Goal: Transaction & Acquisition: Purchase product/service

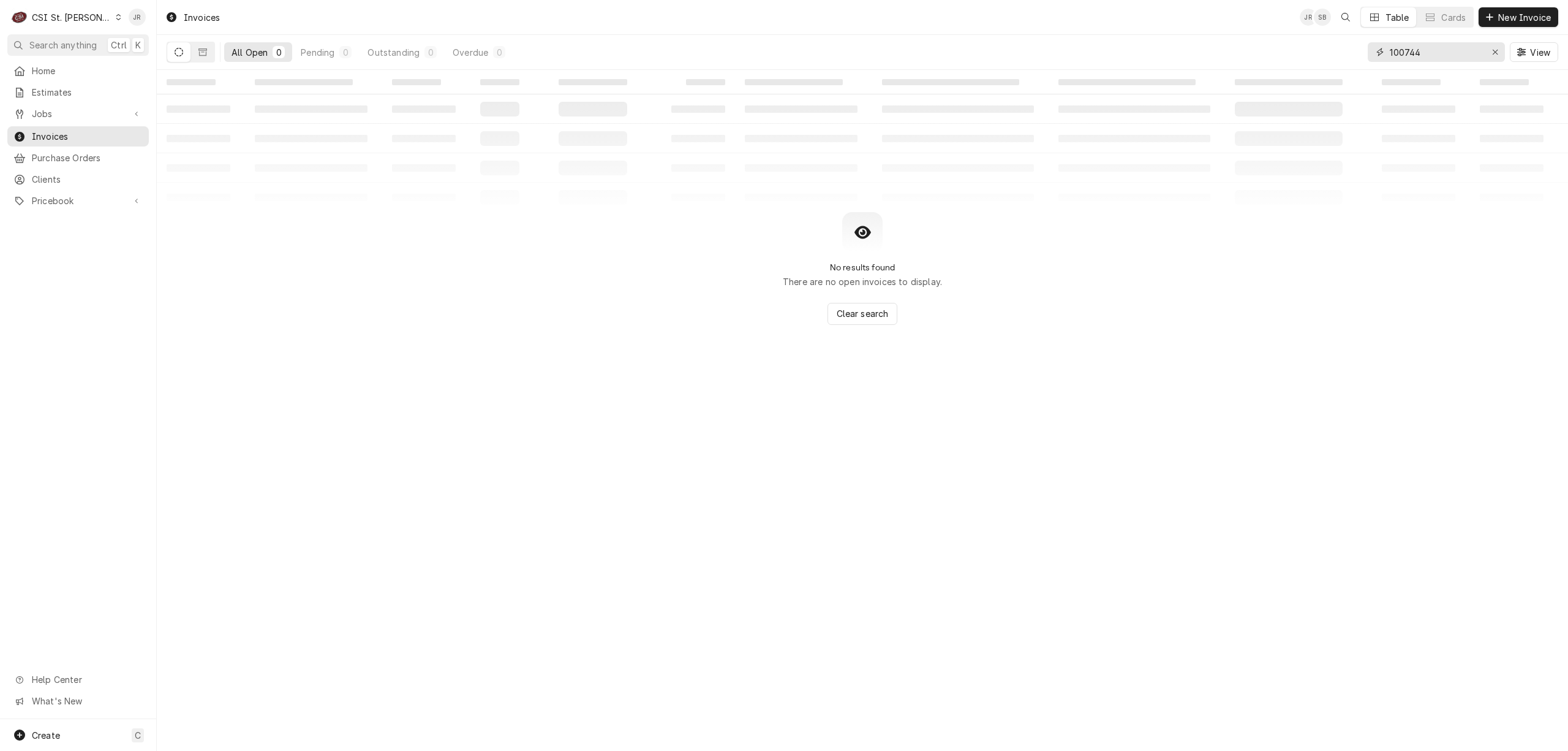
click at [1419, 54] on input "100744" at bounding box center [1436, 51] width 92 height 19
type input "403762"
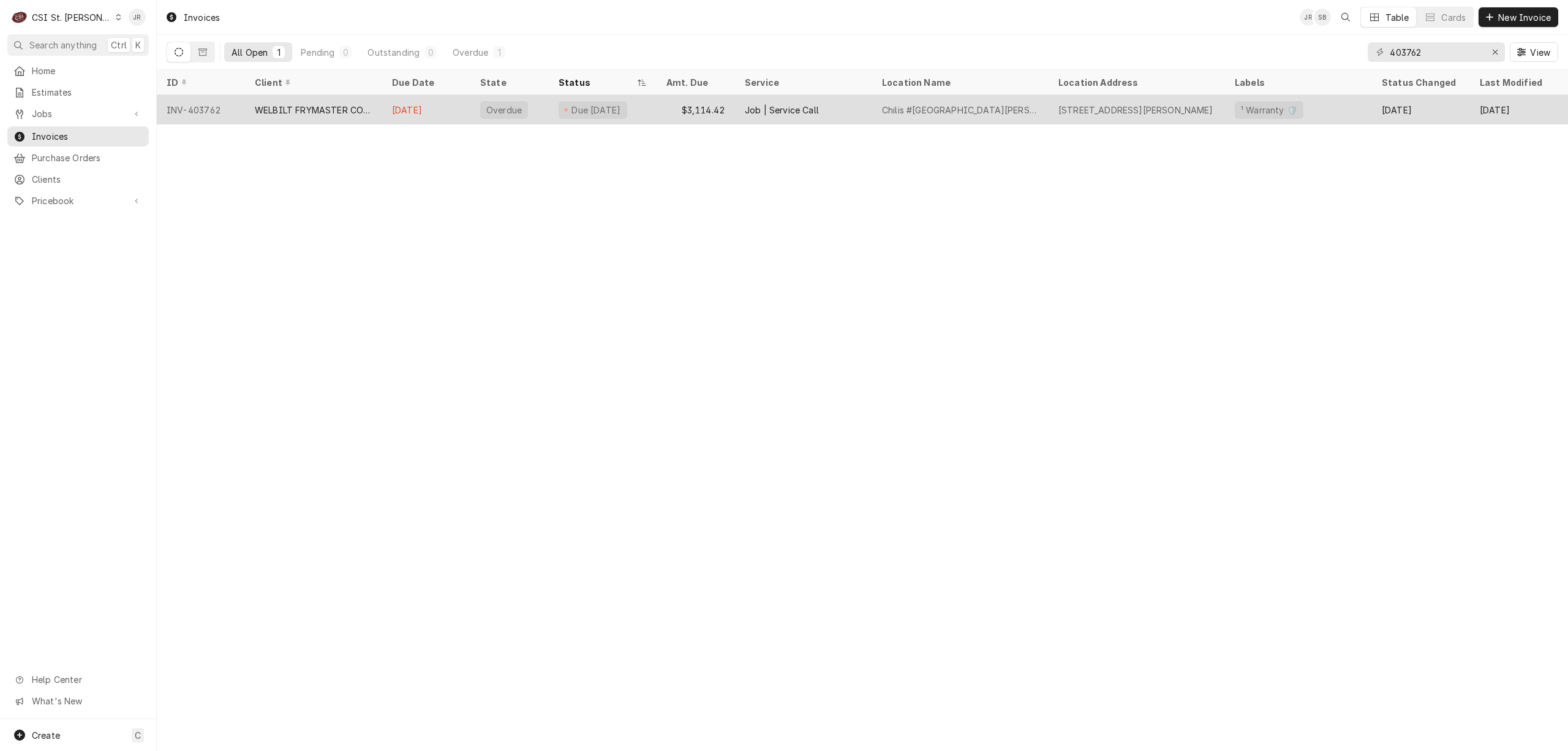
click at [746, 110] on div "Job | Service Call" at bounding box center [782, 110] width 74 height 13
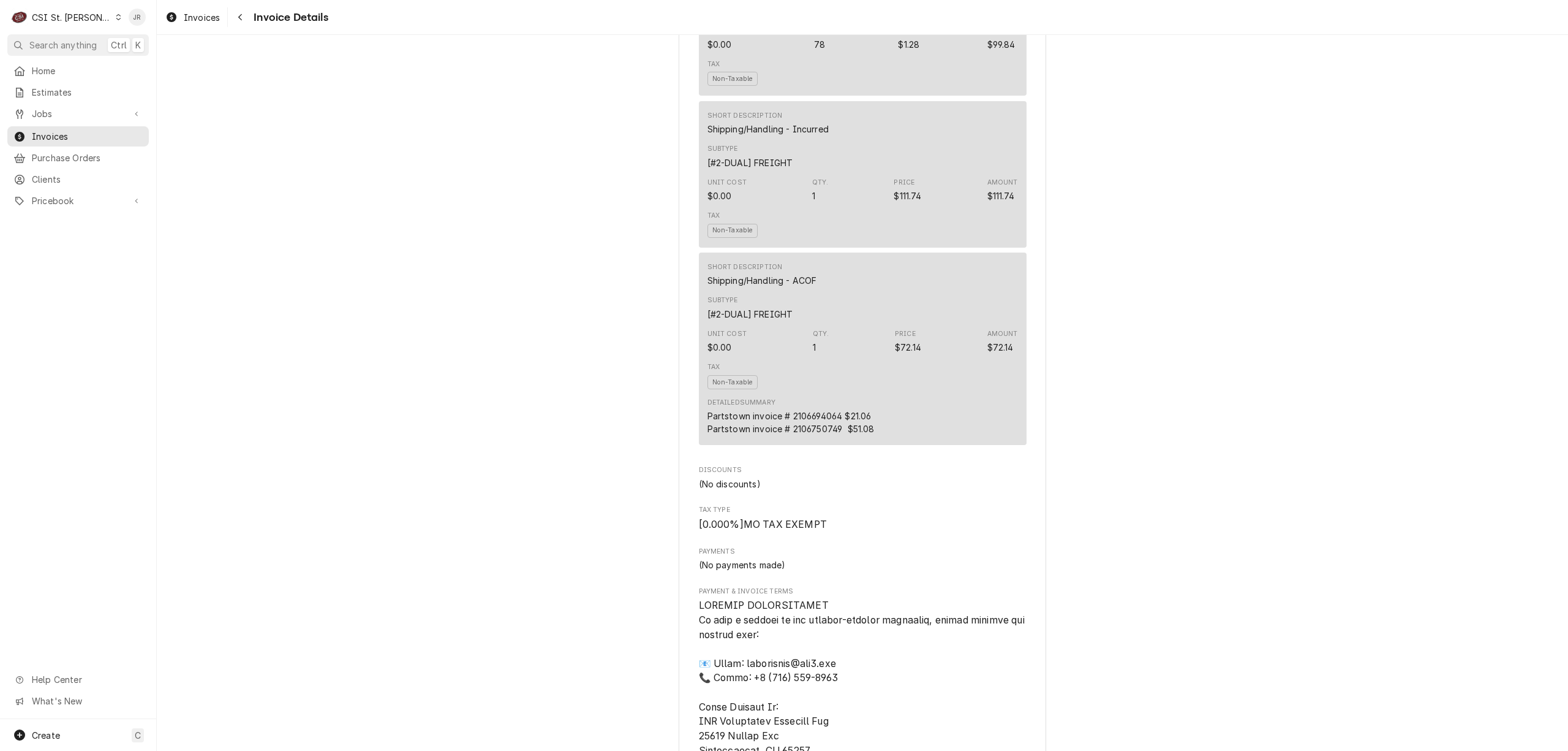
scroll to position [3095, 0]
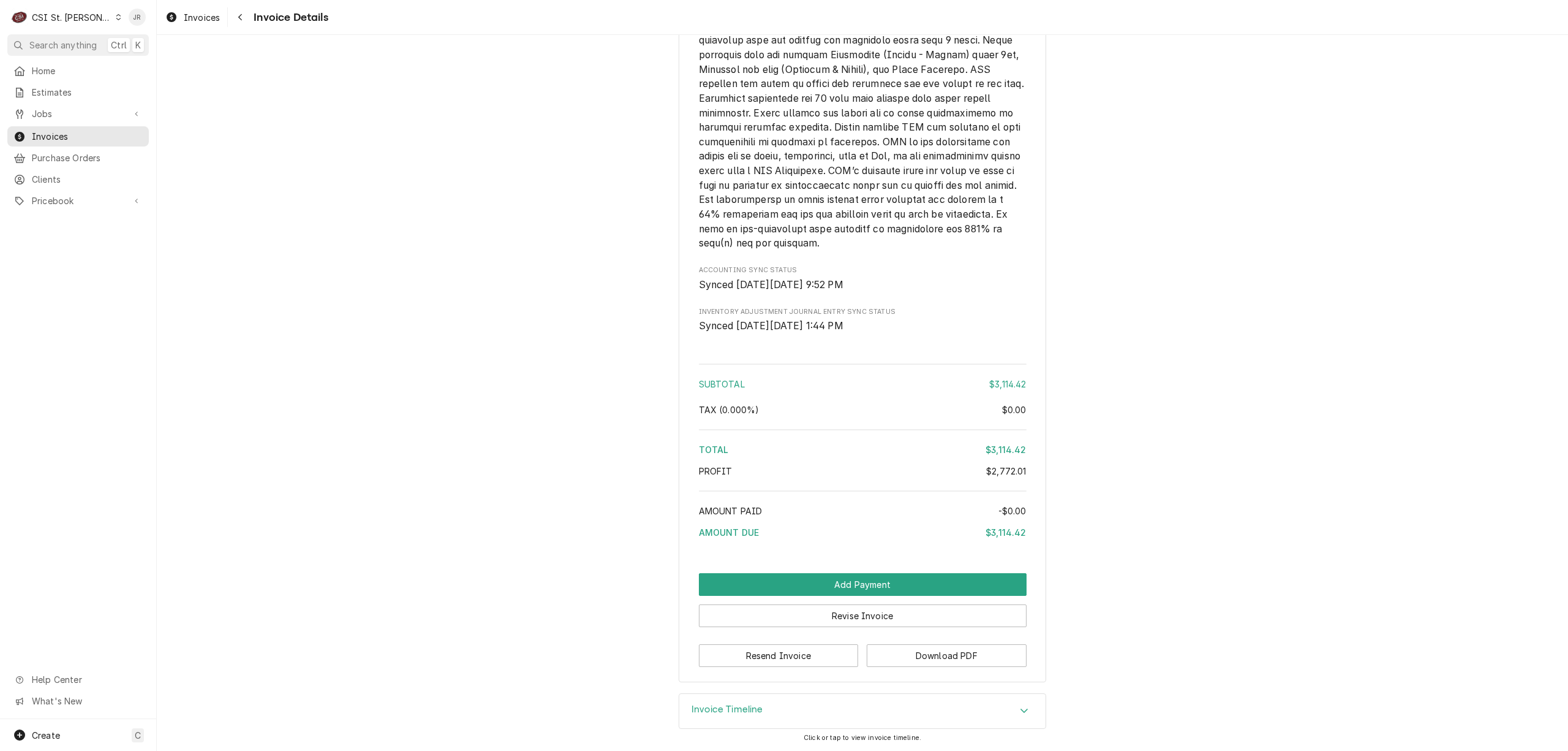
drag, startPoint x: 719, startPoint y: 713, endPoint x: 1158, endPoint y: 526, distance: 477.2
click at [724, 705] on h3 "Invoice Timeline" at bounding box center [727, 709] width 71 height 11
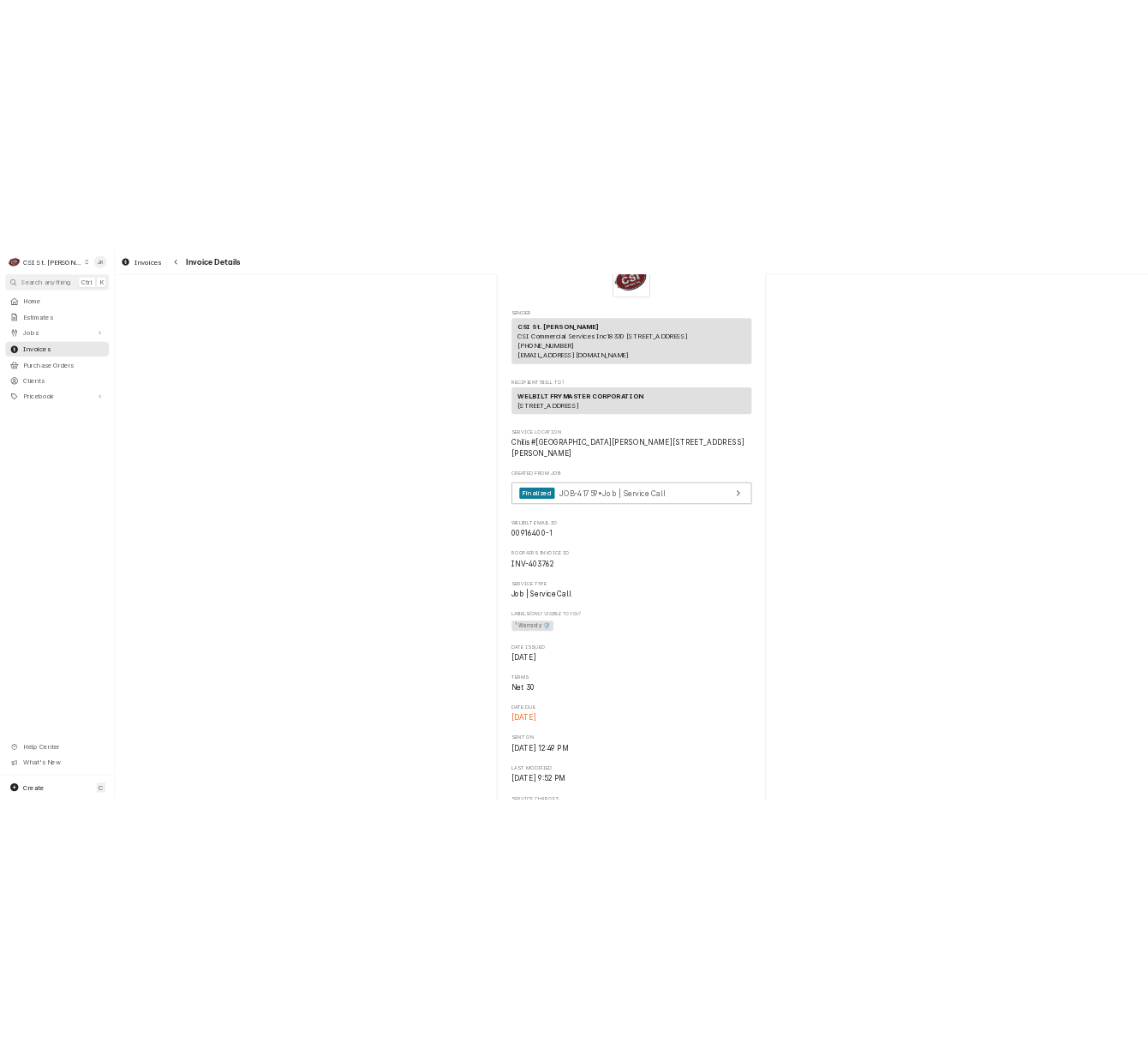
scroll to position [0, 0]
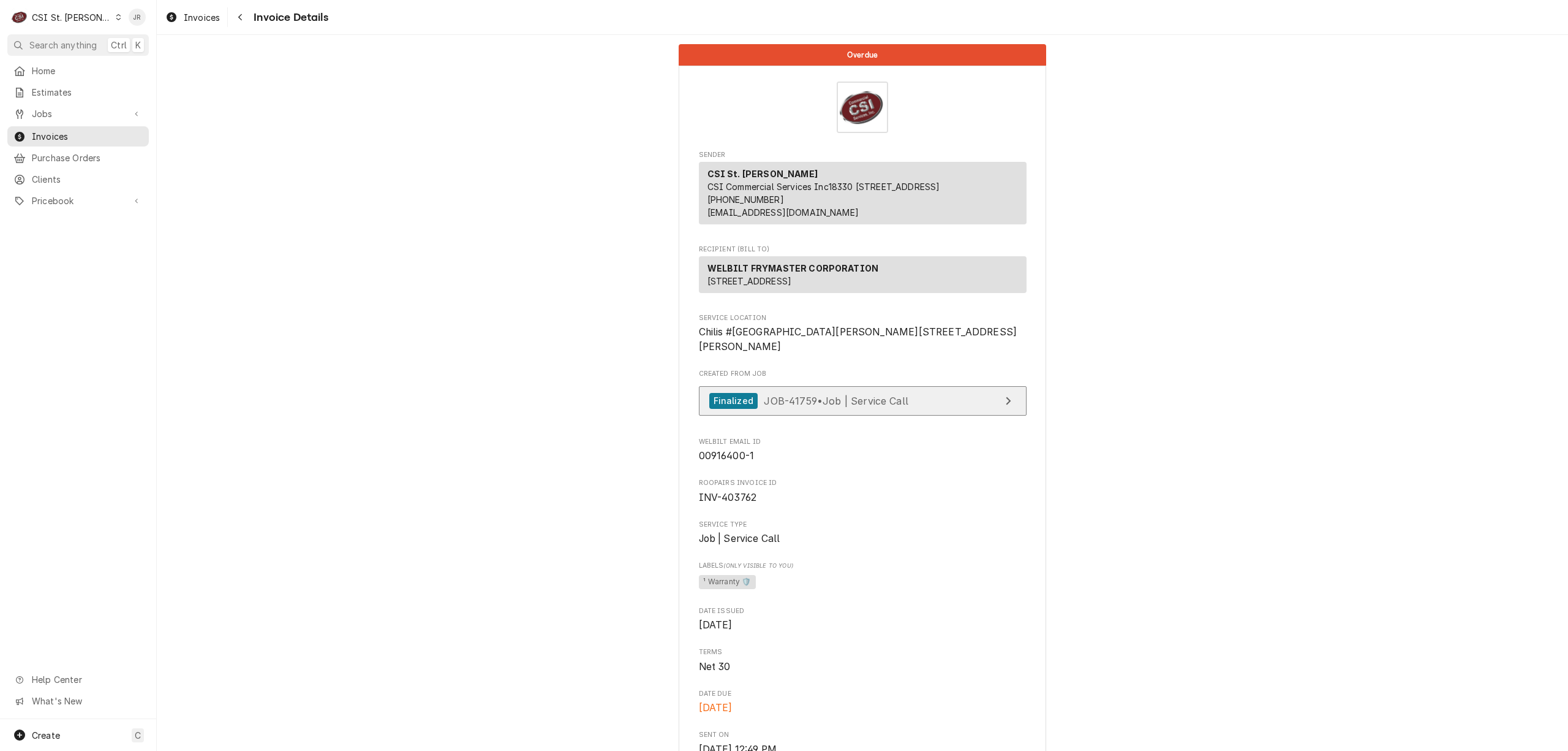
click at [872, 407] on span "JOB-41759 • Job | Service Call" at bounding box center [836, 399] width 144 height 12
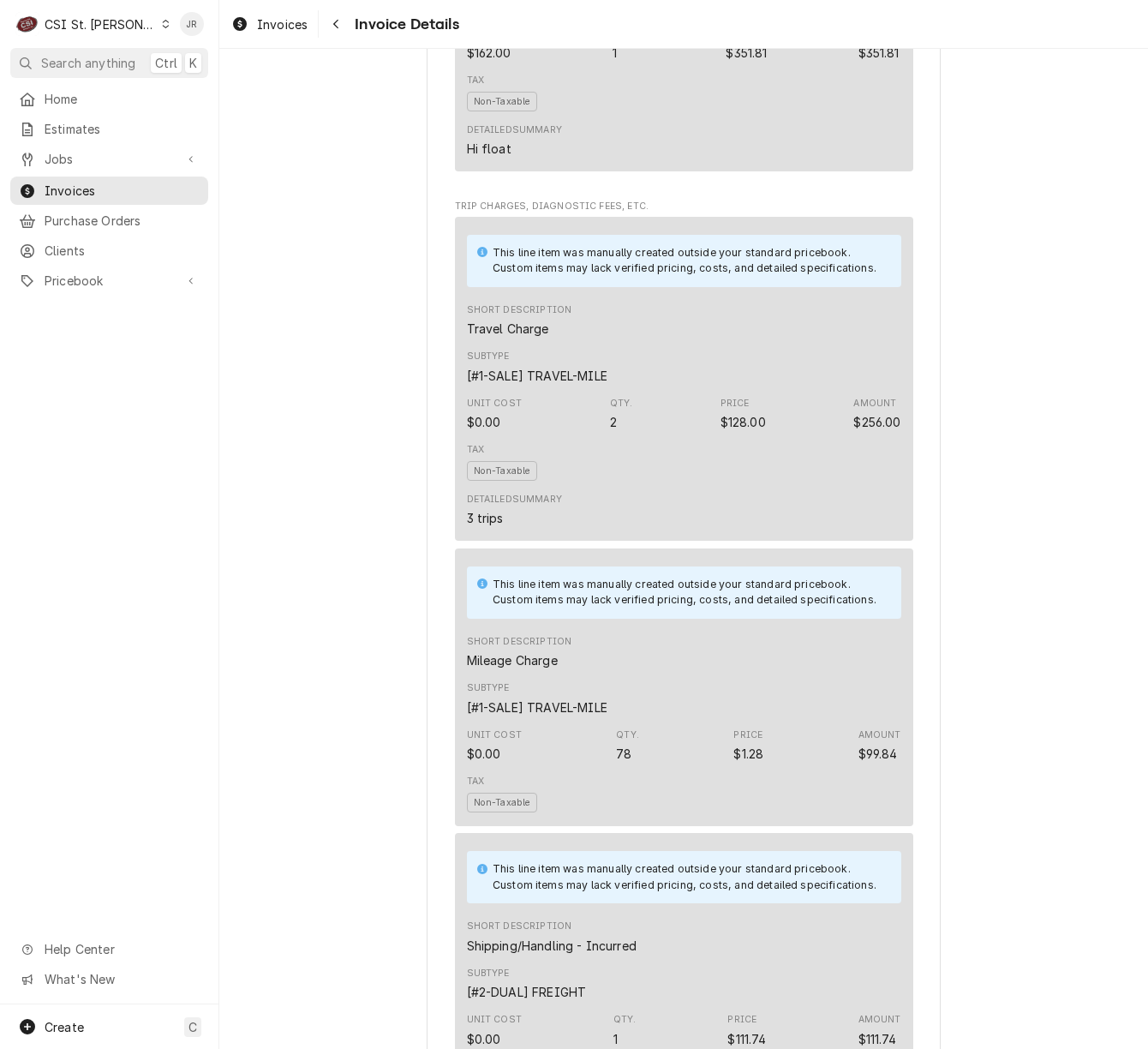
scroll to position [3084, 0]
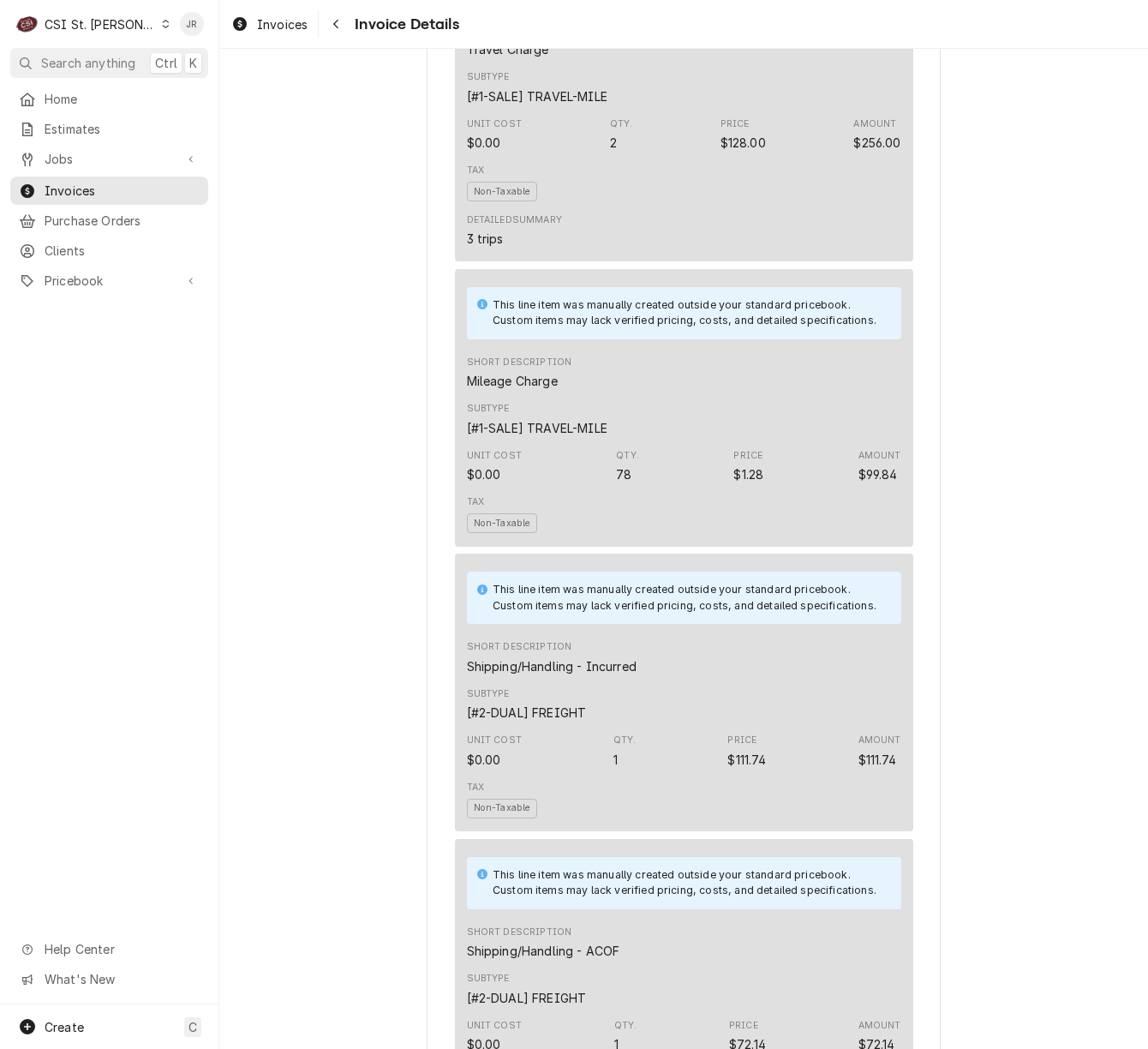
click at [72, 7] on div "C CSI St. Louis" at bounding box center [93, 24] width 166 height 34
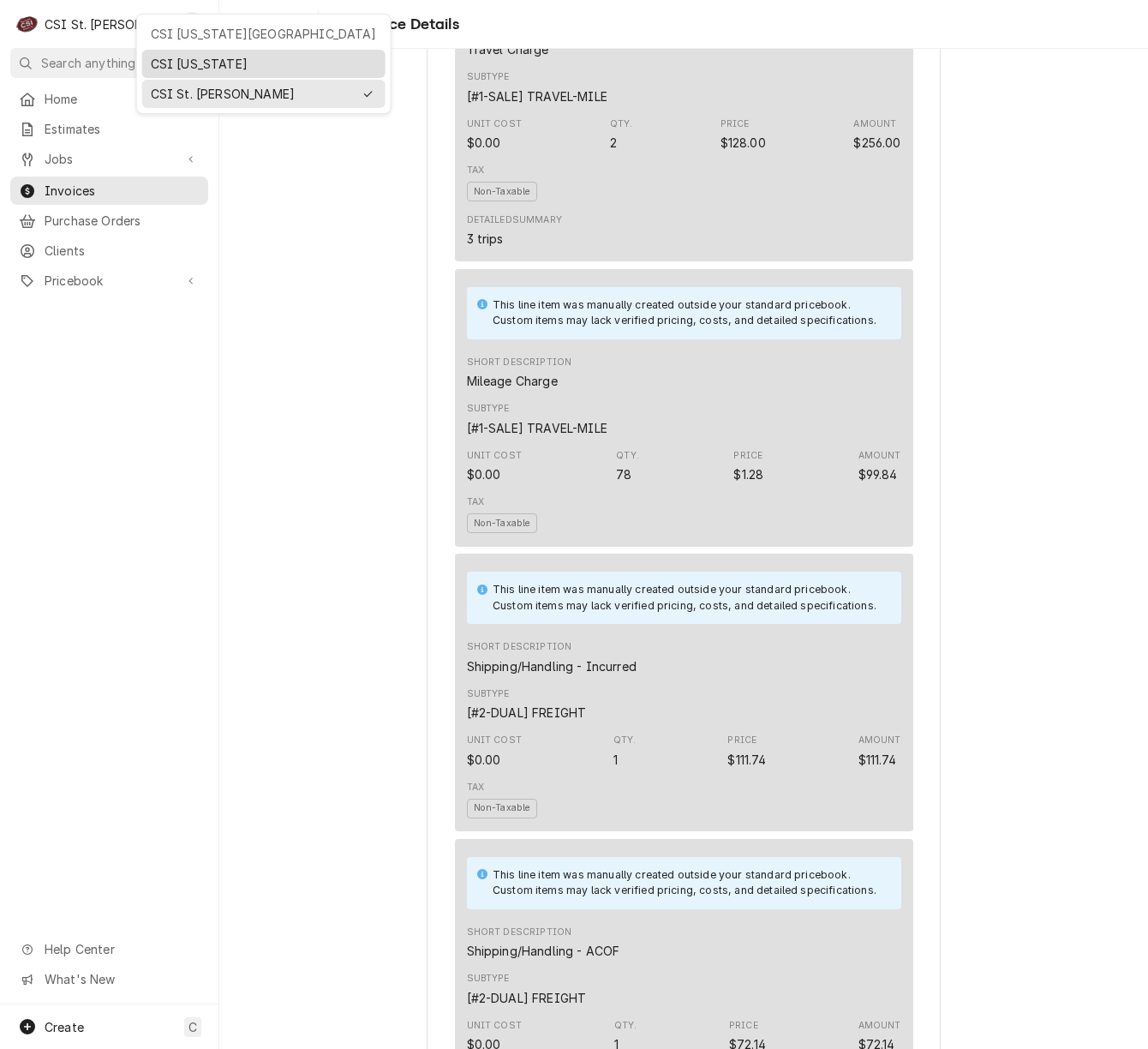
click at [199, 74] on div "CSI [US_STATE]" at bounding box center [264, 64] width 244 height 28
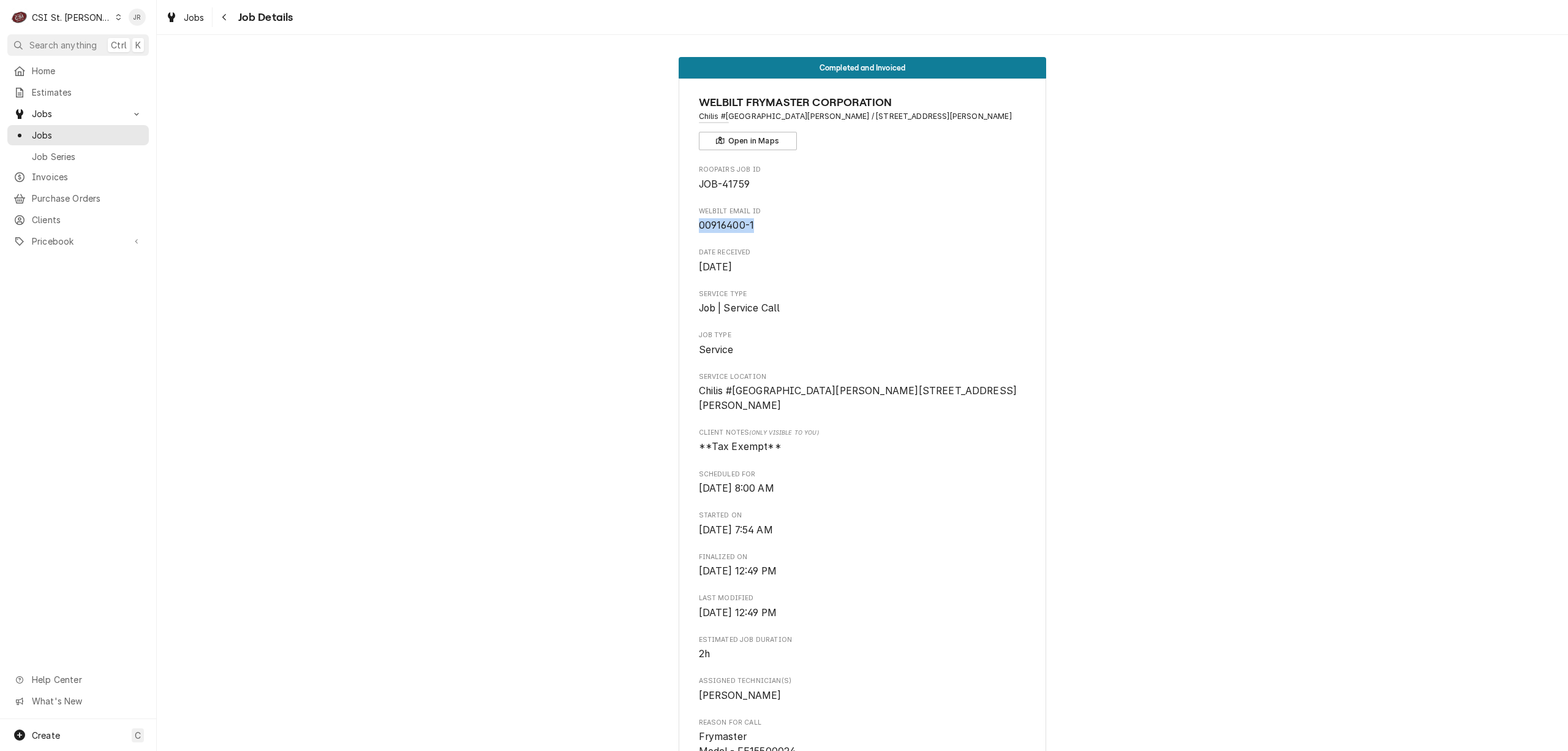
drag, startPoint x: 692, startPoint y: 226, endPoint x: 758, endPoint y: 226, distance: 66.0
click at [758, 226] on span "00916400-1" at bounding box center [862, 225] width 328 height 15
copy span "00916400-1"
drag, startPoint x: 971, startPoint y: 185, endPoint x: 969, endPoint y: 218, distance: 33.1
click at [971, 187] on span "JOB-41759" at bounding box center [862, 184] width 328 height 15
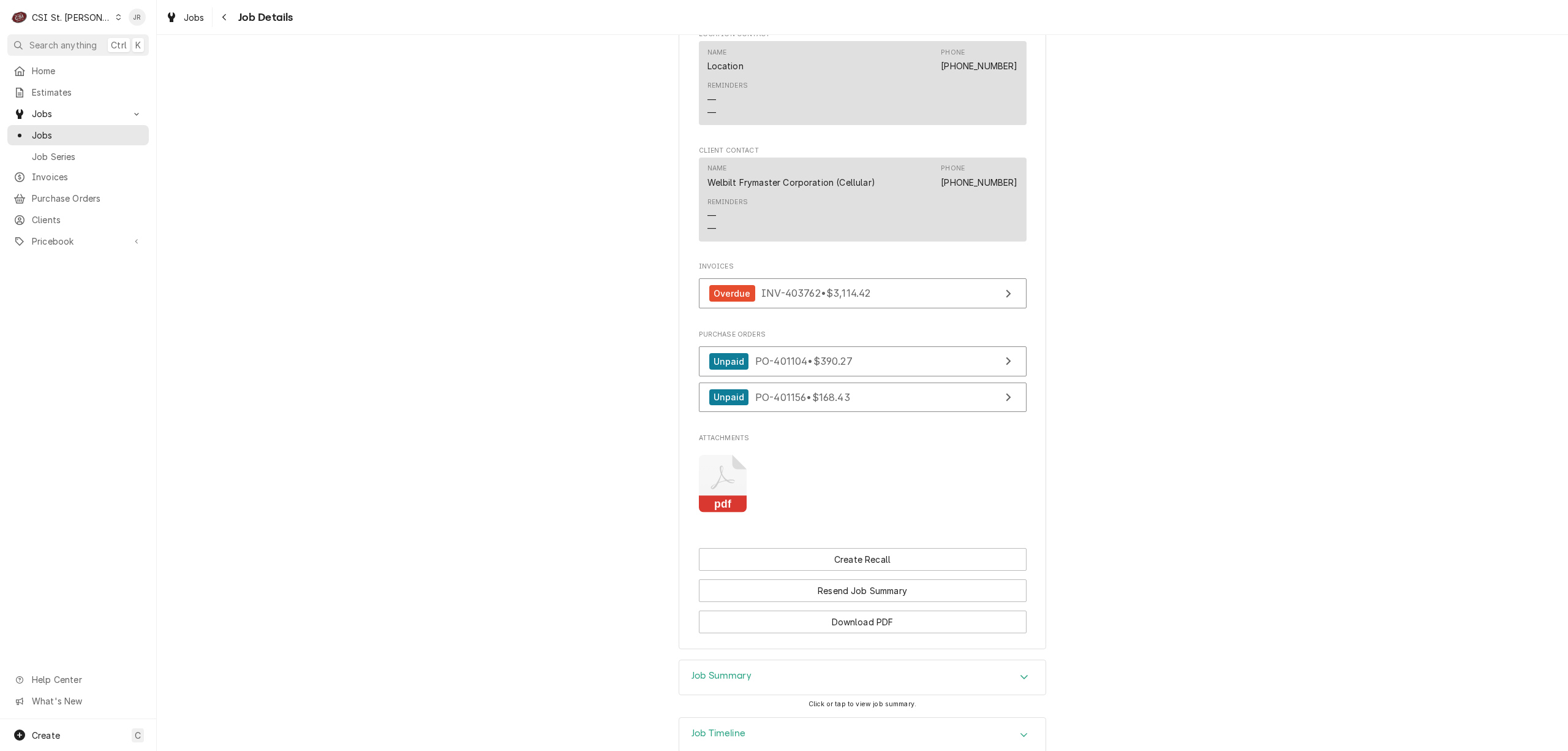
scroll to position [1638, 0]
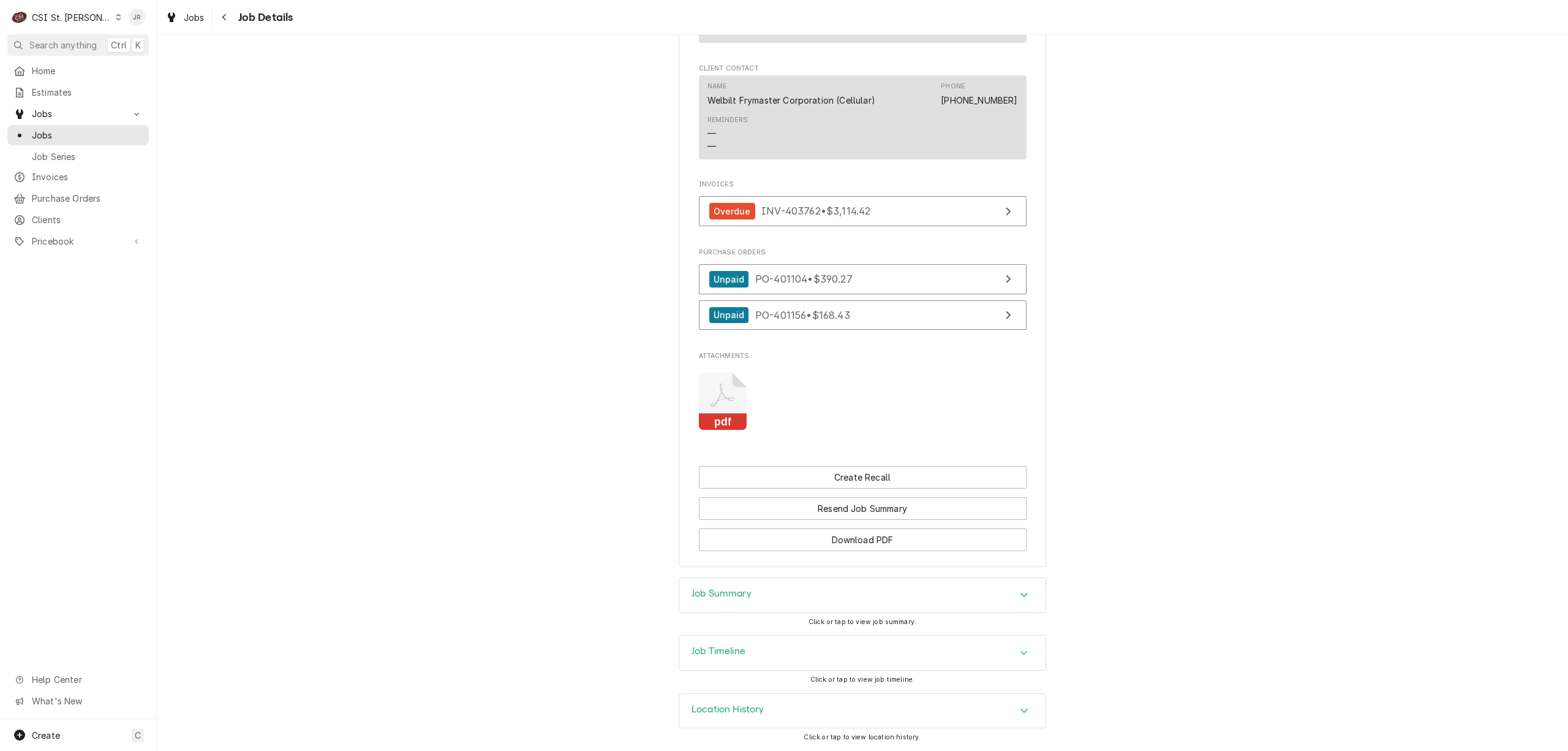
drag, startPoint x: 689, startPoint y: 595, endPoint x: 759, endPoint y: 580, distance: 71.6
click at [694, 595] on h3 "Job Summary" at bounding box center [721, 593] width 60 height 11
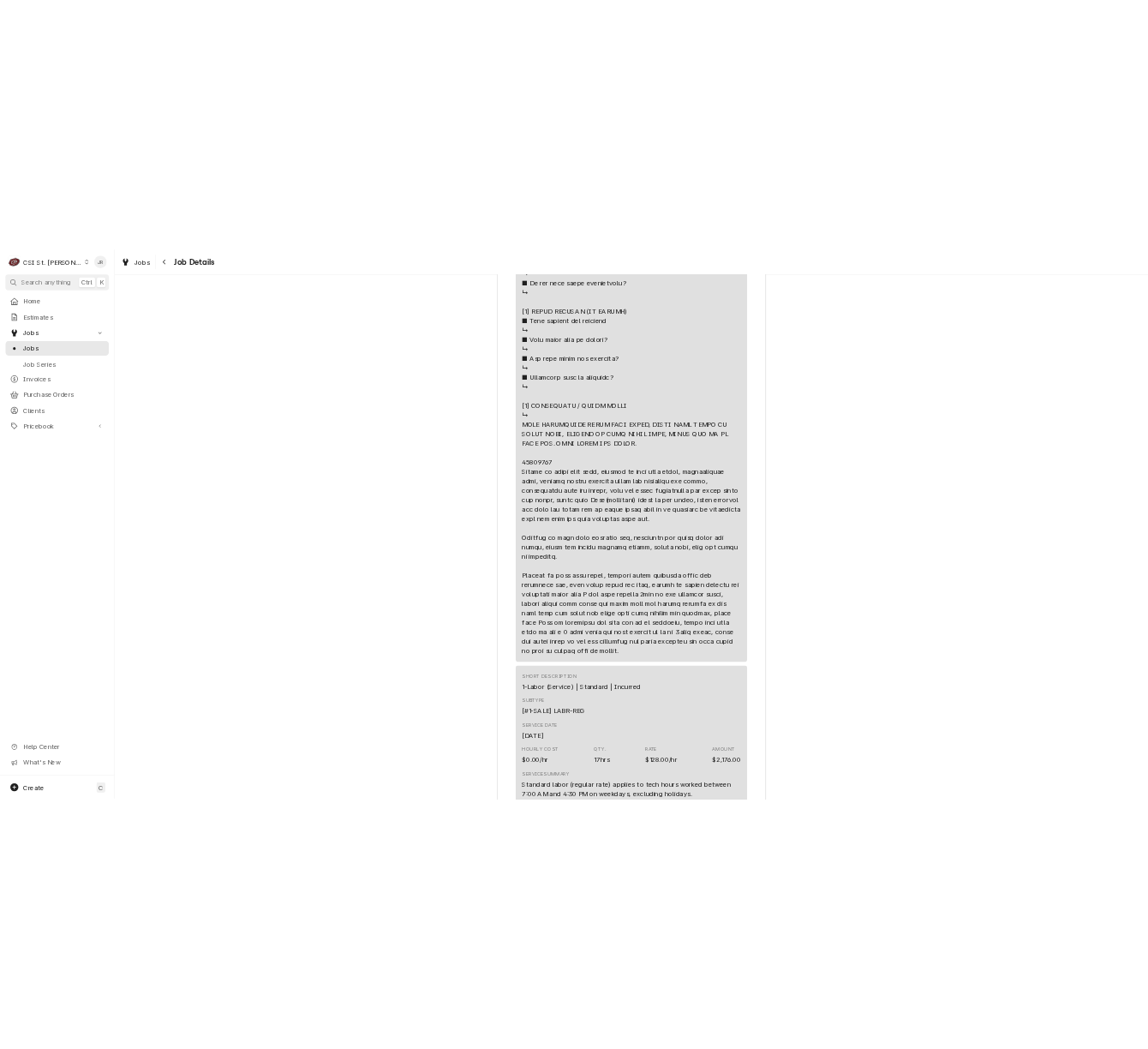
scroll to position [4462, 0]
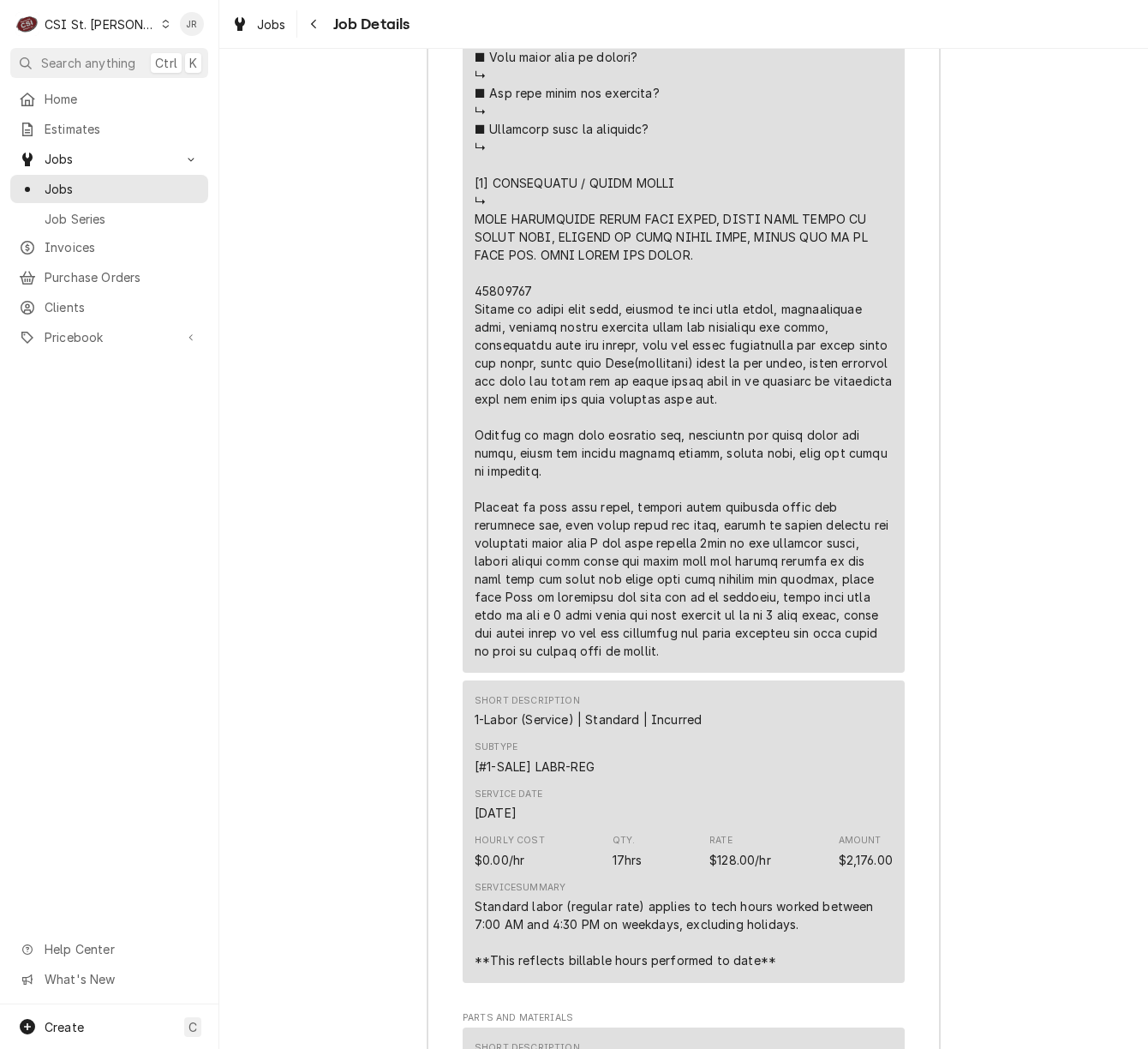
click at [94, 21] on div "CSI St. Louis" at bounding box center [100, 24] width 111 height 18
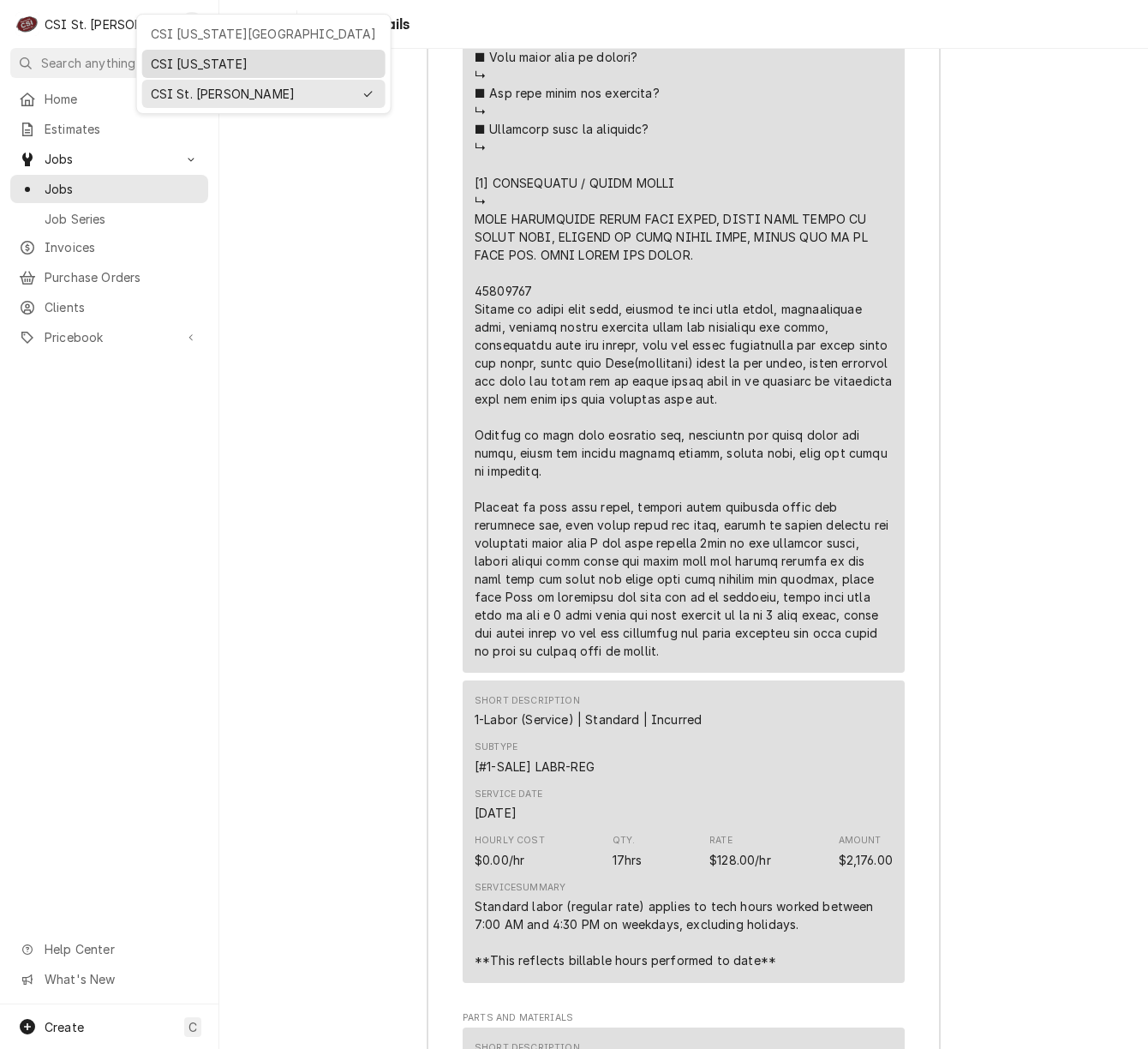
click at [216, 63] on div "CSI [US_STATE]" at bounding box center [264, 64] width 226 height 18
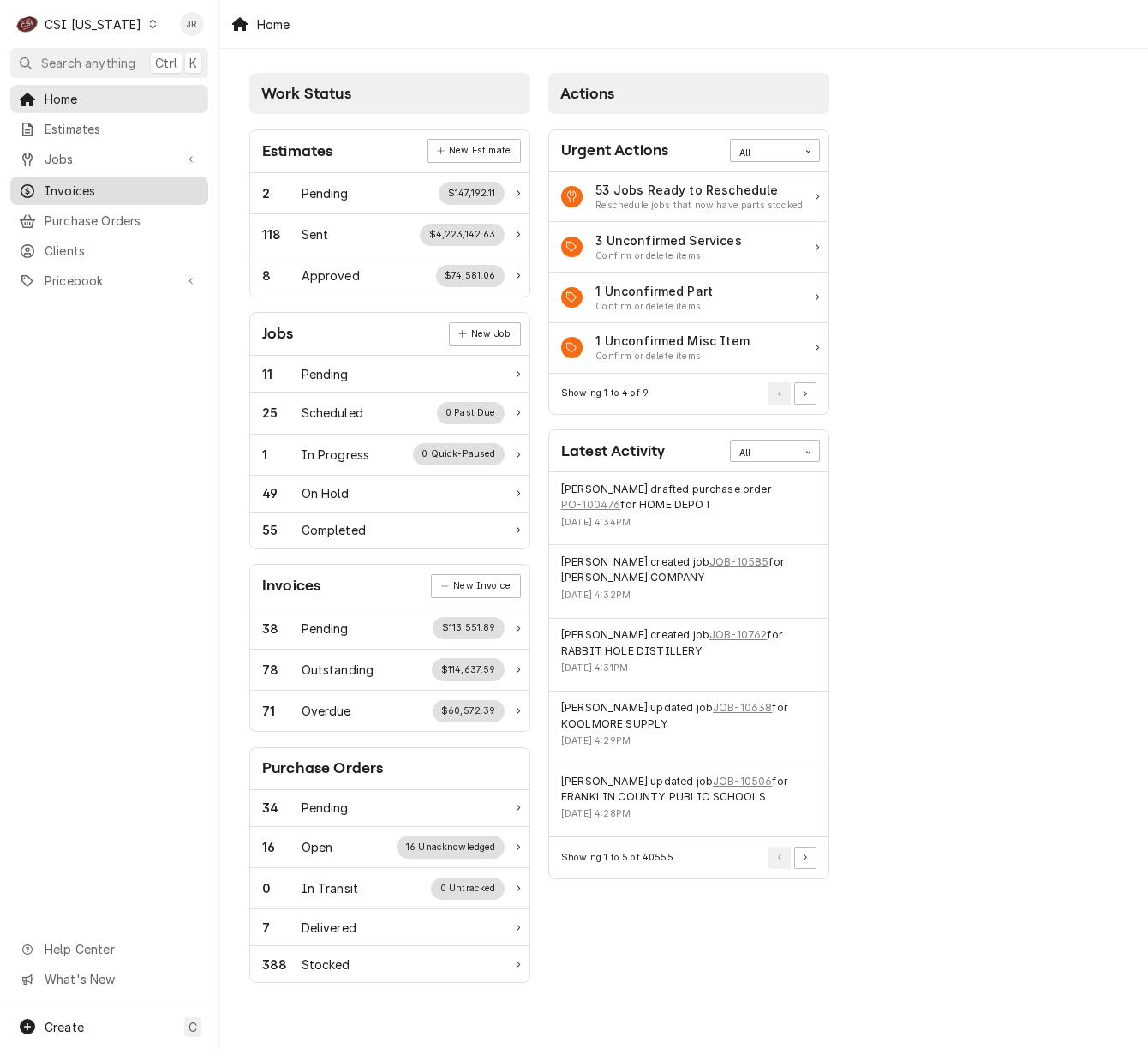
click at [79, 182] on span "Invoices" at bounding box center [122, 191] width 155 height 18
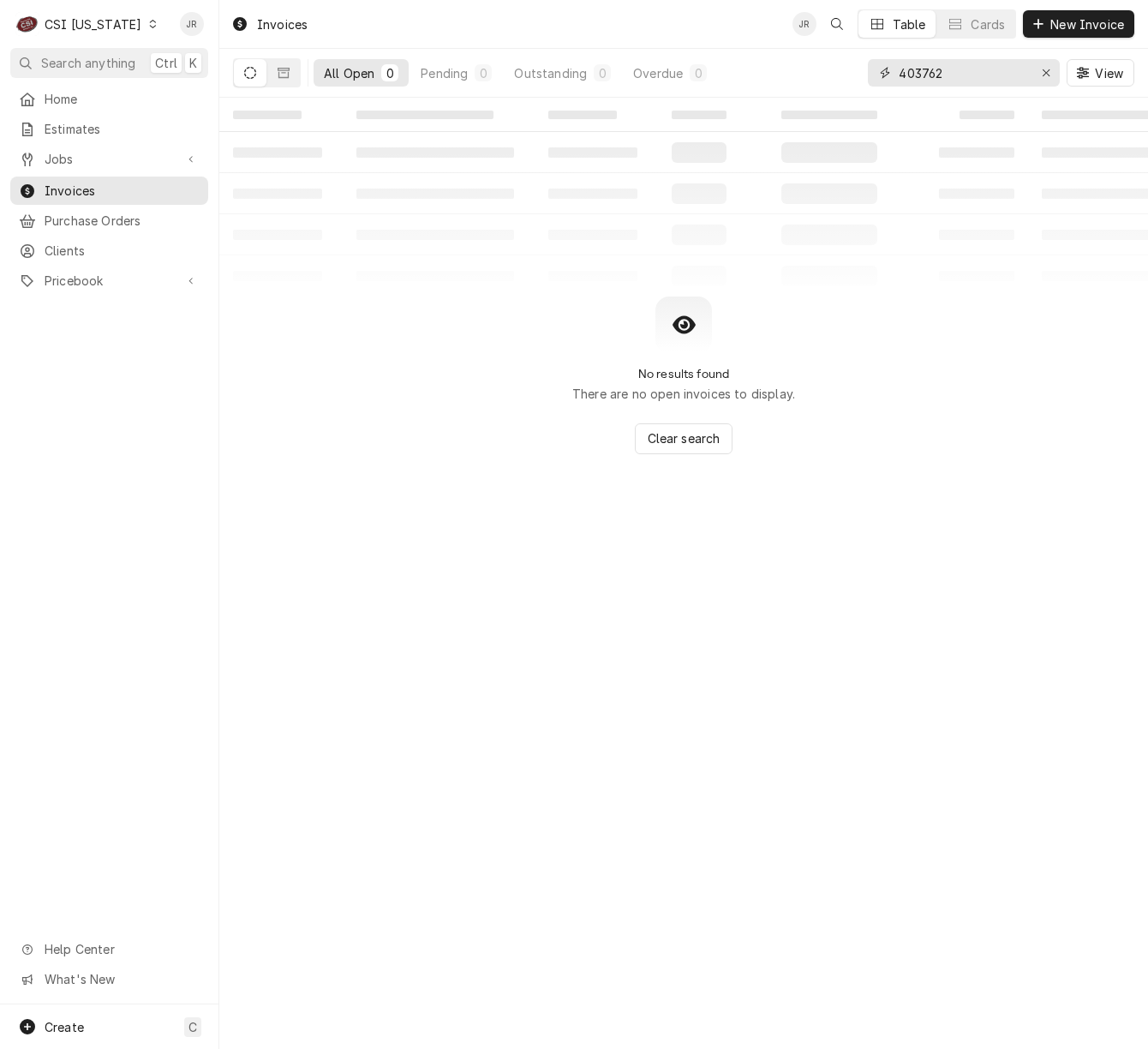
click at [941, 83] on input "403762" at bounding box center [963, 72] width 129 height 27
click at [941, 82] on input "403762" at bounding box center [963, 72] width 129 height 27
type input "100727"
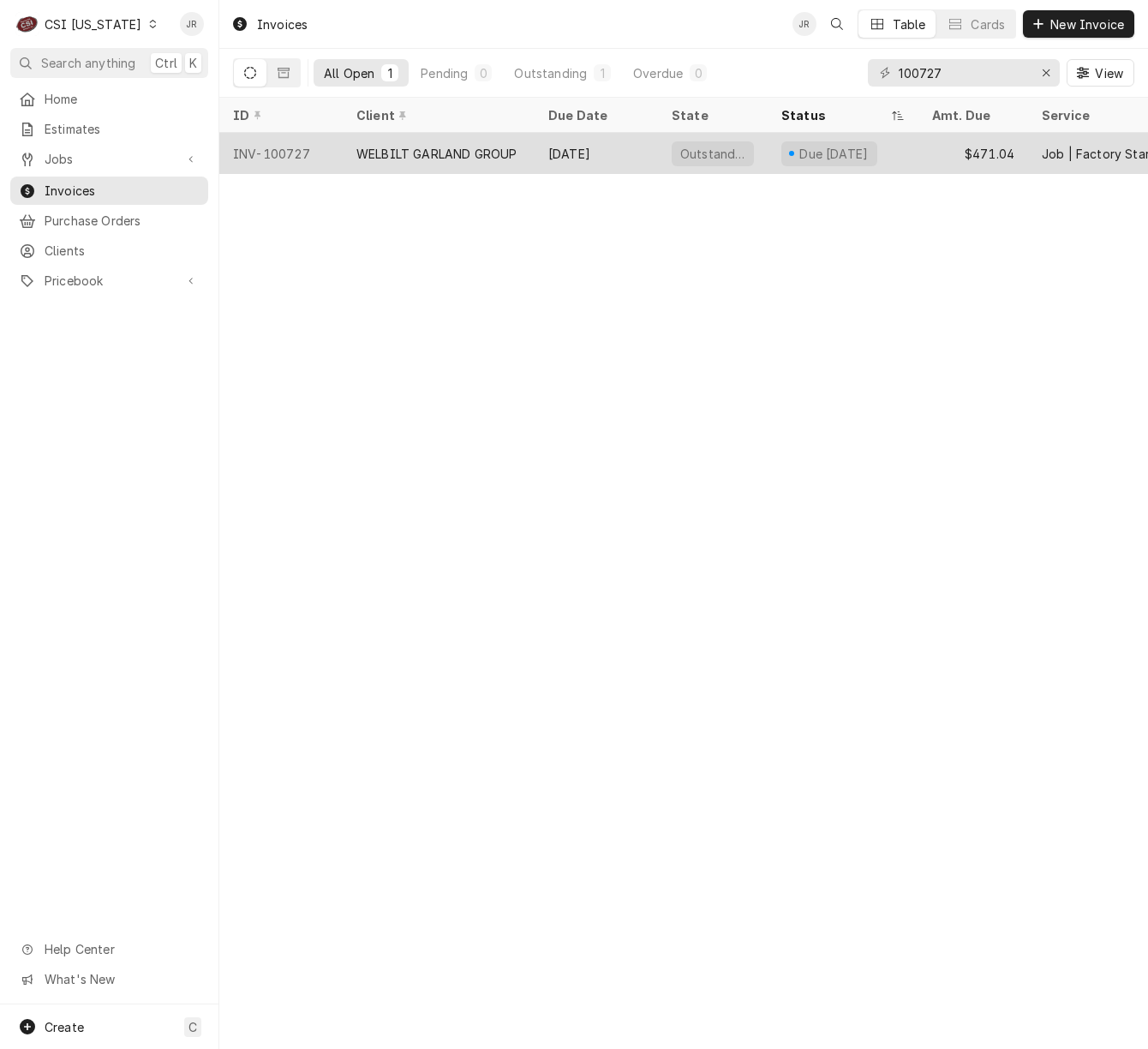
click at [405, 146] on div "WELBILT GARLAND GROUP" at bounding box center [437, 154] width 160 height 18
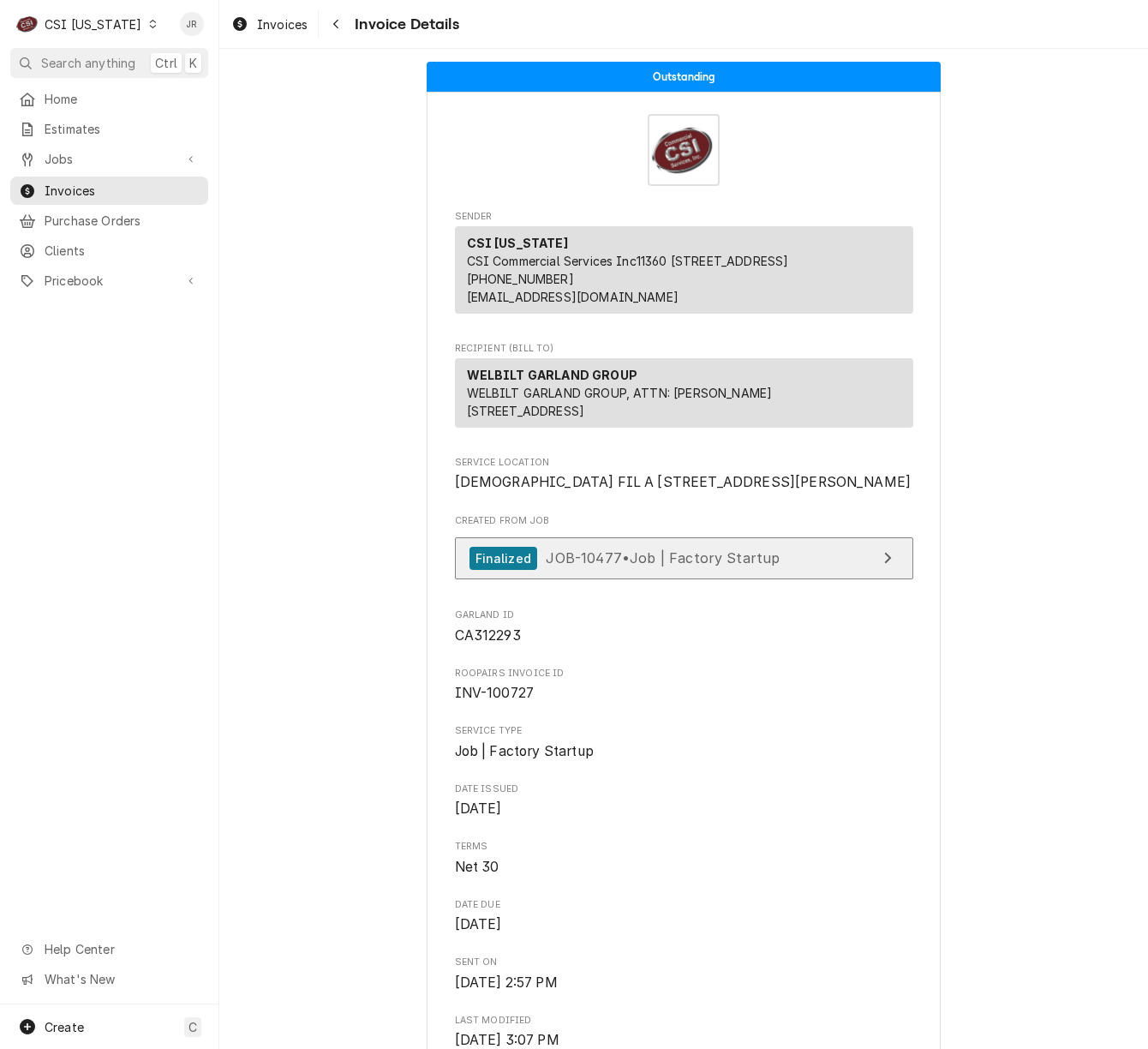
click at [792, 579] on link "Finalized JOB-10477 • Job | Factory Startup" at bounding box center [683, 558] width 459 height 42
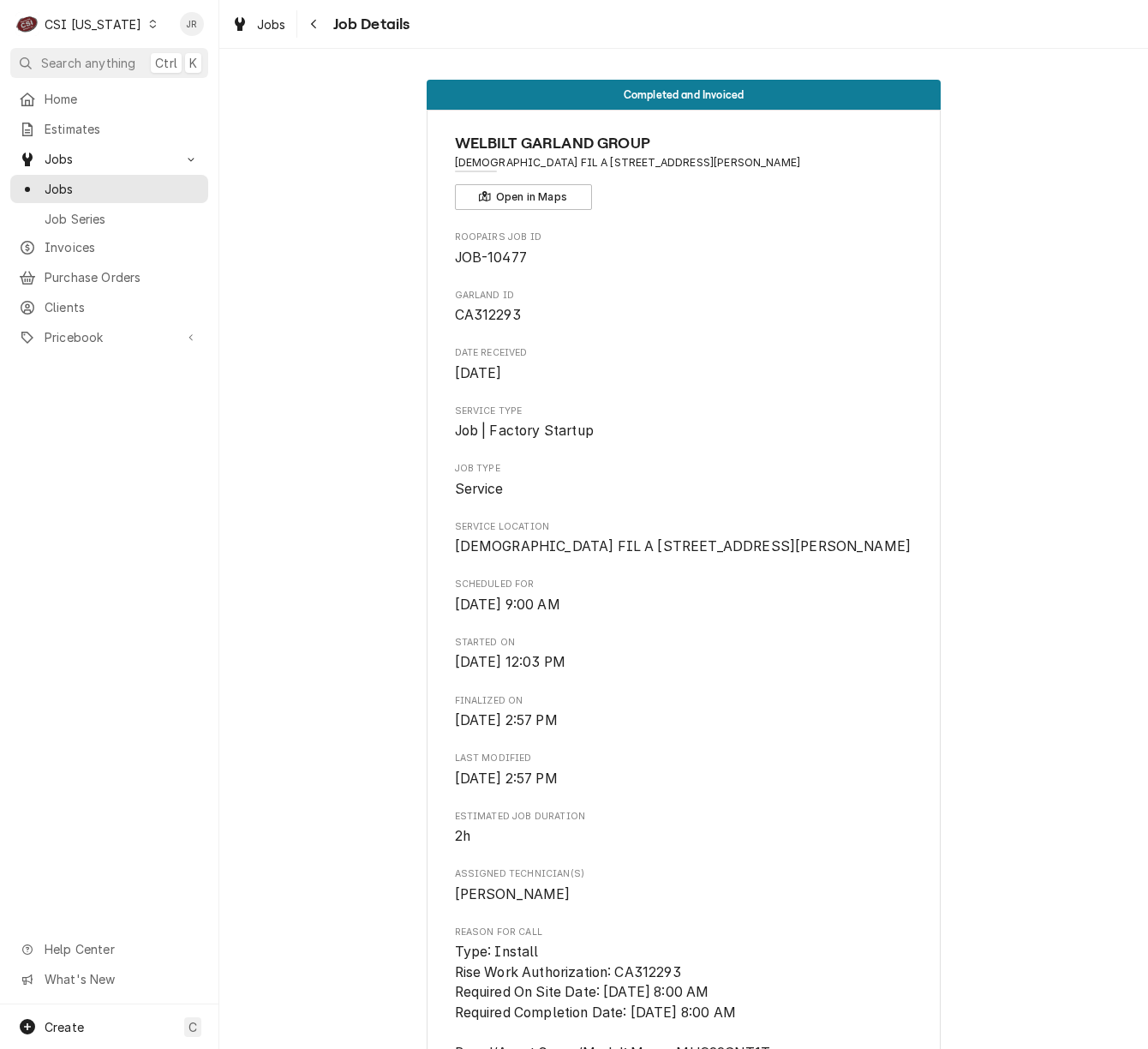
click at [704, 321] on span "CA312293" at bounding box center [683, 315] width 459 height 21
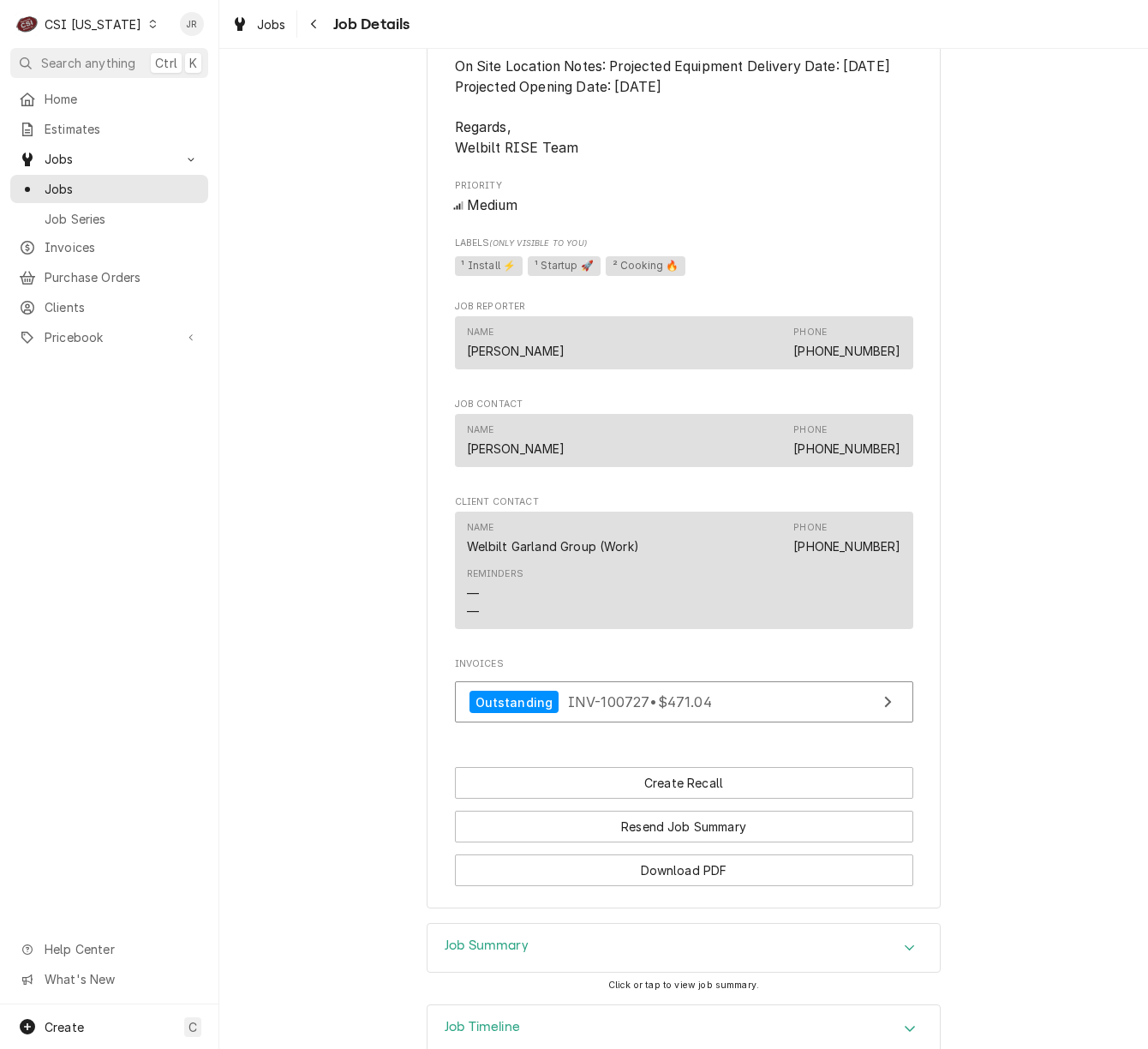
scroll to position [1895, 0]
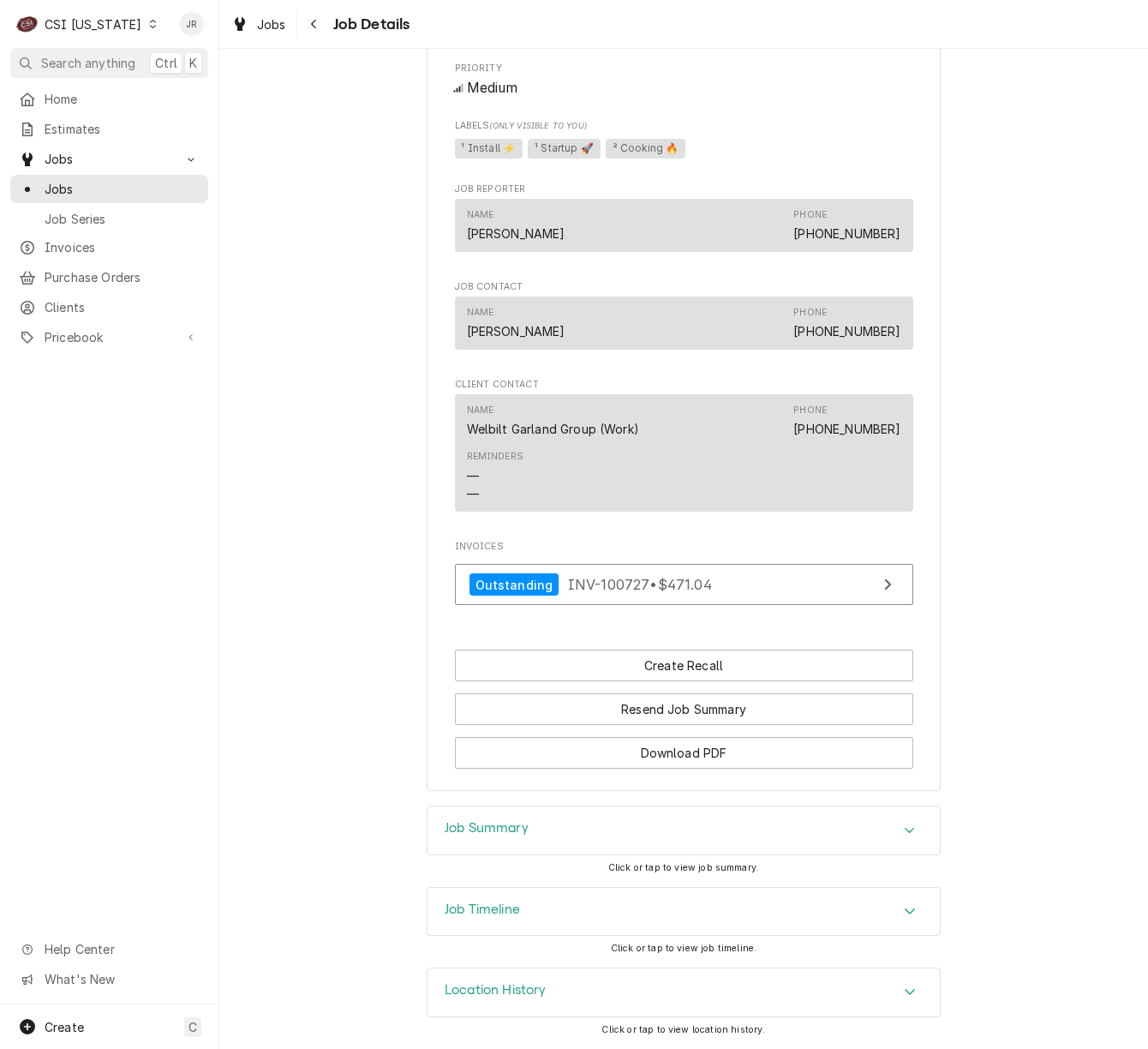
click at [520, 827] on h3 "Job Summary" at bounding box center [487, 828] width 84 height 16
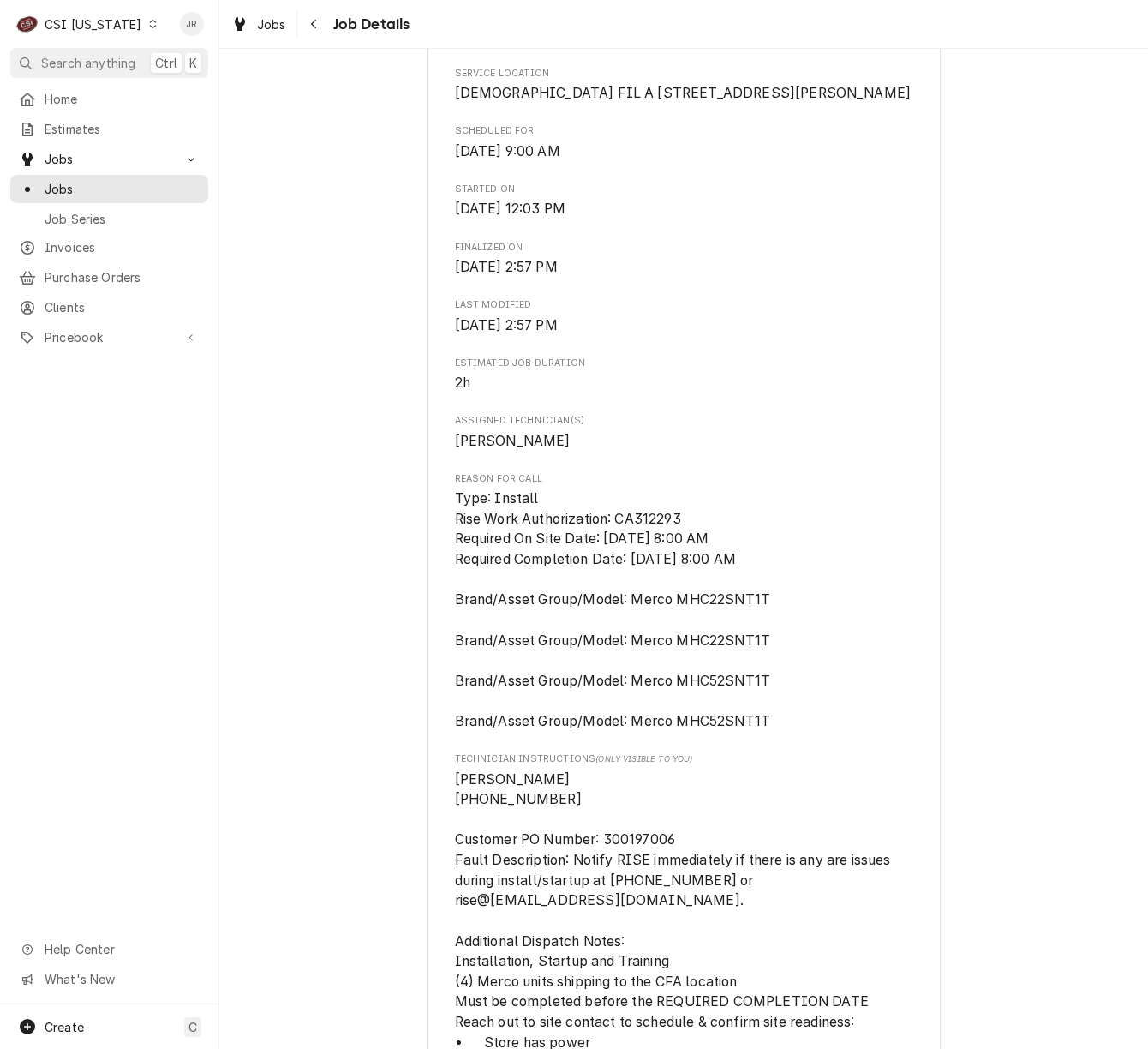
scroll to position [0, 0]
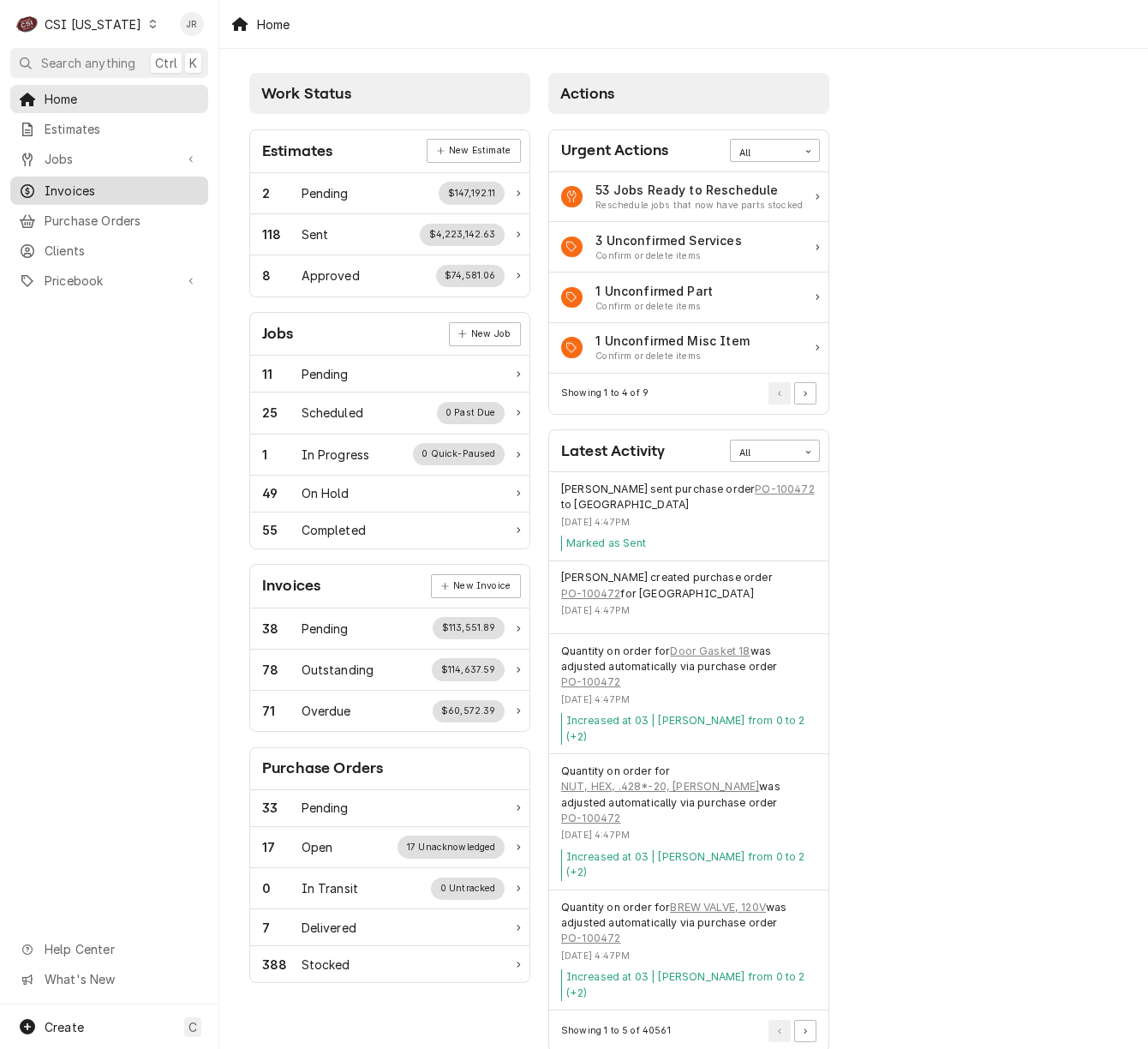
click at [87, 182] on span "Invoices" at bounding box center [122, 191] width 155 height 18
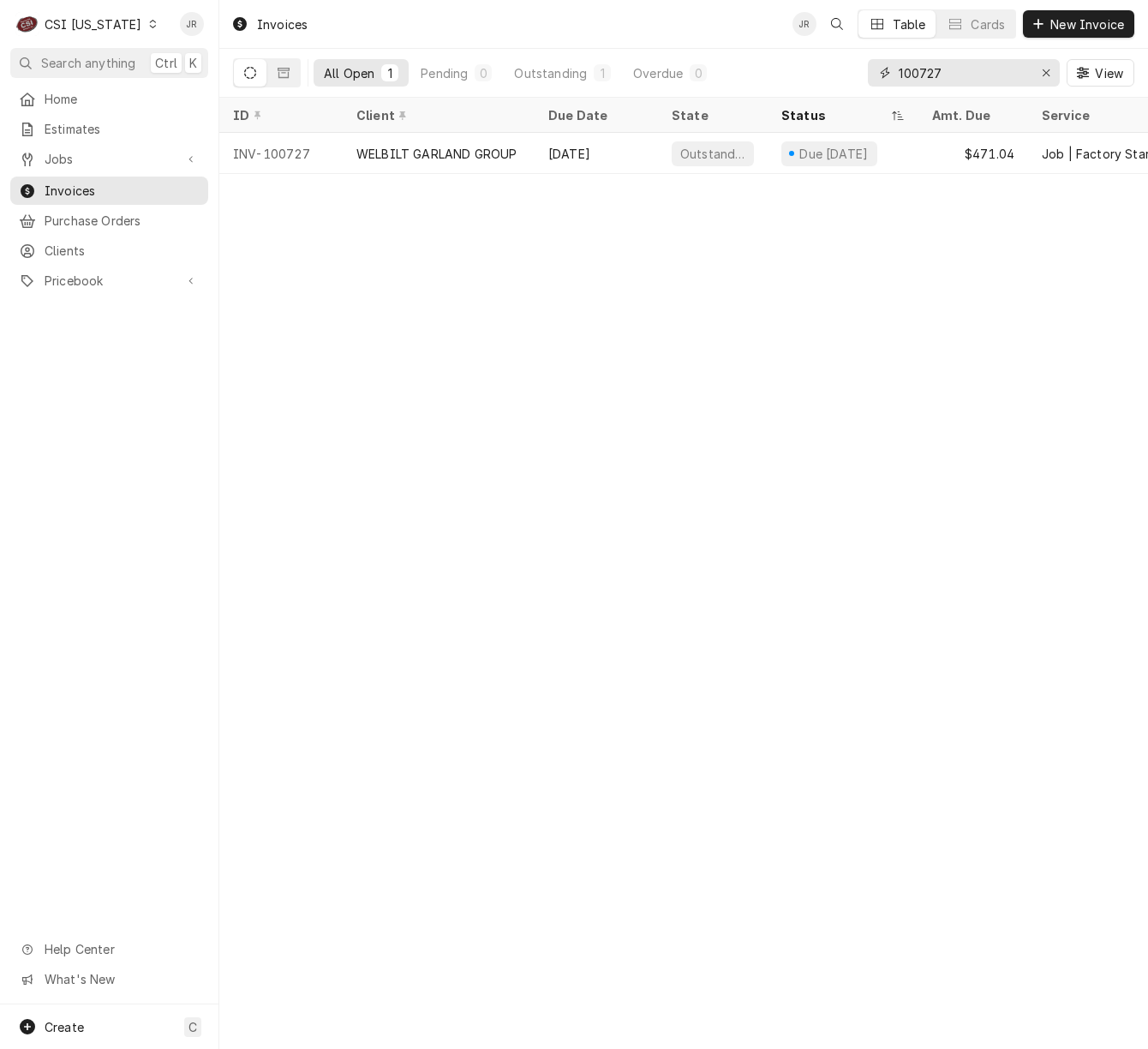
click at [950, 80] on input "100727" at bounding box center [963, 72] width 129 height 27
click at [950, 79] on input "100727" at bounding box center [963, 72] width 129 height 27
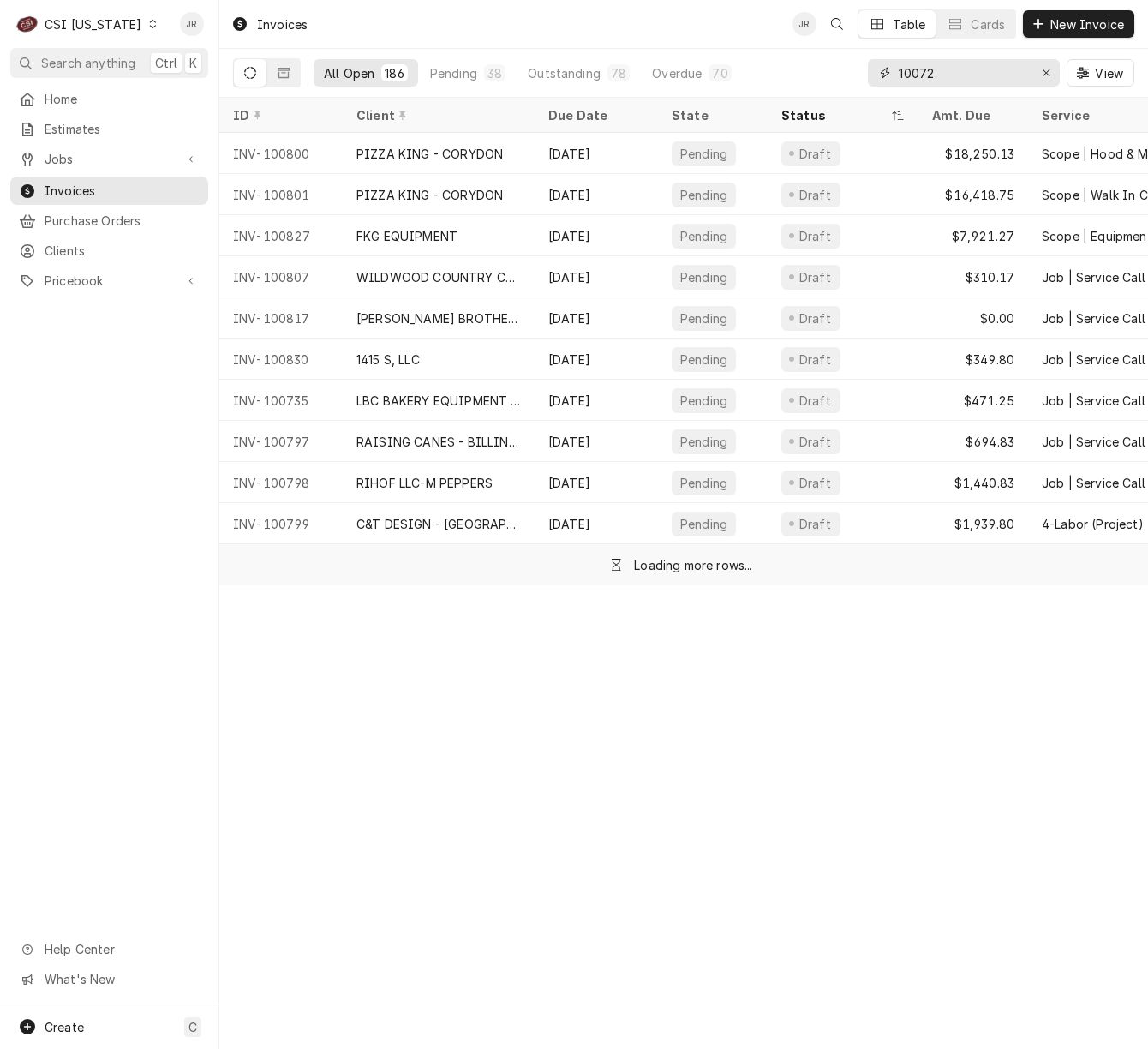
type input "100727"
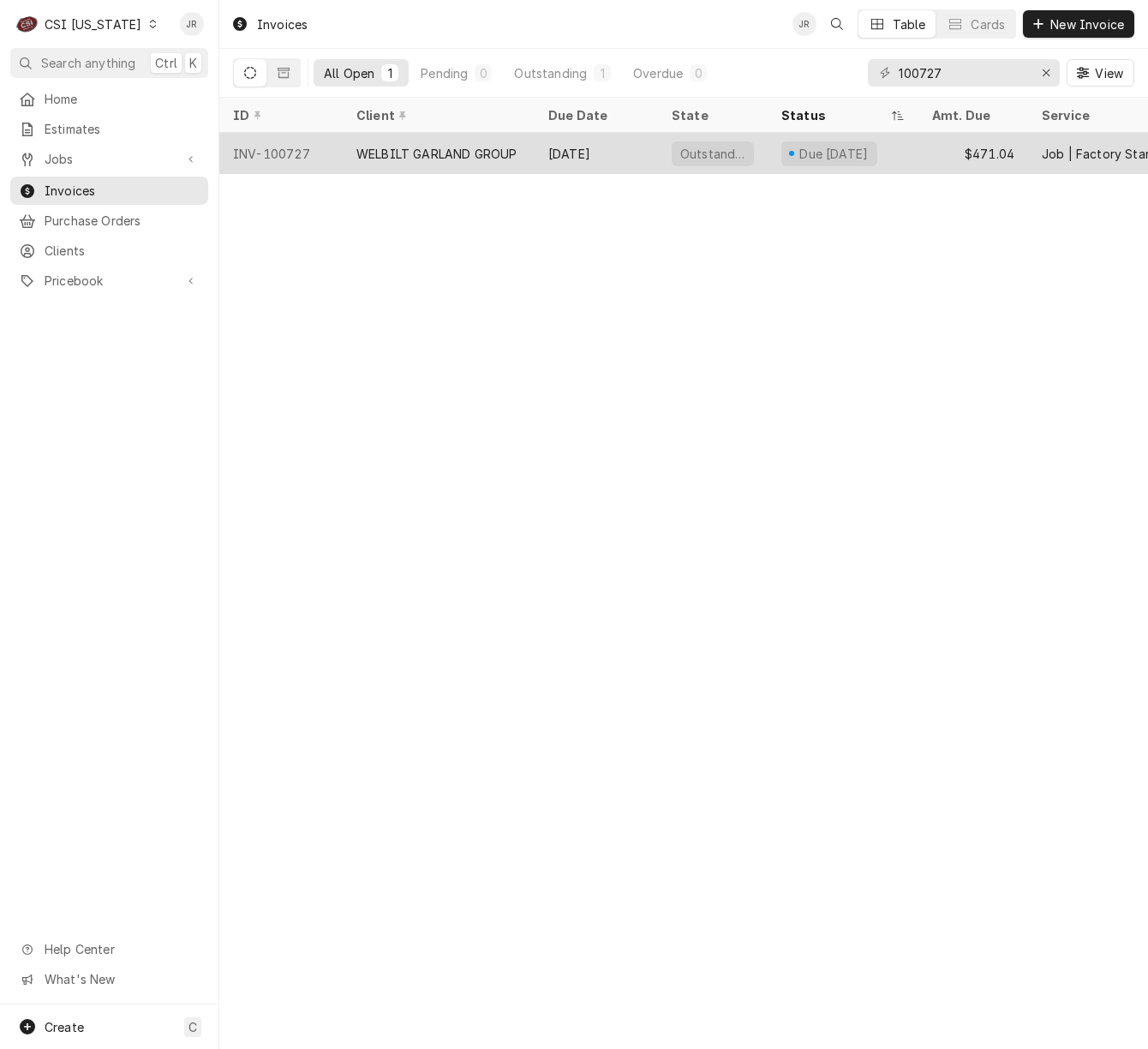
click at [929, 146] on div "$471.04" at bounding box center [973, 153] width 110 height 41
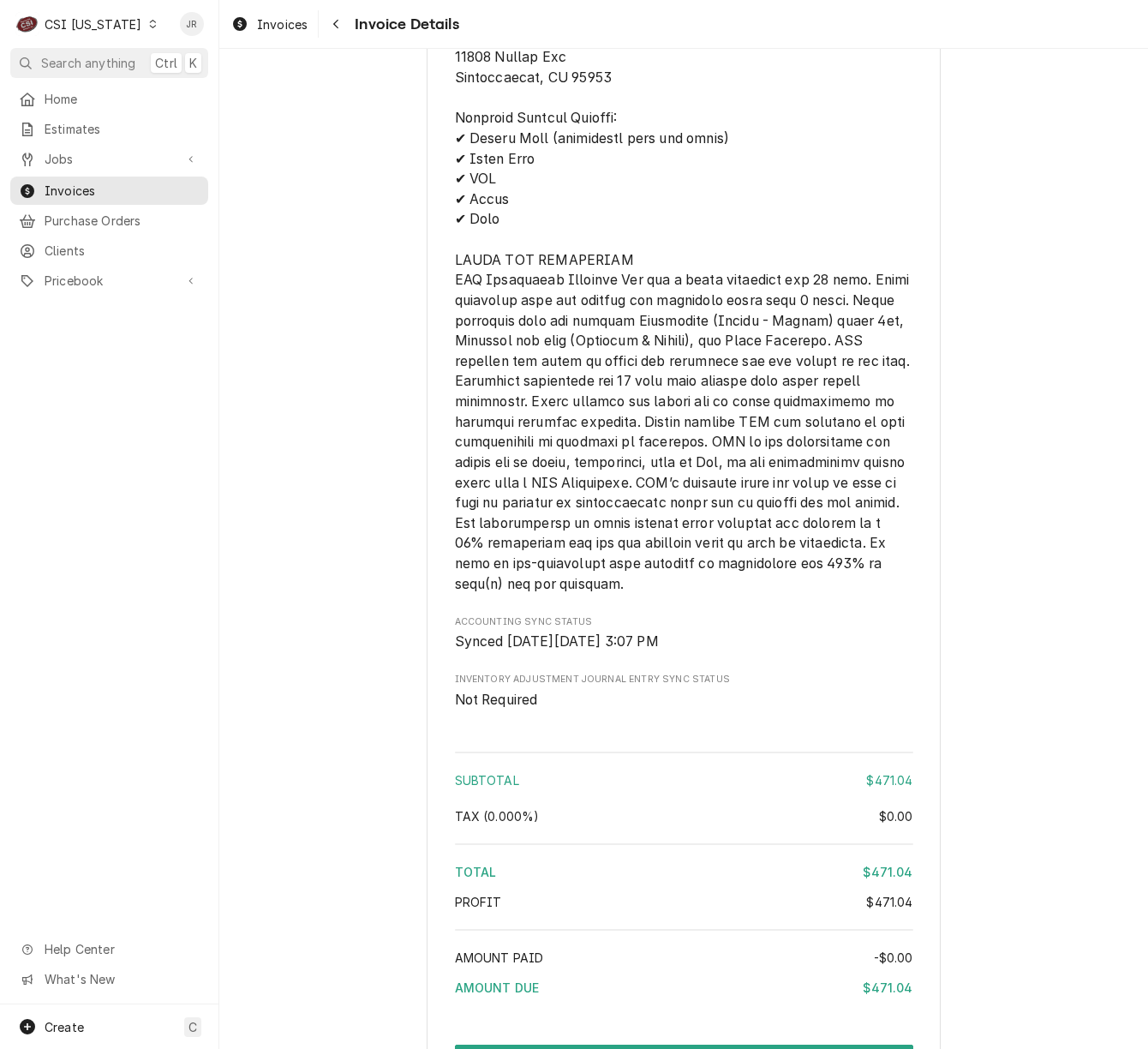
scroll to position [2575, 0]
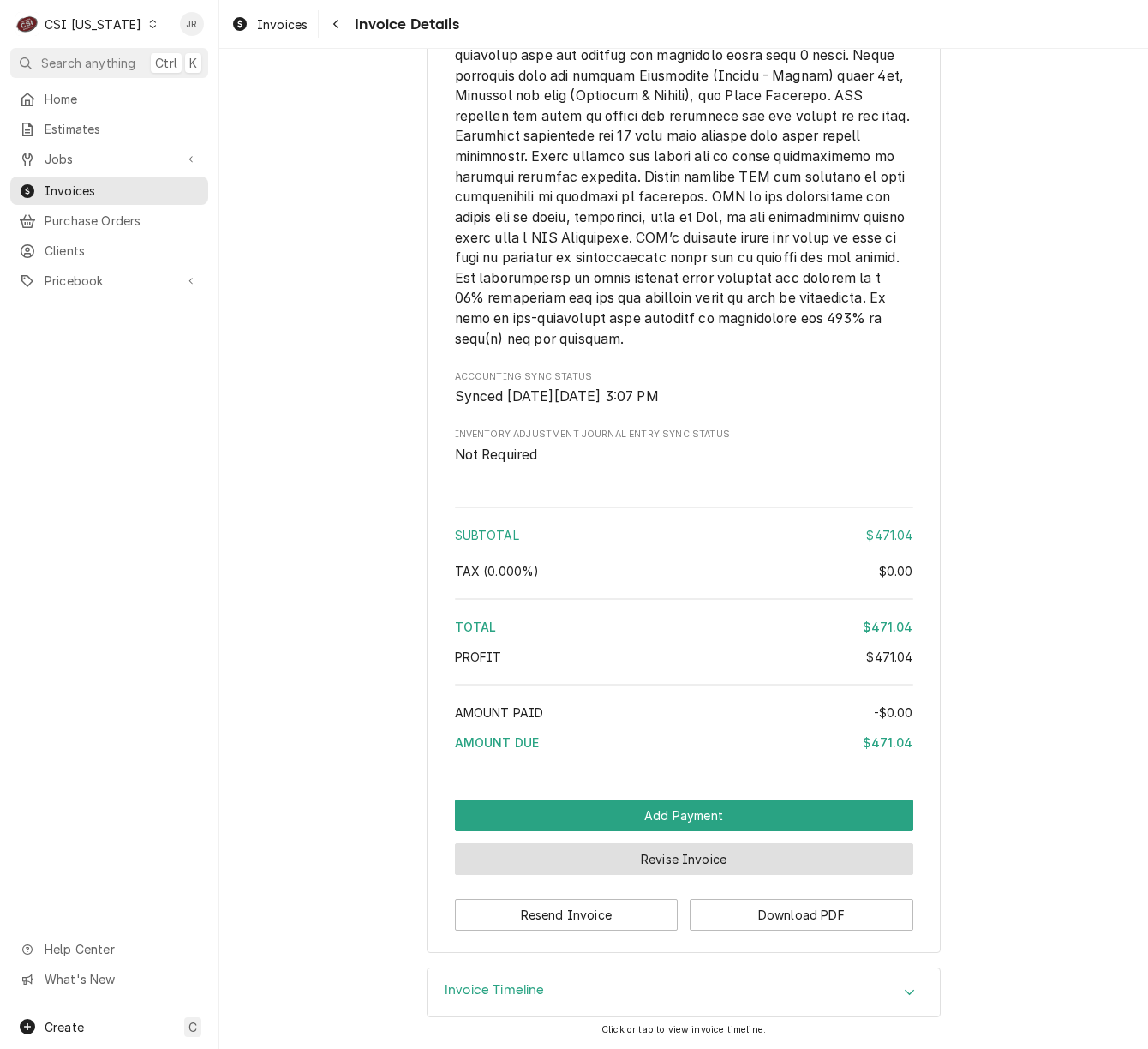
click at [680, 857] on button "Revise Invoice" at bounding box center [683, 859] width 459 height 32
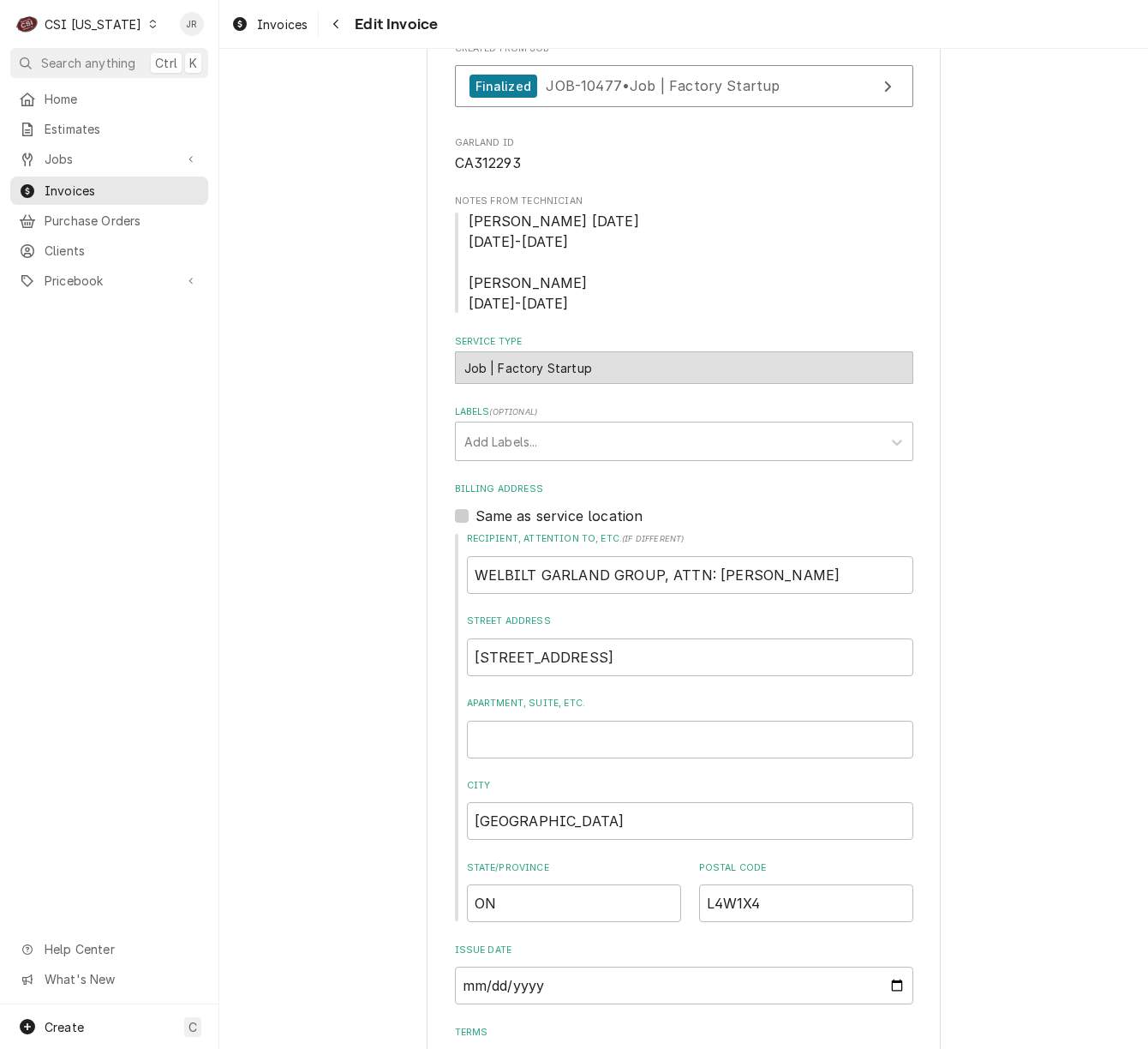
scroll to position [685, 0]
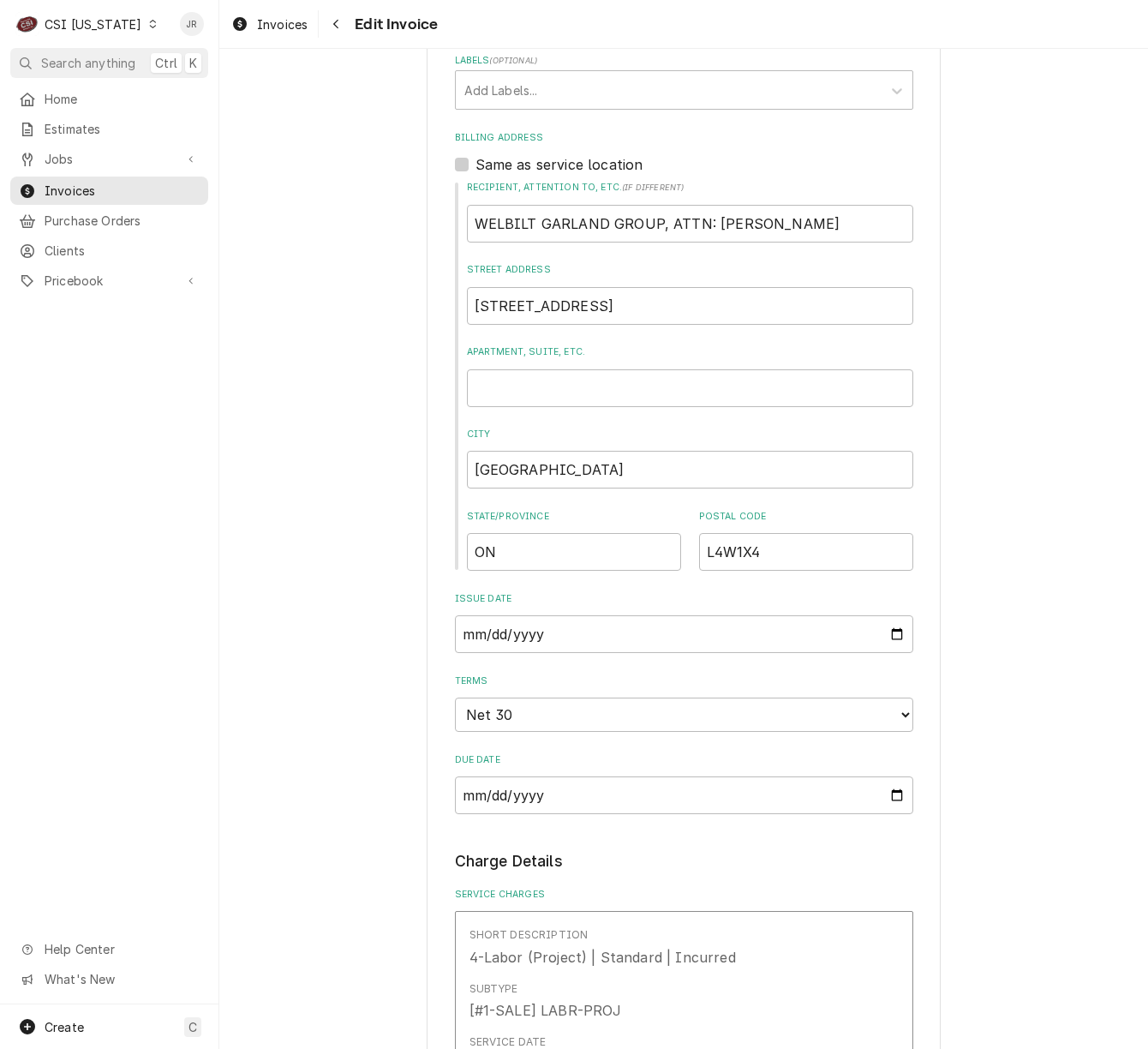
click at [521, 115] on fieldset "Basic Details Created From Job Finalized JOB-10477 • Job | Factory Startup GARL…" at bounding box center [683, 234] width 459 height 1161
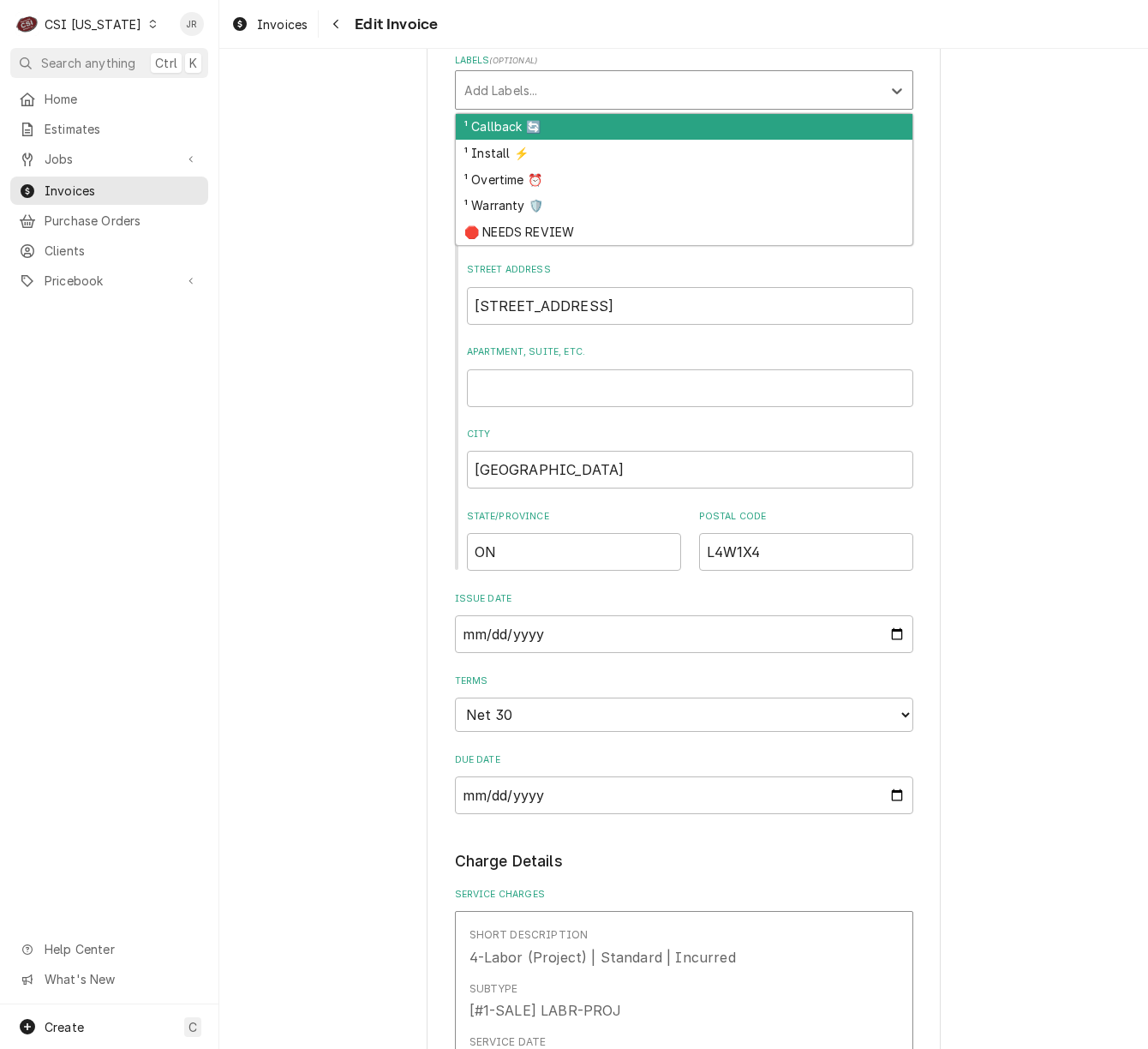
click at [512, 90] on div "Labels" at bounding box center [668, 90] width 409 height 31
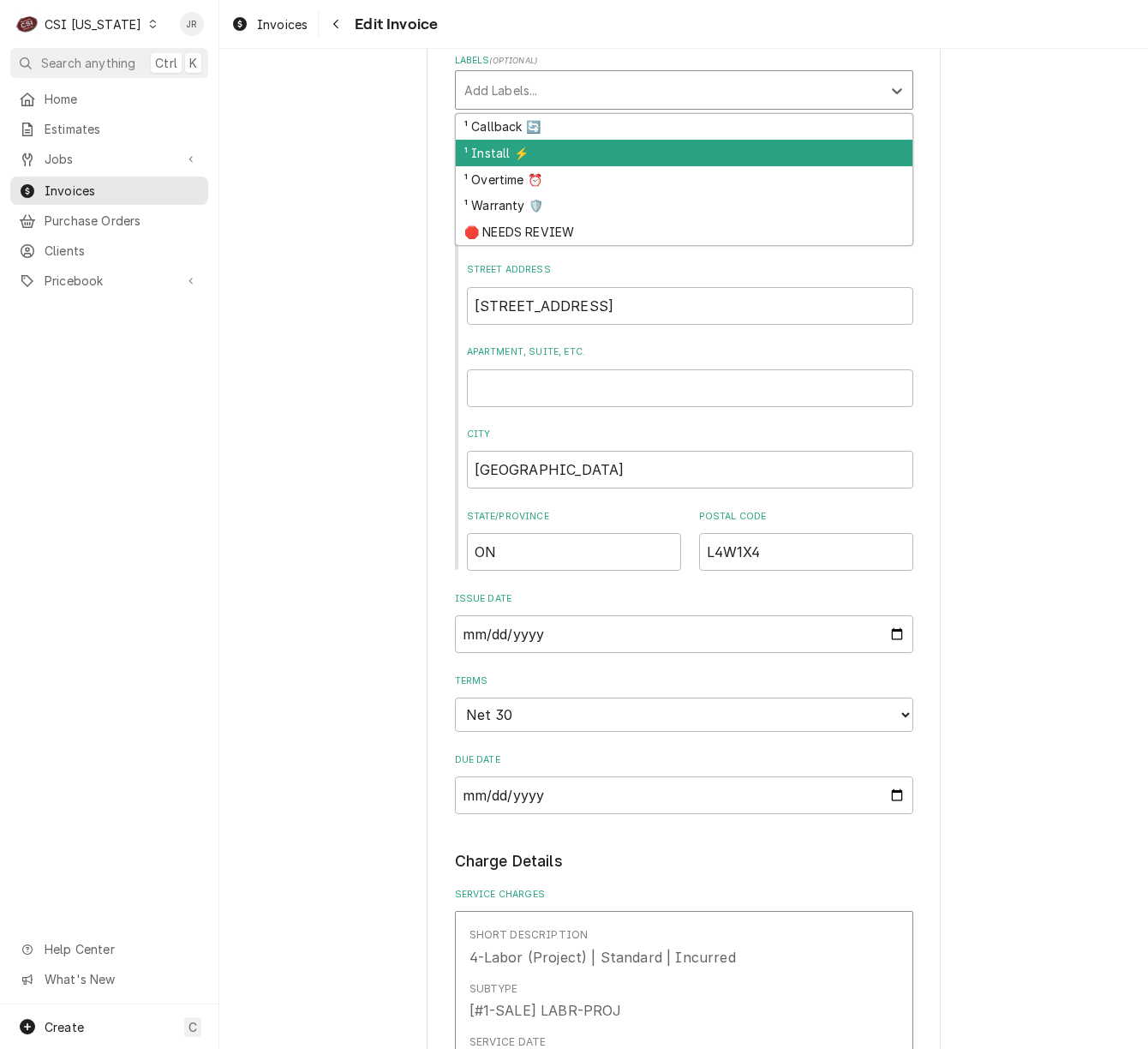
drag, startPoint x: 513, startPoint y: 214, endPoint x: 513, endPoint y: 163, distance: 51.0
click at [513, 163] on div "¹ Callback 🔄 ¹ Install ⚡️ ¹ Overtime ⏰ ¹ Warranty 🛡️ 🛑 NEEDS REVIEW" at bounding box center [683, 179] width 457 height 131
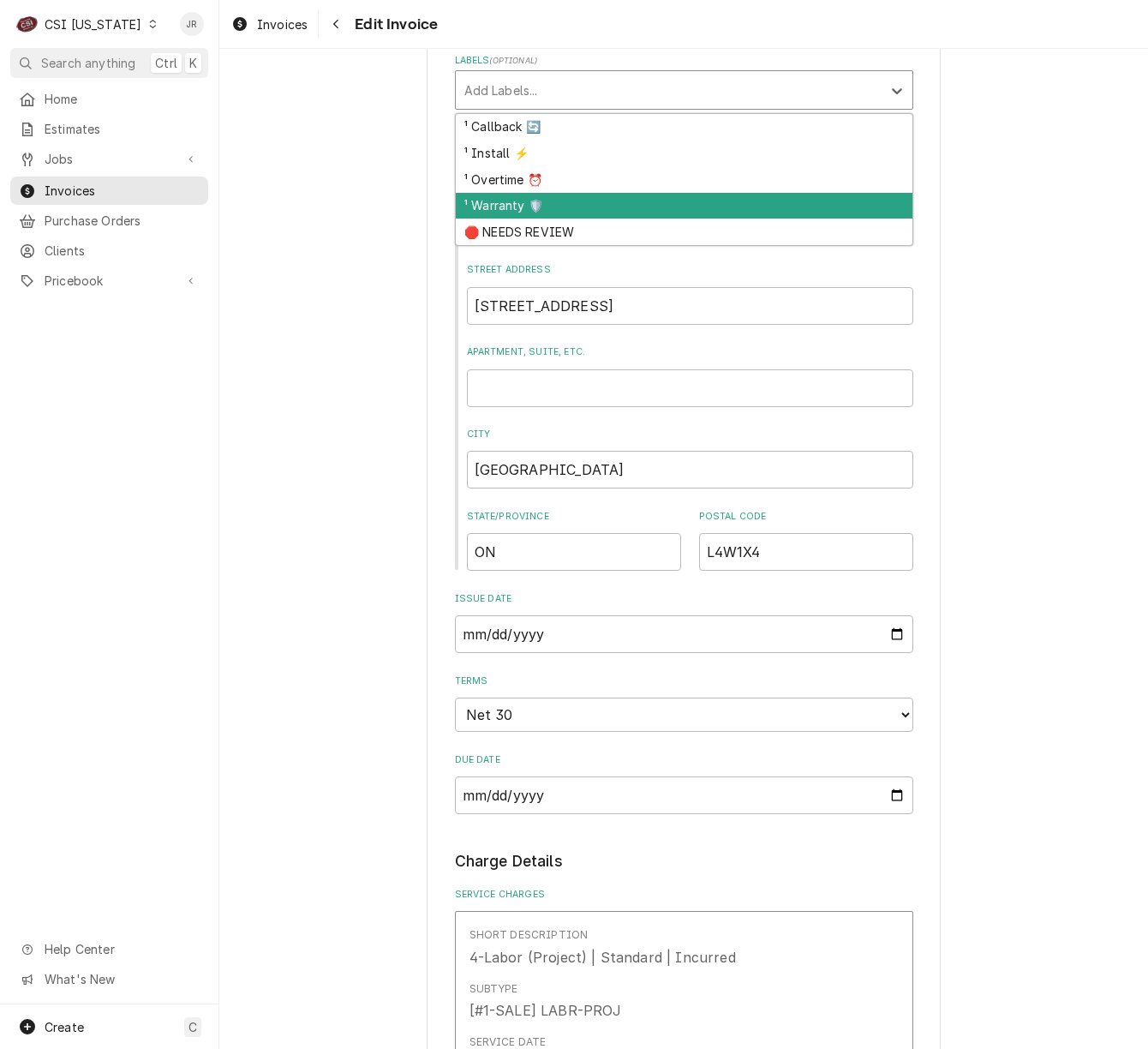
click at [522, 210] on div "¹ Warranty 🛡️" at bounding box center [683, 206] width 457 height 27
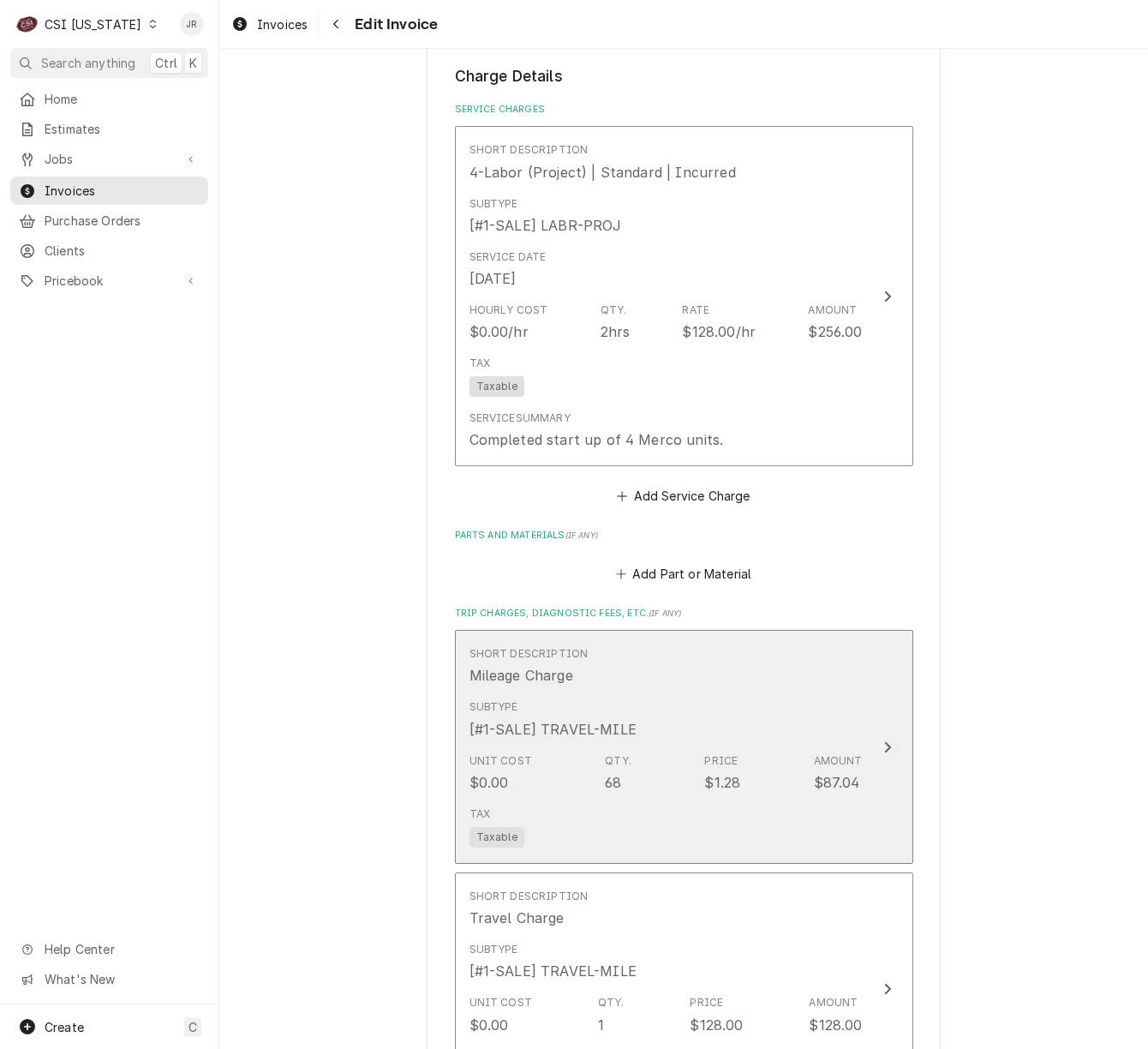
scroll to position [1485, 0]
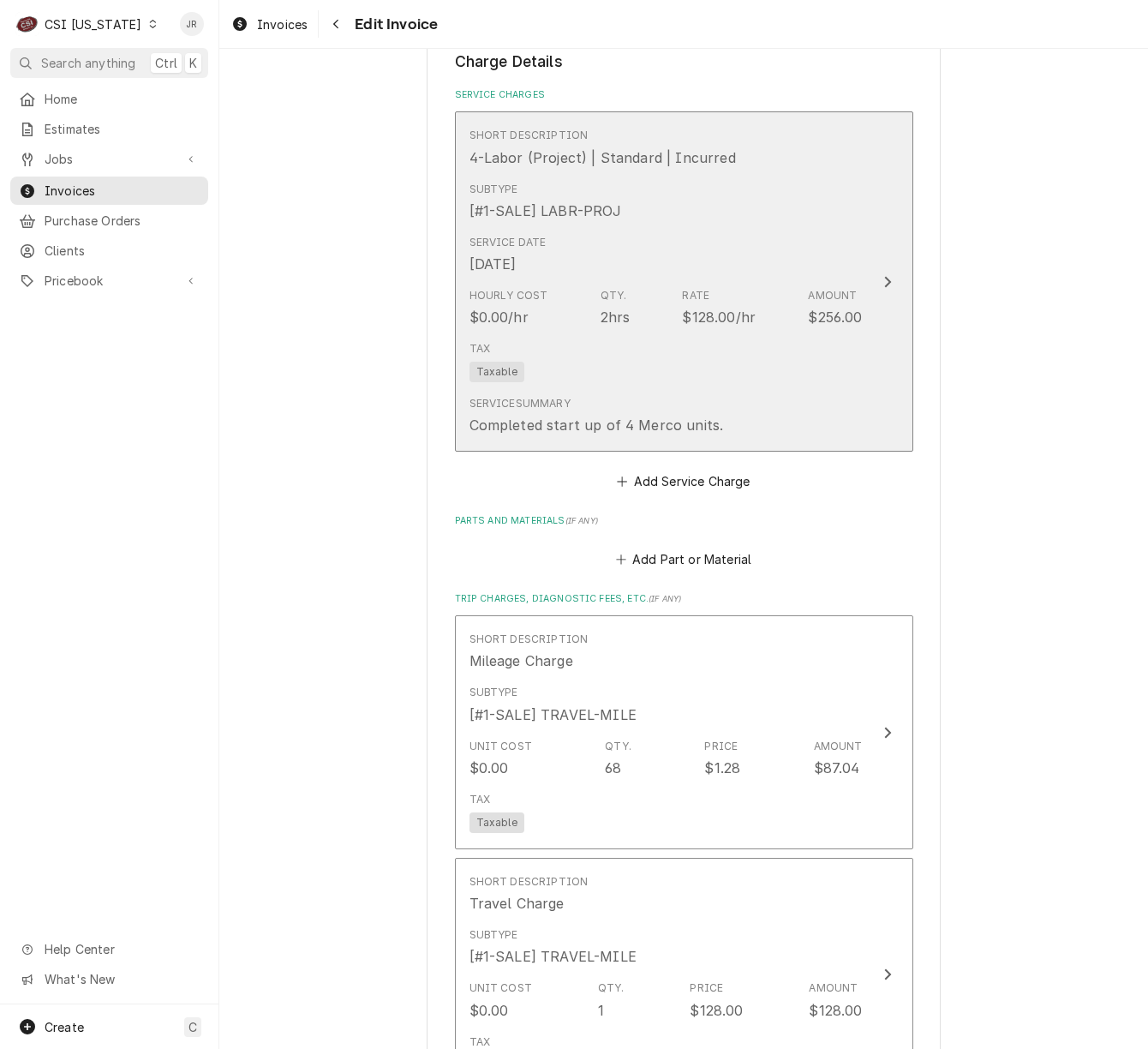
click at [782, 330] on div "Hourly Cost $0.00/hr Qty. 2hrs Rate $128.00/hr Amount $256.00" at bounding box center [666, 307] width 394 height 53
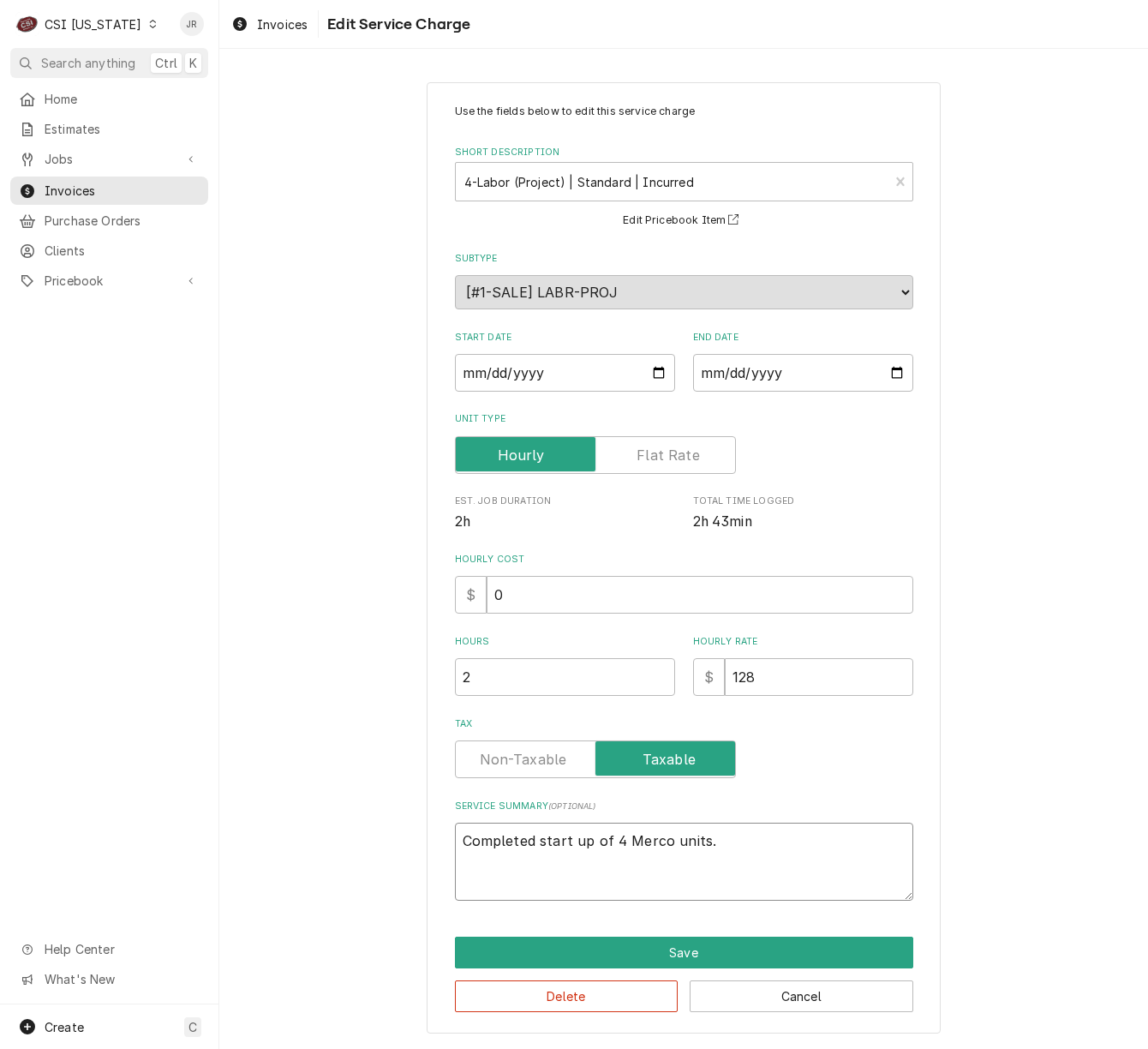
click at [720, 855] on textarea "Completed start up of 4 Merco units." at bounding box center [683, 861] width 459 height 78
type textarea "x"
type textarea "Completed start up of 4 Merco units."
paste textarea "2508ED0021"
type textarea "x"
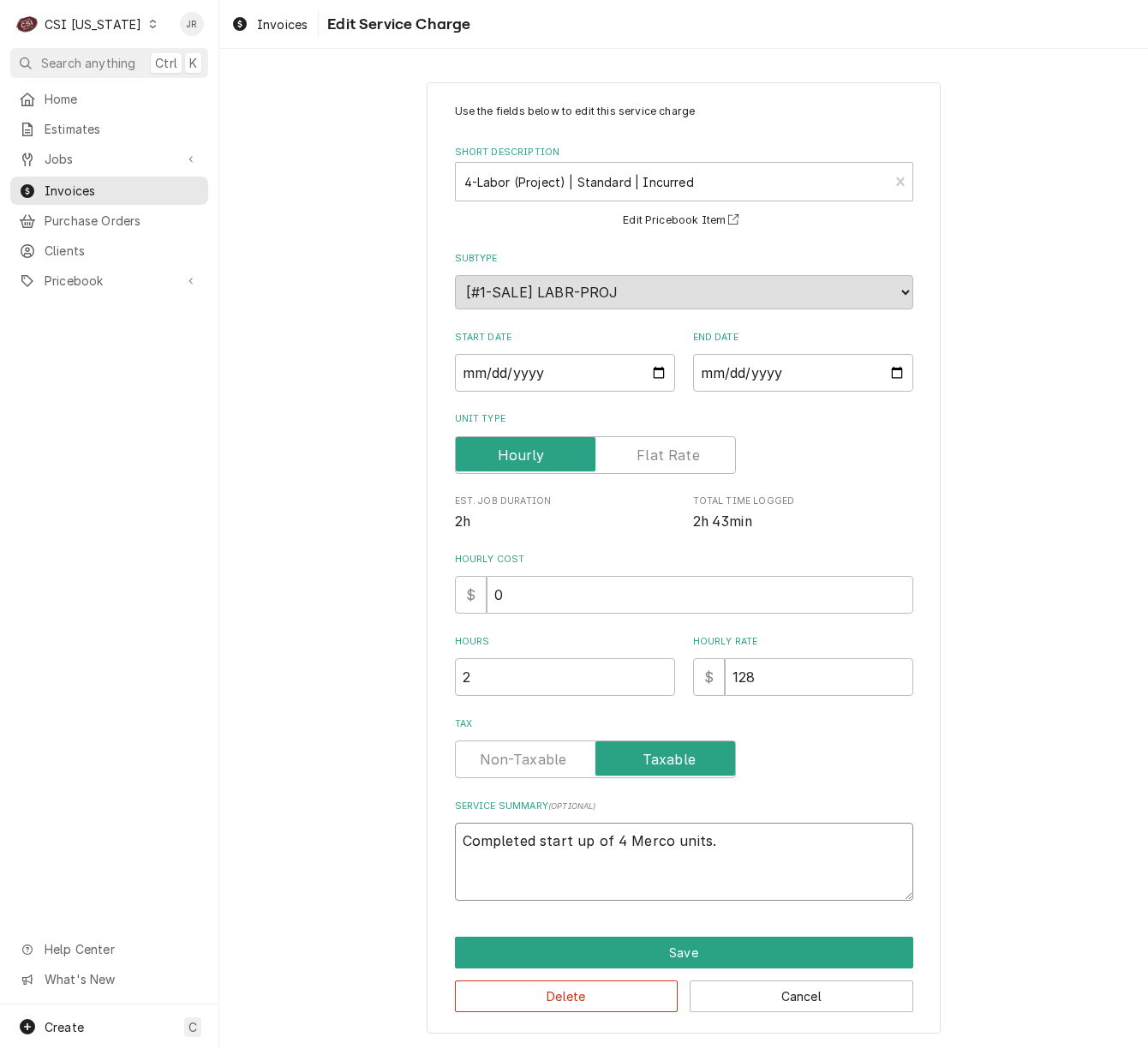
type textarea "Completed start up of 4 Merco units. 2508ED0021"
type textarea "x"
type textarea "Completed start up of 4 Merco units. 2508ED0021"
click at [622, 878] on textarea "Completed start up of 4 Merco units. 2508ED0021" at bounding box center [683, 861] width 459 height 78
type textarea "x"
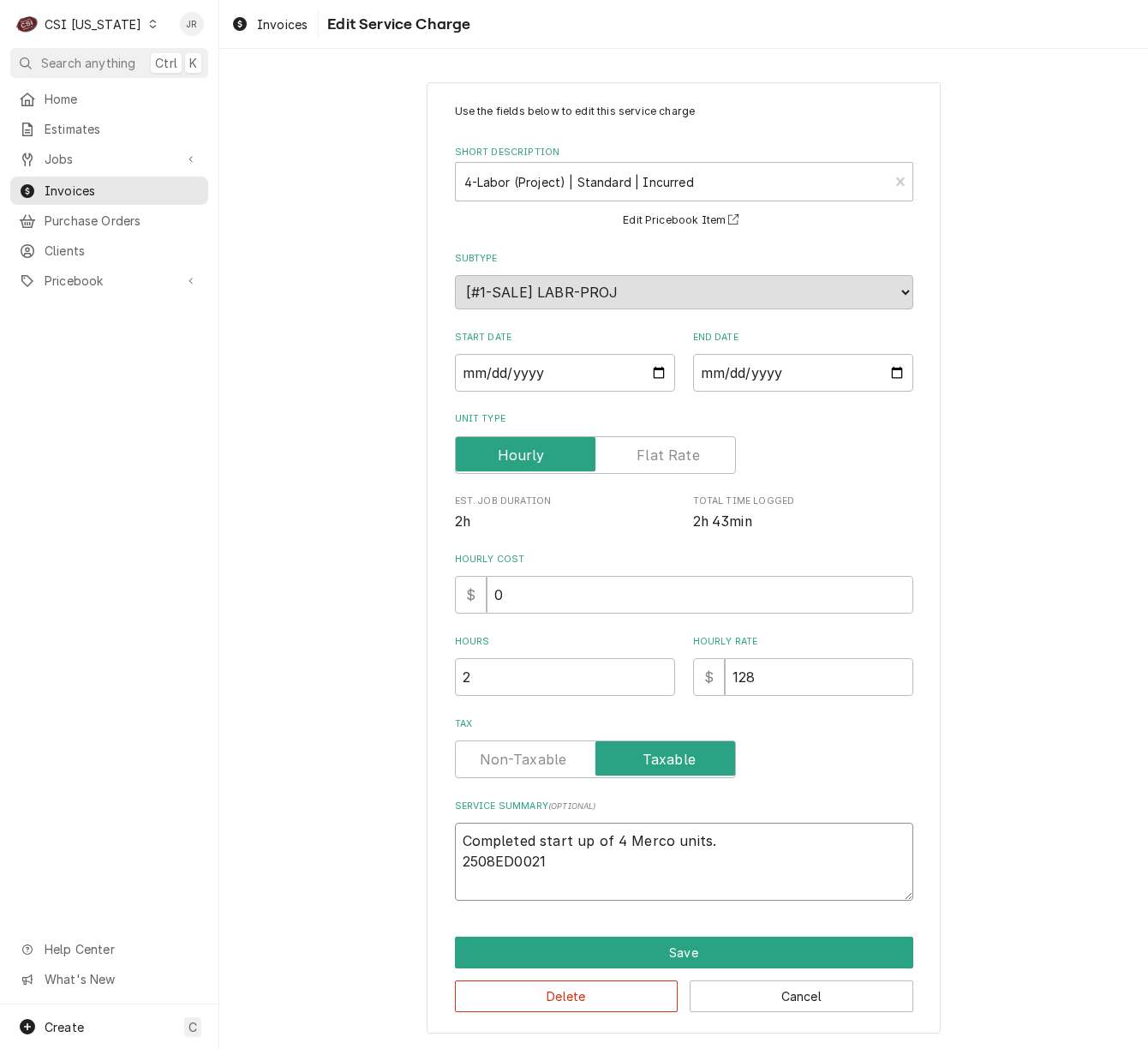
type textarea "Completed start up of 4 Merco units. 2508ED0021"
paste textarea "2501ED0024"
type textarea "x"
type textarea "Completed start up of 4 Merco units. 2508ED0021 2501ED0024"
click at [593, 878] on textarea "Completed start up of 4 Merco units. 2508ED0021 2501ED0024" at bounding box center [683, 861] width 459 height 78
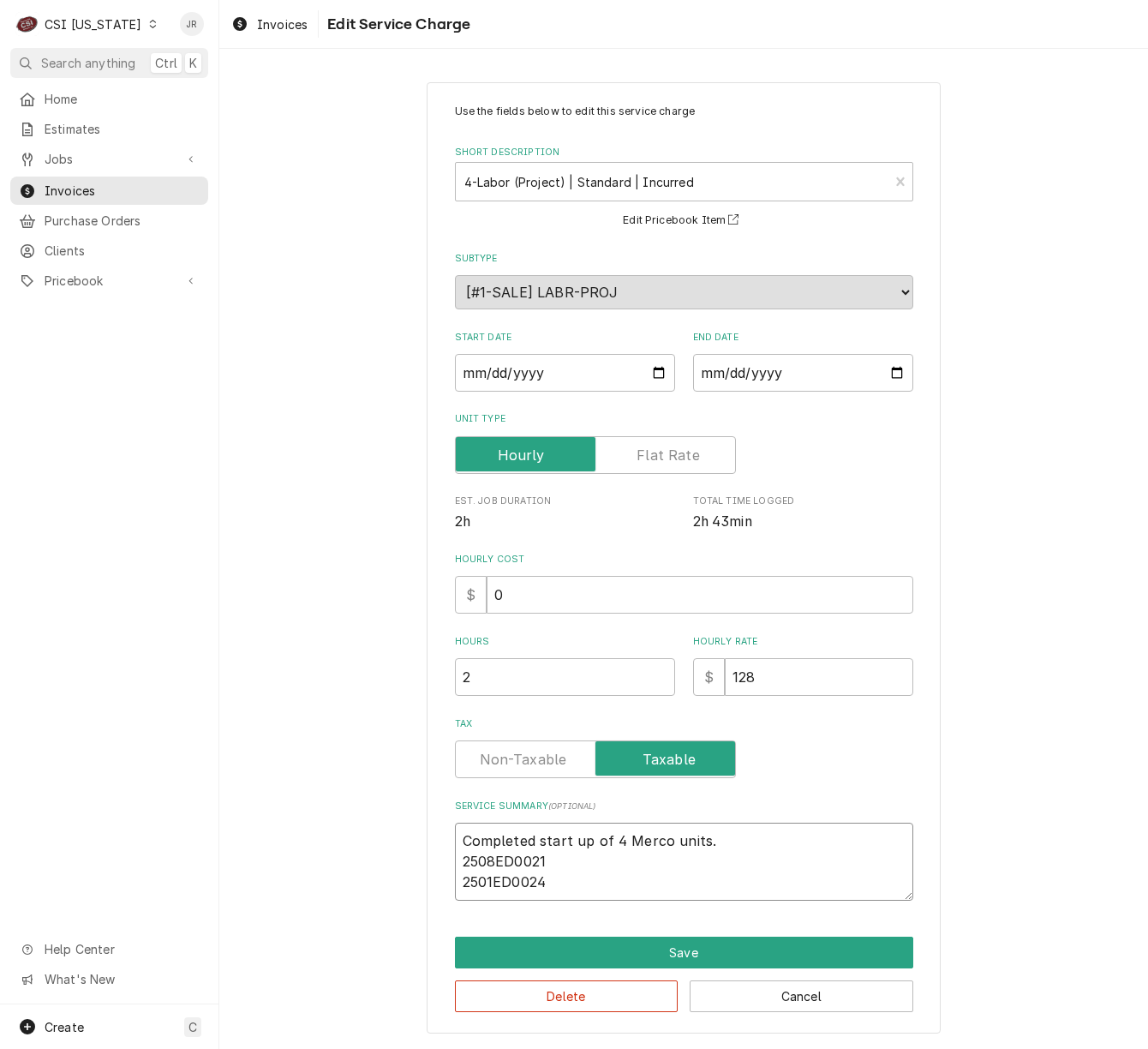
type textarea "x"
type textarea "Completed start up of 4 Merco units. 2508ED0021 2501ED0024"
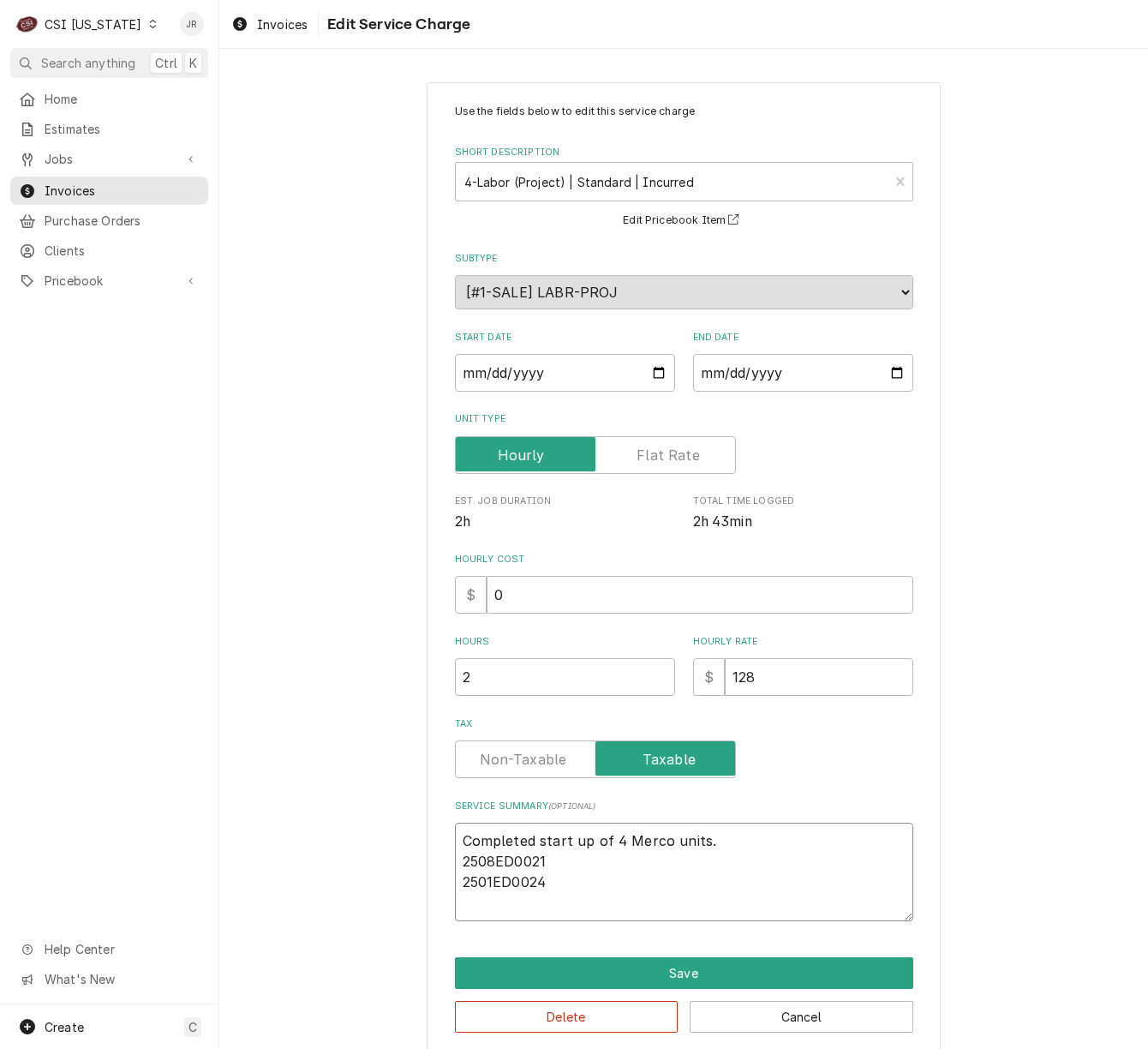
paste textarea "2507ES0218"
type textarea "x"
type textarea "Completed start up of 4 Merco units. 2508ED0021 2501ED0024 2507ES0218"
drag, startPoint x: 663, startPoint y: 893, endPoint x: 655, endPoint y: 912, distance: 20.6
click at [655, 912] on textarea "Completed start up of 4 Merco units. 2508ED0021 2501ED0024 2507ES0218" at bounding box center [683, 871] width 459 height 99
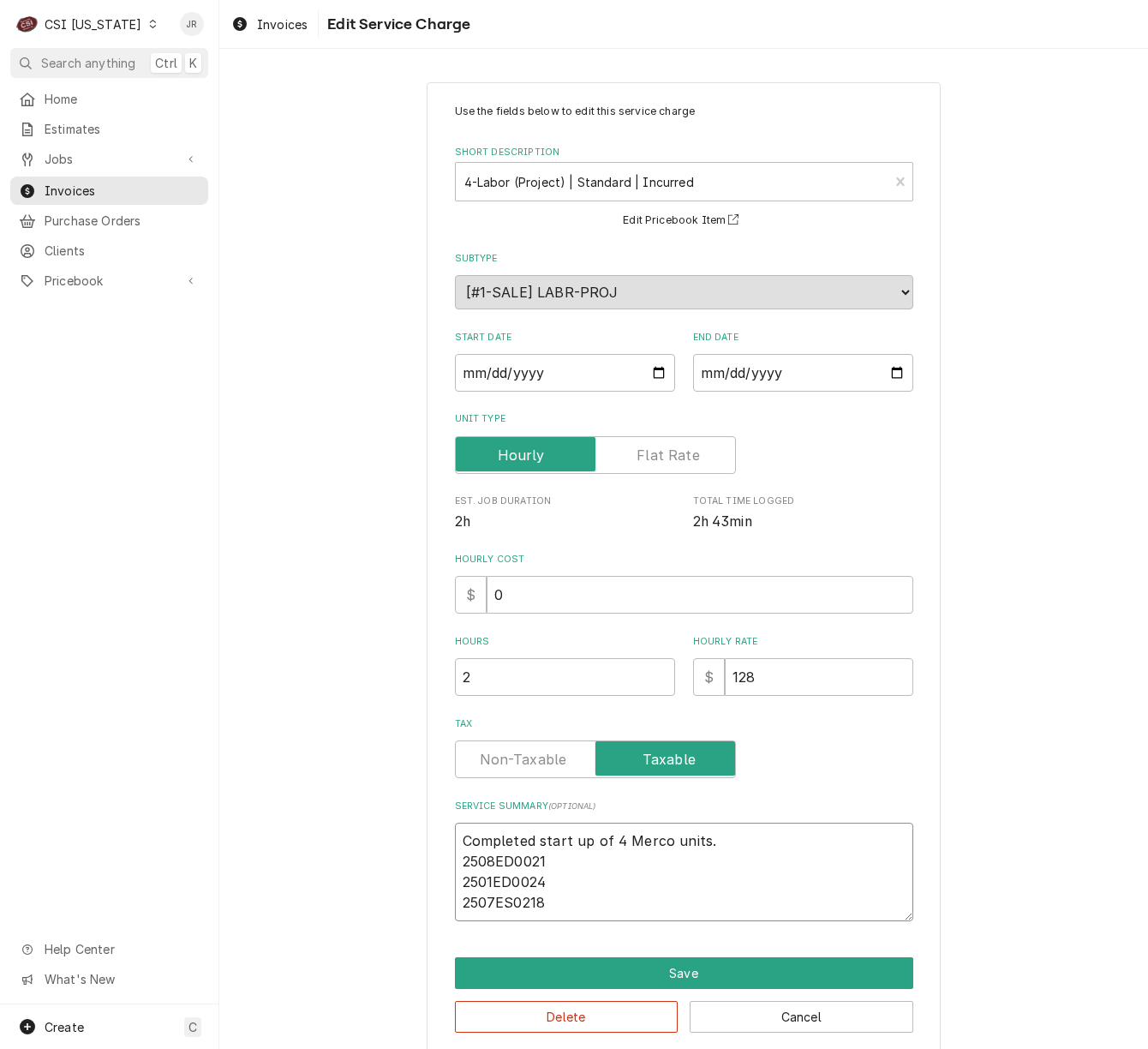
type textarea "x"
type textarea "Completed start up of 4 Merco units. 2508ED0021 2501ED0024 2507ES0218"
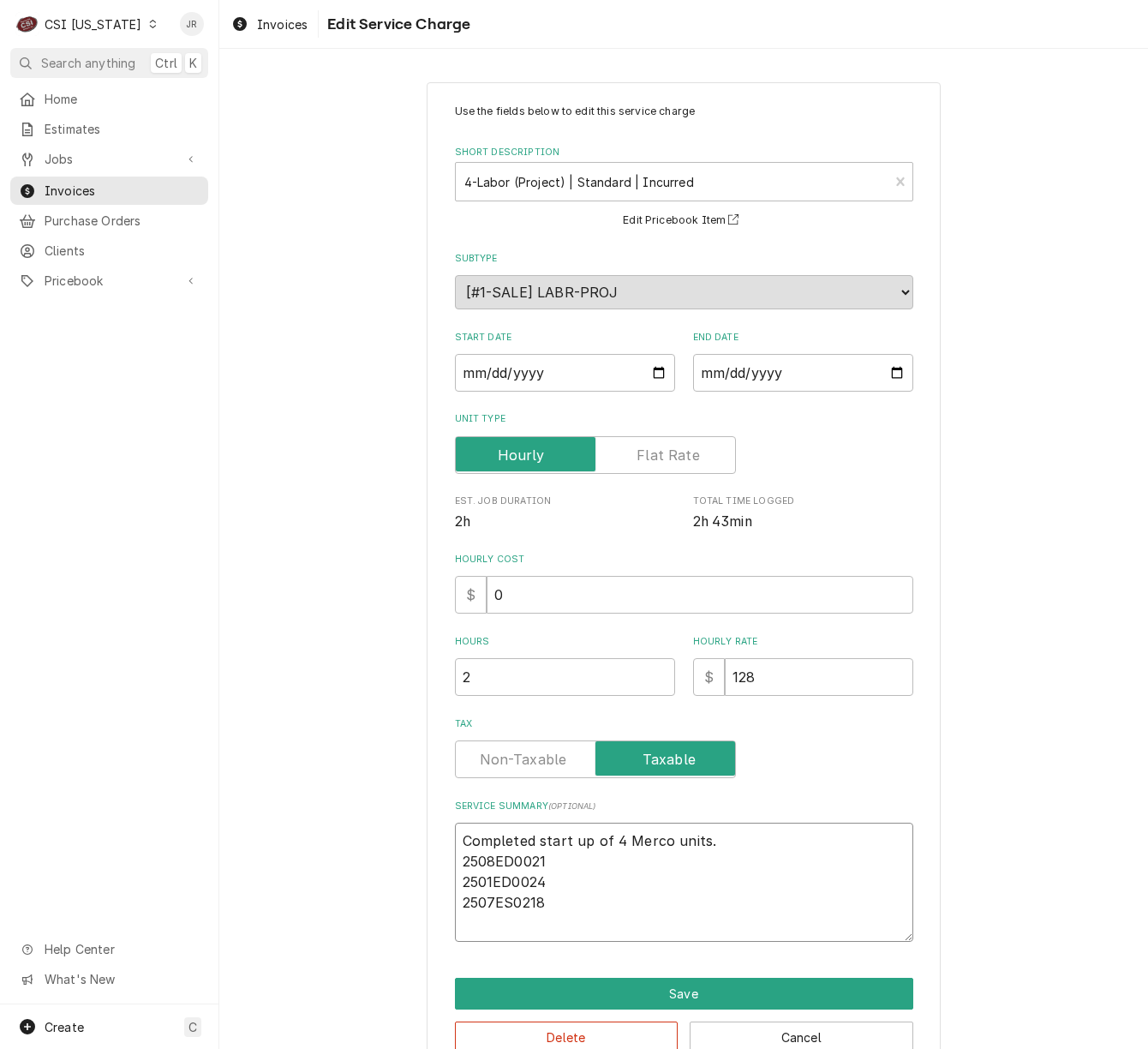
paste textarea "2507ES0204"
type textarea "x"
type textarea "Completed start up of 4 Merco units. 2508ED0021 2501ED0024 2507ES0218 2507ES0204"
type textarea "x"
type textarea "2508ED0021 2501ED0024 2507ES0218 2507ES0204"
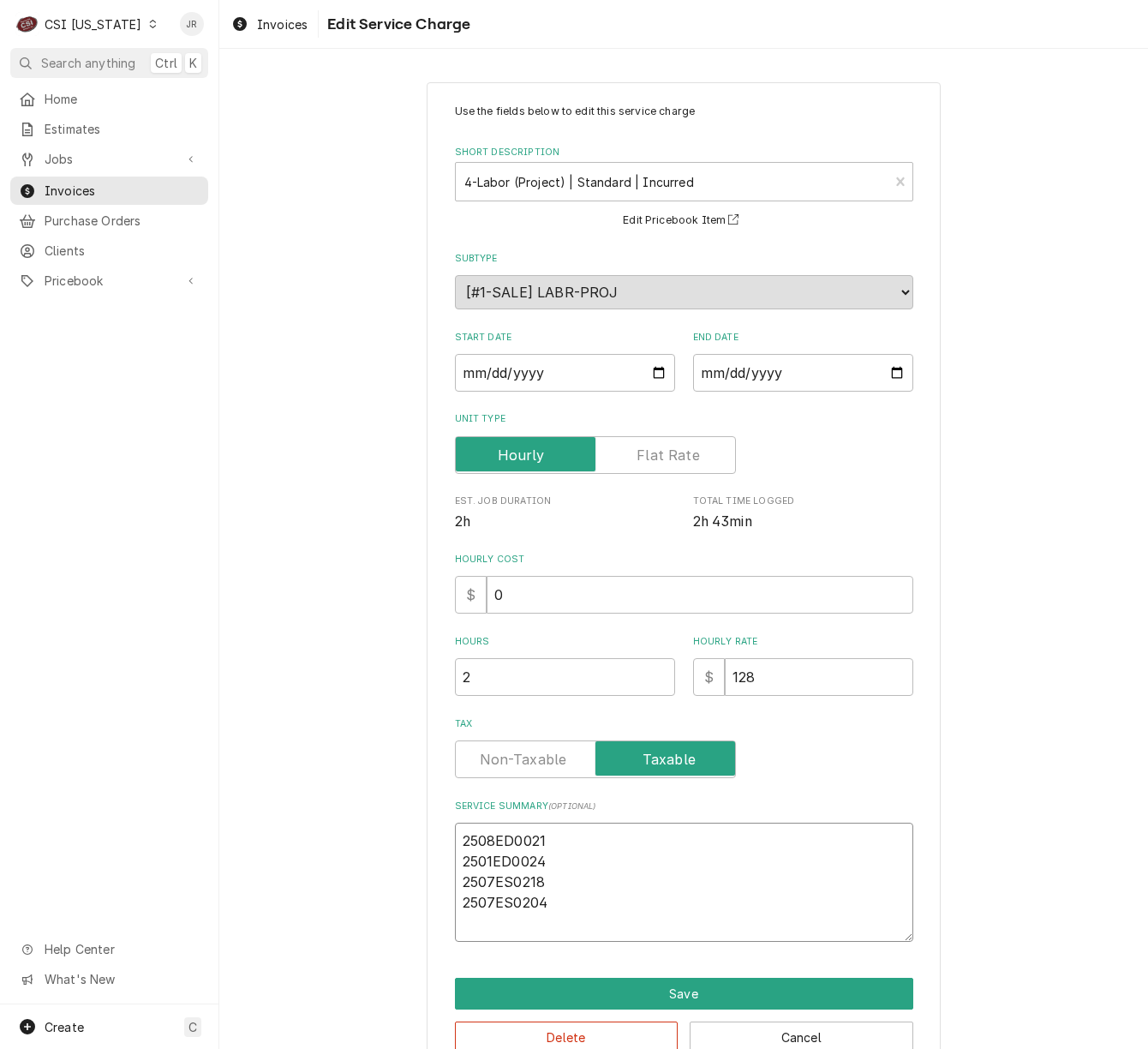
type textarea "x"
type textarea "508ED0021 2501ED0024 2507ES0218 2507ES0204"
type textarea "x"
type textarea "508ED0021 2501ED0024 2507ES0218 2507ES0204"
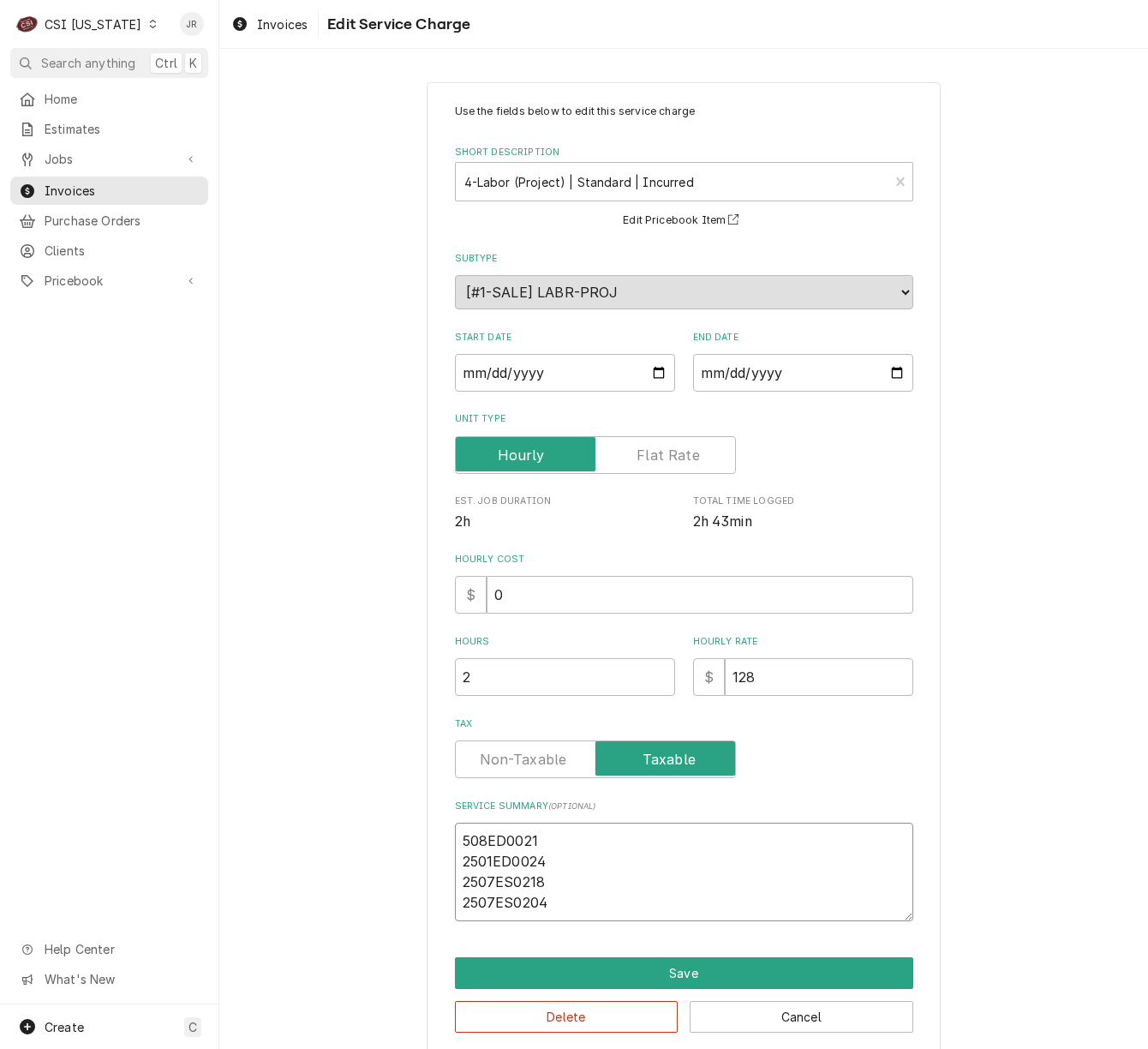
type textarea "x"
type textarea "2508ED0021 2501ED0024 2507ES0218 2507ES0204"
type textarea "x"
type textarea "2508ED0021 2501ED0024 2507ES0218 2507ES0204"
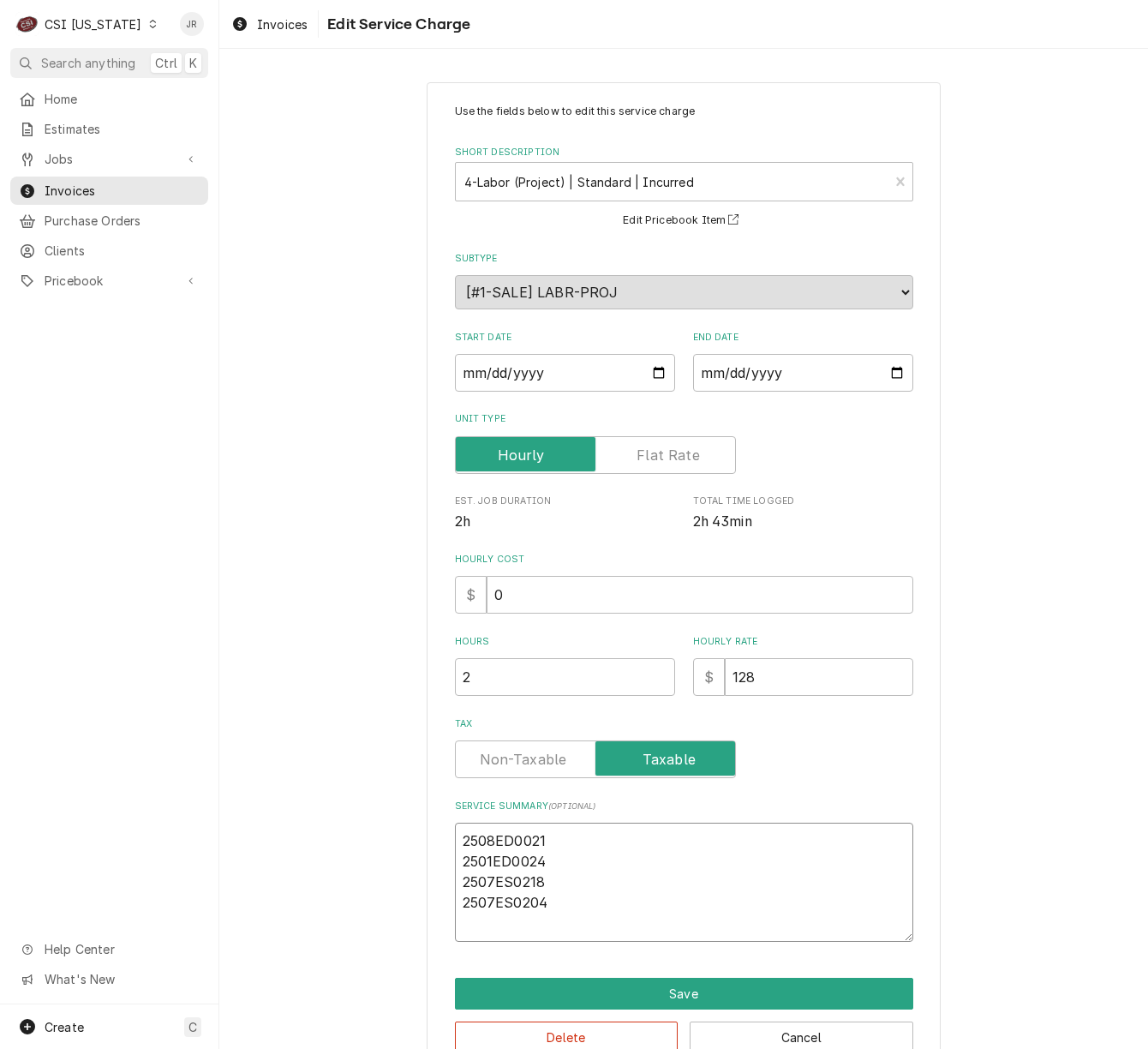
type textarea "x"
type textarea "2508ED0021 2501ED0024 2507ES0218 2507ES0204"
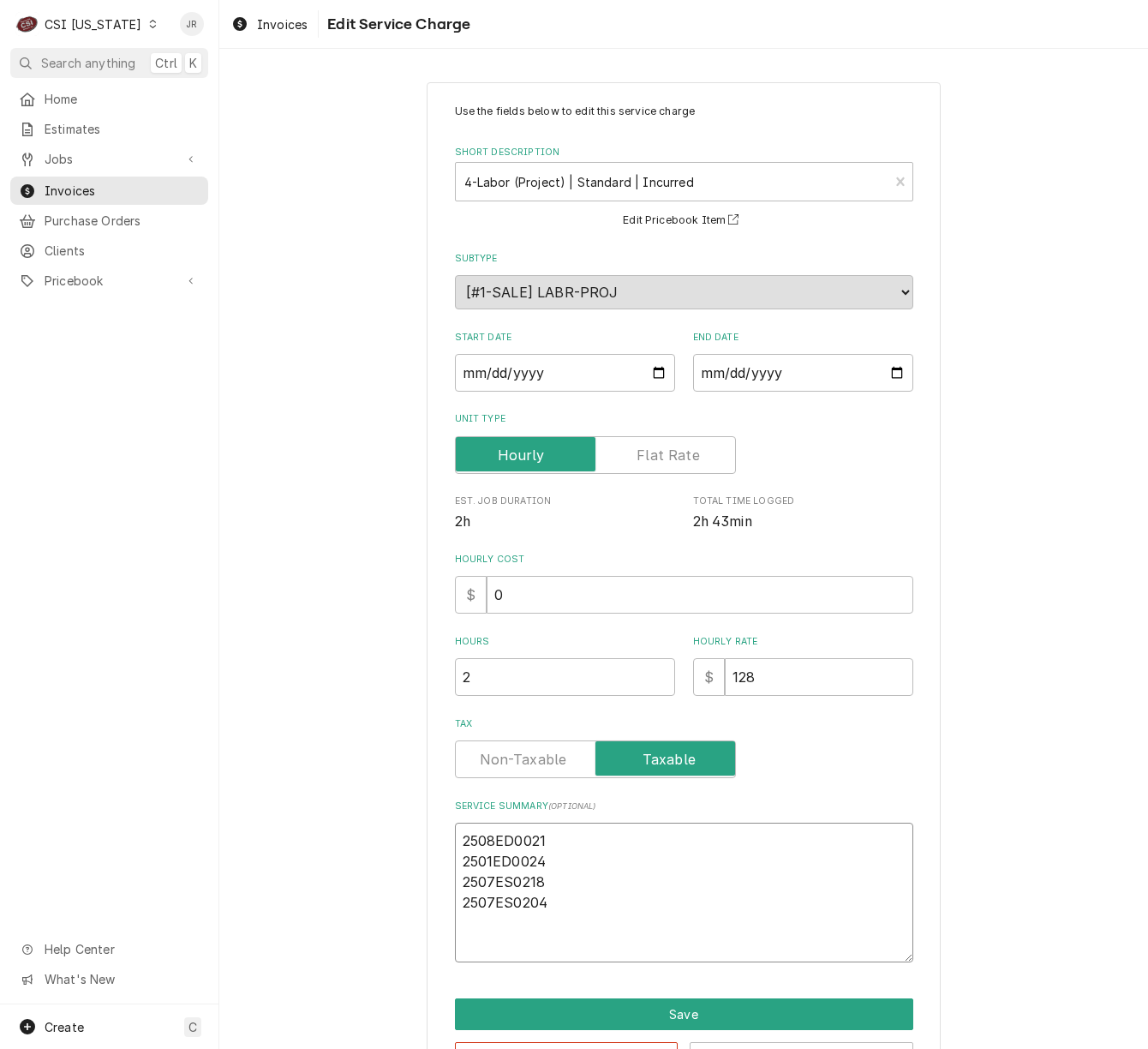
paste textarea "Completed start up of 4 Merco units."
type textarea "x"
type textarea "2508ED0021 2501ED0024 2507ES0218 2507ES0204 Completed start up of 4 Merco units."
type textarea "x"
type textarea "M2508ED0021 2501ED0024 2507ES0218 2507ES0204 Completed start up of 4 Merco unit…"
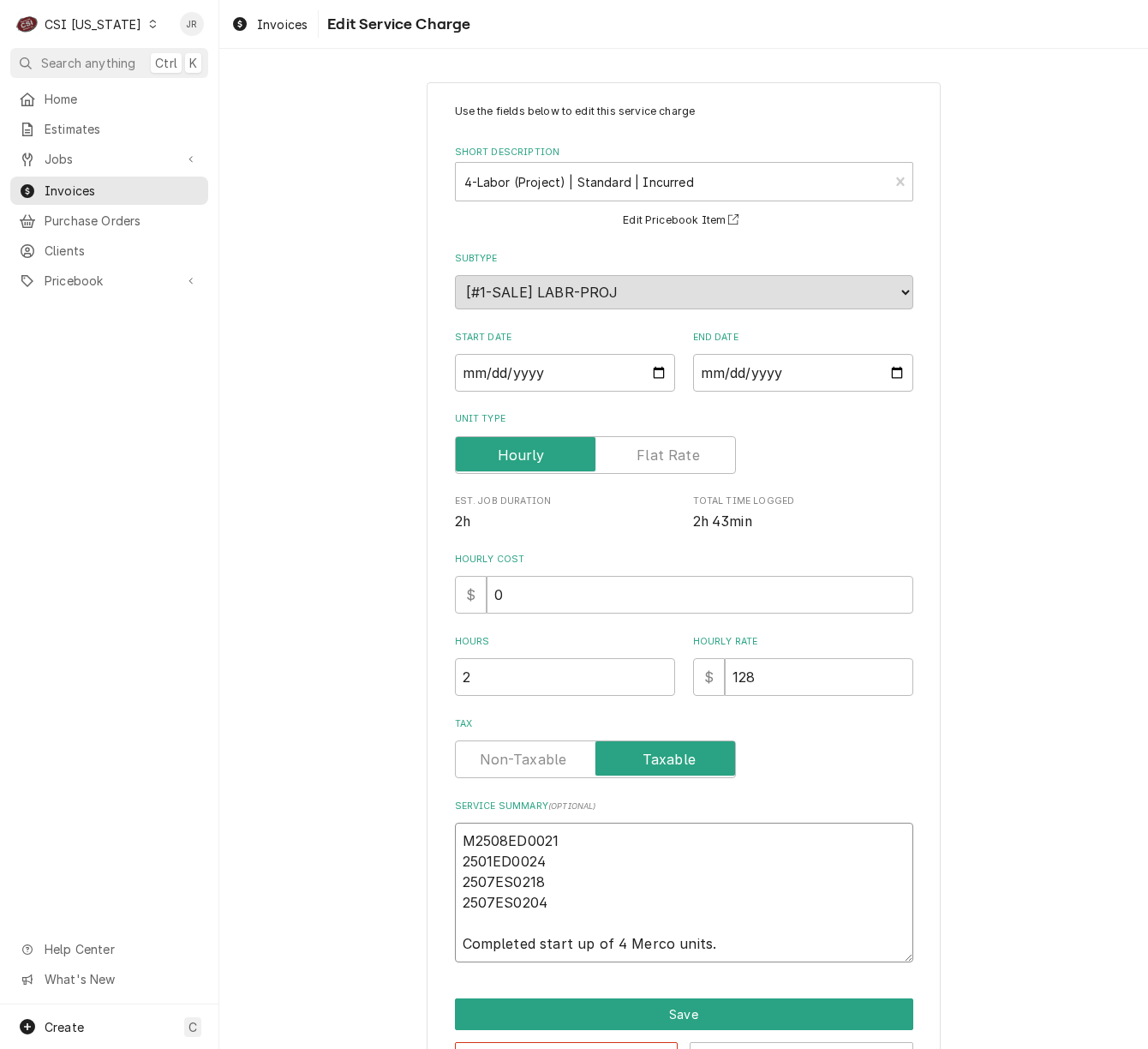
type textarea "x"
type textarea "Me2508ED0021 2501ED0024 2507ES0218 2507ES0204 Completed start up of 4 Merco uni…"
type textarea "x"
type textarea "Mer2508ED0021 2501ED0024 2507ES0218 2507ES0204 Completed start up of 4 Merco un…"
type textarea "x"
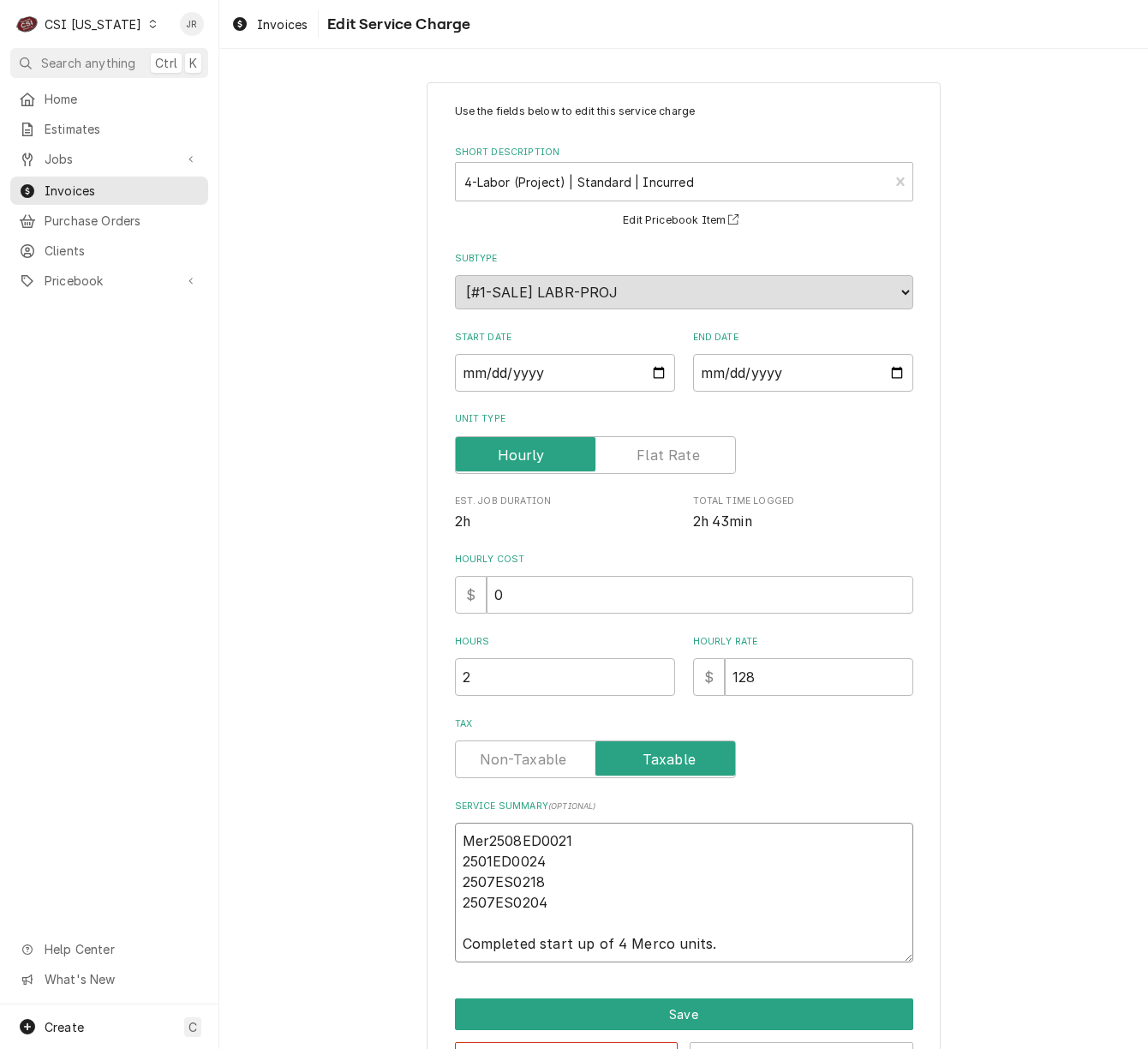
type textarea "Merc2508ED0021 2501ED0024 2507ES0218 2507ES0204 Completed start up of 4 Merco u…"
type textarea "x"
type textarea "Merco2508ED0021 2501ED0024 2507ES0218 2507ES0204 Completed start up of 4 Merco …"
type textarea "x"
type textarea "Merco 2508ED0021 2501ED0024 2507ES0218 2507ES0204 Completed start up of 4 Merco…"
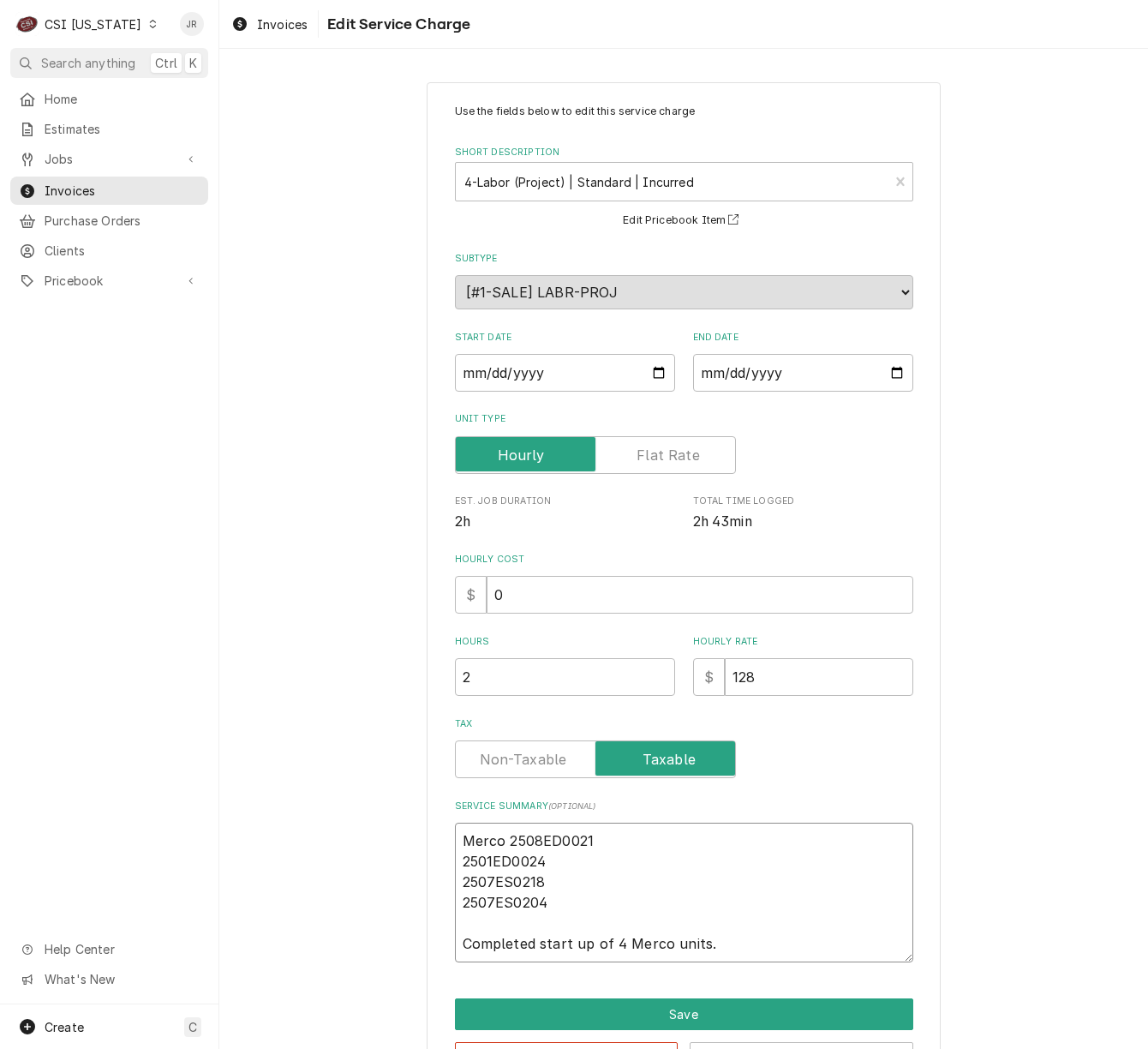
type textarea "x"
type textarea "Merco /2508ED0021 2501ED0024 2507ES0218 2507ES0204 Completed start up of 4 Merc…"
type textarea "x"
type textarea "Merco / 2508ED0021 2501ED0024 2507ES0218 2507ES0204 Completed start up of 4 Mer…"
type textarea "x"
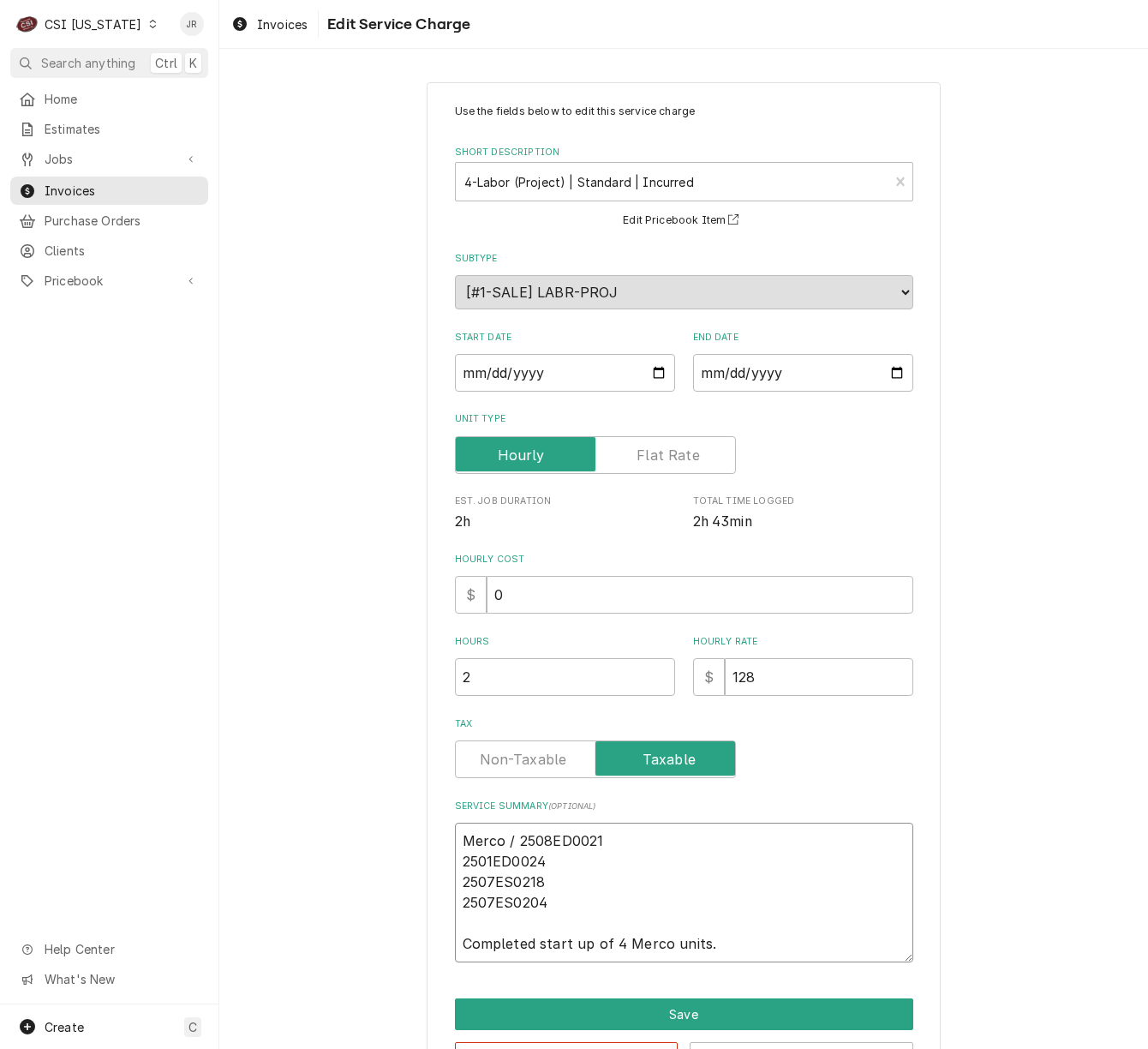
type textarea "Merco / S2508ED0021 2501ED0024 2507ES0218 2507ES0204 Completed start up of 4 Me…"
type textarea "x"
type textarea "Merco / Se2508ED0021 2501ED0024 2507ES0218 2507ES0204 Completed start up of 4 M…"
type textarea "x"
type textarea "Merco / Ser2508ED0021 2501ED0024 2507ES0218 2507ES0204 Completed start up of 4 …"
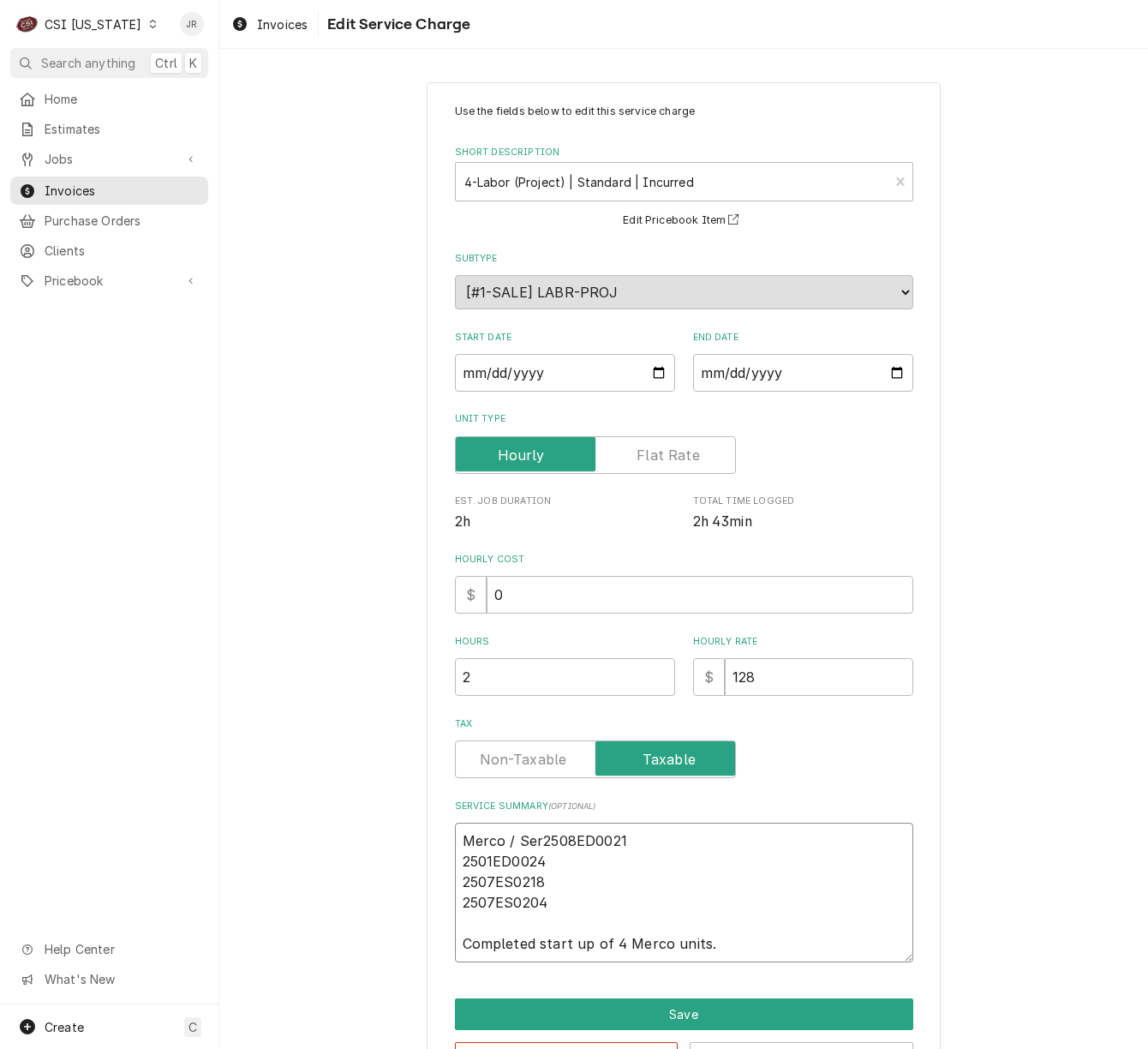
type textarea "x"
type textarea "Merco / Seri2508ED0021 2501ED0024 2507ES0218 2507ES0204 Completed start up of 4…"
type textarea "x"
type textarea "Merco / Seria2508ED0021 2501ED0024 2507ES0218 2507ES0204 Completed start up of …"
type textarea "x"
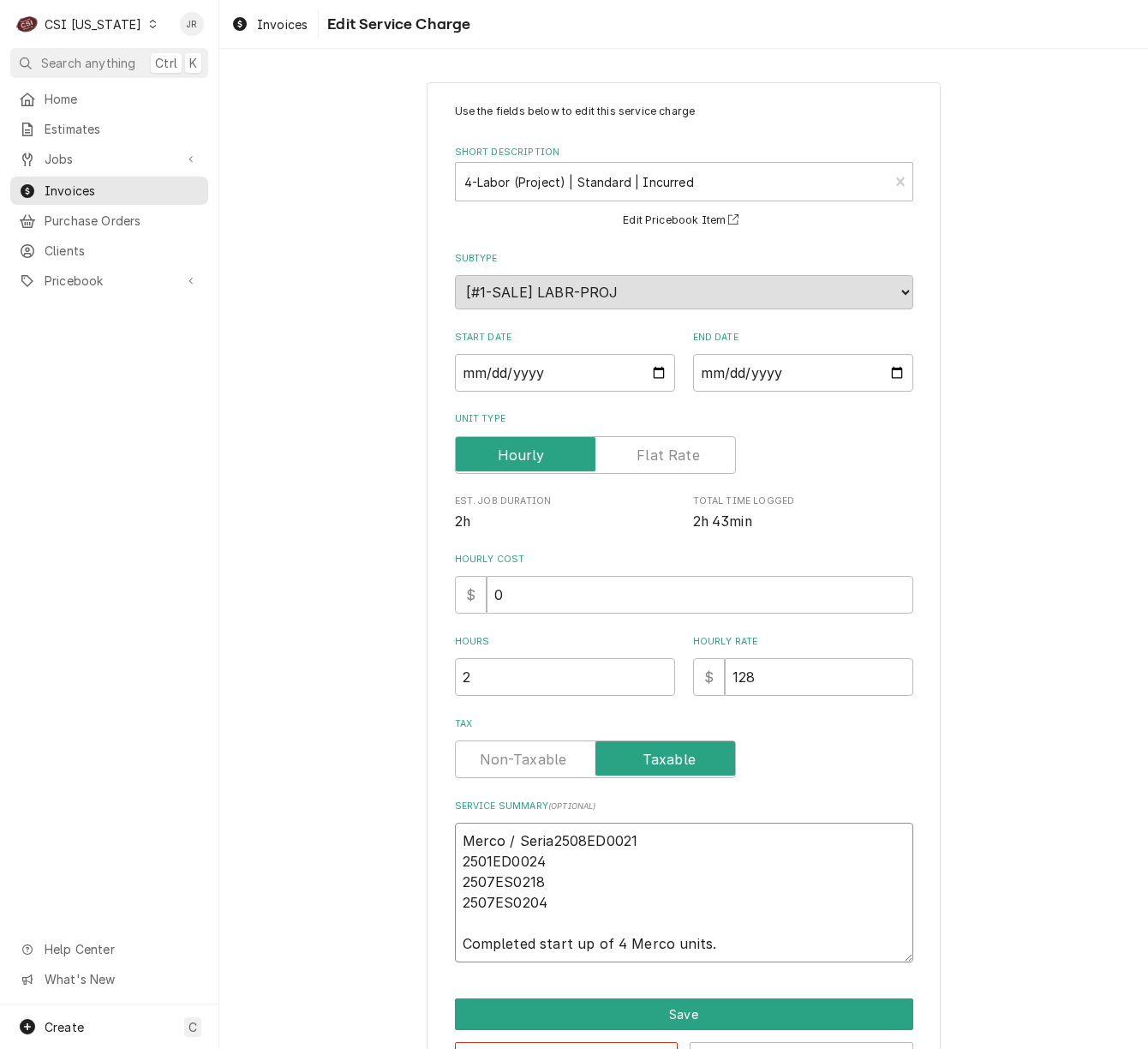
type textarea "Merco / Serial2508ED0021 2501ED0024 2507ES0218 2507ES0204 Completed start up of…"
type textarea "x"
type textarea "Merco / Serial:2508ED0021 2501ED0024 2507ES0218 2507ES0204 Completed start up o…"
type textarea "x"
type textarea "Merco / Serial: 2508ED0021 2501ED0024 2507ES0218 2507ES0204 Completed start up …"
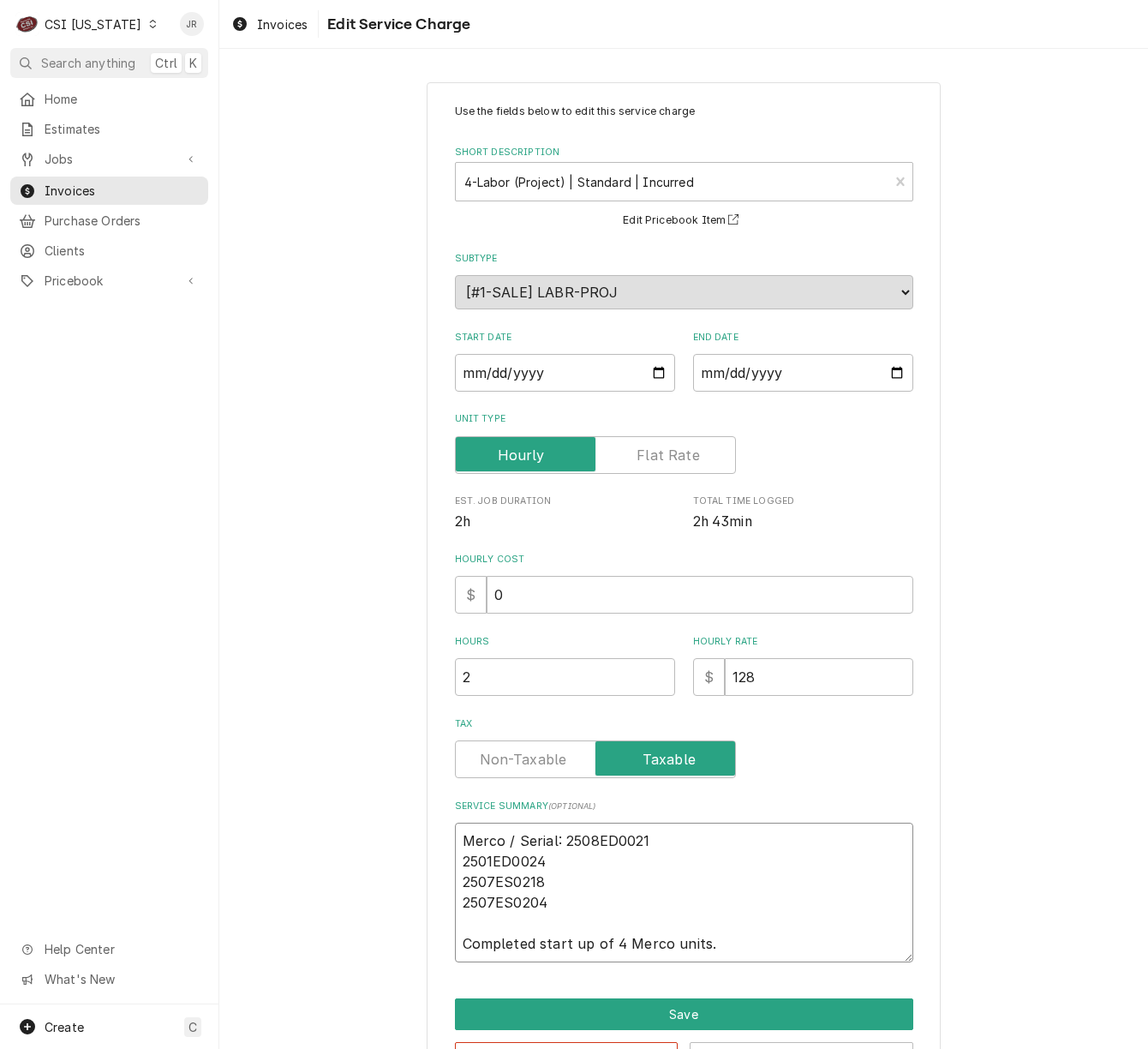
type textarea "x"
type textarea "Merco / Serial: 2508ED0021 M2501ED0024 2507ES0218 2507ES0204 Completed start up…"
type textarea "x"
type textarea "Merco / Serial: 2508ED0021 Me2501ED0024 2507ES0218 2507ES0204 Completed start u…"
type textarea "x"
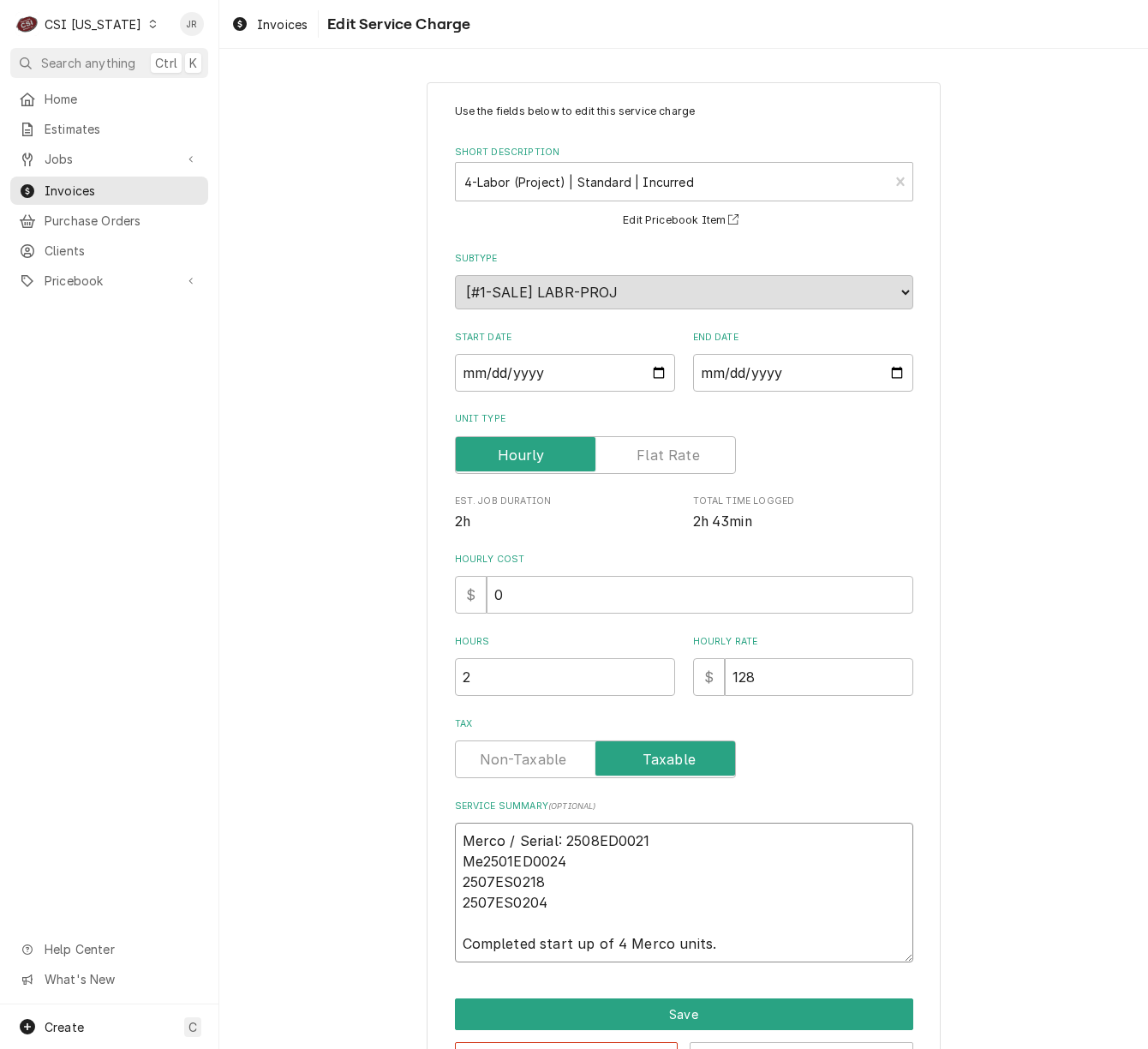
type textarea "Merco / Serial: 2508ED0021 Mer2501ED0024 2507ES0218 2507ES0204 Completed start …"
type textarea "x"
type textarea "Merco / Serial: 2508ED0021 Merc2501ED0024 2507ES0218 2507ES0204 Completed start…"
type textarea "x"
type textarea "Merco / Serial: 2508ED0021 Merco2501ED0024 2507ES0218 2507ES0204 Completed star…"
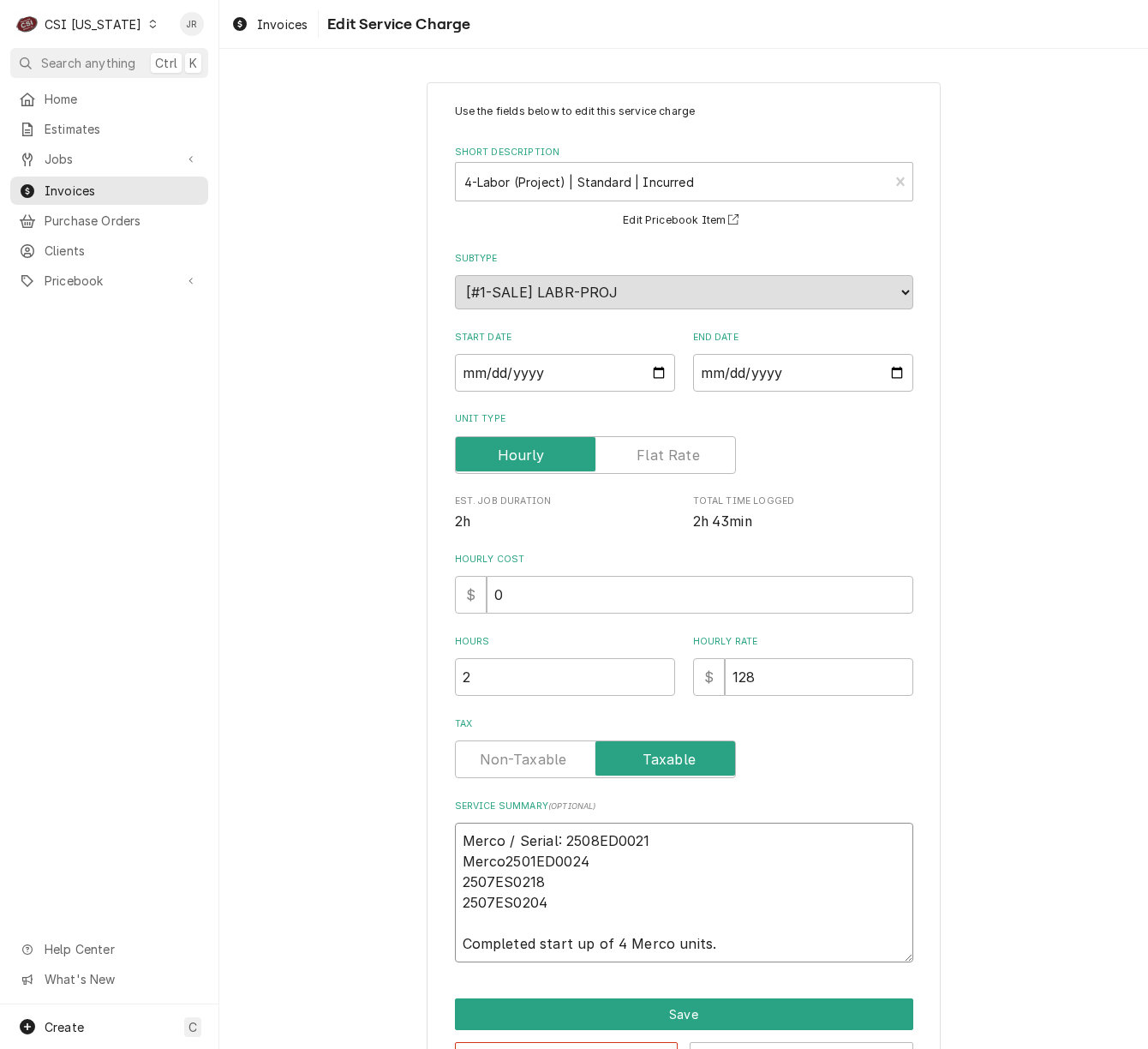
type textarea "x"
type textarea "Merco / Serial: 2508ED0021 Merco/2501ED0024 2507ES0218 2507ES0204 Completed sta…"
type textarea "x"
type textarea "Merco / Serial: 2508ED0021 Merco/ 2501ED0024 2507ES0218 2507ES0204 Completed st…"
type textarea "x"
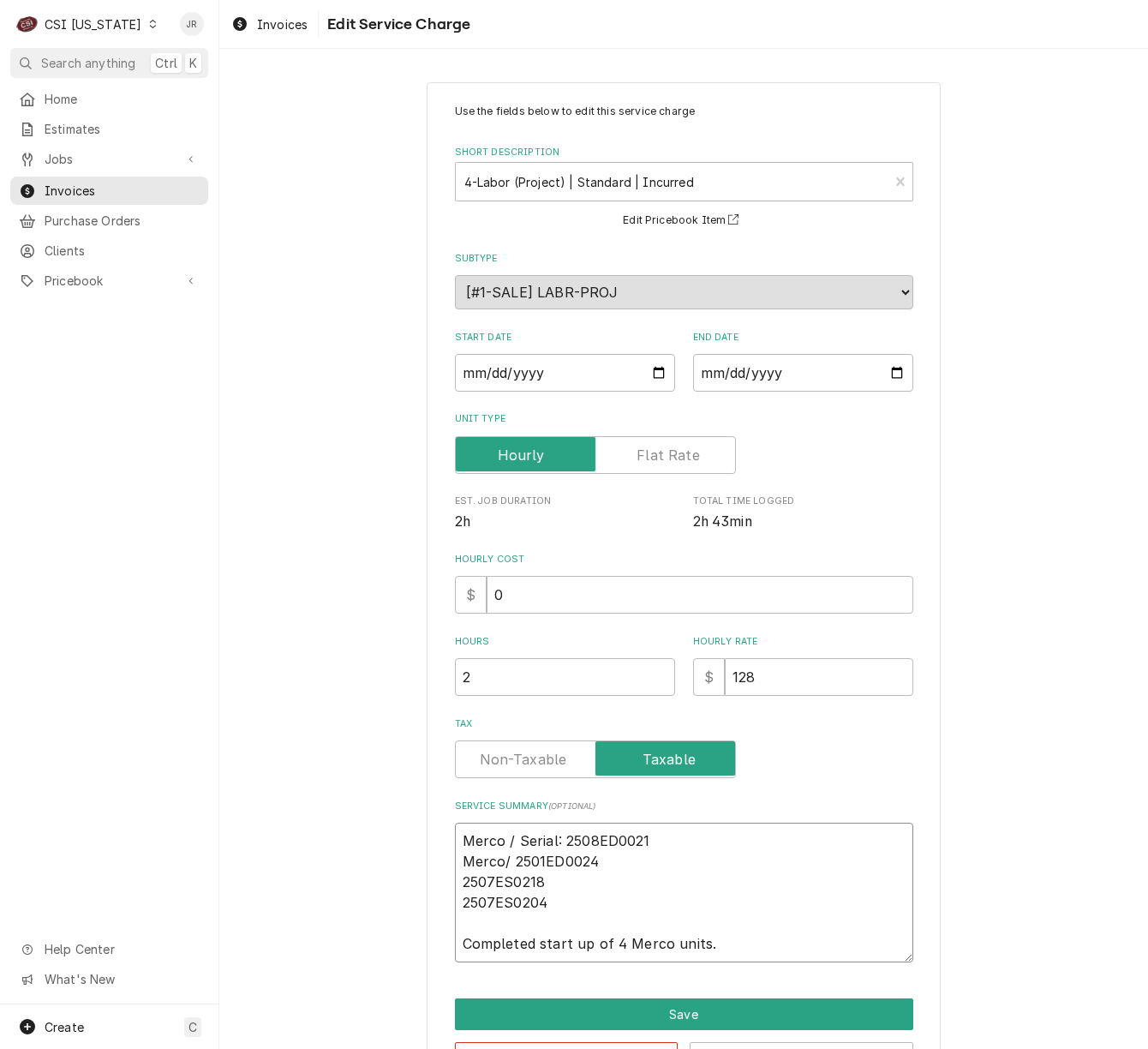
type textarea "Merco / Serial: 2508ED0021 Merco / 2501ED0024 2507ES0218 2507ES0204 Completed s…"
type textarea "x"
type textarea "Merco / Serial: 2508ED0021 Merco / 2501ED0024 2507ES0218 2507ES0204 Completed s…"
type textarea "x"
type textarea "Merco / Serial: 2508ED0021 Merco / S 2501ED0024 2507ES0218 2507ES0204 Completed…"
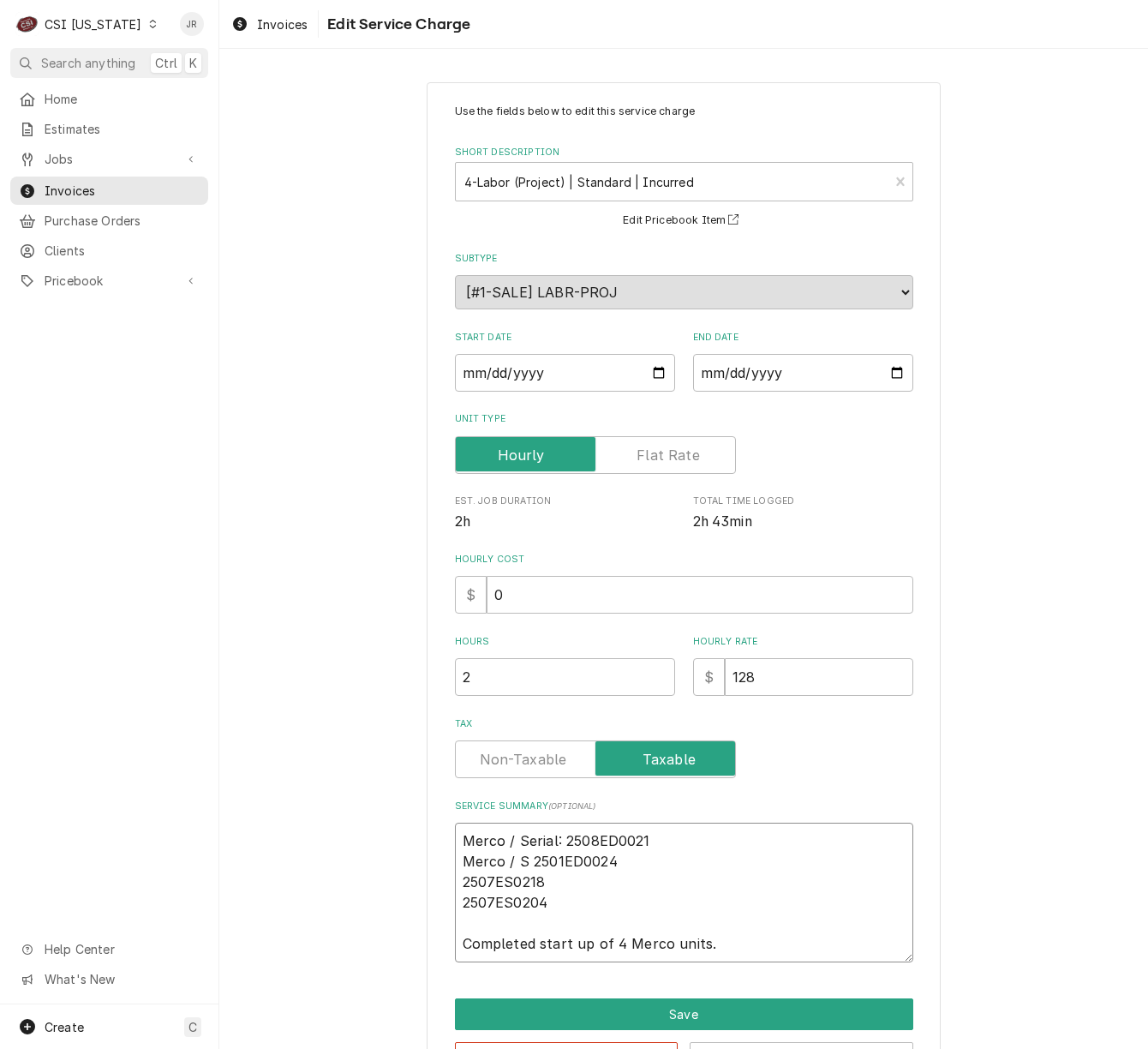
type textarea "x"
type textarea "Merco / Serial: 2508ED0021 Merco / Se 2501ED0024 2507ES0218 2507ES0204 Complete…"
type textarea "x"
type textarea "Merco / Serial: 2508ED0021 Merco / Ser 2501ED0024 2507ES0218 2507ES0204 Complet…"
type textarea "x"
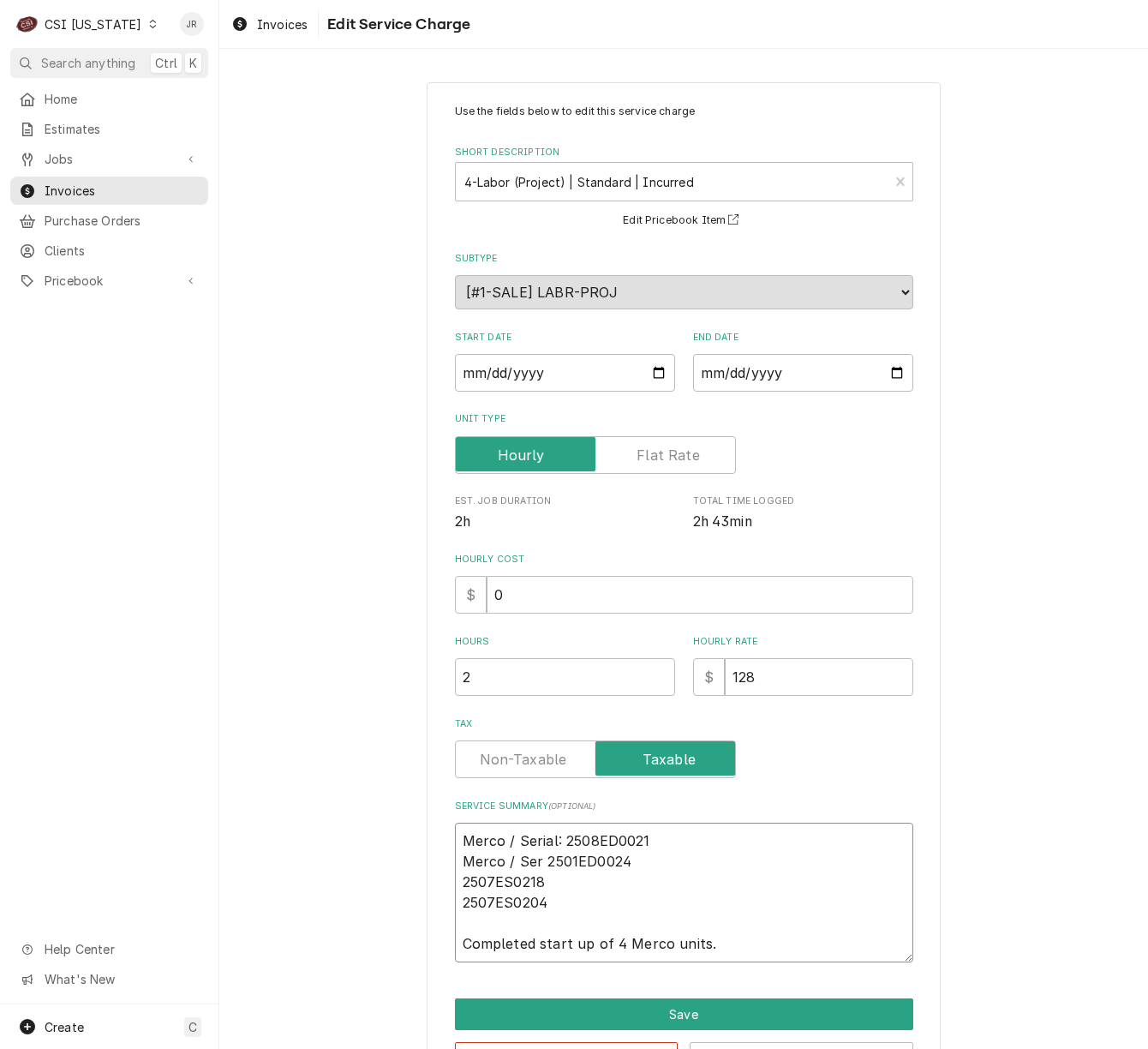
type textarea "Merco / Serial: 2508ED0021 Merco / Seri 2501ED0024 2507ES0218 2507ES0204 Comple…"
type textarea "x"
type textarea "Merco / Serial: 2508ED0021 Merco / Seria 2501ED0024 2507ES0218 2507ES0204 Compl…"
type textarea "x"
type textarea "Merco / Serial: 2508ED0021 Merco / Serial 2501ED0024 2507ES0218 2507ES0204 Comp…"
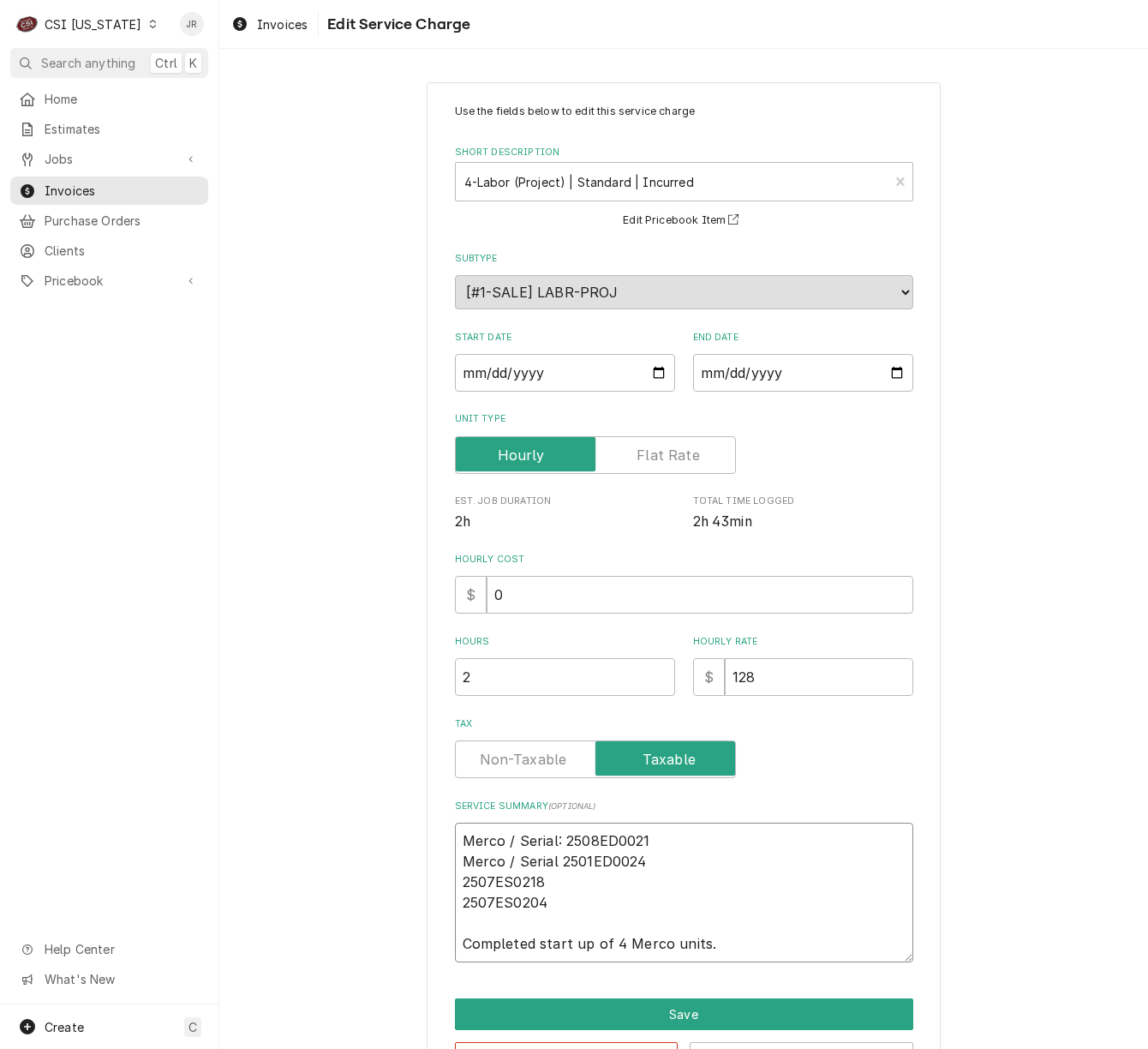
type textarea "x"
type textarea "Merco / Serial: 2508ED0021 Merco / Serial: 2501ED0024 2507ES0218 2507ES0204 Com…"
type textarea "x"
type textarea "Merco / Serial: 2508ED0021 Merco / Serial: 2501ED0024 2507ES0218 2507ES0204 Com…"
type textarea "x"
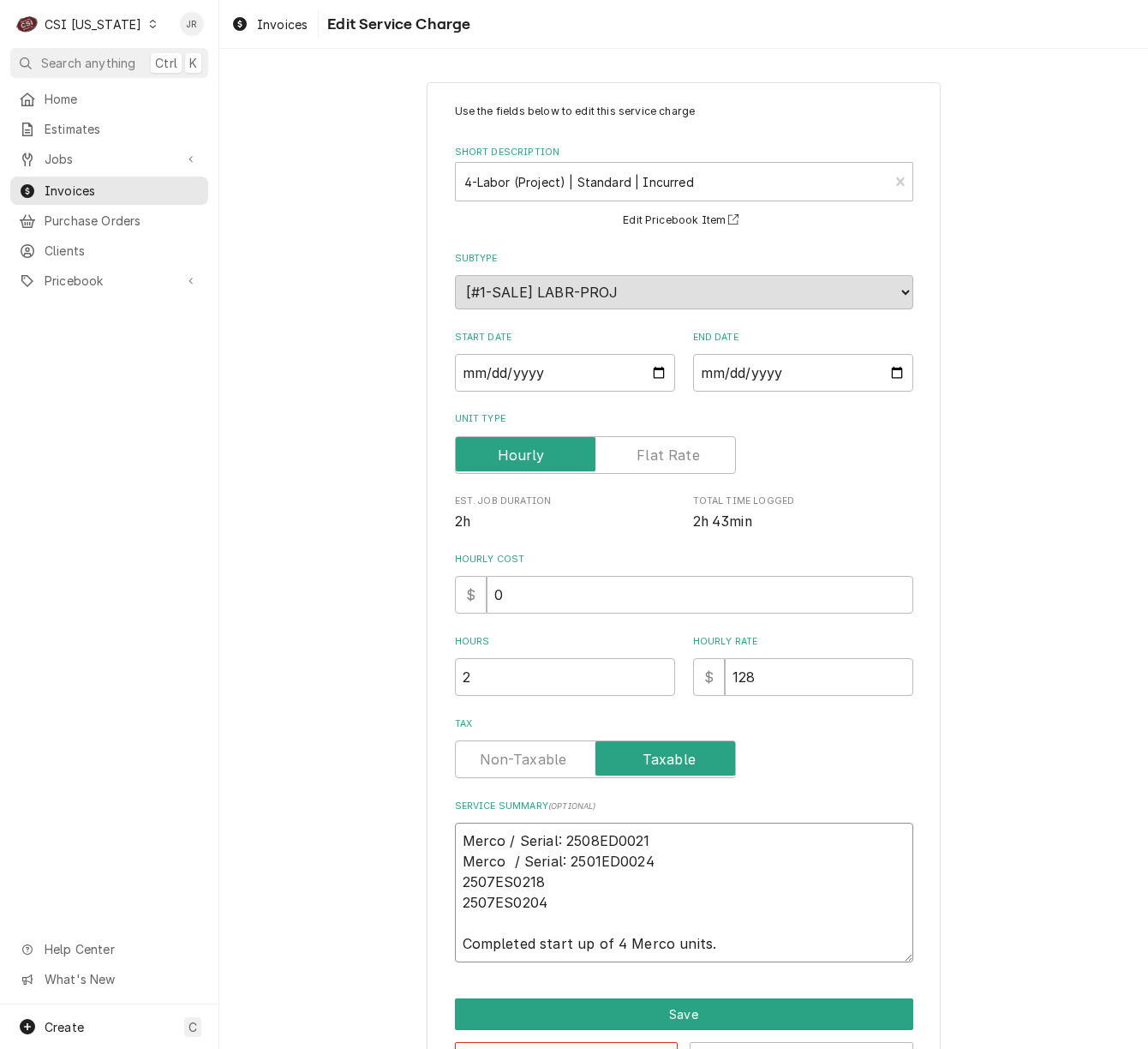
type textarea "Merco / Serial: 2508ED0021 Merco / / Serial: 2501ED0024 2507ES0218 2507ES0204 C…"
type textarea "x"
type textarea "Merco / Serial: 2508ED0021 Merco / / Serial: 2501ED0024 2507ES0218 2507ES0204 C…"
type textarea "x"
type textarea "Merco / / Serial: 2508ED0021 Merco / / Serial: 2501ED0024 2507ES0218 2507ES0204…"
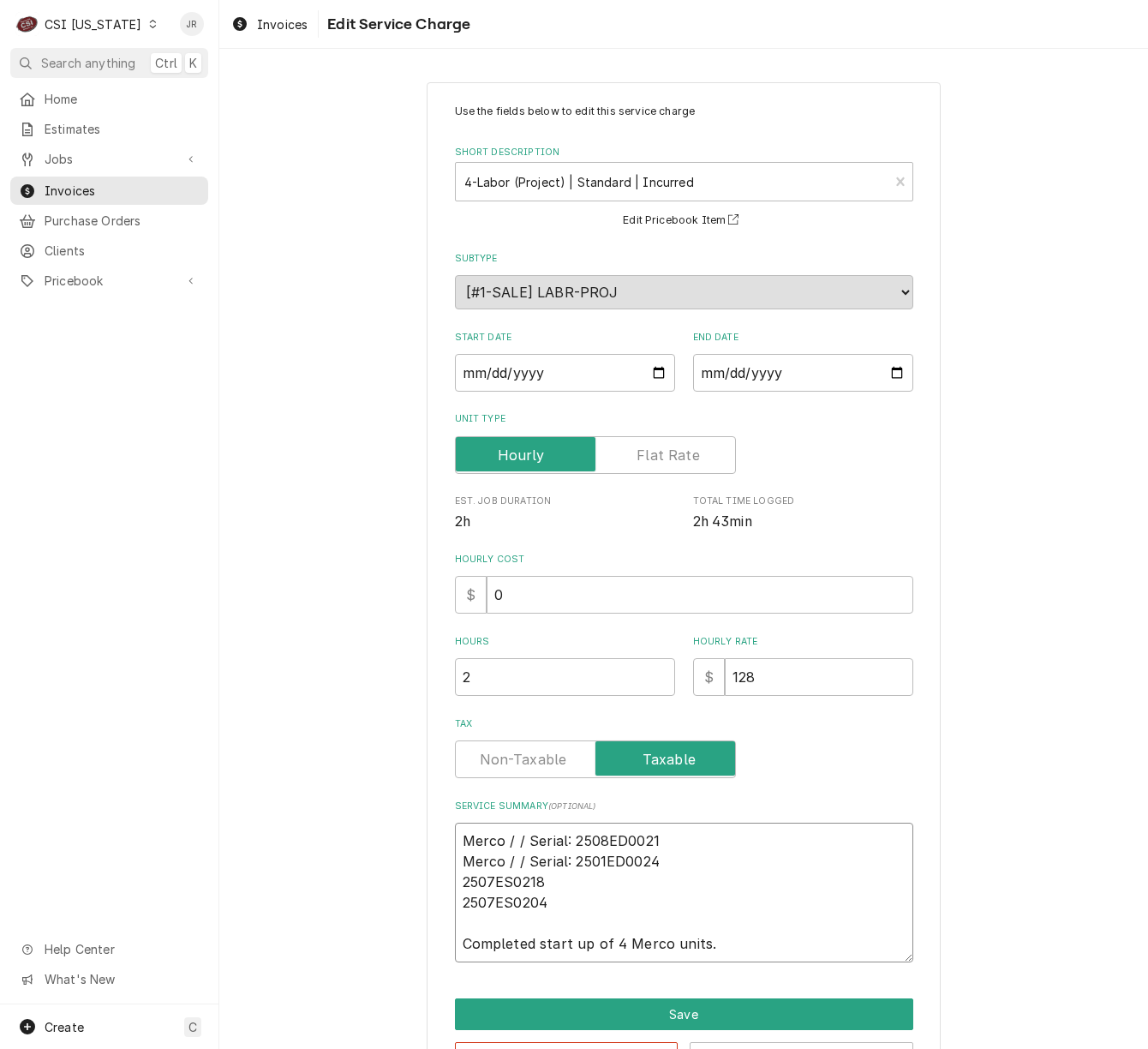
type textarea "x"
type textarea "Merco / / Serial: 2508ED0021 Merco / / Serial: 2501ED0024 2507ES0218 2507ES0204…"
type textarea "x"
type textarea "Merco / M / Serial: 2508ED0021 Merco / / Serial: 2501ED0024 2507ES0218 2507ES02…"
type textarea "x"
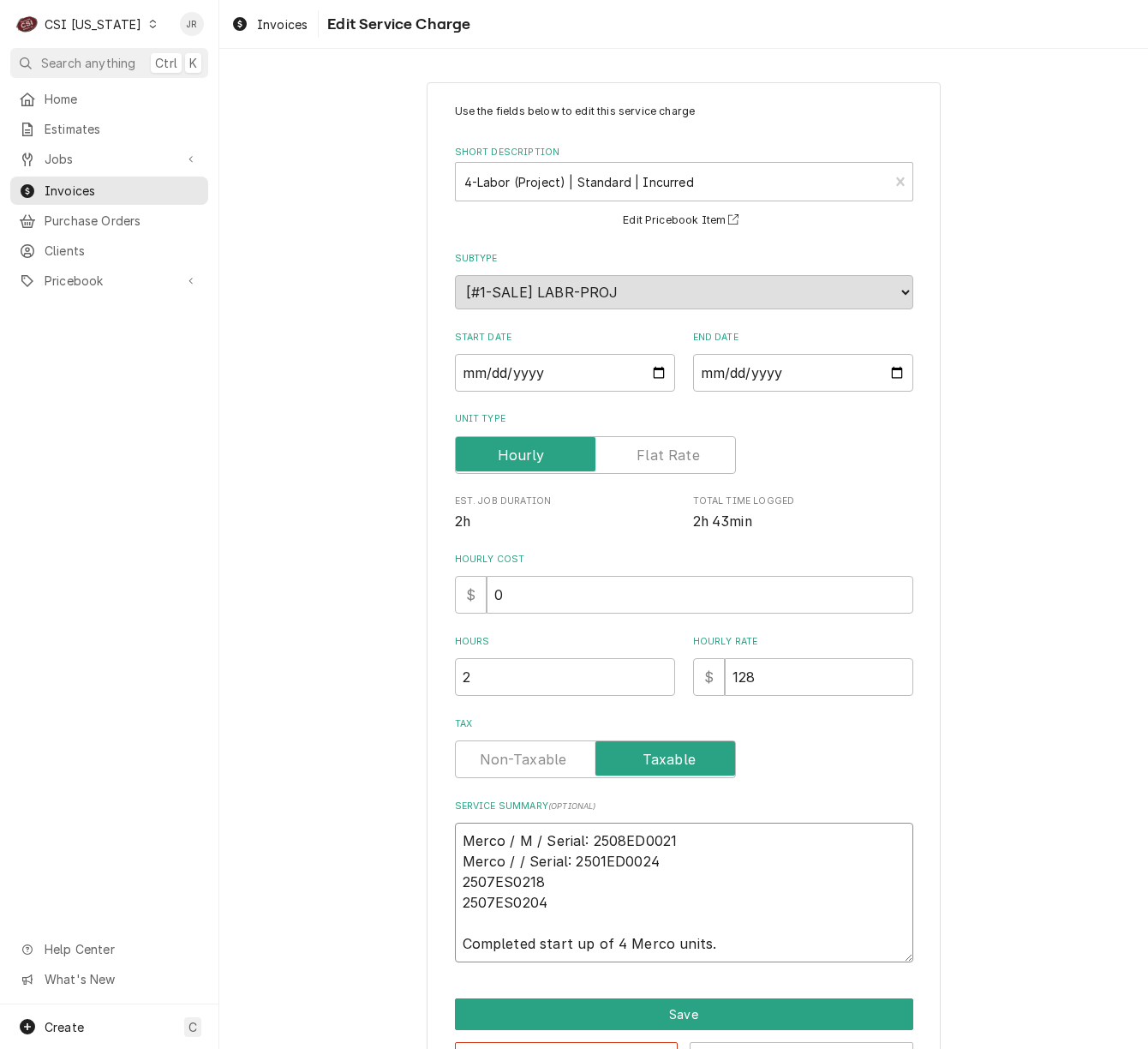
type textarea "Merco / Mo / Serial: 2508ED0021 Merco / / Serial: 2501ED0024 2507ES0218 2507ES0…"
type textarea "x"
type textarea "Merco / Mod / Serial: 2508ED0021 Merco / / Serial: 2501ED0024 2507ES0218 2507ES…"
type textarea "x"
type textarea "Merco / Mode / Serial: 2508ED0021 Merco / / Serial: 2501ED0024 2507ES0218 2507E…"
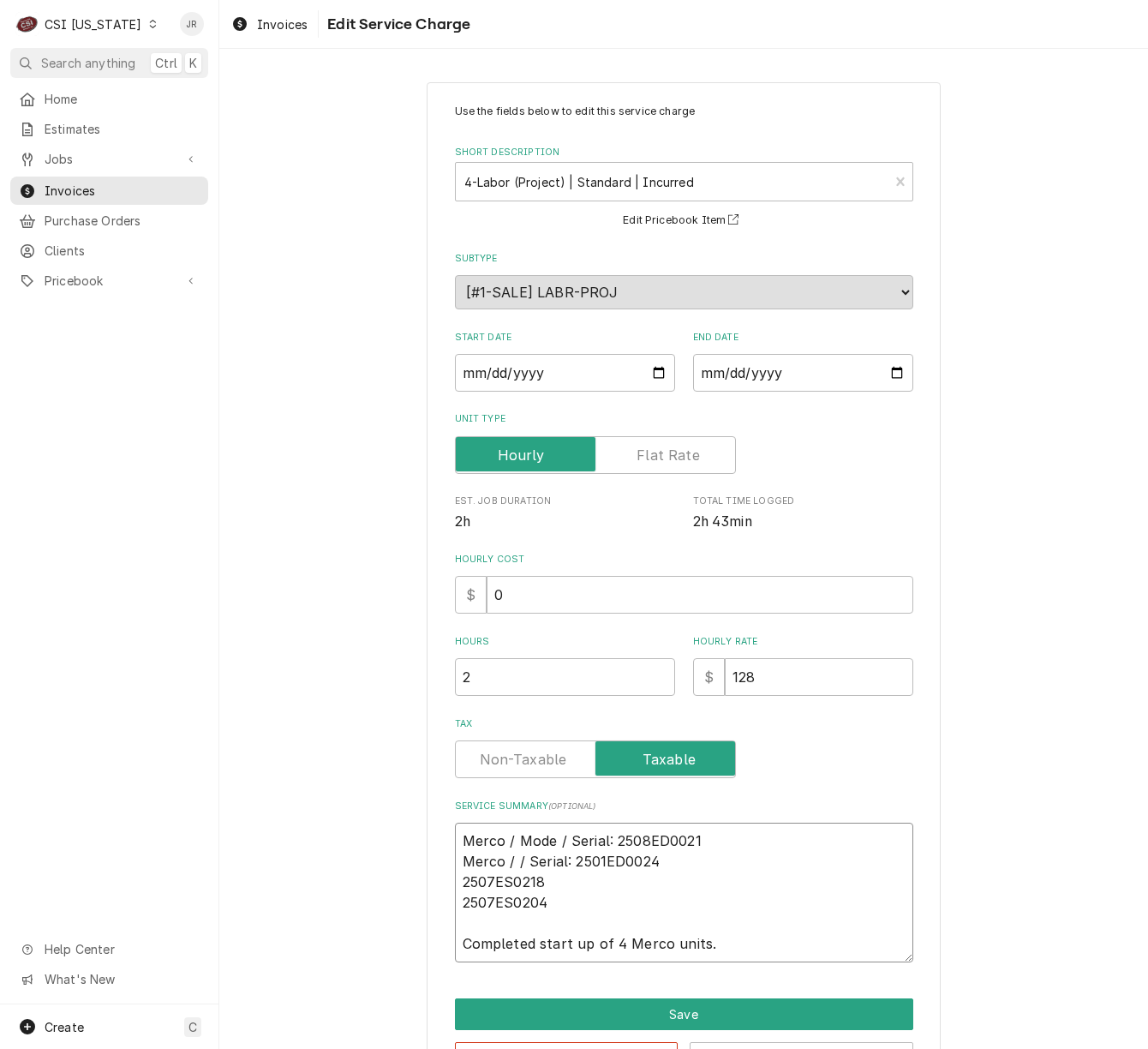
type textarea "x"
type textarea "Merco / Model / Serial: 2508ED0021 Merco / / Serial: 2501ED0024 2507ES0218 2507…"
type textarea "x"
type textarea "Merco / Model: / Serial: 2508ED0021 Merco / / Serial: 2501ED0024 2507ES0218 250…"
type textarea "x"
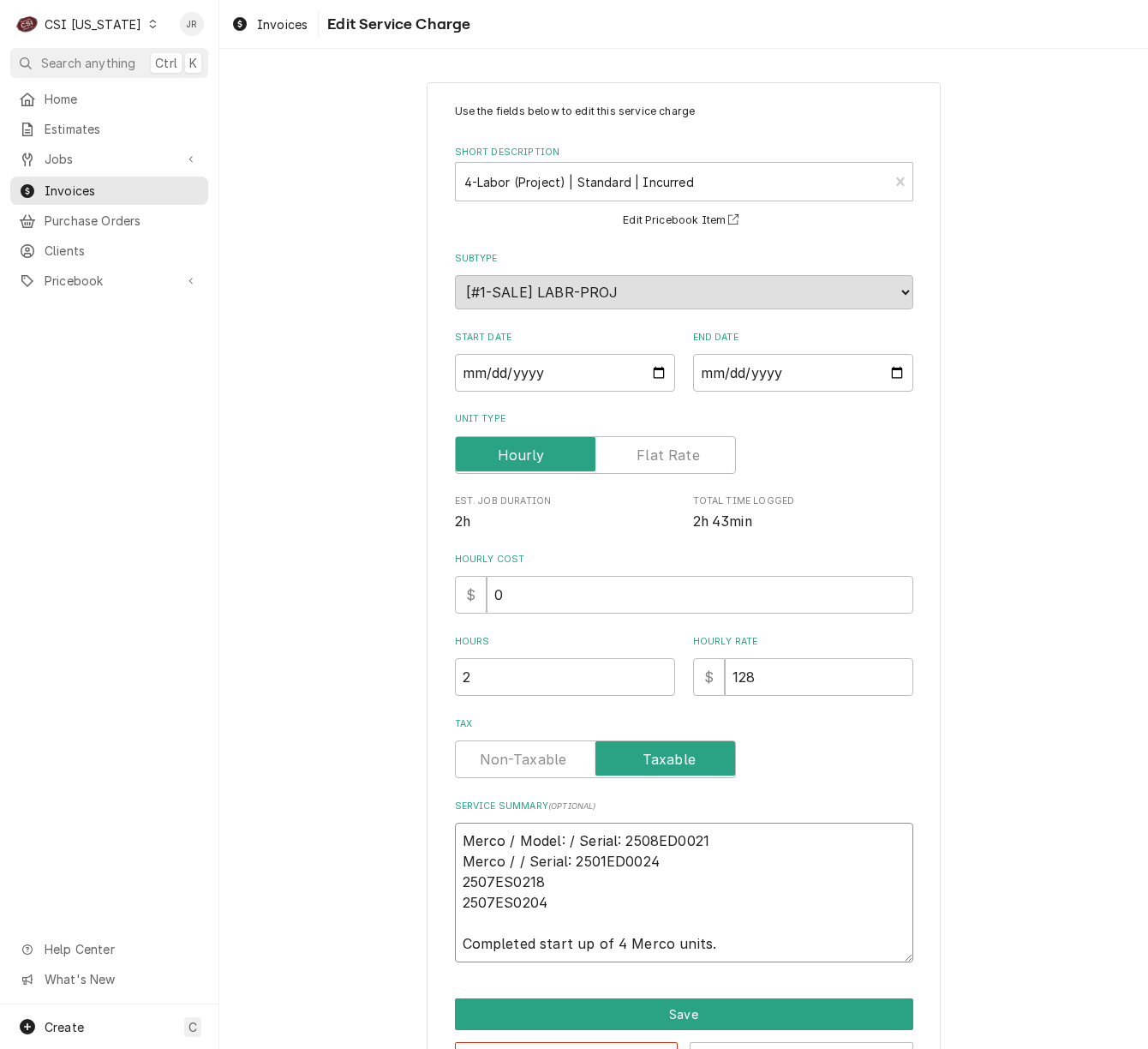
type textarea "Merco / Model: / Serial: 2508ED0021 Merco / / Serial: 2501ED0024 2507ES0218 250…"
paste textarea "Model:"
type textarea "x"
type textarea "Merco / Model: / Serial: 2508ED0021 Merco / Model: / Serial: 2501ED0024 2507ES0…"
type textarea "x"
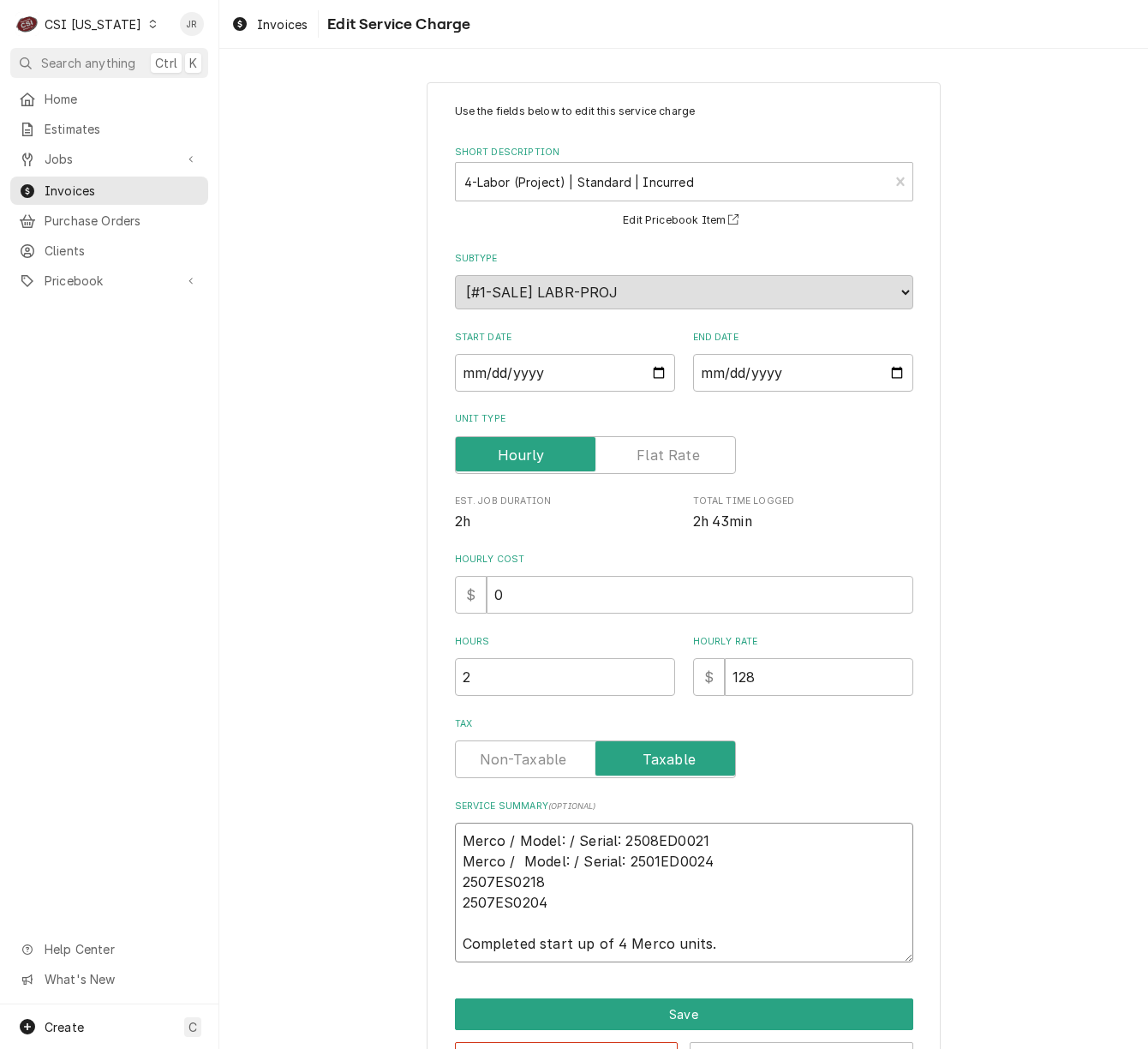
type textarea "Merco / Model: / Serial: 2508ED0021 Merco / Model: / Serial: 2501ED0024 2507ES0…"
paste textarea "Merco / Model: /"
type textarea "x"
type textarea "Merco / Model: / Serial: 2508ED0021 Merco / Model: / Serial: 2501ED0024 Merco /…"
paste textarea "Merco / Model: /"
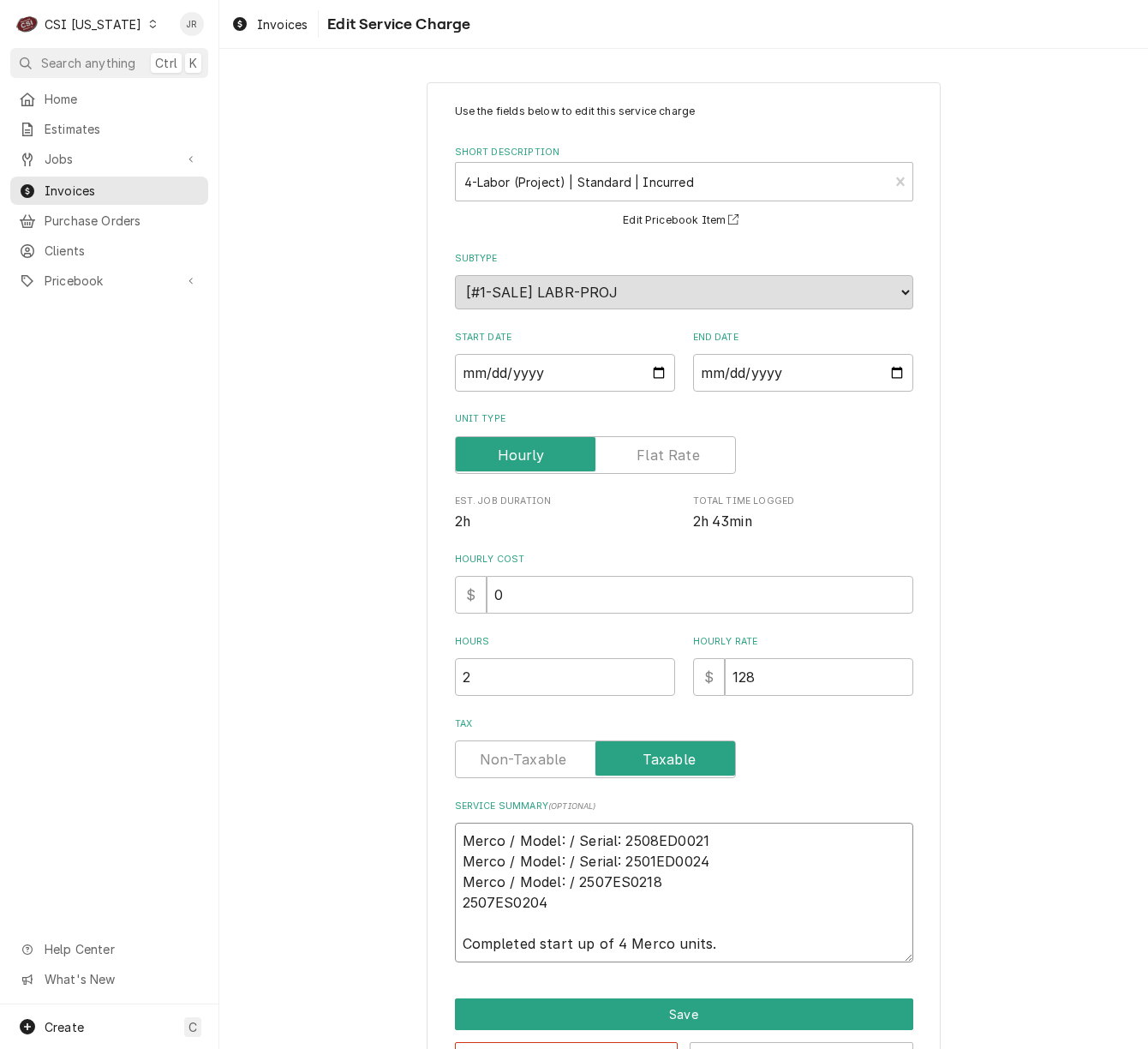
type textarea "x"
type textarea "Merco / Model: / Serial: 2508ED0021 Merco / Model: / Serial: 2501ED0024 Merco /…"
drag, startPoint x: 610, startPoint y: 863, endPoint x: 571, endPoint y: 867, distance: 39.2
click at [571, 867] on textarea "Merco / Model: / Serial: 2508ED0021 Merco / Model: / Serial: 2501ED0024 Merco /…" at bounding box center [683, 892] width 459 height 140
click at [576, 878] on textarea "Merco / Model: / Serial: 2508ED0021 Merco / Model: / Serial: 2501ED0024 Merco /…" at bounding box center [683, 892] width 459 height 140
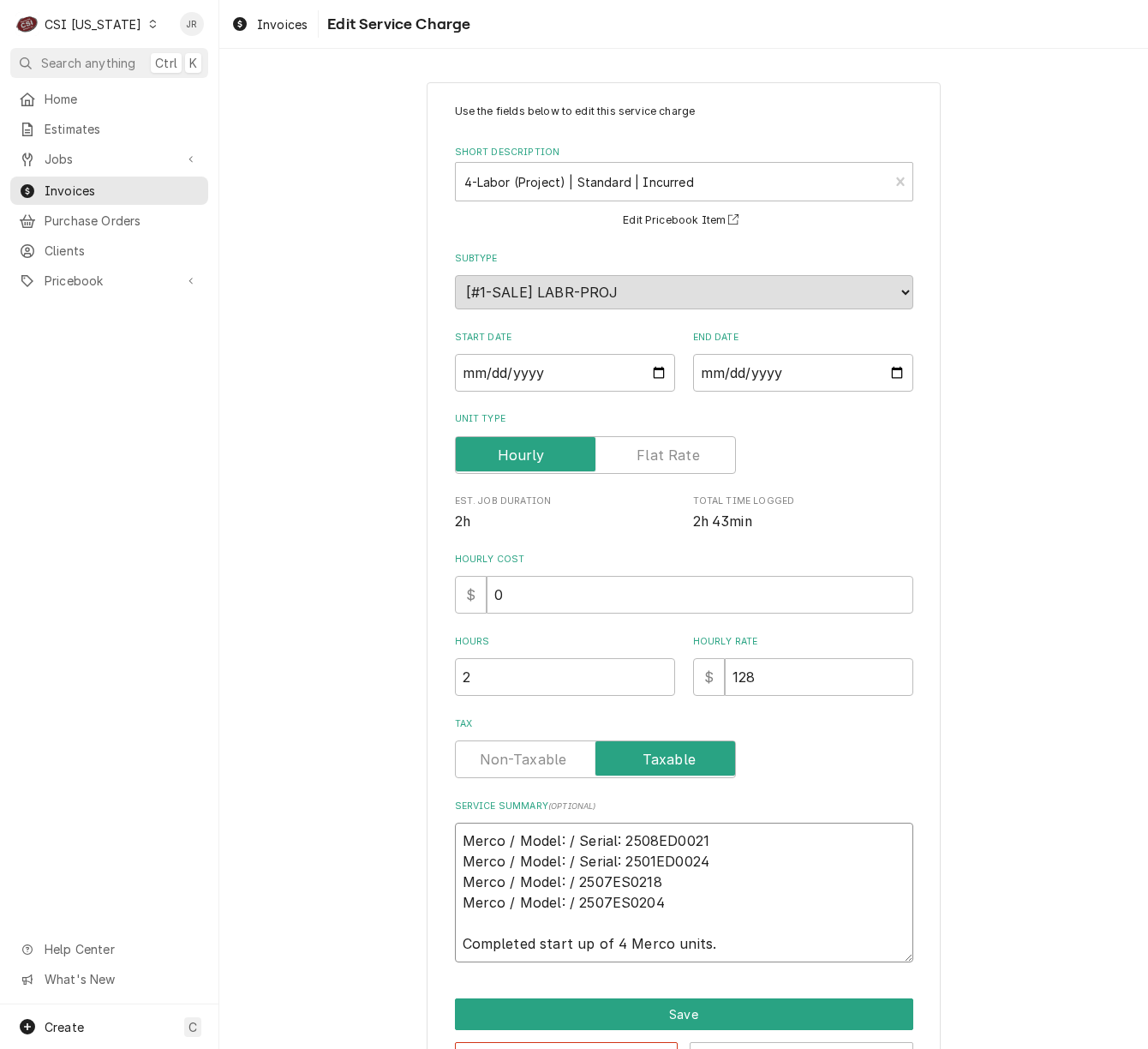
paste textarea "Serial:"
type textarea "x"
type textarea "Merco / Model: / Serial: 2508ED0021 Merco / Model: / Serial: 2501ED0024 Merco /…"
type textarea "x"
type textarea "Merco / Model: / Serial: 2508ED0021 Merco / Model: / Serial: 2501ED0024 Merco /…"
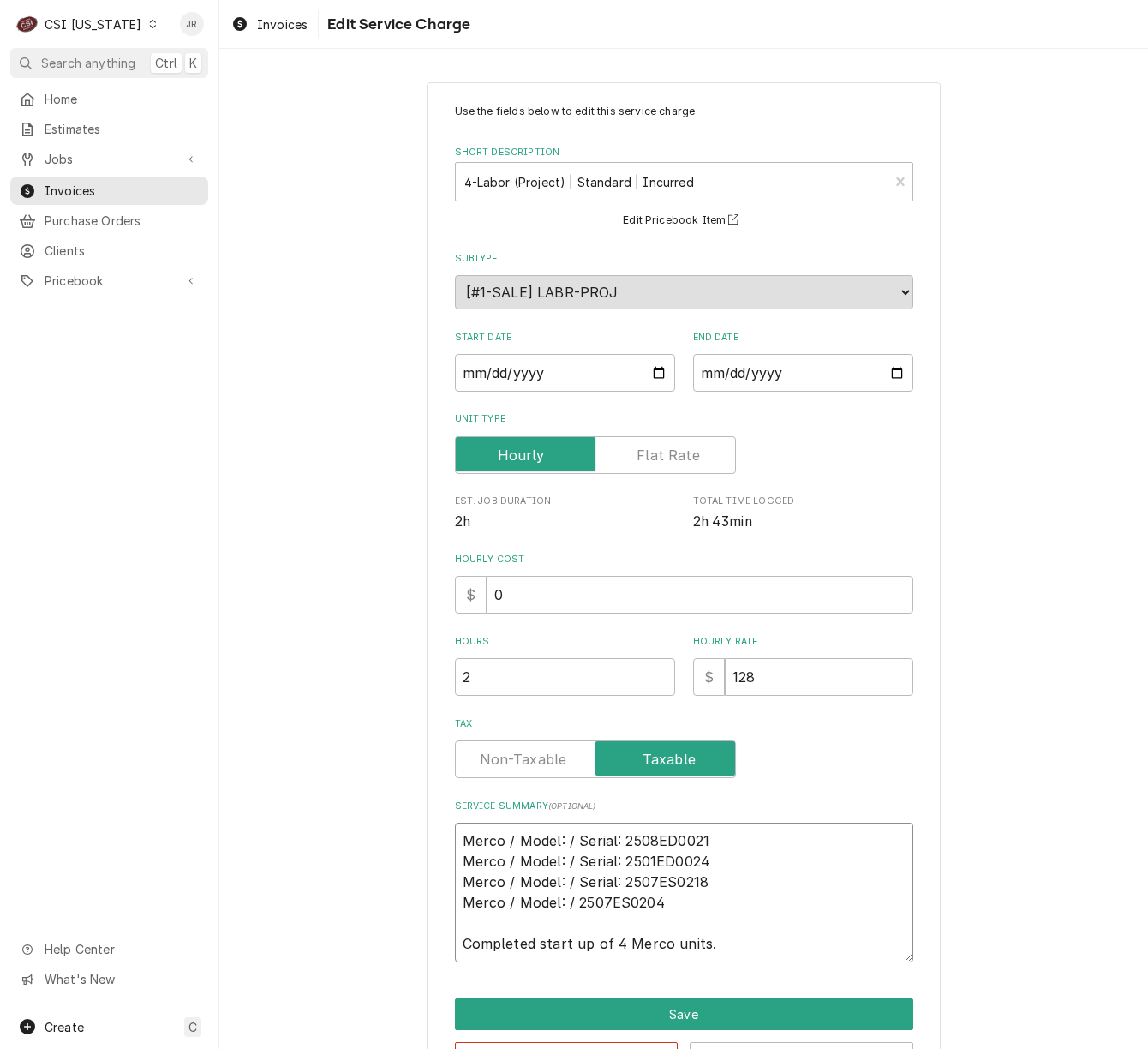
paste textarea "Serial:"
type textarea "x"
type textarea "Merco / Model: / Serial: 2508ED0021 Merco / Model: / Serial: 2501ED0024 Merco /…"
type textarea "x"
type textarea "Merco / Model: / Serial: 2508ED0021 Merco / Model: / Serial: 2501ED0024 Merco /…"
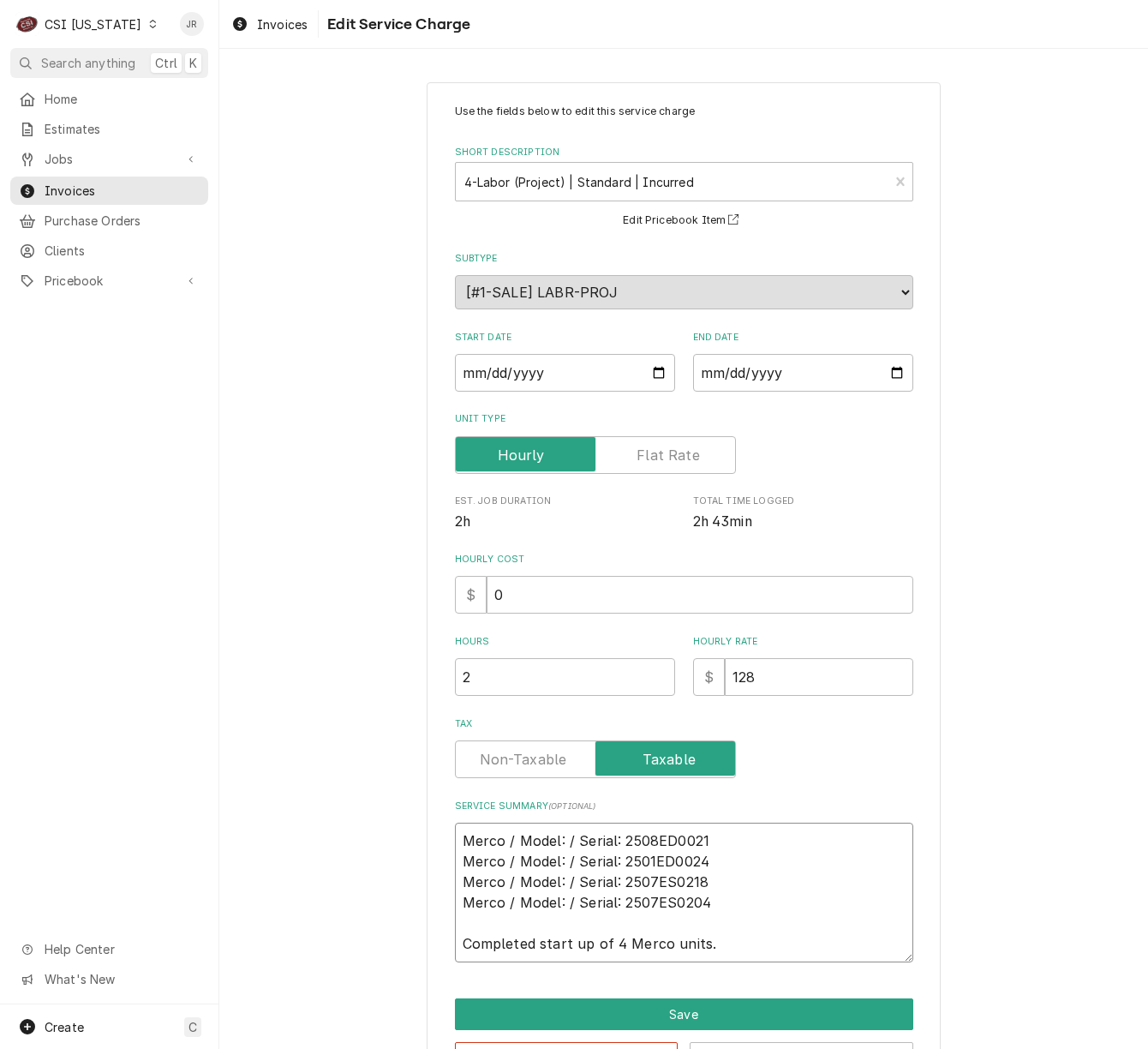
click at [560, 840] on textarea "Merco / Model: / Serial: 2508ED0021 Merco / Model: / Serial: 2501ED0024 Merco /…" at bounding box center [683, 892] width 459 height 140
type textarea "x"
type textarea "Merco / Model: M/ Serial: 2508ED0021 Merco / Model: / Serial: 2501ED0024 Merco …"
type textarea "x"
type textarea "Merco / Model: MH/ Serial: 2508ED0021 Merco / Model: / Serial: 2501ED0024 Merco…"
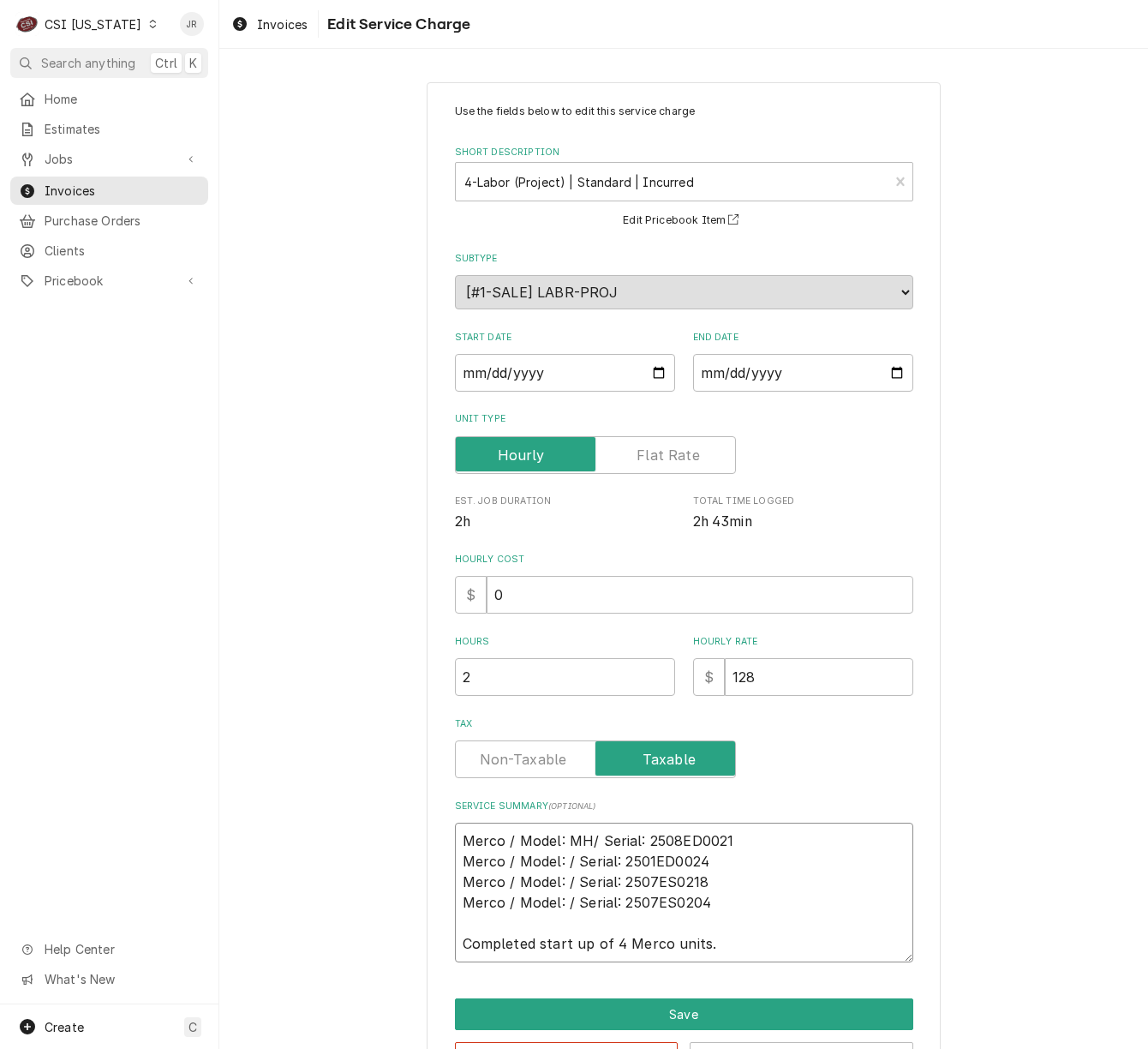
type textarea "x"
type textarea "Merco / Model: MHC/ Serial: 2508ED0021 Merco / Model: / Serial: 2501ED0024 Merc…"
type textarea "x"
type textarea "Merco / Model: MHC2/ Serial: 2508ED0021 Merco / Model: / Serial: 2501ED0024 Mer…"
type textarea "x"
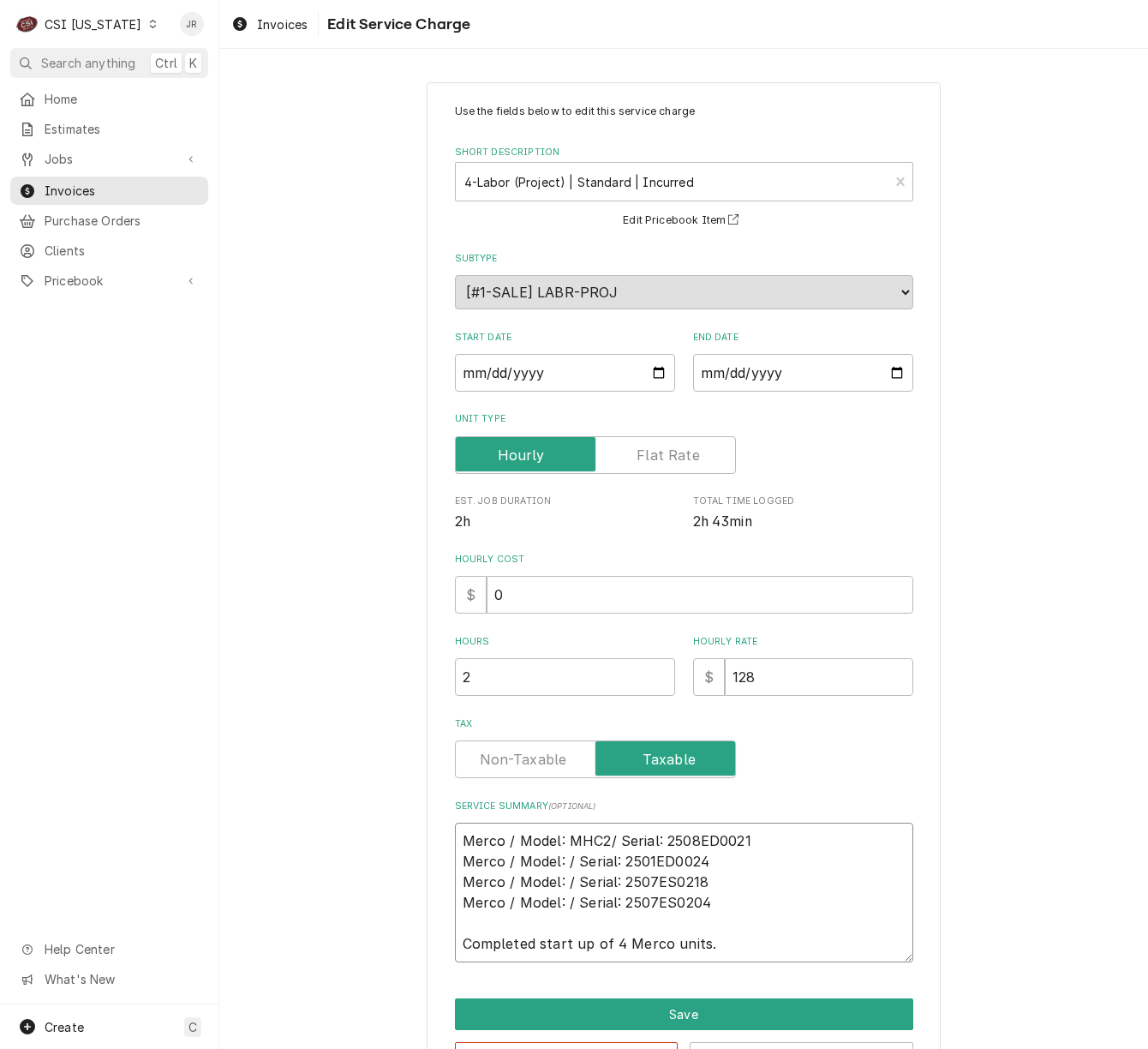
type textarea "Merco / Model: MHC/ Serial: 2508ED0021 Merco / Model: / Serial: 2501ED0024 Merc…"
type textarea "x"
type textarea "Merco / Model: MHC2/ Serial: 2508ED0021 Merco / Model: / Serial: 2501ED0024 Mer…"
type textarea "x"
type textarea "Merco / Model: MHC22/ Serial: 2508ED0021 Merco / Model: / Serial: 2501ED0024 Me…"
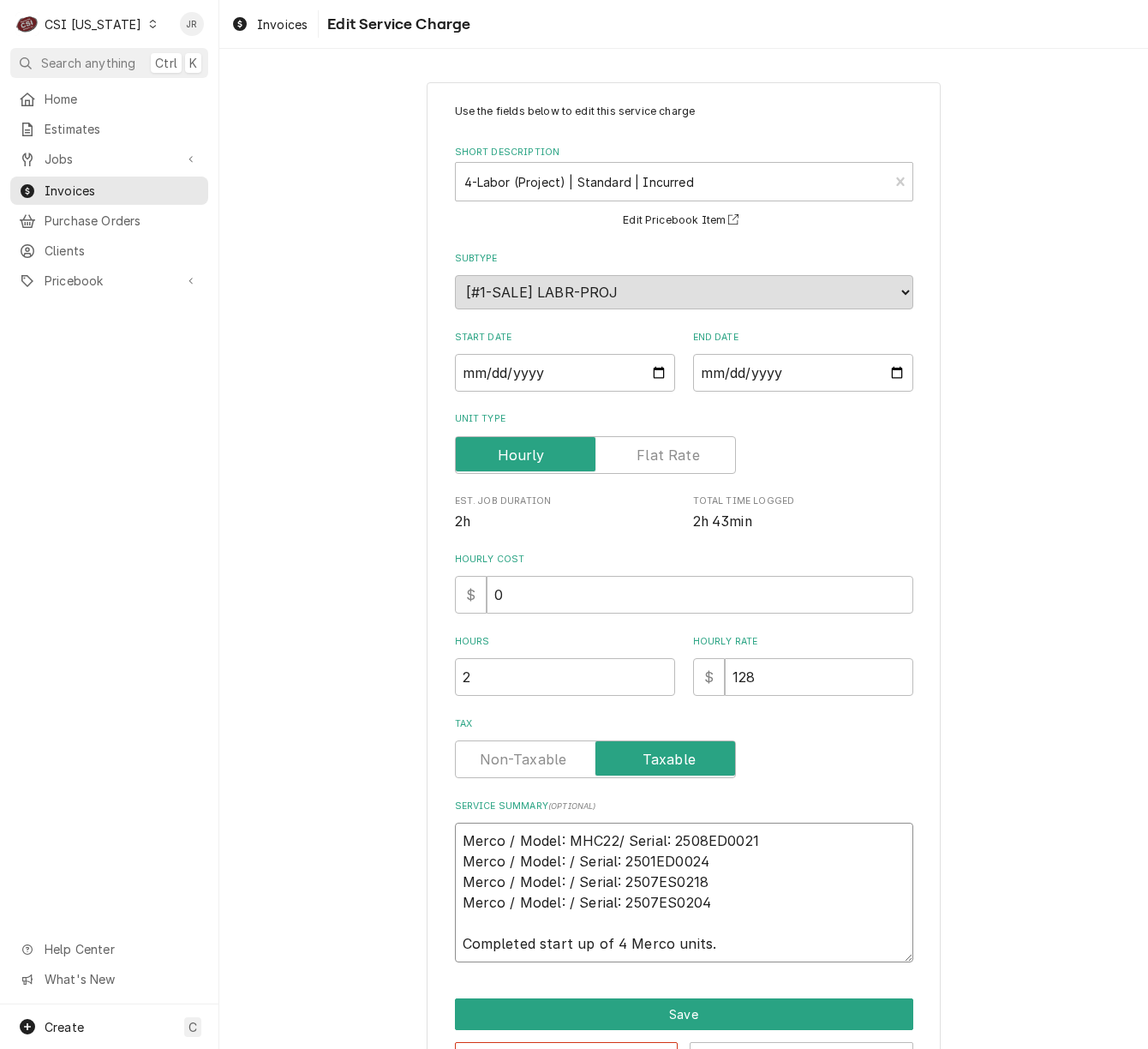
type textarea "x"
type textarea "Merco / Model: MHC22D/ Serial: 2508ED0021 Merco / Model: / Serial: 2501ED0024 M…"
type textarea "x"
type textarea "Merco / Model: MHC22D0/ Serial: 2508ED0021 Merco / Model: / Serial: 2501ED0024 …"
type textarea "x"
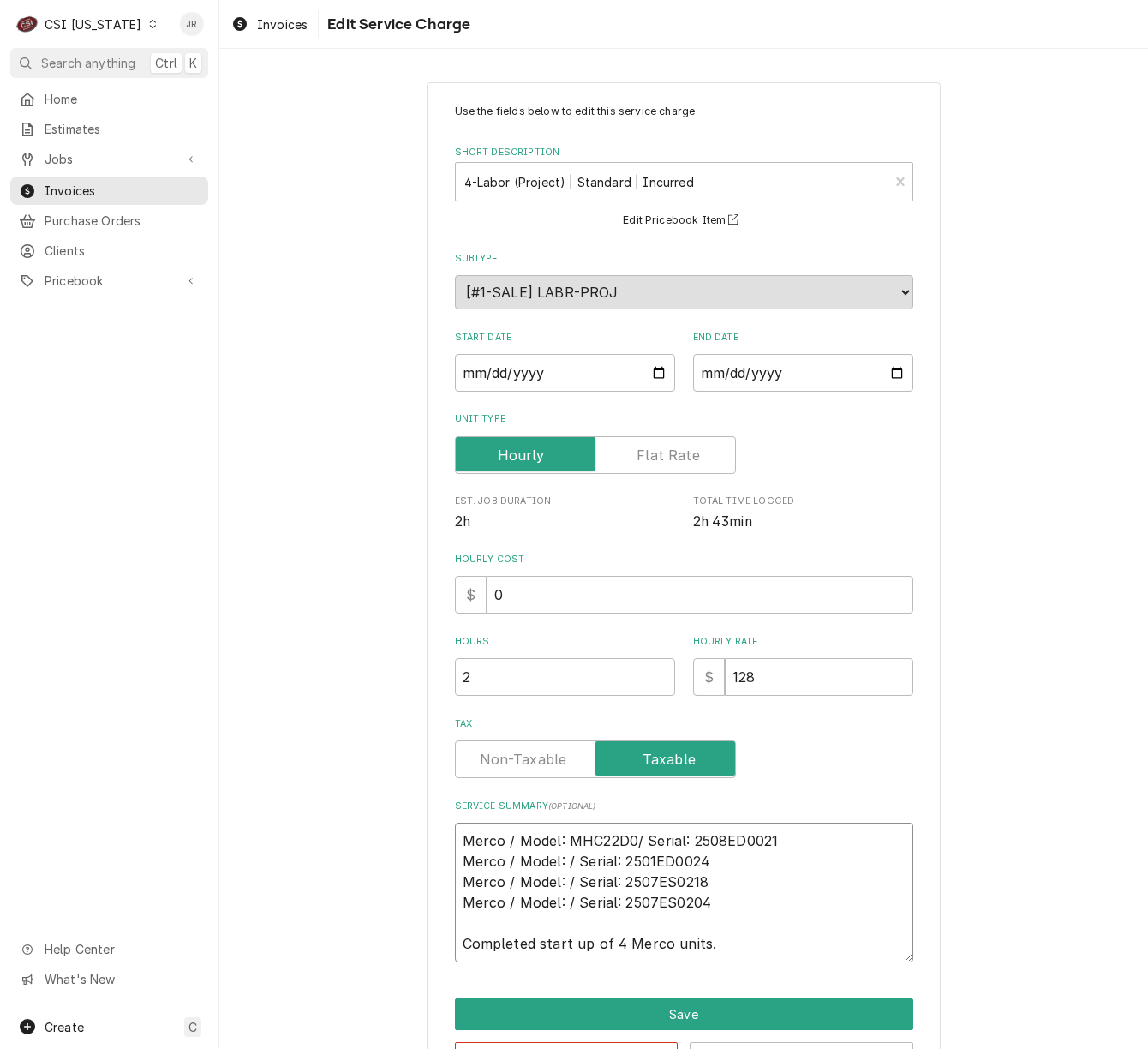
type textarea "Merco / Model: MHC22D00/ Serial: 2508ED0021 Merco / Model: / Serial: 2501ED0024…"
type textarea "x"
type textarea "Merco / Model: MHC22D000/ Serial: 2508ED0021 Merco / Model: / Serial: 2501ED002…"
type textarea "x"
type textarea "Merco / Model: MHC22D0000/ Serial: 2508ED0021 Merco / Model: / Serial: 2501ED00…"
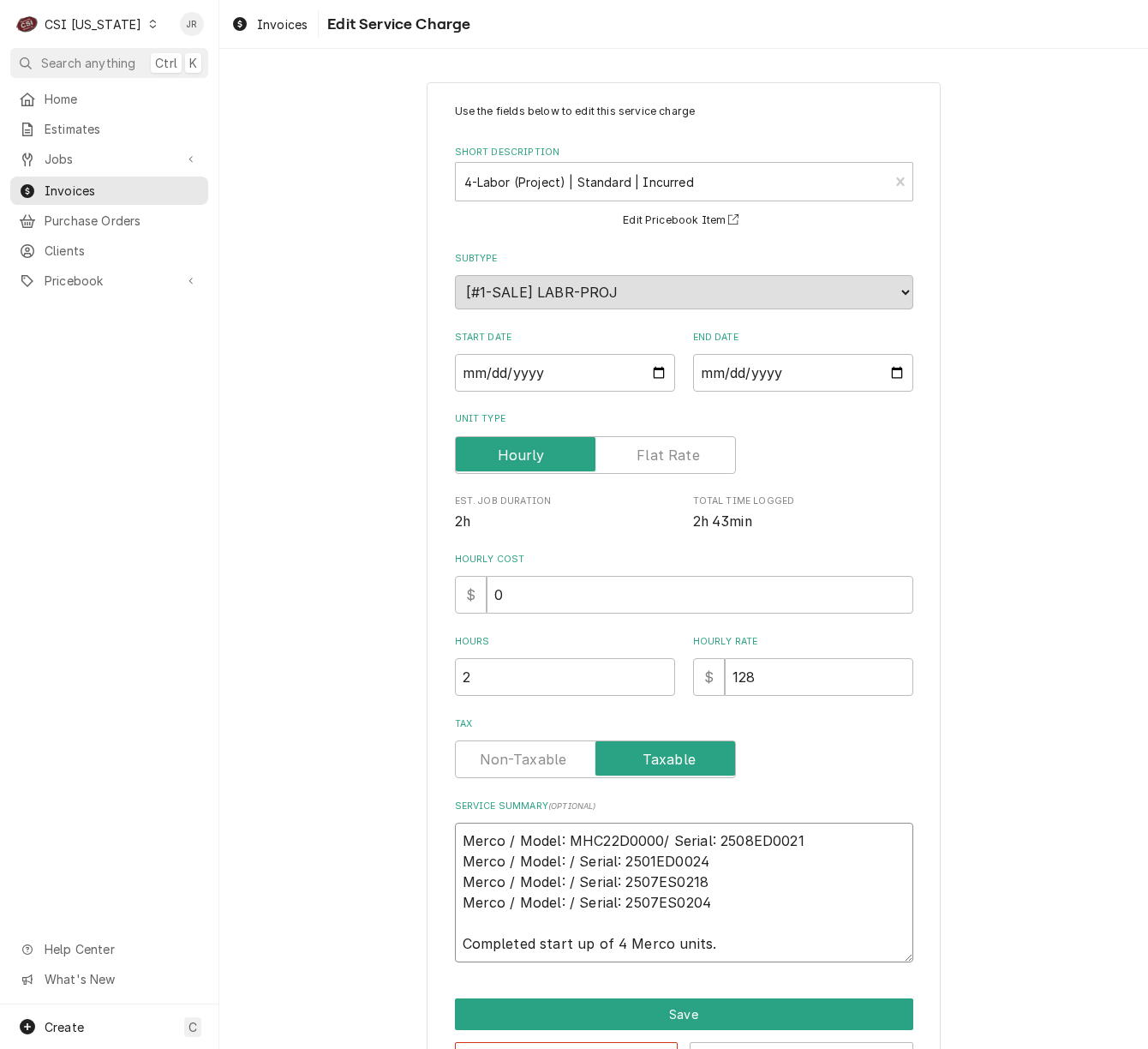
type textarea "x"
type textarea "Merco / Model: MHC22D00004/ Serial: 2508ED0021 Merco / Model: / Serial: 2501ED0…"
type textarea "x"
type textarea "Merco / Model: MHC22D00004 / Serial: 2508ED0021 Merco / Model: / Serial: 2501ED…"
type textarea "x"
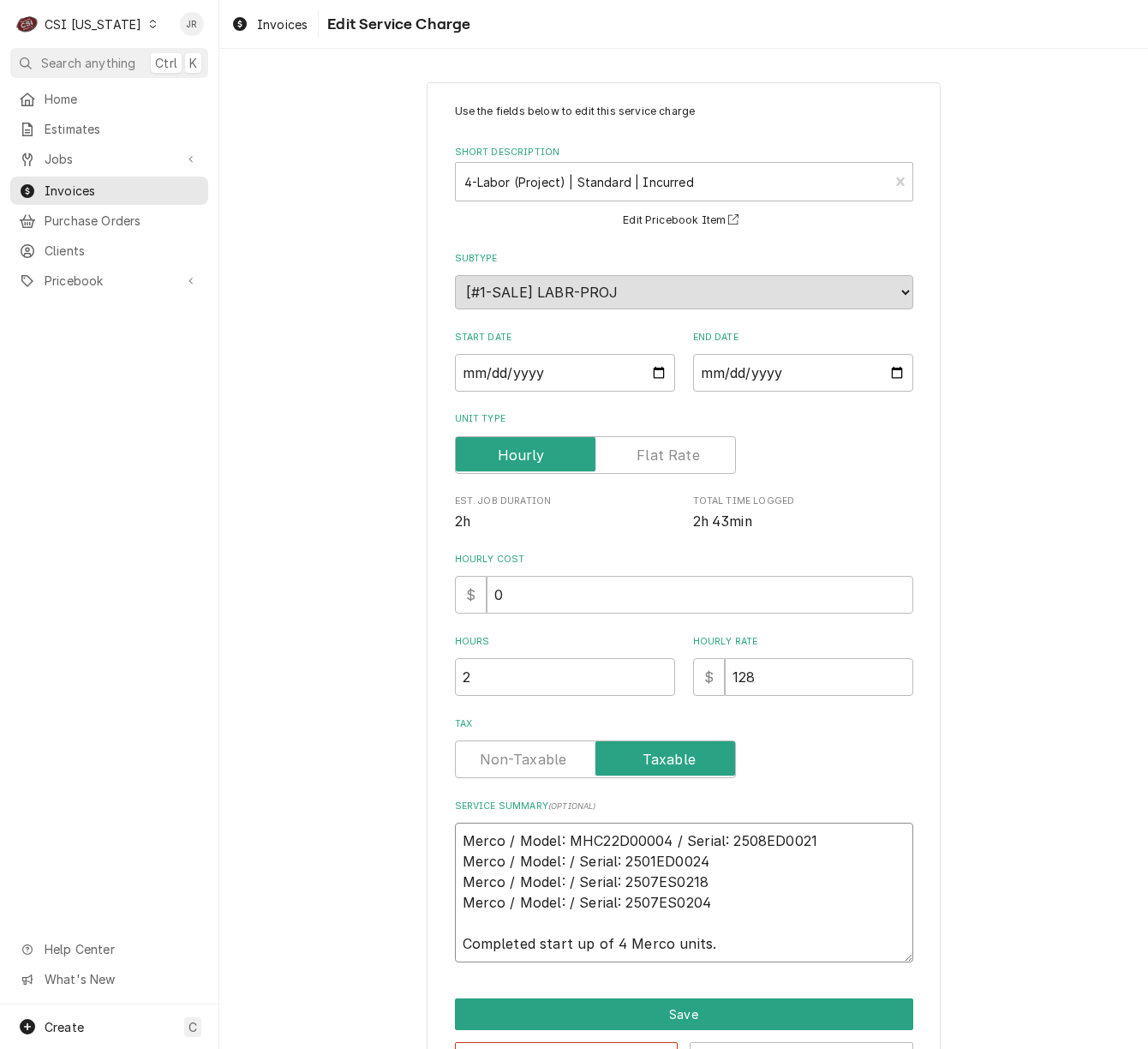
type textarea "Merco / Model: MHC22D00004 / Serial: 2508ED0021 Merco / Model: / Serial: 2501ED…"
paste textarea "MHC22D00004"
type textarea "x"
type textarea "Merco / Model: MHC22D00004 / Serial: 2508ED0021 Merco / Model: MHC22D00004 / Se…"
type textarea "x"
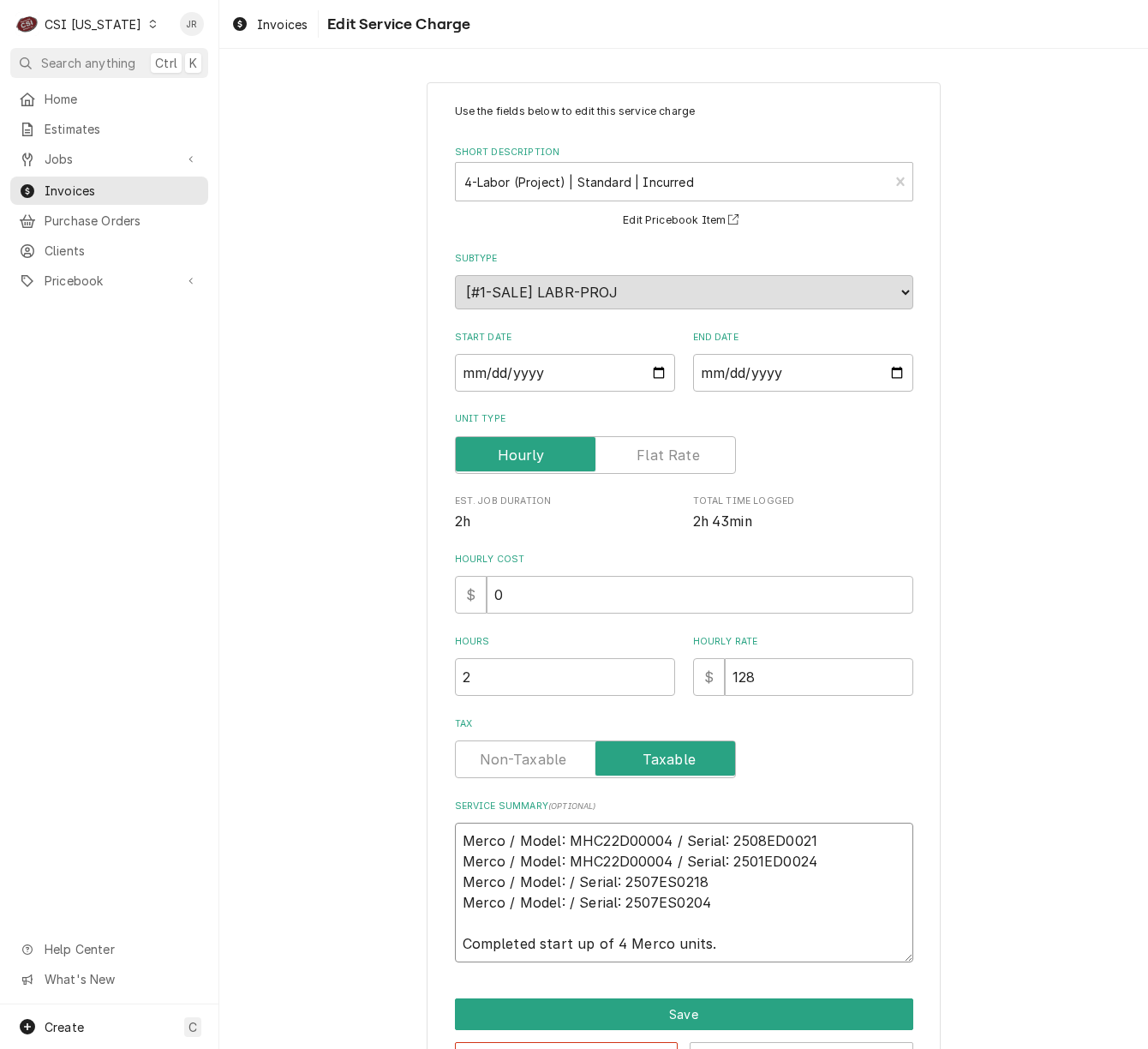
type textarea "Merco / Model: MHC22D00004 / Serial: 2508ED0021 Merco / Model: MHC22D00002 / Se…"
type textarea "x"
type textarea "Merco / Model: MHC22D00004 / Serial: 2508ED0021 Merco / Model: MC22D00002 / Ser…"
type textarea "x"
type textarea "Merco / Model: MHC22D00004 / Serial: 2508ED0021 Merco / Model: M22D00002 / Seri…"
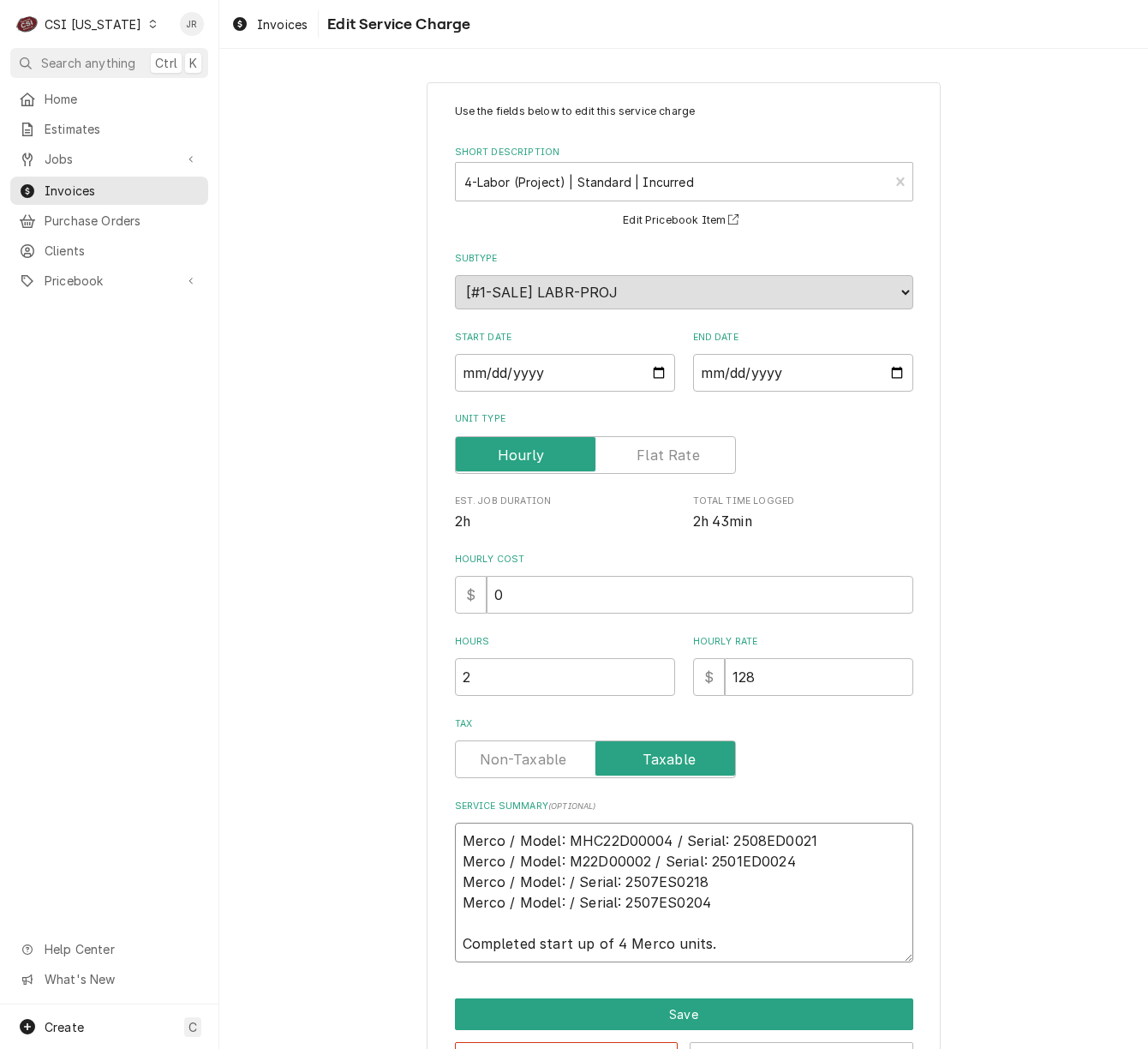
type textarea "x"
type textarea "Merco / Model: MHC22D00004 / Serial: 2508ED0021 Merco / Model: M2D00002 / Seria…"
type textarea "x"
type textarea "Merco / Model: MHC22D00004 / Serial: 2508ED0021 Merco / Model: MH2D00002 / Seri…"
type textarea "x"
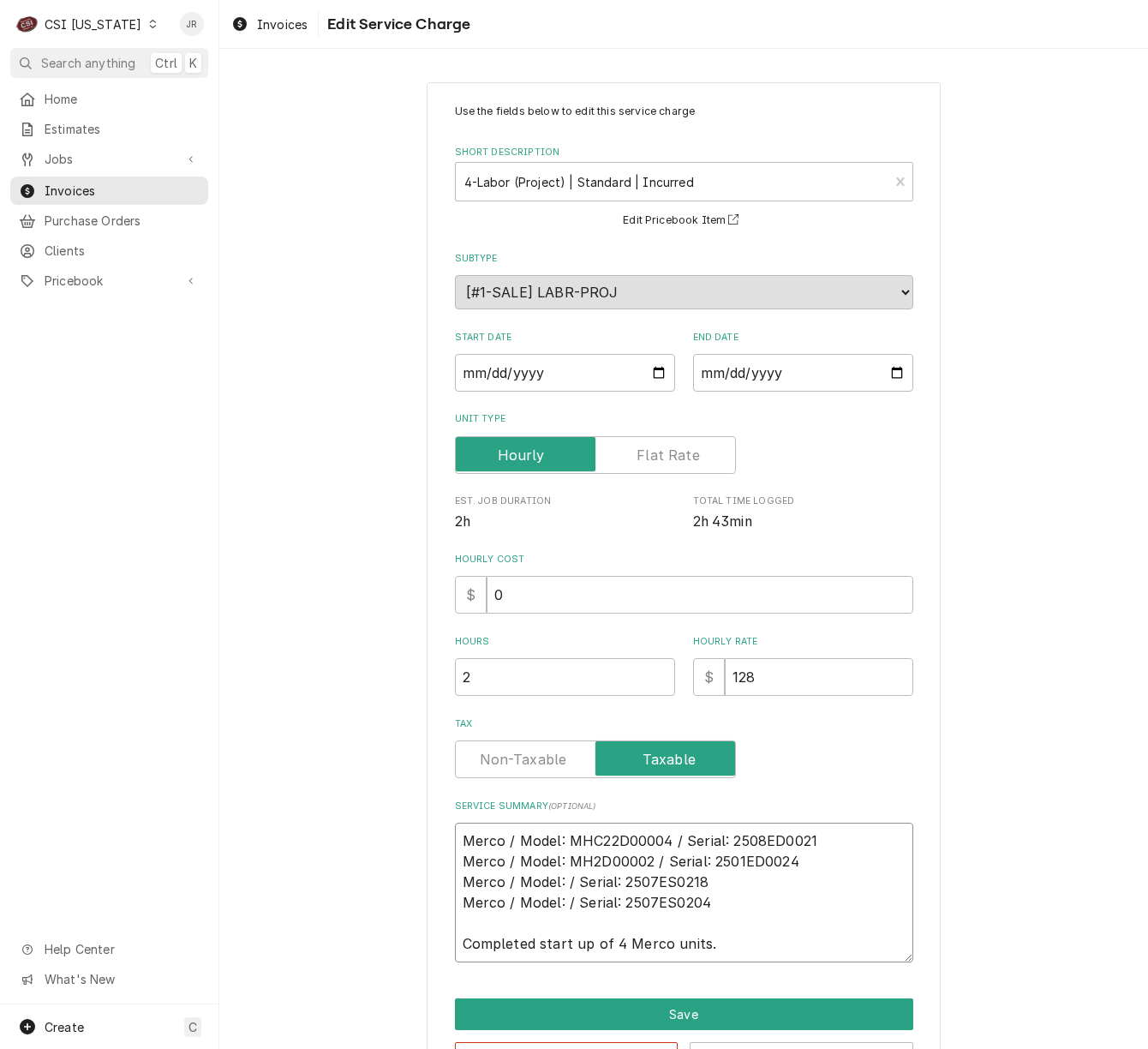
type textarea "Merco / Model: MHC22D00004 / Serial: 2508ED0021 Merco / Model: MHU2D00002 / Ser…"
type textarea "x"
type textarea "Merco / Model: MHC22D00004 / Serial: 2508ED0021 Merco / Model: MHU62D00002 / Se…"
type textarea "x"
type textarea "Merco / Model: MHC22D00004 / Serial: 2508ED0021 Merco / Model: MHU632D00002 / S…"
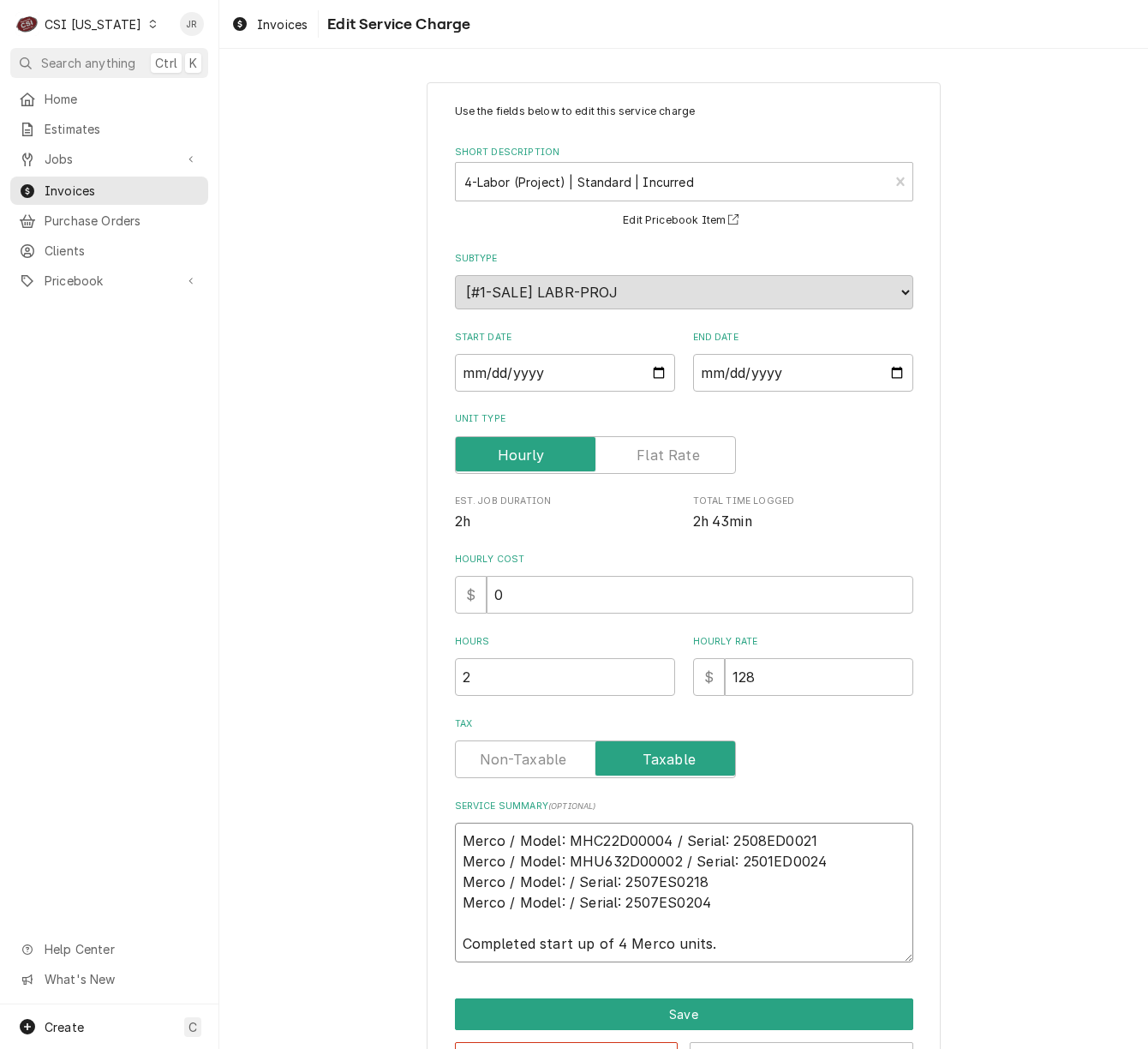
type textarea "x"
type textarea "Merco / Model: MHC22D00004 / Serial: 2508ED0021 Merco / Model: MHU63D2D00002 / …"
type textarea "x"
type textarea "Merco / Model: MHC22D00004 / Serial: 2508ED0021 Merco / Model: MHU63DD00002 / S…"
type textarea "x"
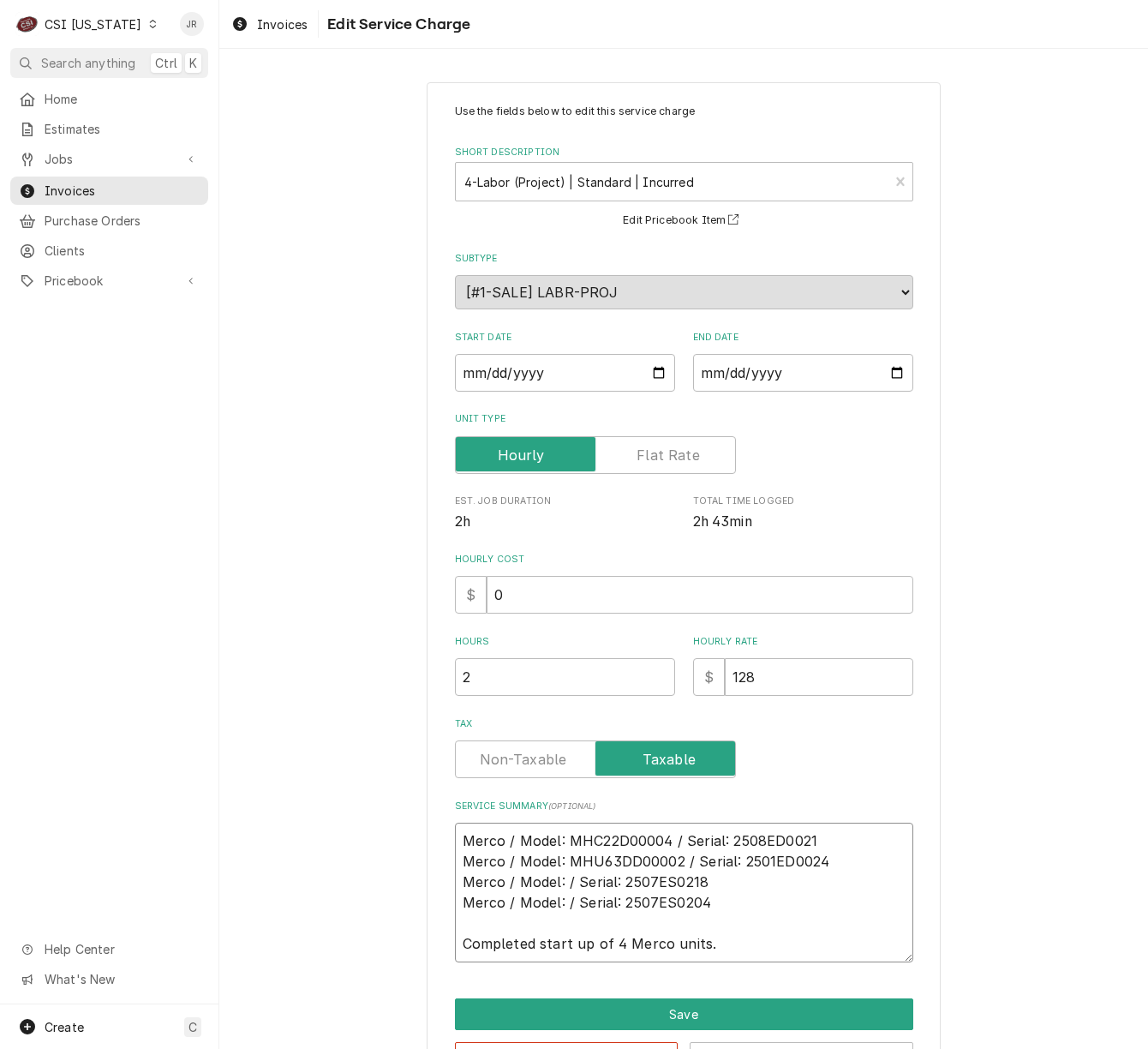
type textarea "Merco / Model: MHC22D00004 / Serial: 2508ED0021 Merco / Model: MHU63D00002 / Se…"
type textarea "x"
type textarea "Merco / Model: MHC22D00004 / Serial: 2508ED0021 Merco / Model: MHU63D00002 / Se…"
type textarea "x"
type textarea "Merco / Model: MHC22D00004 / Serial: 2508ED0021 Merco / Model: MHU63D00002 / Se…"
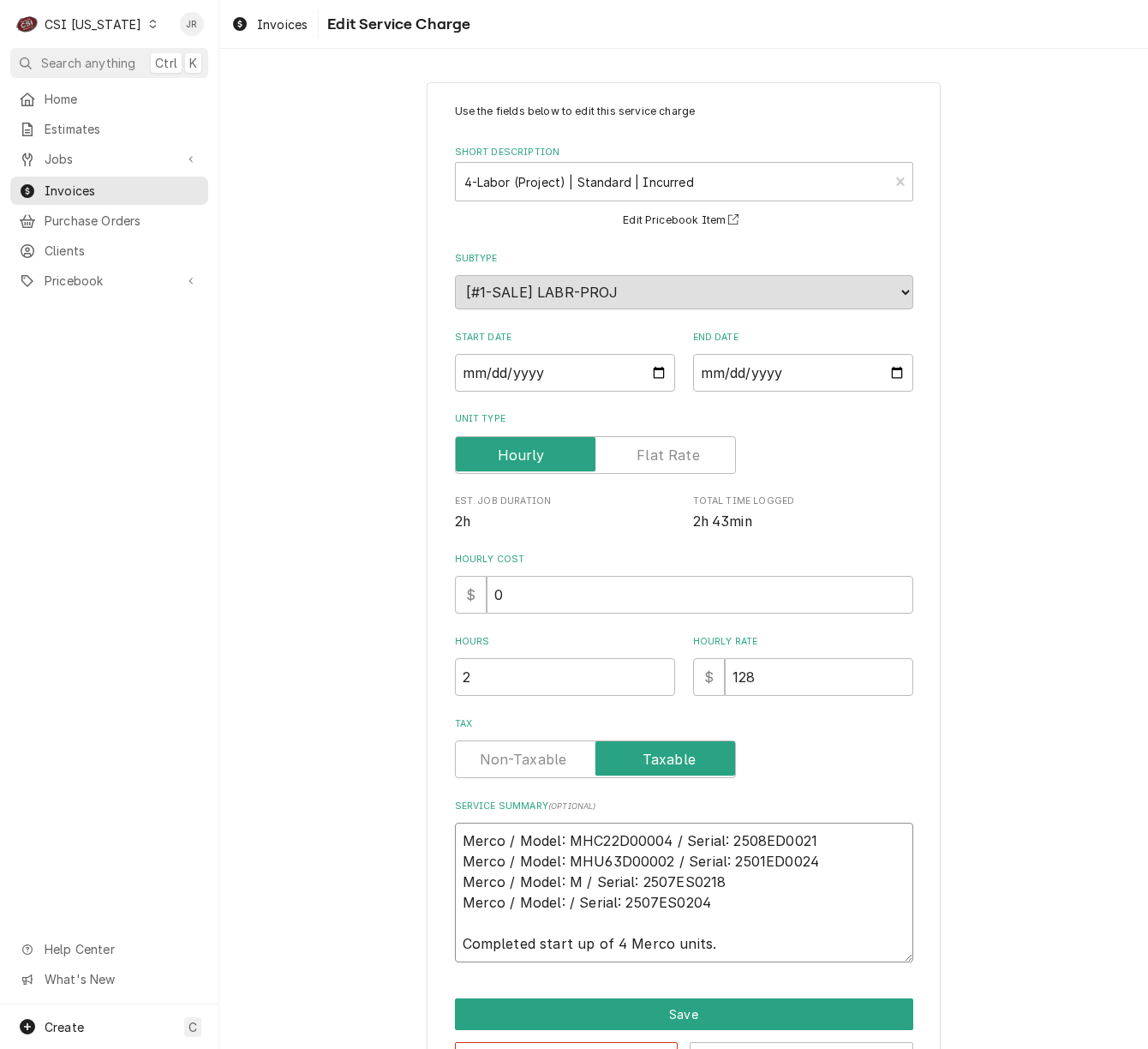
type textarea "x"
type textarea "Merco / Model: MHC22D00004 / Serial: 2508ED0021 Merco / Model: MHU63D00002 / Se…"
type textarea "x"
type textarea "Merco / Model: MHC22D00004 / Serial: 2508ED0021 Merco / Model: MHU63D00002 / Se…"
type textarea "x"
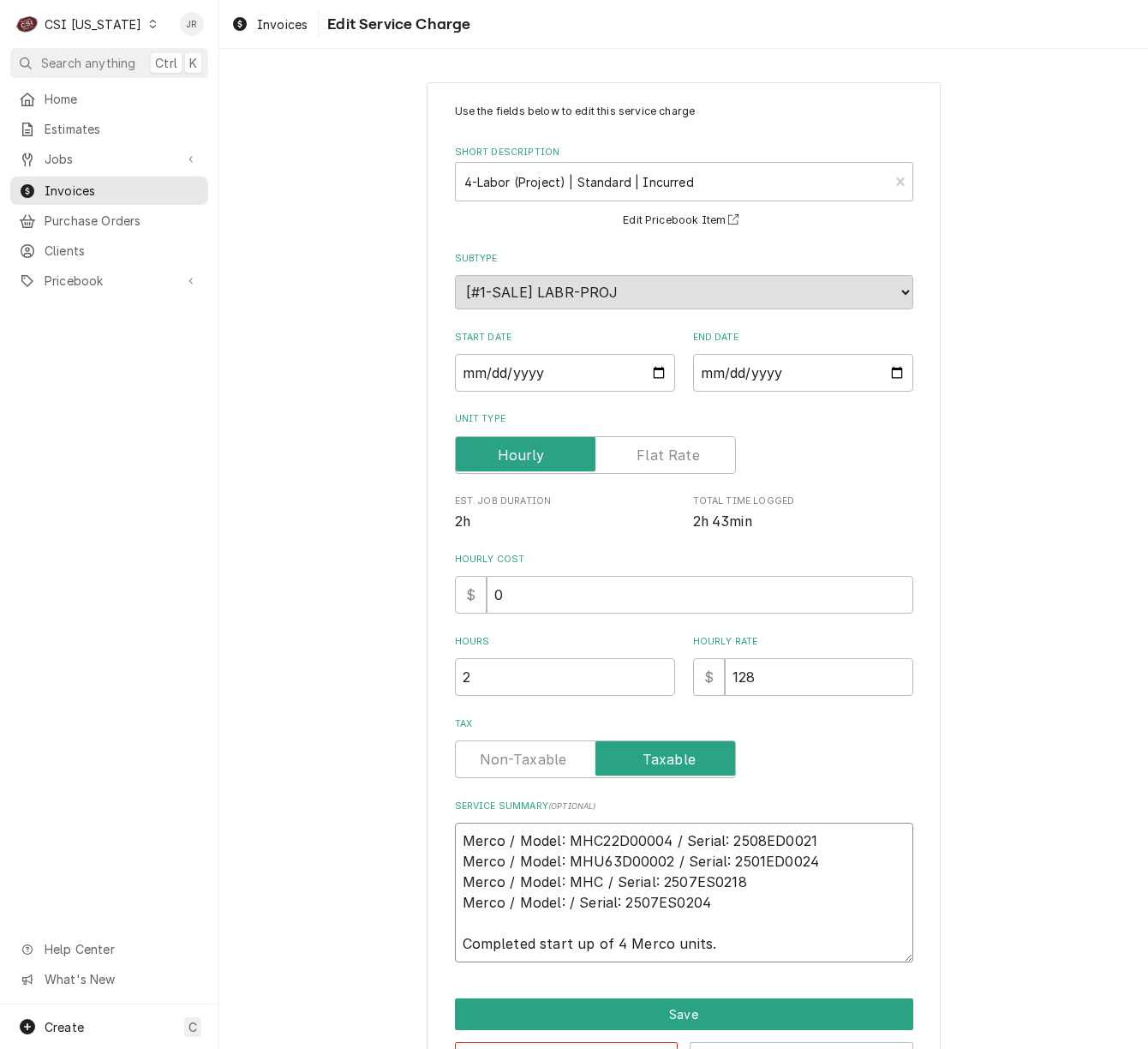
type textarea "Merco / Model: MHC22D00004 / Serial: 2508ED0021 Merco / Model: MHU63D00002 / Se…"
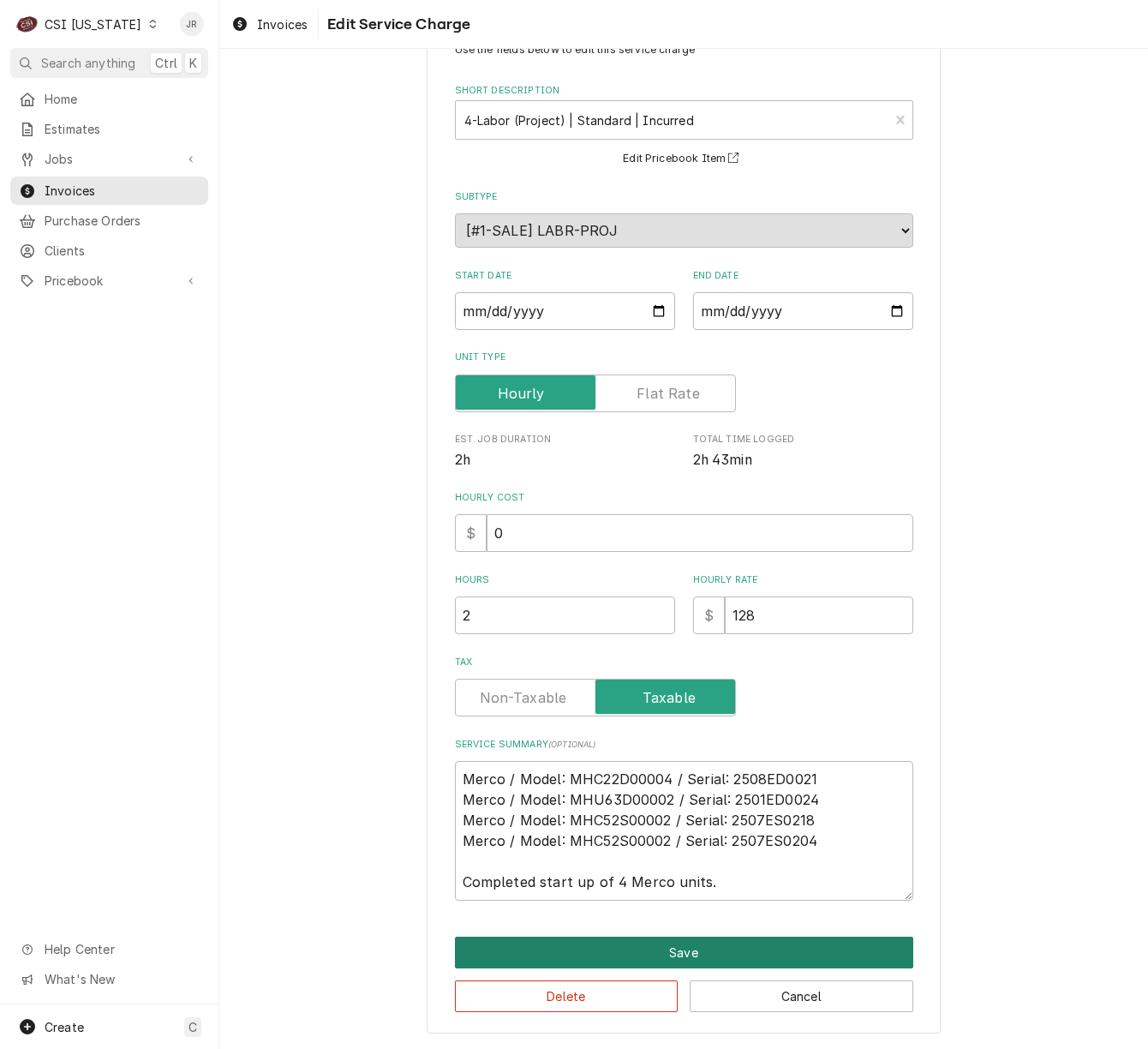
click at [774, 958] on button "Save" at bounding box center [683, 952] width 459 height 32
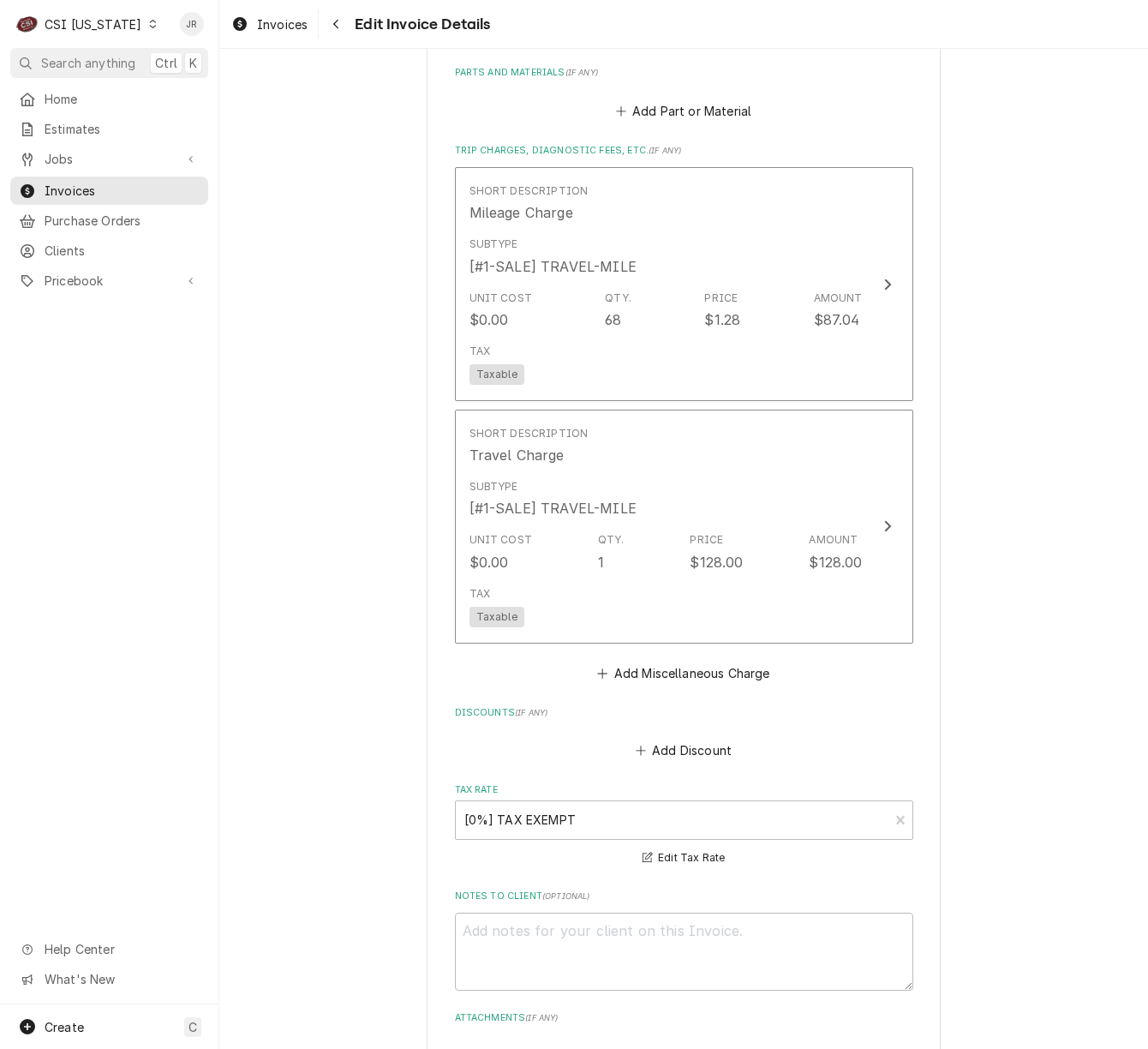
scroll to position [2458, 0]
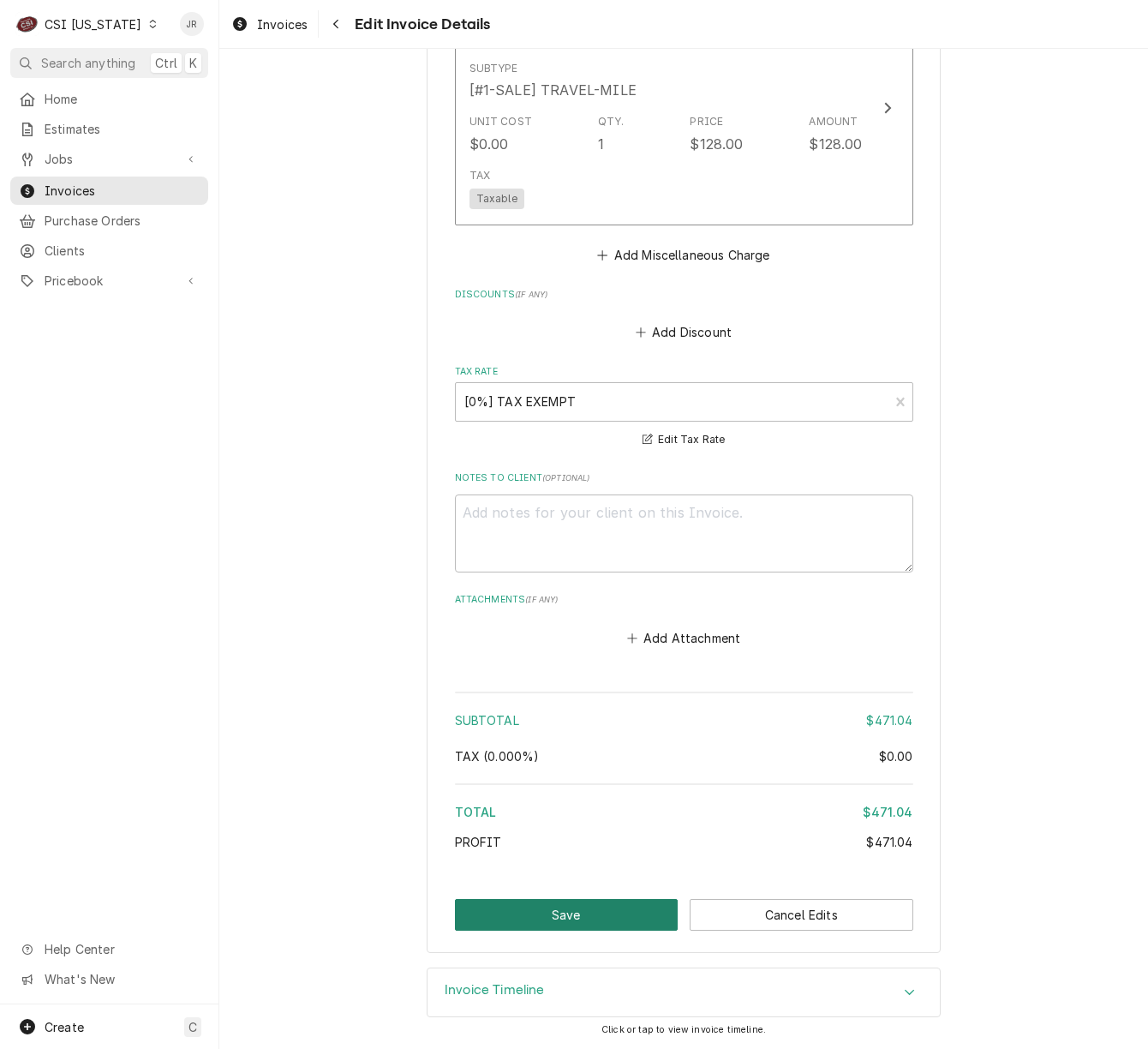
click at [543, 905] on button "Save" at bounding box center [567, 915] width 224 height 32
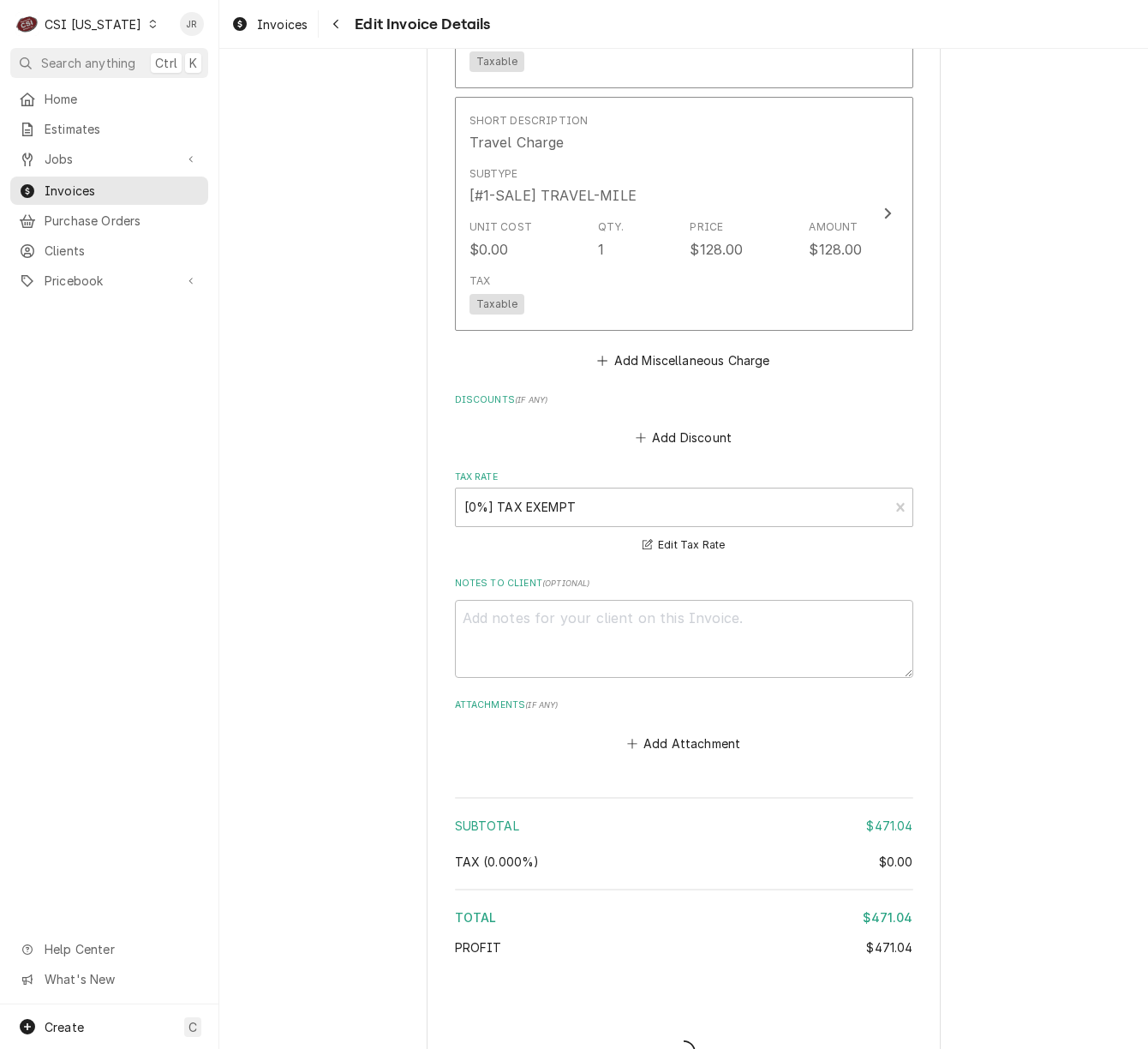
scroll to position [2343, 0]
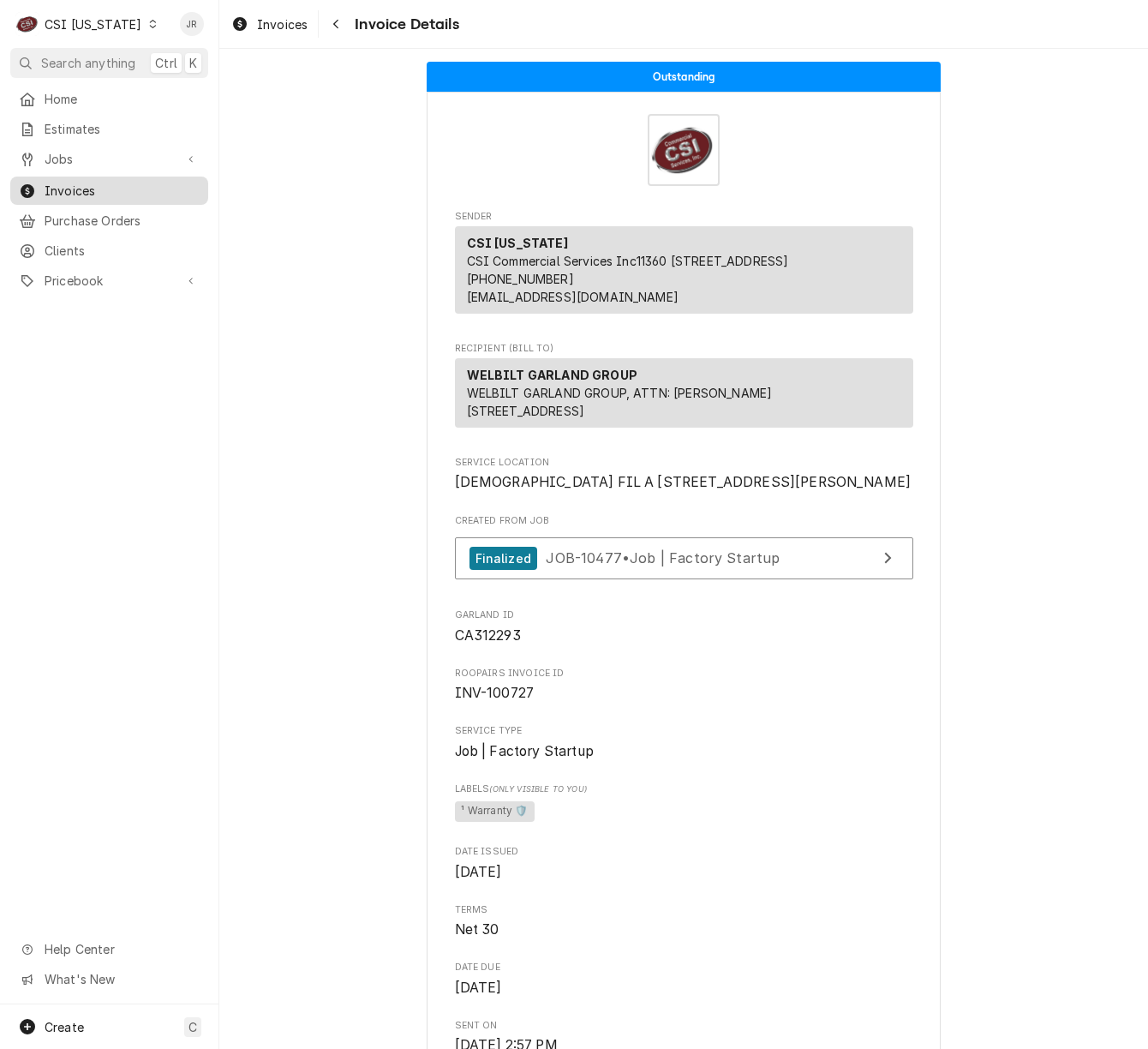
click at [81, 185] on span "Invoices" at bounding box center [122, 191] width 155 height 18
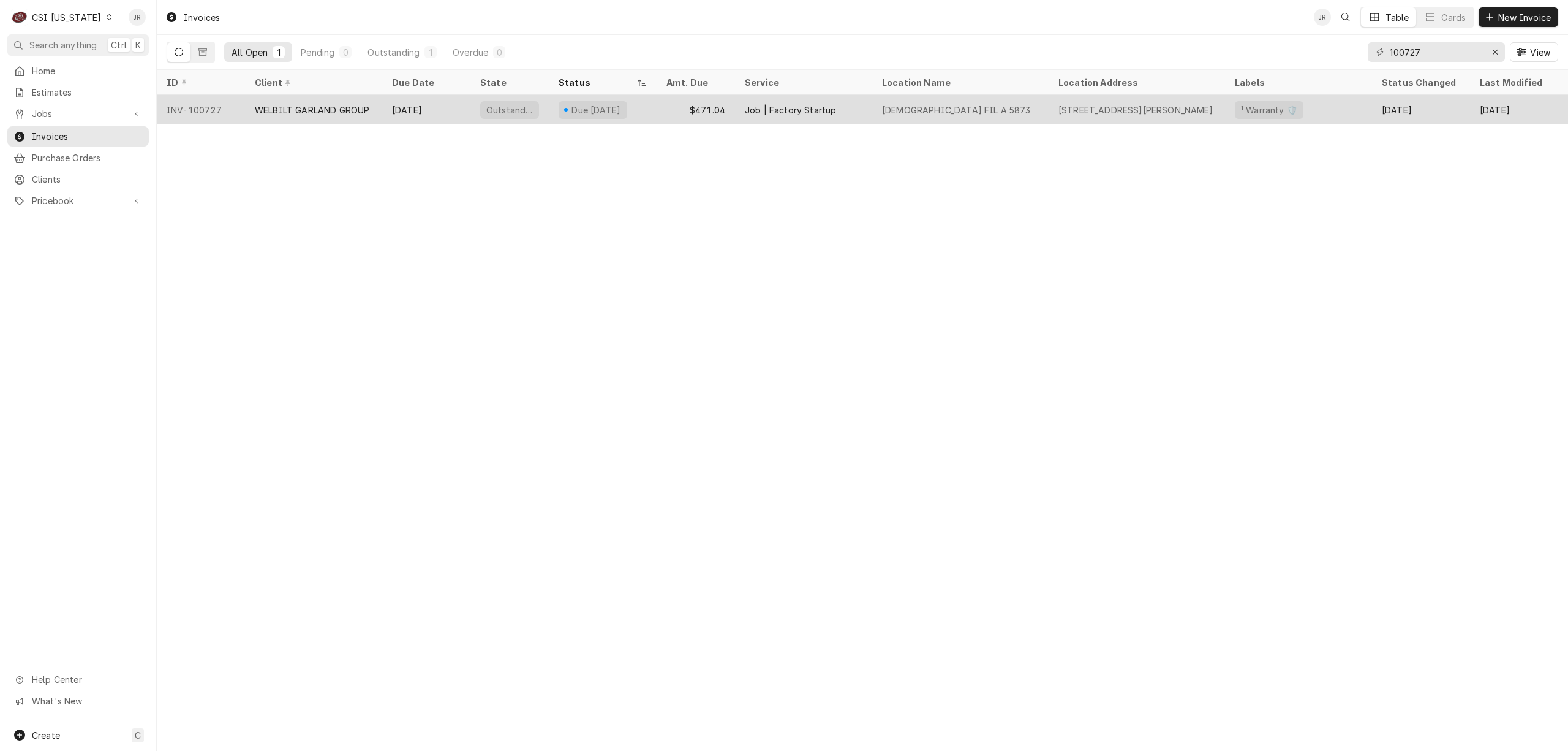
drag, startPoint x: 881, startPoint y: 91, endPoint x: 888, endPoint y: 98, distance: 9.9
click at [820, 96] on table "ID Client Due Date State Status Amt. Due Service Location Name Location Address…" at bounding box center [863, 97] width 1412 height 54
click at [820, 96] on div "CHICK FIL A 5873" at bounding box center [960, 109] width 176 height 29
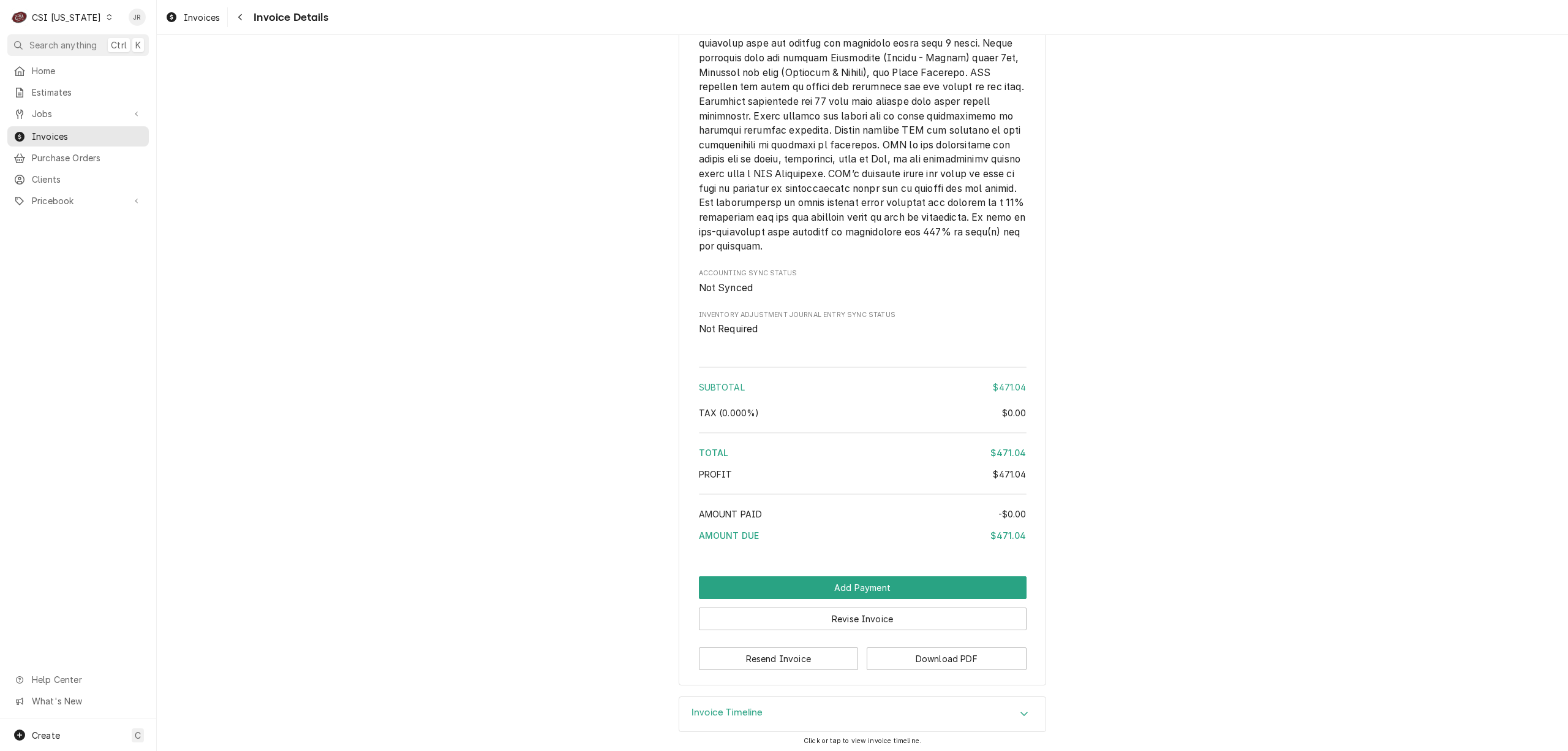
scroll to position [1950, 0]
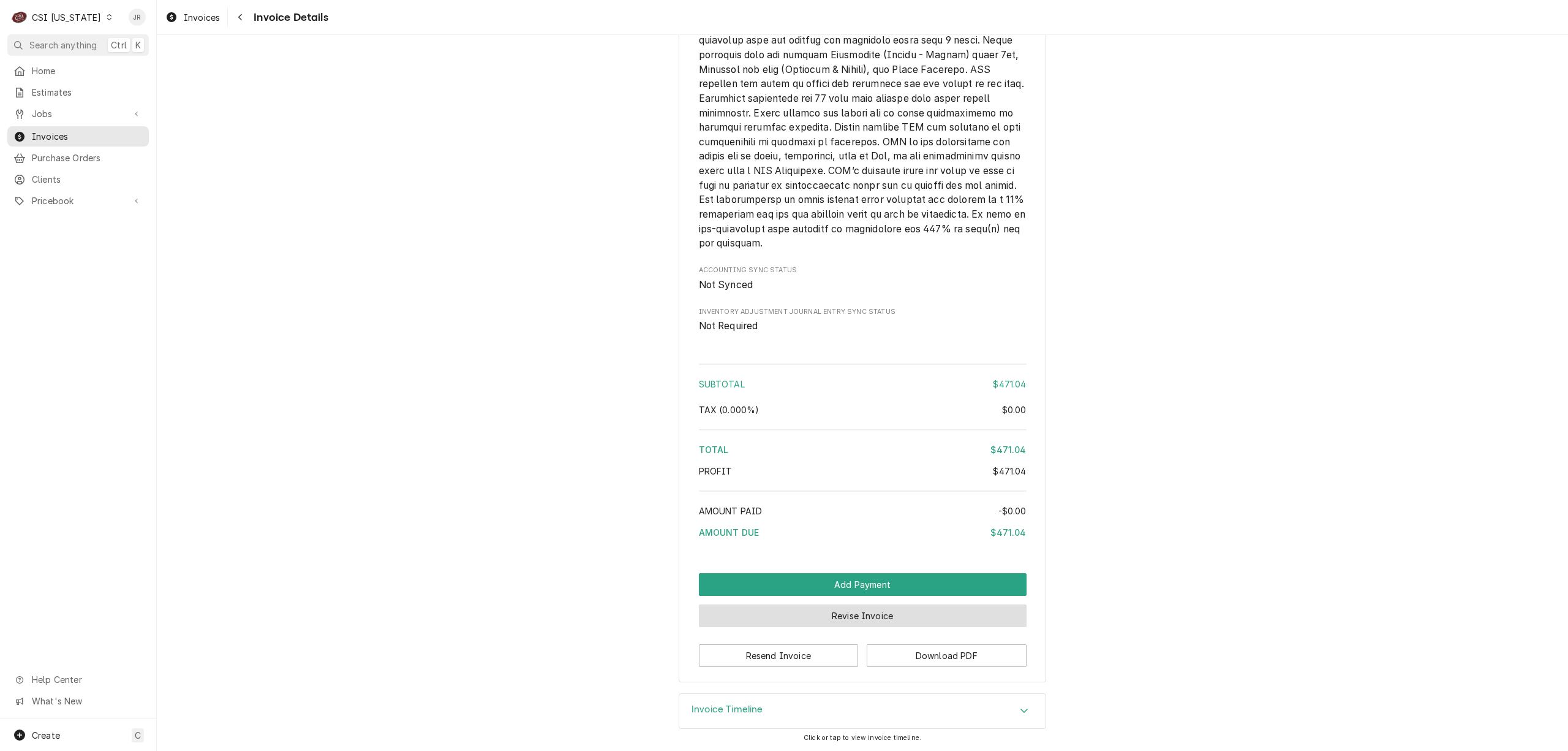
drag, startPoint x: 891, startPoint y: 619, endPoint x: 924, endPoint y: 611, distance: 34.0
click at [924, 611] on button "Revise Invoice" at bounding box center [862, 616] width 328 height 23
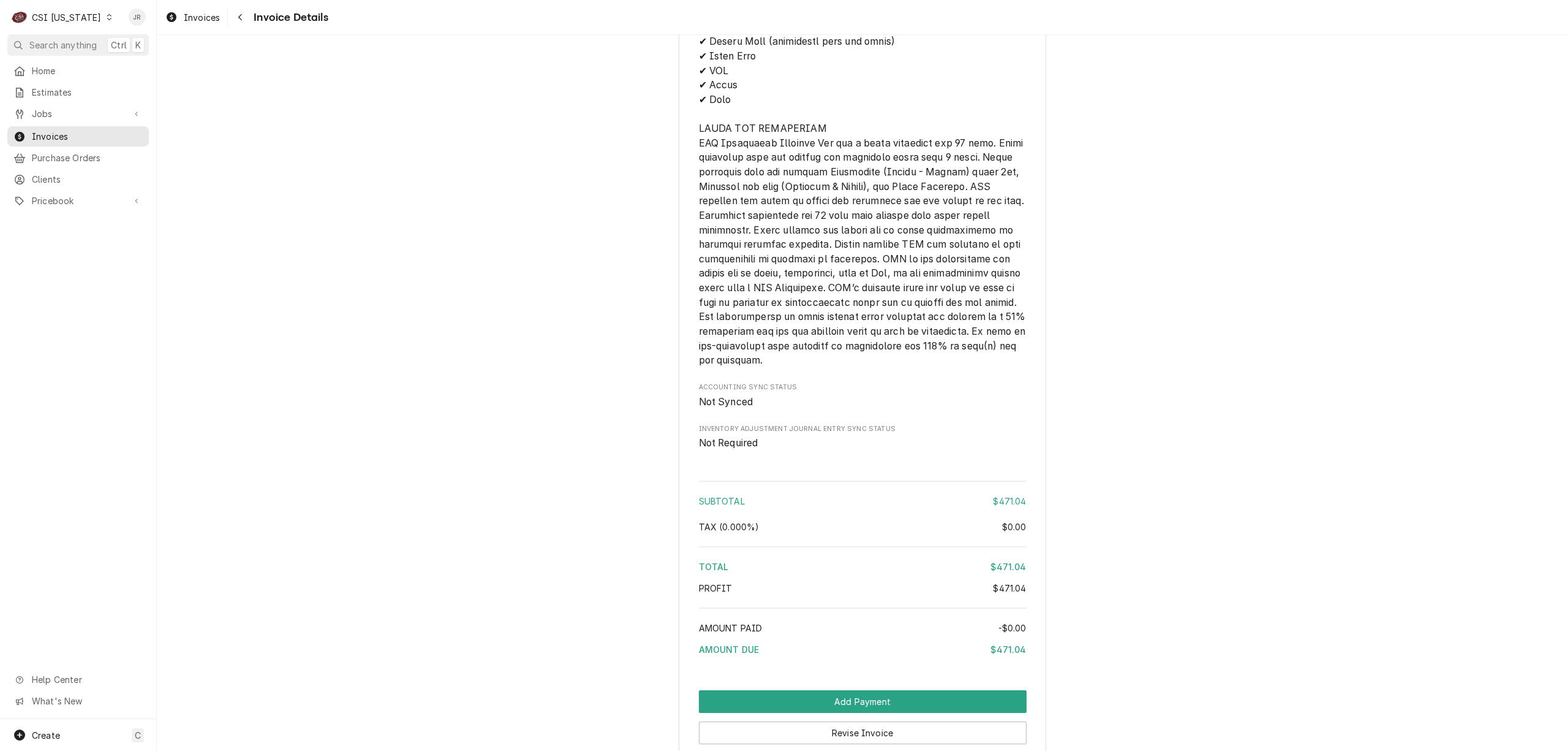
scroll to position [1950, 0]
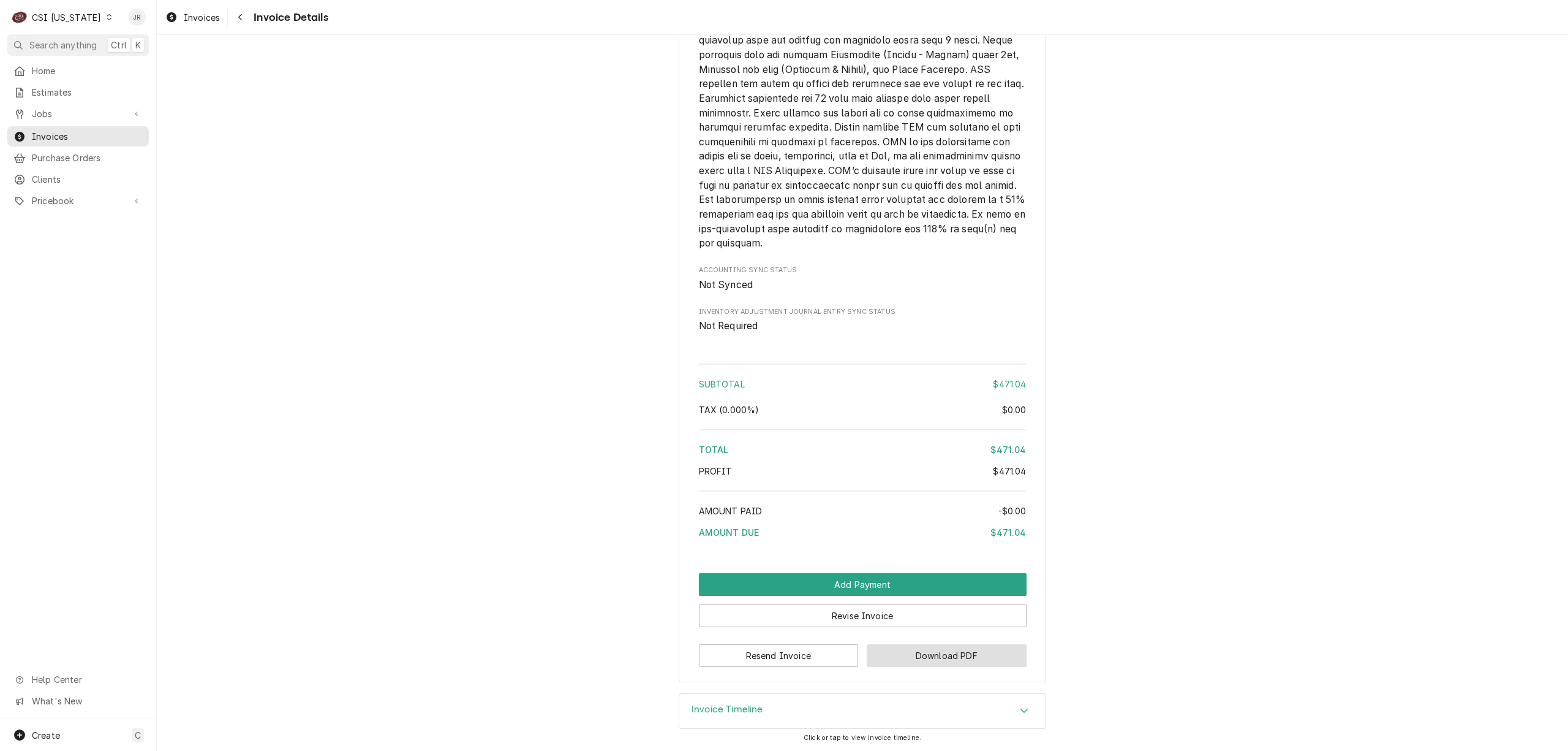
click at [942, 655] on button "Download PDF" at bounding box center [947, 655] width 160 height 23
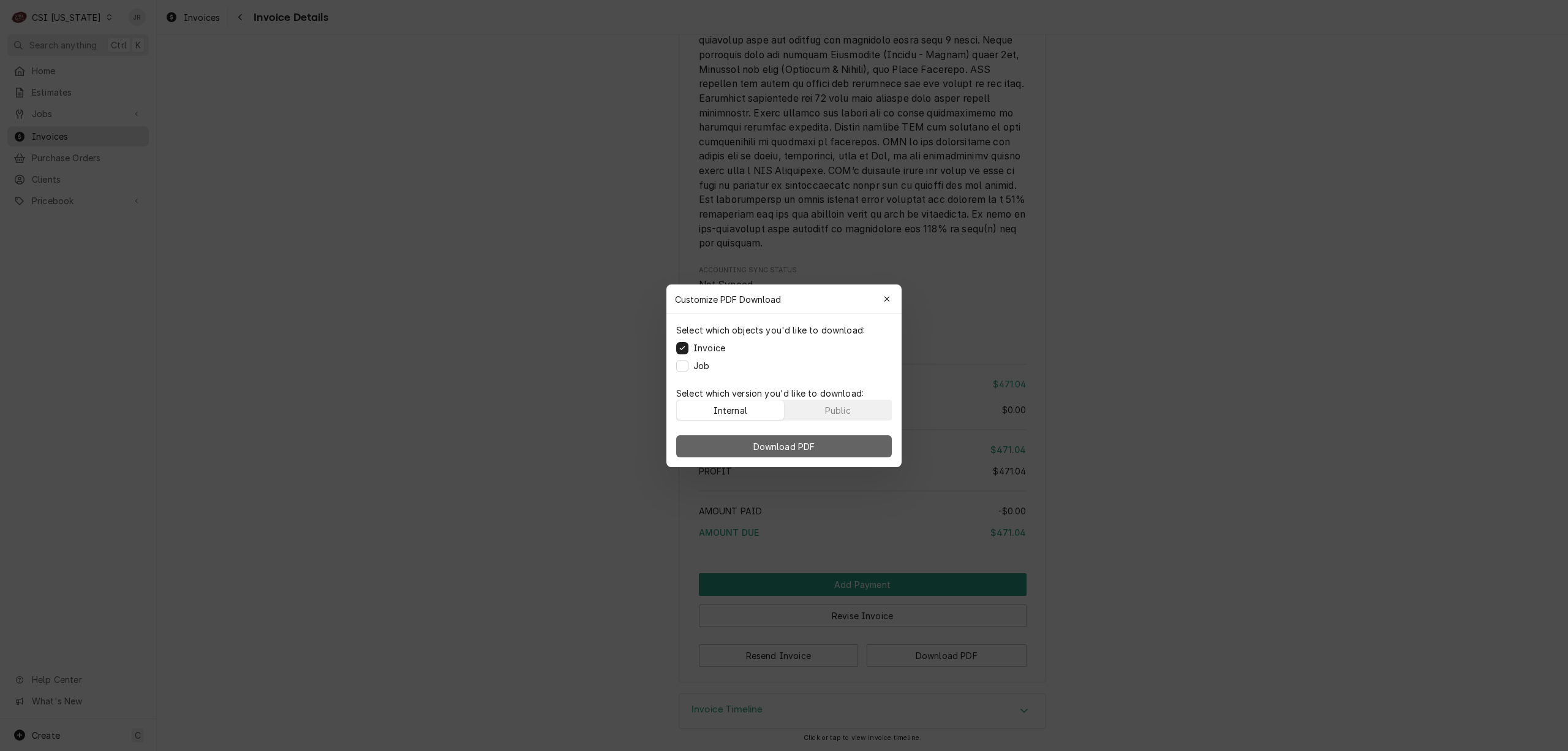
click at [832, 449] on button "Download PDF" at bounding box center [784, 446] width 216 height 22
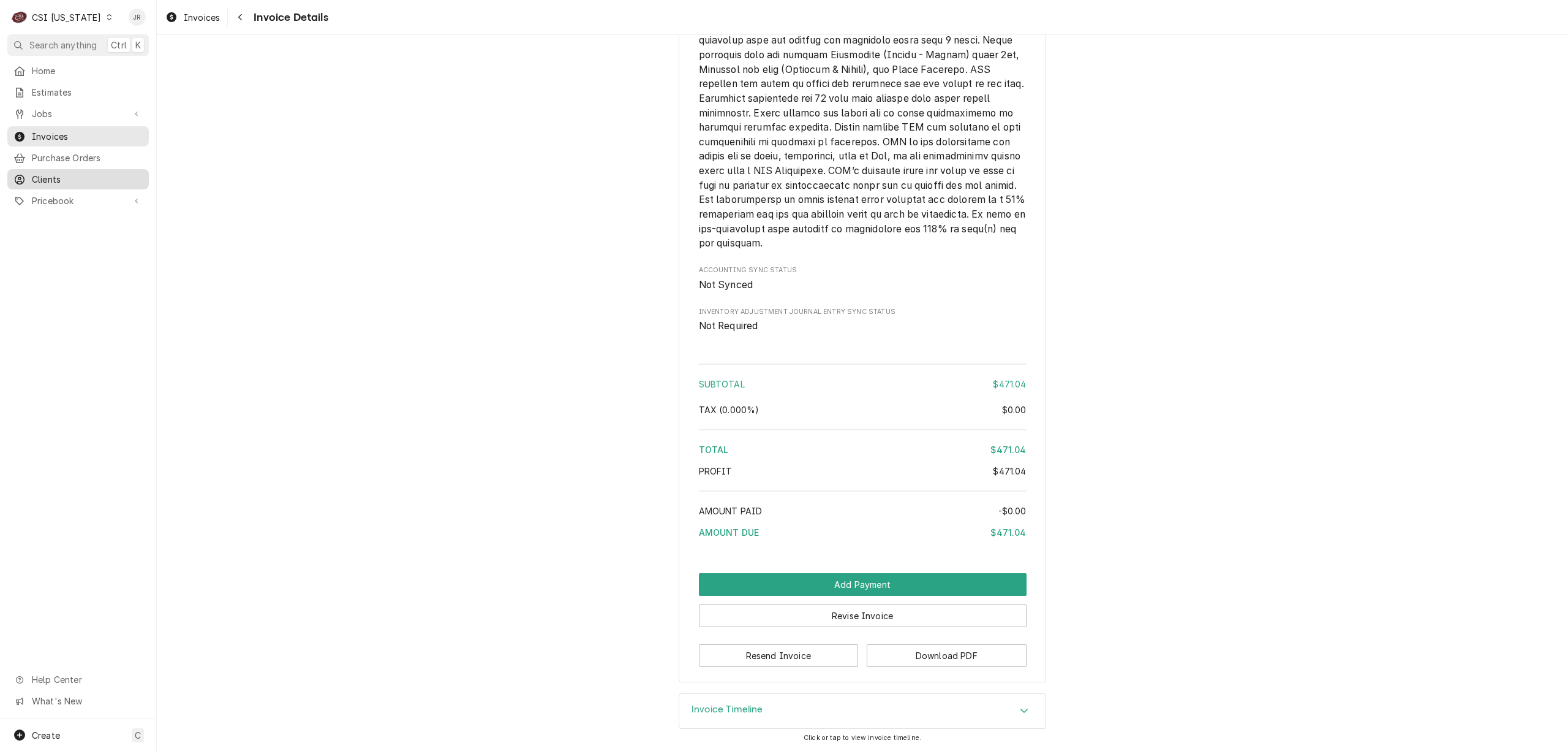
click at [59, 173] on span "Clients" at bounding box center [87, 179] width 111 height 13
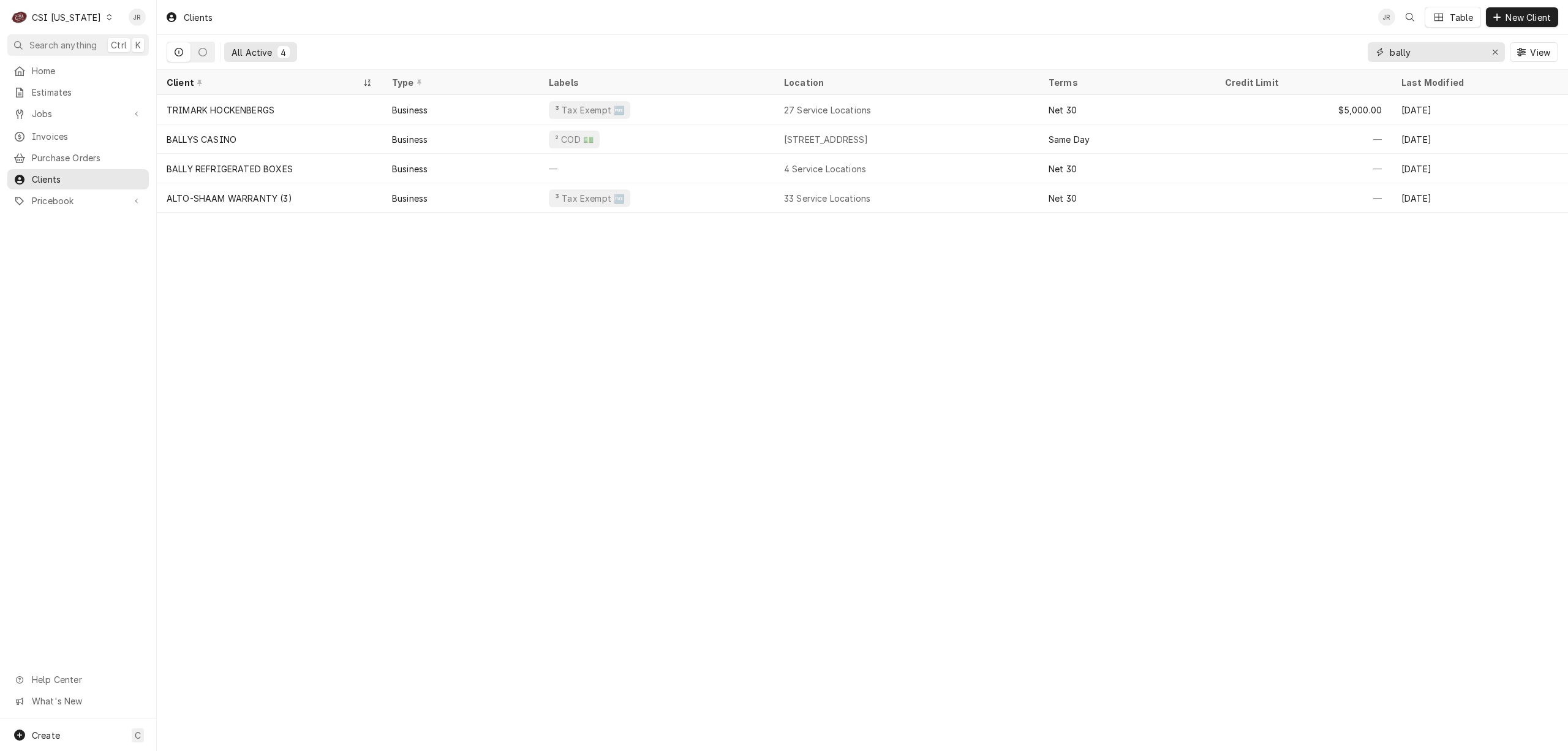
drag, startPoint x: 1417, startPoint y: 54, endPoint x: 1294, endPoint y: 43, distance: 123.5
click at [1294, 43] on div "All Active 4 bally View" at bounding box center [862, 52] width 1392 height 34
type input "frymaster"
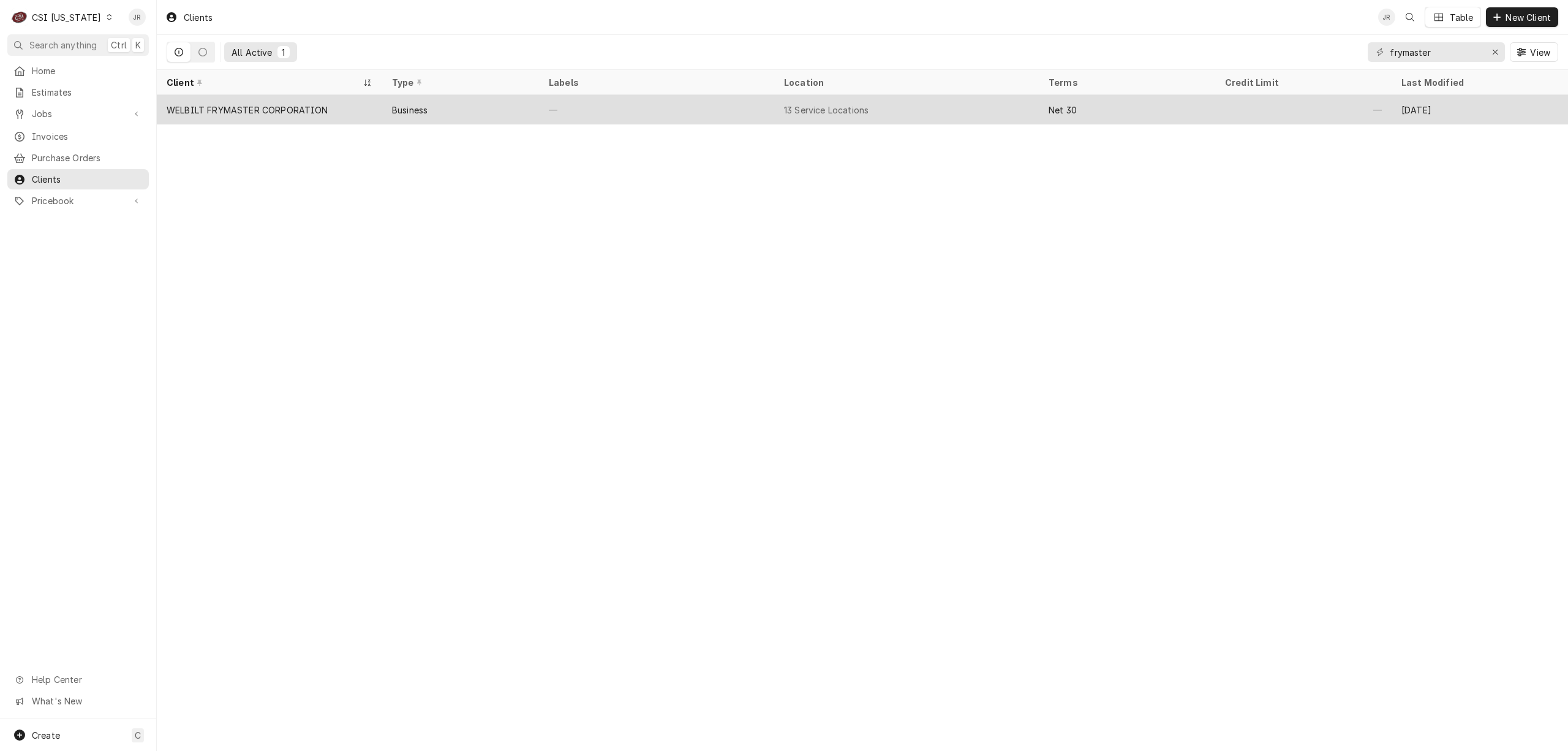
click at [320, 111] on div "WELBILT FRYMASTER CORPORATION" at bounding box center [247, 110] width 161 height 13
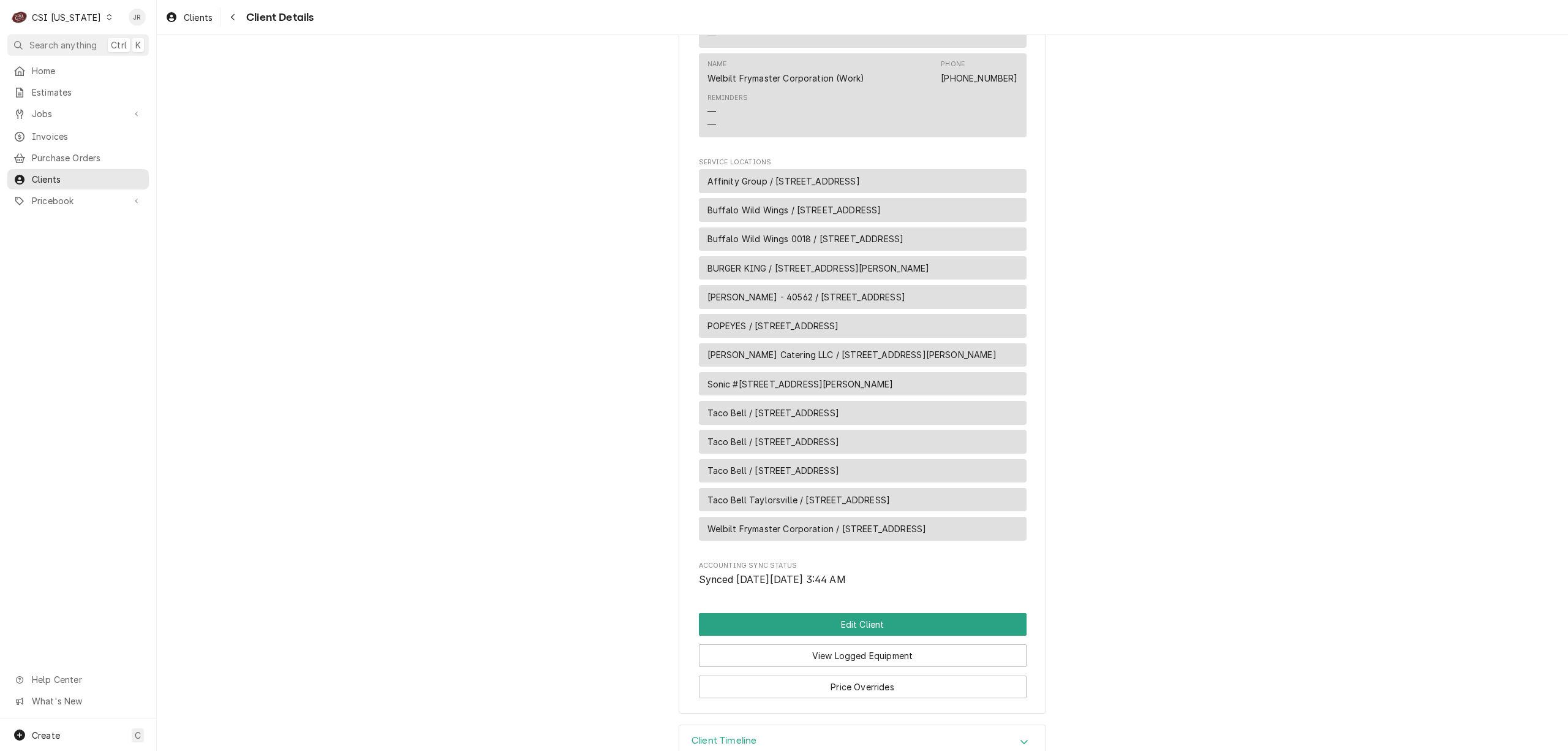
scroll to position [848, 0]
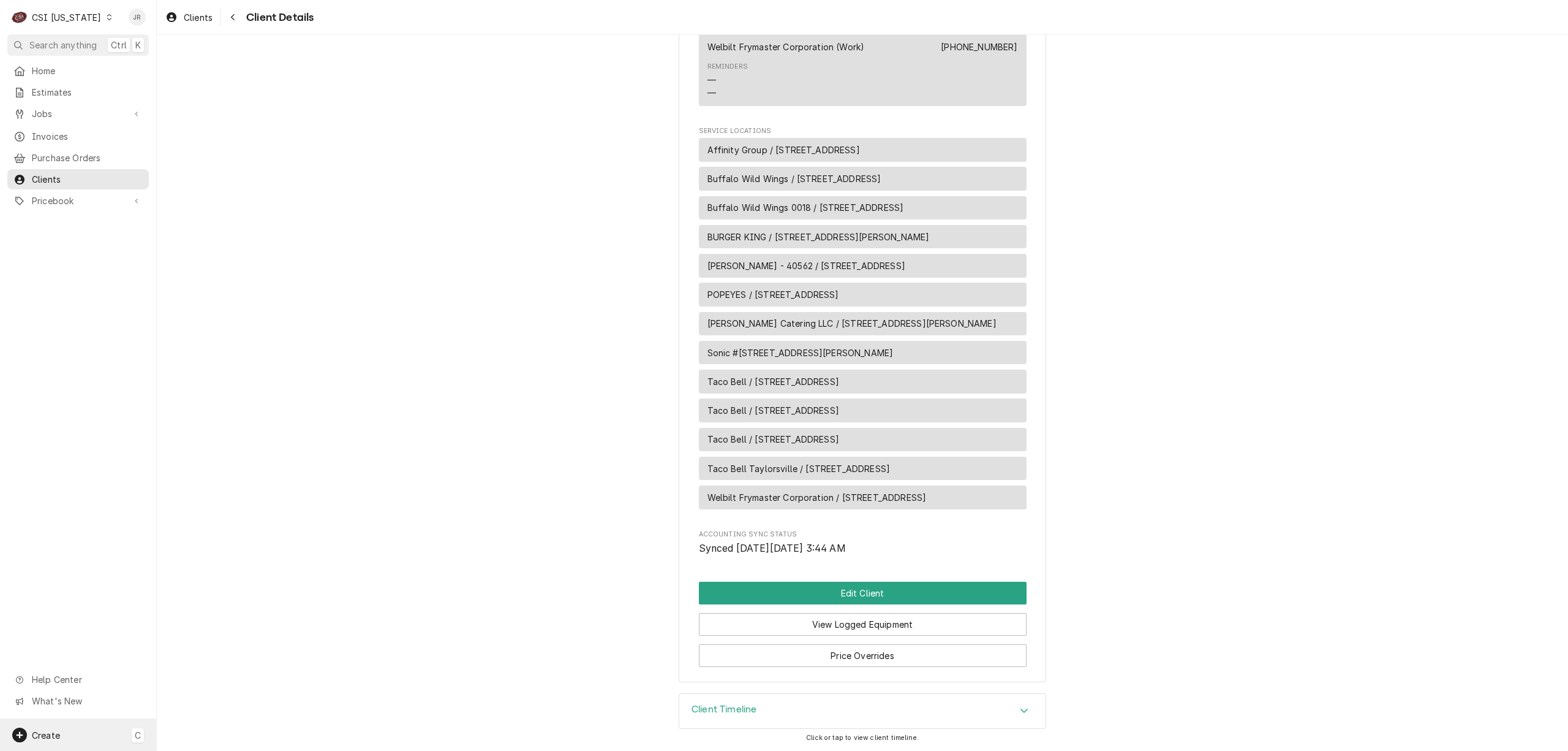
click at [49, 734] on span "Create" at bounding box center [46, 735] width 28 height 11
click at [196, 691] on div "Invoice" at bounding box center [229, 692] width 82 height 13
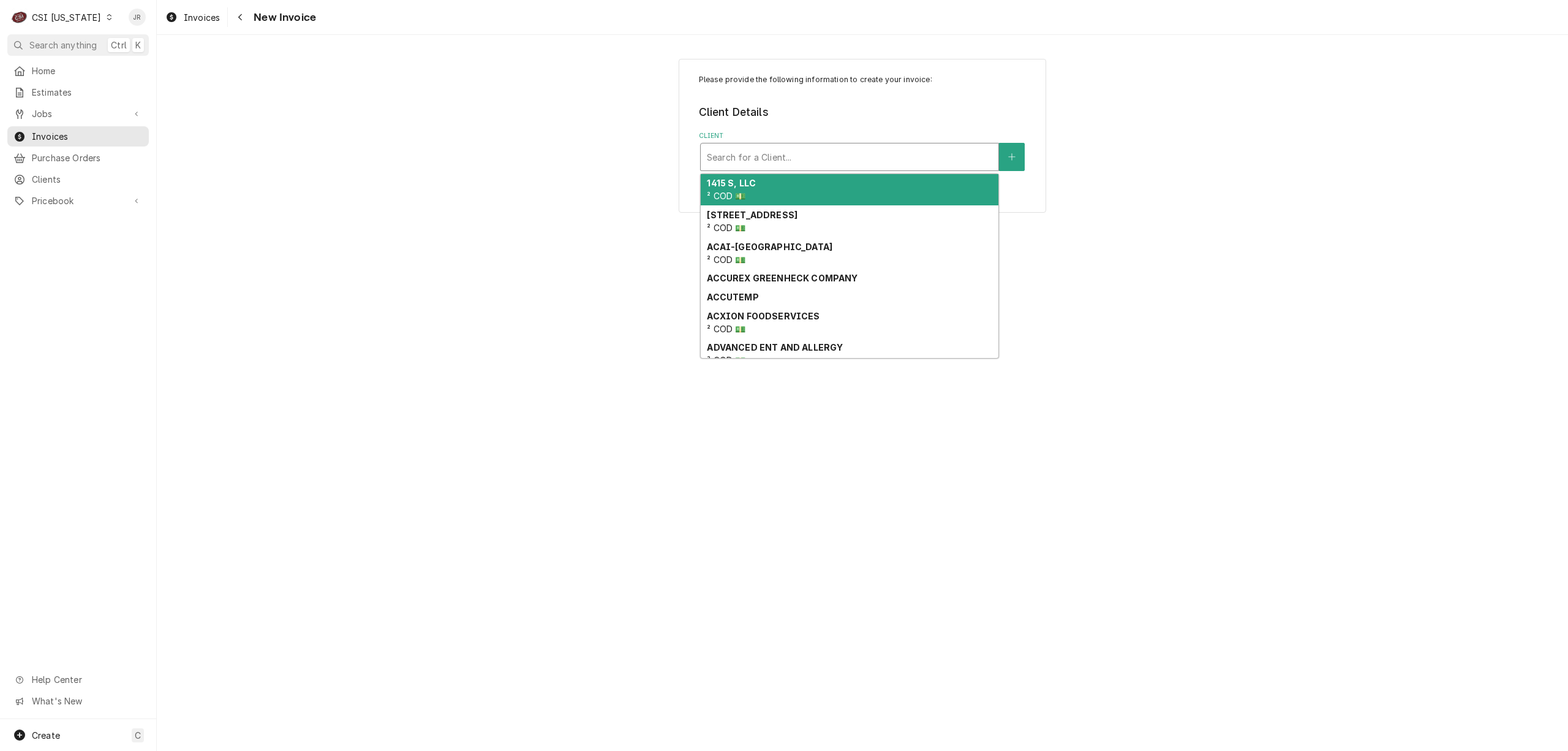
click at [741, 161] on div "Client" at bounding box center [850, 156] width 286 height 22
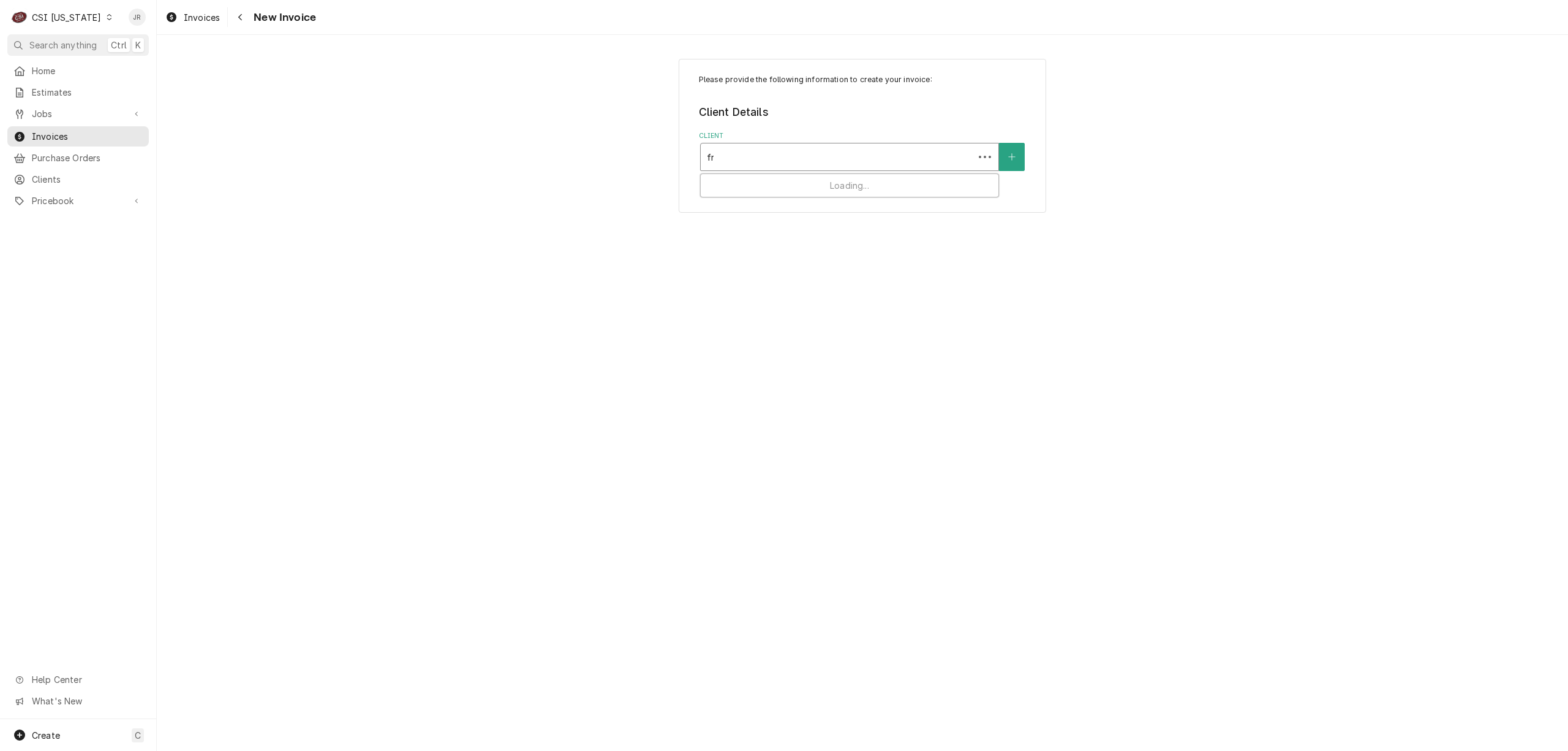
type input "fry"
click at [792, 180] on strong "WELBILT FRYMASTER CORPORATION" at bounding box center [793, 183] width 171 height 11
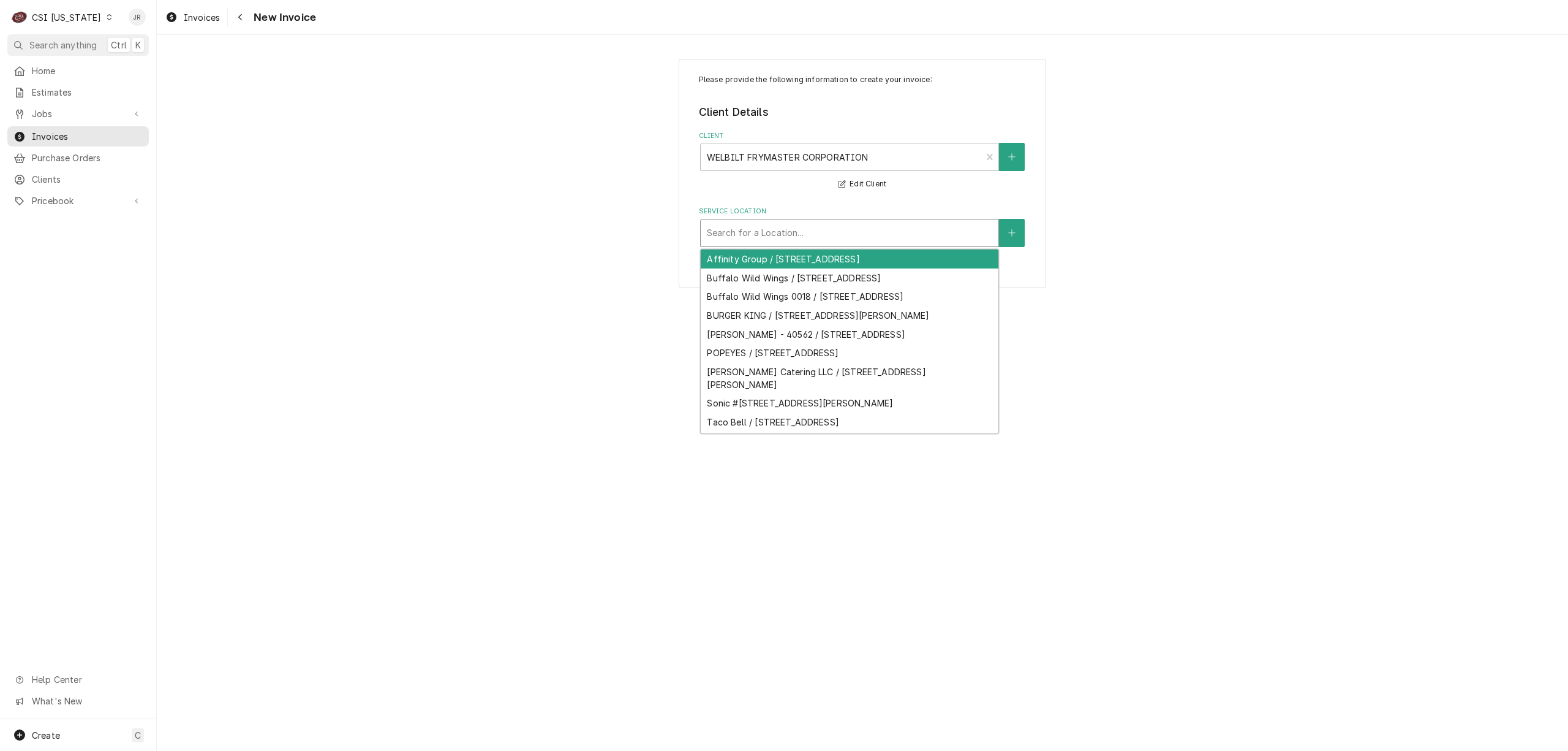
click at [802, 228] on div "Service Location" at bounding box center [850, 232] width 286 height 22
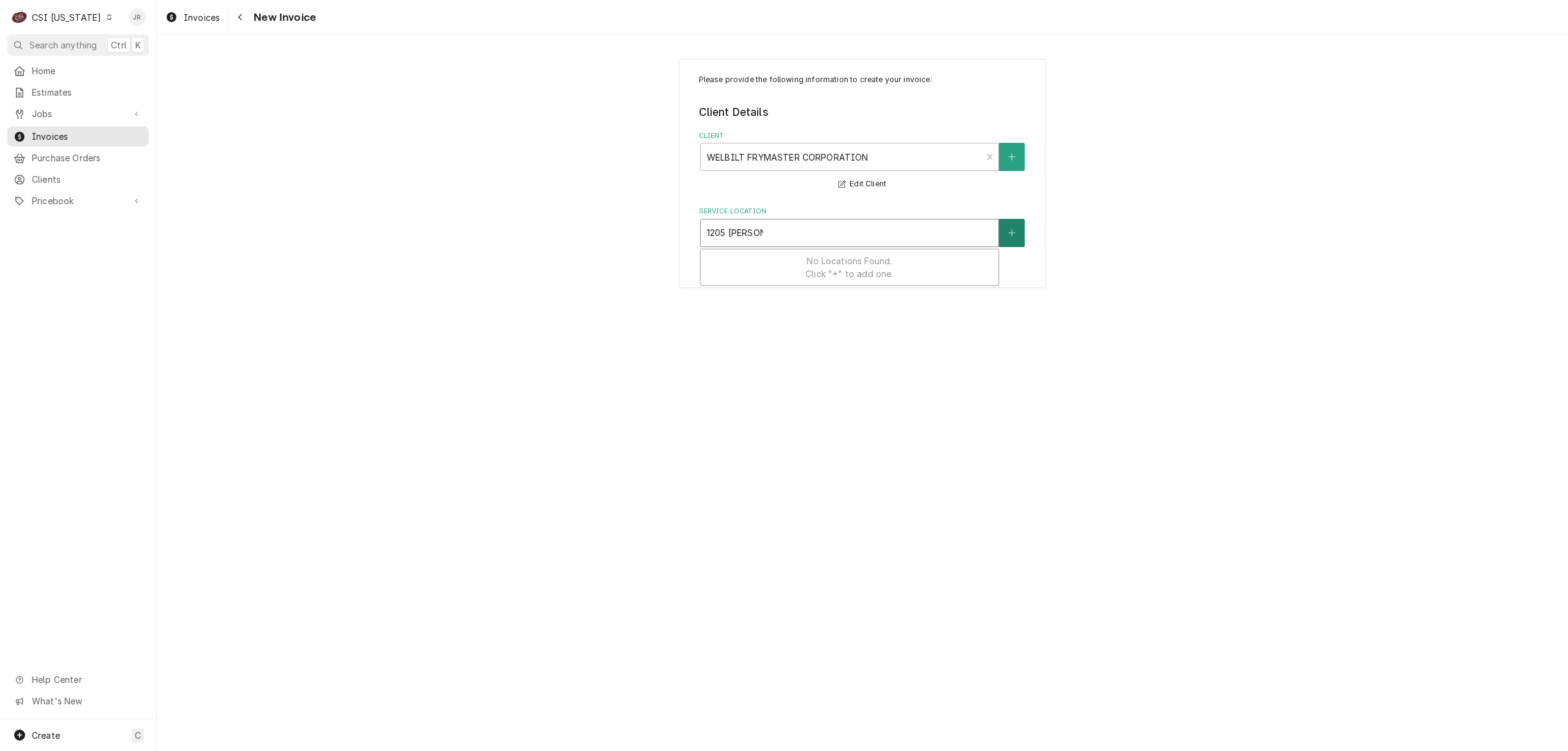
type input "1205 morton"
click at [1013, 232] on icon "Create New Location" at bounding box center [1012, 233] width 7 height 9
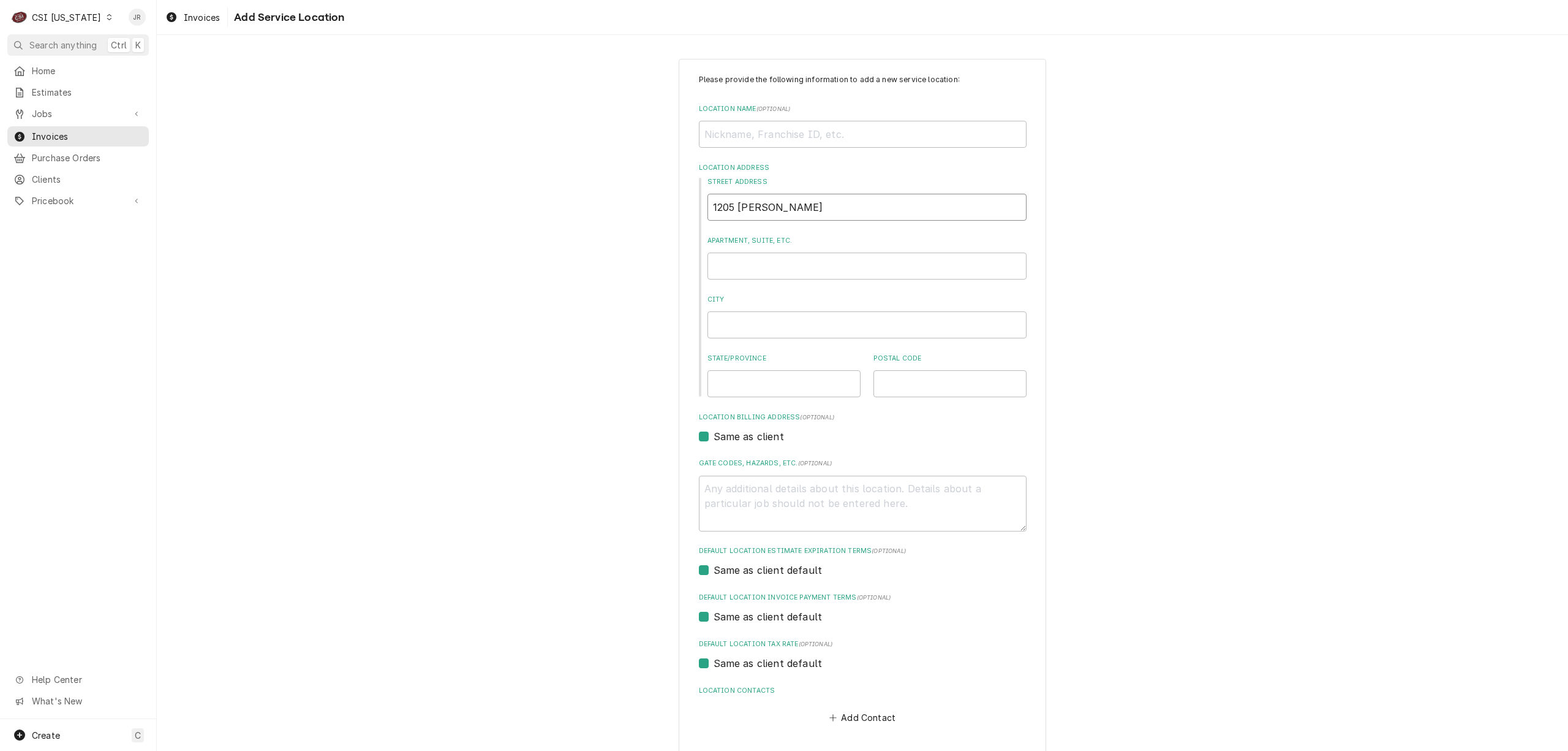
drag, startPoint x: 785, startPoint y: 209, endPoint x: 572, endPoint y: 185, distance: 214.3
click at [572, 185] on div "Please provide the following information to add a new service location: Locatio…" at bounding box center [863, 424] width 1412 height 753
paste input "Morton Avenue BARDSTOWN, KY"
type textarea "x"
type input "1205 Morton Avenue BARDSTOWN, KY"
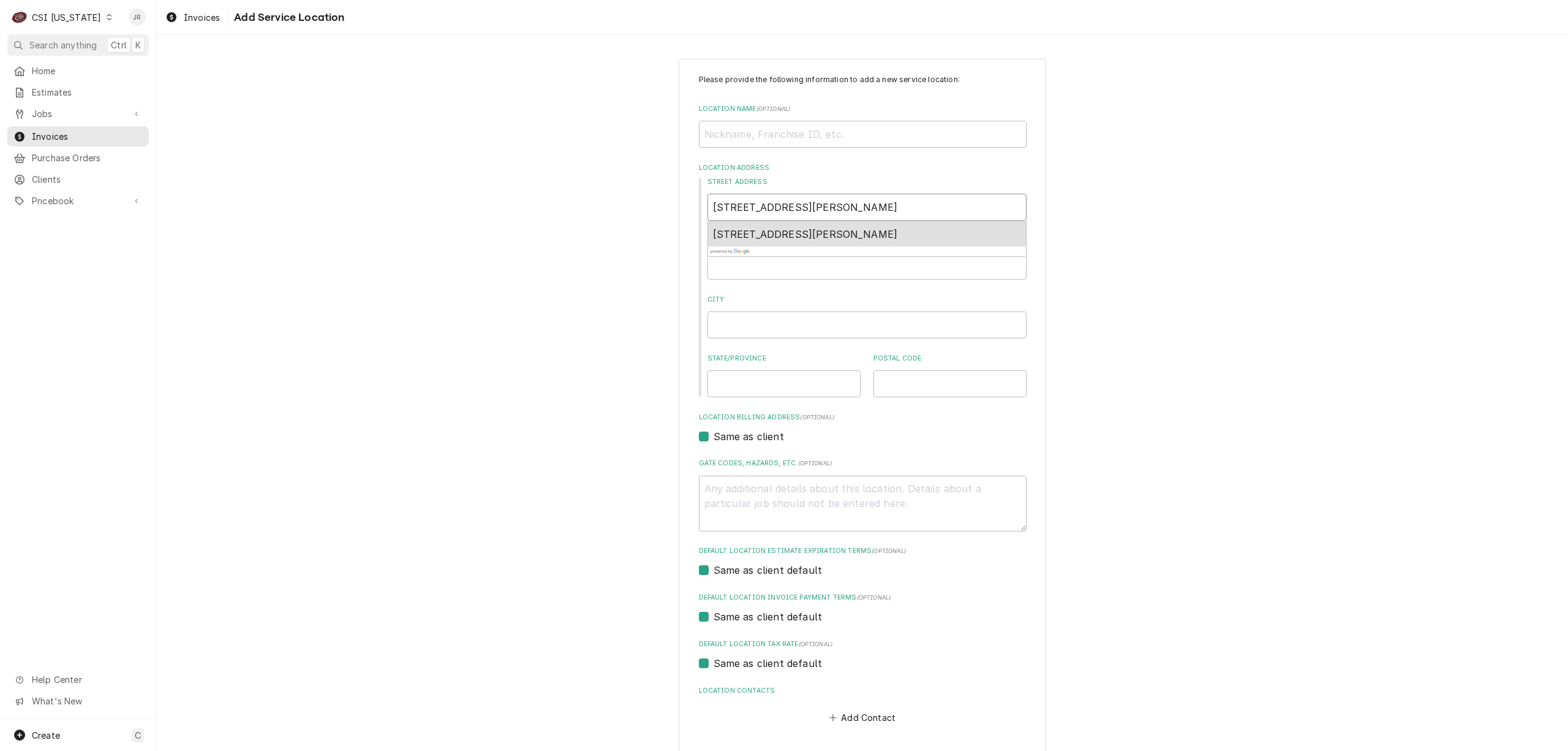
click at [828, 228] on span "1205 Morton Avenue, Bardstown, KY, USA" at bounding box center [805, 234] width 185 height 12
type textarea "x"
type input "1205 Morton Ave"
click at [810, 133] on input "Location Name ( optional )" at bounding box center [862, 134] width 328 height 27
type textarea "x"
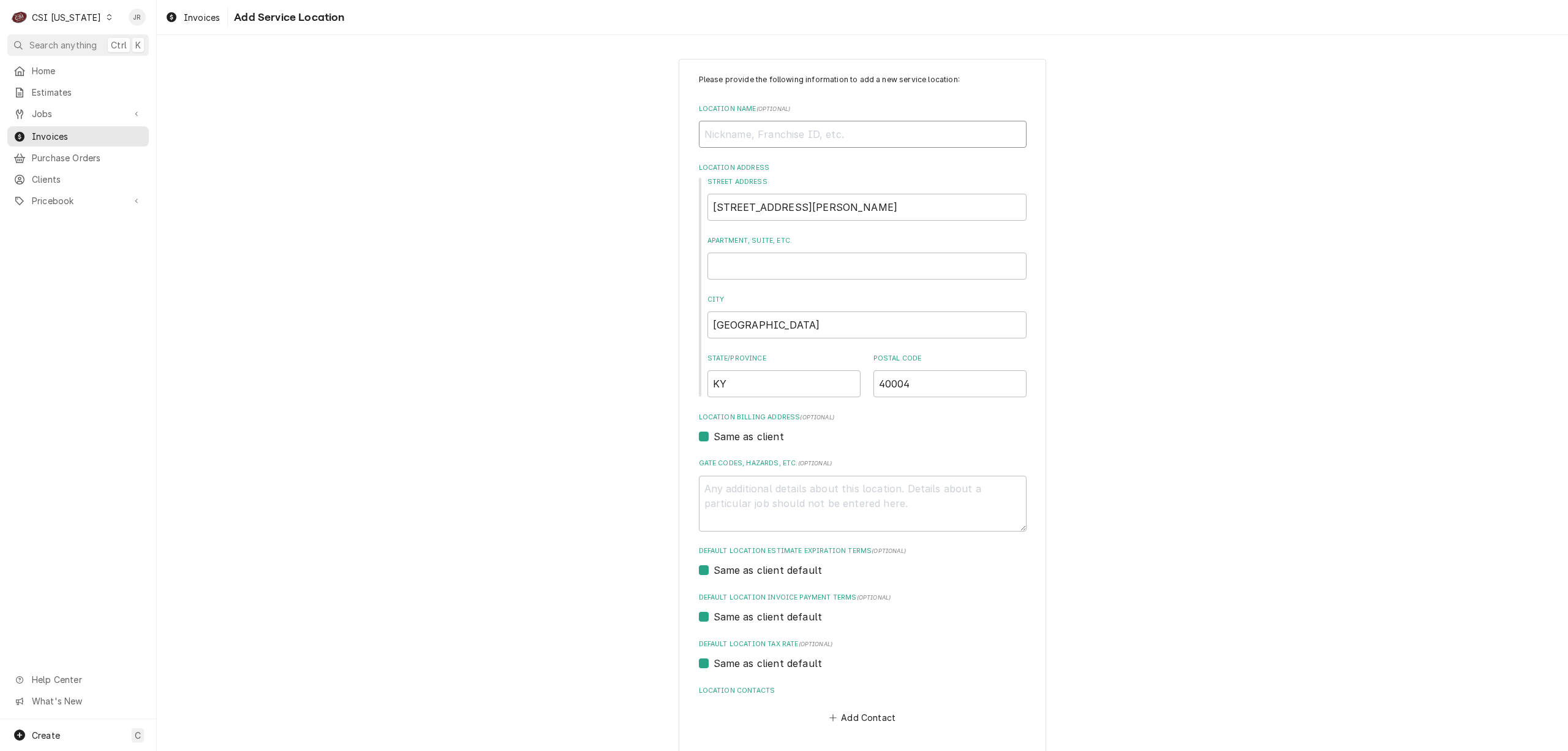
type input "C"
type textarea "x"
type input "Ch"
type textarea "x"
type input "Chi"
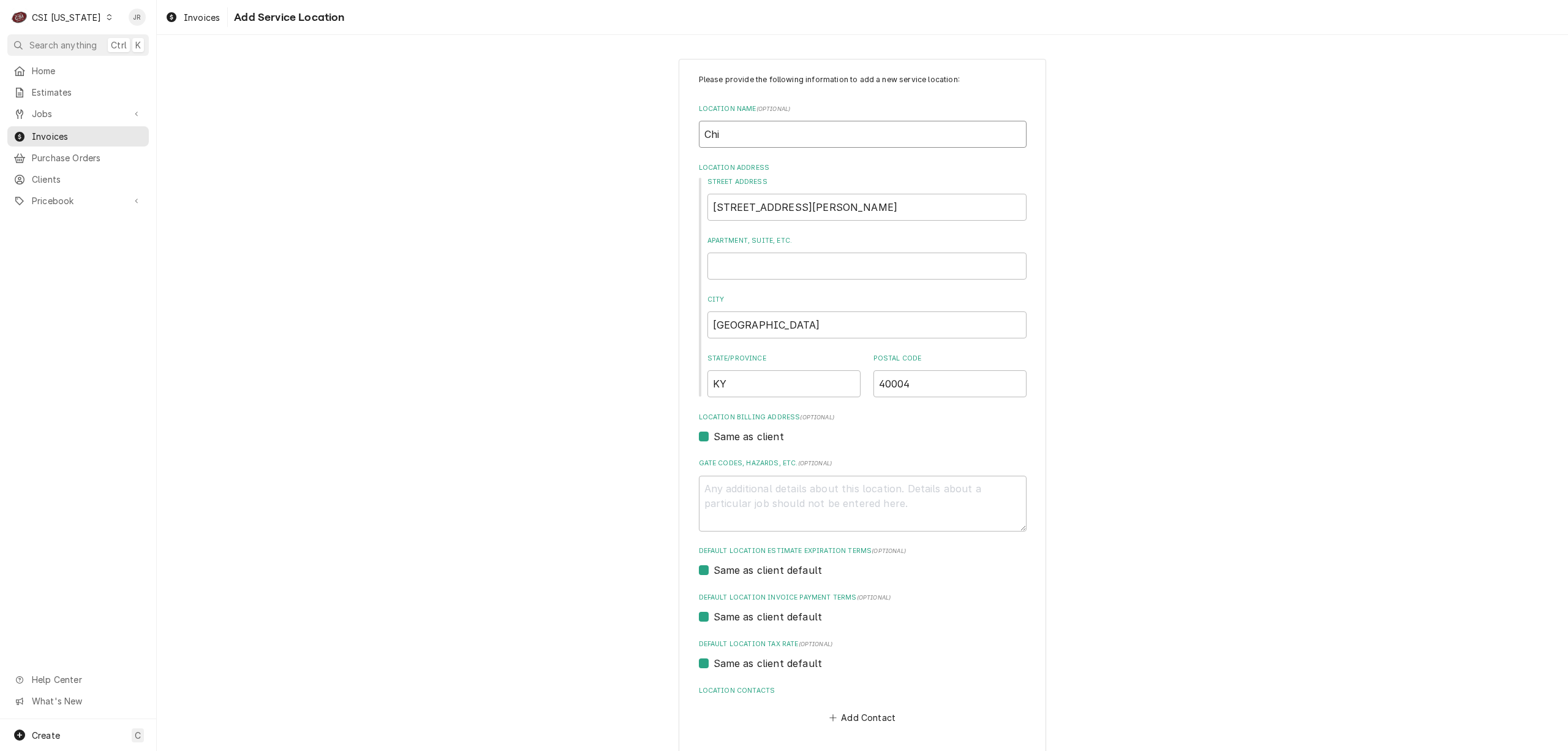
type textarea "x"
type input "Chic"
type textarea "x"
type input "Chick"
type textarea "x"
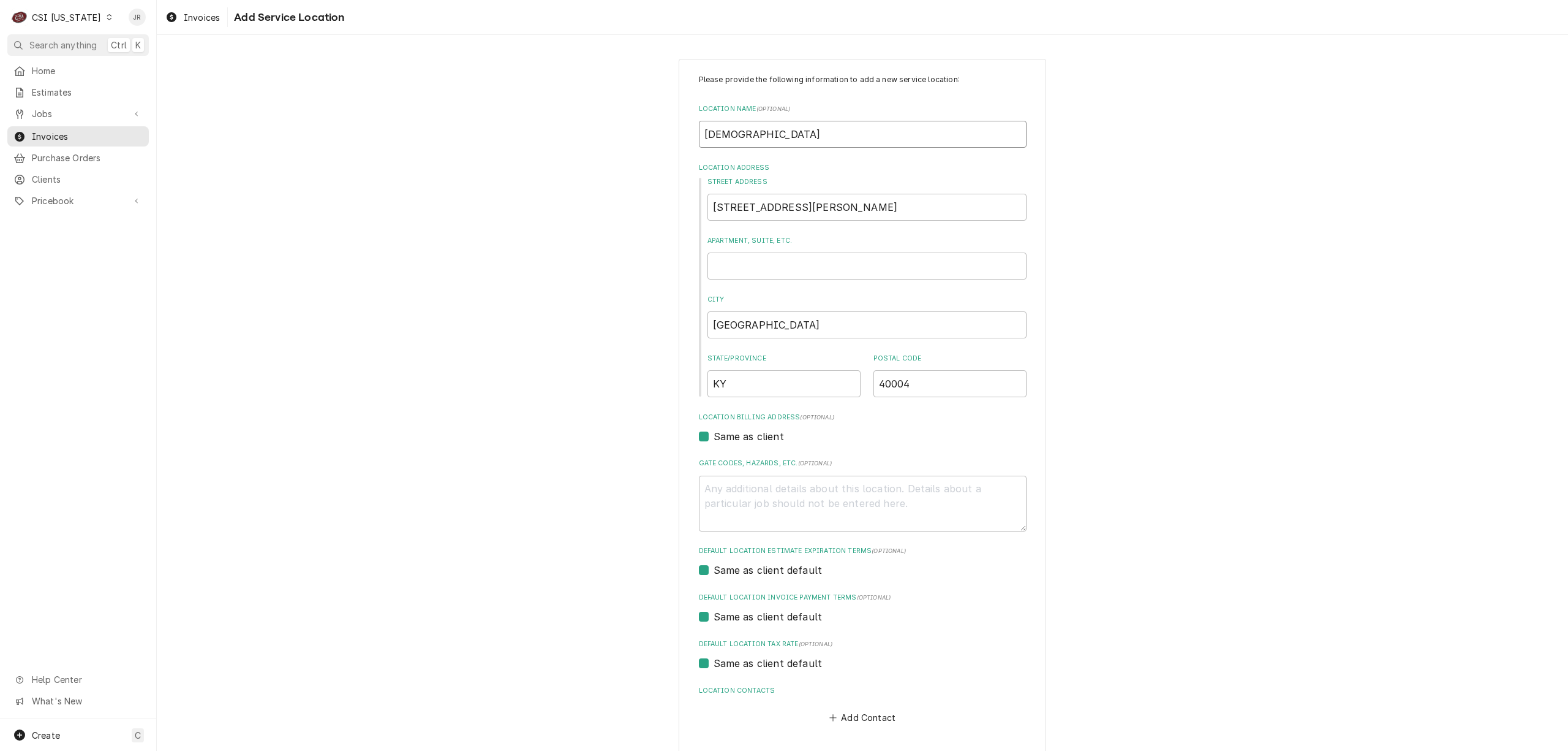
type input "Chick"
type textarea "x"
type input "Chick F"
type textarea "x"
type input "Chick Fi"
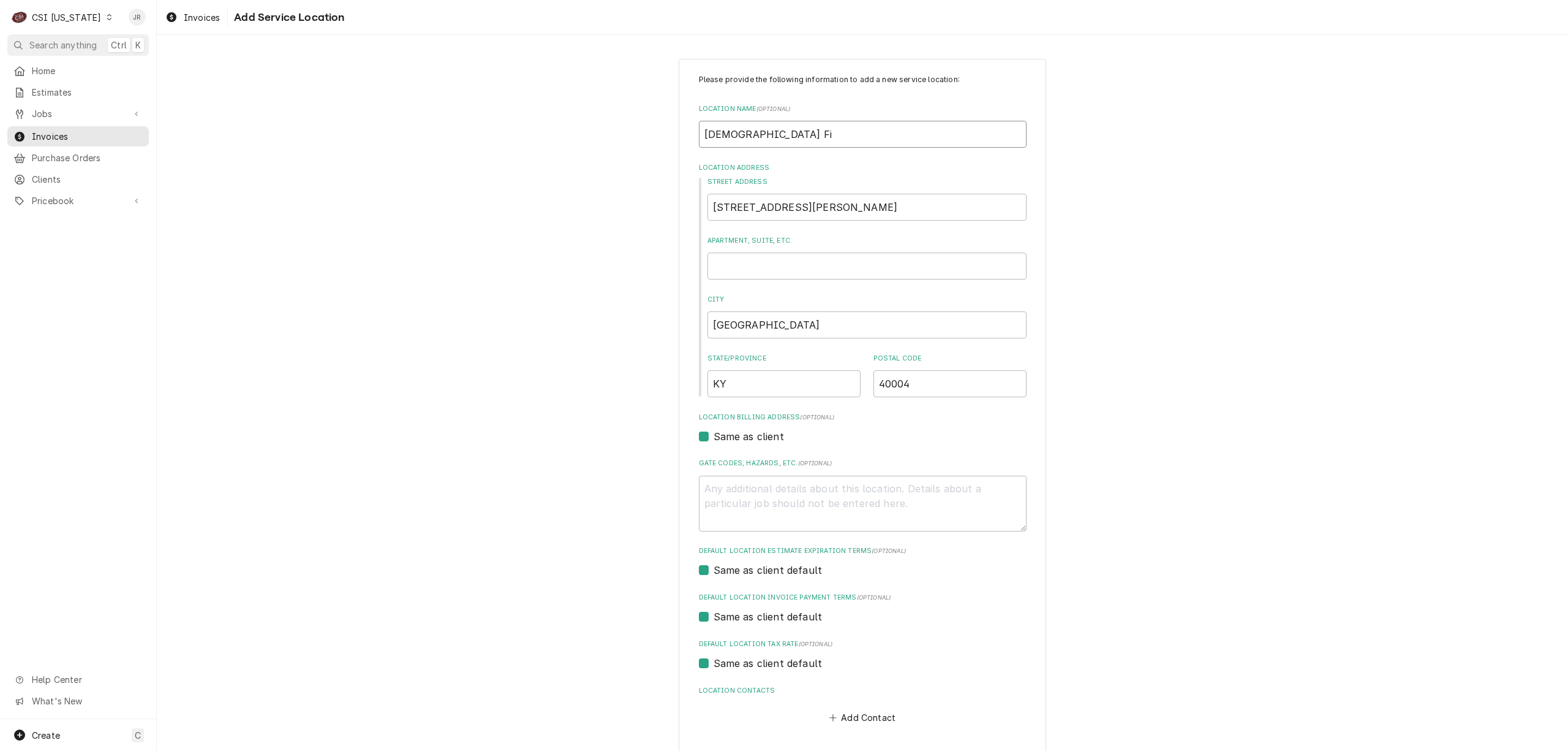
type textarea "x"
type input "Chick Fil"
type textarea "x"
type input "Chick Fil"
type textarea "x"
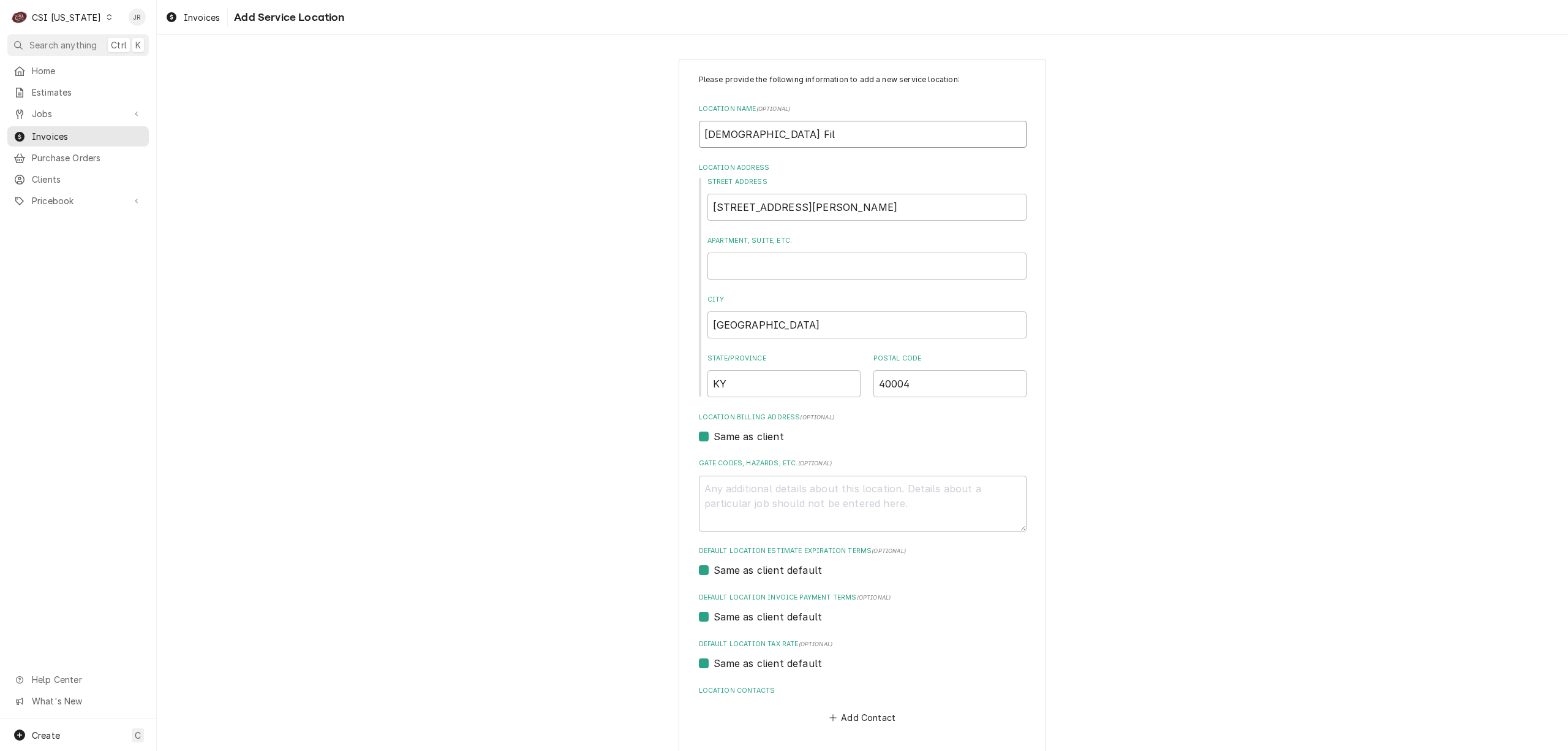
type input "Chick Fil A"
type textarea "x"
type input "Chick Fil A"
type textarea "x"
type input "Chick Fil A #"
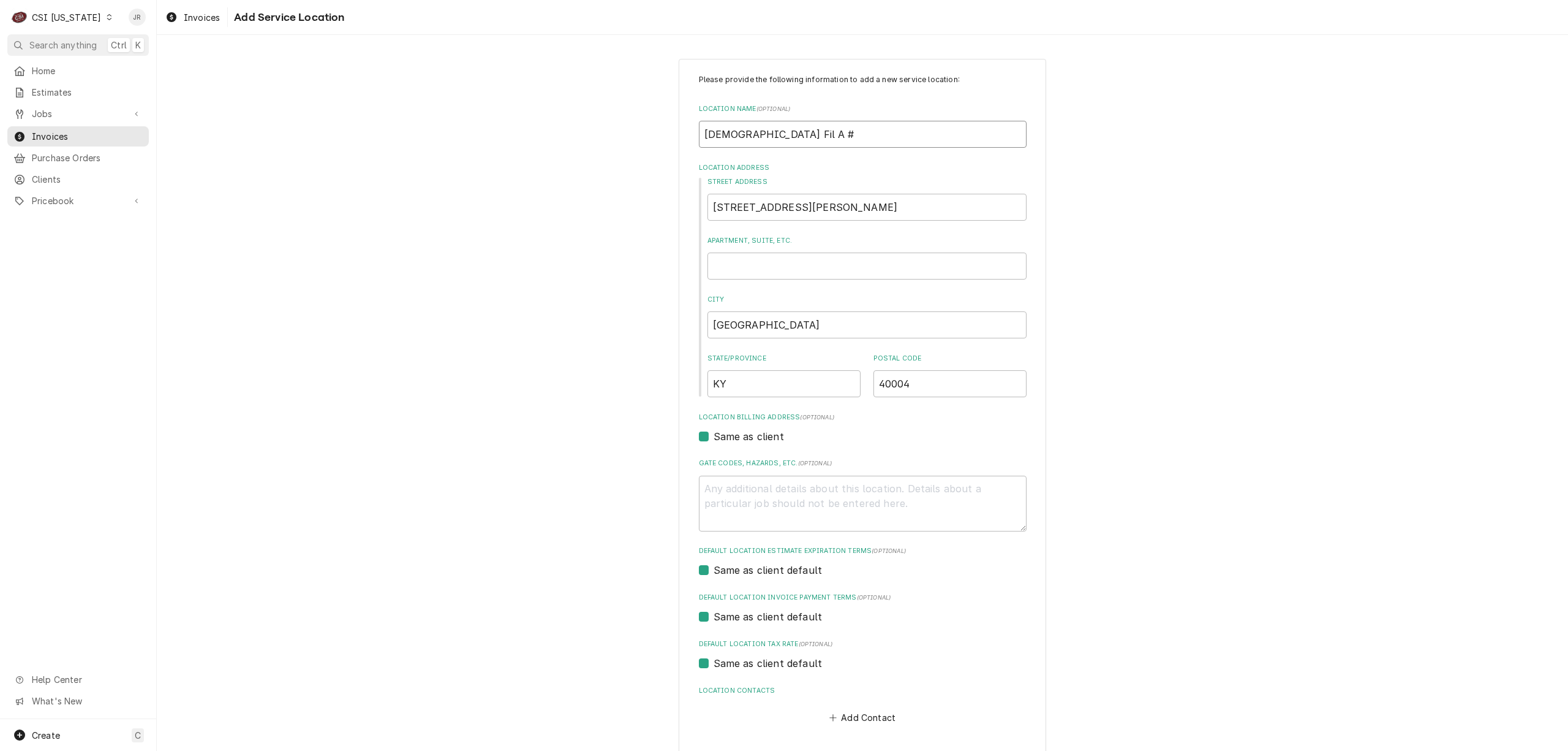
type textarea "x"
type input "Chick Fil A #5"
type textarea "x"
type input "Chick Fil A #58"
type textarea "x"
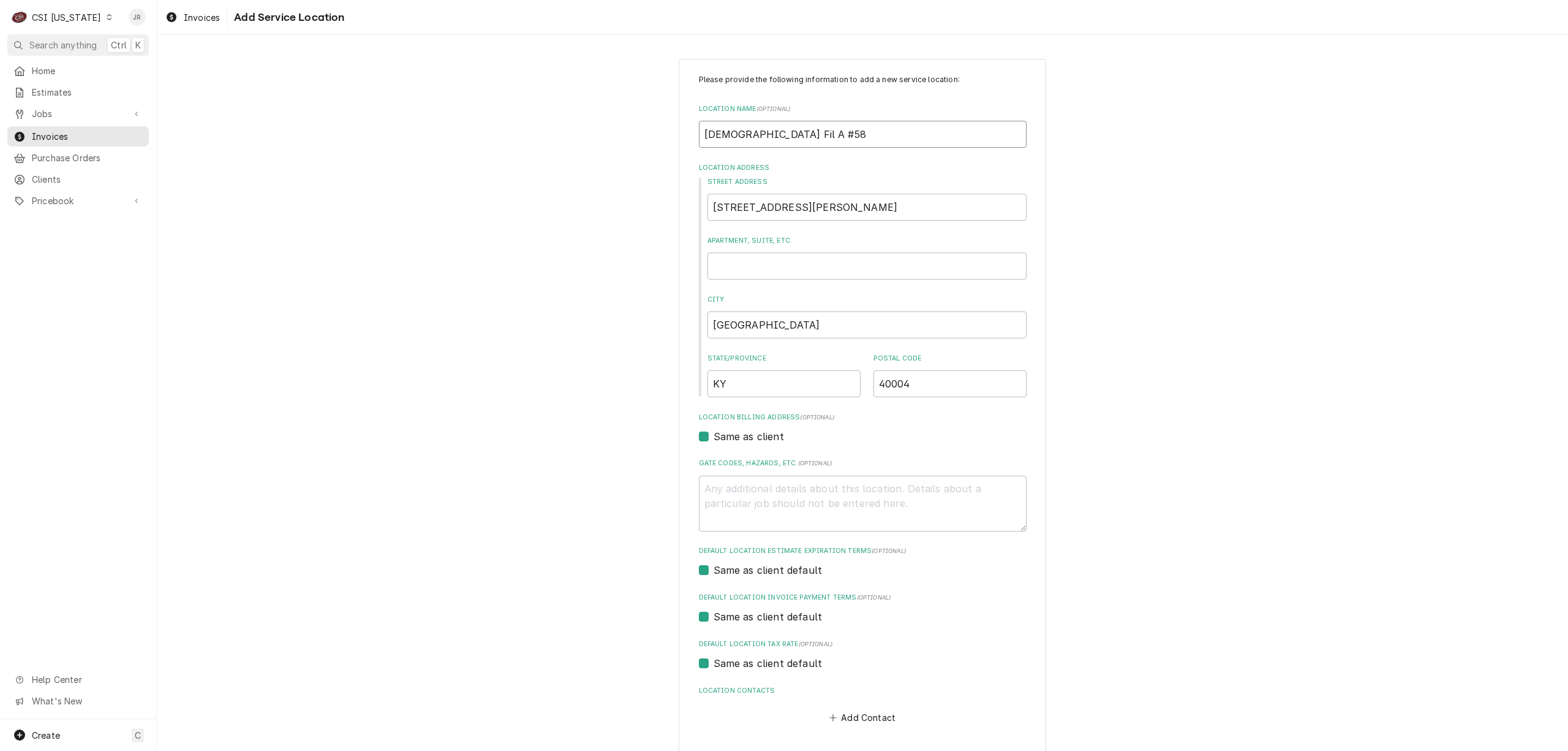
type input "Chick Fil A #587"
type textarea "x"
type input "Chick Fil A #5873"
type textarea "x"
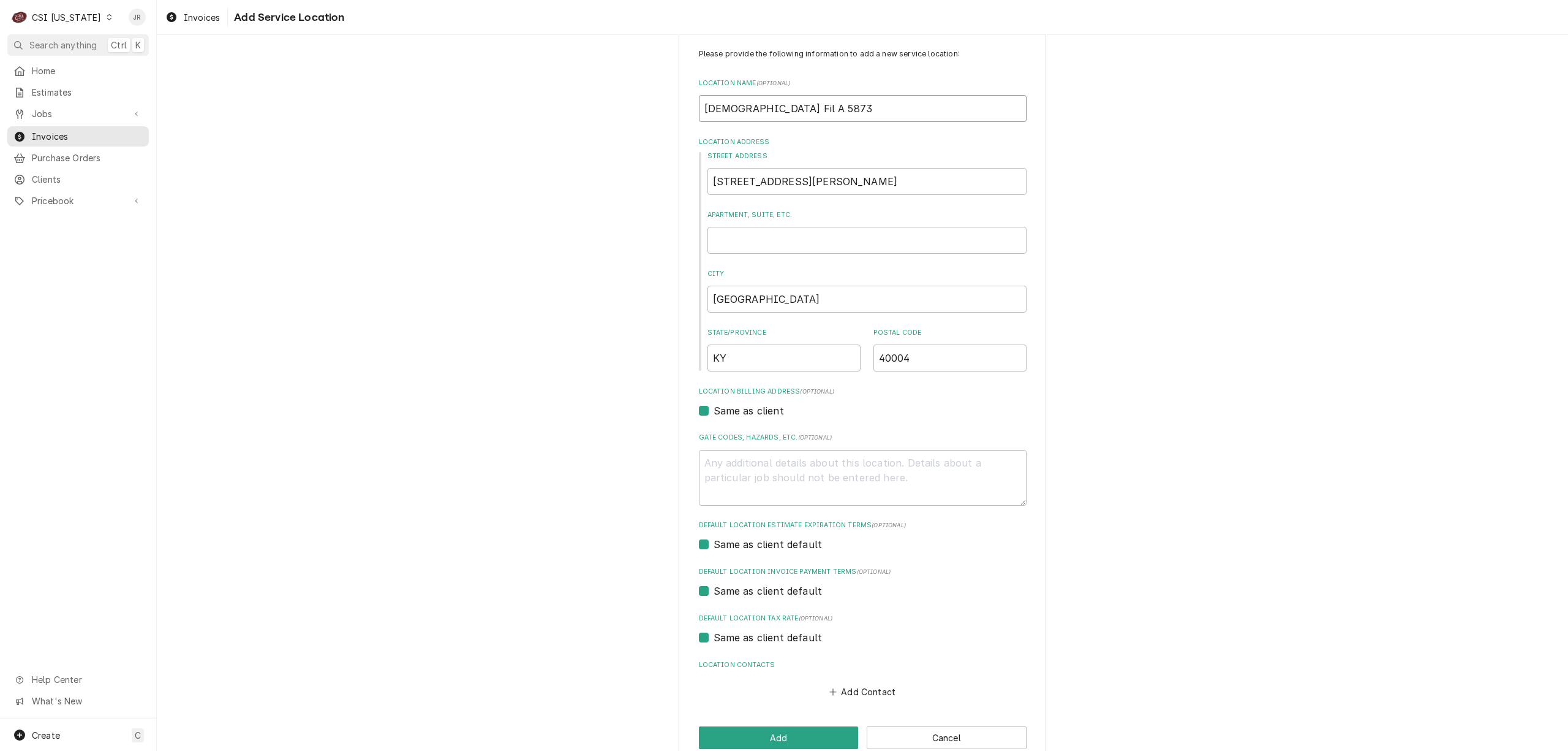
scroll to position [50, 0]
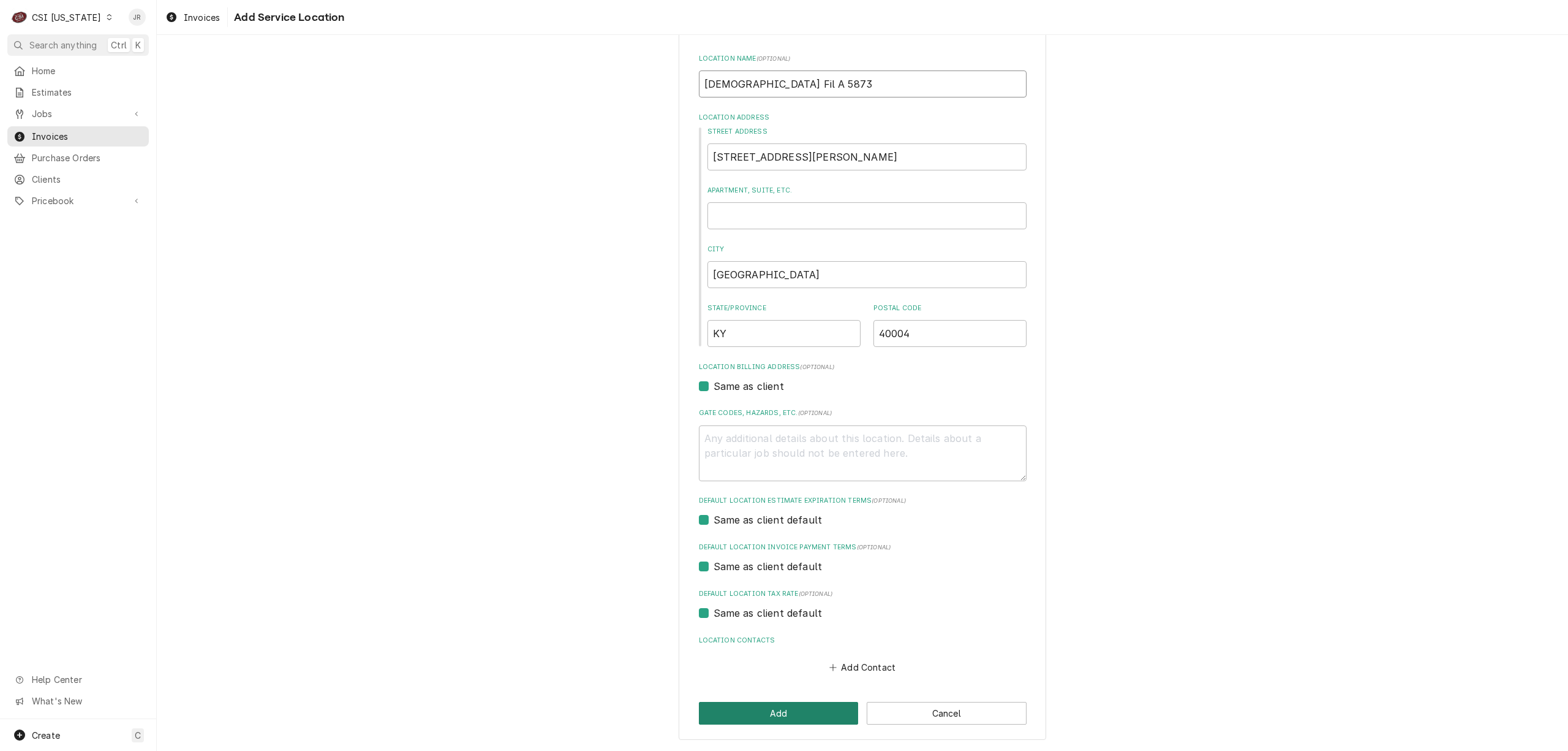
type input "Chick Fil A 5873"
click at [768, 714] on button "Add" at bounding box center [779, 713] width 160 height 23
type textarea "x"
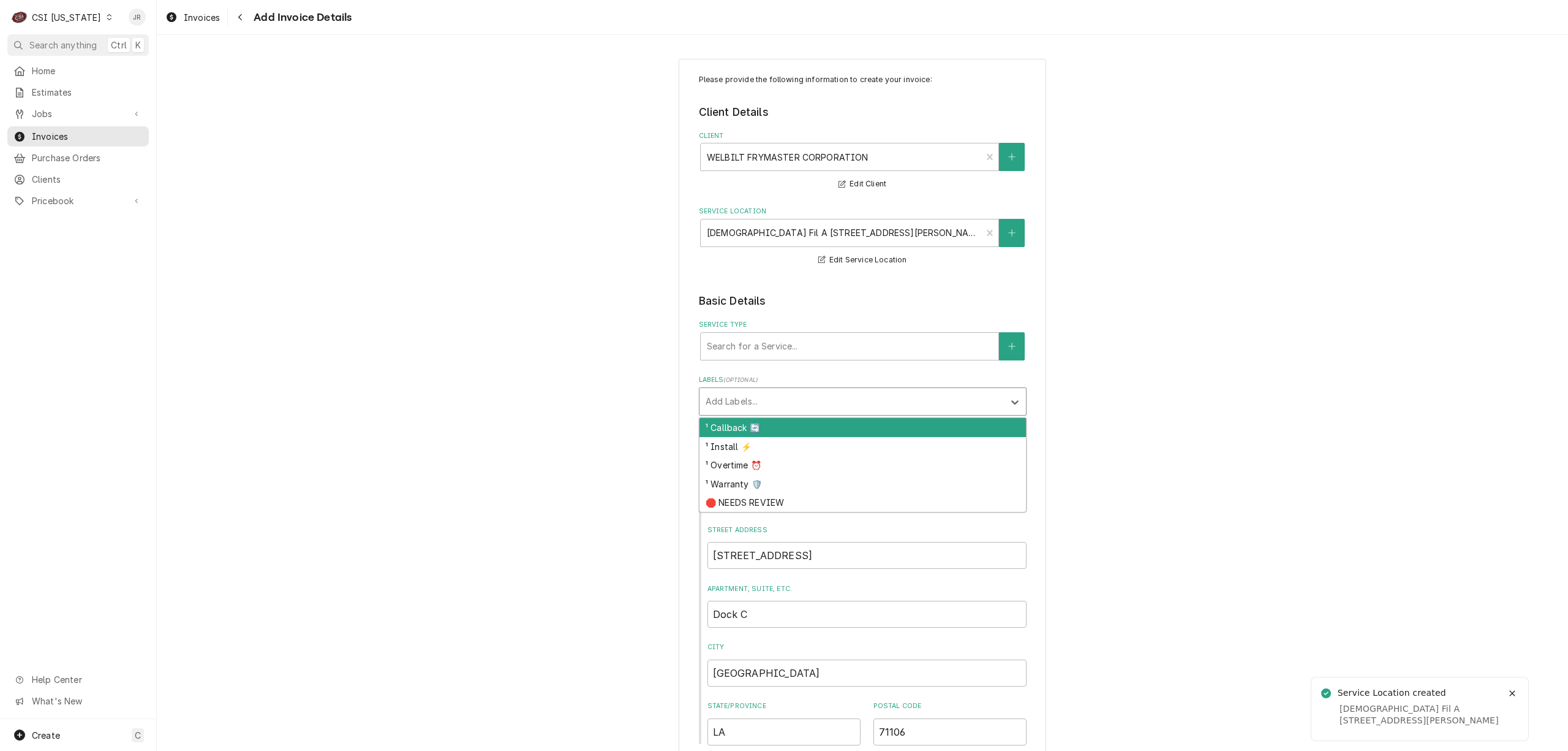
click at [757, 400] on div "Labels" at bounding box center [852, 401] width 292 height 22
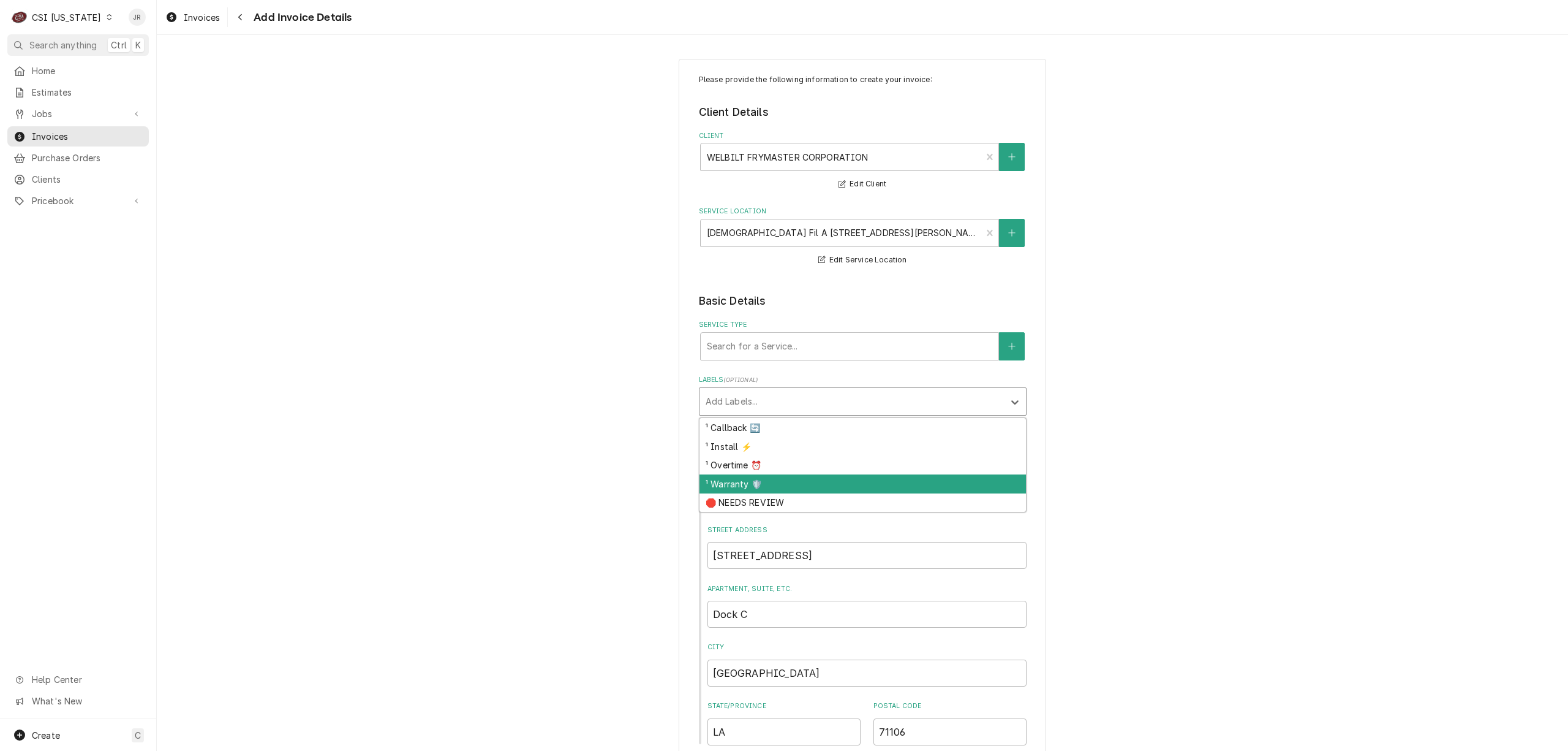
click at [750, 487] on div "¹ Warranty 🛡️" at bounding box center [862, 484] width 326 height 19
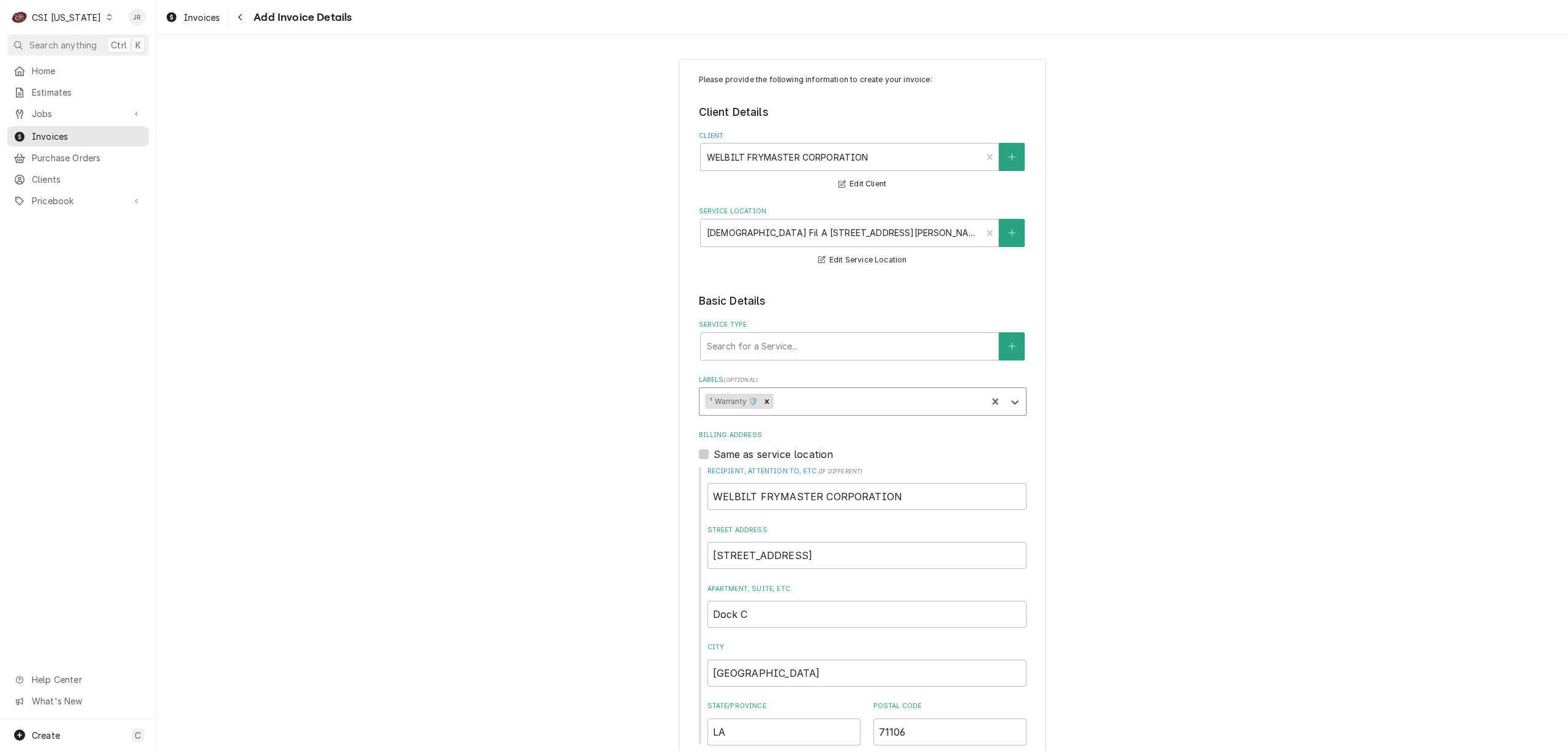
scroll to position [222, 0]
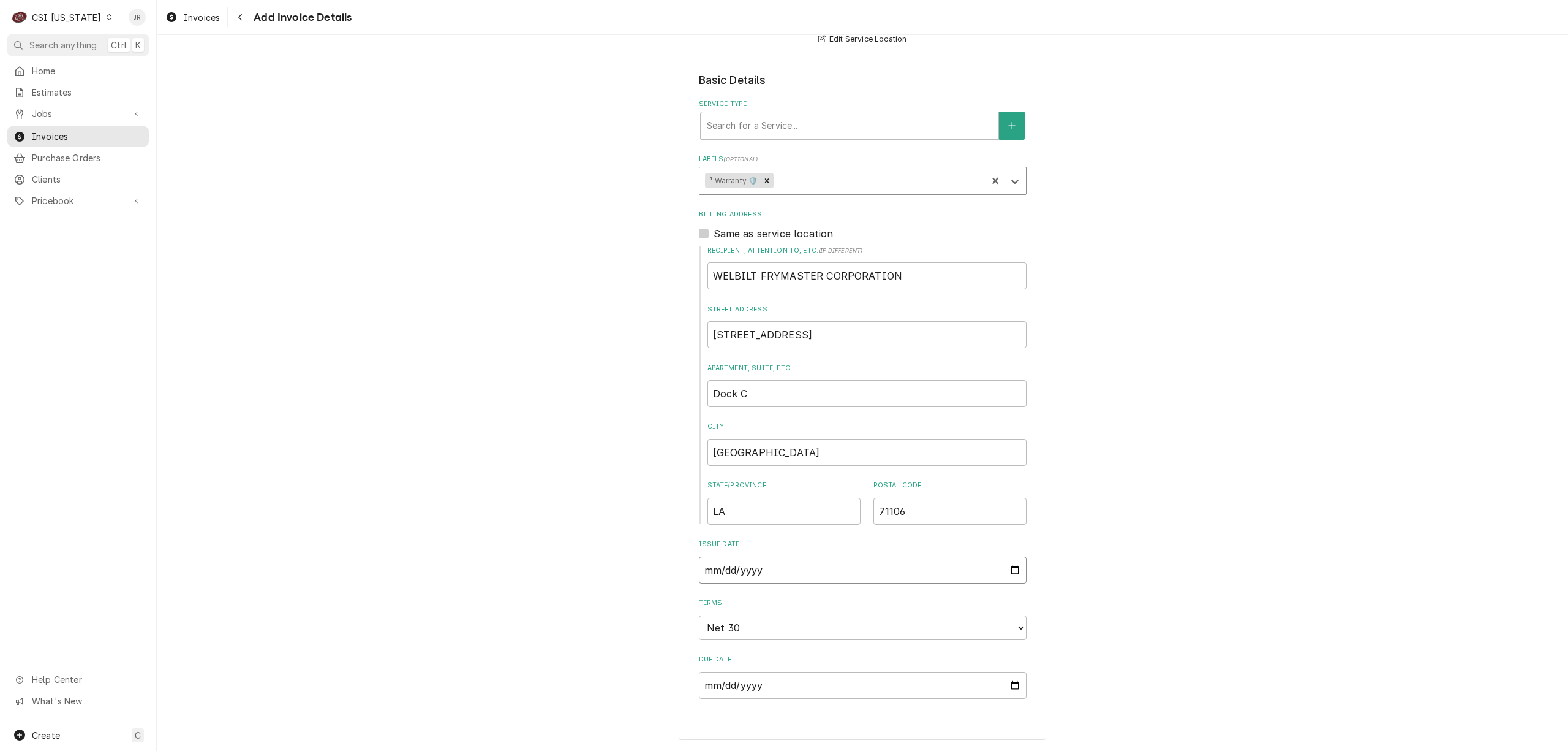
click at [704, 572] on input "2025-10-14" at bounding box center [862, 570] width 328 height 27
type input "2025-09-23"
click at [1194, 609] on div "Please provide the following information to create your invoice: Client Details…" at bounding box center [863, 289] width 1412 height 923
drag, startPoint x: 1268, startPoint y: 542, endPoint x: 1124, endPoint y: 454, distance: 168.8
click at [1234, 527] on div "Please provide the following information to create your invoice: Client Details…" at bounding box center [863, 289] width 1412 height 923
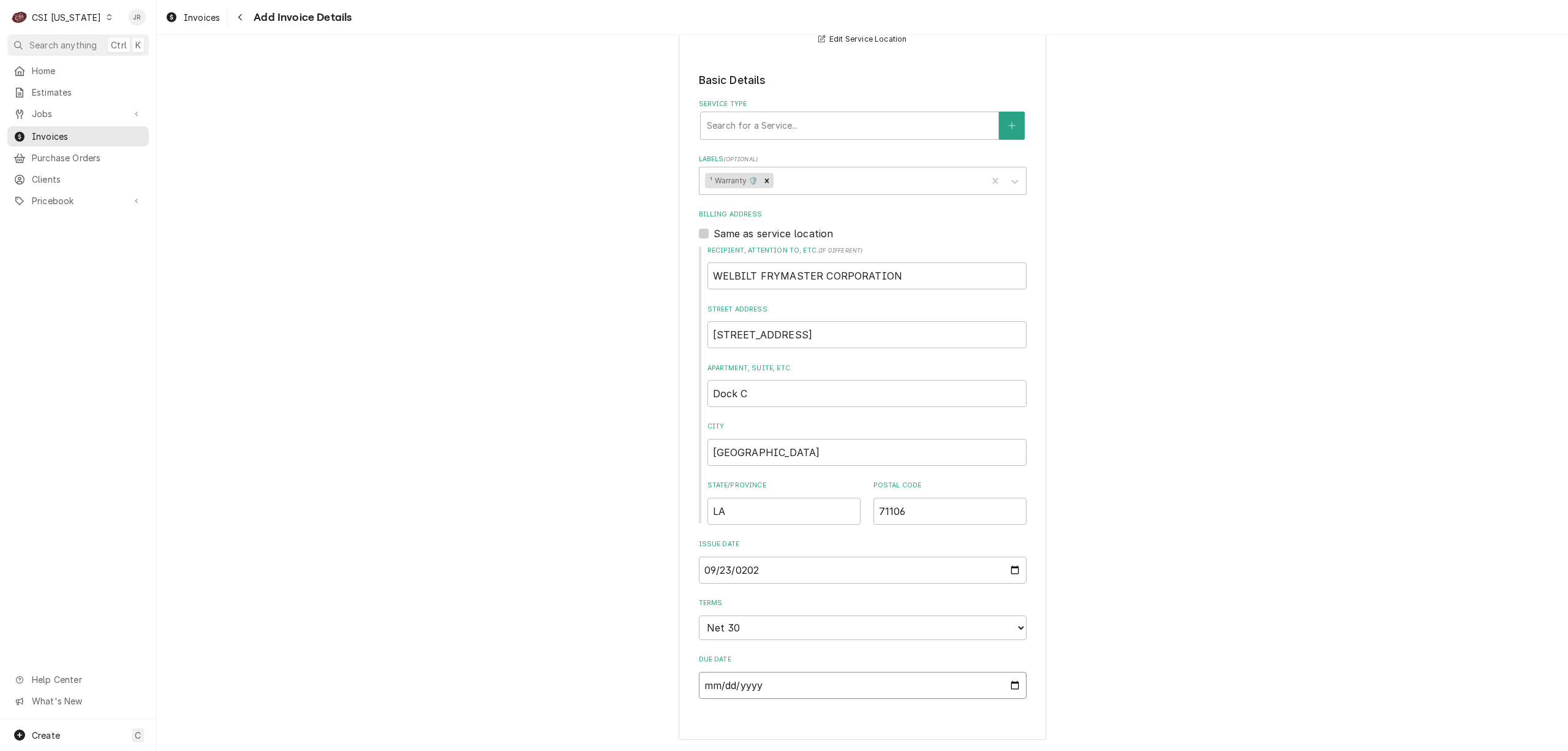
click at [883, 686] on input "2025-10-23" at bounding box center [862, 685] width 328 height 27
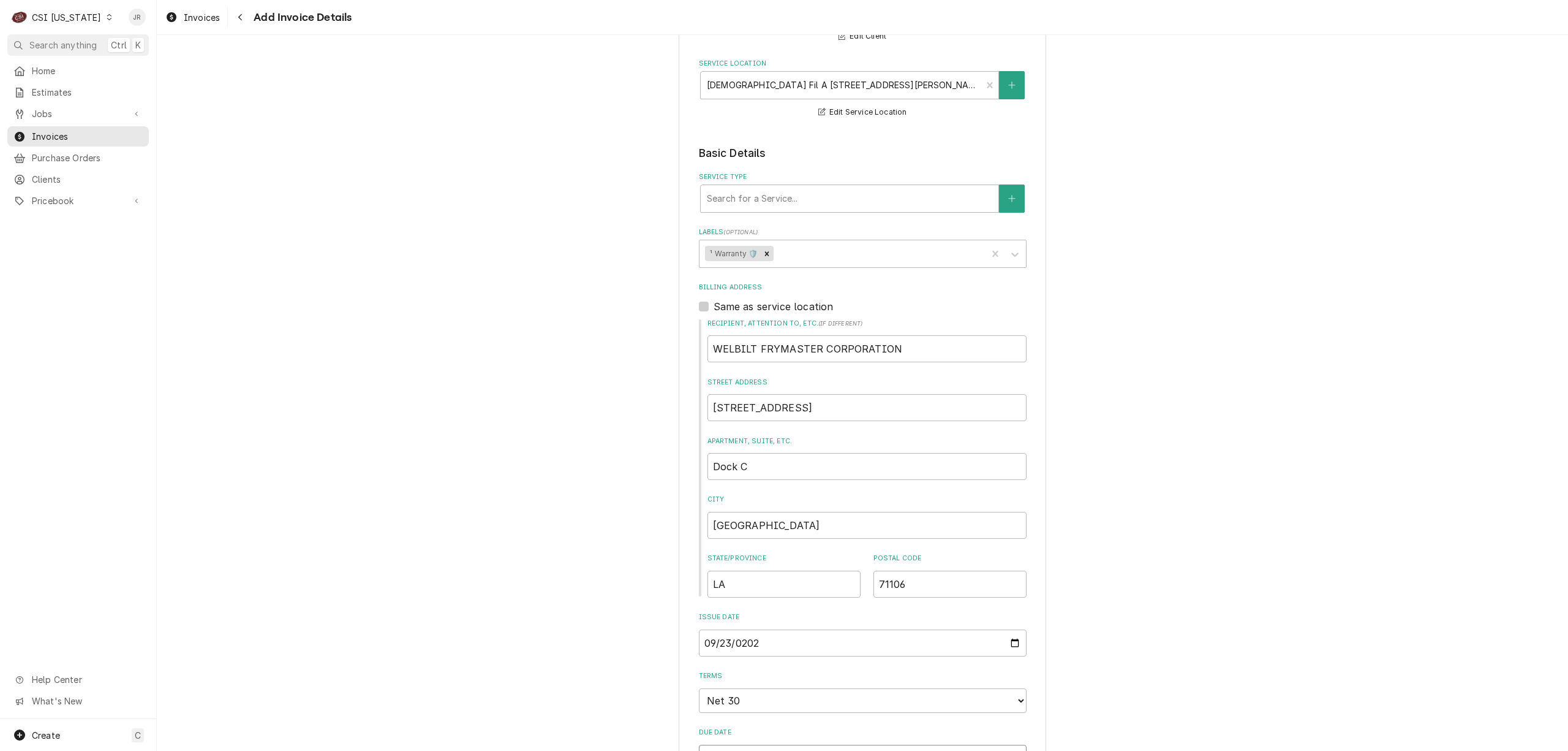
scroll to position [0, 0]
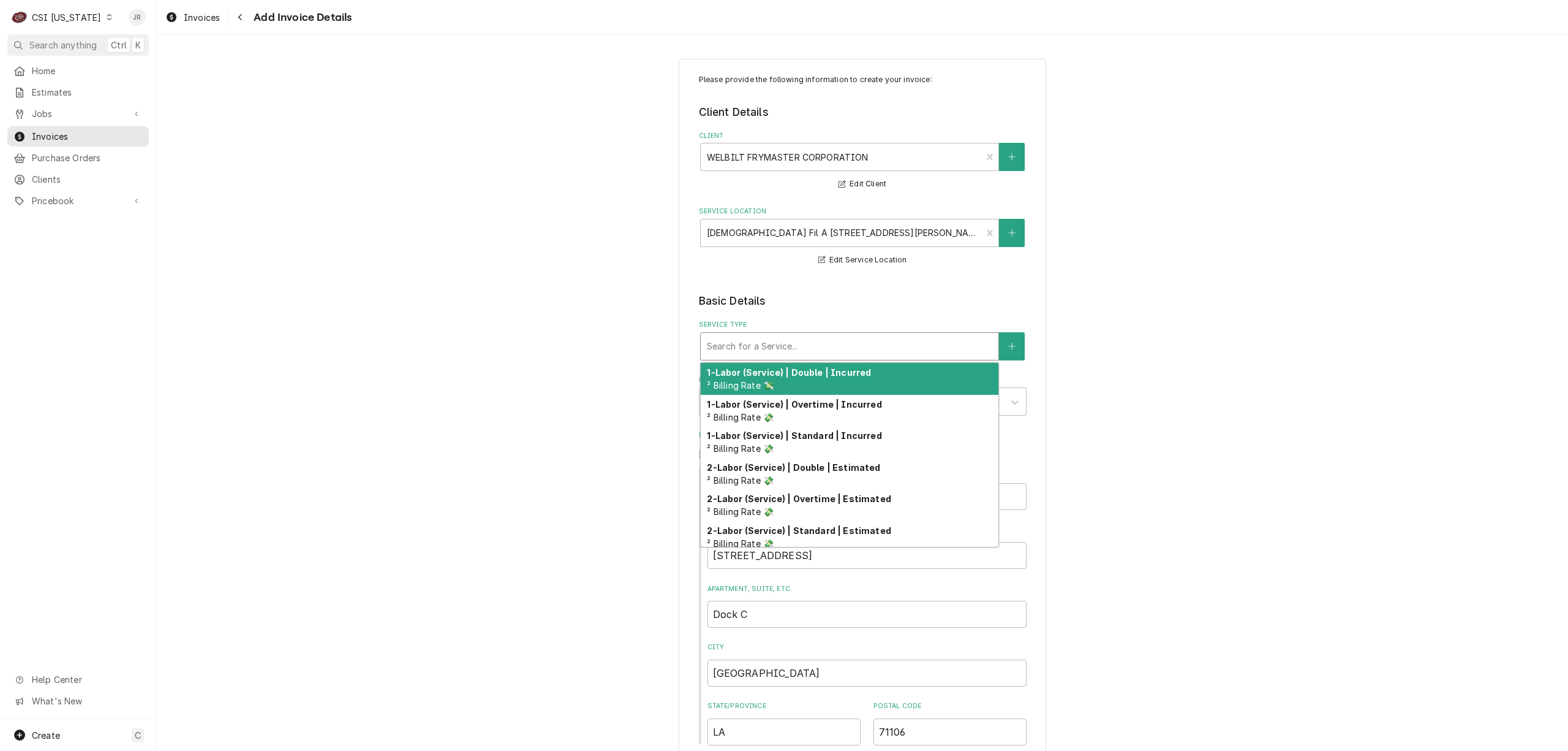
click at [778, 344] on div "Service Type" at bounding box center [850, 346] width 286 height 22
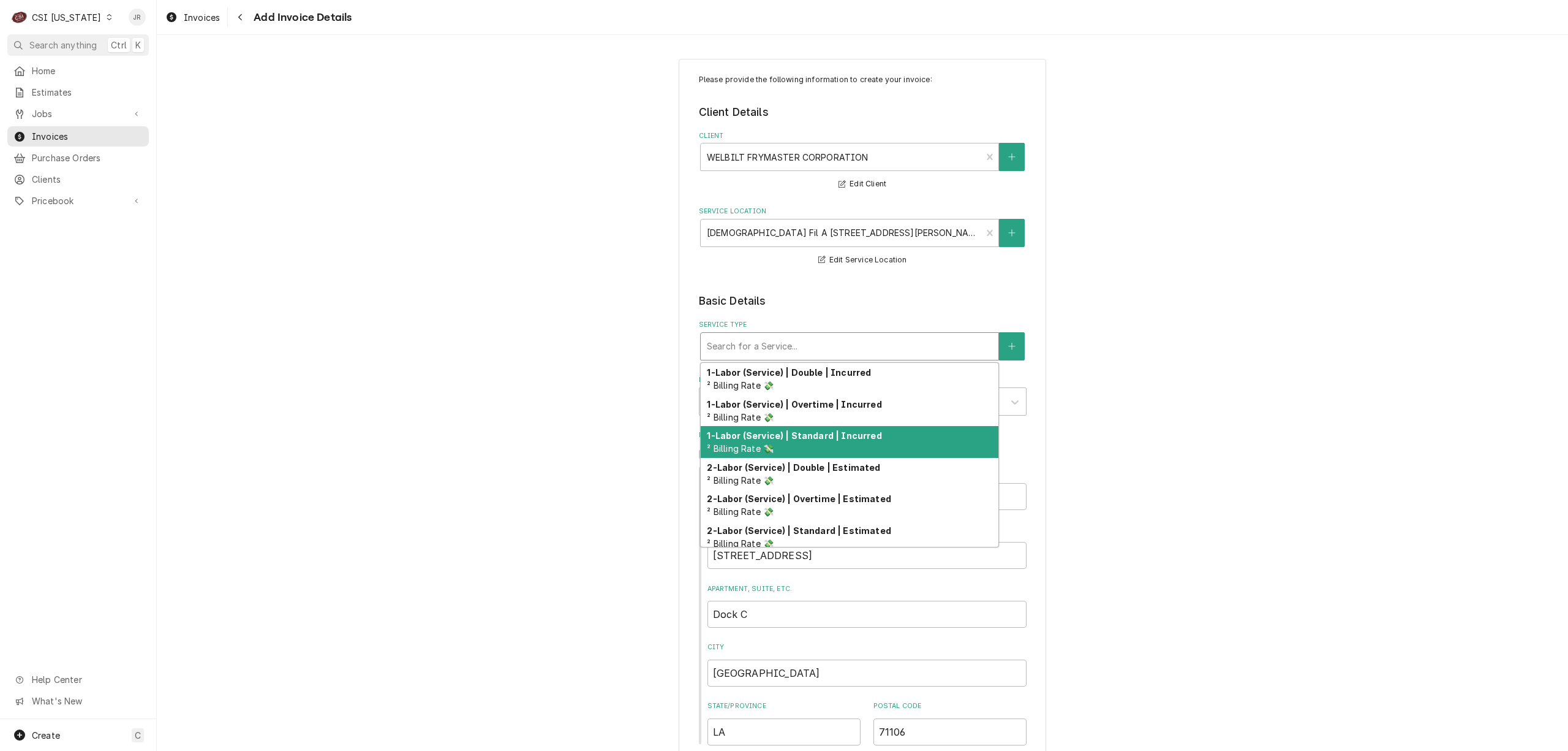
click at [824, 442] on div "1-Labor (Service) | Standard | Incurred ² Billing Rate 💸" at bounding box center [849, 442] width 298 height 32
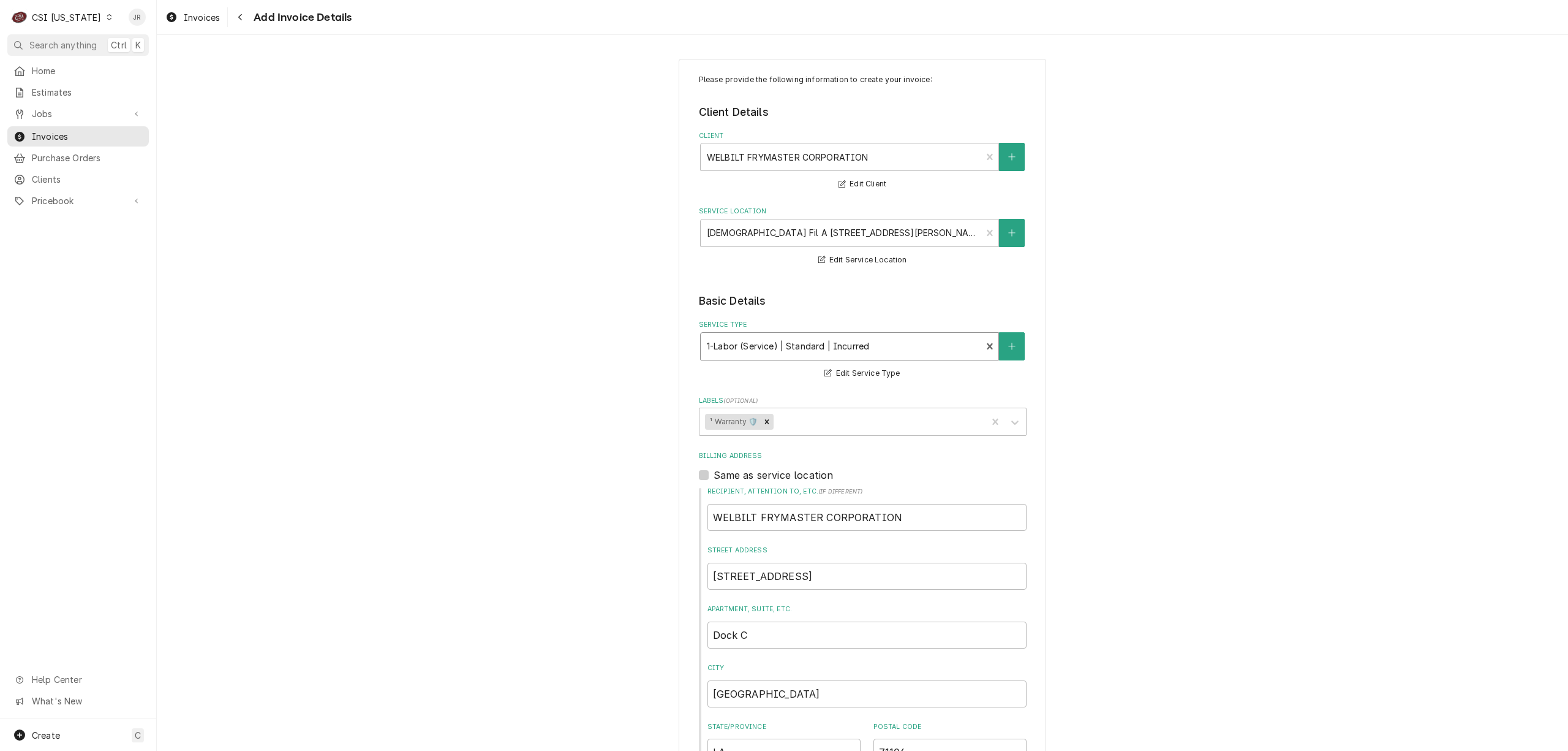
scroll to position [490, 0]
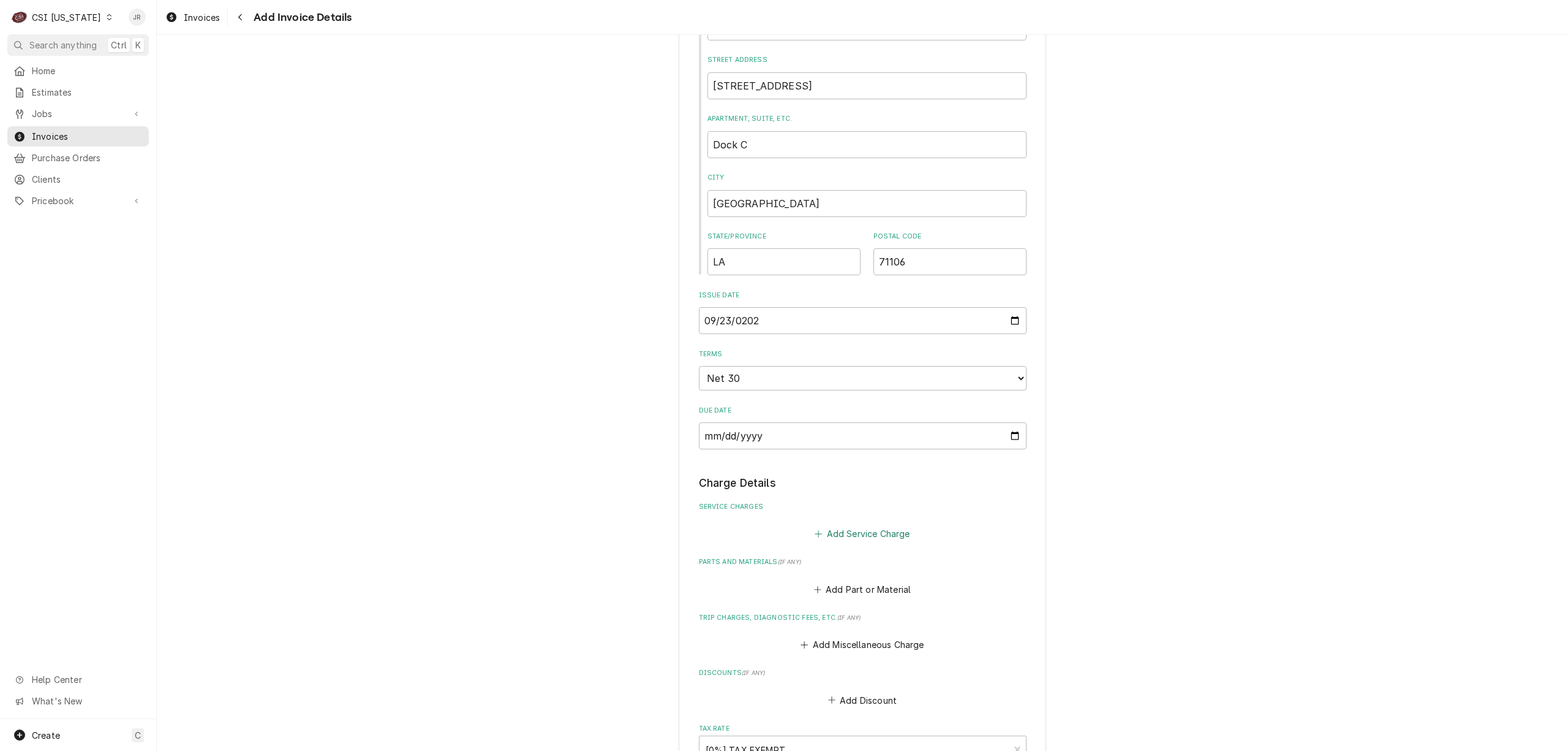
click at [865, 535] on button "Add Service Charge" at bounding box center [862, 534] width 99 height 17
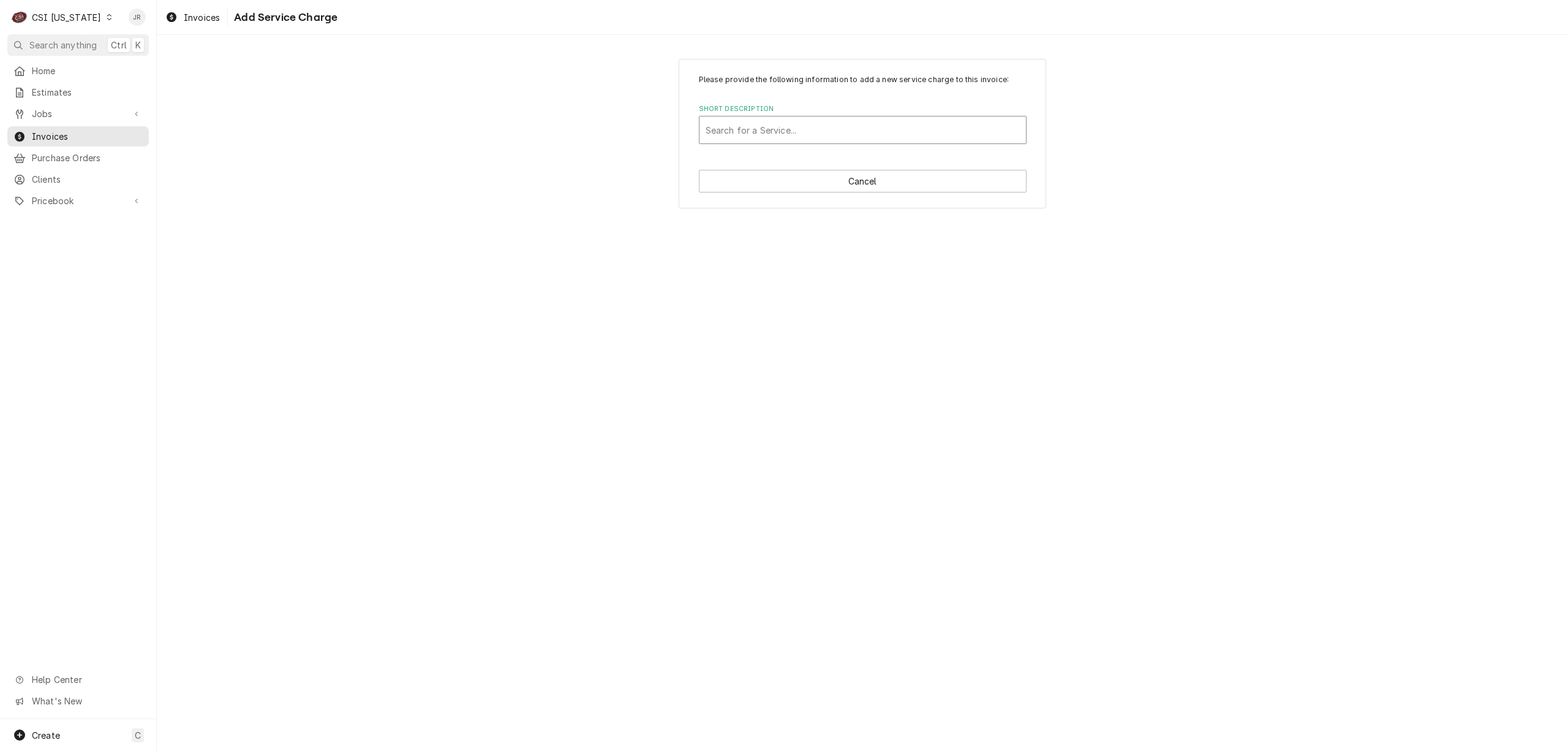
click at [860, 131] on div "Short Description" at bounding box center [863, 129] width 314 height 22
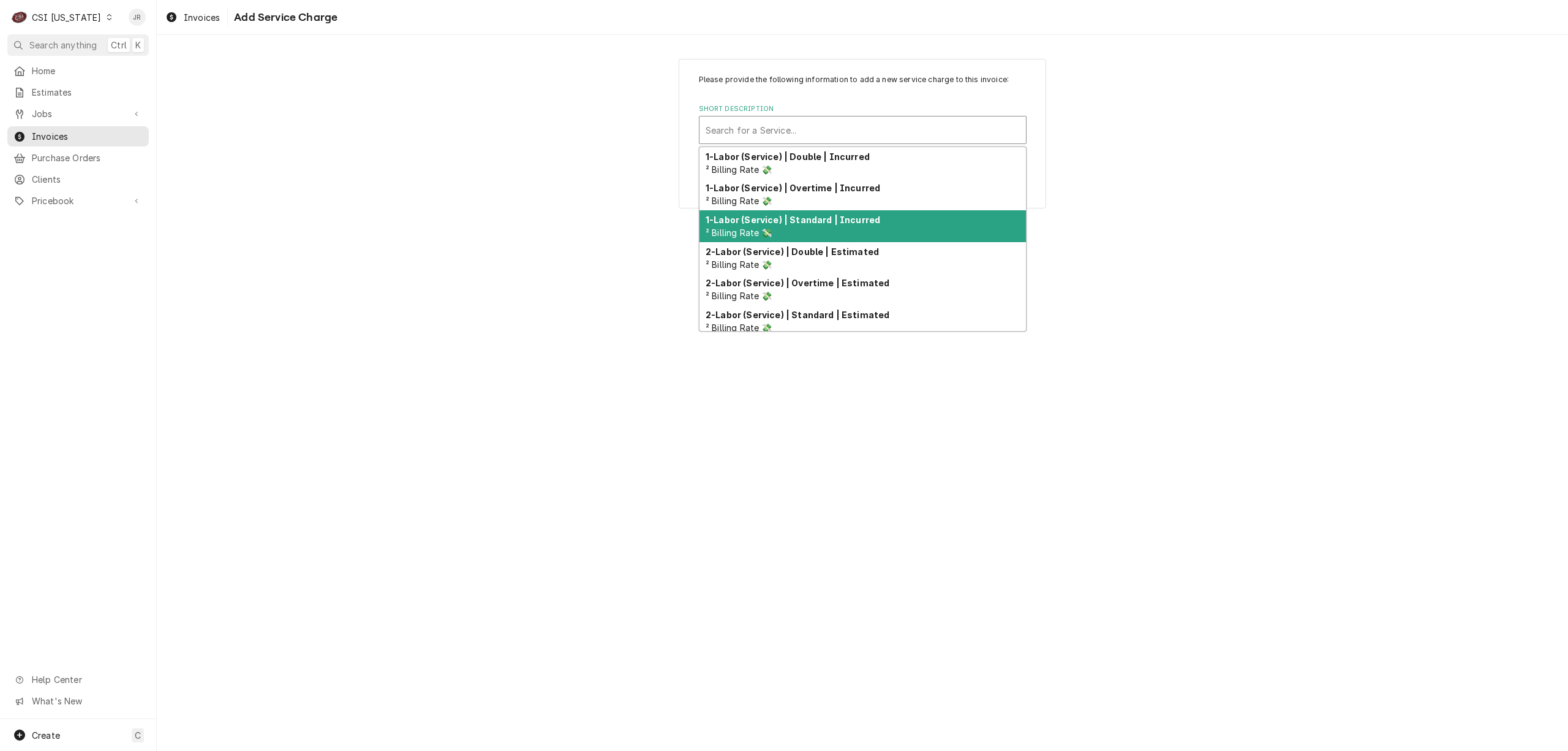
click at [877, 229] on div "1-Labor (Service) | Standard | Incurred ² Billing Rate 💸" at bounding box center [862, 226] width 326 height 32
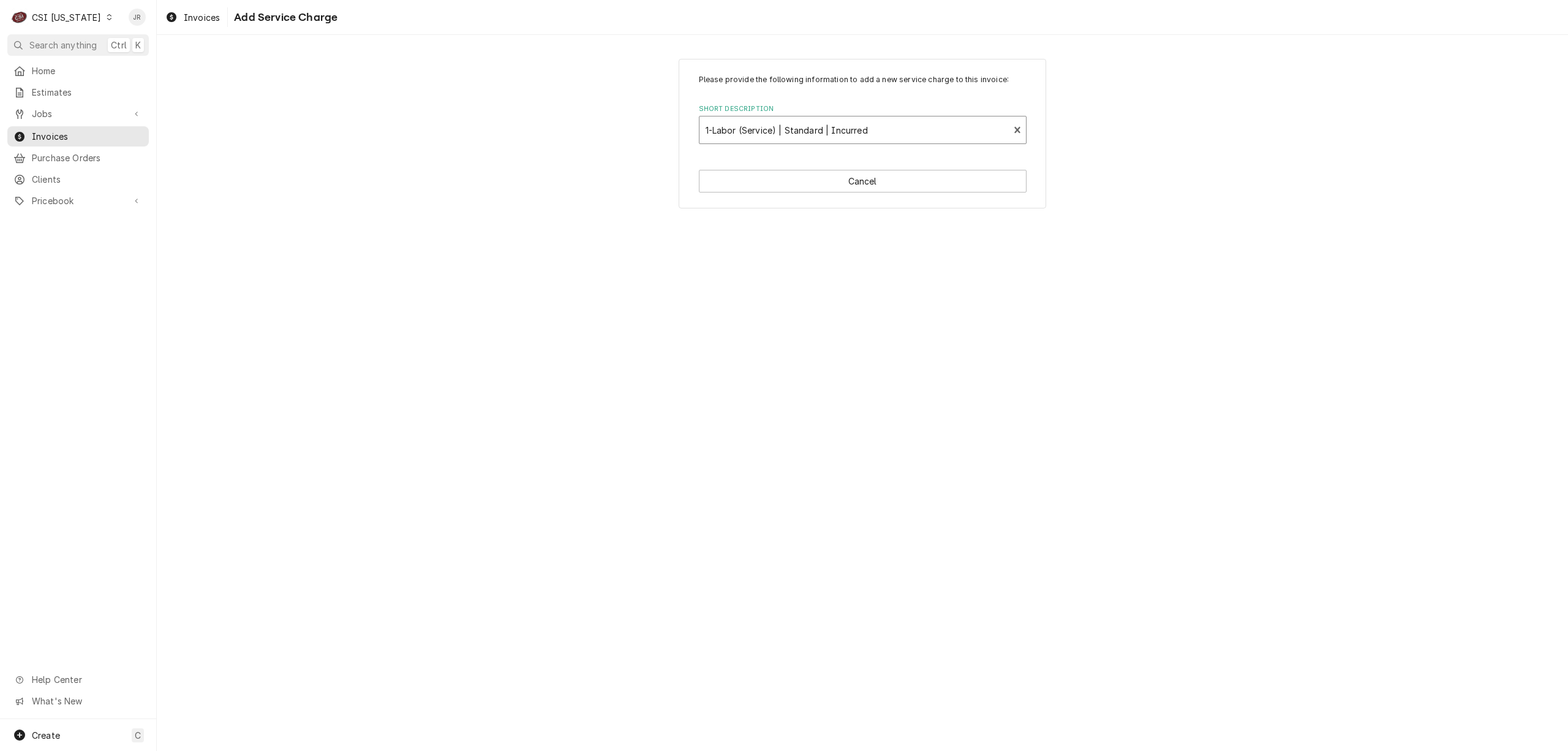
type textarea "x"
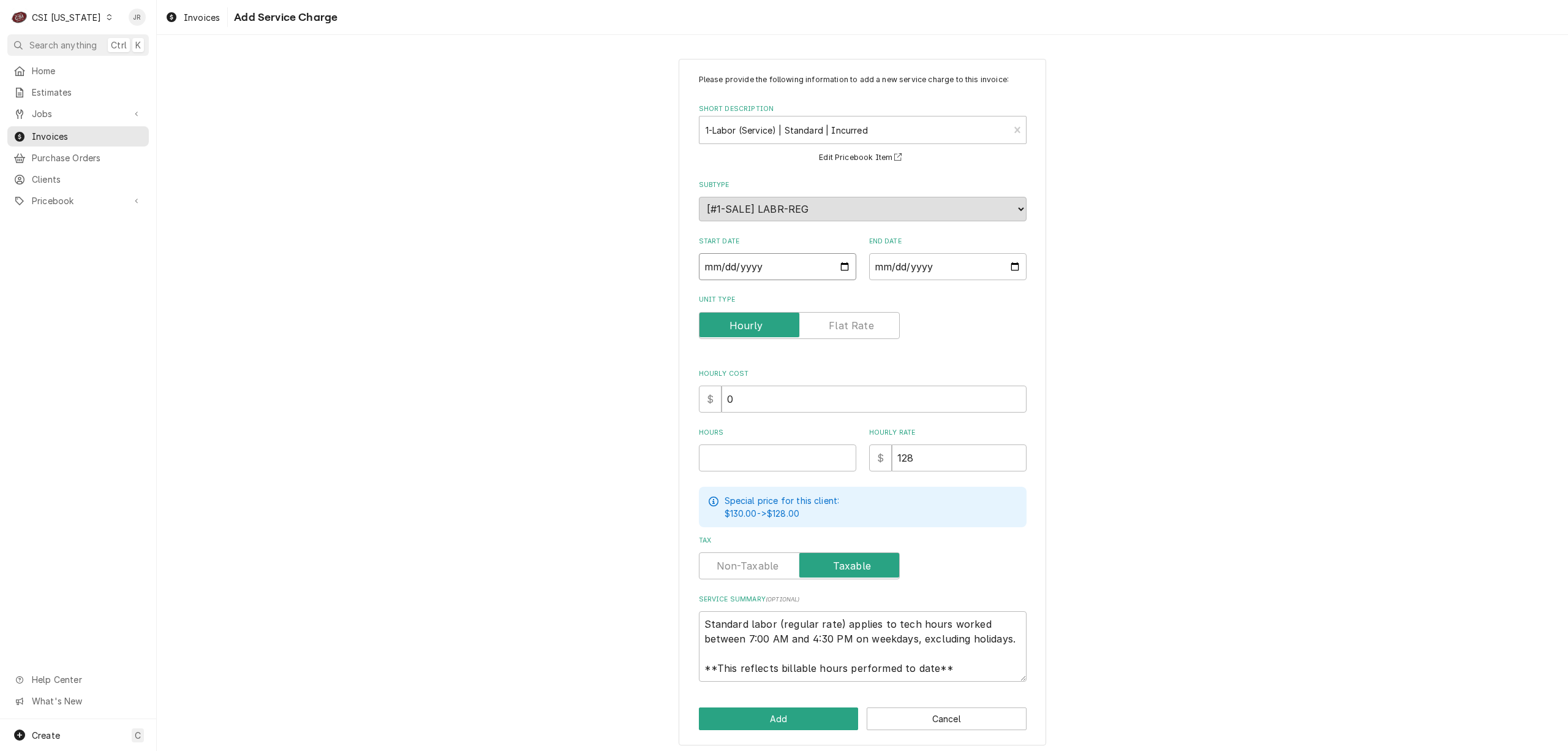
click at [706, 264] on input "Start Date" at bounding box center [777, 267] width 157 height 27
type input "0002-08-27"
type textarea "x"
type input "0020-08-27"
type textarea "x"
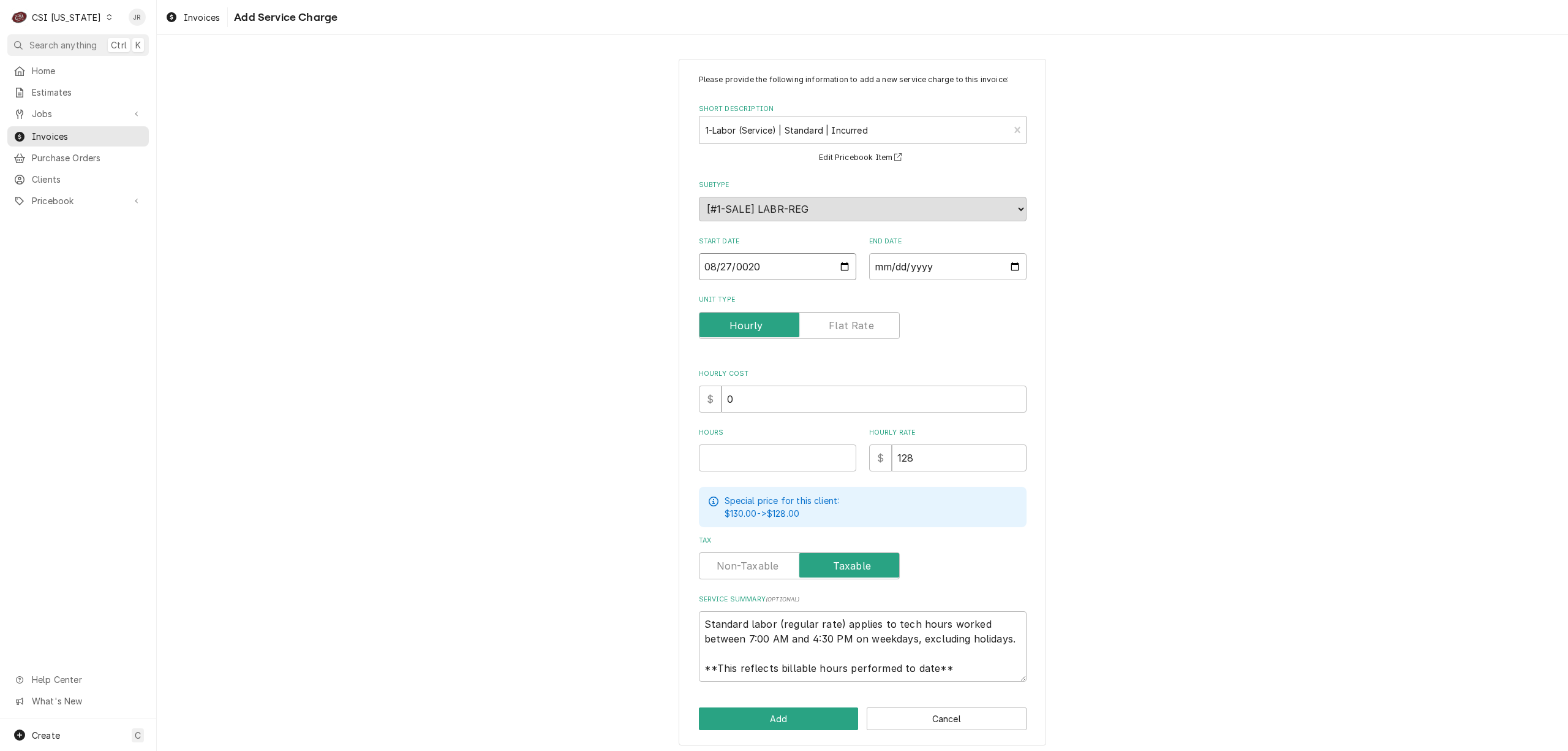
type input "0202-08-27"
type textarea "x"
type input "2025-08-27"
type textarea "x"
type input "0002-08-27"
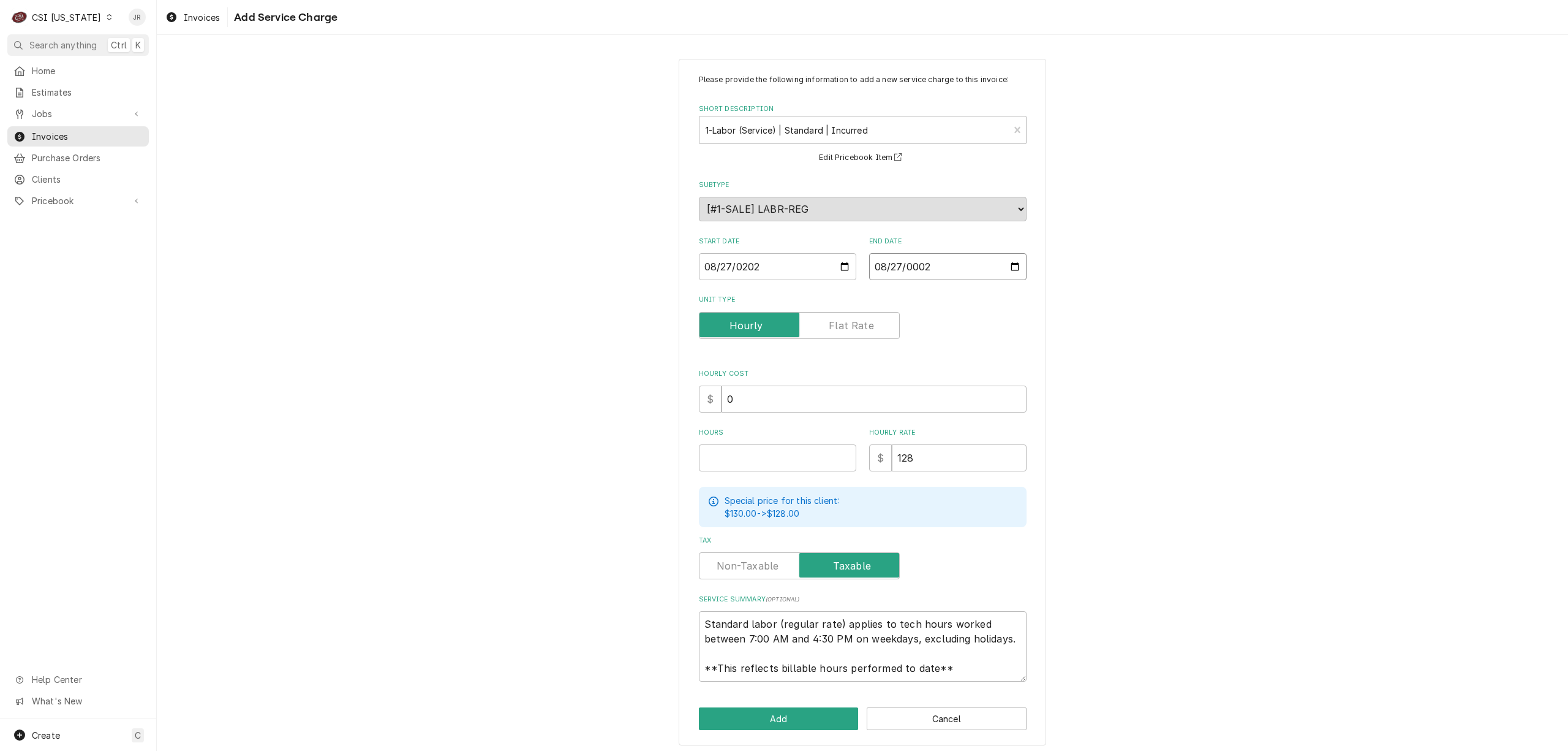
type textarea "x"
type input "0020-08-27"
type textarea "x"
type input "0202-08-27"
type textarea "x"
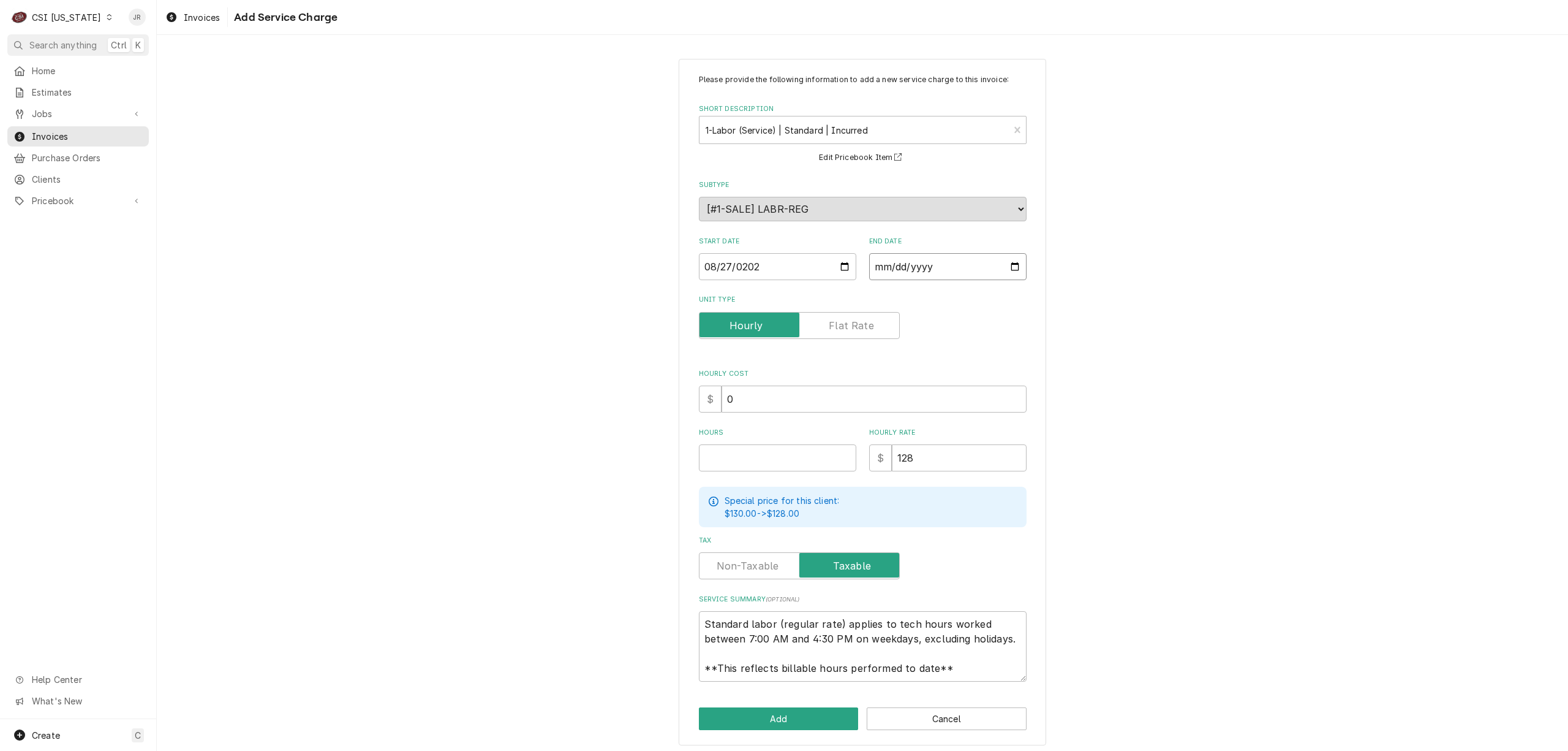
type textarea "x"
type input "0002-08-27"
type textarea "x"
type input "0020-08-27"
type textarea "x"
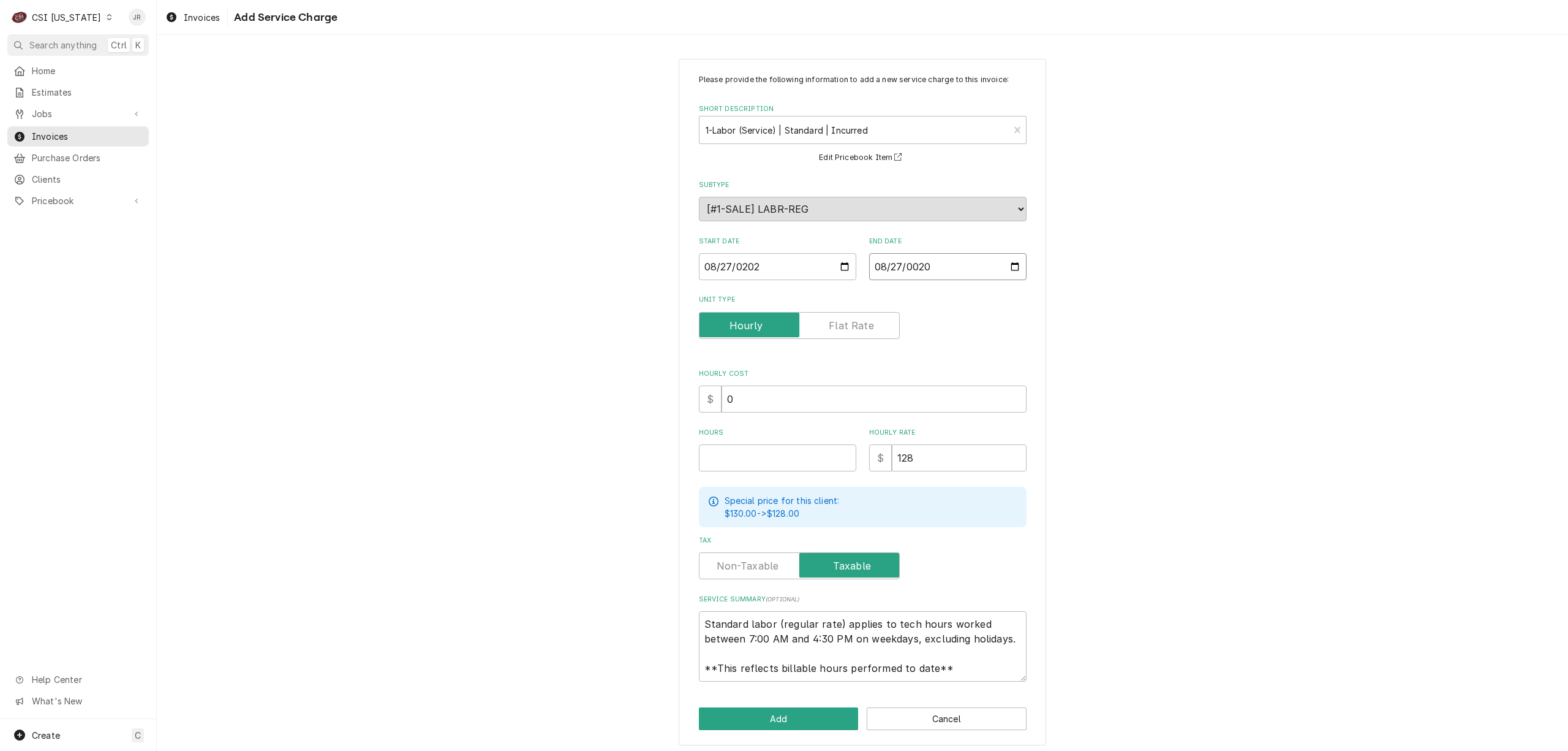
type input "0202-08-27"
type textarea "x"
type input "[DATE]"
click at [771, 452] on input "Hours" at bounding box center [777, 458] width 157 height 27
type textarea "x"
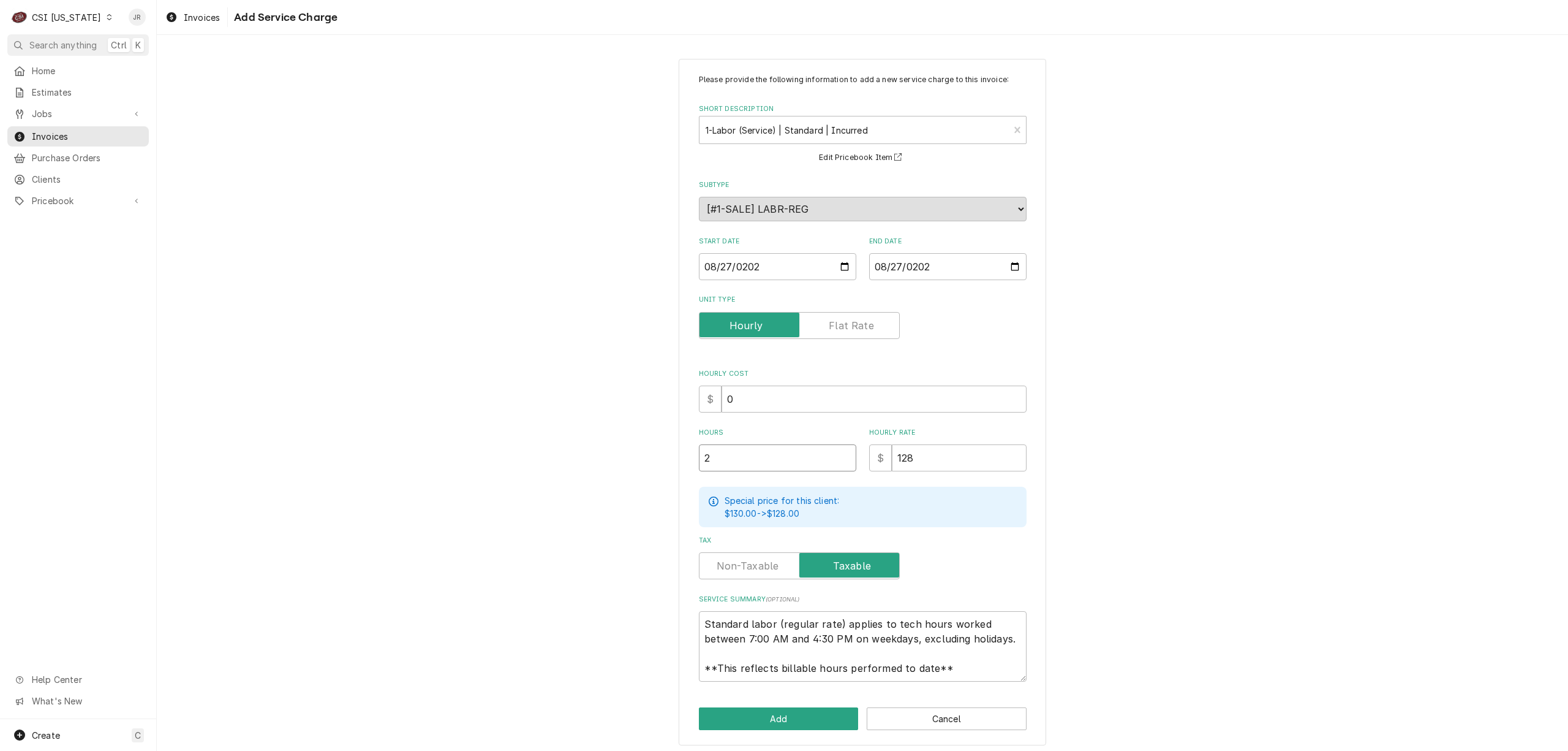
type input "2"
type textarea "x"
type input "1"
type textarea "x"
type input "12"
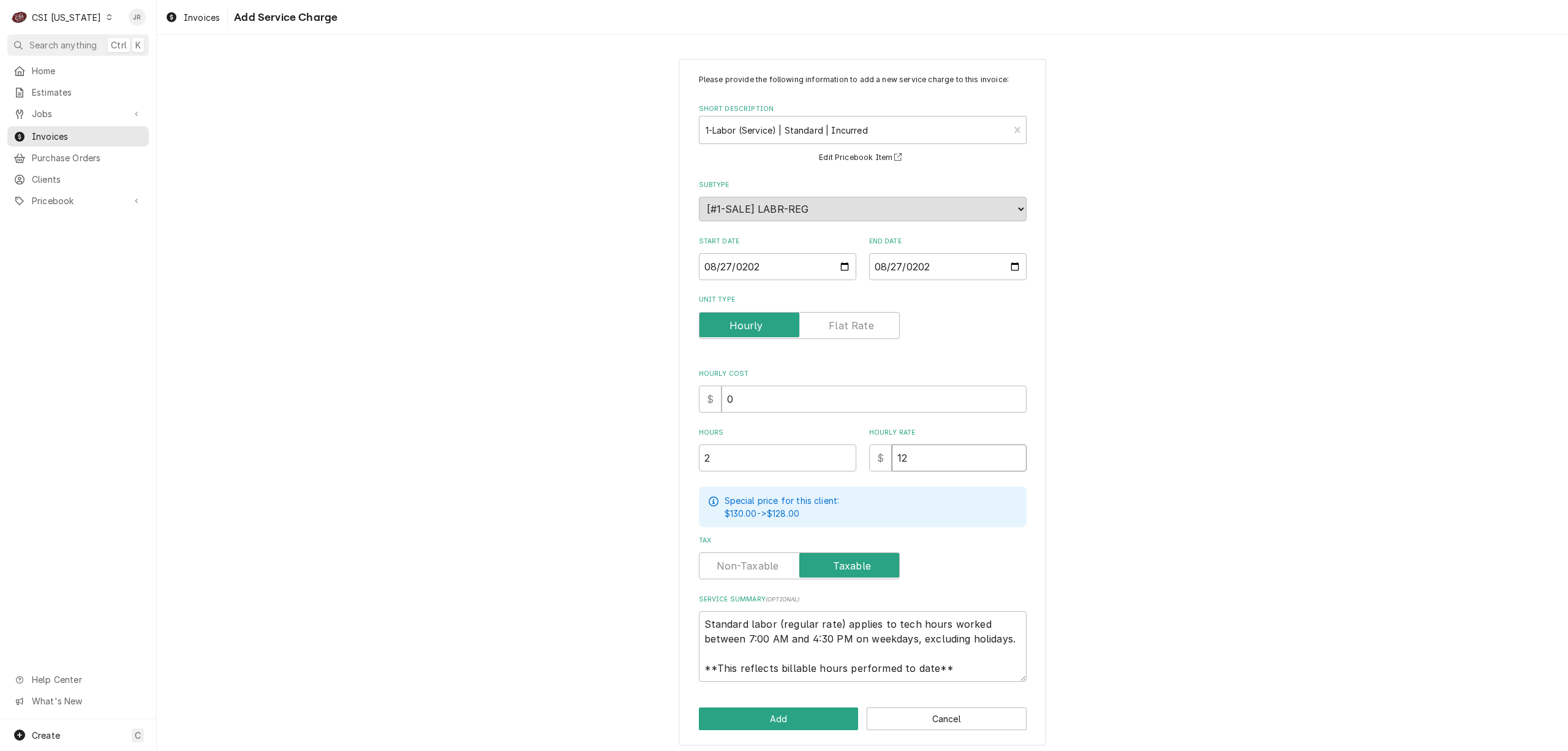
type textarea "x"
type input "128"
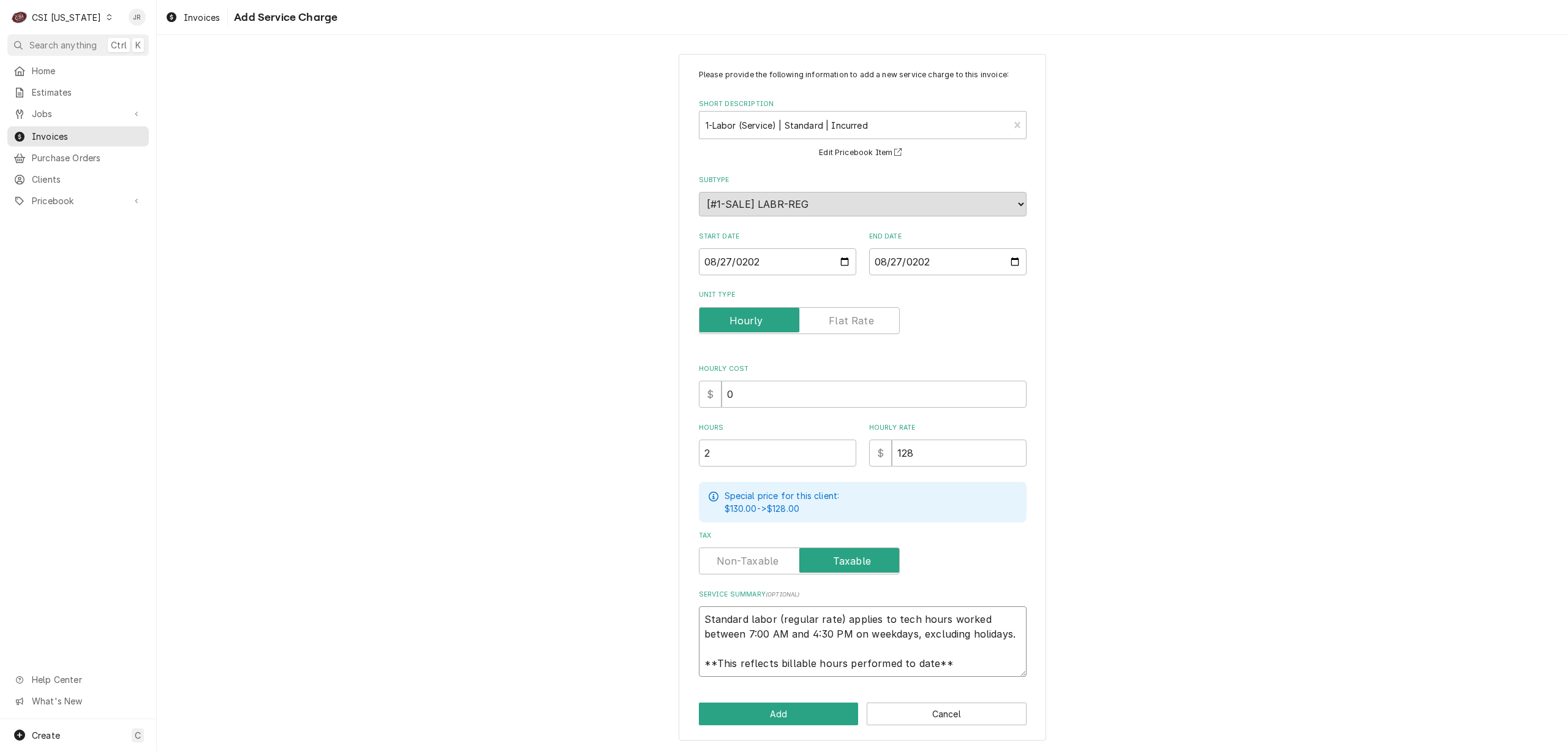
scroll to position [15, 0]
drag, startPoint x: 696, startPoint y: 617, endPoint x: 1062, endPoint y: 665, distance: 369.1
click at [1062, 665] on div "Please provide the following information to add a new service charge to this in…" at bounding box center [863, 397] width 1412 height 708
type textarea "x"
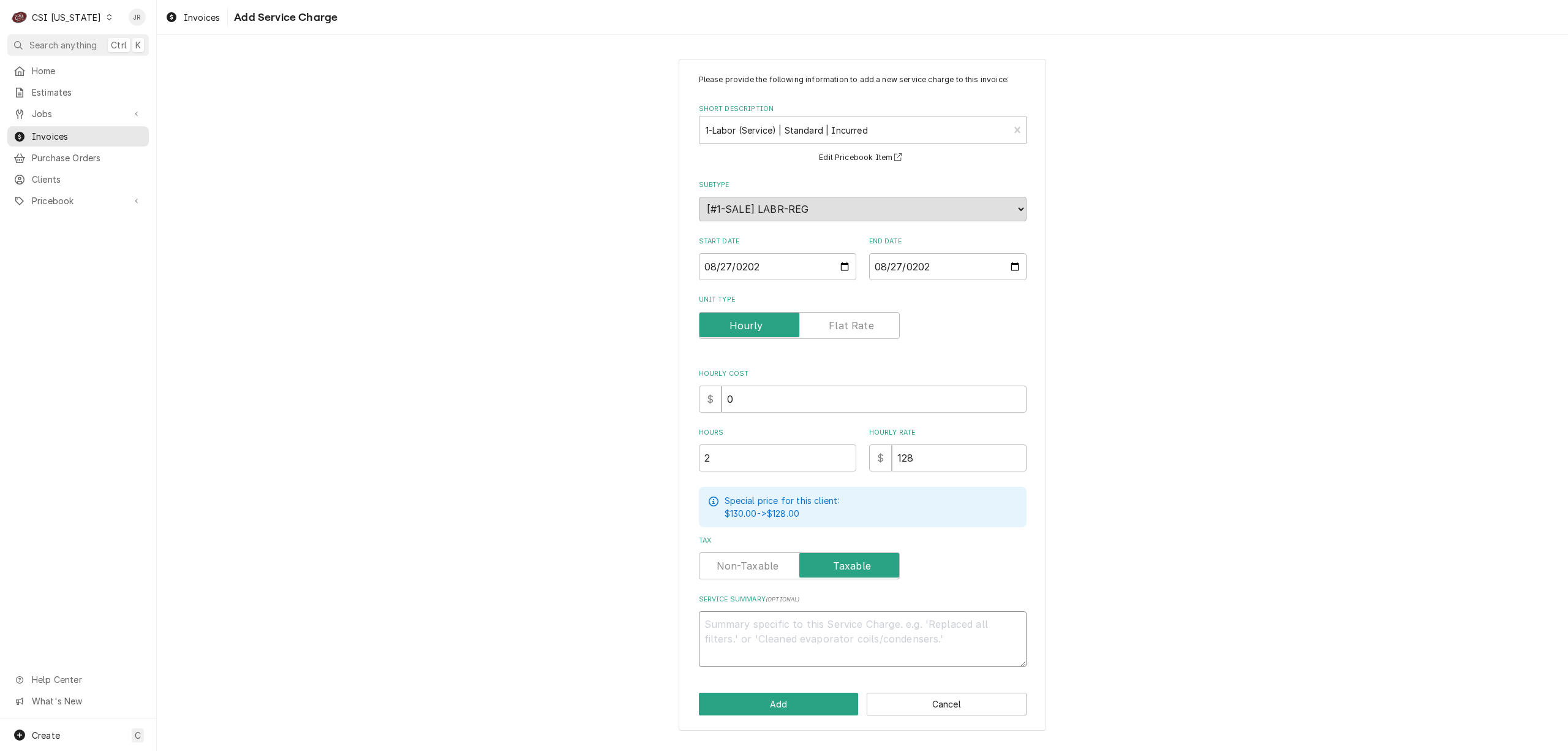
click at [807, 630] on textarea "Service Summary ( optional )" at bounding box center [862, 639] width 328 height 56
paste textarea "Merco / Model: MHC22D00004 / Serial: 2508ED0021 Merco / Model: MHU63D00002 / Se…"
type textarea "x"
type textarea "Merco / Model: MHC22D00004 / Serial: 2508ED0021 Merco / Model: MHU63D00002 / Se…"
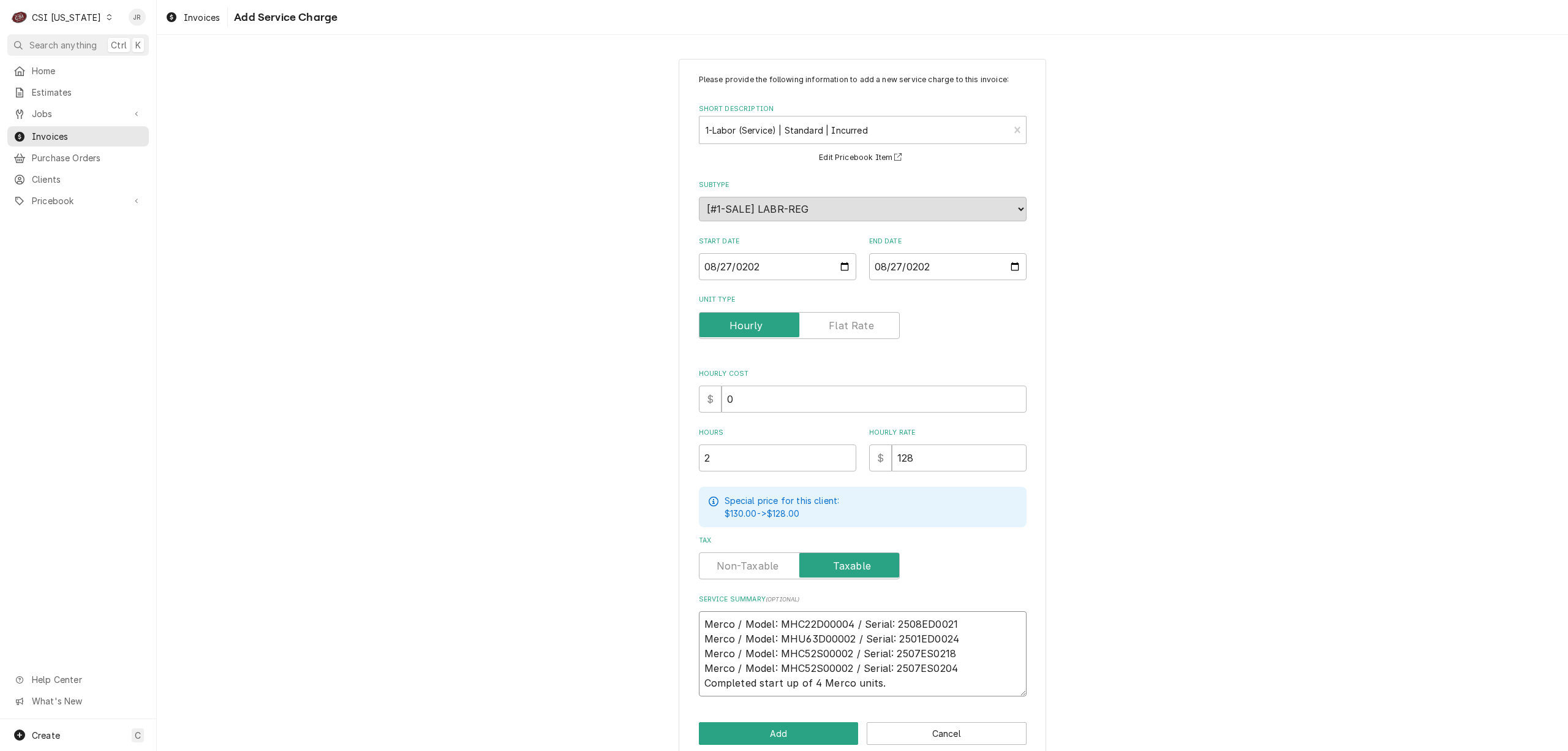
scroll to position [19, 0]
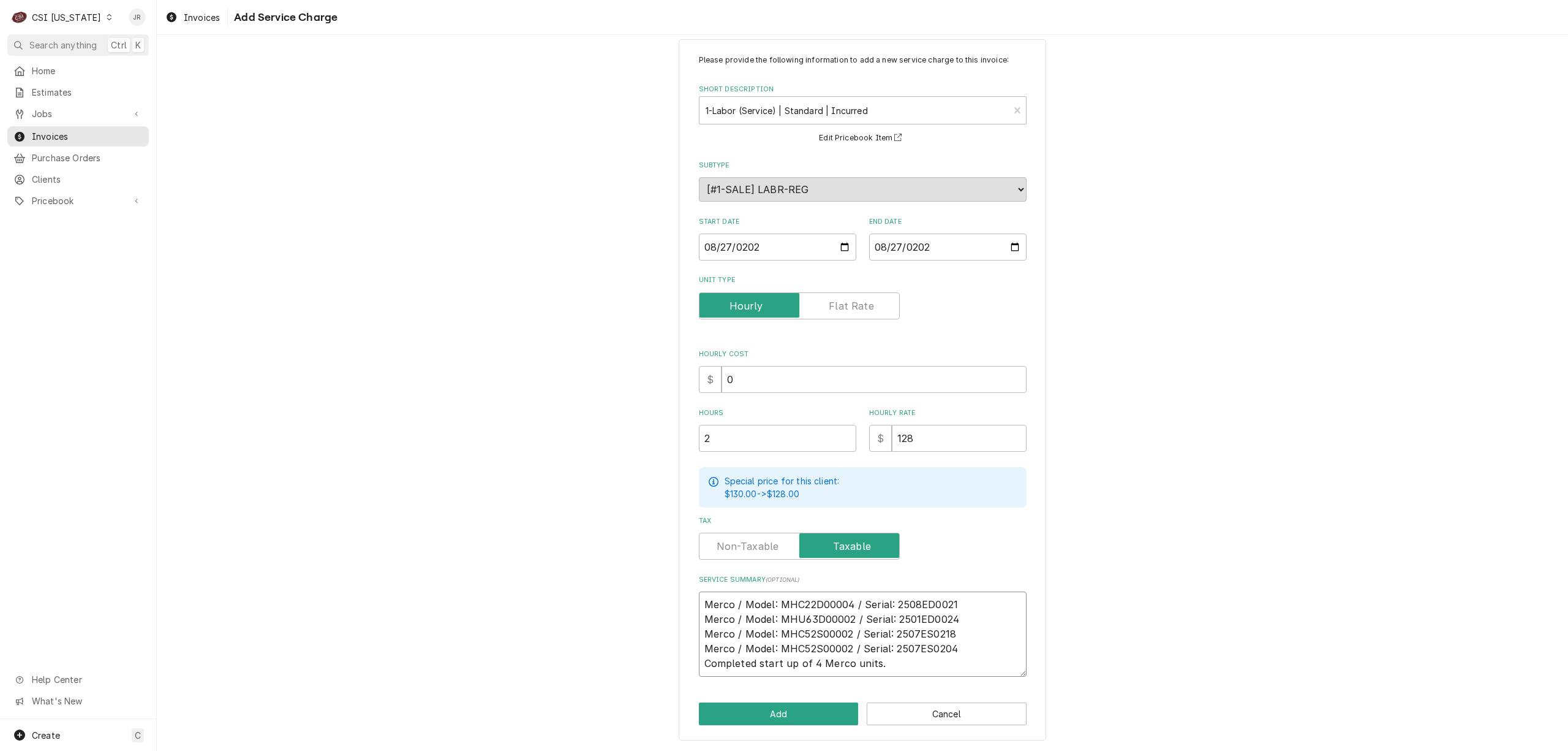
click at [879, 665] on textarea "Merco / Model: MHC22D00004 / Serial: 2508ED0021 Merco / Model: MHU63D00002 / Se…" at bounding box center [862, 634] width 328 height 85
type textarea "x"
type textarea "Merco / Model: MHC22D00004 / Serial: 2508ED0021 Merco / Model: MHU63D00002 / Se…"
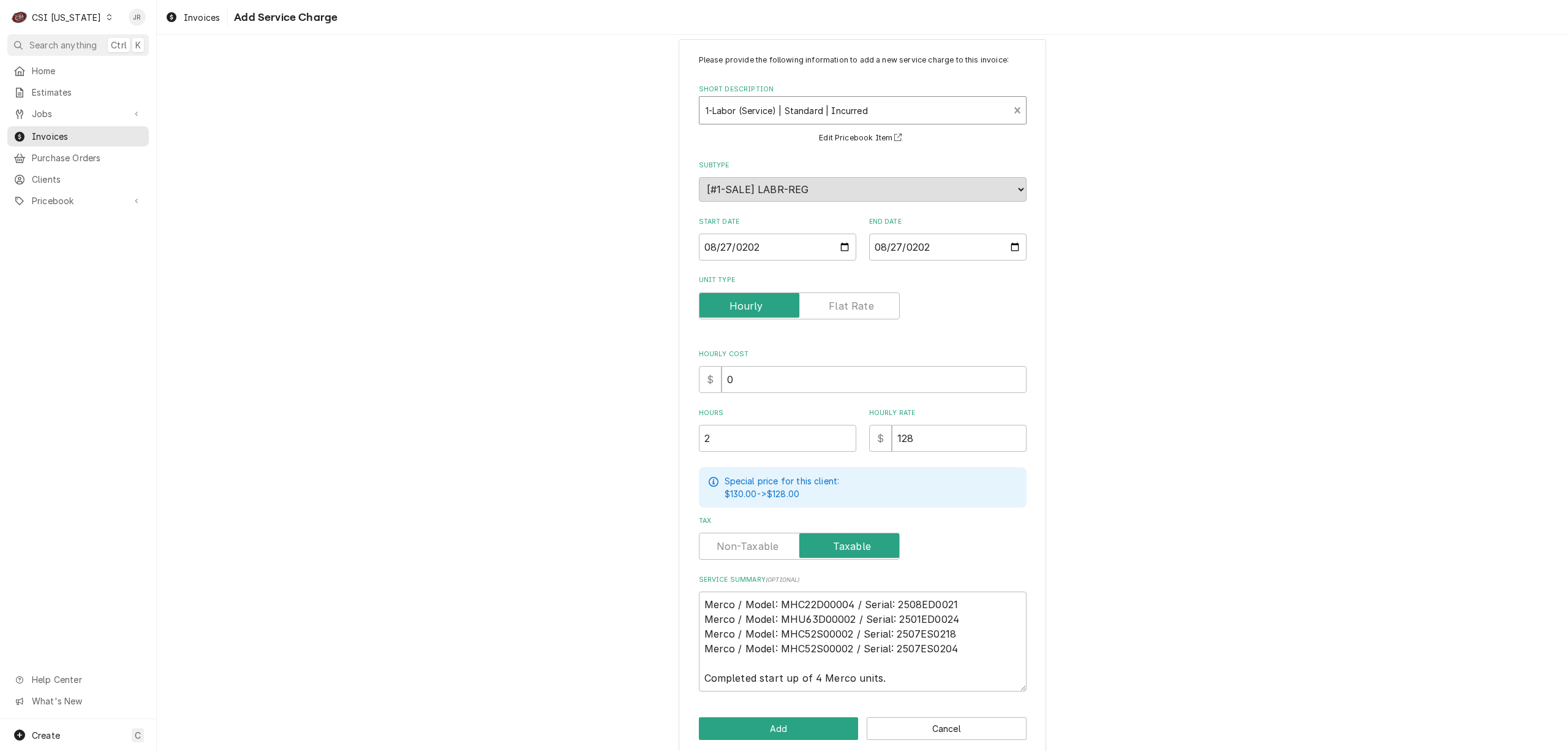
scroll to position [0, 0]
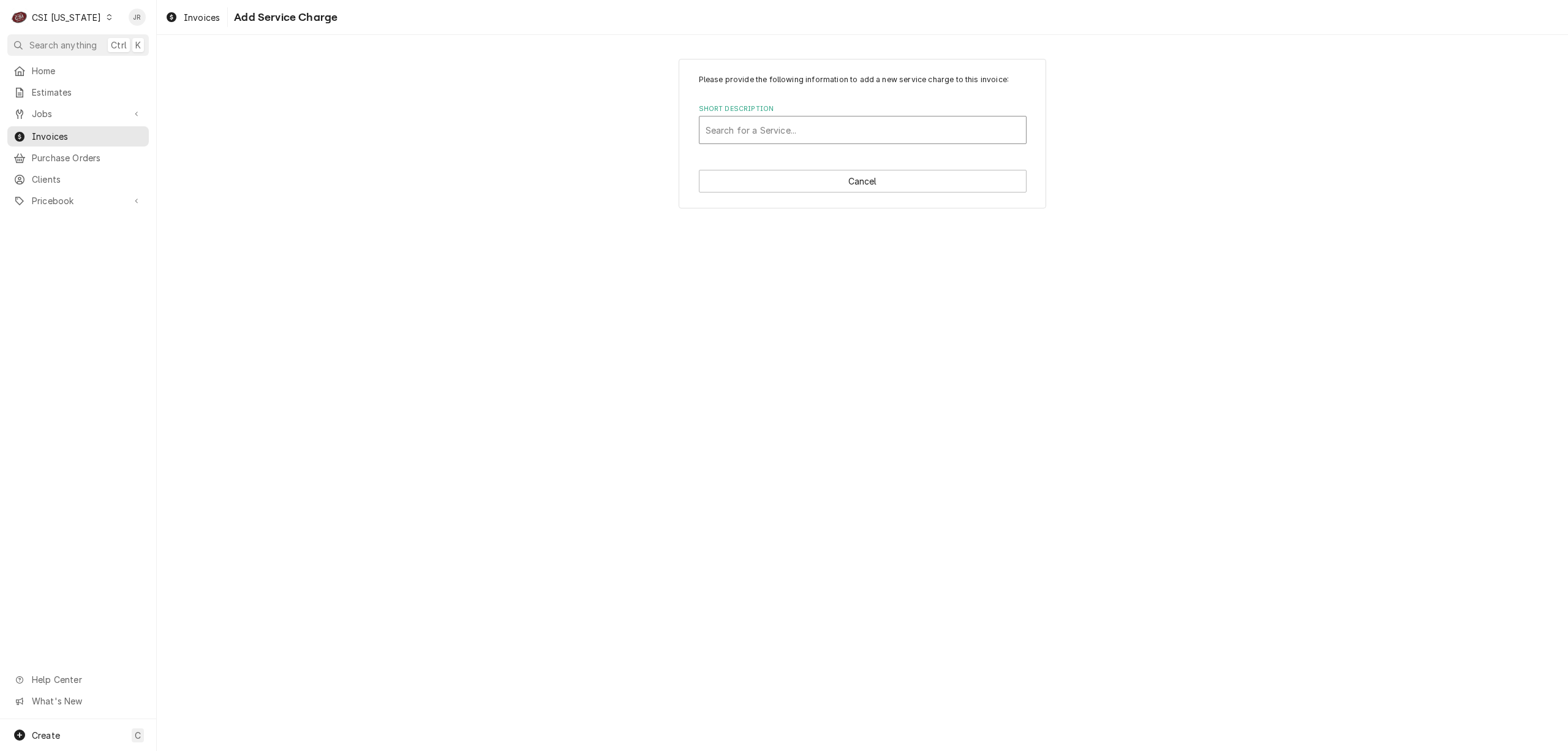
click at [935, 131] on div "Short Description" at bounding box center [863, 129] width 314 height 22
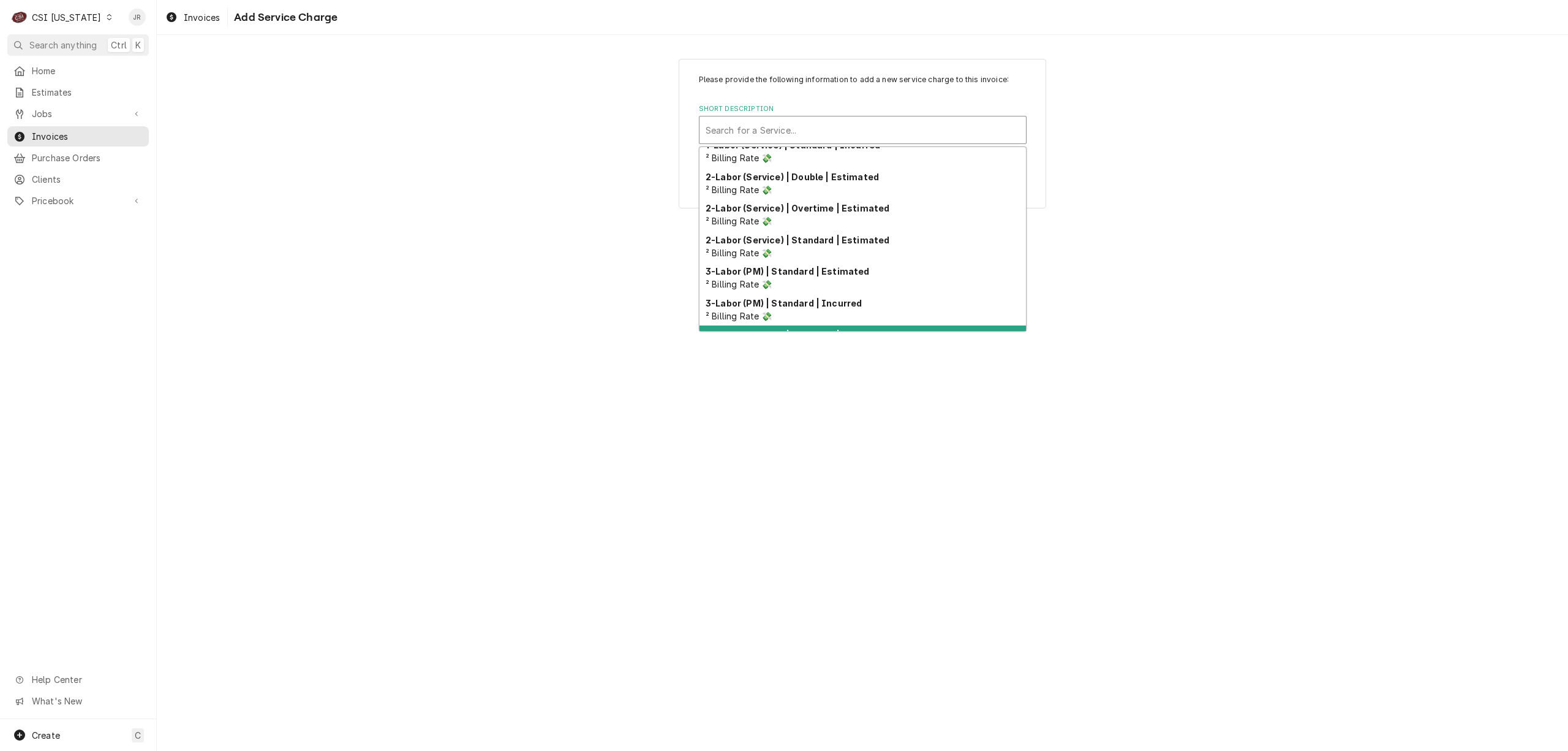
scroll to position [50, 0]
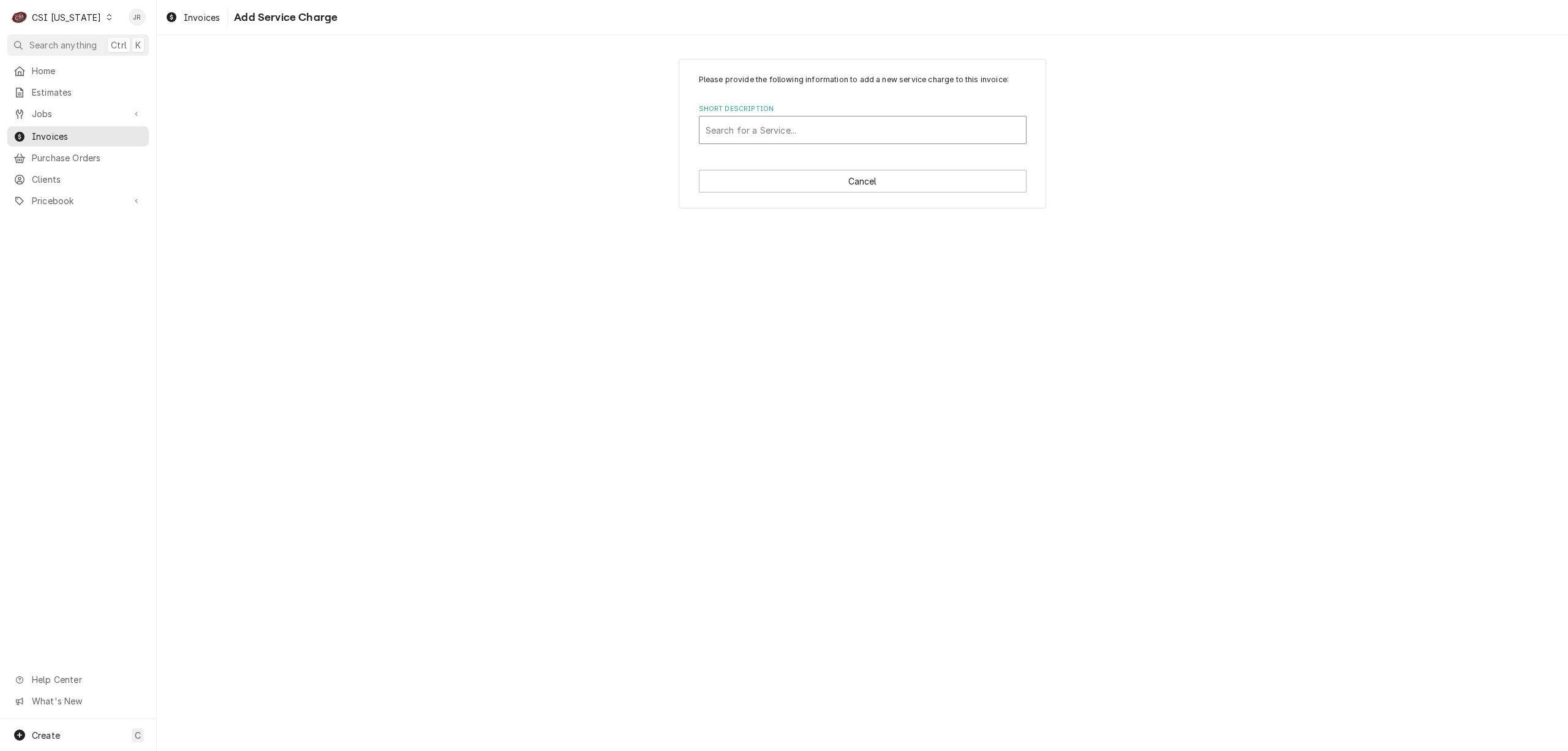
click at [841, 131] on div "Short Description" at bounding box center [863, 129] width 314 height 22
type input "start"
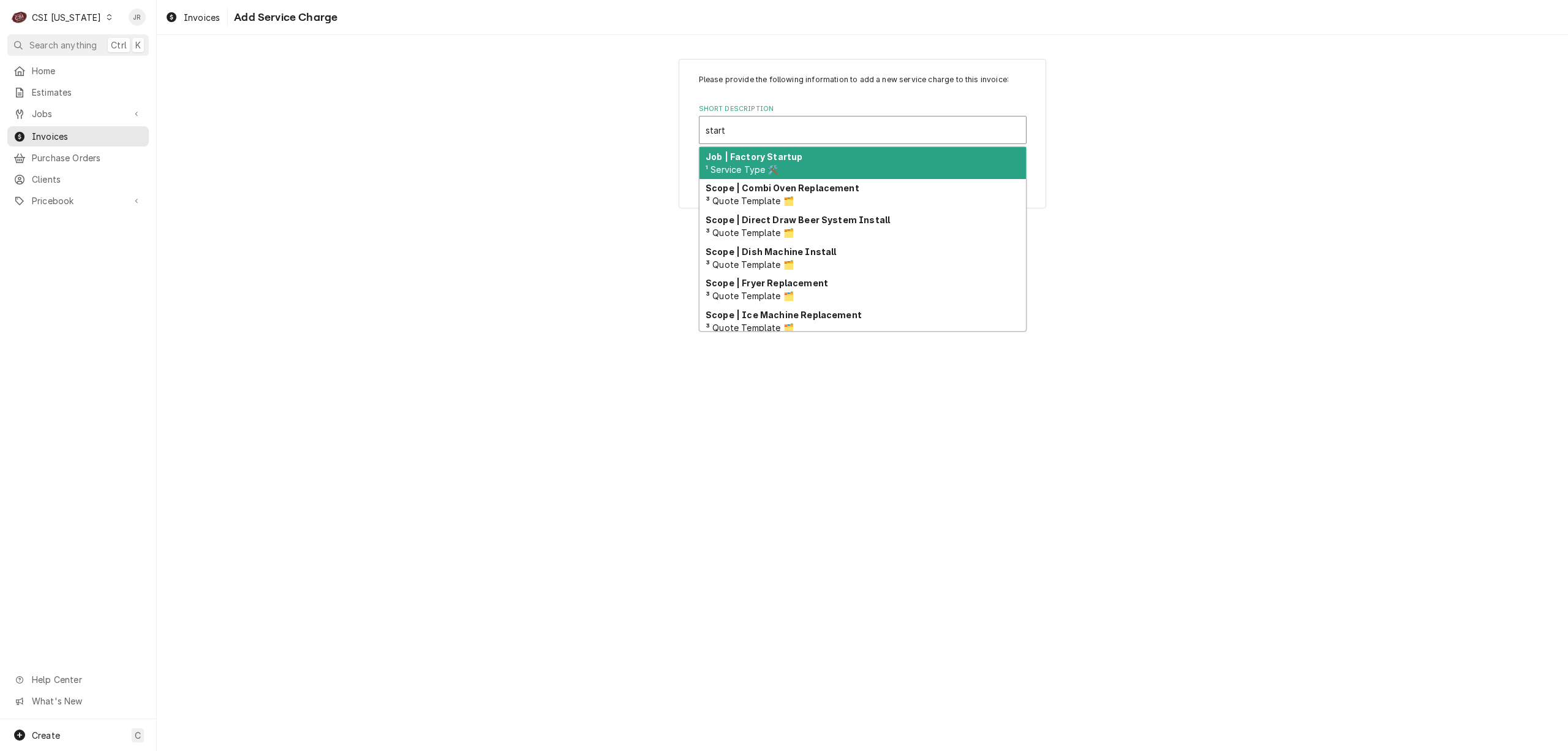
click at [842, 165] on div "Job | Factory Startup ¹ Service Type 🛠️" at bounding box center [862, 163] width 326 height 32
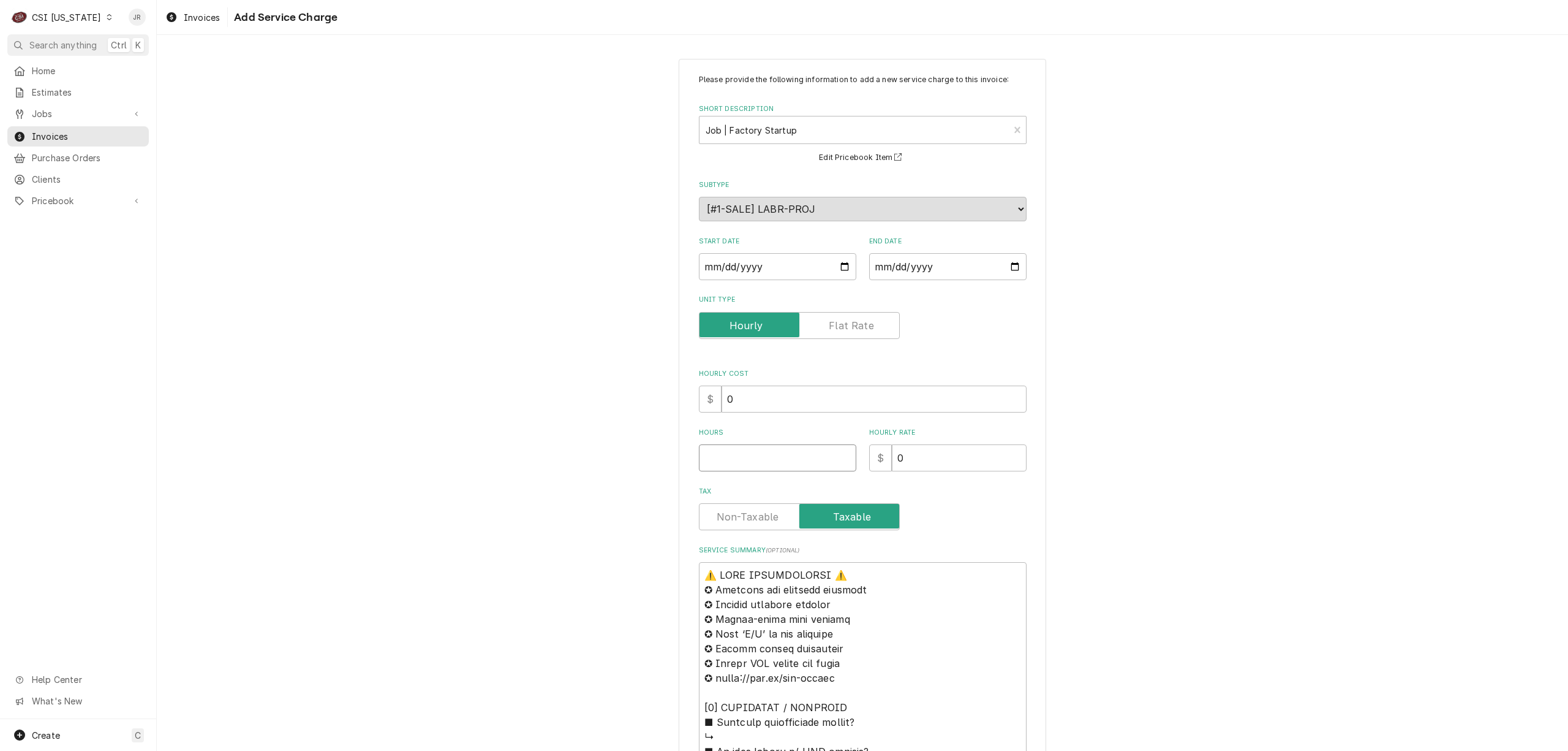
click at [721, 449] on input "Hours" at bounding box center [777, 458] width 157 height 27
type textarea "x"
type input "4"
drag, startPoint x: 920, startPoint y: 464, endPoint x: 721, endPoint y: 422, distance: 203.4
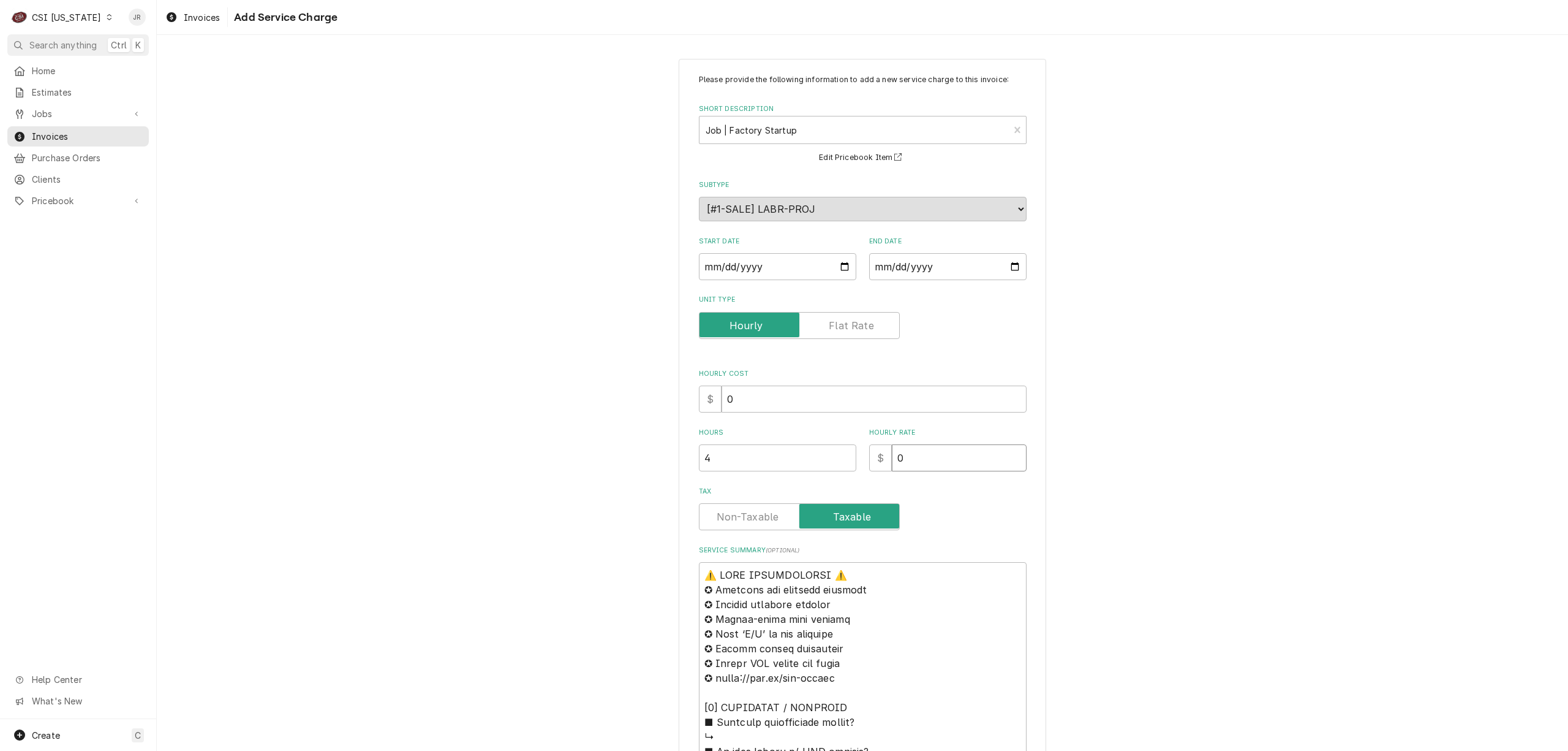
type textarea "x"
type input "2"
type textarea "x"
type input "23"
type textarea "x"
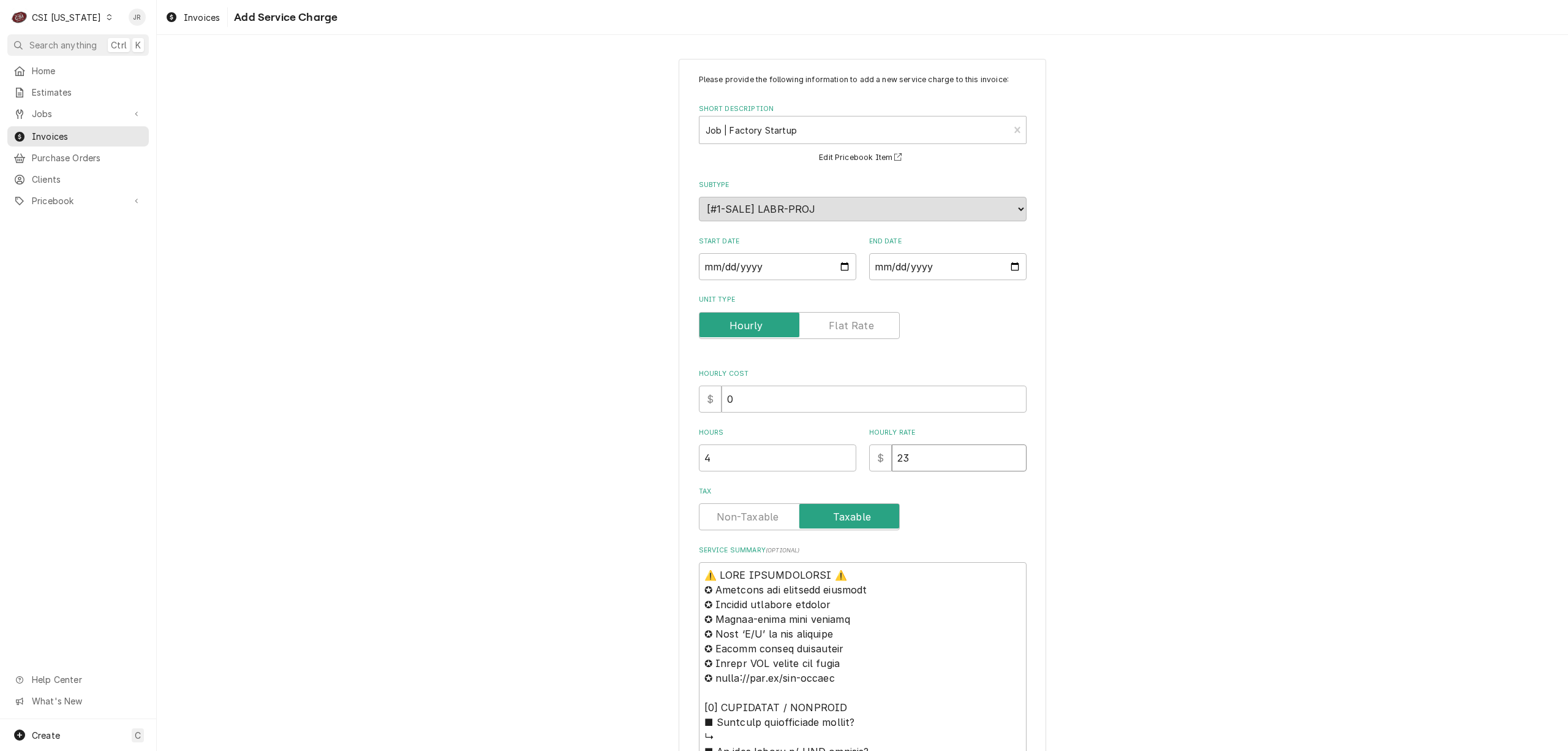
type input "239"
type textarea "x"
type input "23"
type textarea "x"
type input "2"
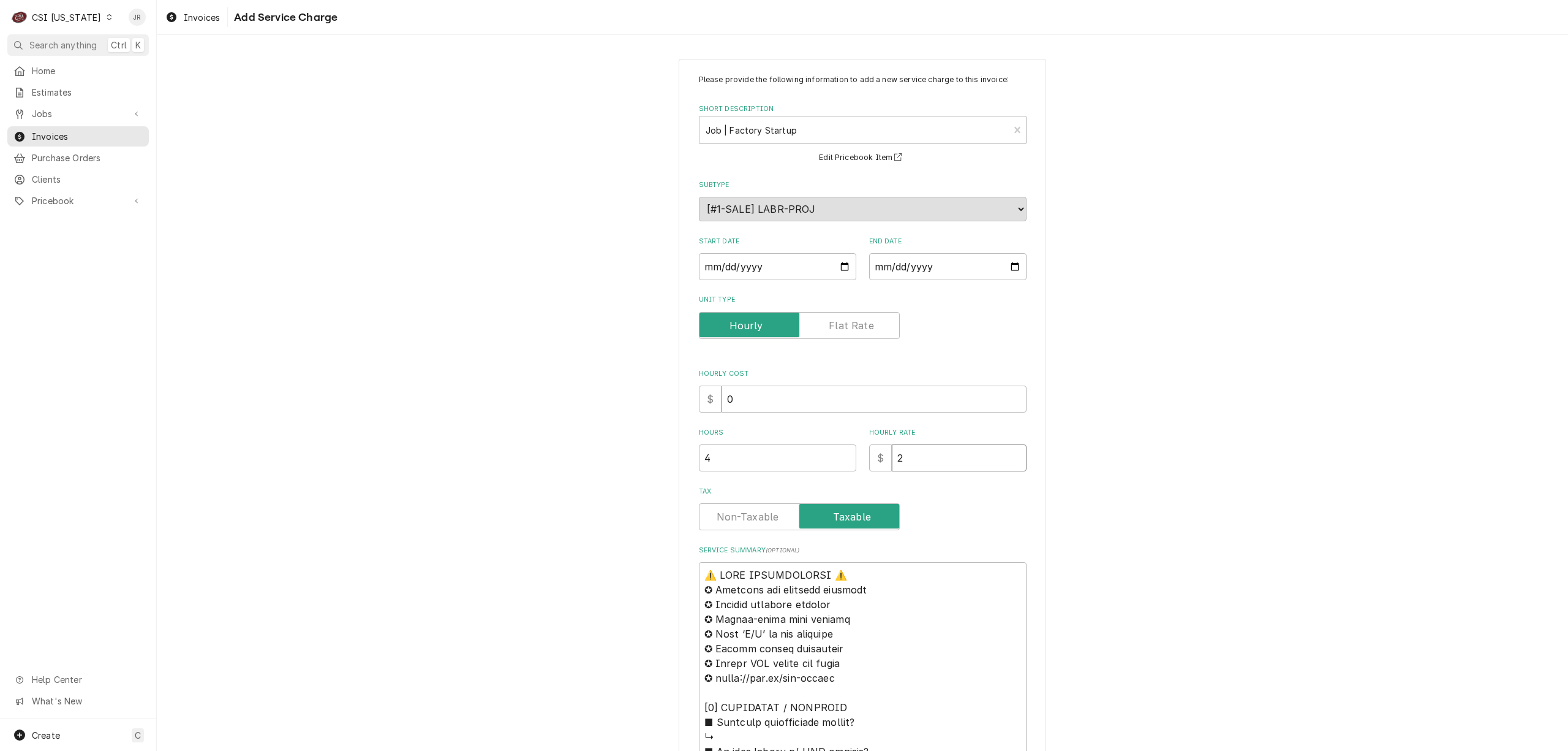
type textarea "x"
type input "2"
type textarea "x"
type input "1"
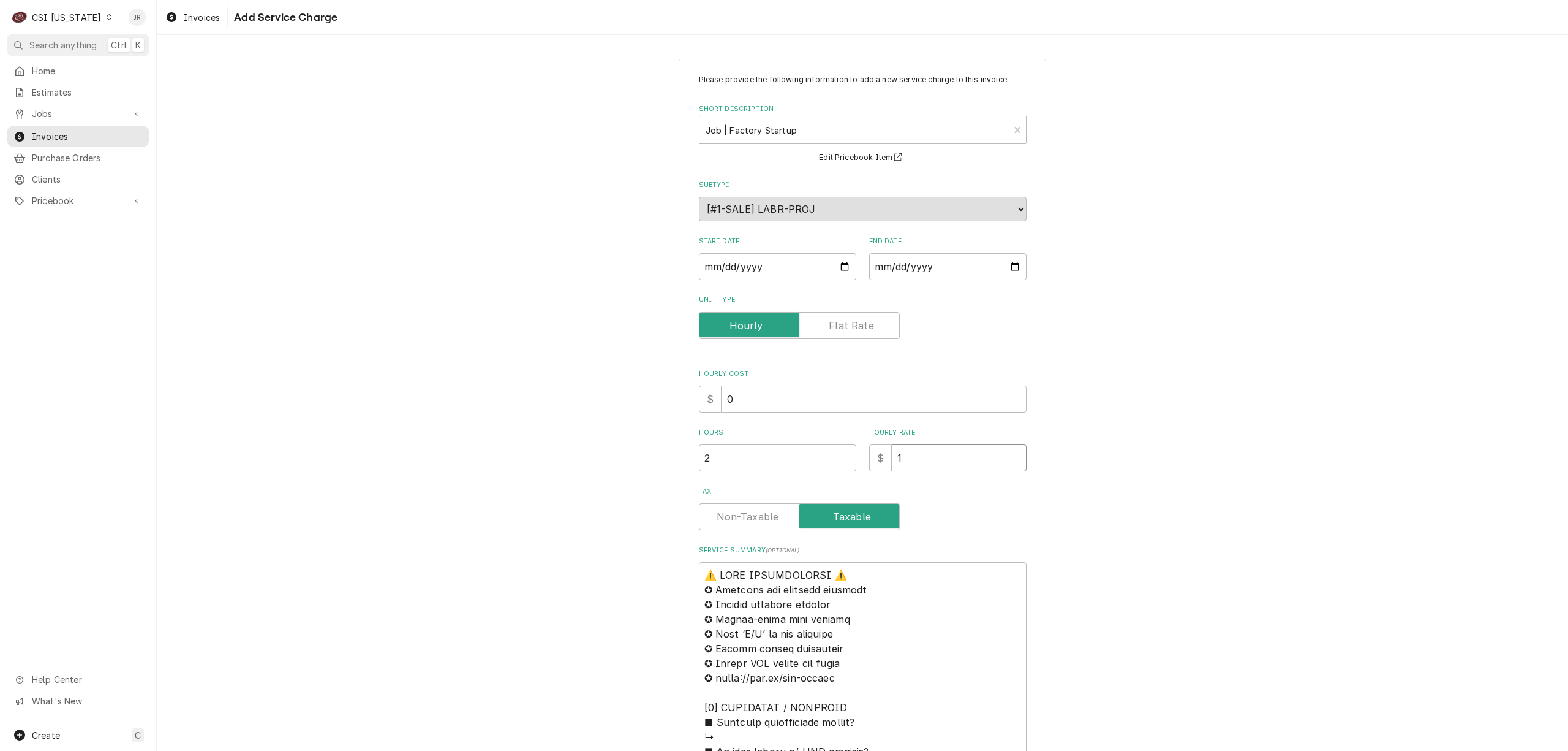
type textarea "x"
type input "12"
type textarea "x"
type input "128"
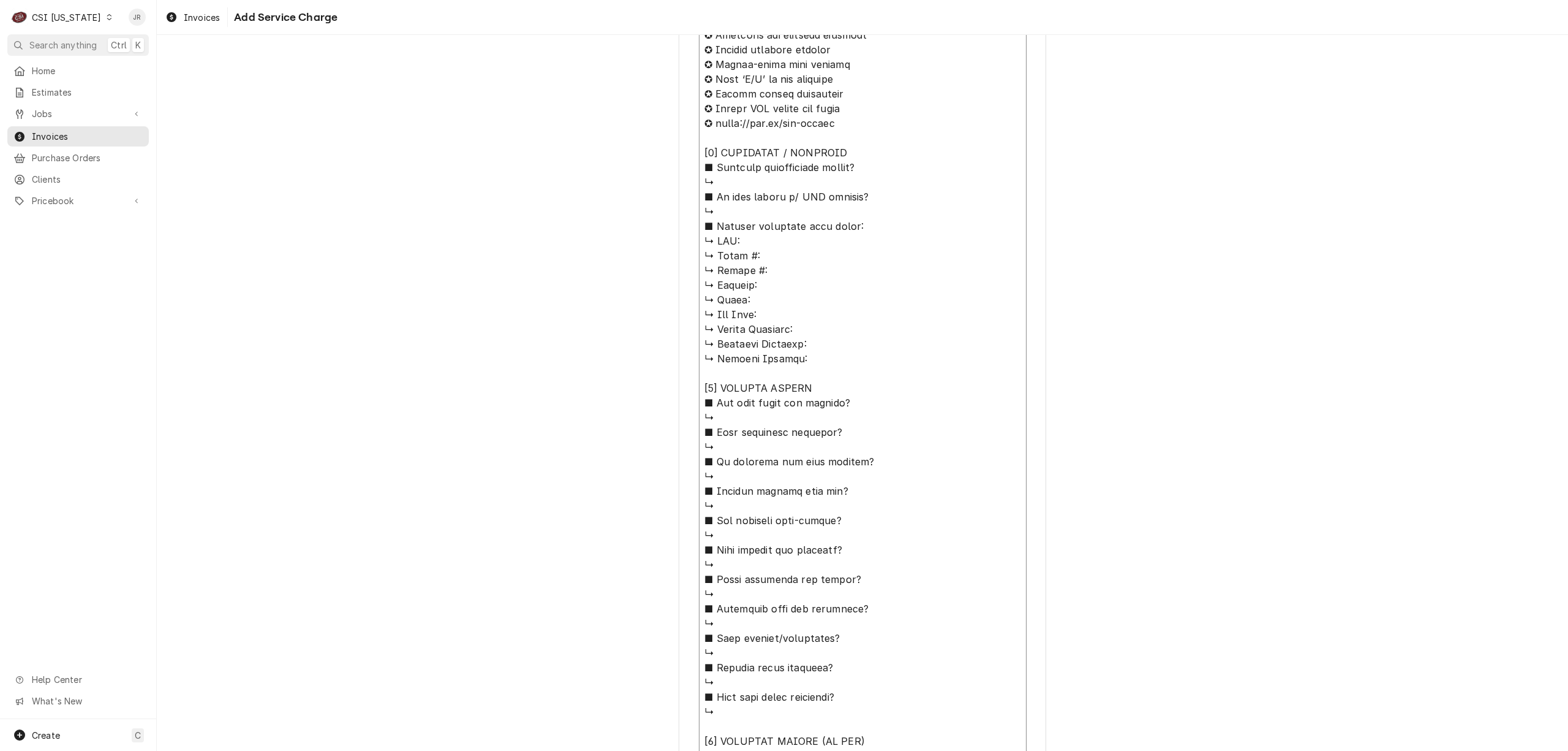
scroll to position [942, 0]
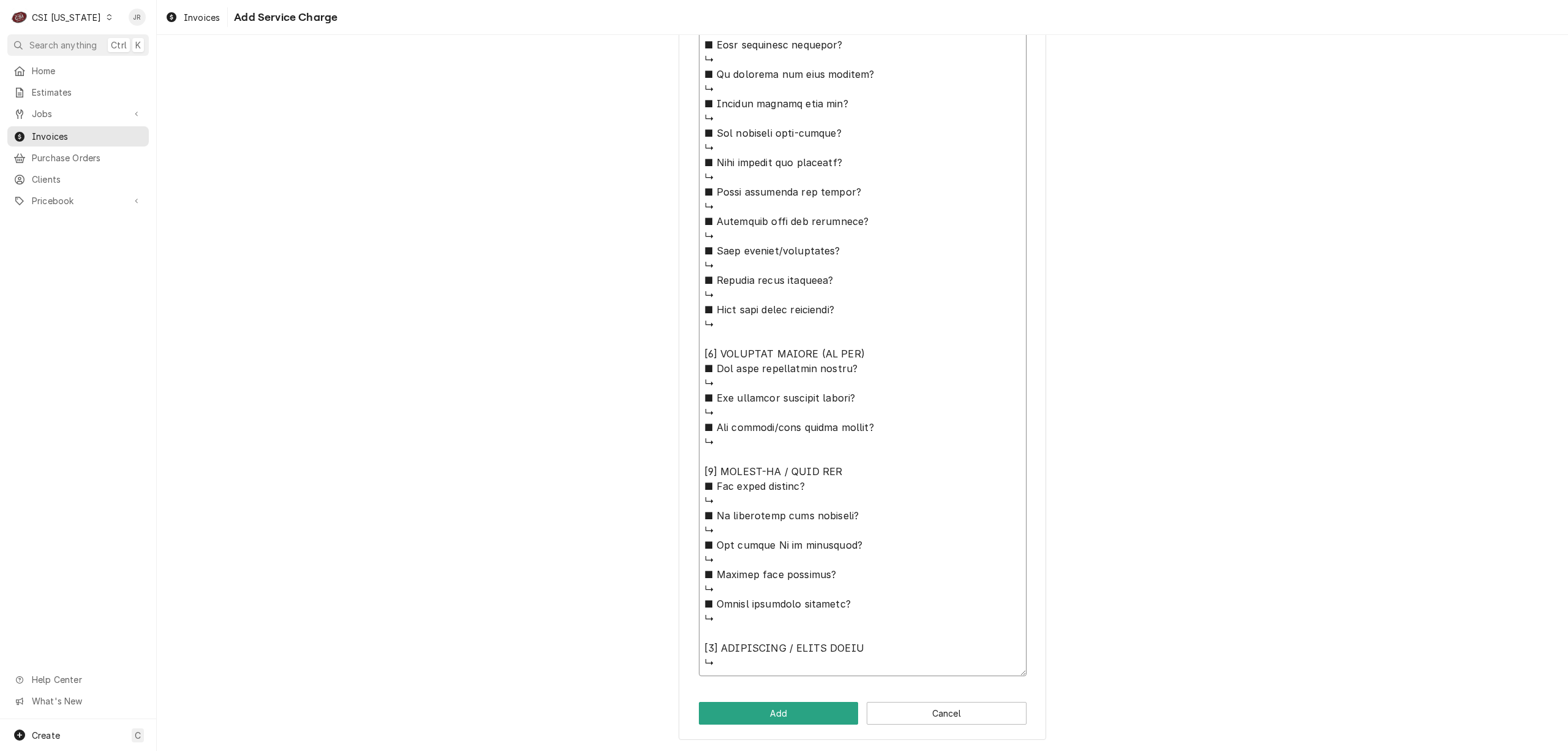
drag, startPoint x: 701, startPoint y: 247, endPoint x: 937, endPoint y: 737, distance: 543.9
click at [922, 750] on html "C CSI Kentucky JR Search anything Ctrl K Home Estimates Jobs Jobs Job Series In…" at bounding box center [784, 375] width 1568 height 751
type textarea "x"
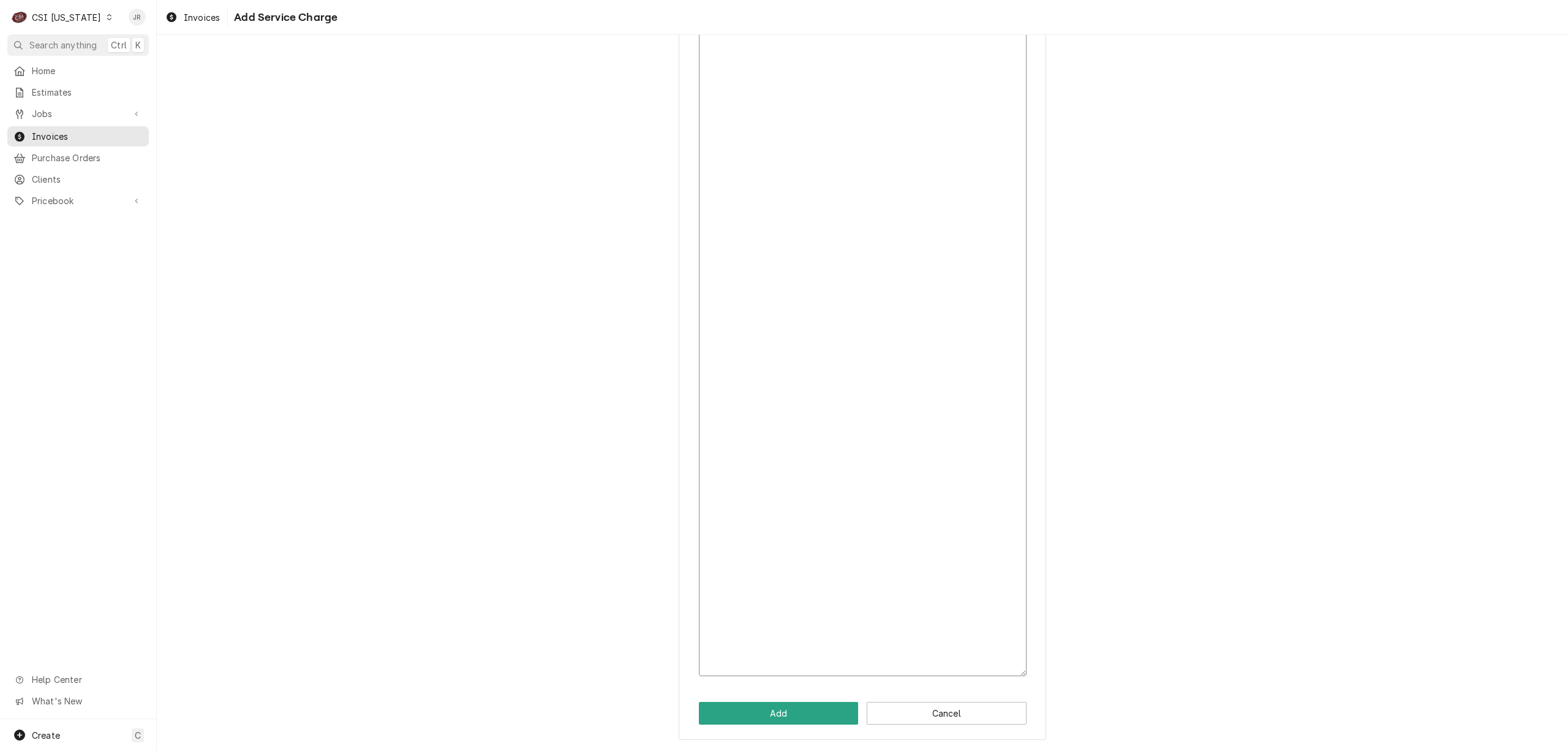
scroll to position [0, 0]
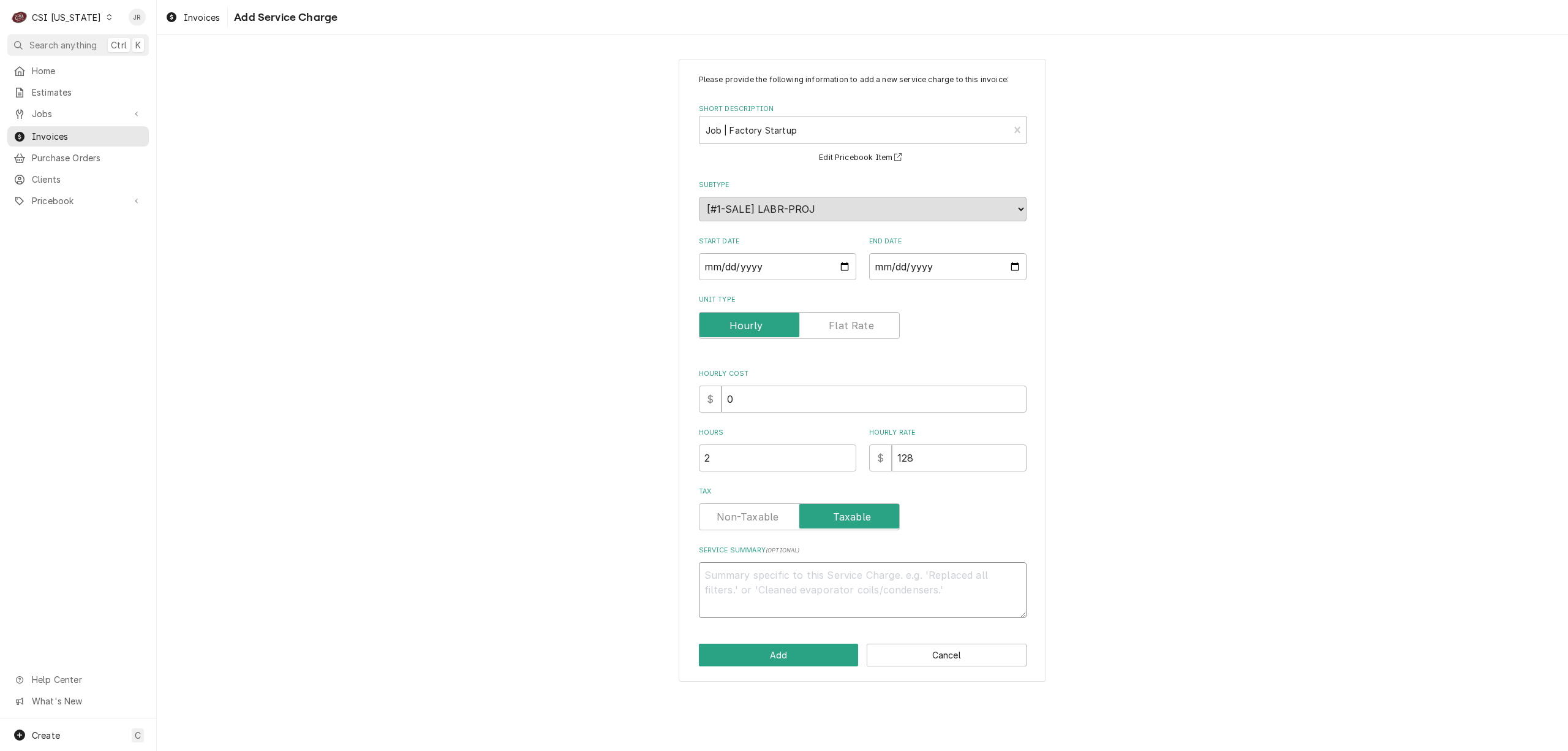
click at [800, 600] on textarea "Service Summary ( optional )" at bounding box center [862, 590] width 328 height 56
paste textarea "Merco / Model: MHC22D00004 / Serial: 2508ED0021 Merco / Model: MHU63D00002 / Se…"
type textarea "x"
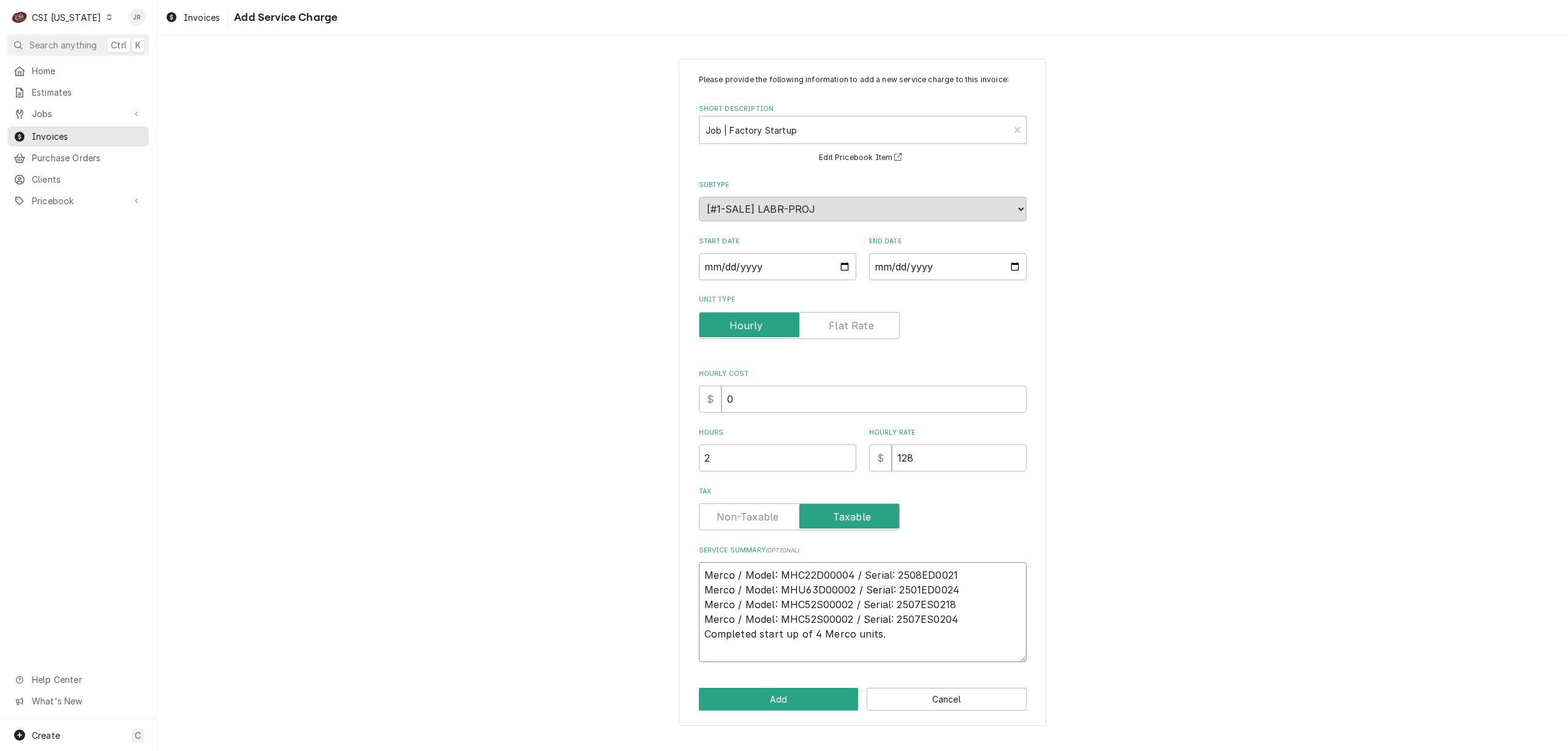
type textarea "Merco / Model: MHC22D00004 / Serial: 2508ED0021 Merco / Model: MHU63D00002 / Se…"
drag, startPoint x: 726, startPoint y: 509, endPoint x: 736, endPoint y: 599, distance: 90.6
click at [726, 520] on label "Tax" at bounding box center [799, 517] width 201 height 27
click at [726, 520] on input "Tax" at bounding box center [799, 517] width 190 height 27
checkbox input "false"
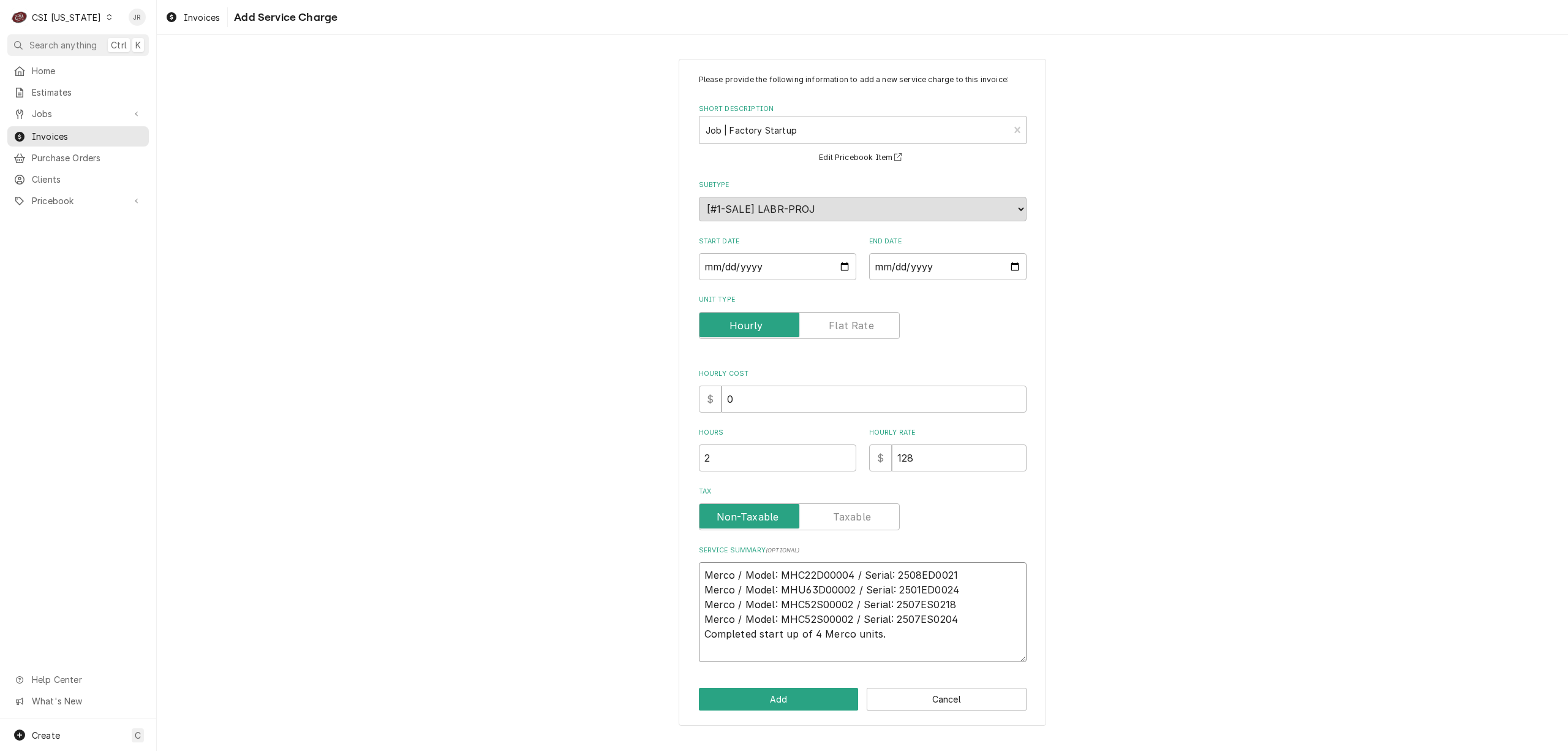
click at [888, 631] on textarea "Merco / Model: MHC22D00004 / Serial: 2508ED0021 Merco / Model: MHU63D00002 / Se…" at bounding box center [862, 612] width 328 height 100
type textarea "x"
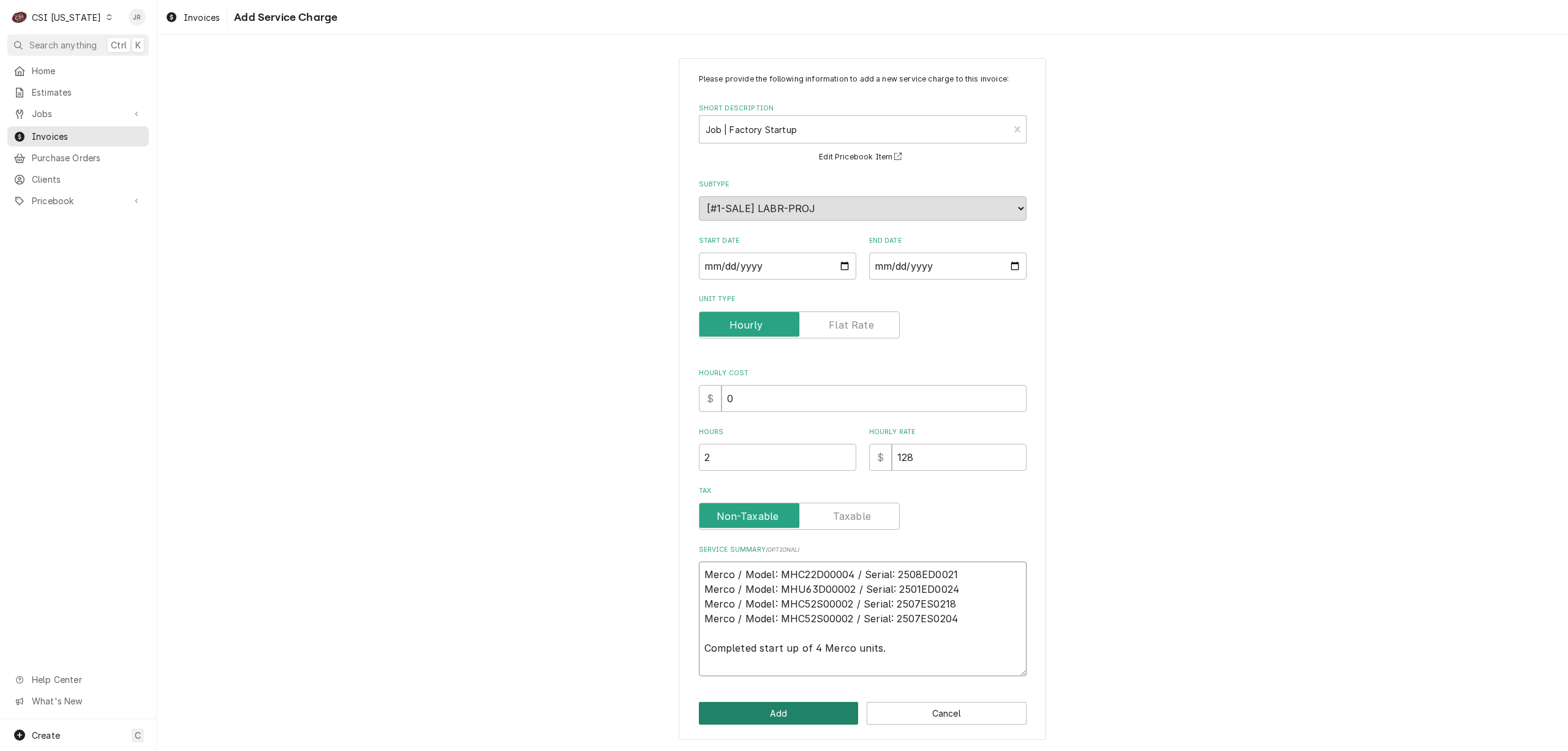
type textarea "Merco / Model: MHC22D00004 / Serial: 2508ED0021 Merco / Model: MHU63D00002 / Se…"
click at [829, 711] on button "Add" at bounding box center [779, 713] width 160 height 23
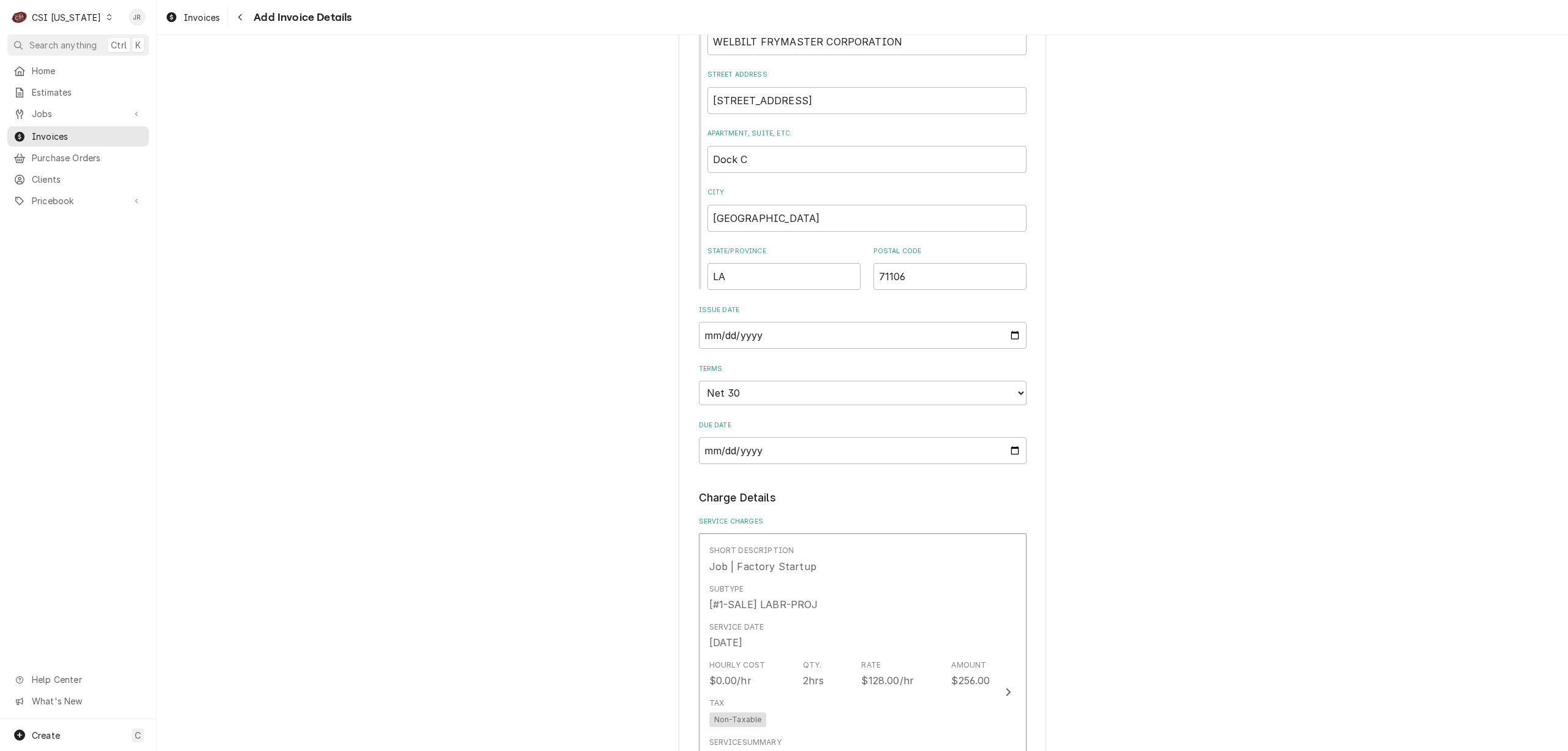
scroll to position [966, 0]
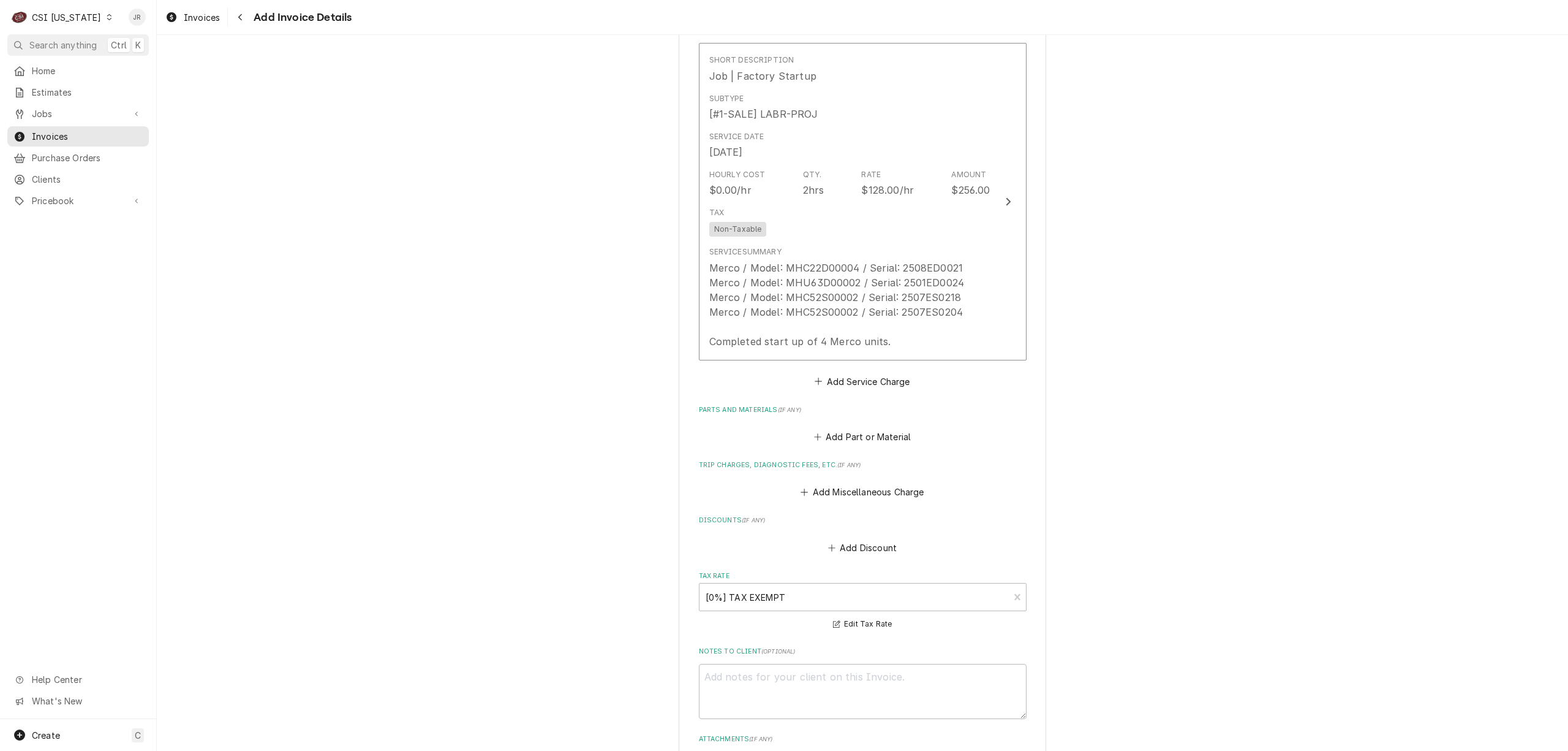
click at [873, 449] on fieldset "Charge Details Service Charges Short Description Job | Factory Startup Subtype …" at bounding box center [862, 387] width 328 height 775
click at [873, 444] on button "Add Part or Material" at bounding box center [862, 437] width 101 height 17
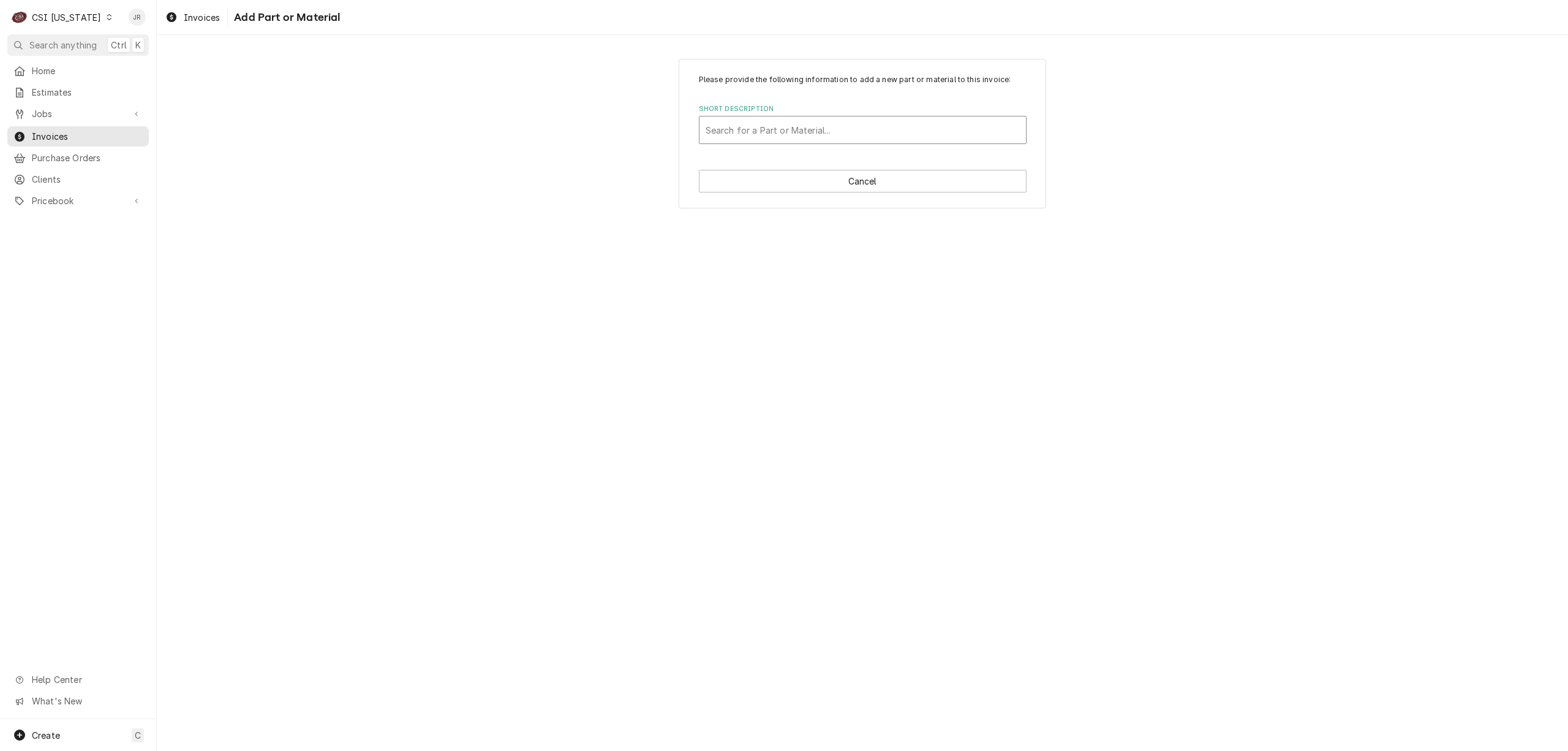
click at [787, 134] on div "Short Description" at bounding box center [863, 129] width 314 height 22
click at [787, 133] on div "Short Description" at bounding box center [863, 129] width 314 height 22
type textarea "x"
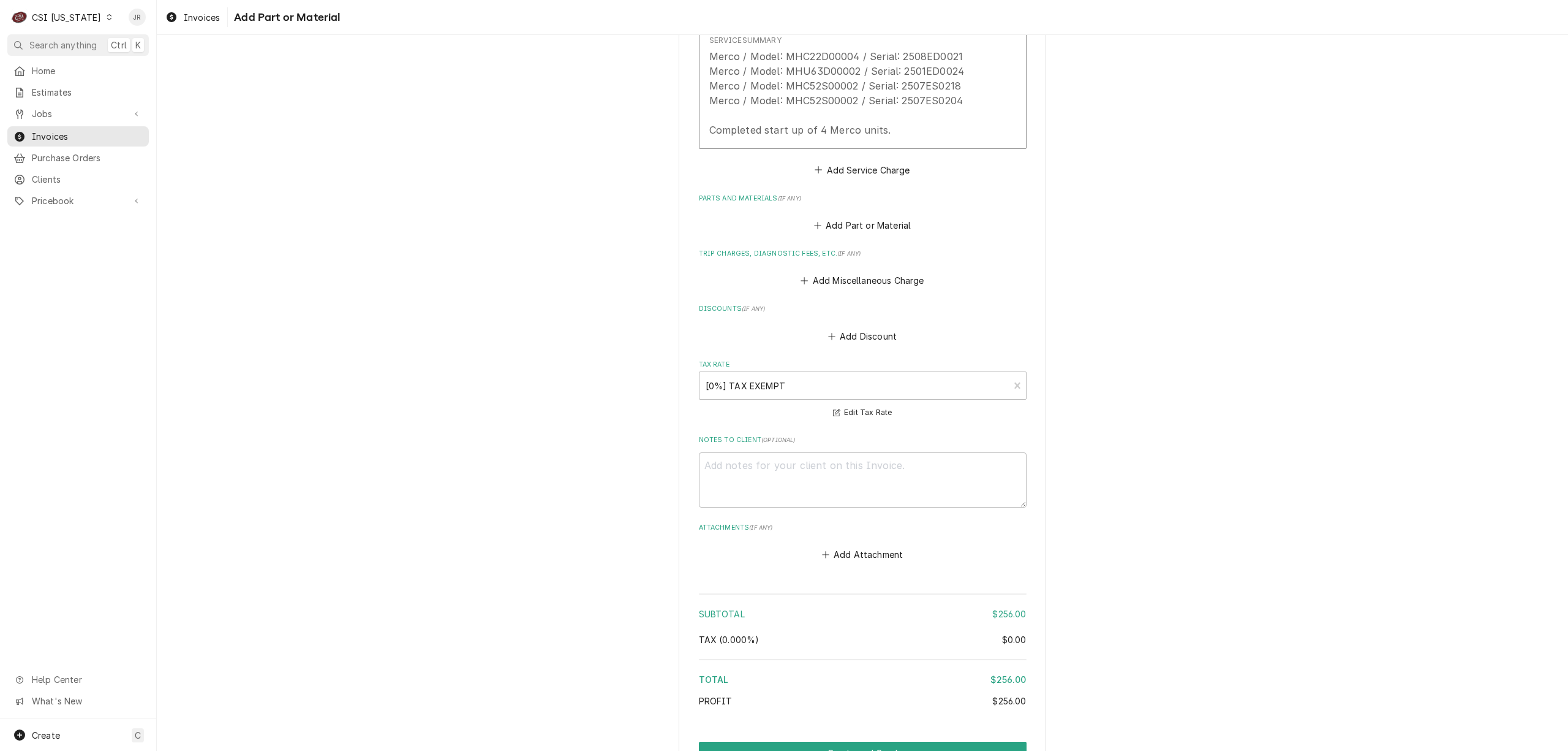
scroll to position [1250, 0]
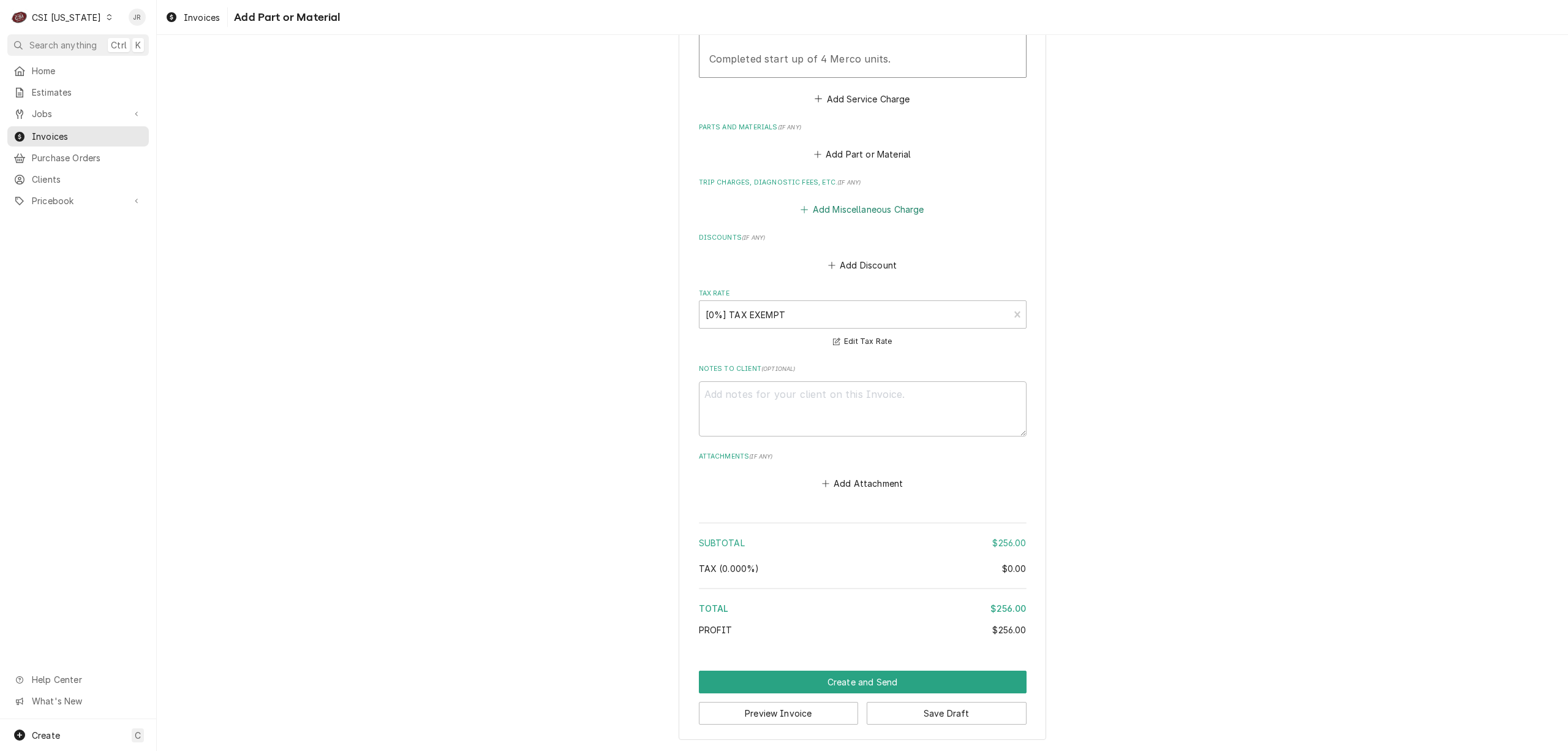
click at [848, 202] on button "Add Miscellaneous Charge" at bounding box center [862, 209] width 127 height 17
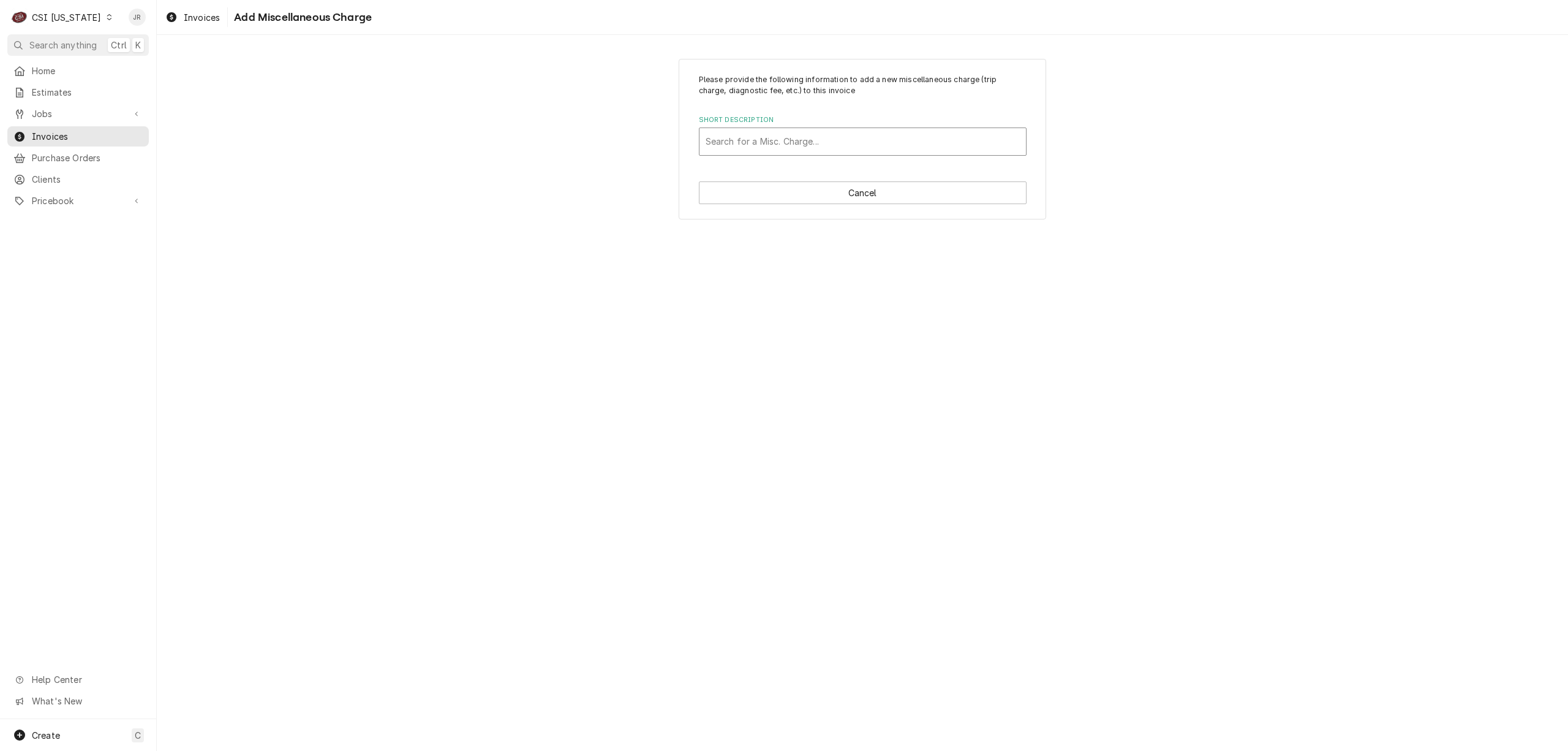
click at [829, 141] on div "Short Description" at bounding box center [863, 141] width 314 height 22
type input "tr"
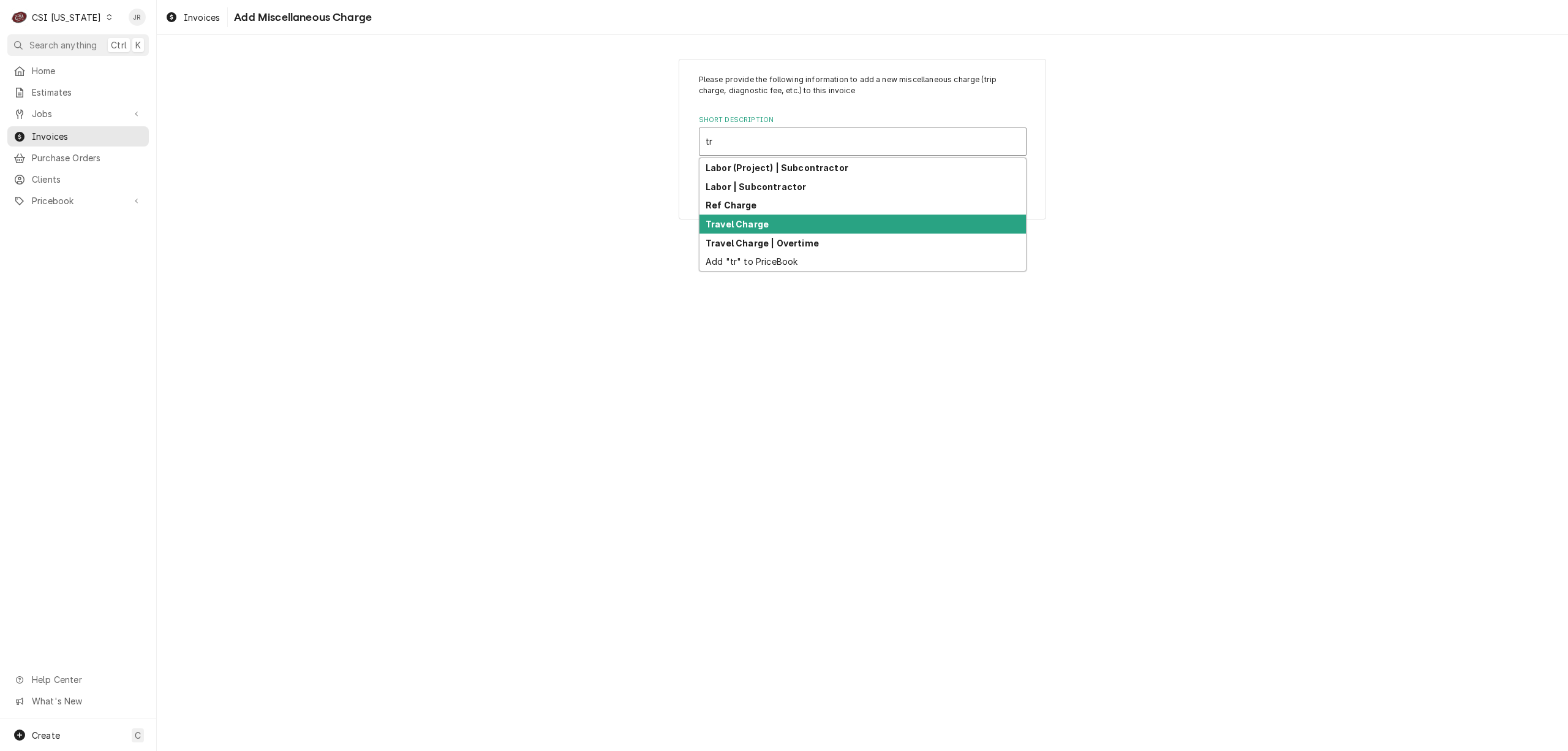
click at [789, 224] on div "Travel Charge" at bounding box center [862, 224] width 326 height 19
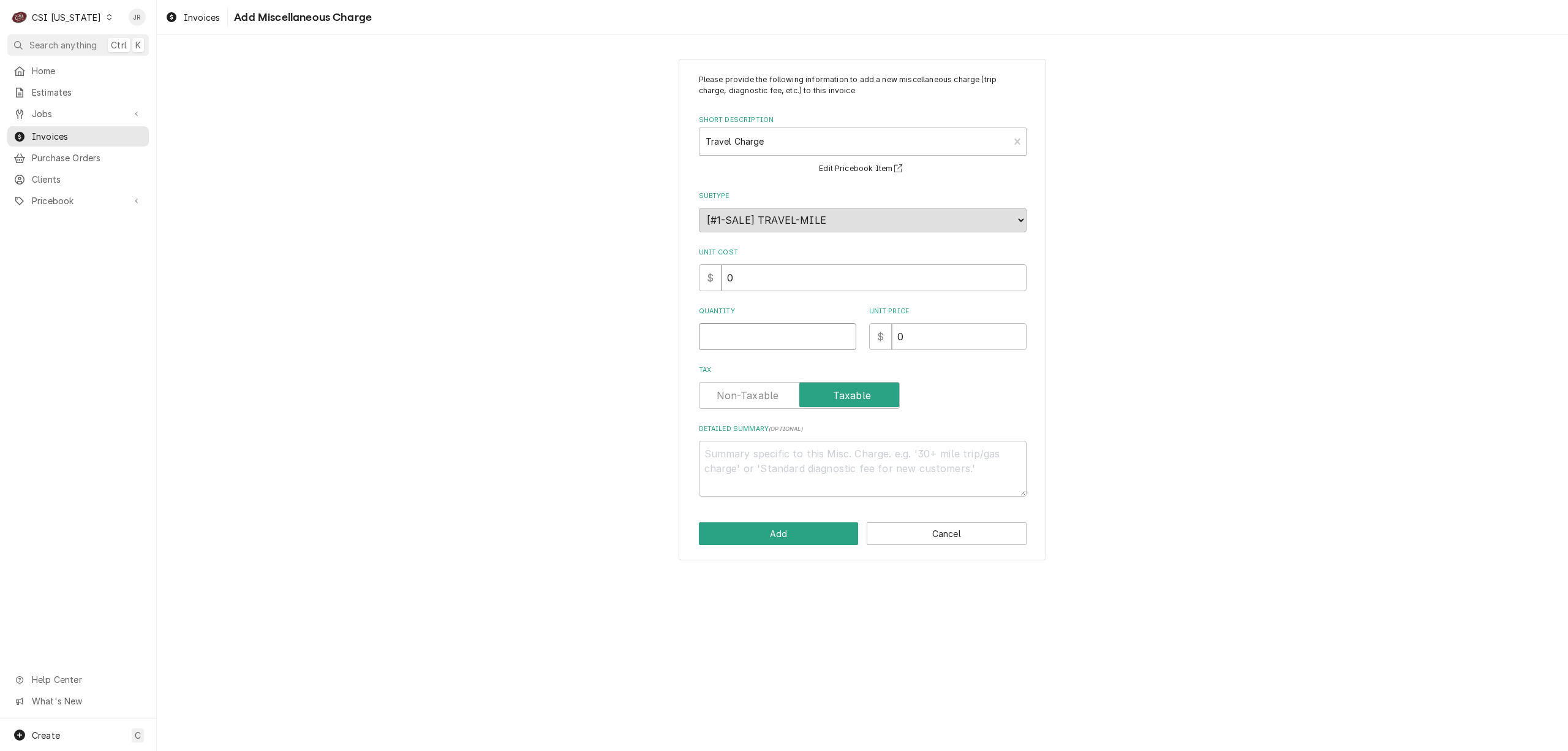
click at [730, 344] on input "Quantity" at bounding box center [777, 337] width 157 height 27
type textarea "x"
type input "1"
type textarea "x"
type input "1"
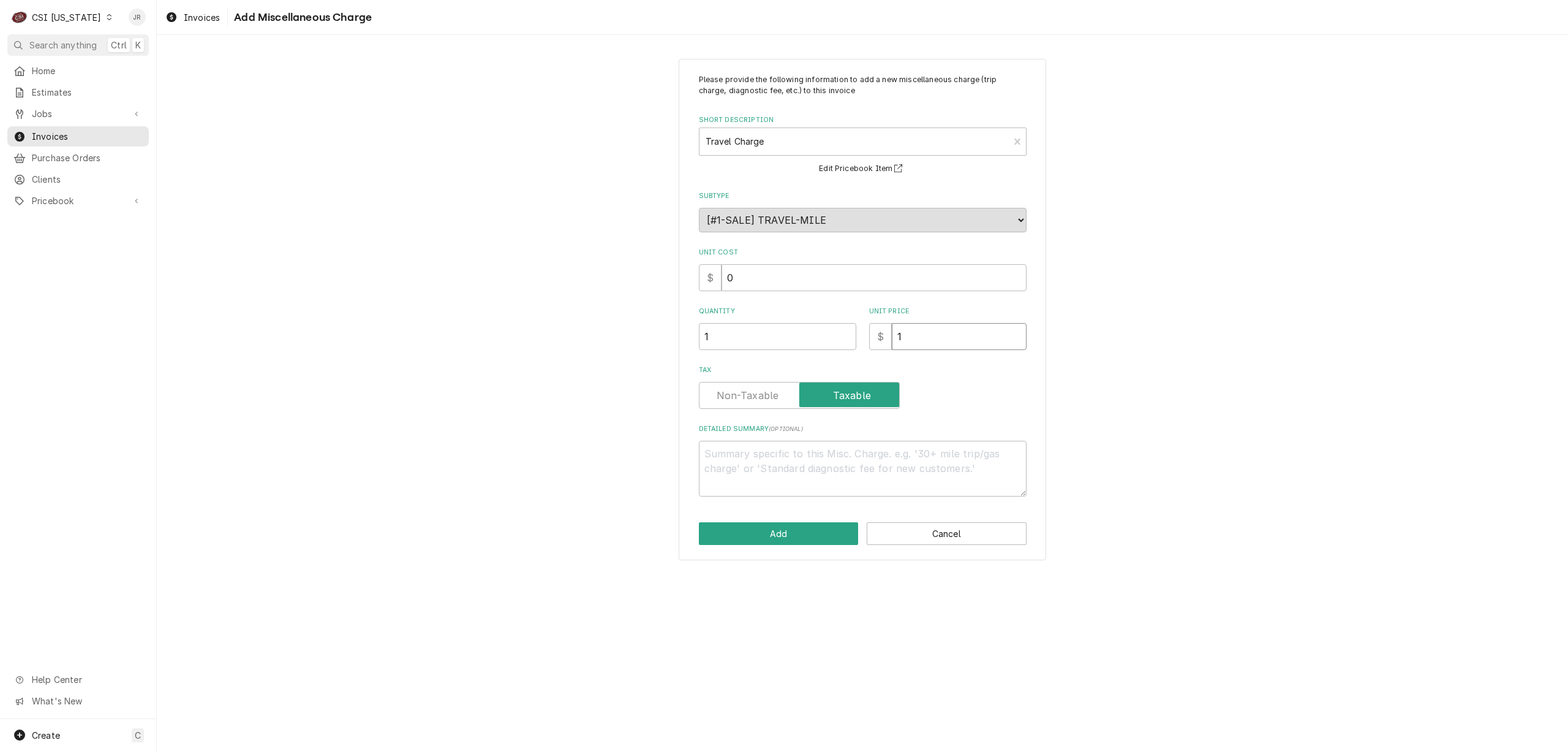
type textarea "x"
type input "12"
type textarea "x"
type input "128"
click at [758, 396] on label "Tax" at bounding box center [799, 395] width 201 height 27
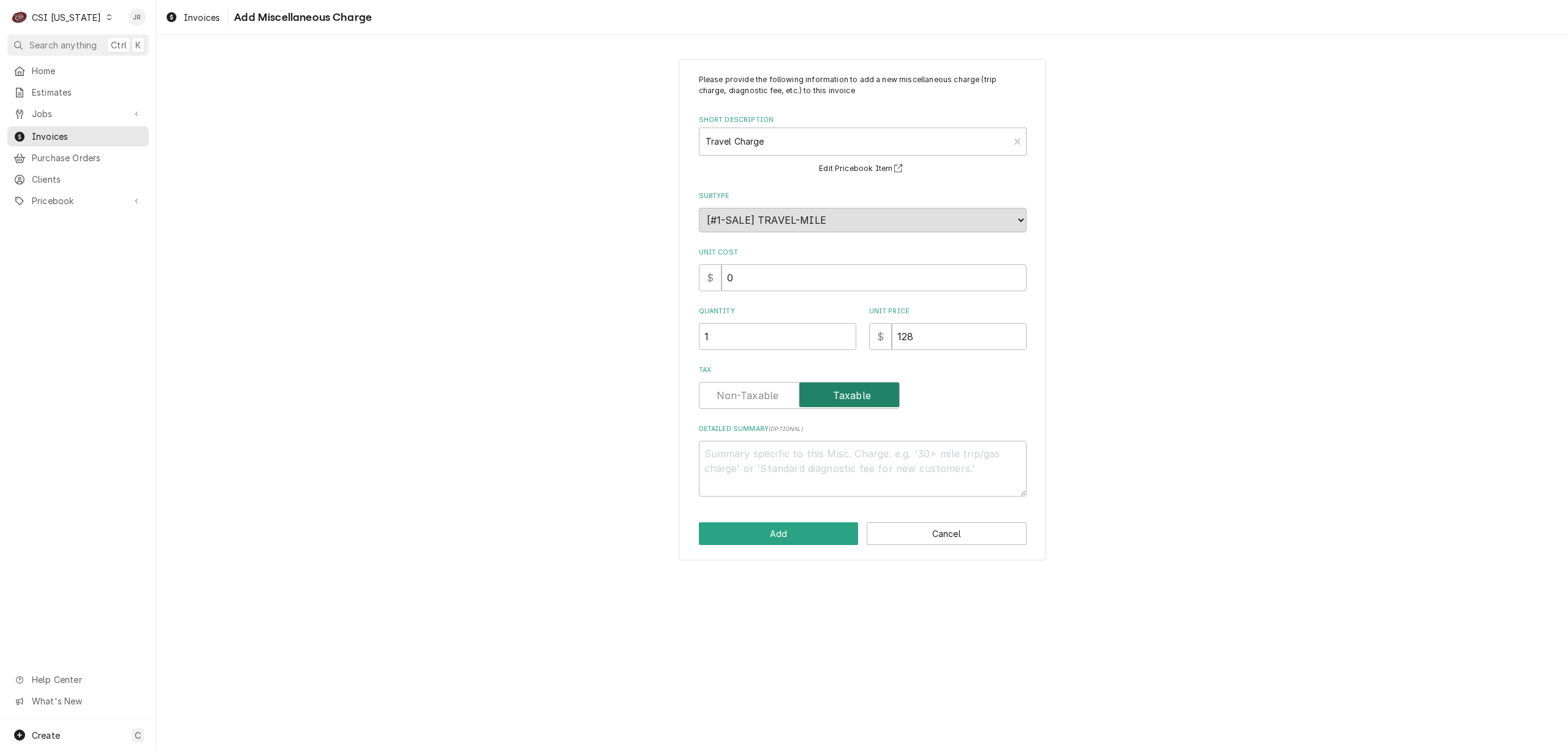
click at [758, 396] on input "Tax" at bounding box center [799, 395] width 190 height 27
checkbox input "false"
click at [759, 547] on div "Please provide the following information to add a new miscellaneous charge (tri…" at bounding box center [862, 309] width 368 height 502
click at [772, 522] on button "Add" at bounding box center [779, 534] width 160 height 23
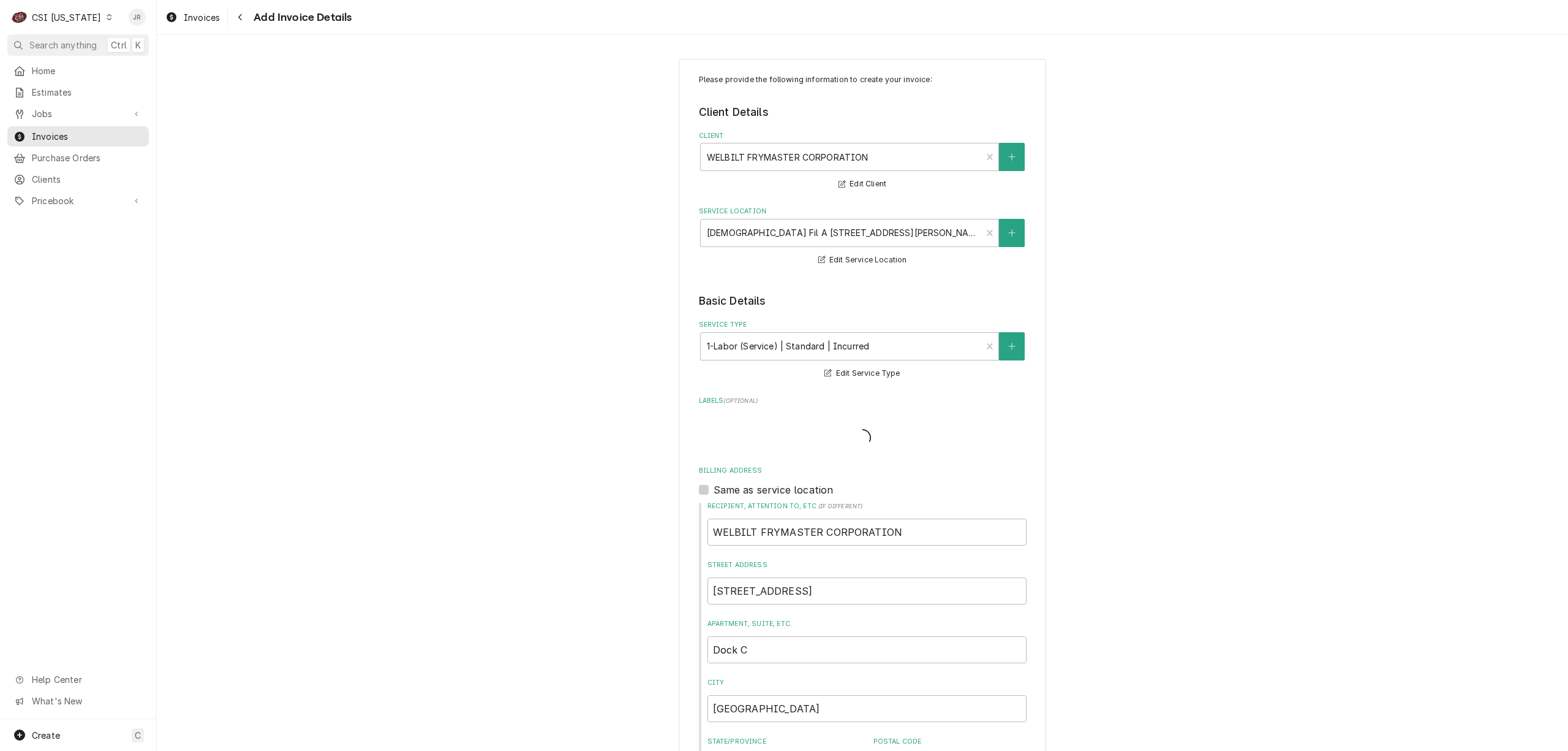
type textarea "x"
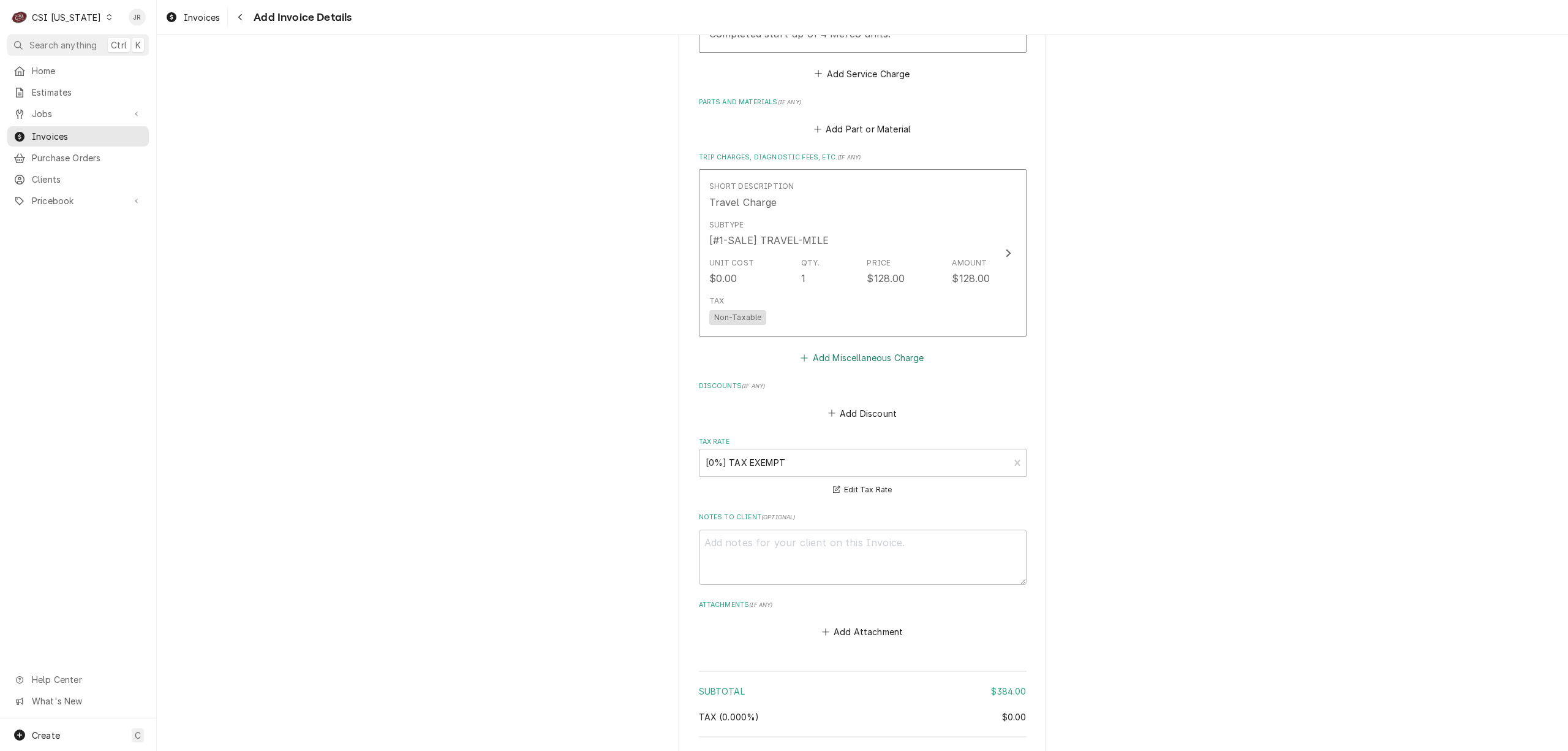
click at [811, 353] on button "Add Miscellaneous Charge" at bounding box center [862, 358] width 127 height 17
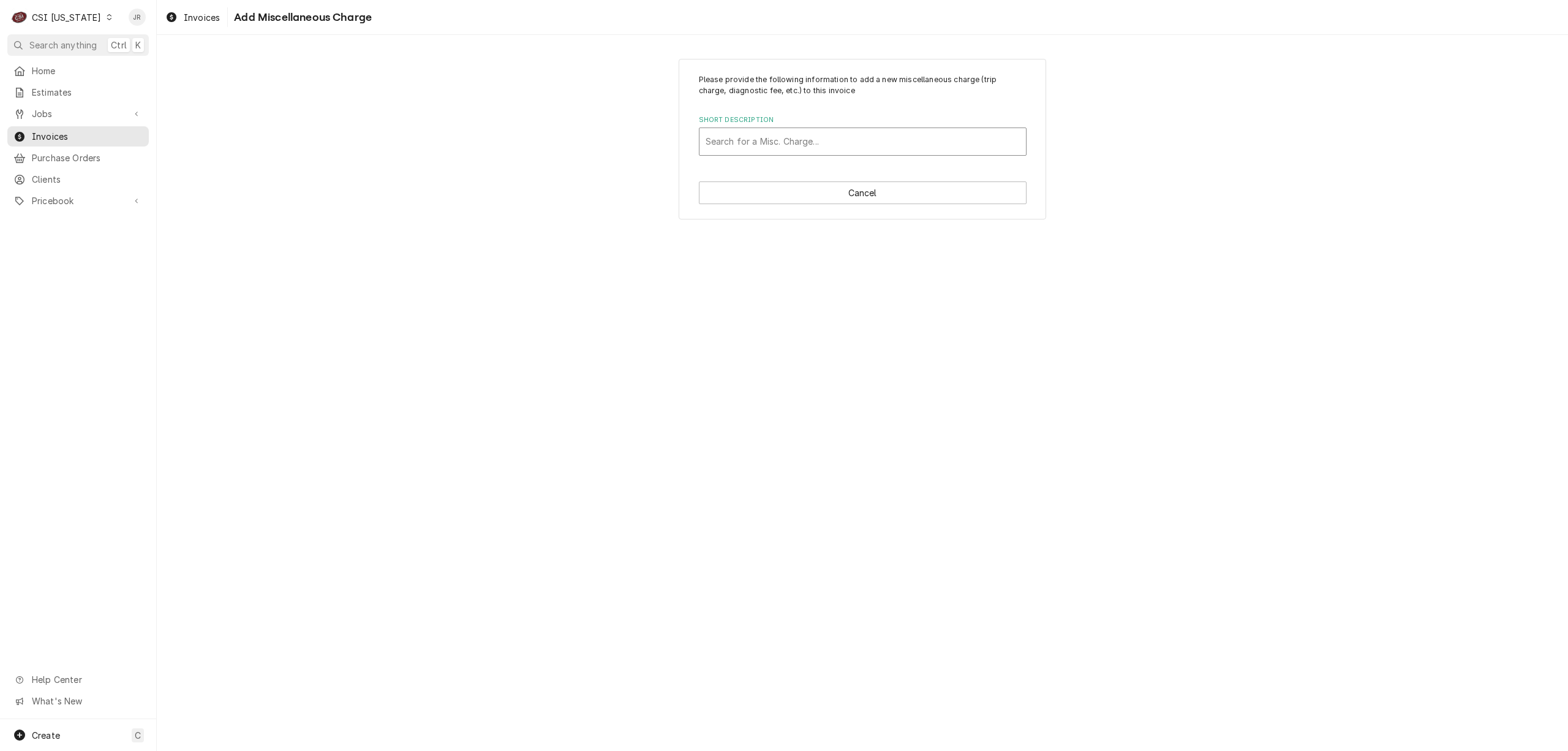
click at [797, 146] on div "Short Description" at bounding box center [863, 141] width 314 height 22
type input "mile"
click at [816, 170] on div "Mileage Charge" at bounding box center [862, 167] width 326 height 19
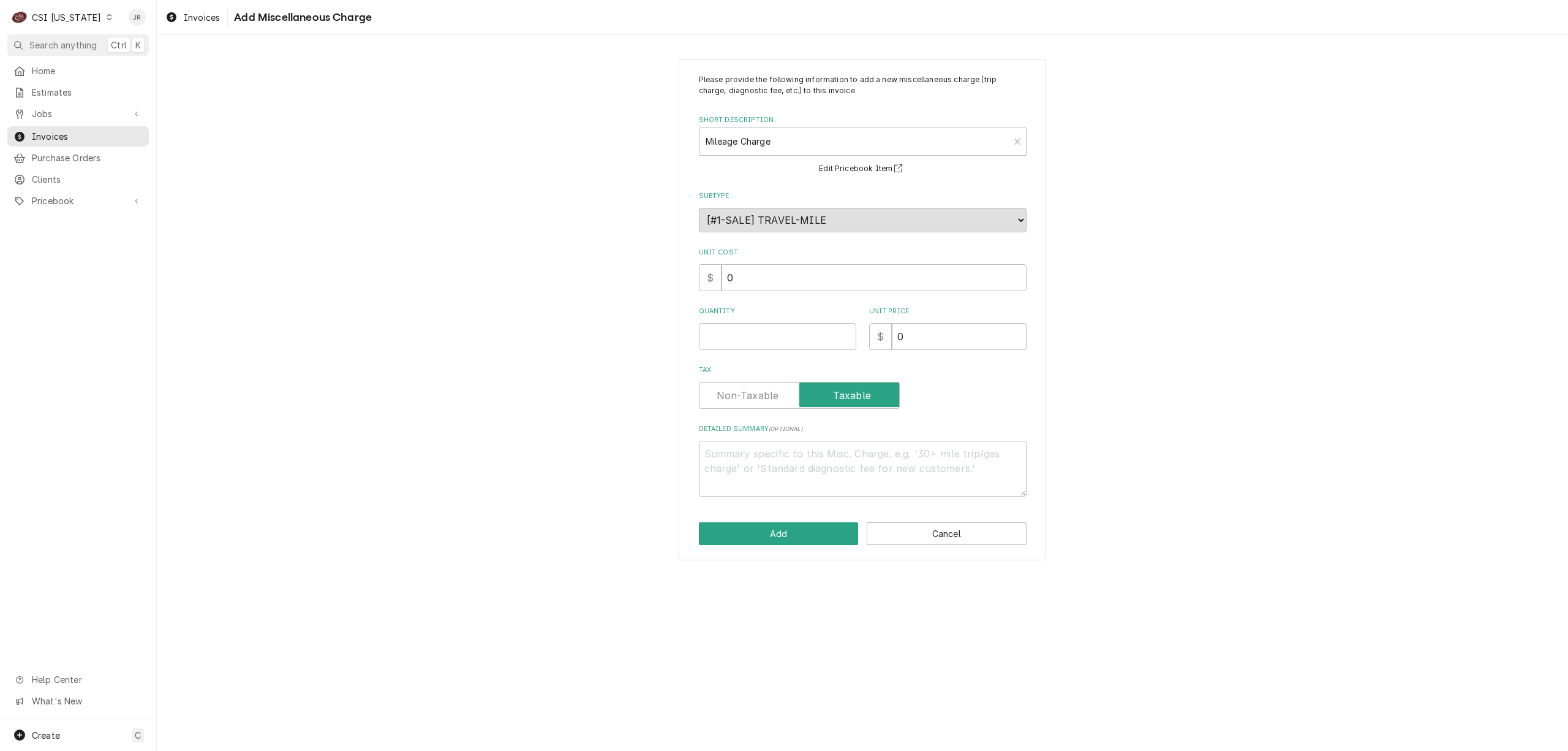
drag, startPoint x: 735, startPoint y: 320, endPoint x: 741, endPoint y: 344, distance: 24.7
click at [736, 320] on div "Quantity" at bounding box center [777, 328] width 157 height 44
click at [743, 347] on input "Quantity" at bounding box center [777, 337] width 157 height 27
type textarea "x"
type input "6"
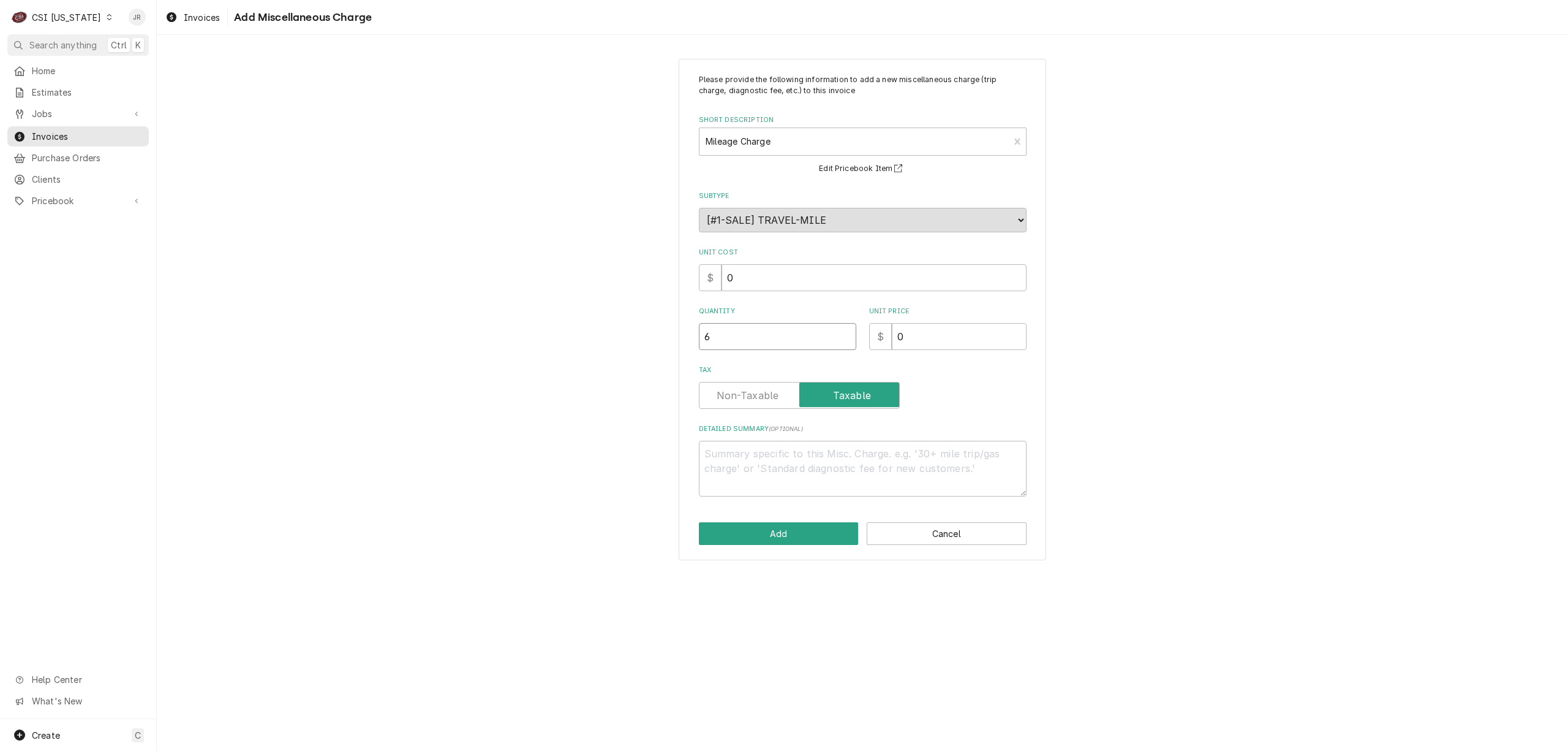
type textarea "x"
type input "68"
type textarea "x"
type input "1"
type textarea "x"
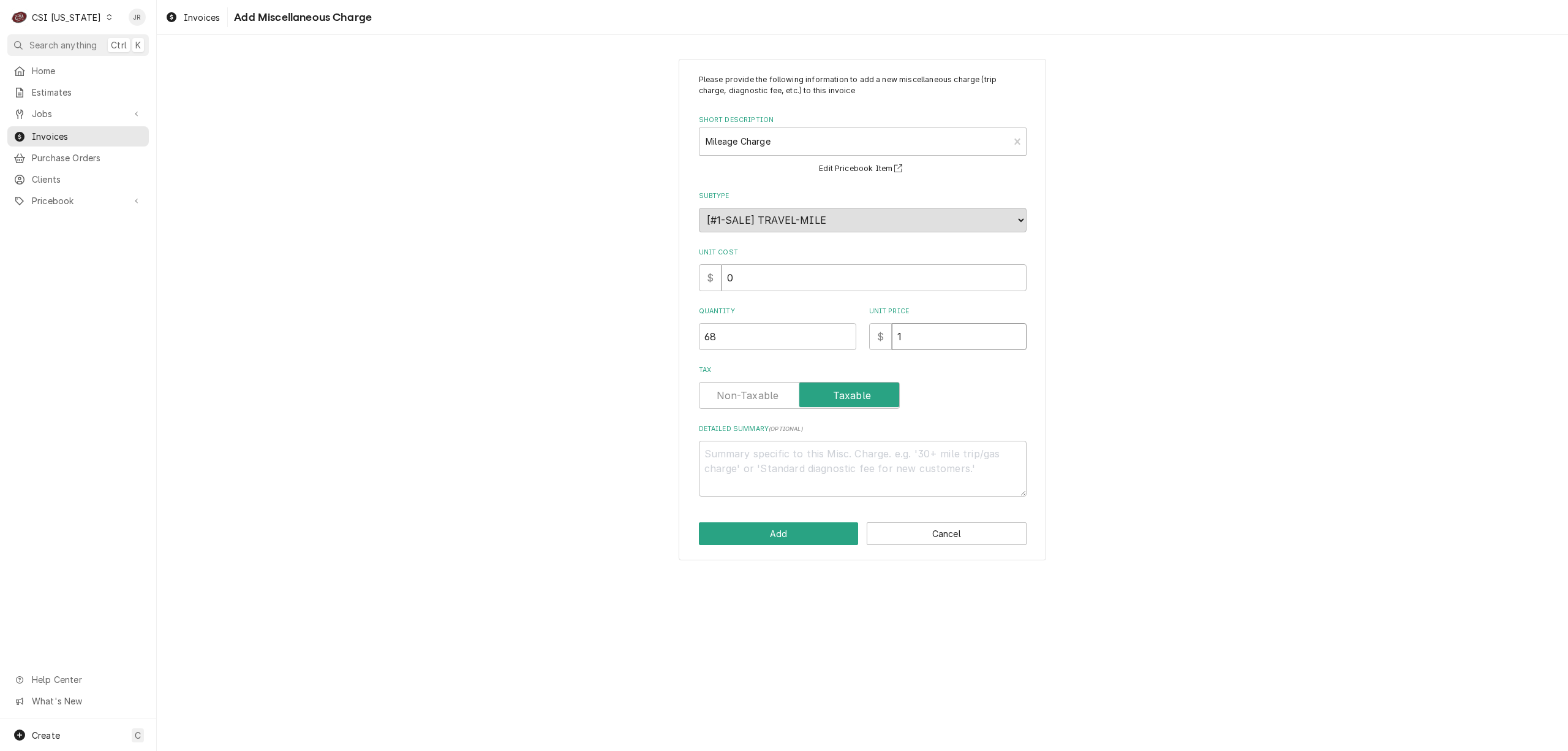
type input "1.2"
type textarea "x"
type input "1.28"
click at [775, 532] on button "Add" at bounding box center [779, 534] width 160 height 23
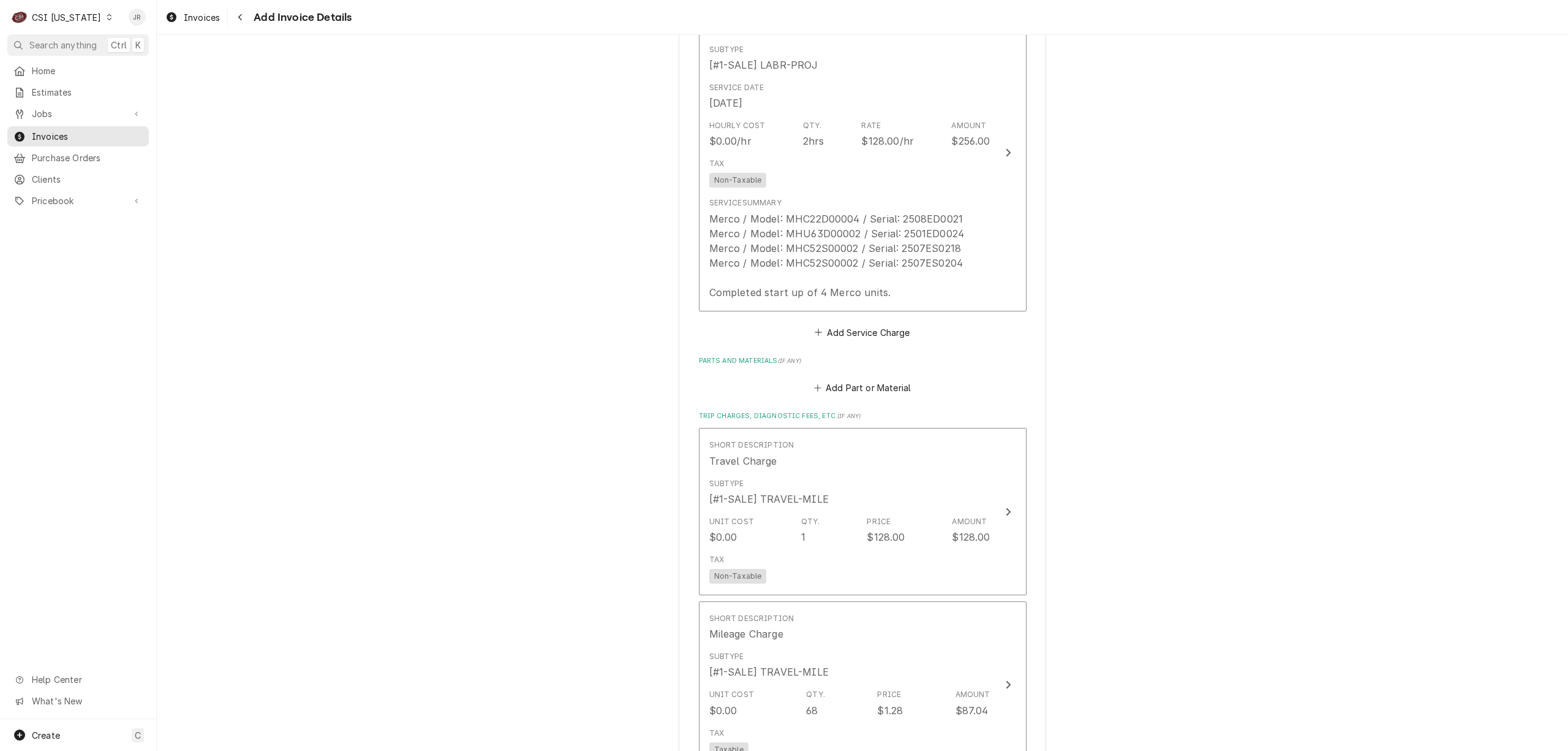
scroll to position [768, 0]
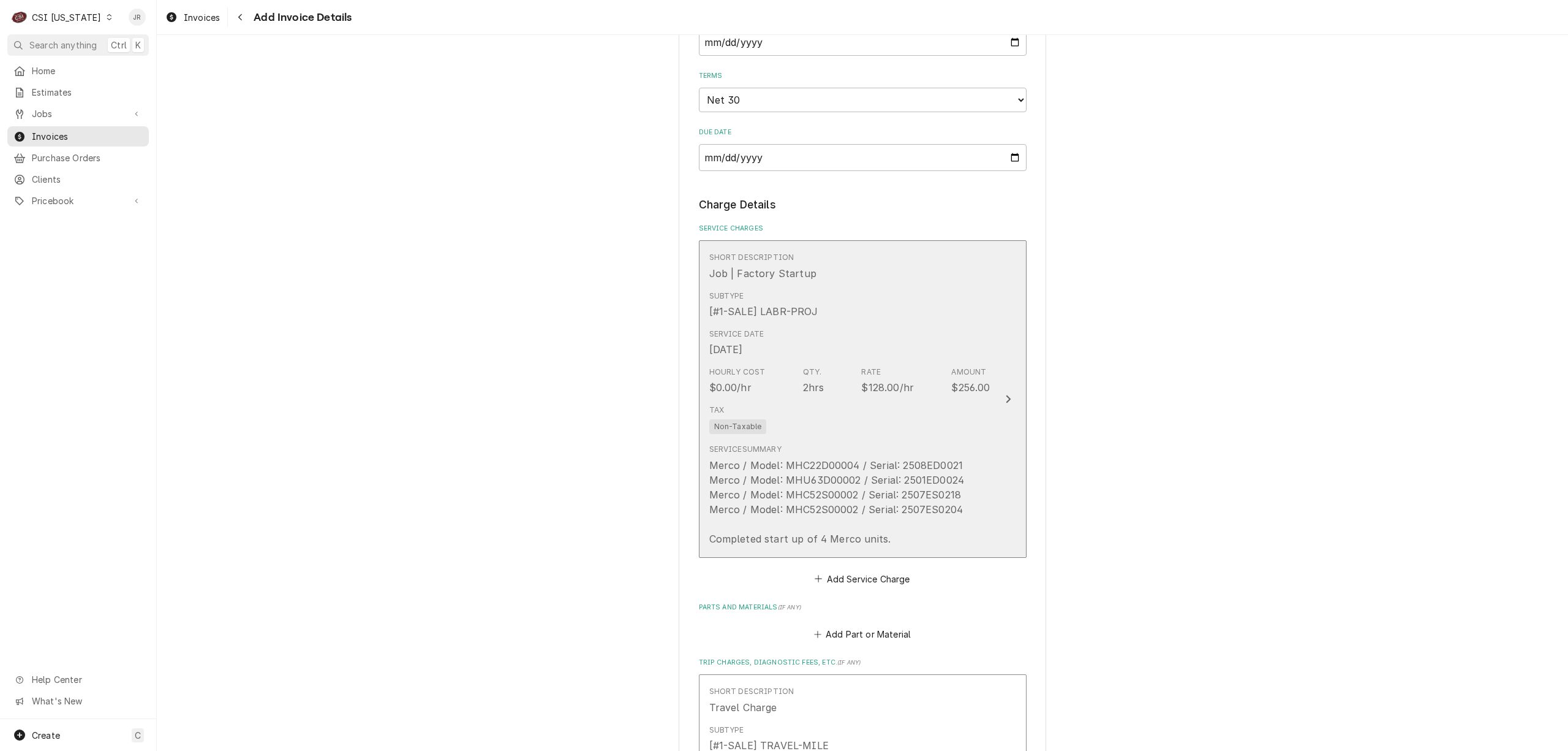
click at [969, 452] on div "Service Summary Merco / Model: MHC22D00004 / Serial: 2508ED0021 Merco / Model: …" at bounding box center [850, 494] width 281 height 111
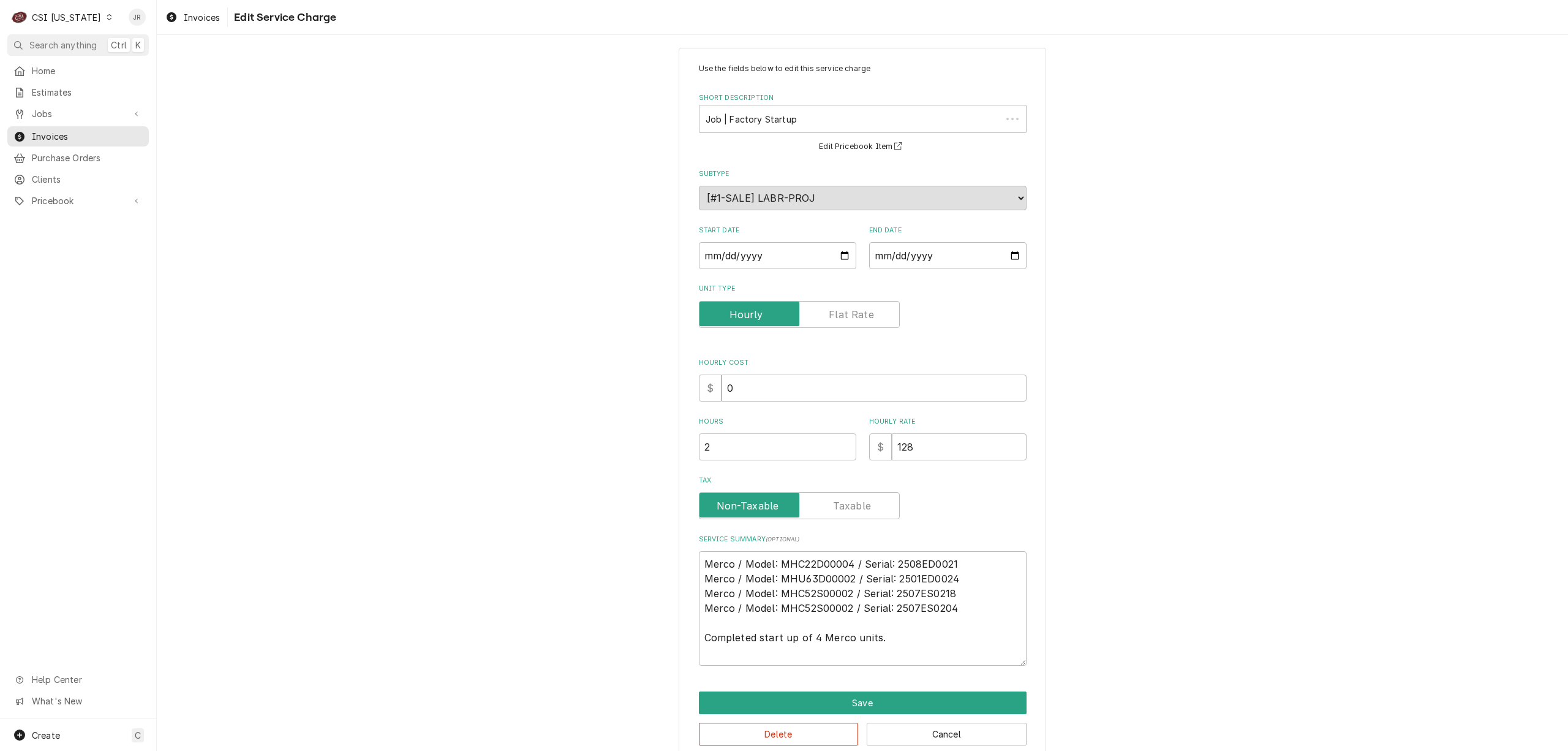
scroll to position [32, 0]
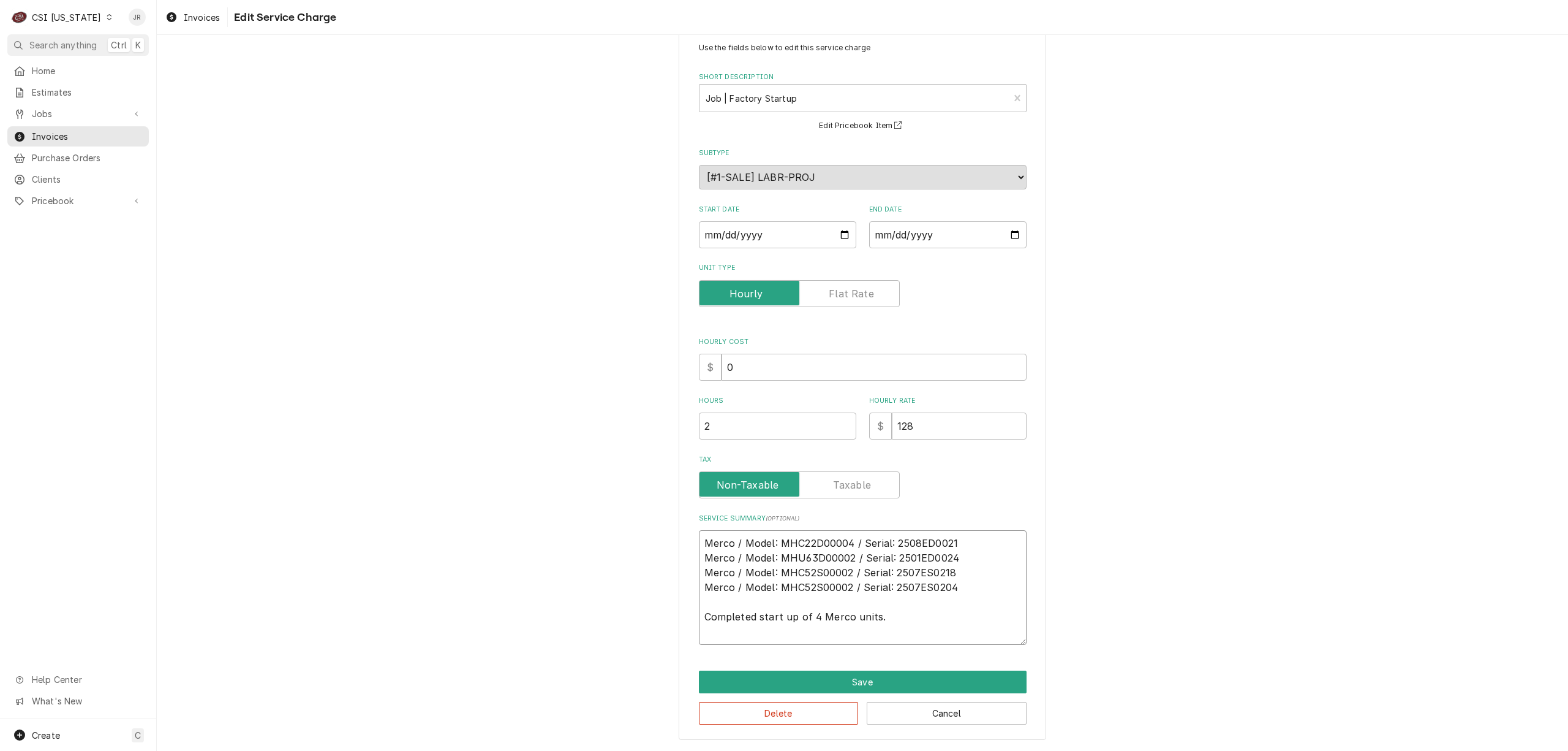
drag, startPoint x: 887, startPoint y: 617, endPoint x: 673, endPoint y: 539, distance: 227.8
click at [615, 531] on div "Use the fields below to edit this service charge Short Description Job | Factor…" at bounding box center [863, 383] width 1412 height 735
click at [822, 101] on div "Short Description" at bounding box center [854, 98] width 298 height 22
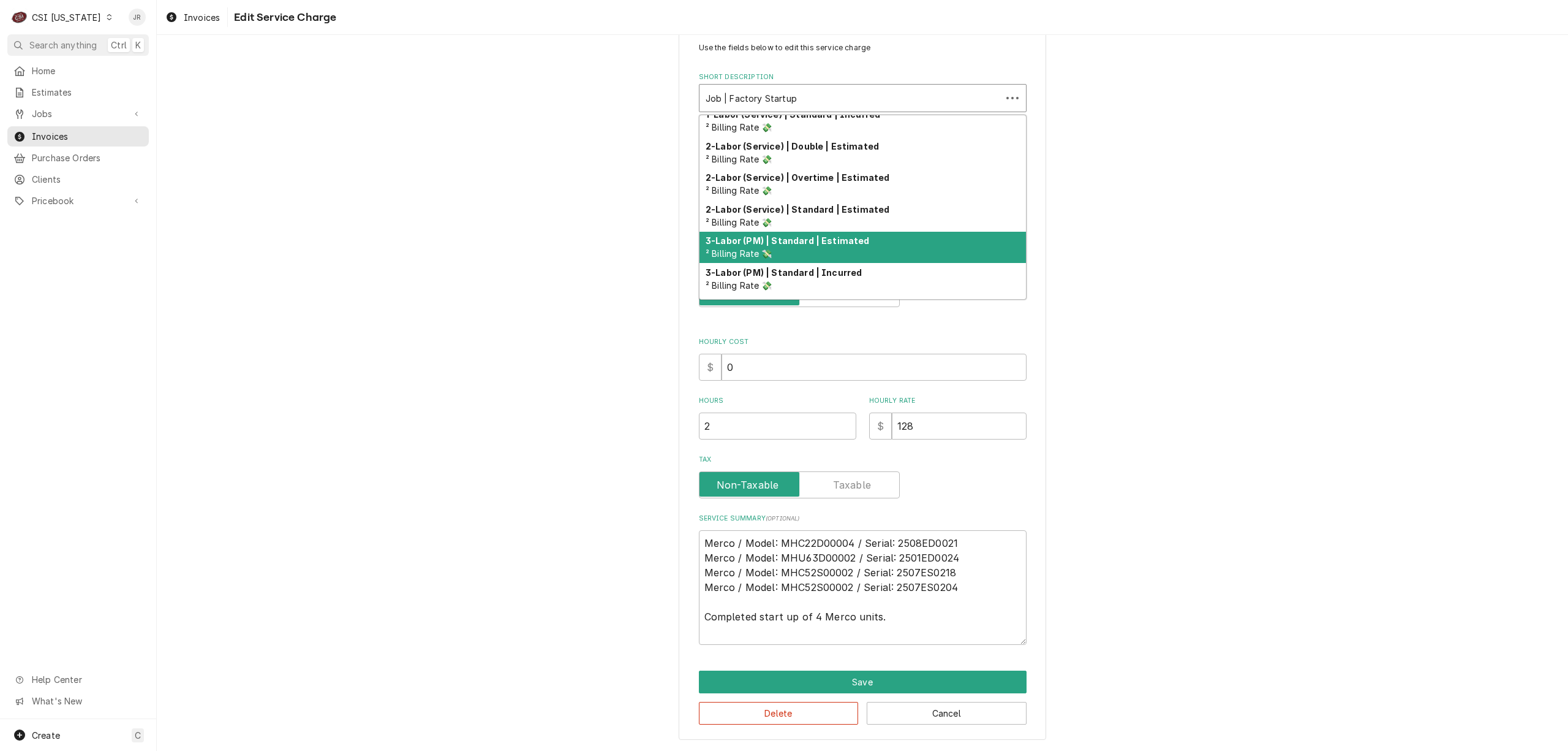
scroll to position [132, 0]
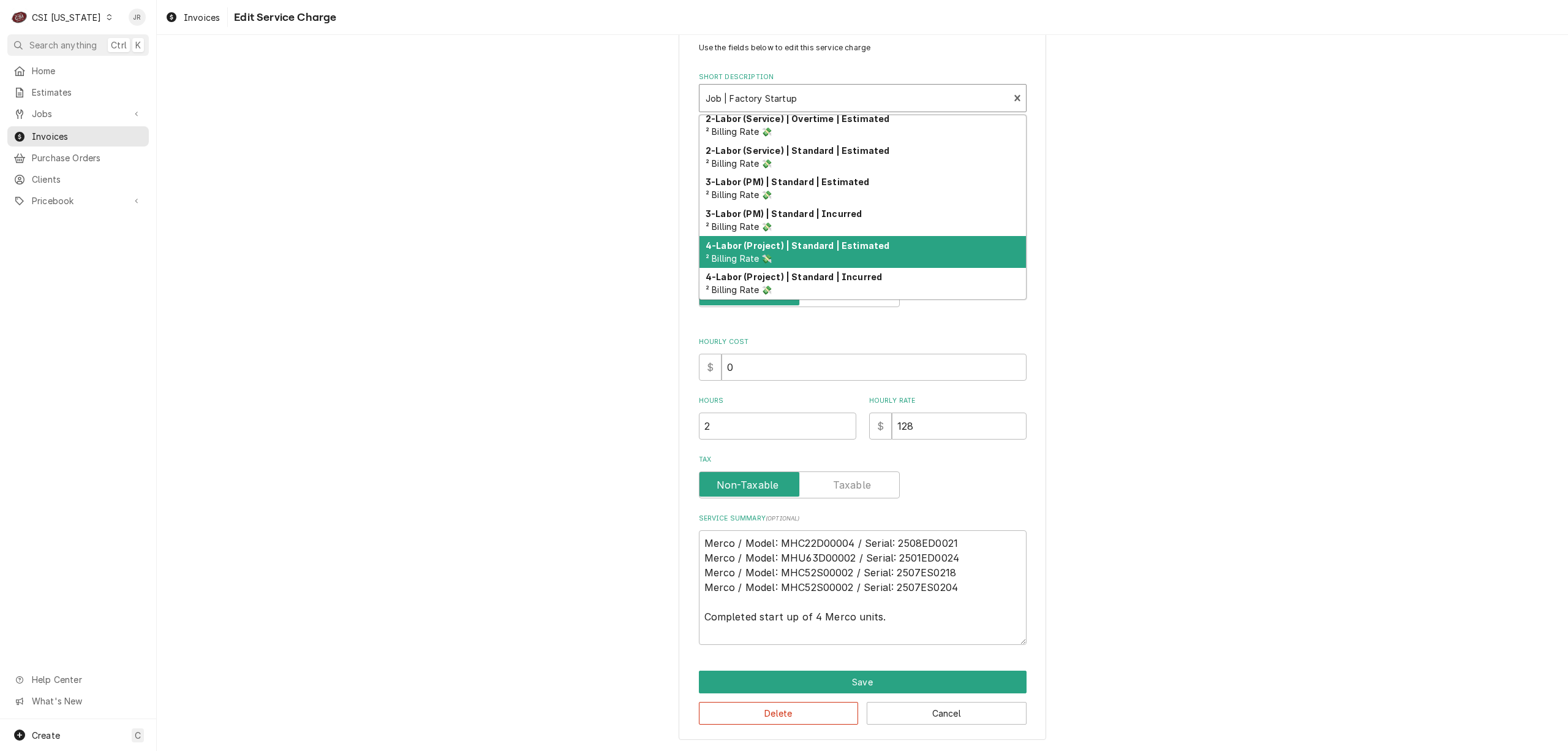
drag, startPoint x: 870, startPoint y: 192, endPoint x: 877, endPoint y: 252, distance: 60.4
click at [877, 252] on div "1-Labor (Service) | Double | Incurred ² Billing Rate 💸 1-Labor (Service) | Over…" at bounding box center [862, 207] width 326 height 184
click at [877, 252] on div "4-Labor (Project) | Standard | Estimated ² Billing Rate 💸" at bounding box center [862, 252] width 326 height 32
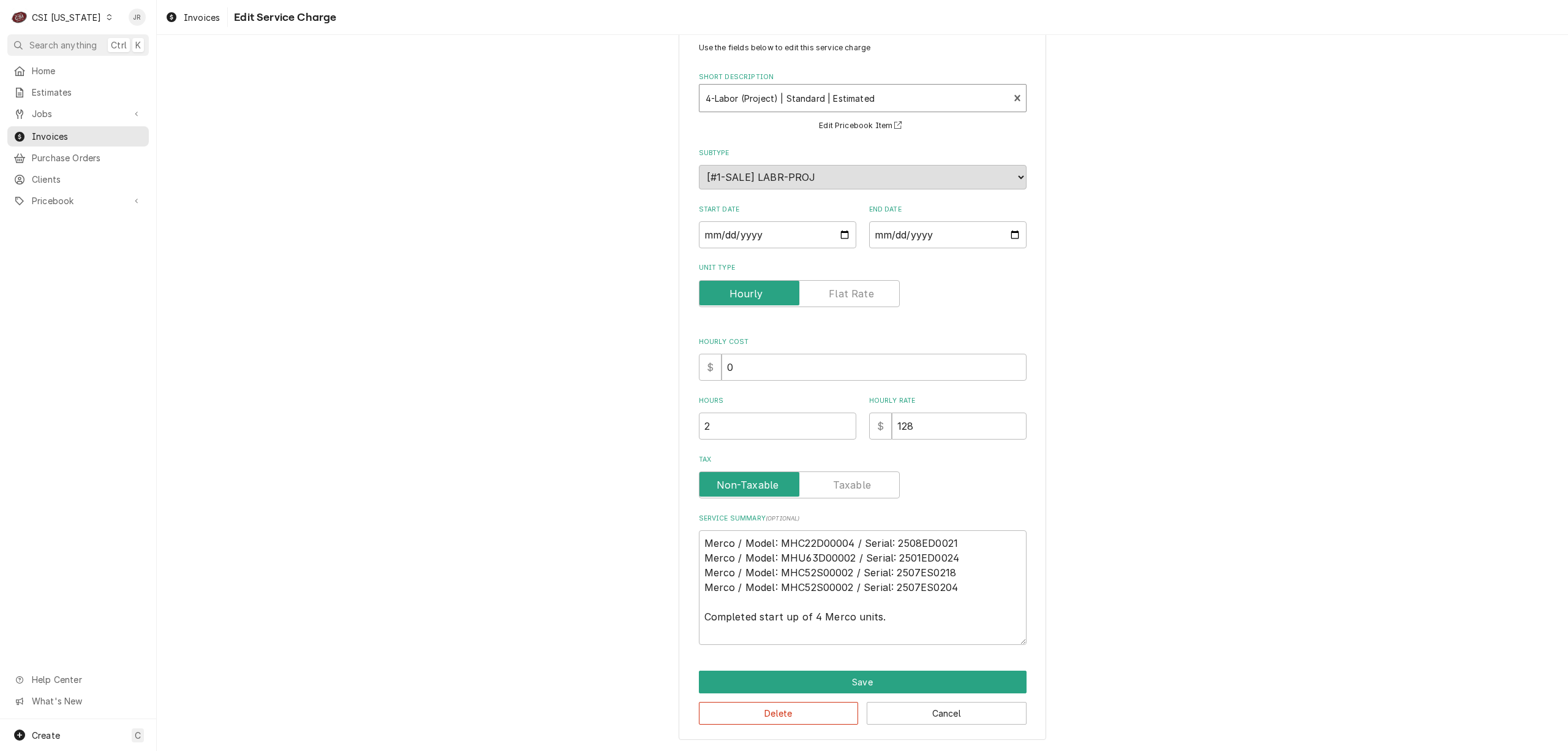
scroll to position [0, 0]
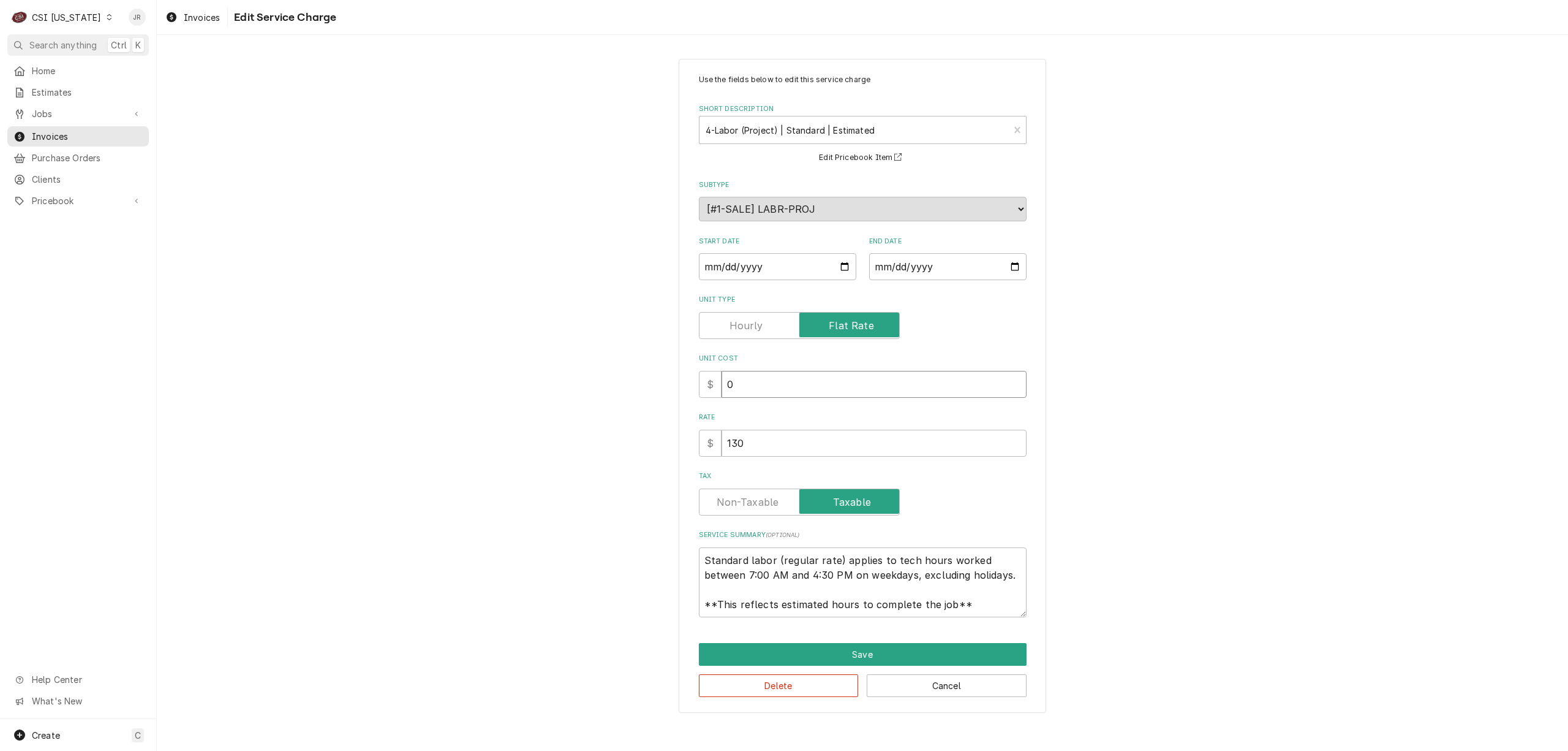
drag, startPoint x: 690, startPoint y: 384, endPoint x: 706, endPoint y: 374, distance: 18.9
click at [685, 377] on div "Use the fields below to edit this service charge Short Description 4-Labor (Pro…" at bounding box center [862, 385] width 368 height 654
type textarea "x"
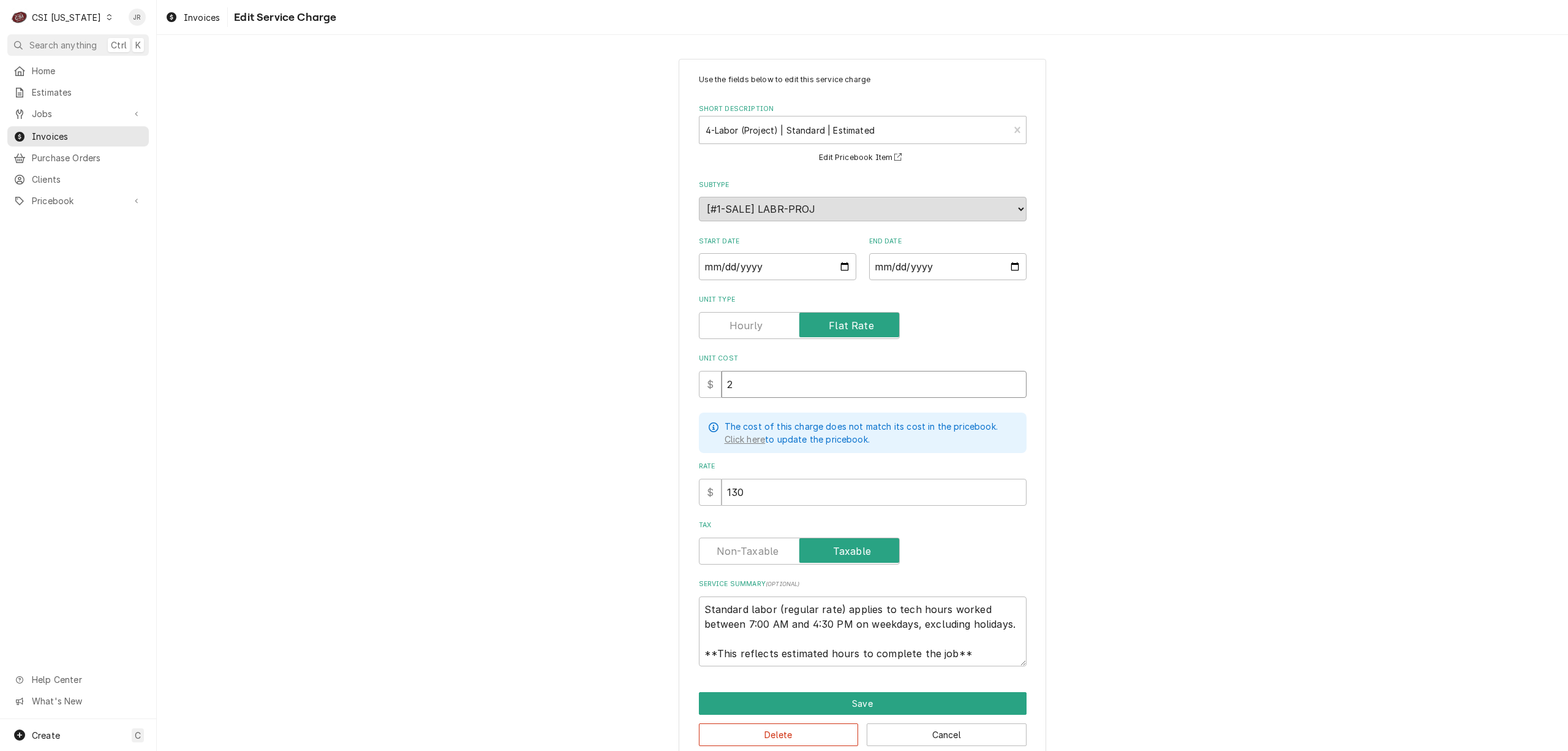
type input "2"
type textarea "x"
type input "1"
type textarea "x"
type input "12"
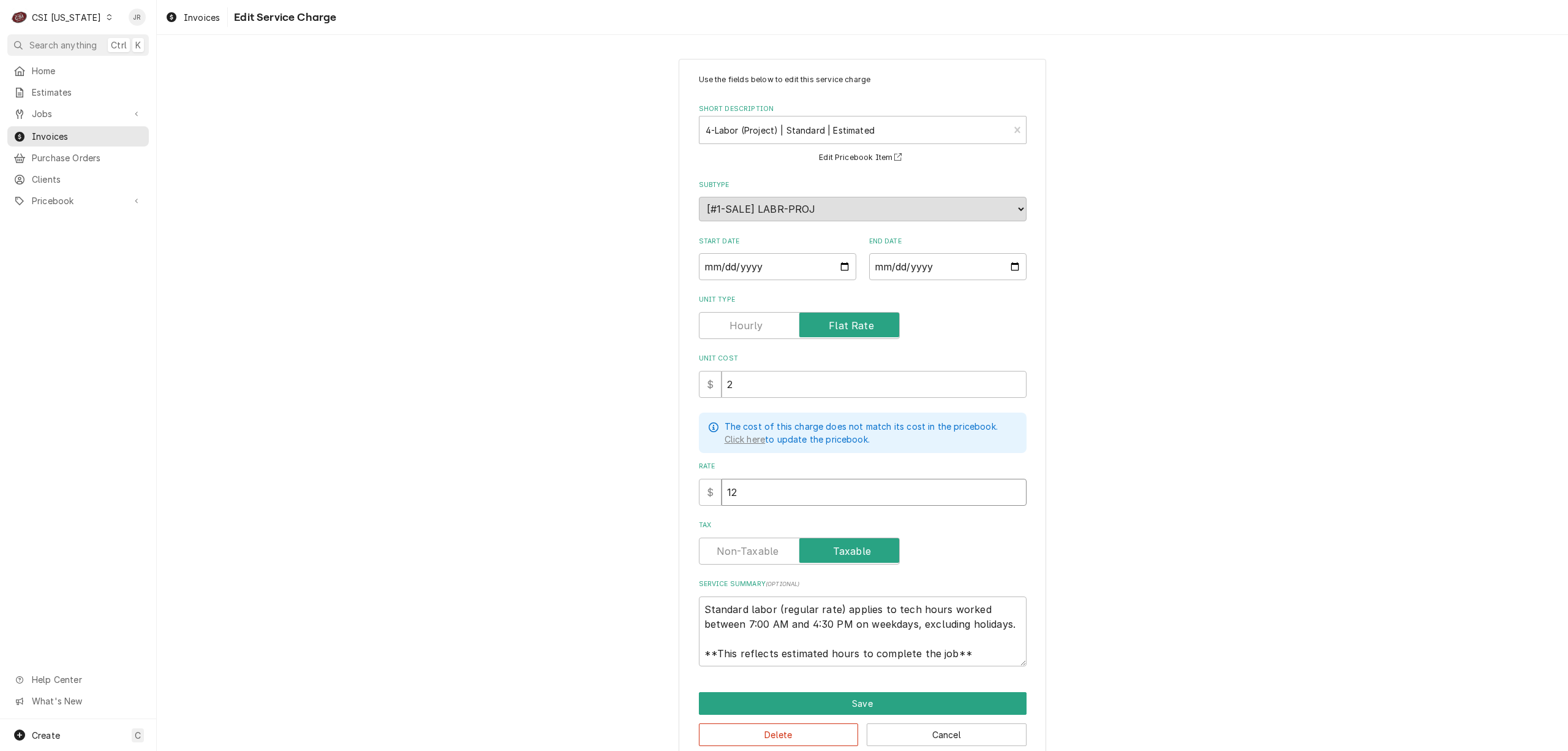
type textarea "x"
type input "128"
click at [706, 601] on textarea "Standard labor (regular rate) applies to tech hours worked between 7:00 AM and …" at bounding box center [862, 631] width 328 height 71
drag, startPoint x: 699, startPoint y: 604, endPoint x: 1021, endPoint y: 670, distance: 328.7
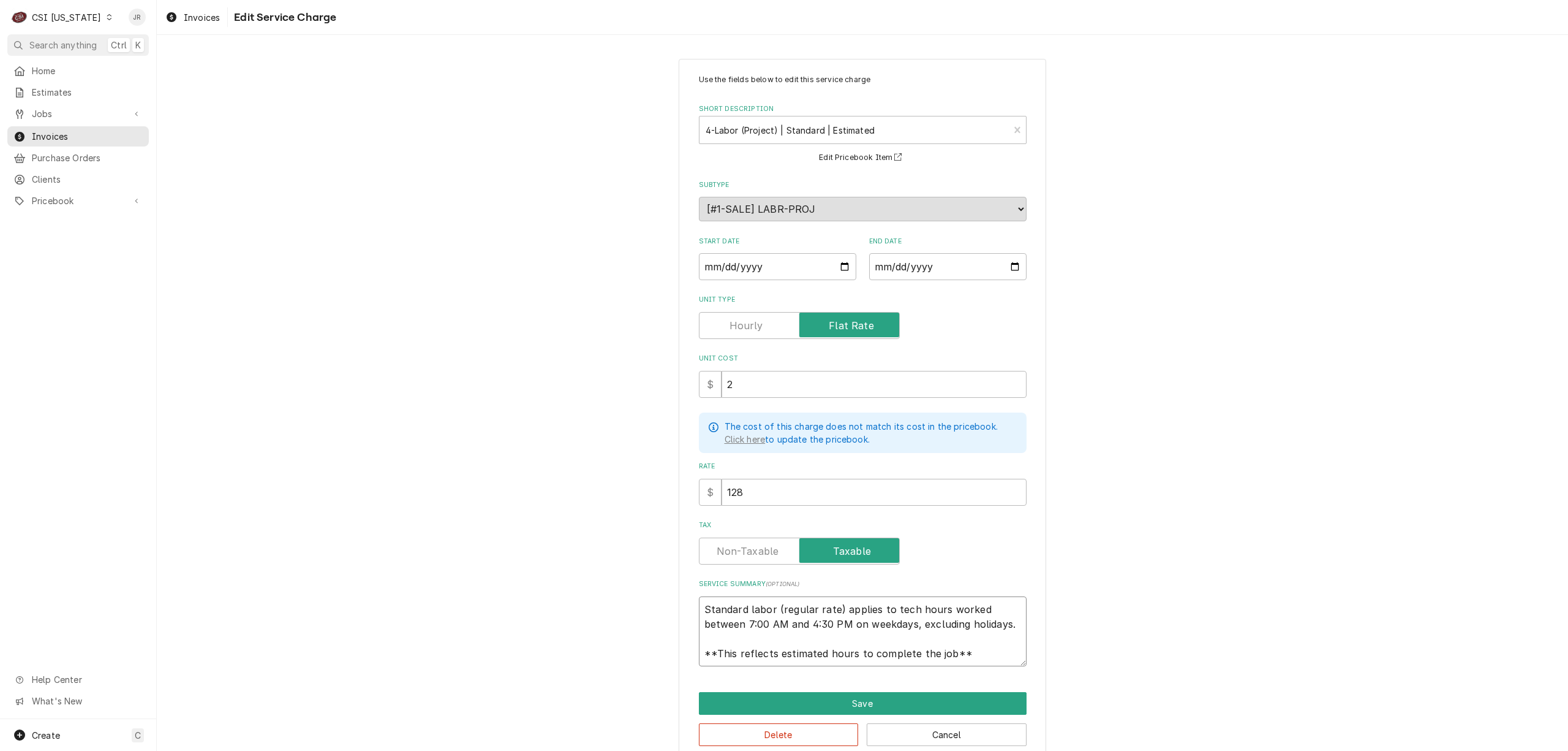
click at [1021, 670] on div "Use the fields below to edit this service charge Short Description 4-Labor (Pro…" at bounding box center [862, 410] width 368 height 703
paste textarea "Merco / Model: MHC22D00004 / Serial: 2508ED0021 Merco / Model: MHU63D00002 / Se…"
type textarea "x"
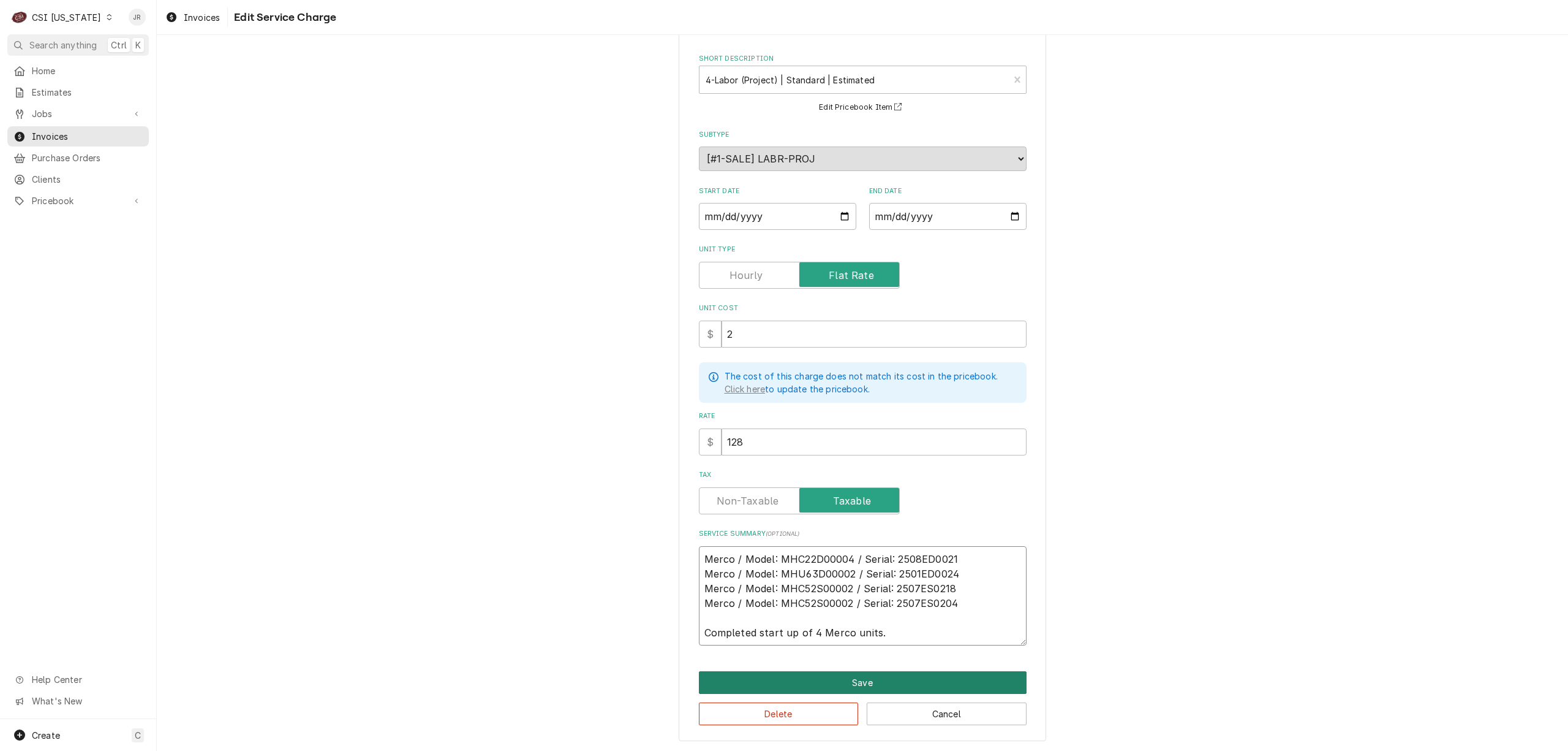
type textarea "Merco / Model: MHC22D00004 / Serial: 2508ED0021 Merco / Model: MHU63D00002 / Se…"
click at [848, 682] on button "Save" at bounding box center [862, 682] width 328 height 23
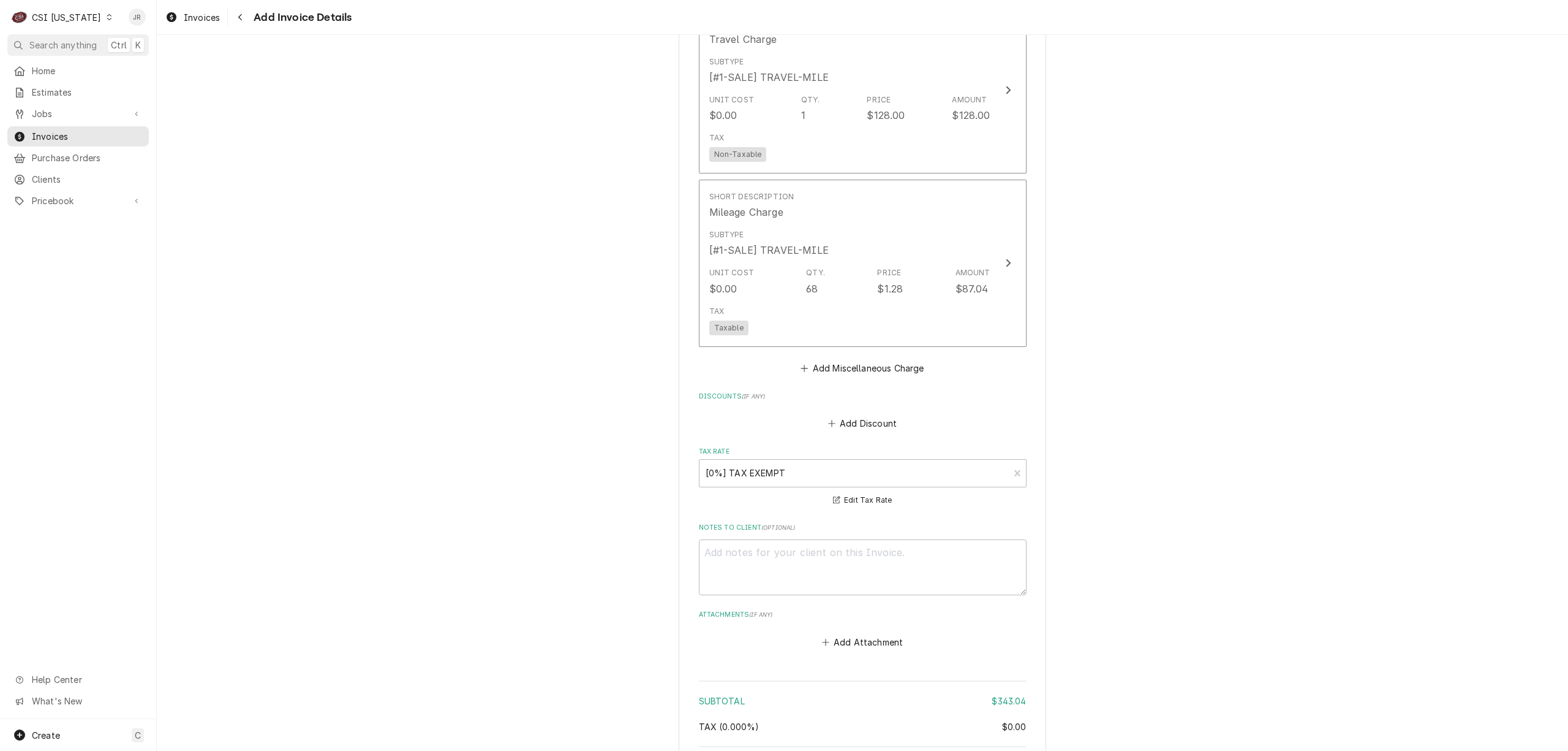
scroll to position [1596, 0]
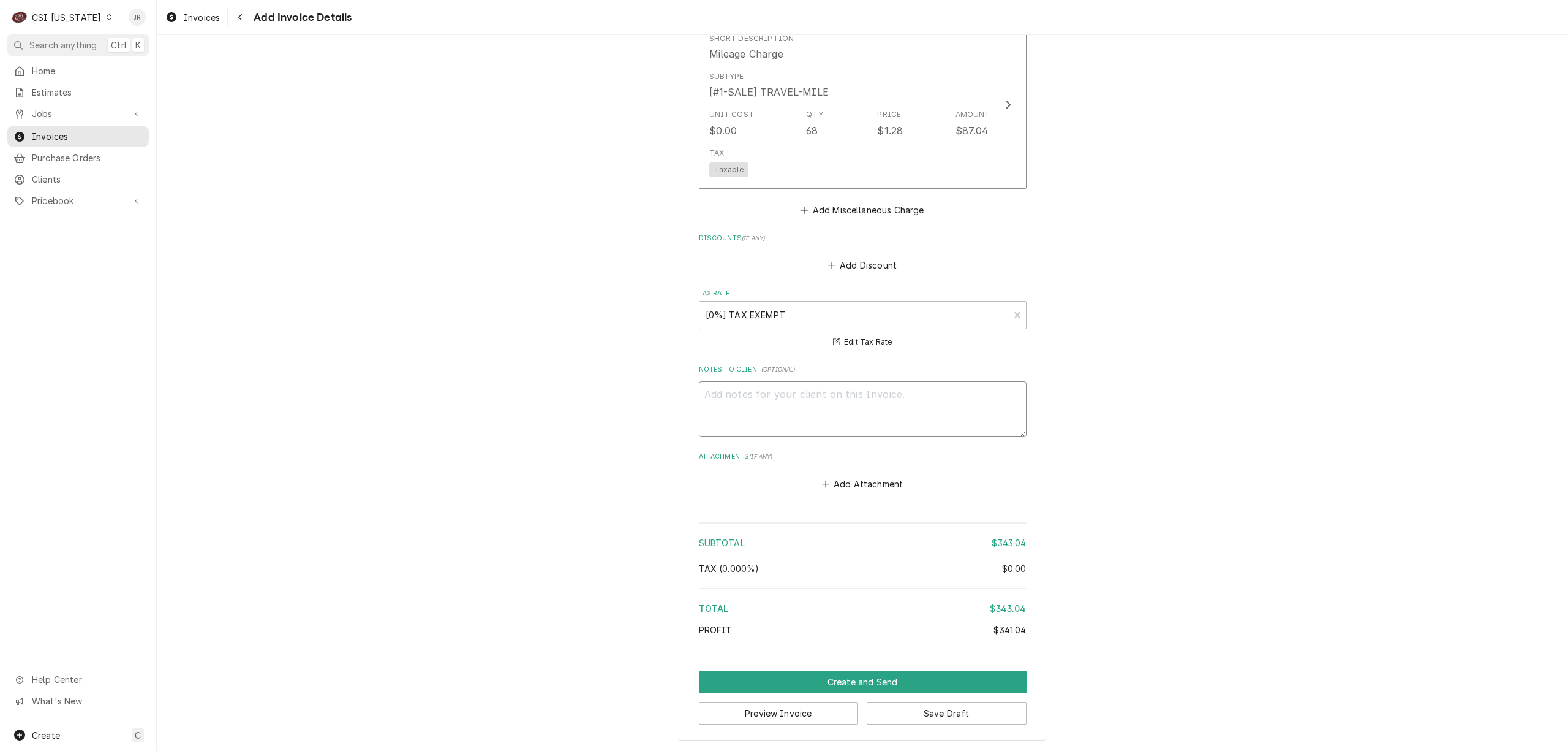
click at [829, 397] on textarea "Notes to Client ( optional )" at bounding box center [862, 409] width 328 height 56
type textarea "x"
type textarea "s"
type textarea "x"
type textarea "se"
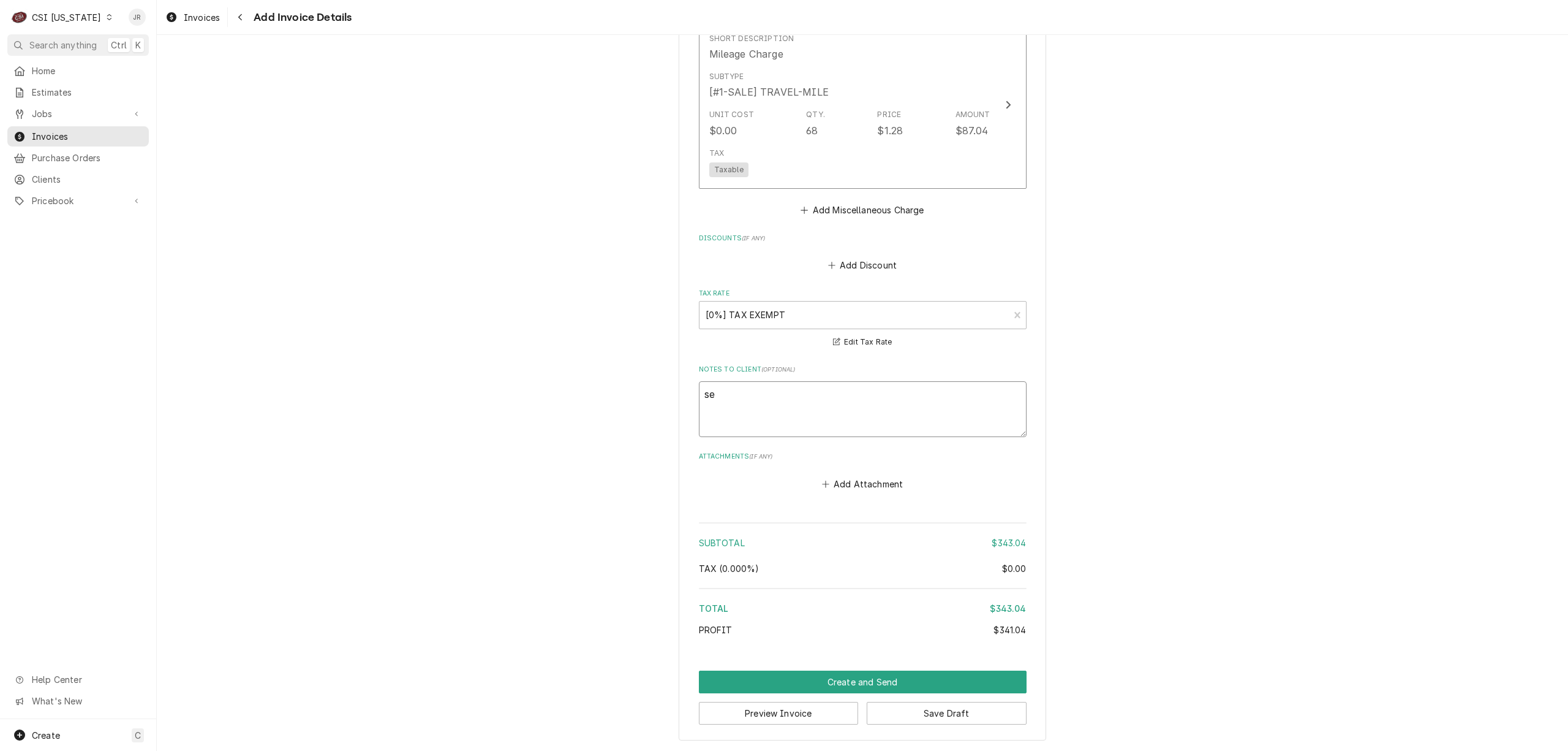
type textarea "x"
type textarea "see"
type textarea "x"
type textarea "see"
type textarea "x"
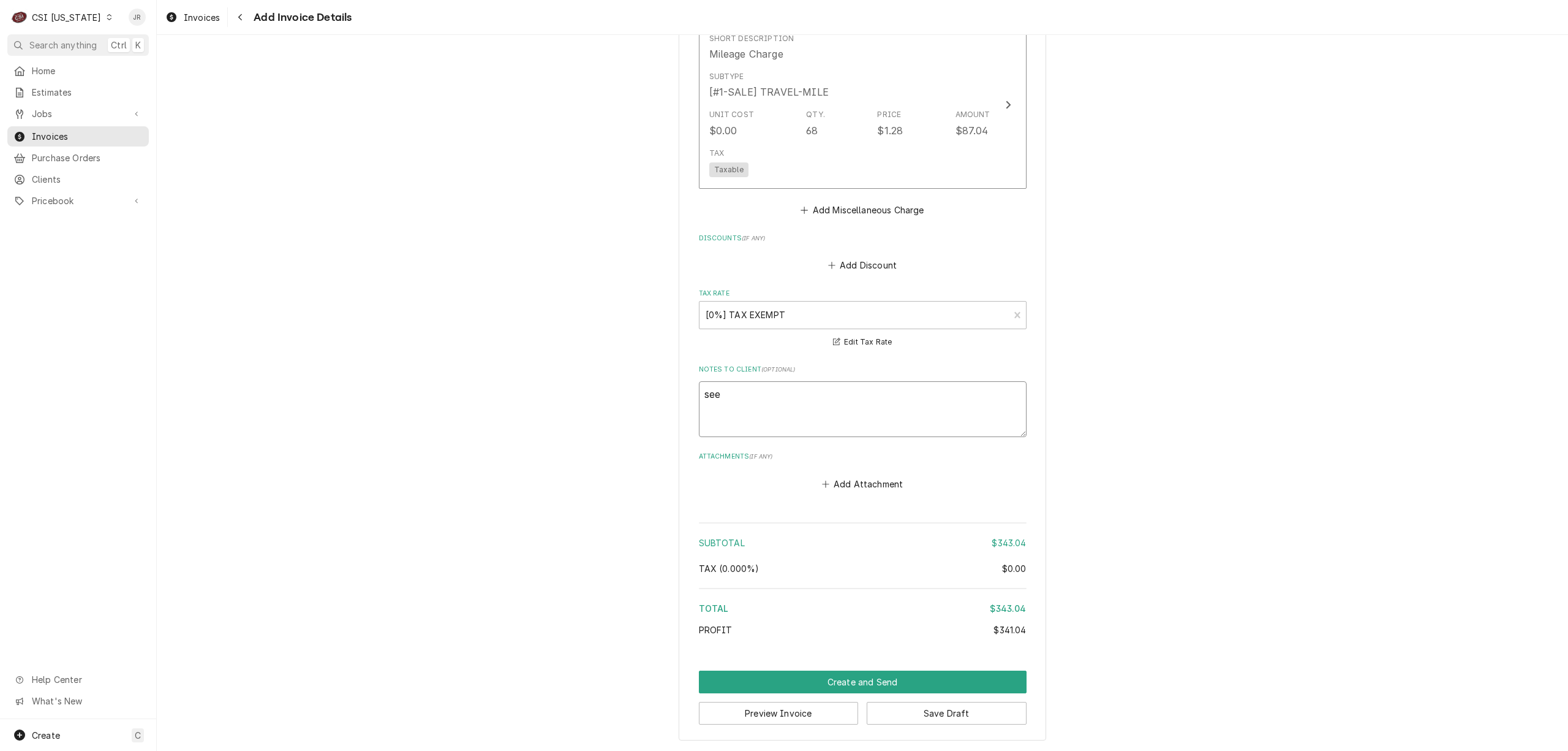
type textarea "see j"
type textarea "x"
type textarea "see jo"
type textarea "x"
type textarea "see job"
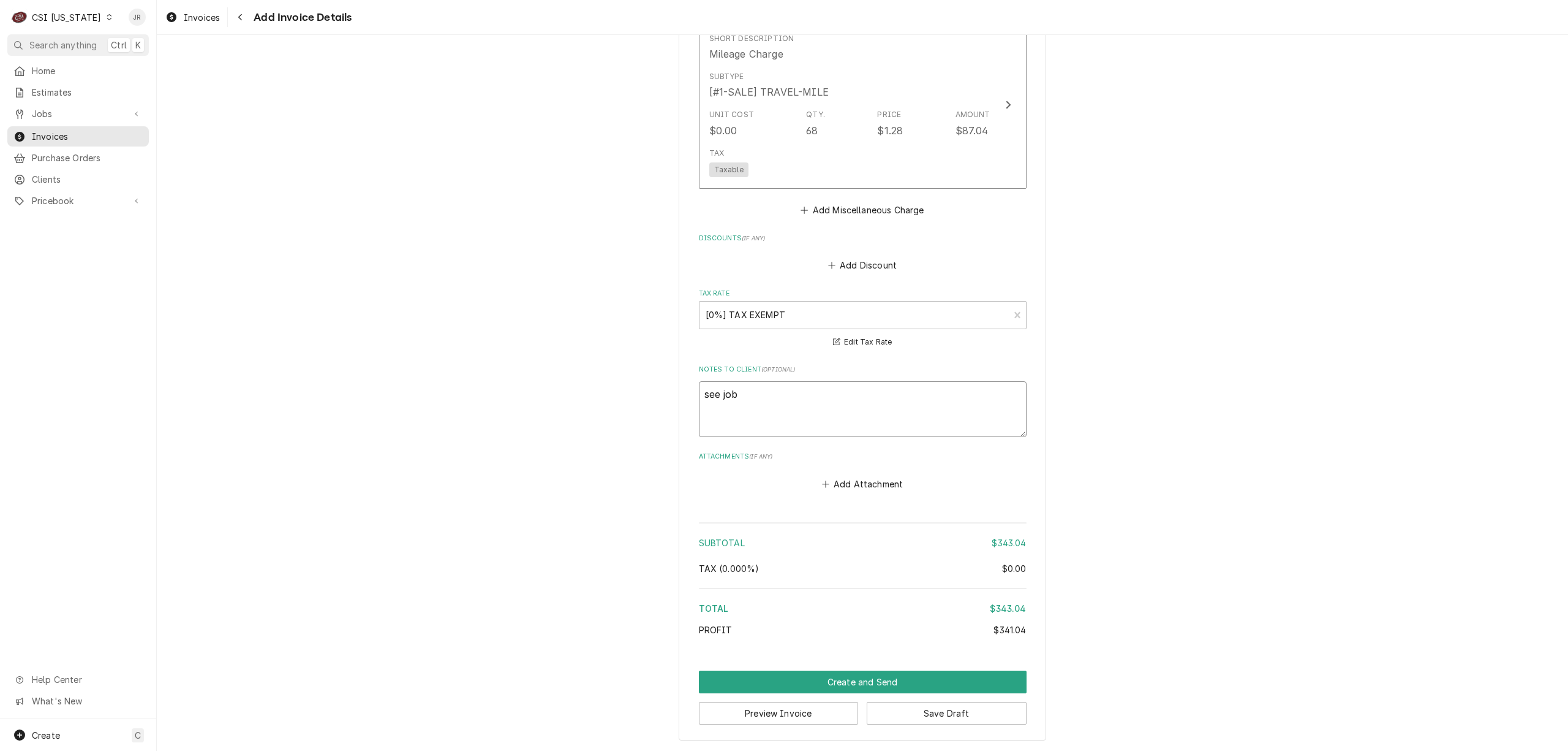
type textarea "x"
type textarea "see job"
type textarea "x"
type textarea "see job 1"
type textarea "x"
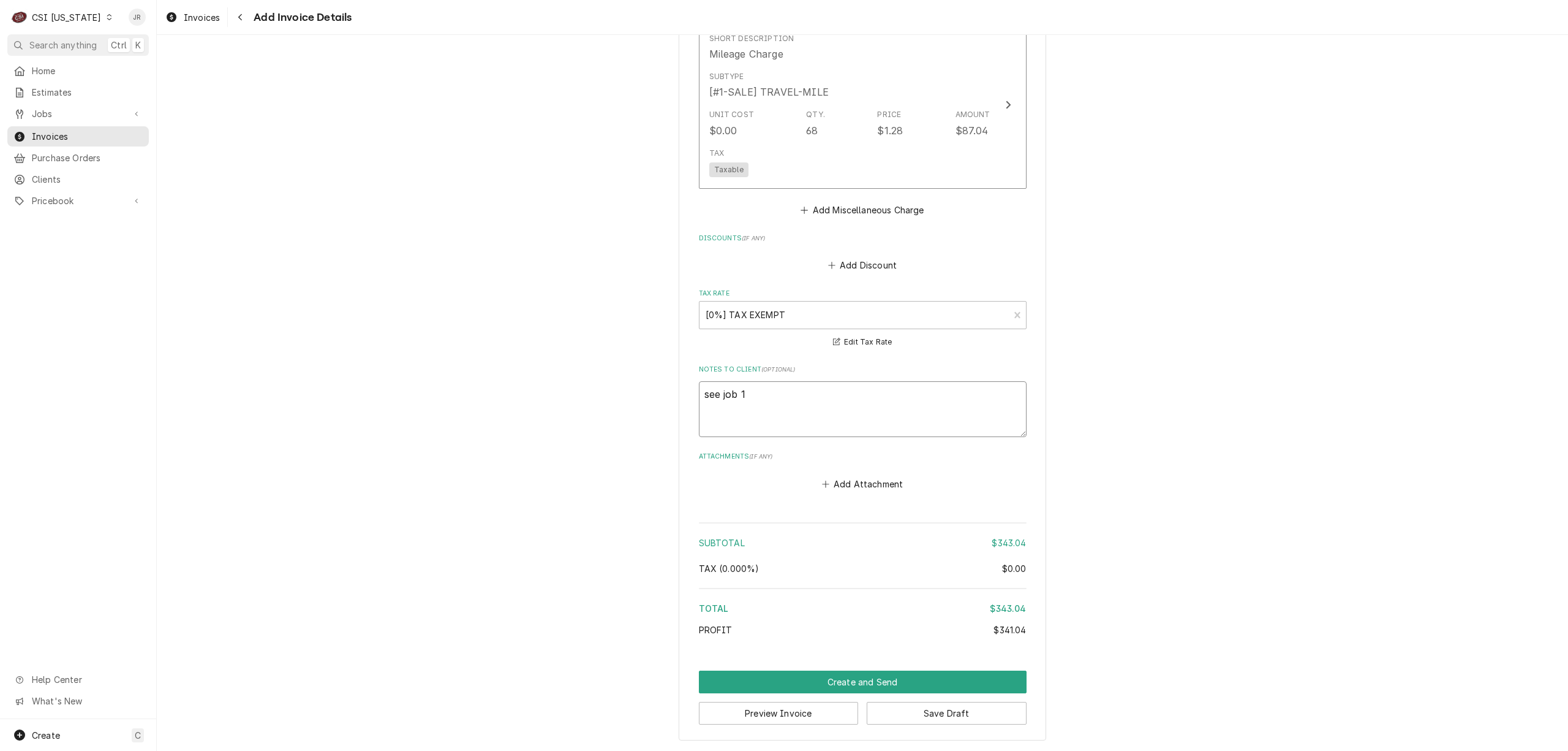
type textarea "see job 10"
type textarea "x"
type textarea "see job 104"
type textarea "x"
type textarea "see job 1042"
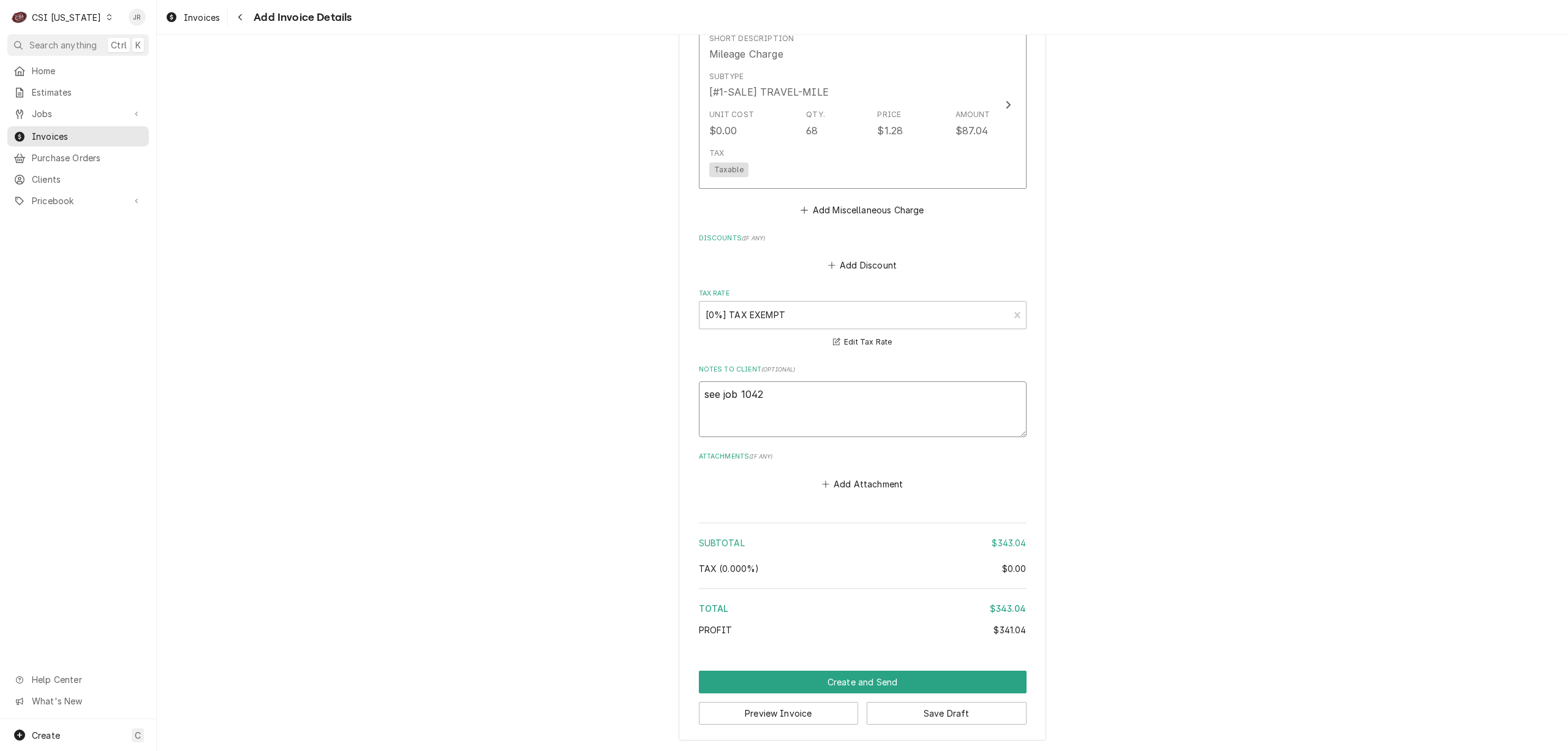
type textarea "x"
type textarea "see job 104"
type textarea "x"
type textarea "see job 10"
type textarea "x"
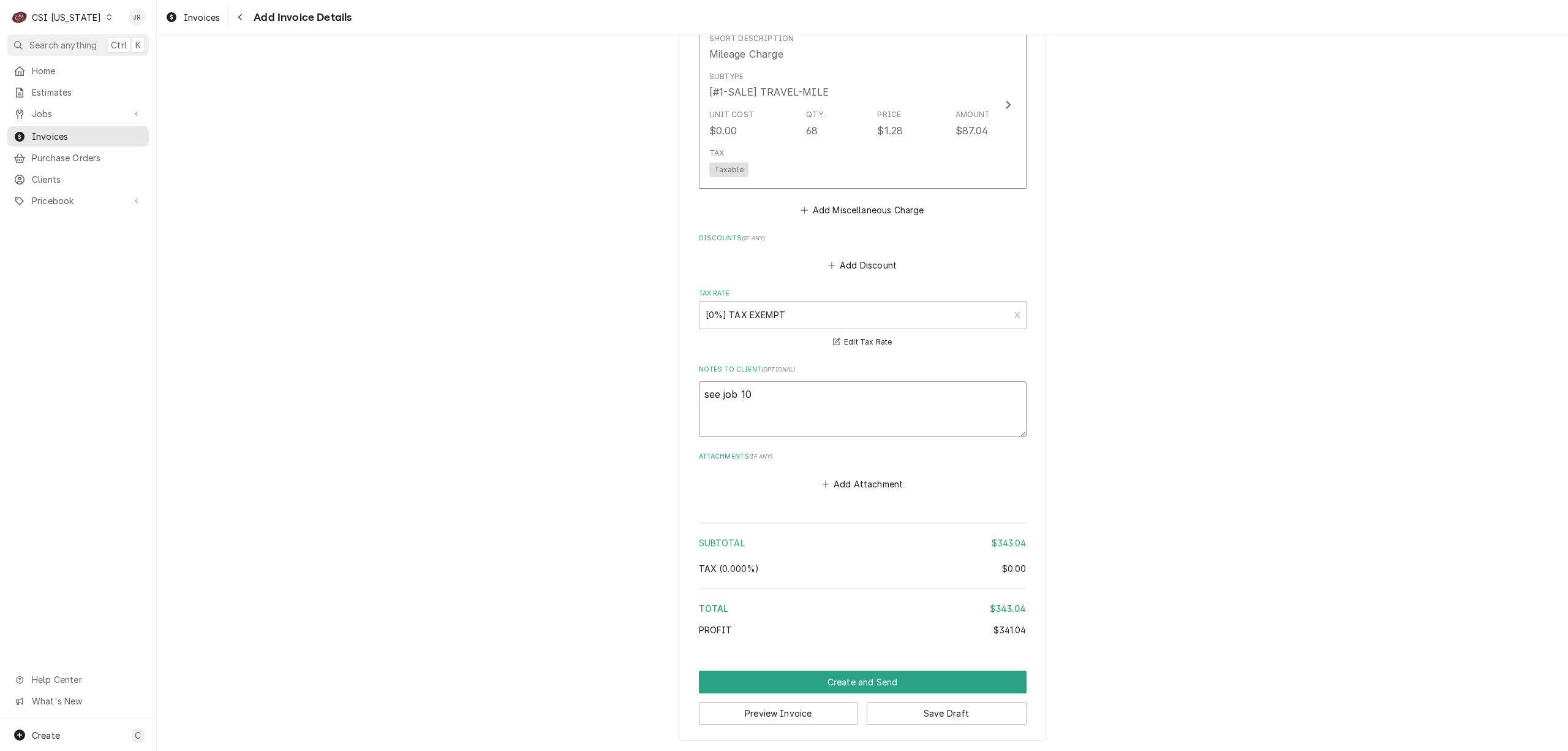
type textarea "see job 1"
type textarea "x"
type textarea "see job 10"
type textarea "x"
type textarea "see job 104"
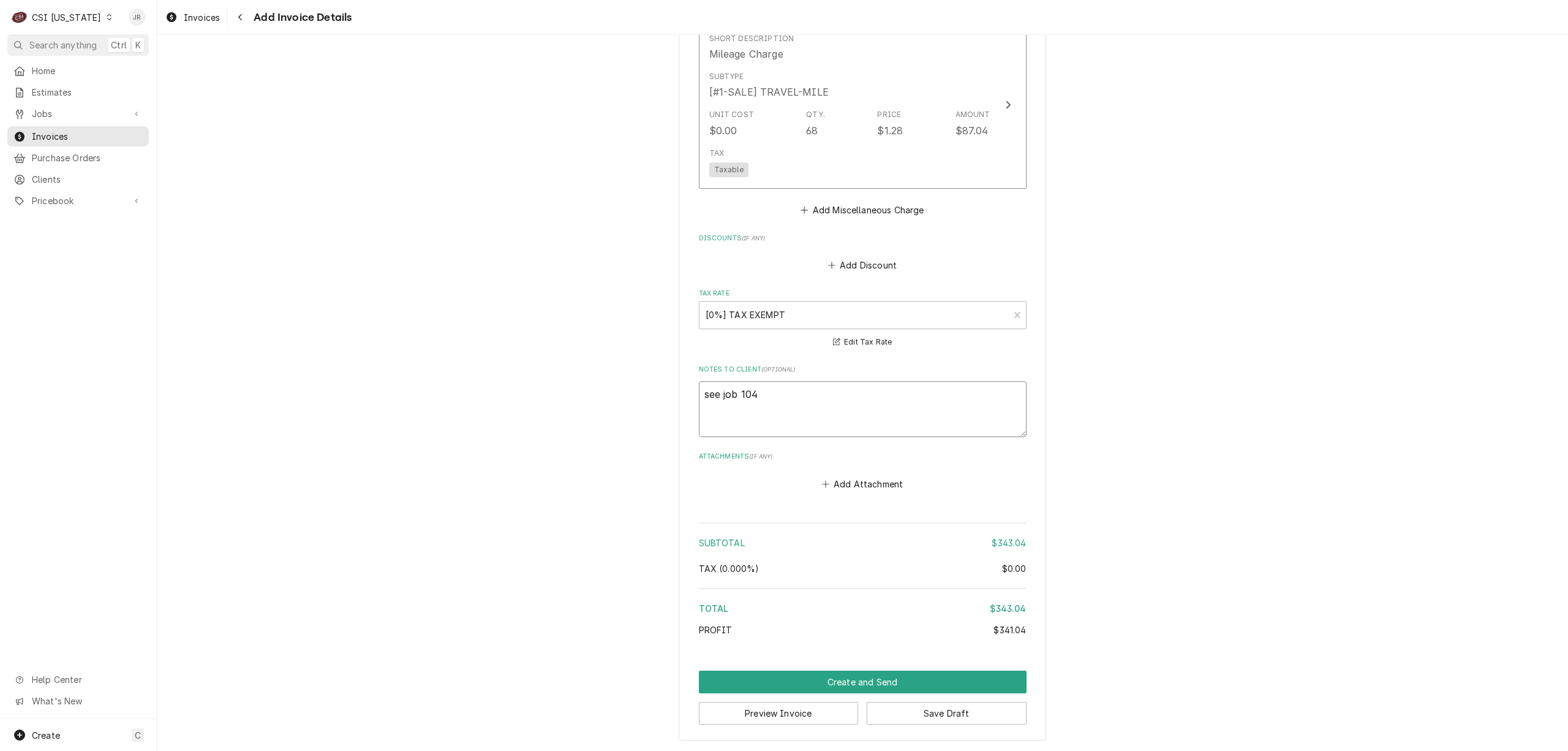
type textarea "x"
type textarea "see job 1047"
type textarea "x"
type textarea "see job 10477"
type textarea "x"
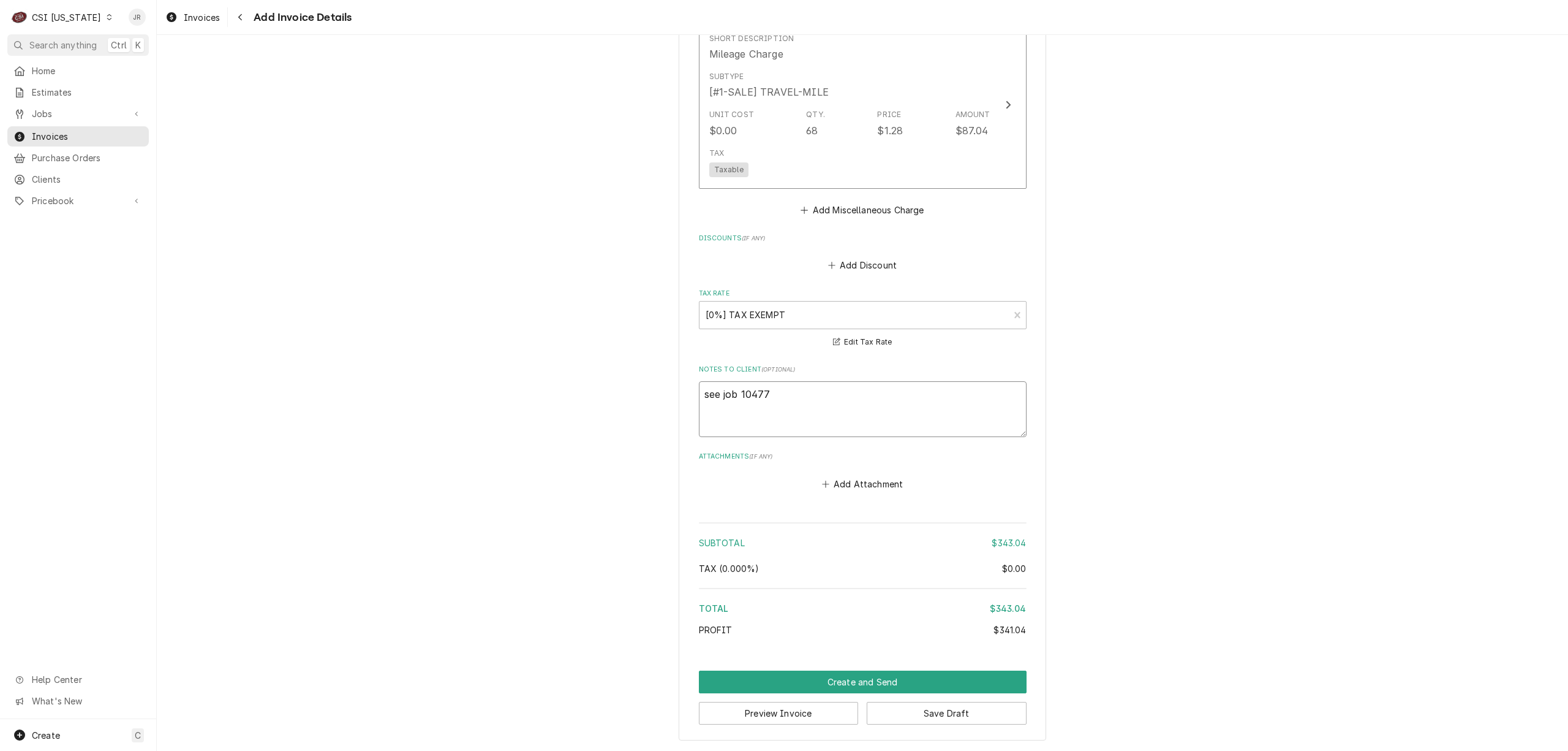
type textarea "see job 10477-"
type textarea "x"
type textarea "see job 10477-*"
type textarea "x"
type textarea "see job 10477-*"
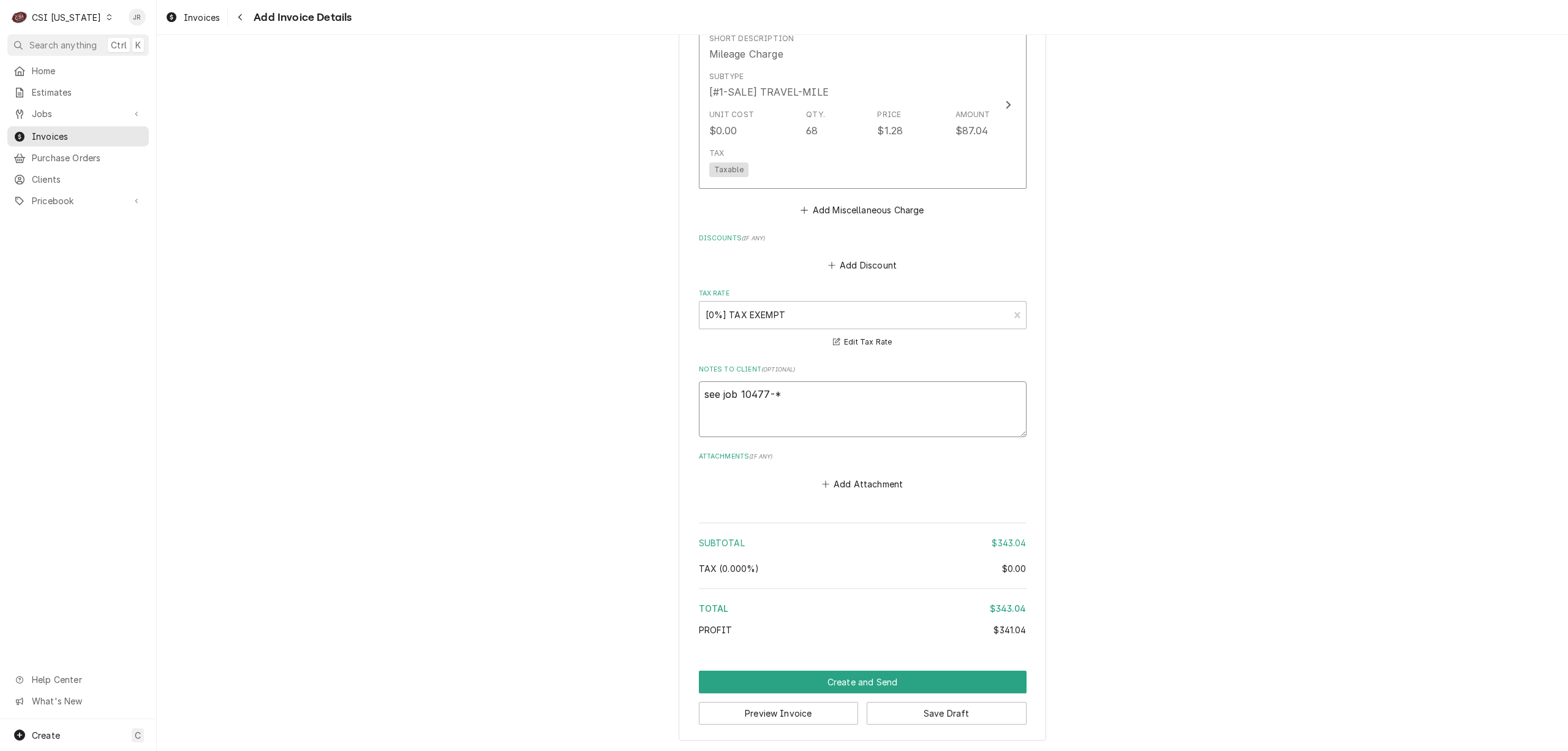
type textarea "x"
type textarea "see job 10477-*"
type textarea "x"
type textarea "see job 10477-"
type textarea "x"
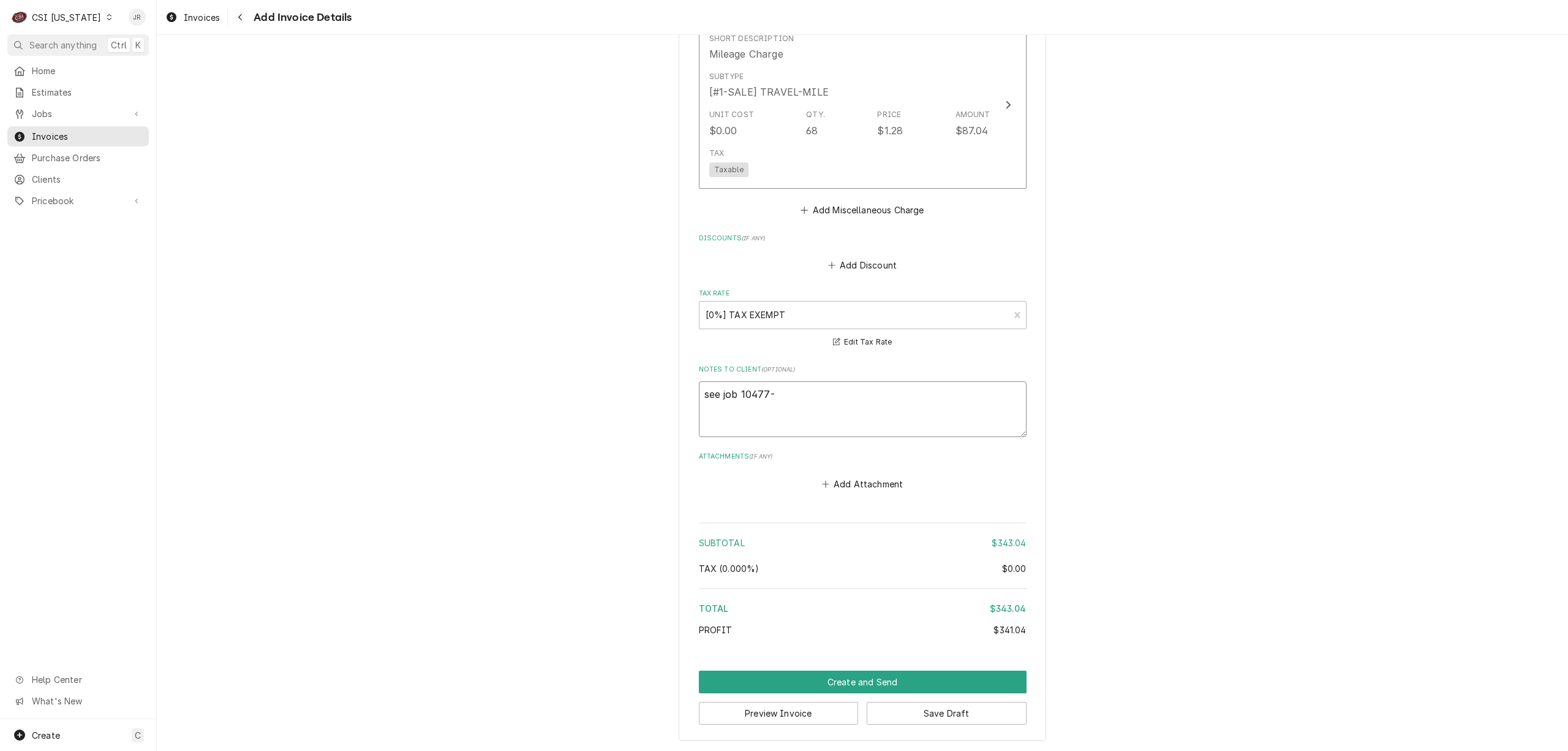
type textarea "see job 10477-i"
click at [789, 389] on textarea "see job 10477-inv#100727" at bounding box center [862, 409] width 328 height 56
click at [897, 684] on button "Create and Send" at bounding box center [862, 682] width 328 height 23
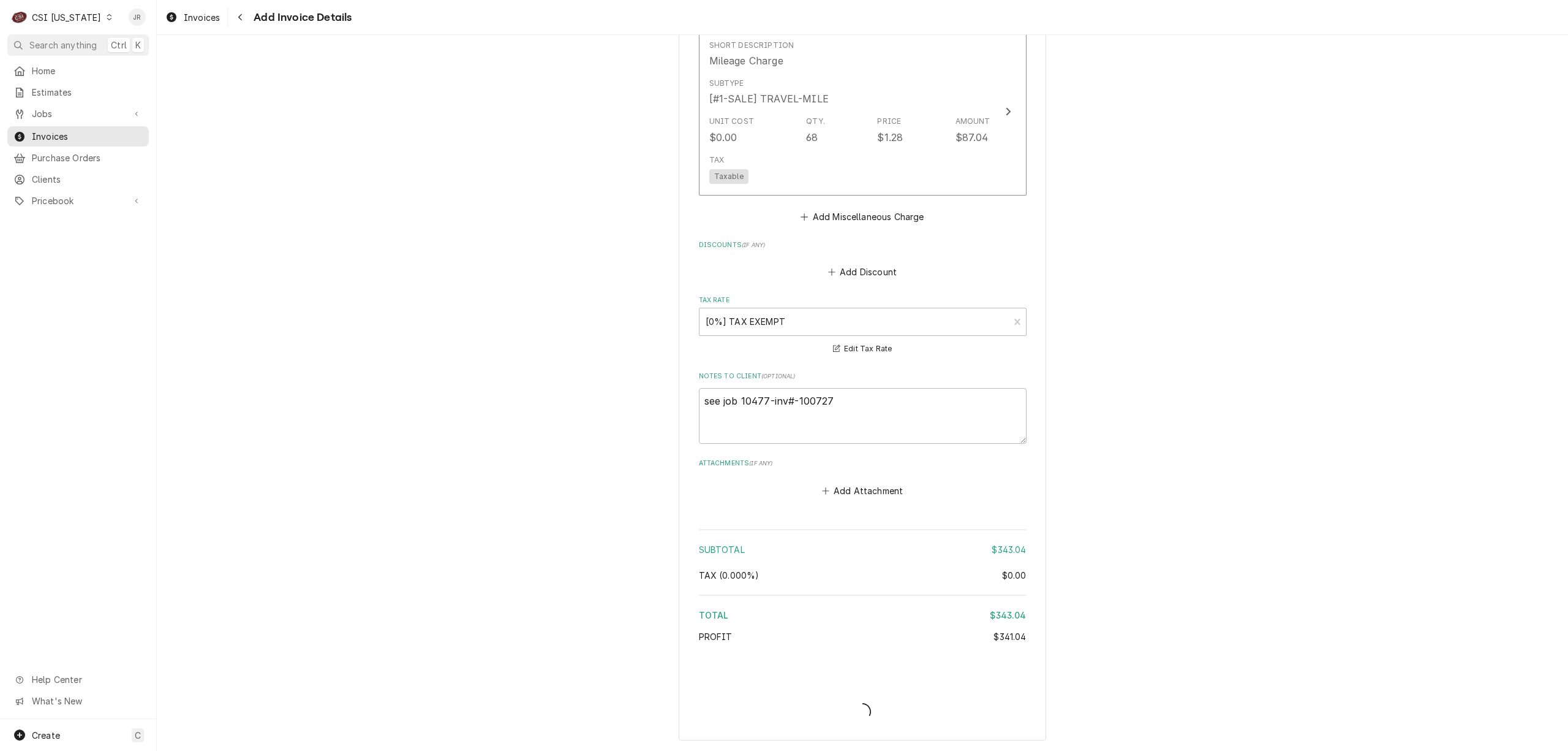
scroll to position [1589, 0]
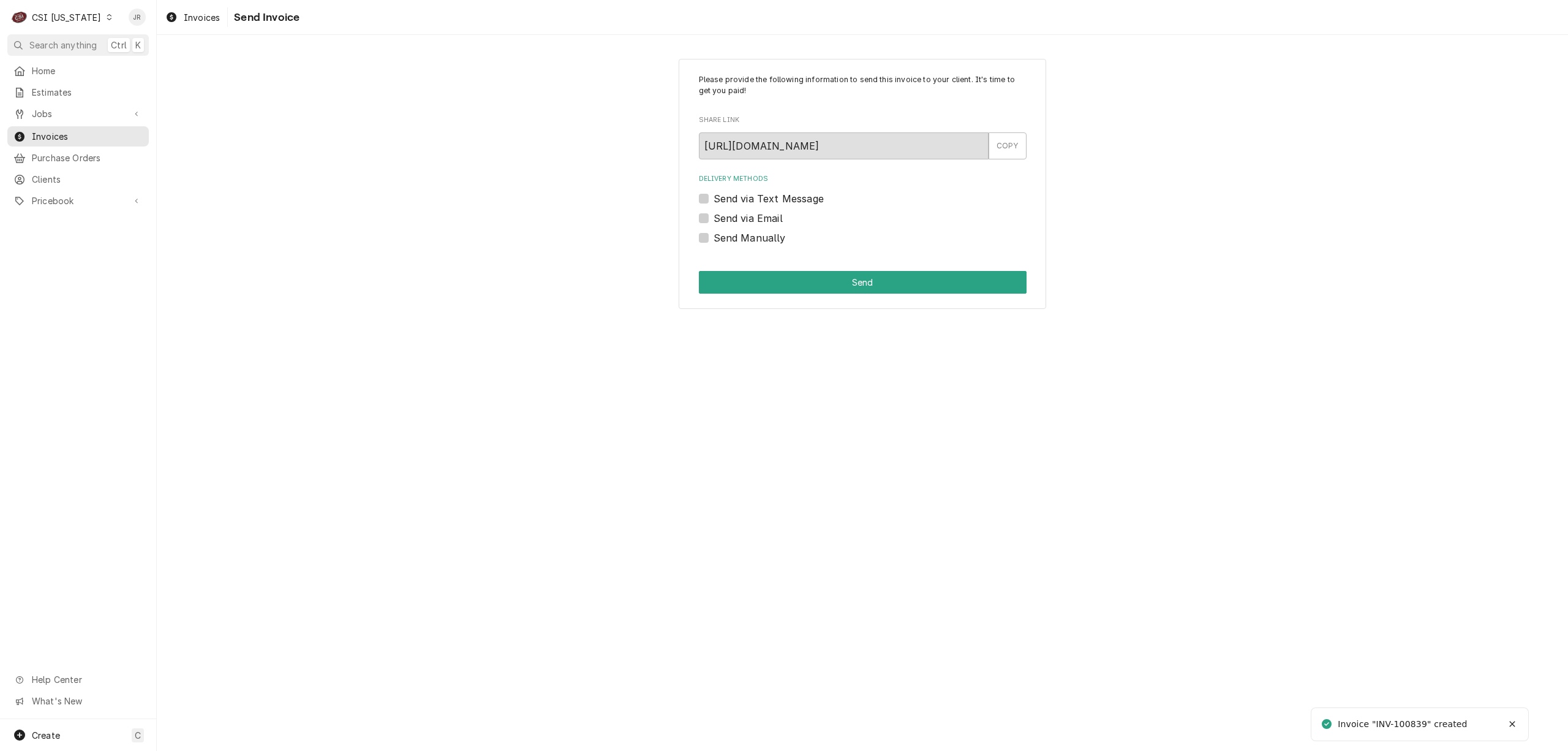
click at [1419, 725] on div "Invoice "INV-100839" created" at bounding box center [1404, 724] width 131 height 13
copy div "100839"
drag, startPoint x: 699, startPoint y: 238, endPoint x: 768, endPoint y: 277, distance: 79.3
click at [714, 239] on label "Send Manually" at bounding box center [749, 237] width 72 height 15
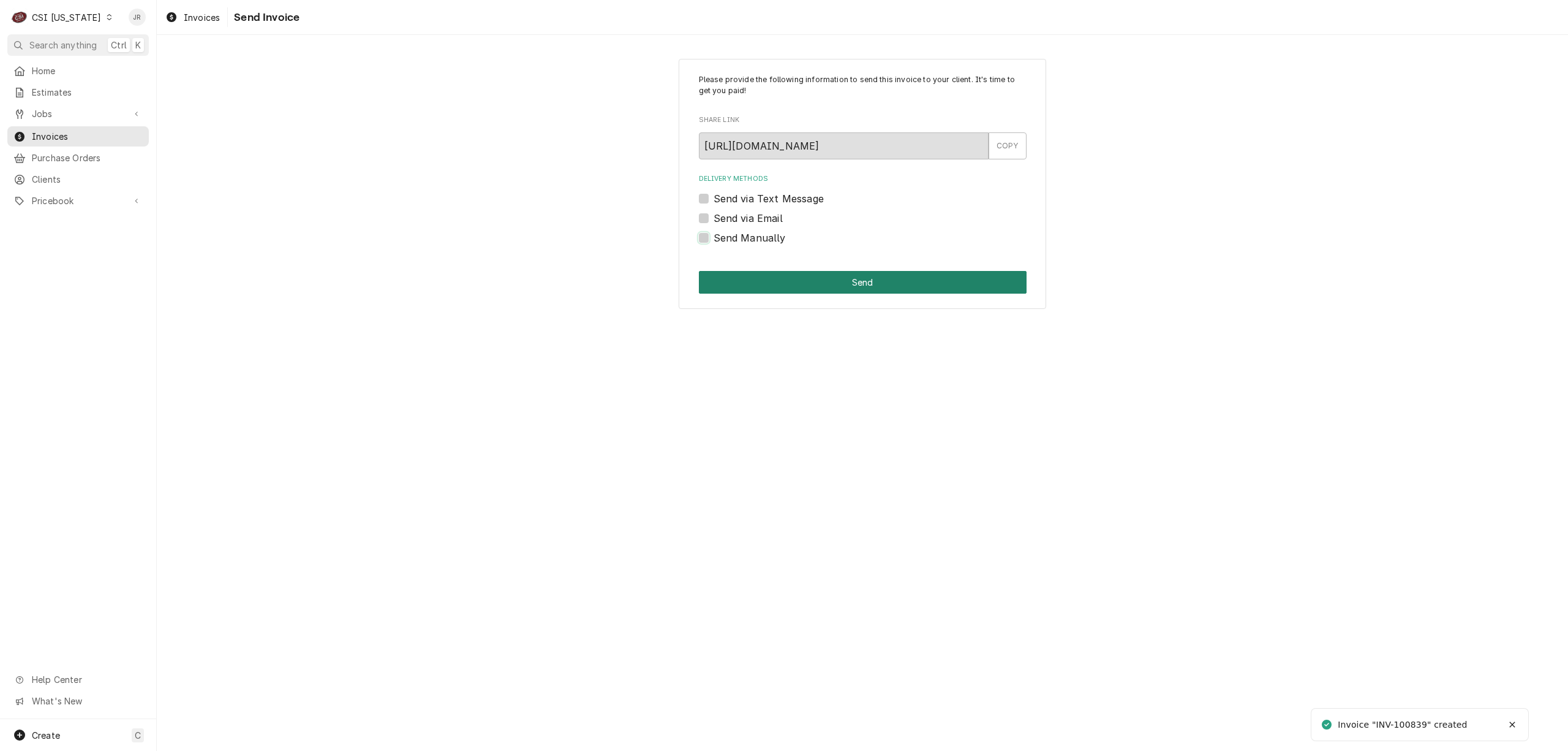
click at [714, 239] on input "Send Manually" at bounding box center [877, 244] width 328 height 27
checkbox input "true"
click at [776, 282] on button "Send" at bounding box center [862, 282] width 328 height 23
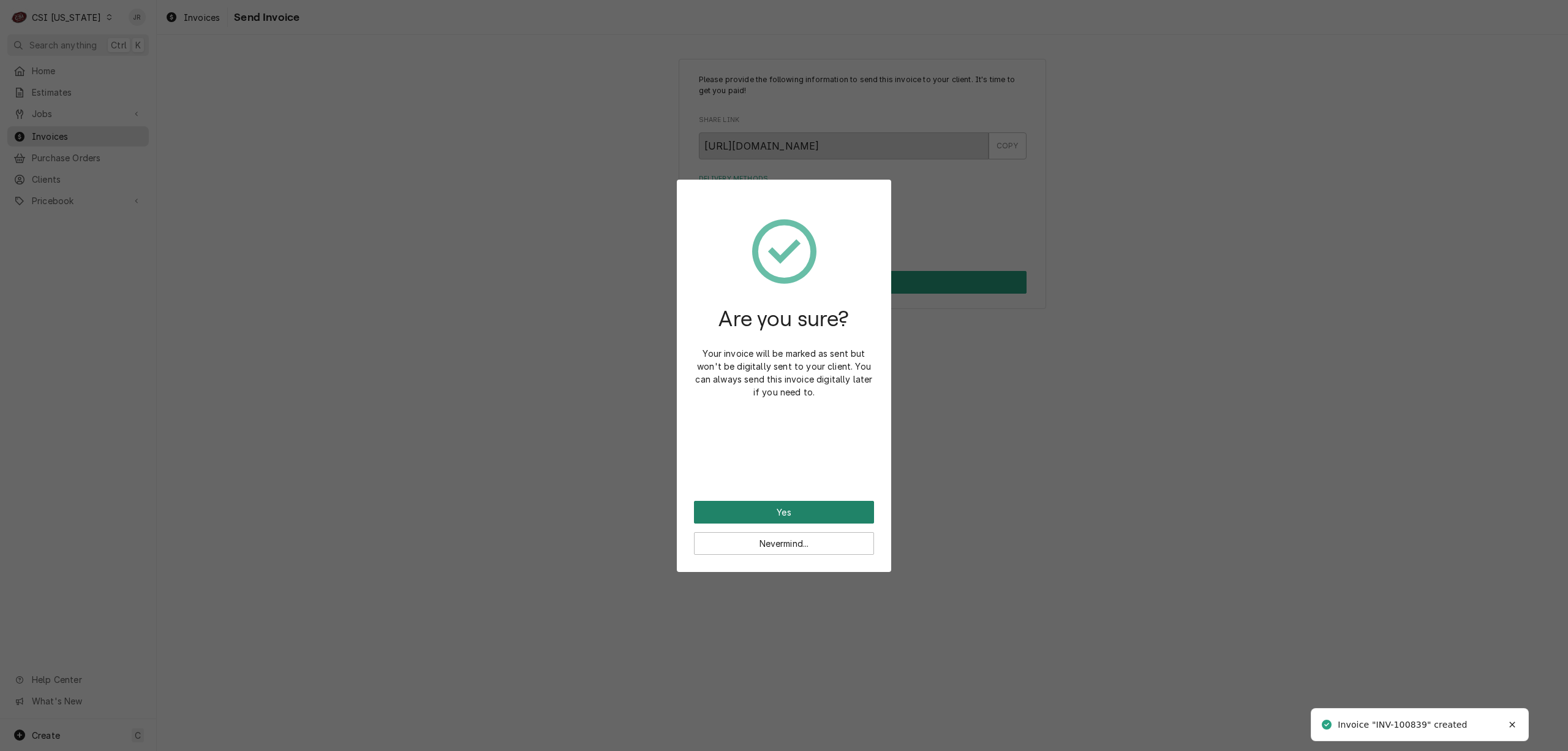
click at [785, 506] on button "Yes" at bounding box center [784, 512] width 180 height 23
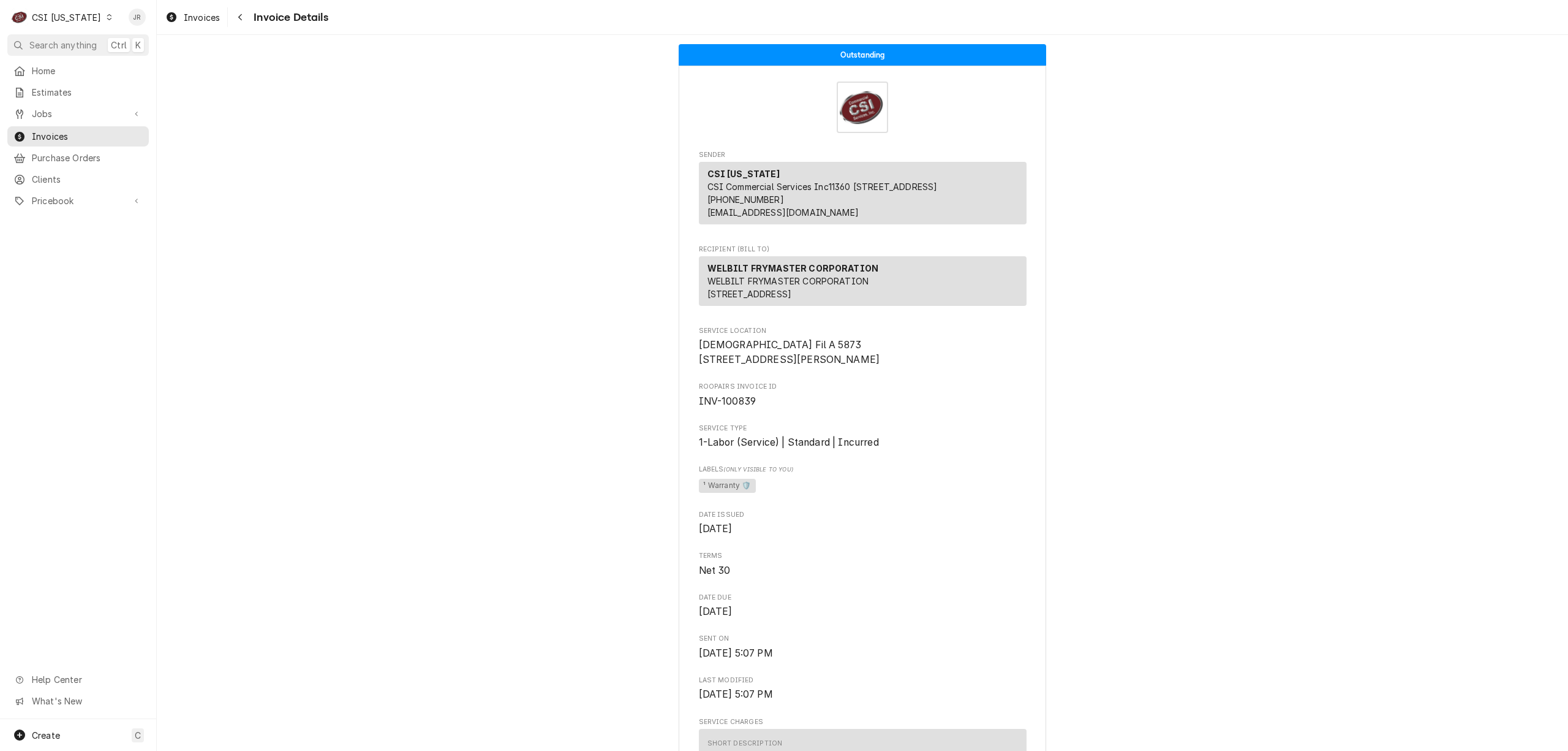
drag, startPoint x: 1311, startPoint y: 126, endPoint x: 1072, endPoint y: 317, distance: 305.9
click at [731, 407] on span "INV-100839" at bounding box center [727, 401] width 58 height 11
copy span "100839"
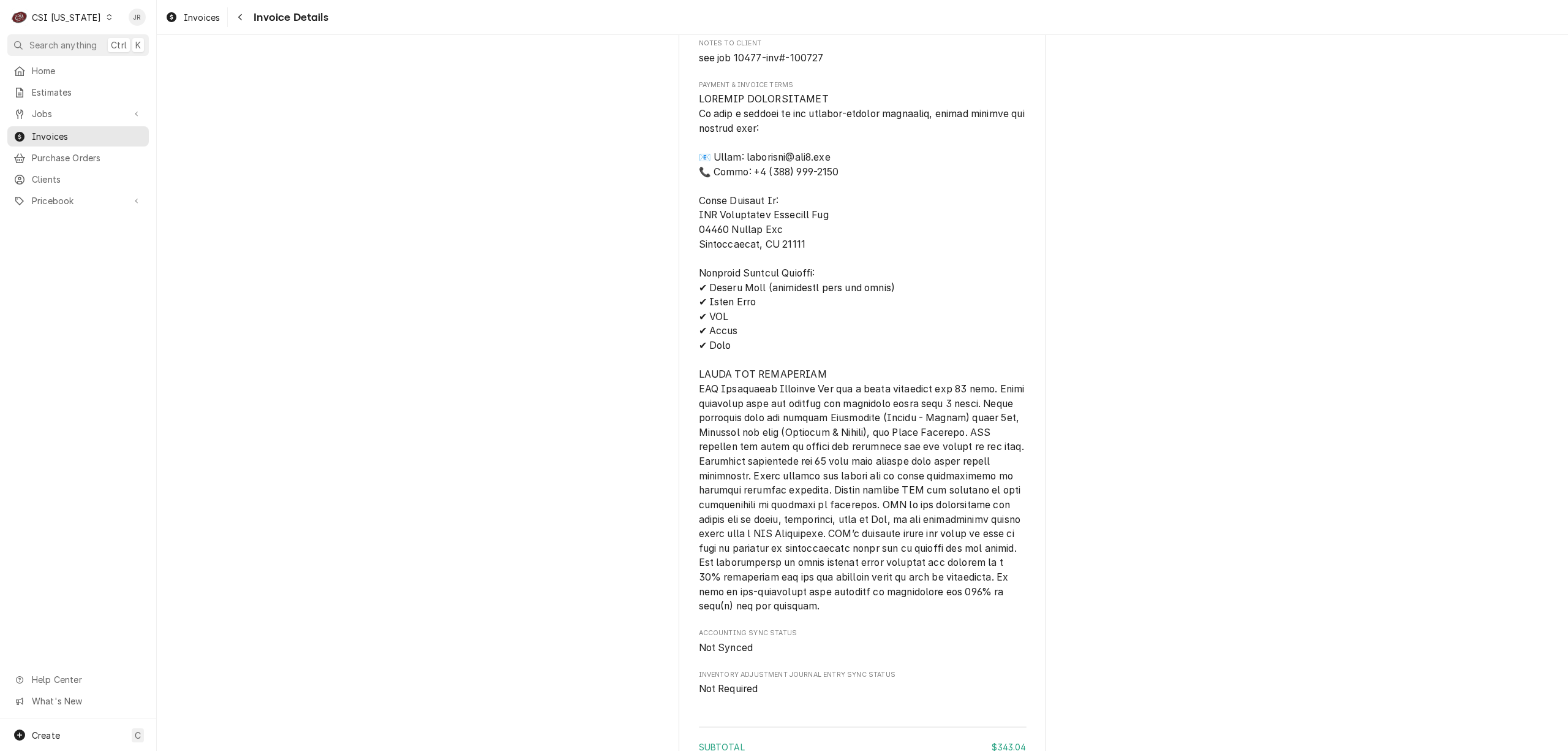
scroll to position [1473, 0]
click at [81, 21] on div "CSI [US_STATE]" at bounding box center [66, 17] width 69 height 13
click at [121, 34] on div "CSI Kansas City CSI Kentucky CSI St. Louis" at bounding box center [191, 46] width 183 height 71
click at [55, 69] on html "C CSI Kentucky JR Search anything Ctrl K Home Estimates Jobs Jobs Job Series In…" at bounding box center [784, 375] width 1568 height 751
click at [57, 69] on span "Home" at bounding box center [87, 71] width 111 height 13
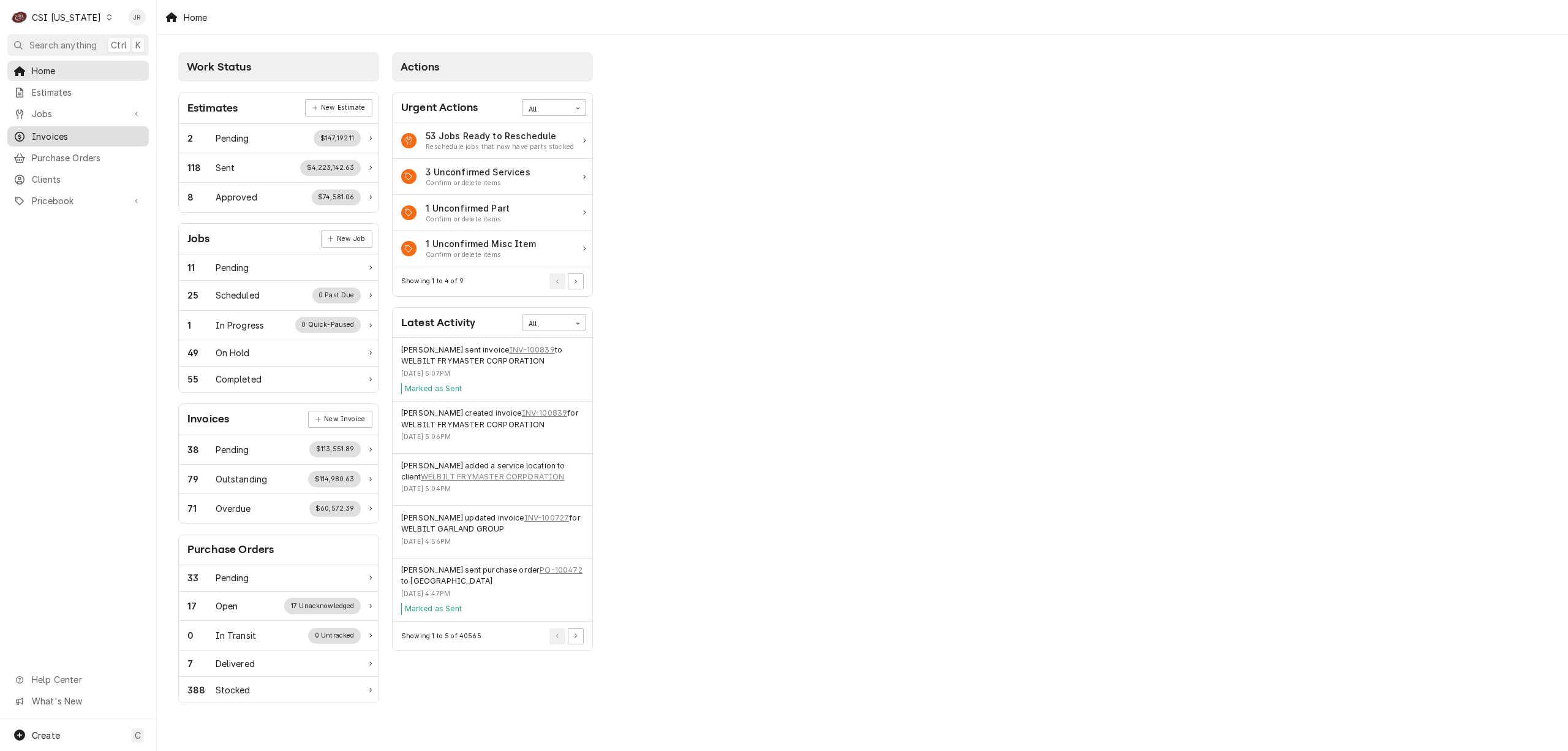
click at [57, 137] on span "Invoices" at bounding box center [87, 136] width 111 height 13
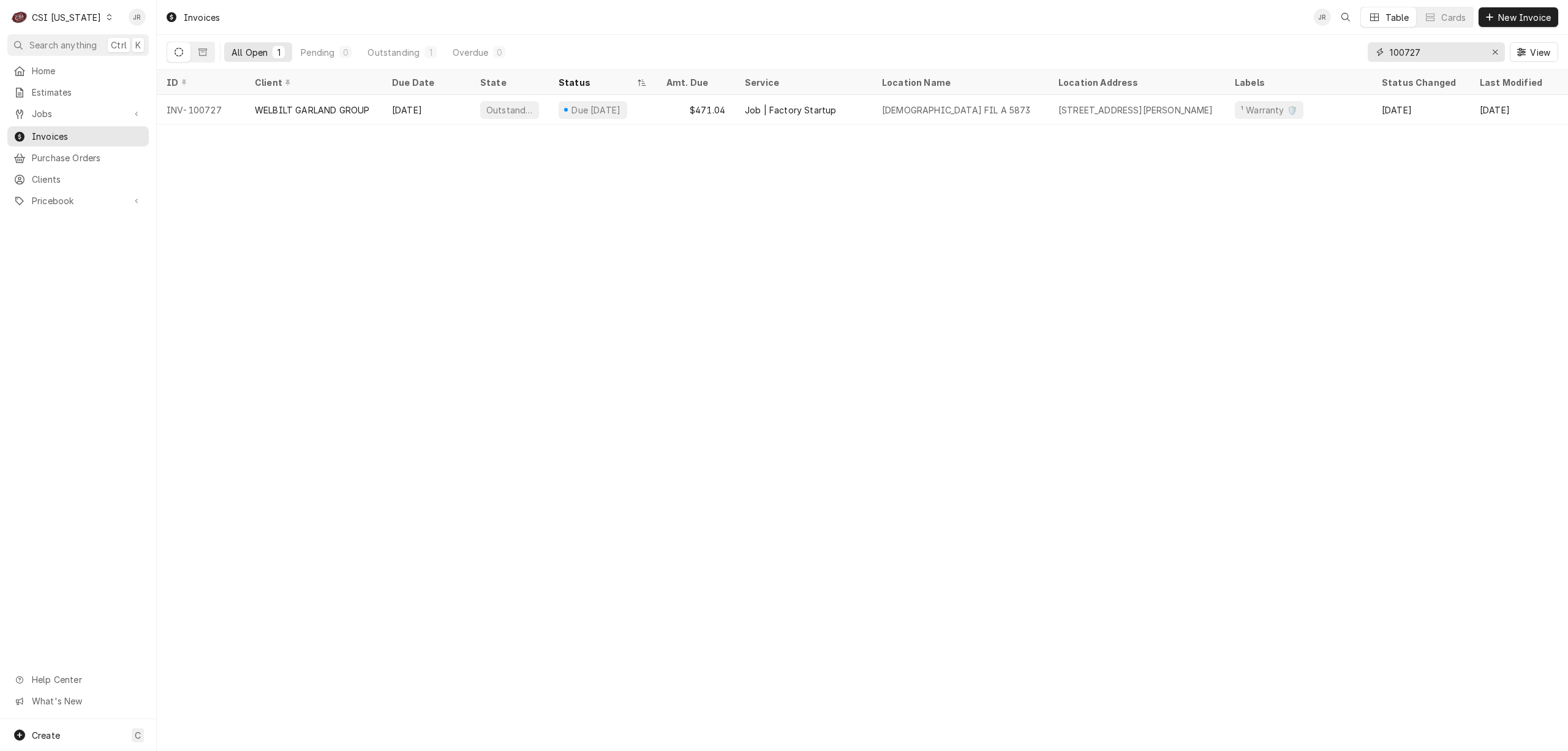
click at [1451, 58] on input "100727" at bounding box center [1436, 51] width 92 height 19
paste input "100727"
click at [1434, 57] on input "100727100727" at bounding box center [1436, 51] width 92 height 19
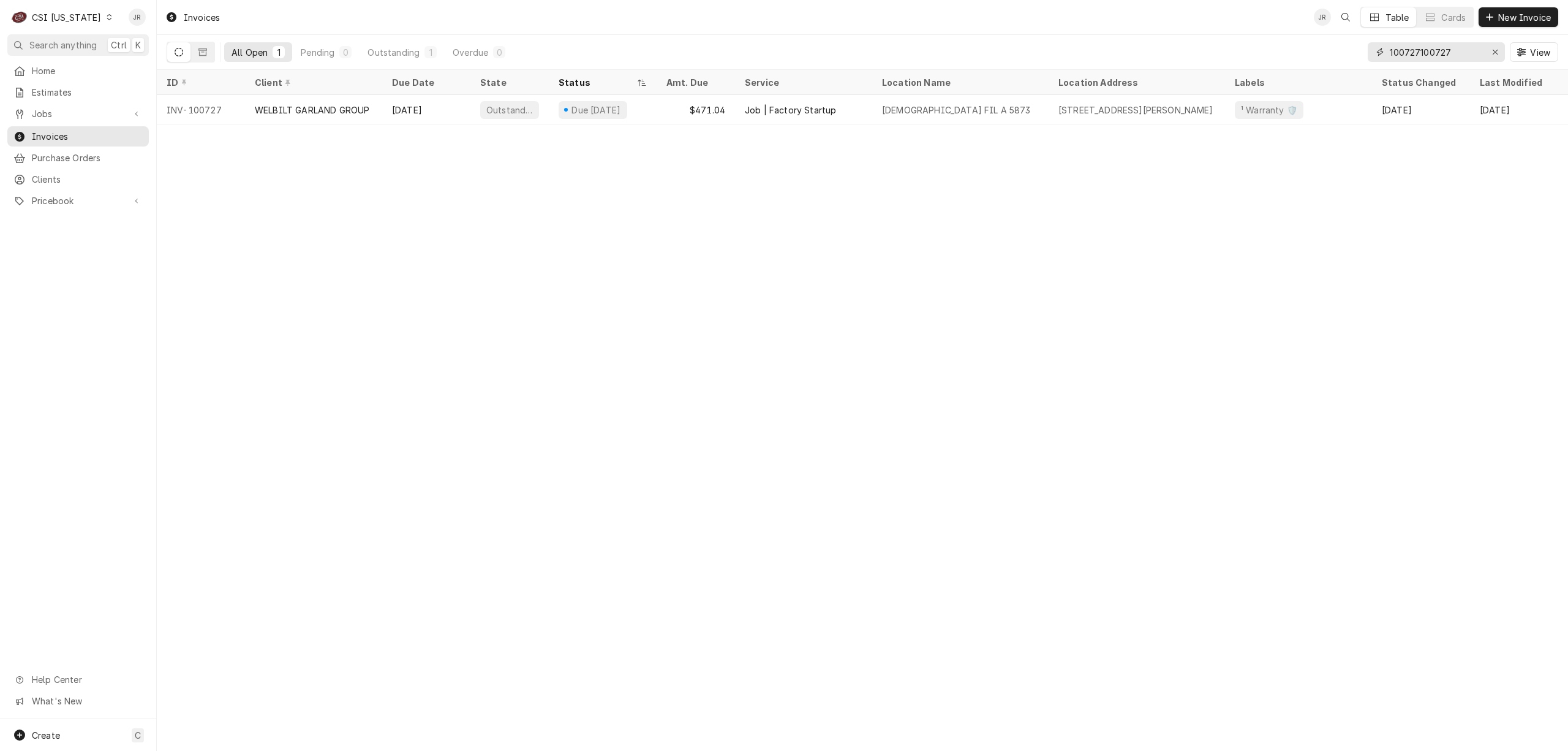
paste input "Dynamic Content Wrapper"
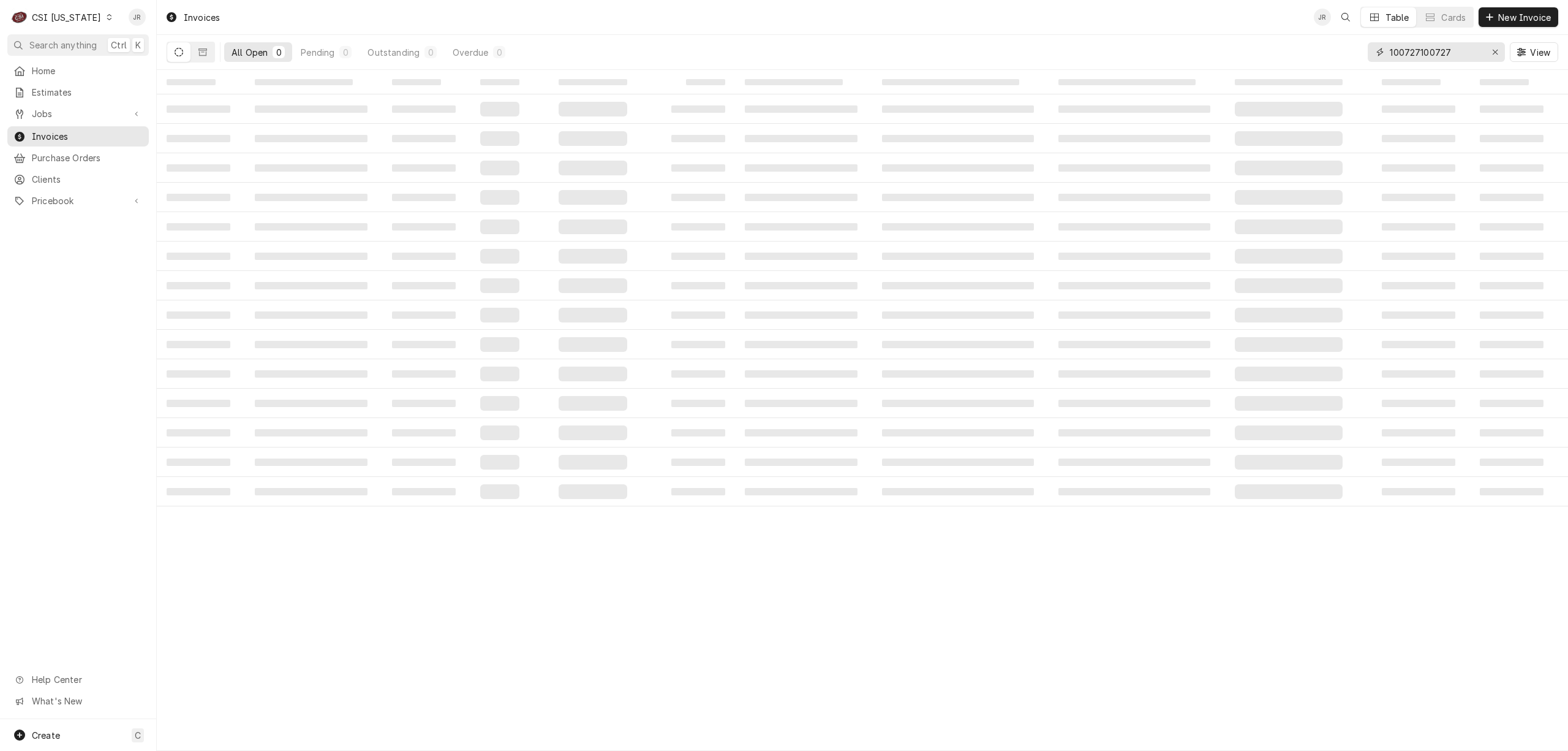
type input "100727"
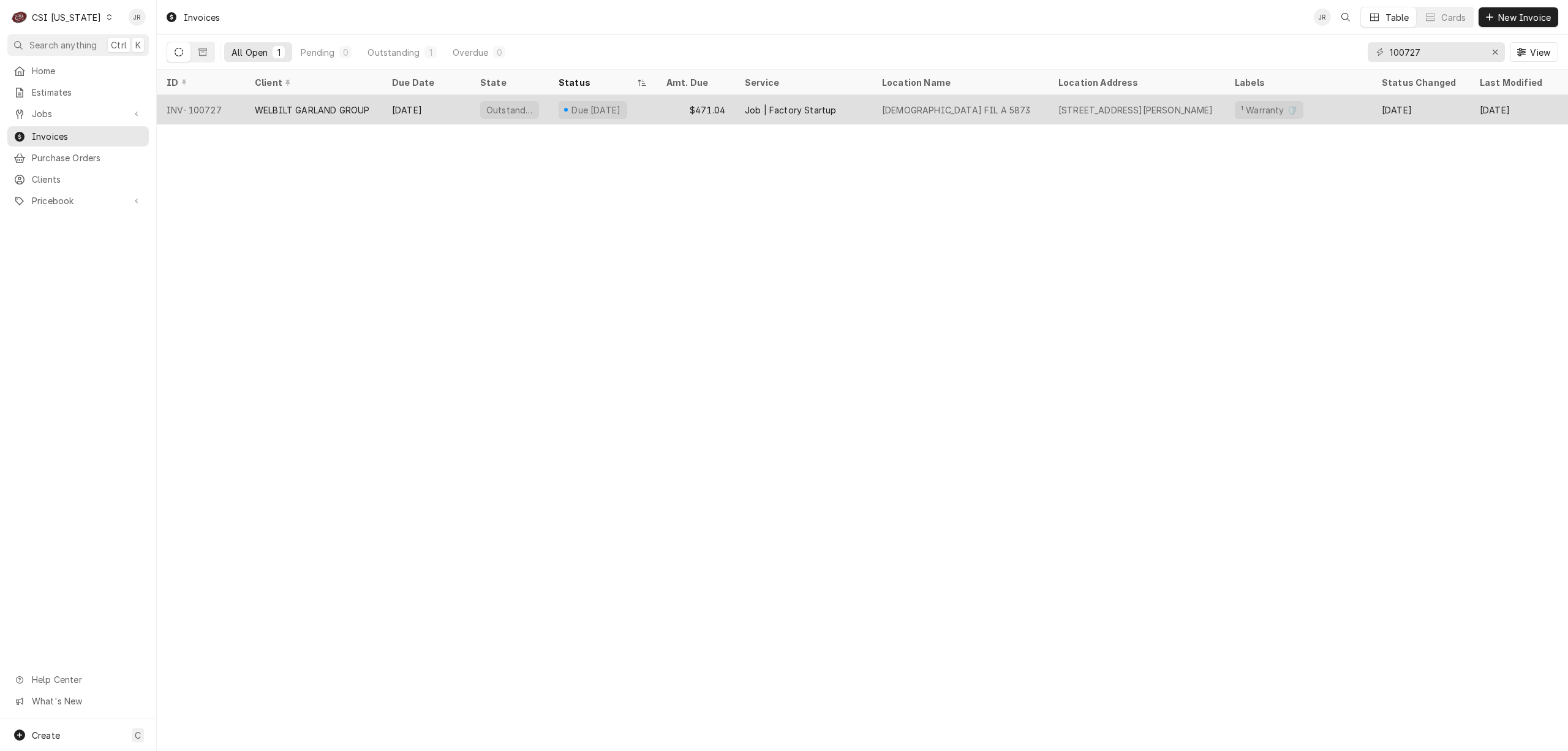
click at [711, 103] on div "$471.04" at bounding box center [696, 109] width 79 height 29
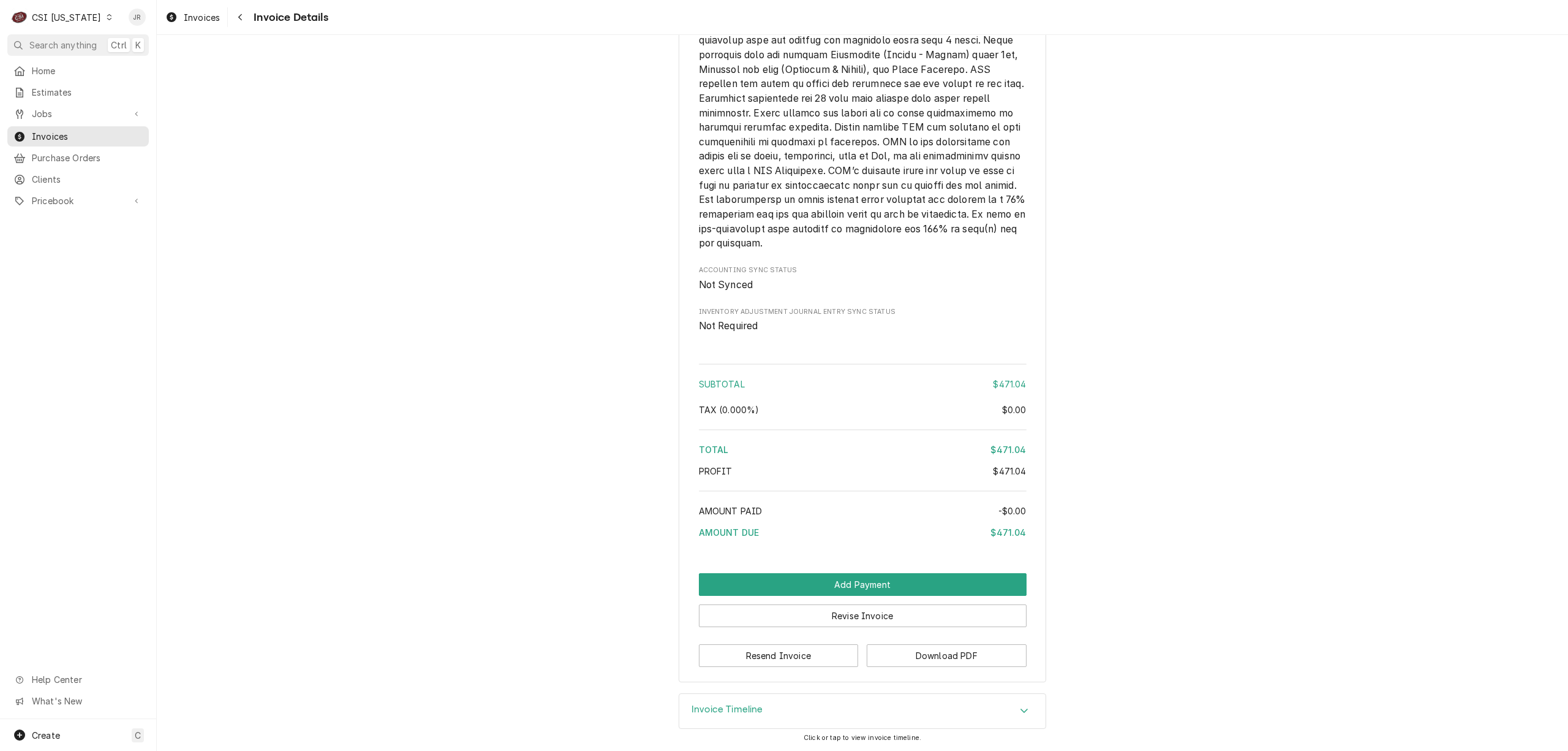
scroll to position [1950, 0]
click at [890, 605] on button "Revise Invoice" at bounding box center [862, 616] width 328 height 23
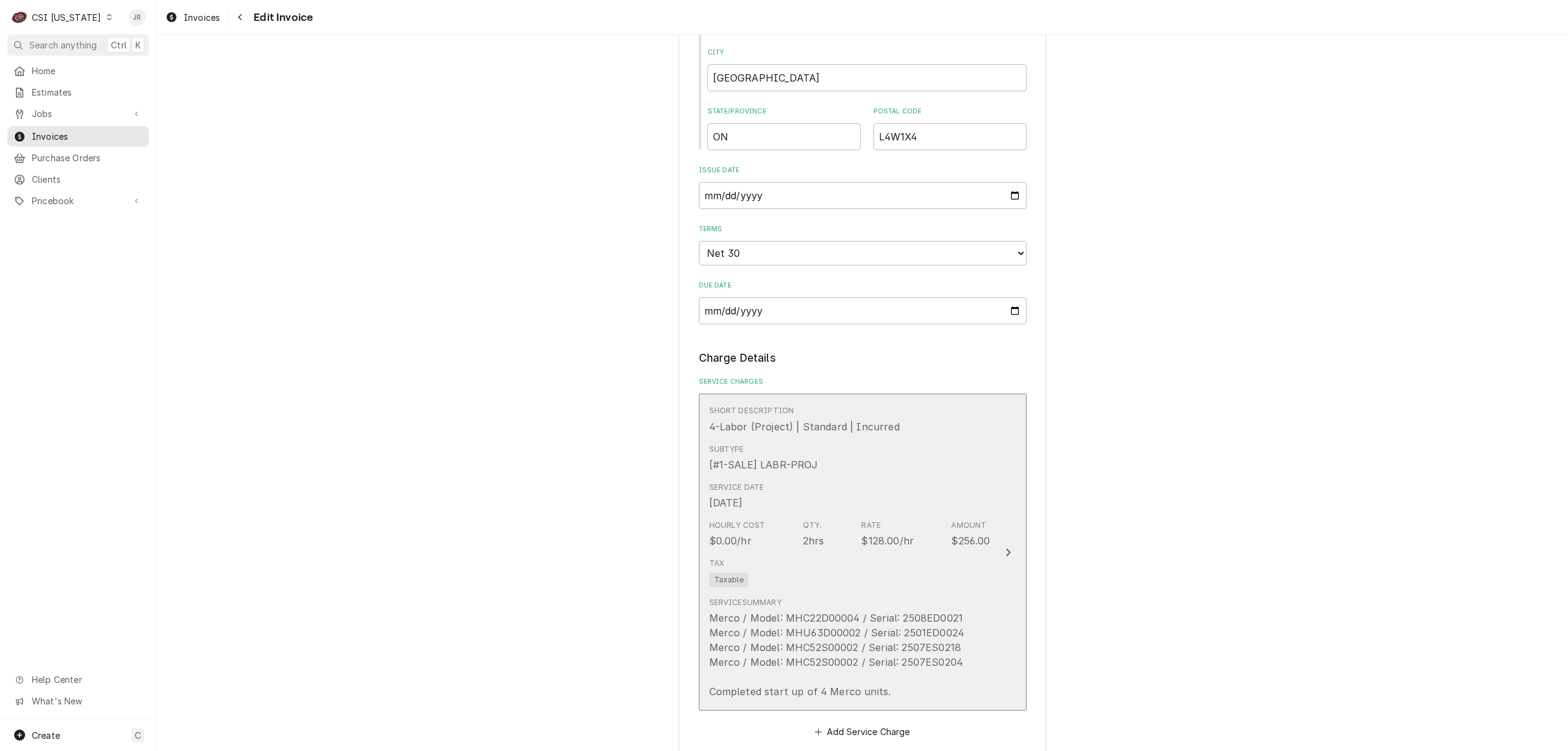
scroll to position [735, 0]
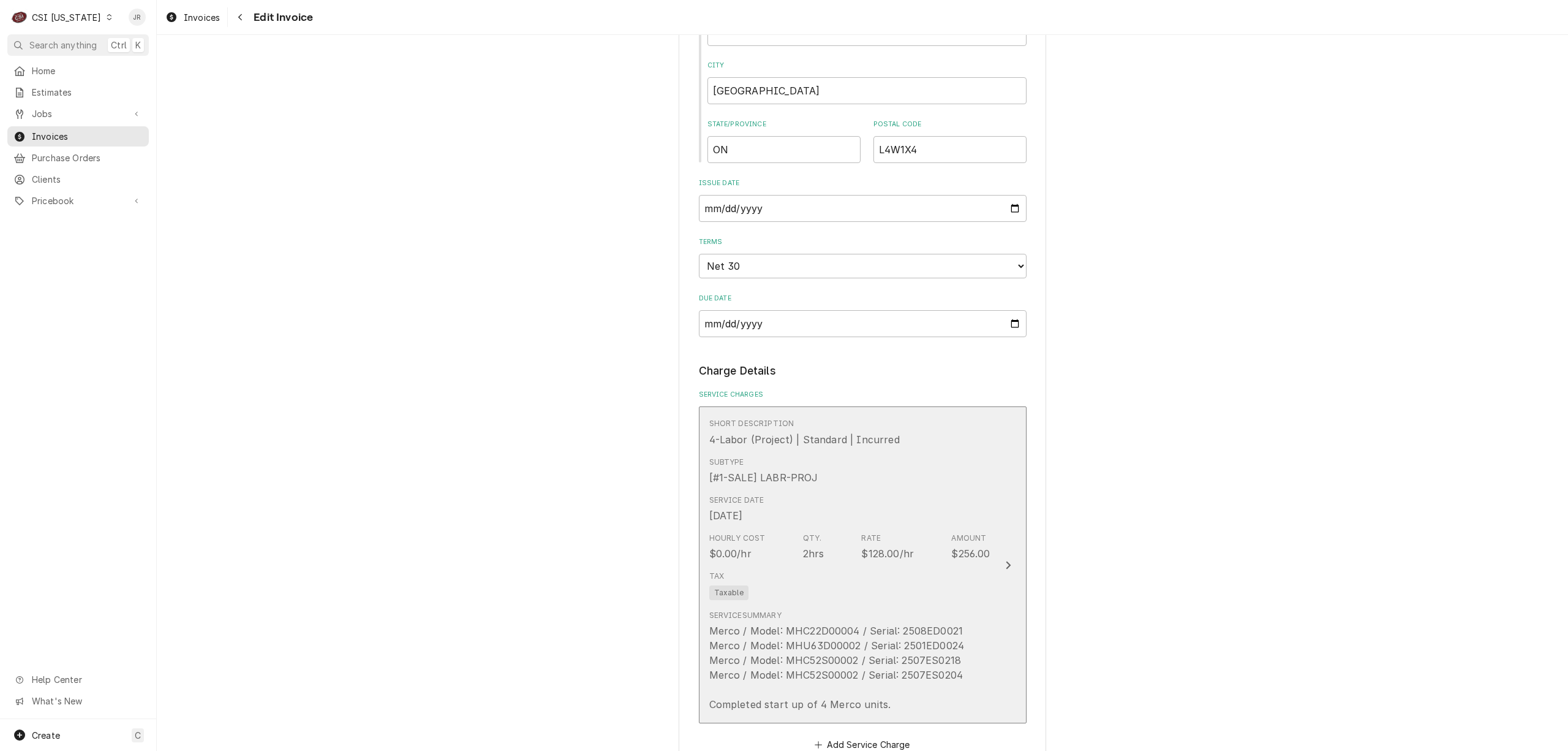
click at [896, 564] on div "Hourly Cost $0.00/hr Qty. 2hrs Rate $128.00/hr Amount $256.00" at bounding box center [850, 546] width 281 height 38
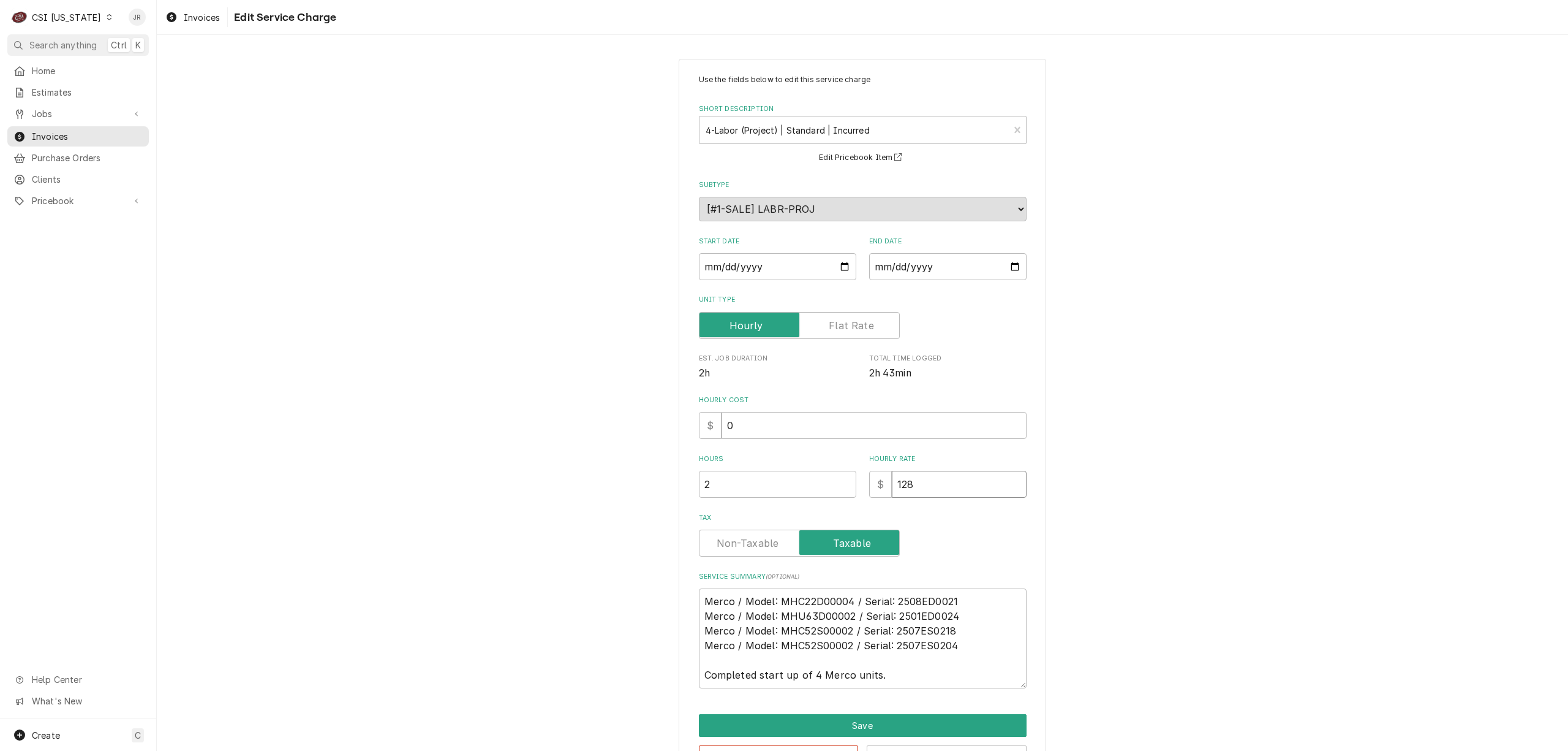
drag, startPoint x: 937, startPoint y: 491, endPoint x: 807, endPoint y: 482, distance: 130.3
click at [807, 482] on div "Hours 2 Hourly Rate $ 128" at bounding box center [862, 475] width 328 height 44
type textarea "x"
type input "0"
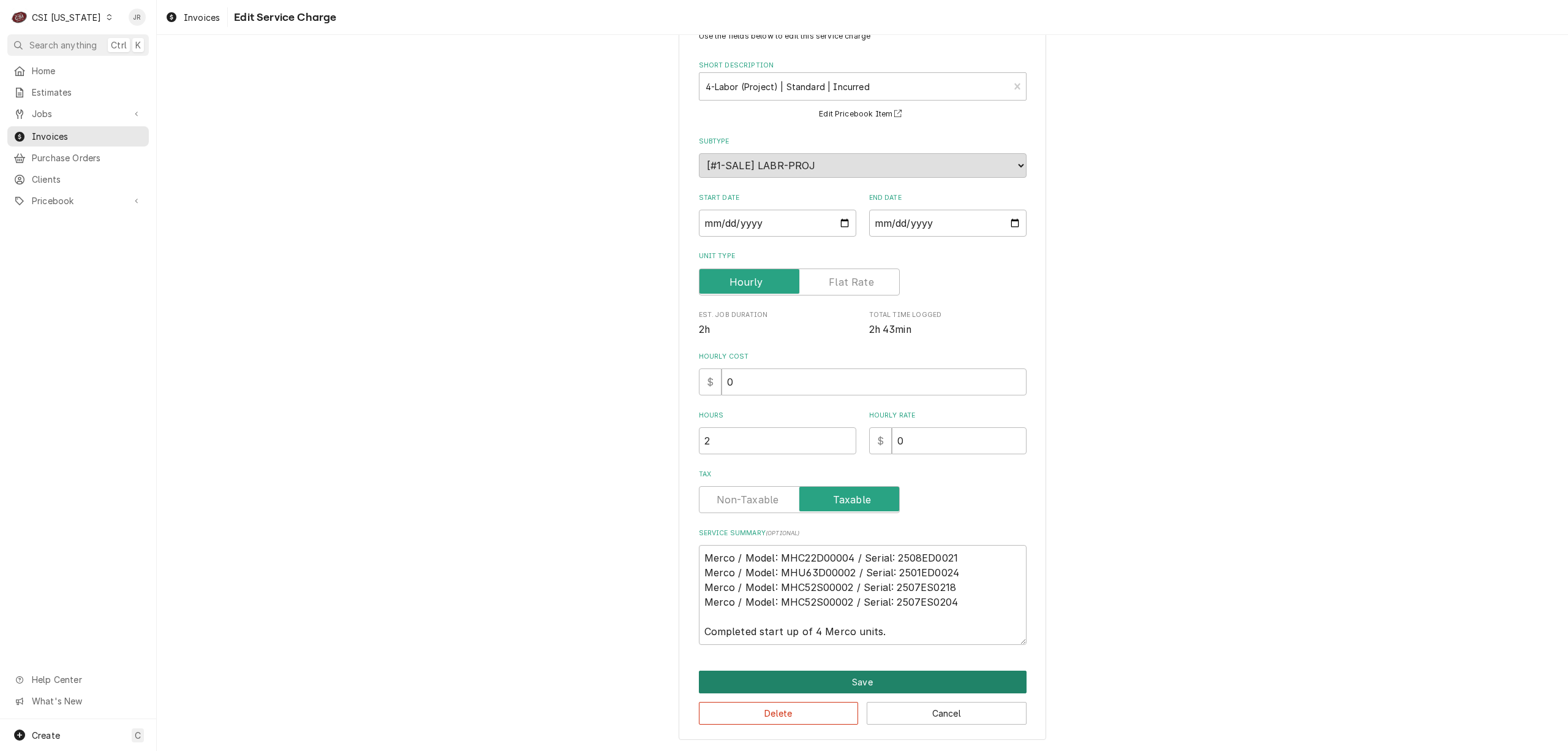
click at [748, 680] on button "Save" at bounding box center [862, 682] width 328 height 23
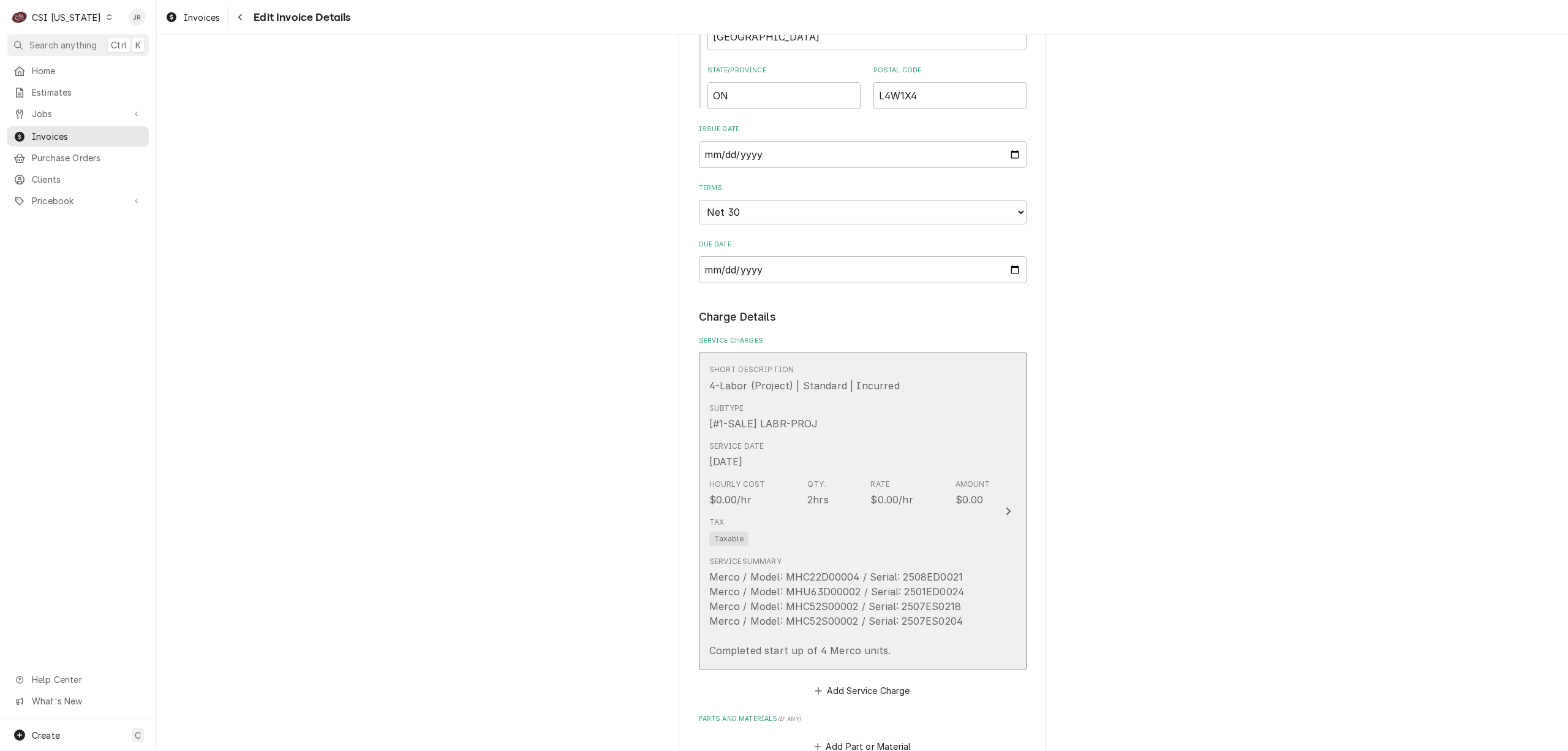
scroll to position [1048, 0]
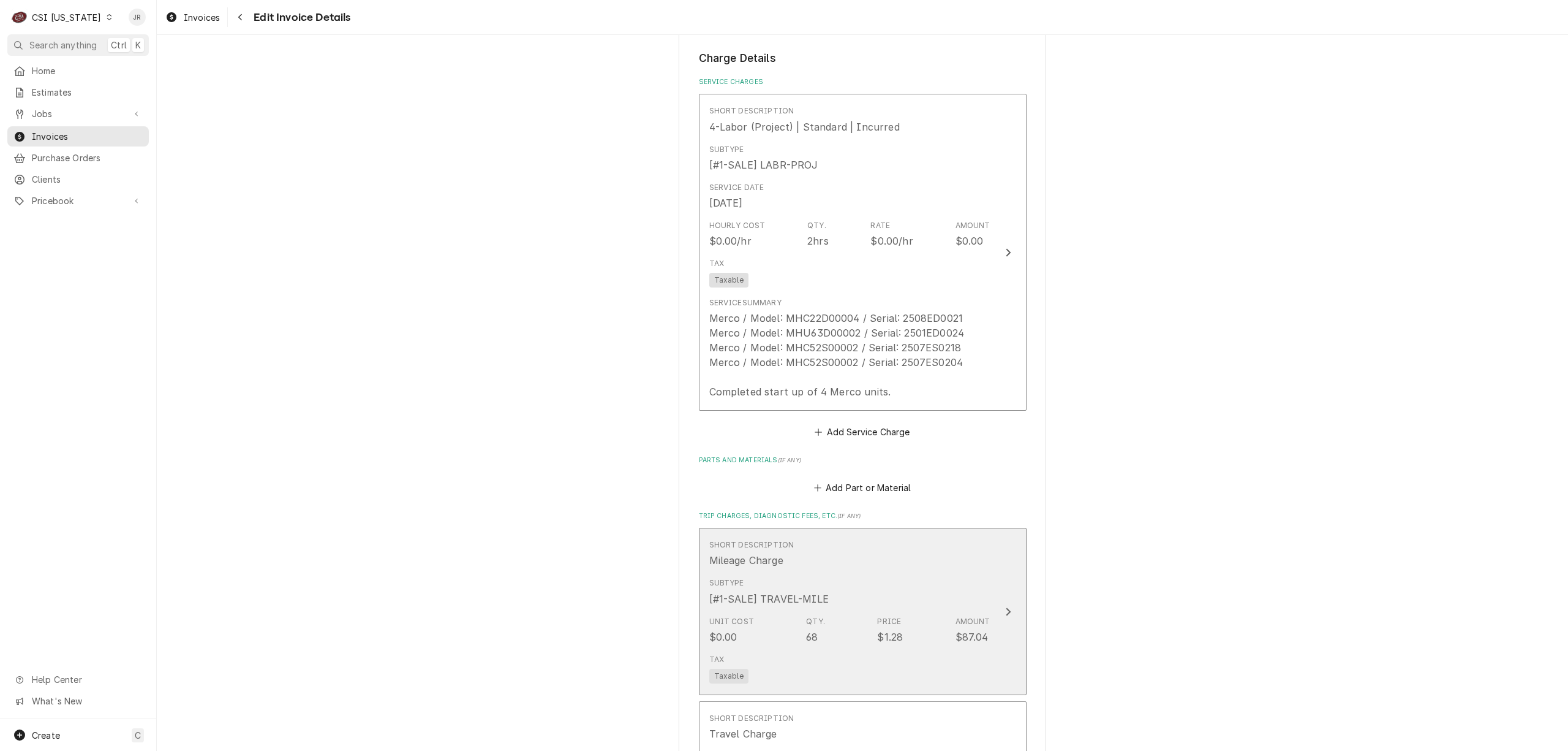
click at [944, 576] on div "Subtype [#1-SALE] TRAVEL-MILE" at bounding box center [850, 591] width 281 height 38
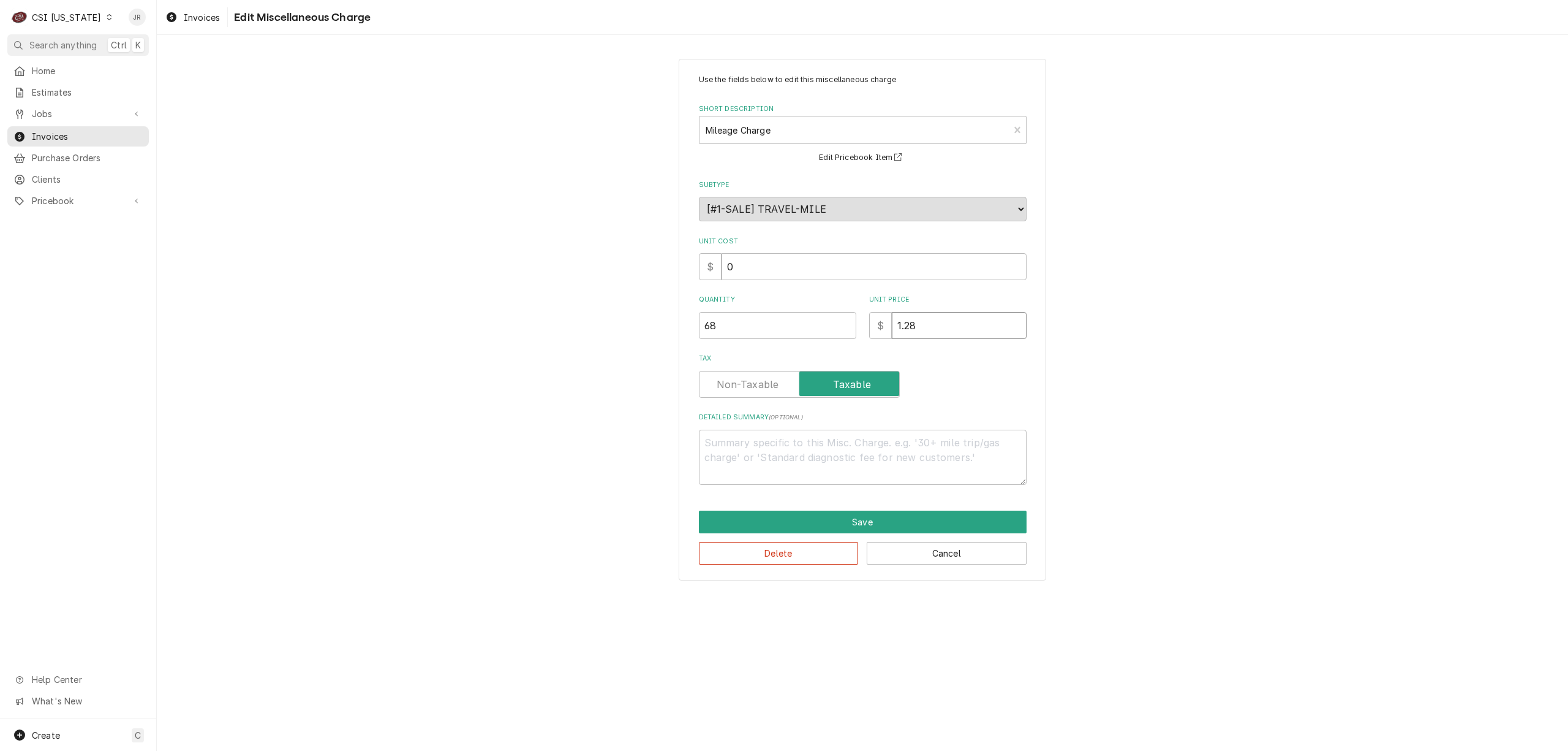
drag, startPoint x: 919, startPoint y: 326, endPoint x: 784, endPoint y: 309, distance: 136.1
click at [784, 309] on div "Quantity 68 Unit Price $ 1.28" at bounding box center [862, 316] width 328 height 44
click at [743, 554] on button "Delete" at bounding box center [779, 553] width 160 height 23
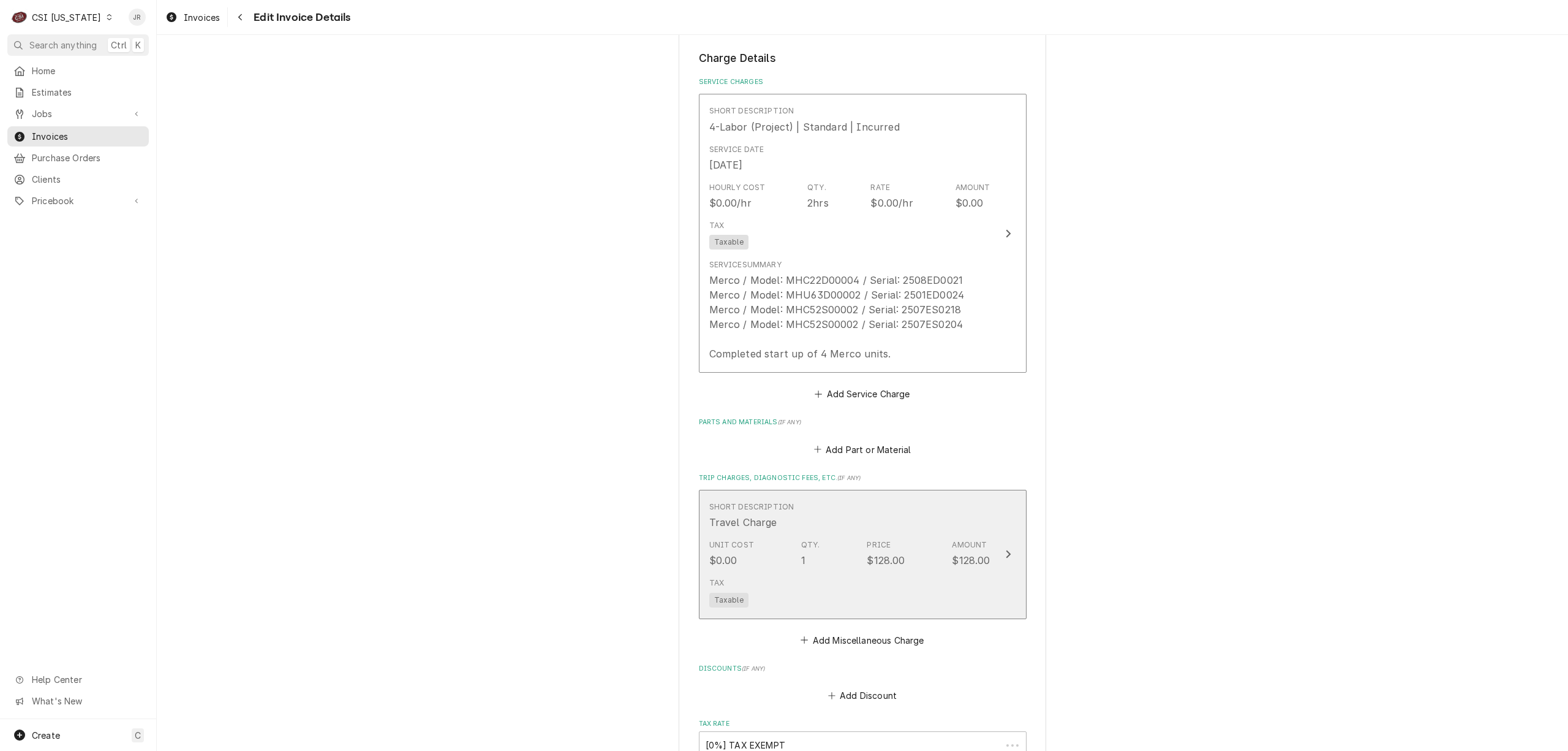
scroll to position [1035, 0]
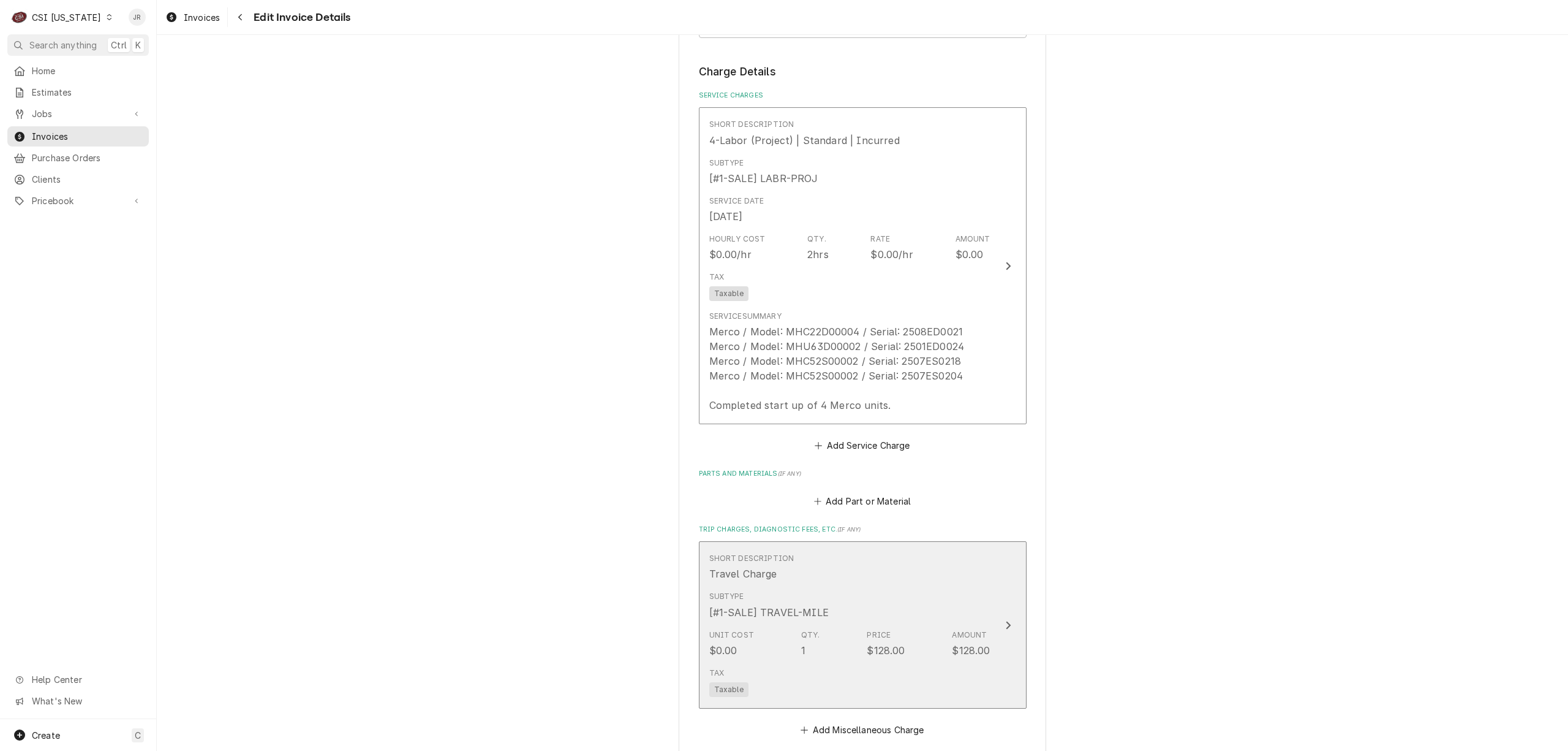
click at [817, 595] on div "Subtype [#1-SALE] TRAVEL-MILE" at bounding box center [769, 605] width 119 height 28
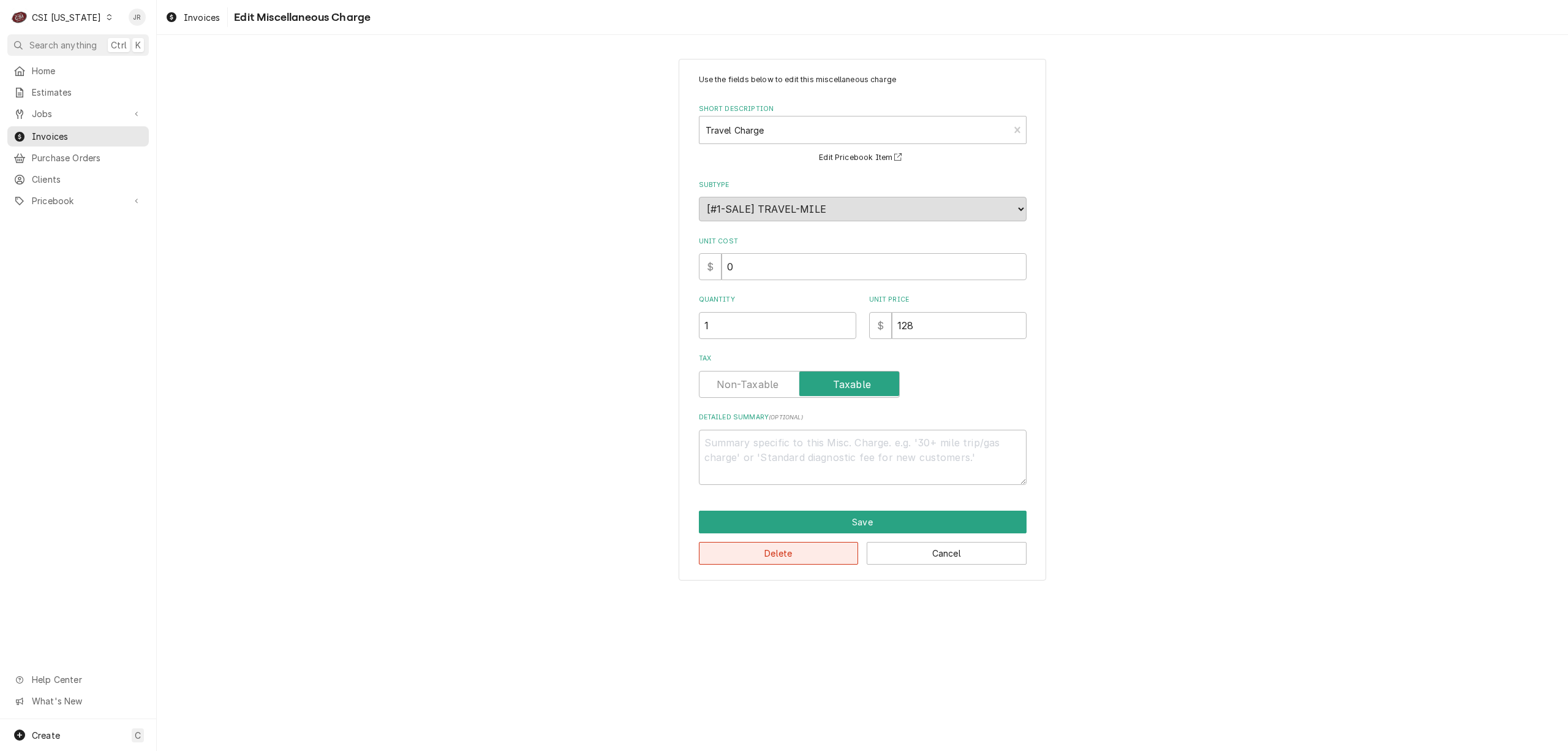
click at [809, 553] on button "Delete" at bounding box center [779, 553] width 160 height 23
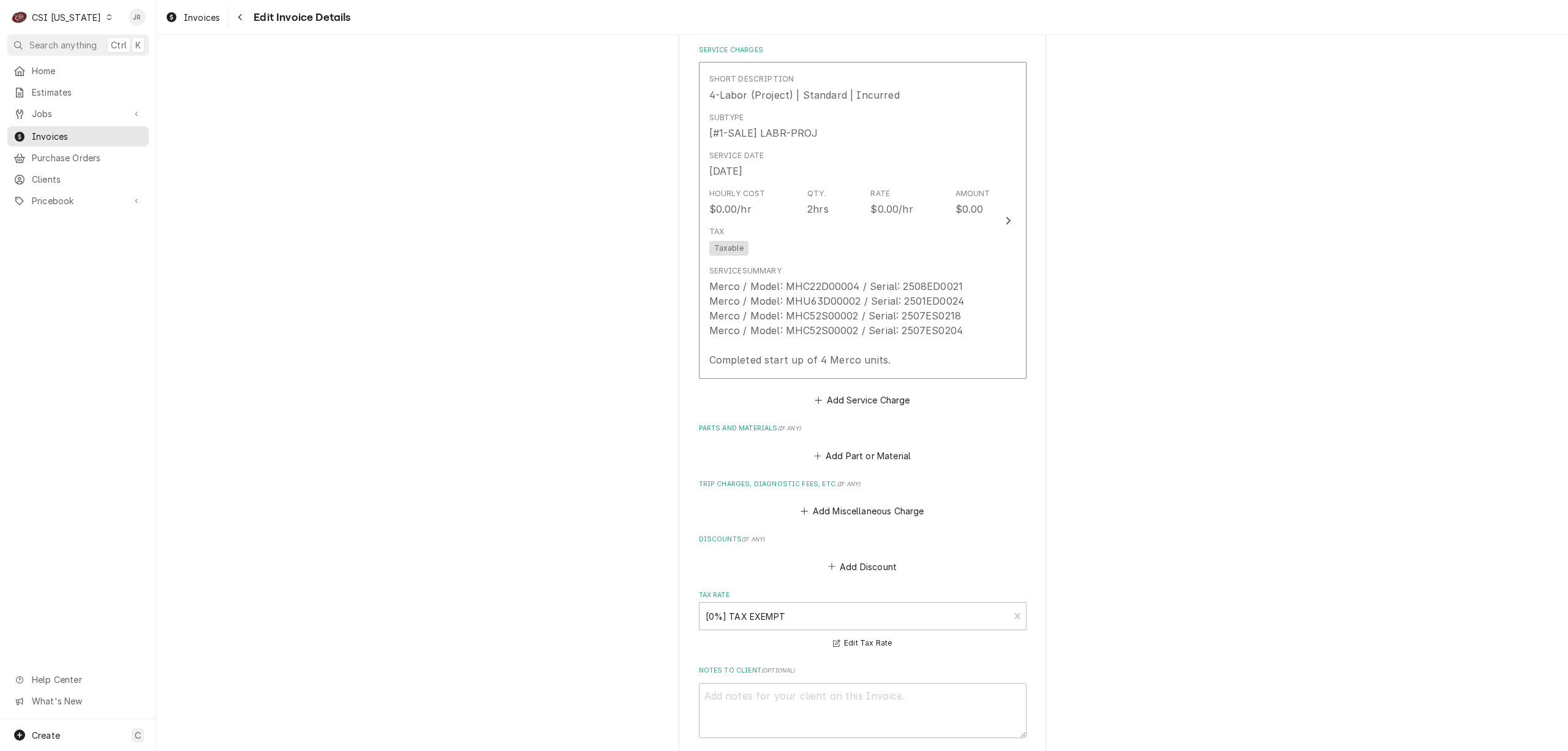
scroll to position [1183, 0]
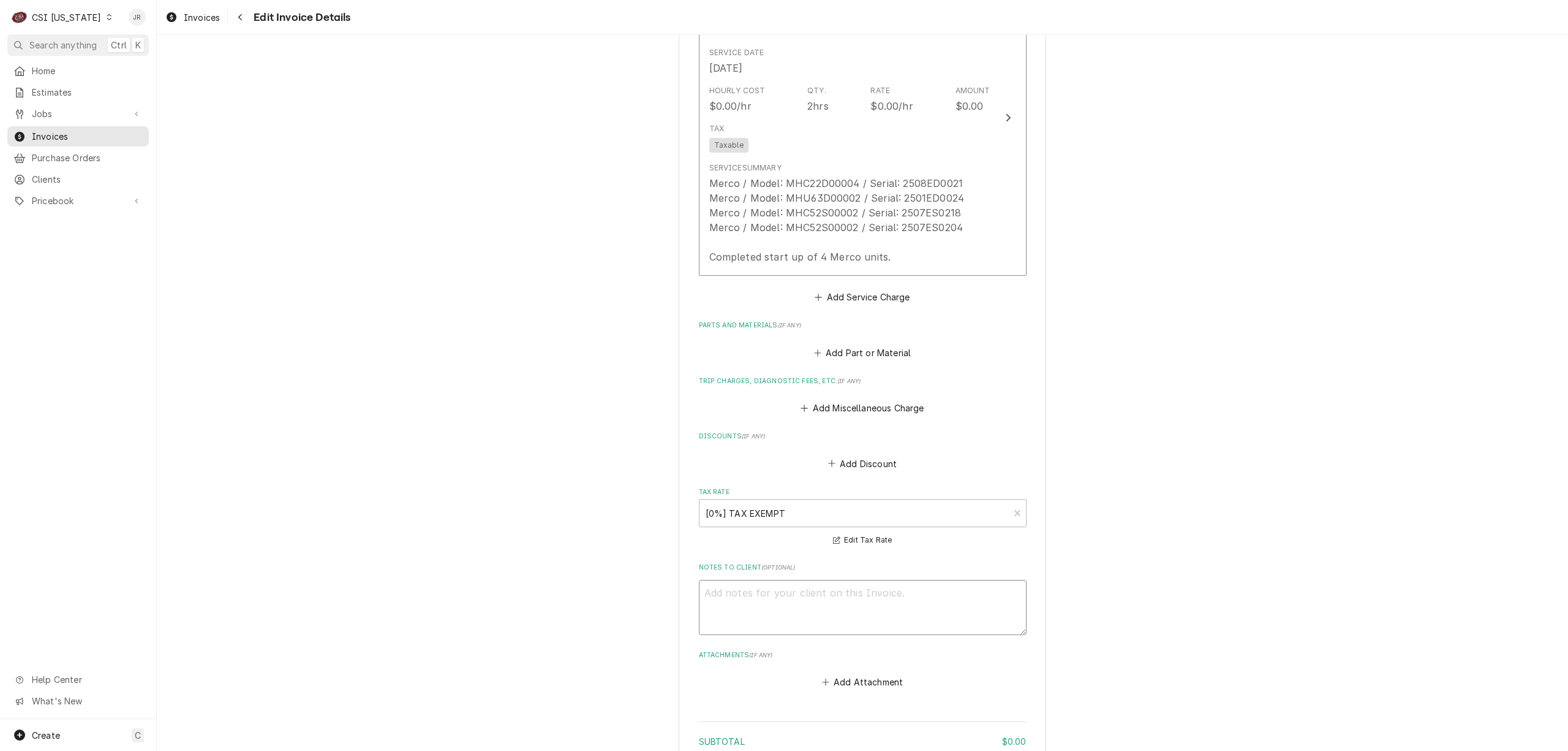
click at [854, 610] on textarea "Notes to Client ( optional )" at bounding box center [862, 607] width 328 height 56
type textarea "x"
type textarea "R"
type textarea "x"
type textarea "Re"
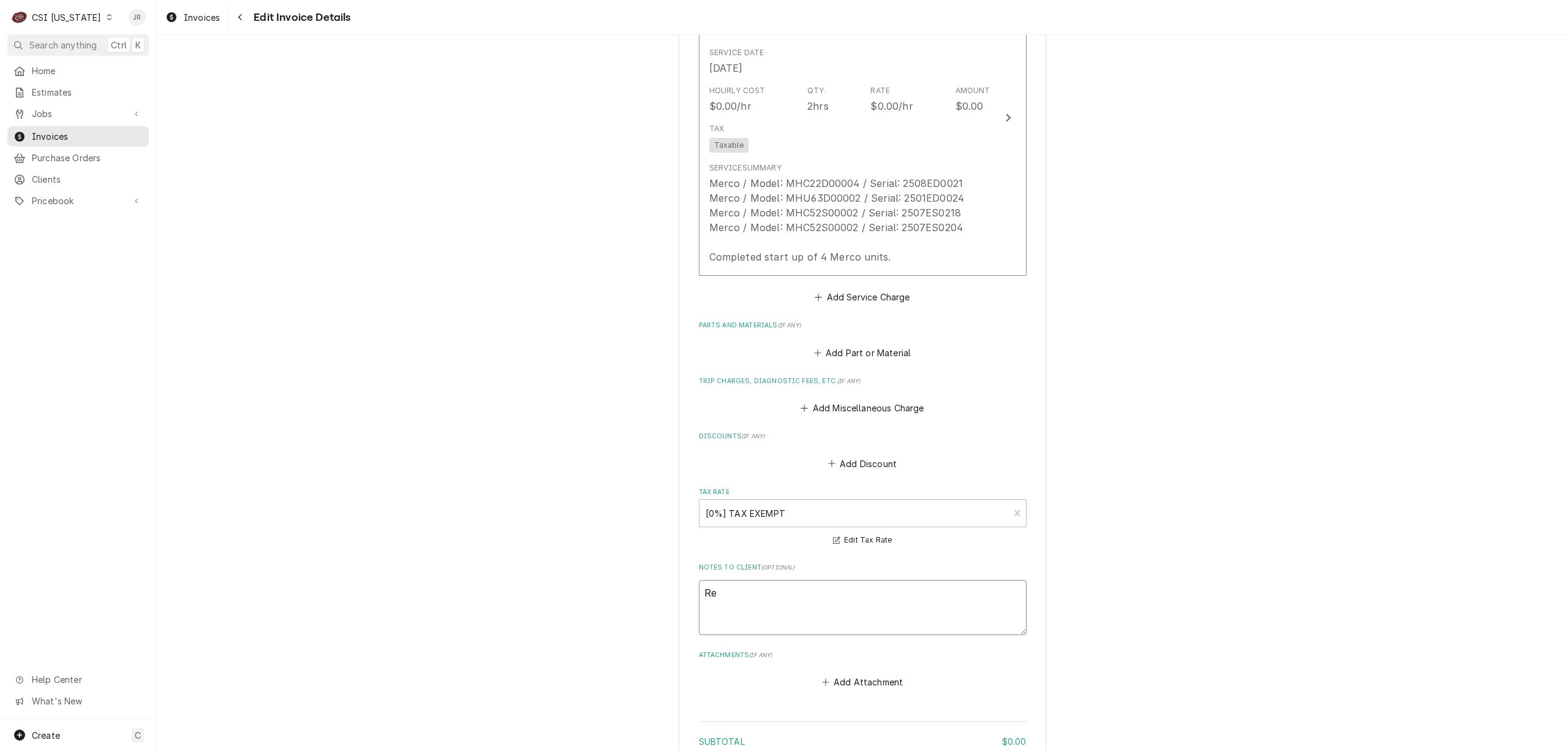
type textarea "x"
type textarea "Reb"
type textarea "x"
type textarea "Rebi"
type textarea "x"
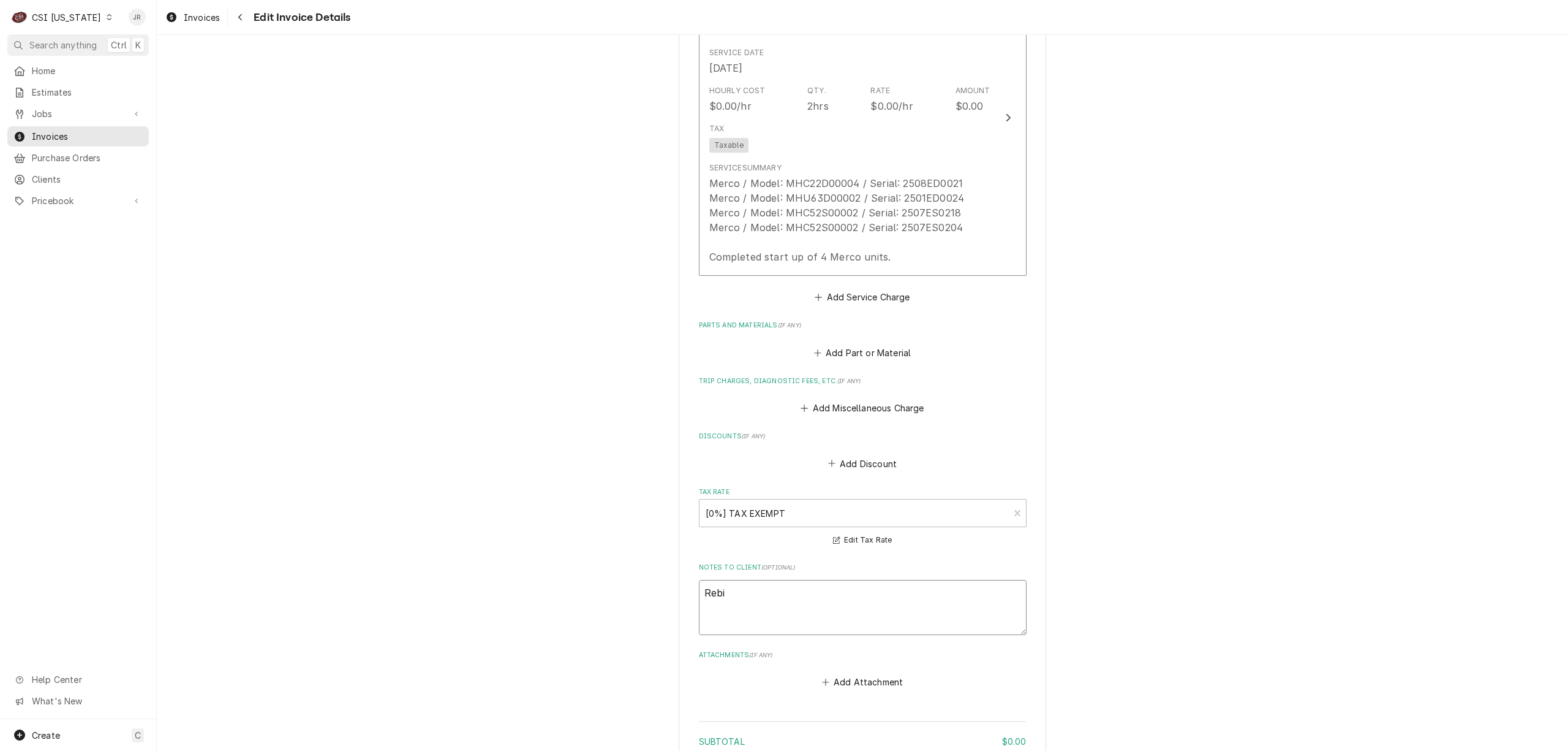
type textarea "Rebil"
type textarea "x"
type textarea "Rebille"
type textarea "x"
type textarea "Rebilled"
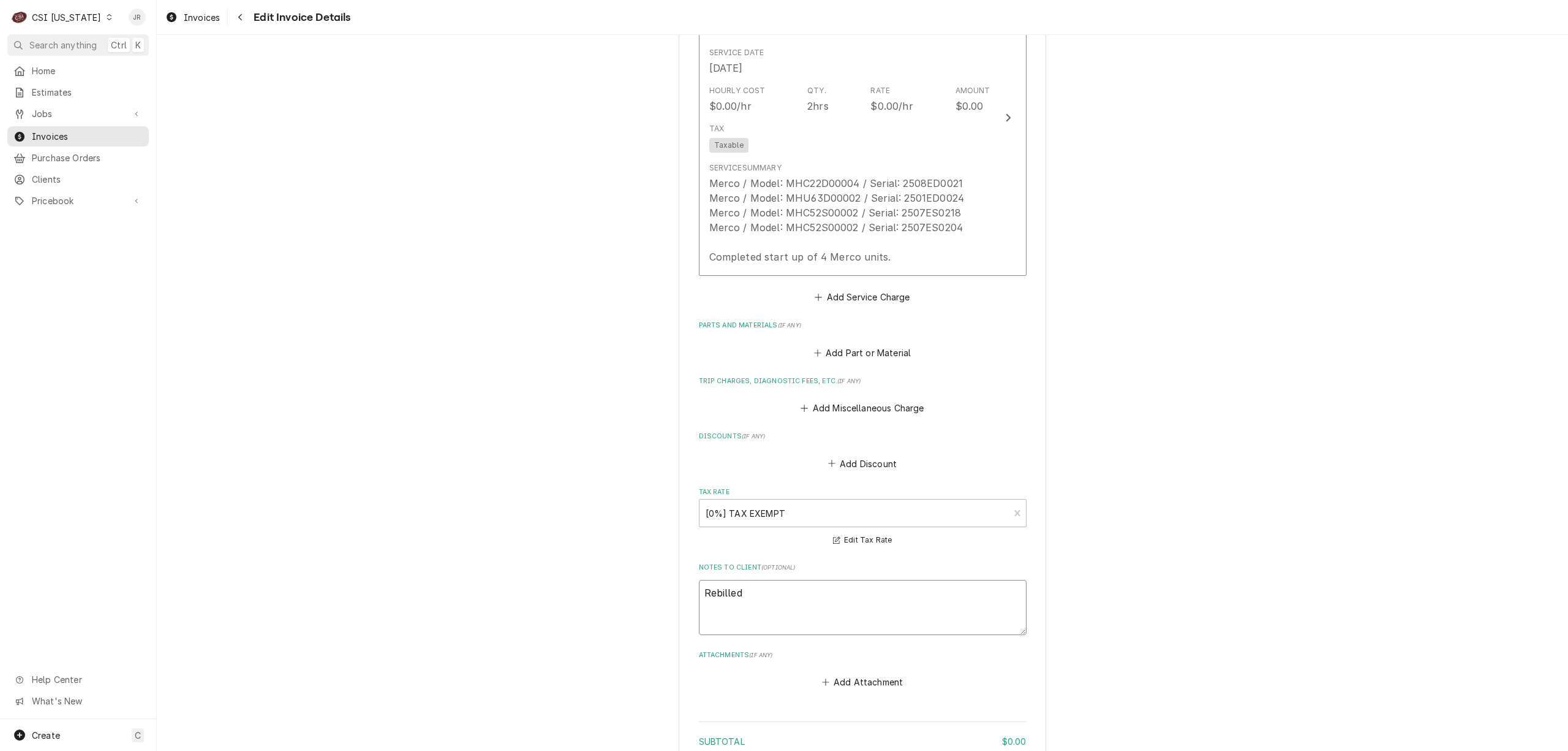
type textarea "x"
type textarea "Rebilled"
type textarea "x"
type textarea "Rebilled T"
type textarea "x"
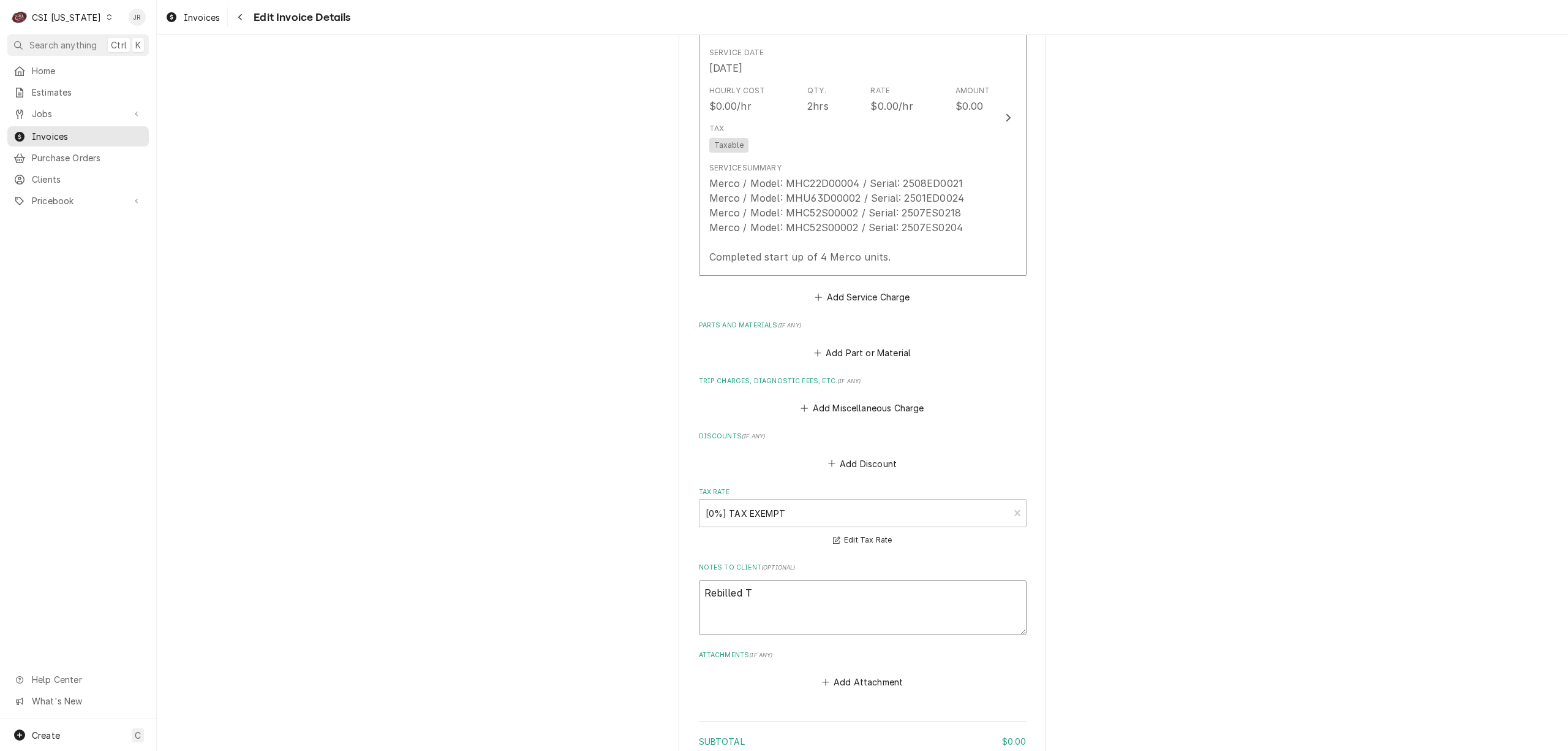
type textarea "Rebilled To"
type textarea "x"
type textarea "Rebilled To"
type textarea "x"
type textarea "Rebilled To F"
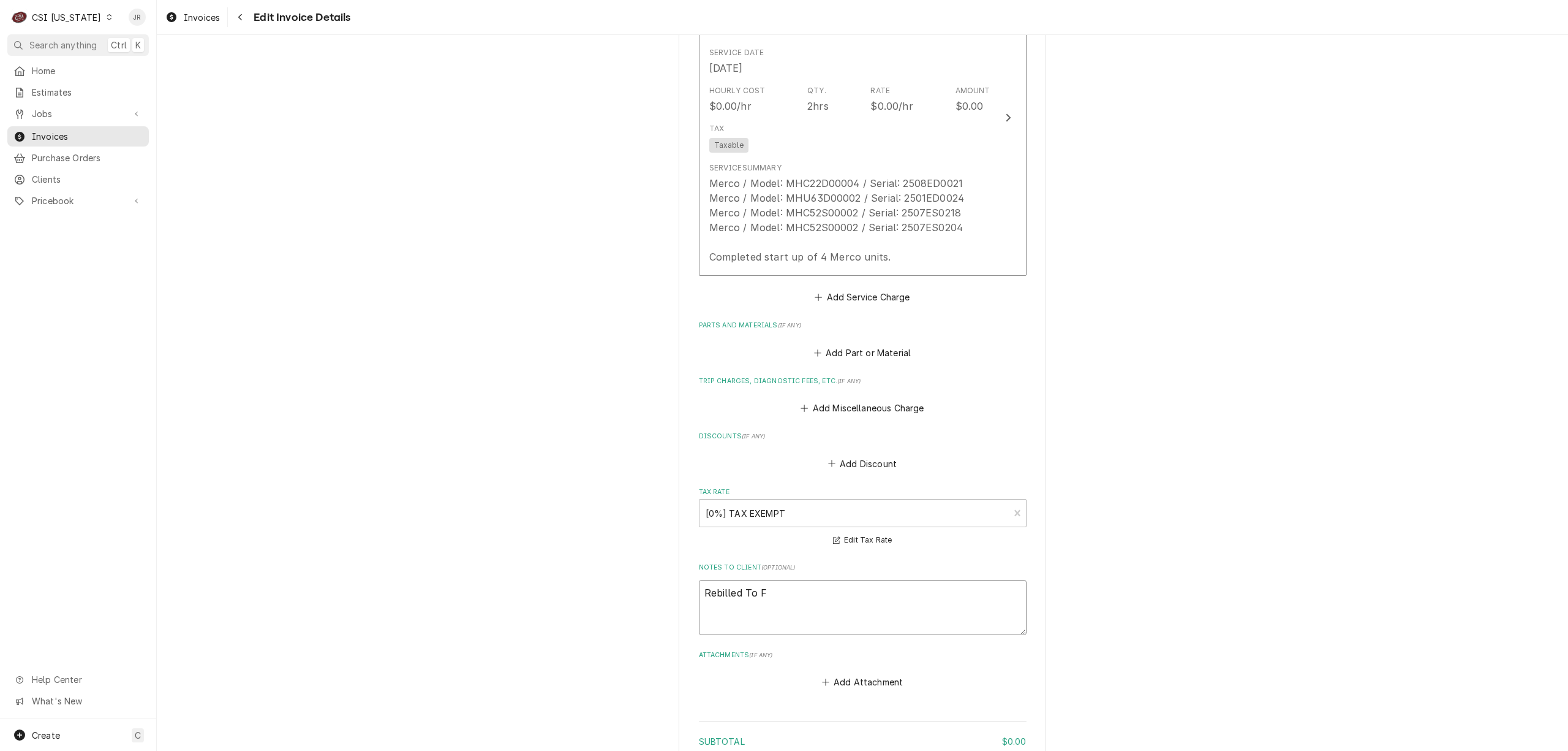
type textarea "x"
type textarea "Rebilled To Fr"
type textarea "x"
type textarea "Rebilled To Fry"
type textarea "x"
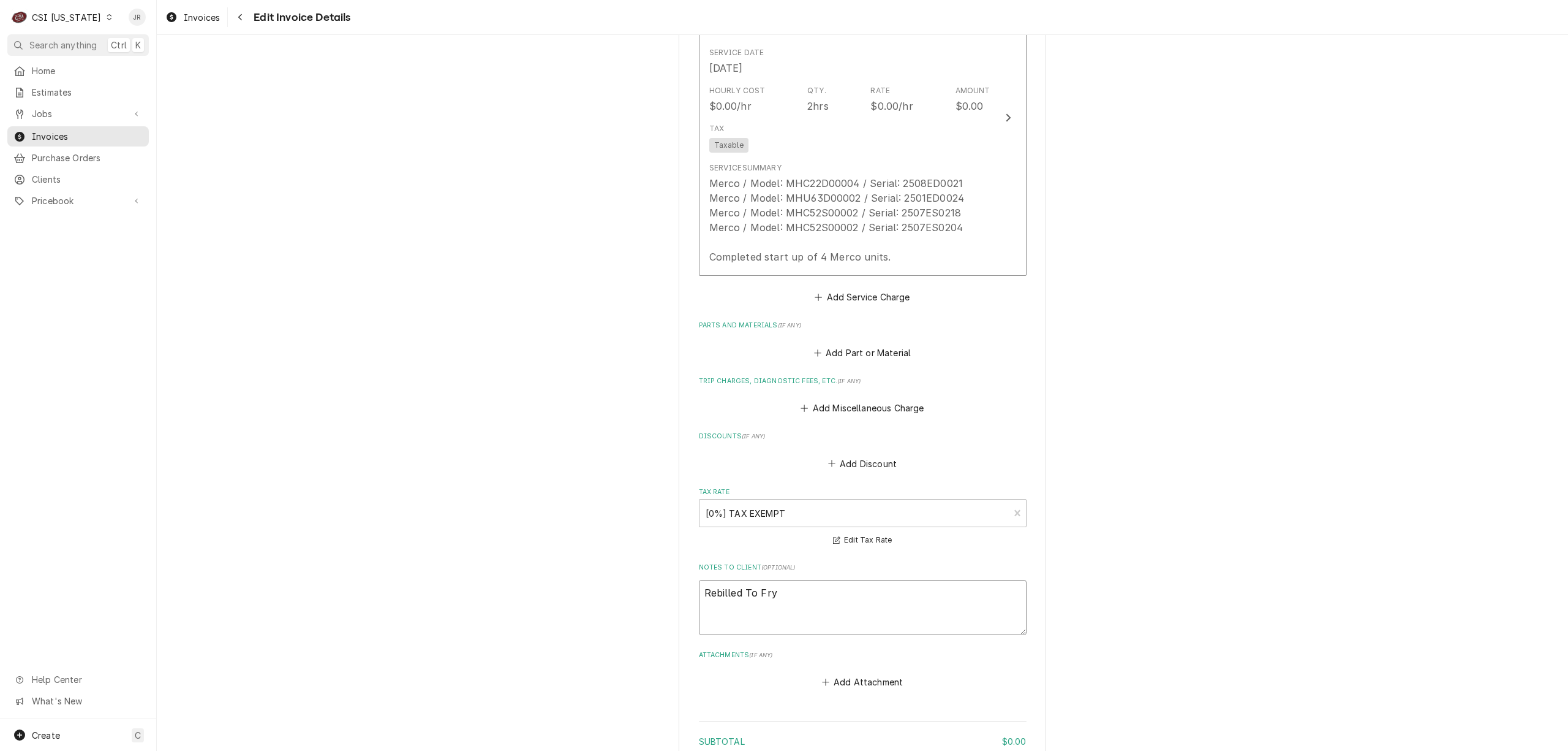
type textarea "Rebilled To Frym"
type textarea "x"
type textarea "Rebilled To Fryma"
type textarea "x"
type textarea "Rebilled To Frymas"
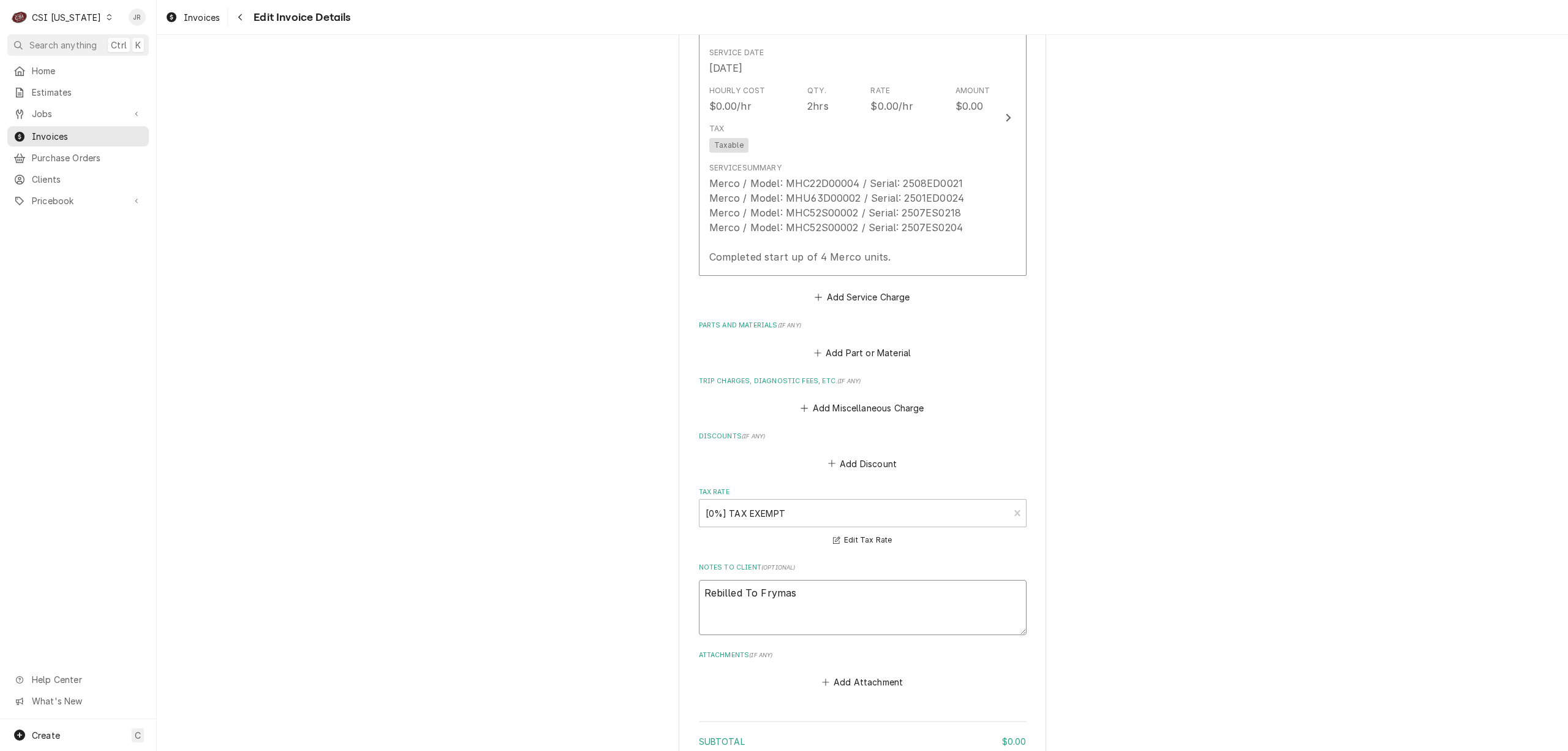
type textarea "x"
type textarea "Rebilled To Frymast"
type textarea "x"
type textarea "Rebilled To Frymaste"
type textarea "x"
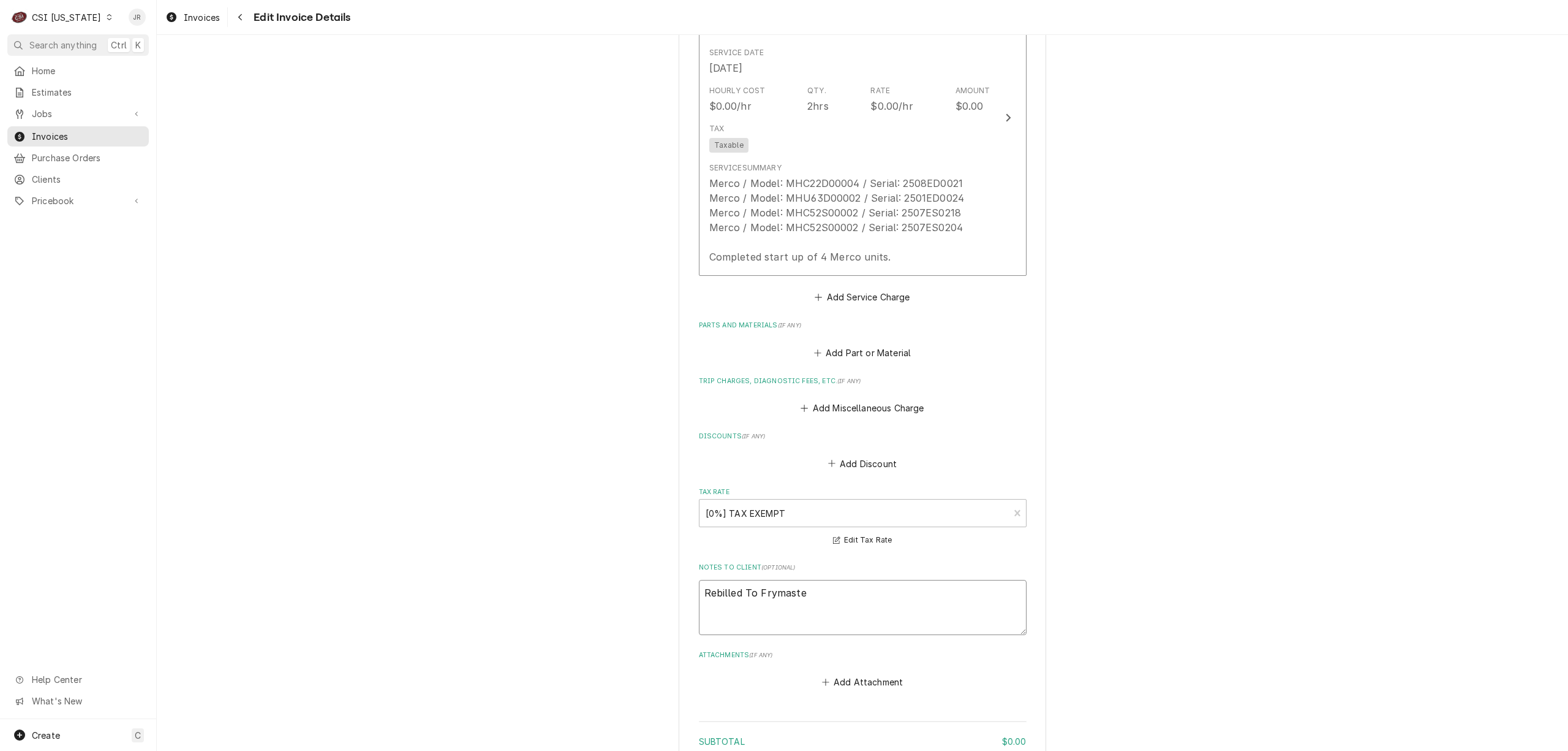
type textarea "Rebilled To Frymaster"
type textarea "x"
type textarea "Rebilled To Frymaster"
type textarea "x"
type textarea "Rebilled To Frymaster M"
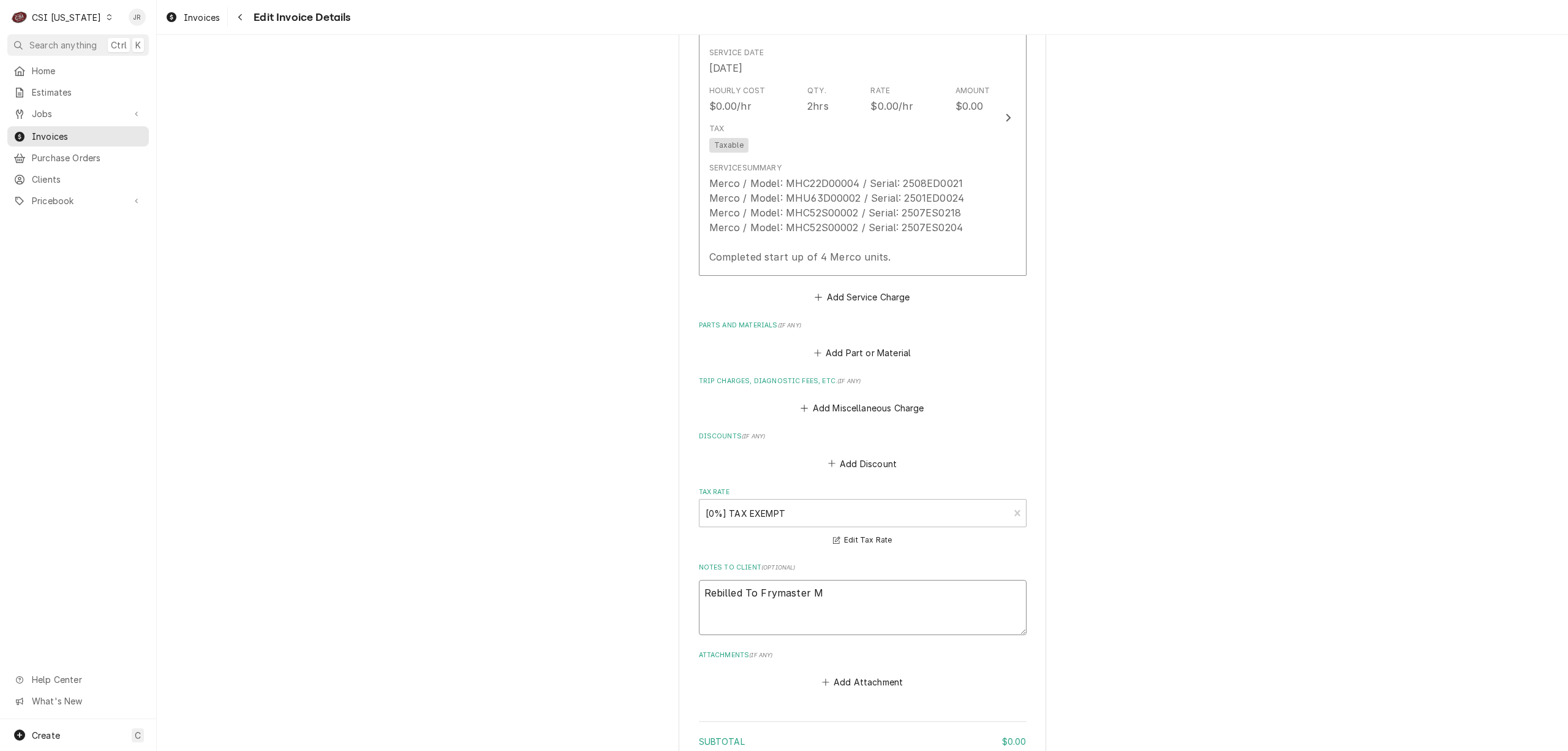
type textarea "x"
type textarea "Rebilled To Frymaster Me"
type textarea "x"
type textarea "Rebilled To Frymaster Mer"
type textarea "x"
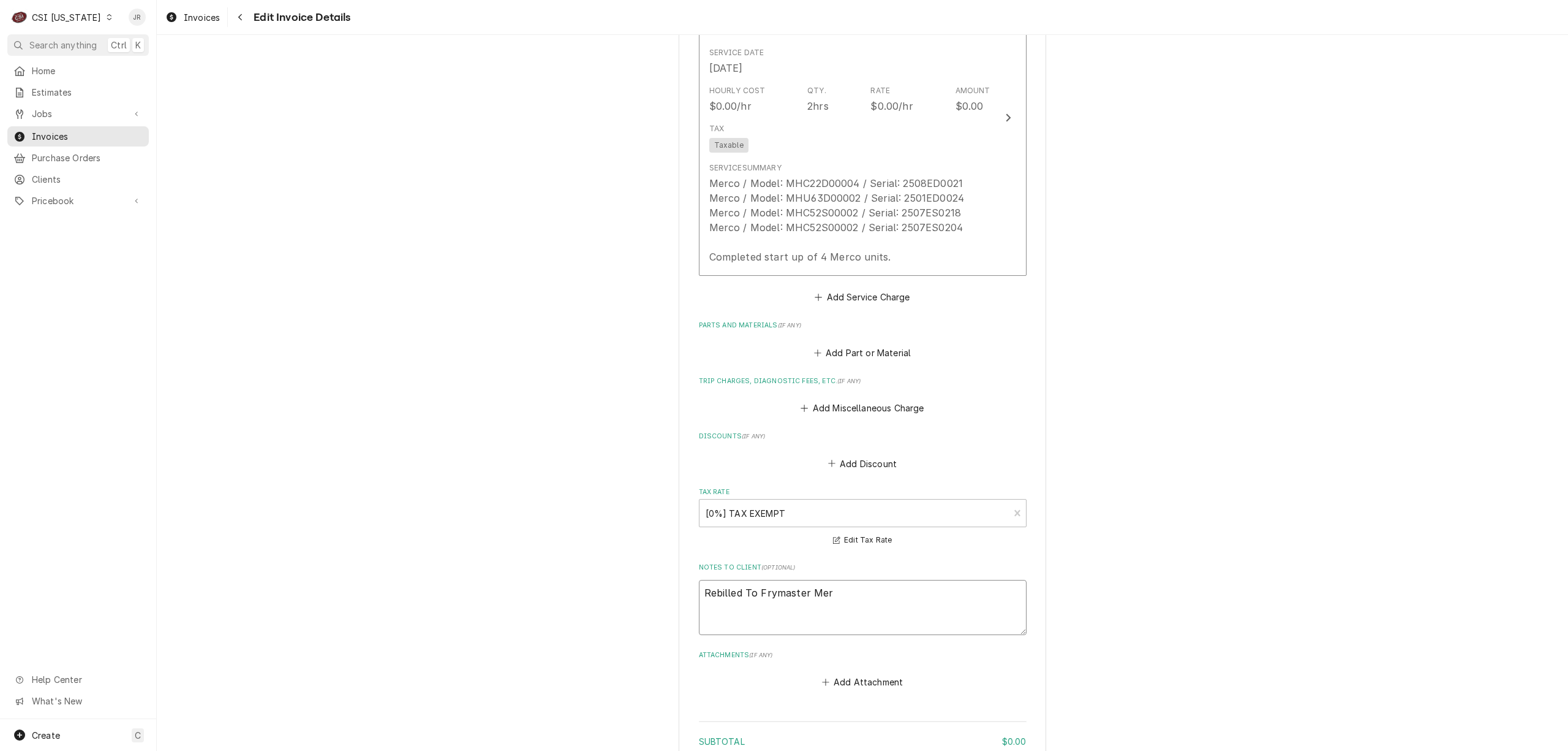
type textarea "Rebilled To Frymaster Merc"
type textarea "x"
type textarea "Rebilled To Frymaster Merco"
type textarea "x"
type textarea "Rebilled To Frymaster Merco"
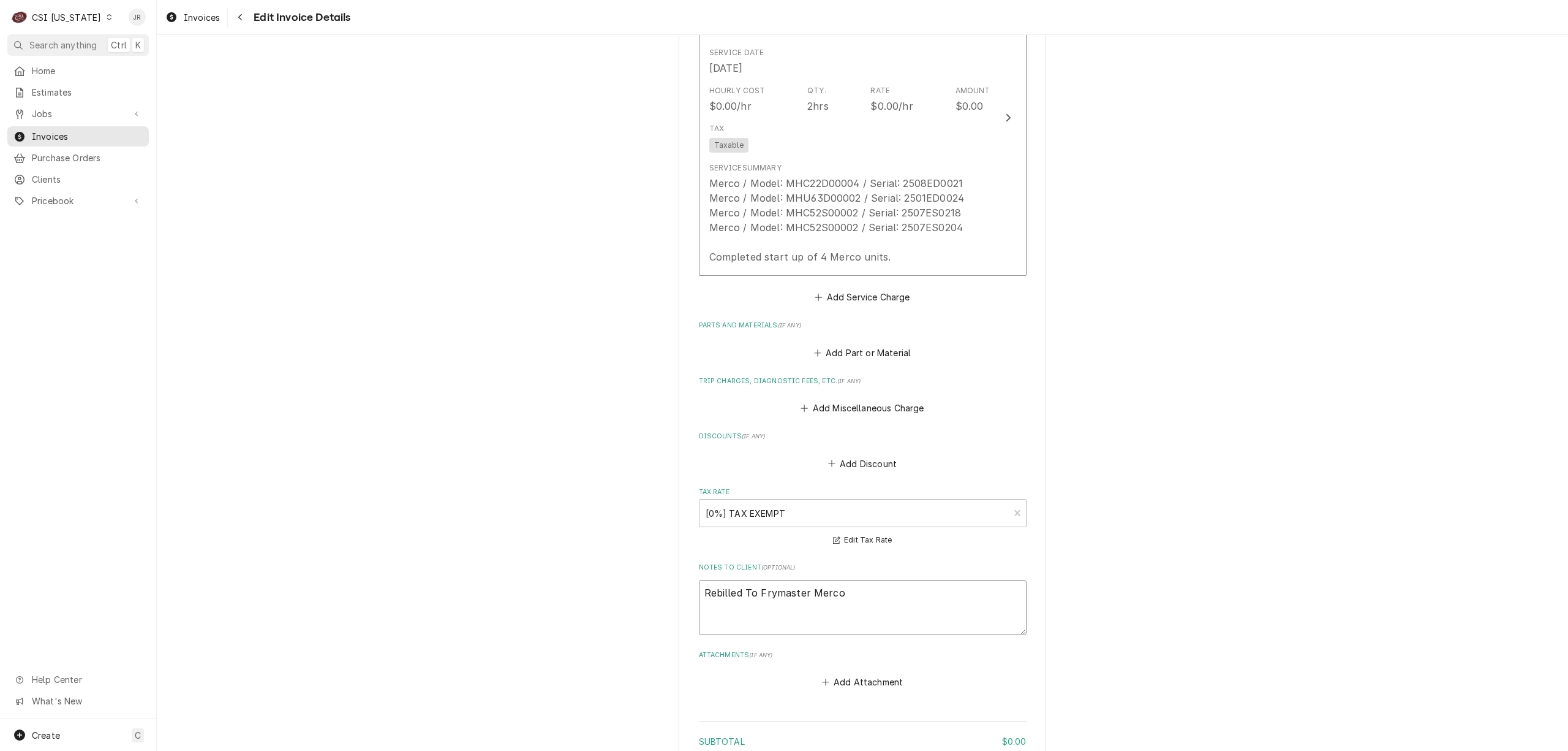
scroll to position [1410, 0]
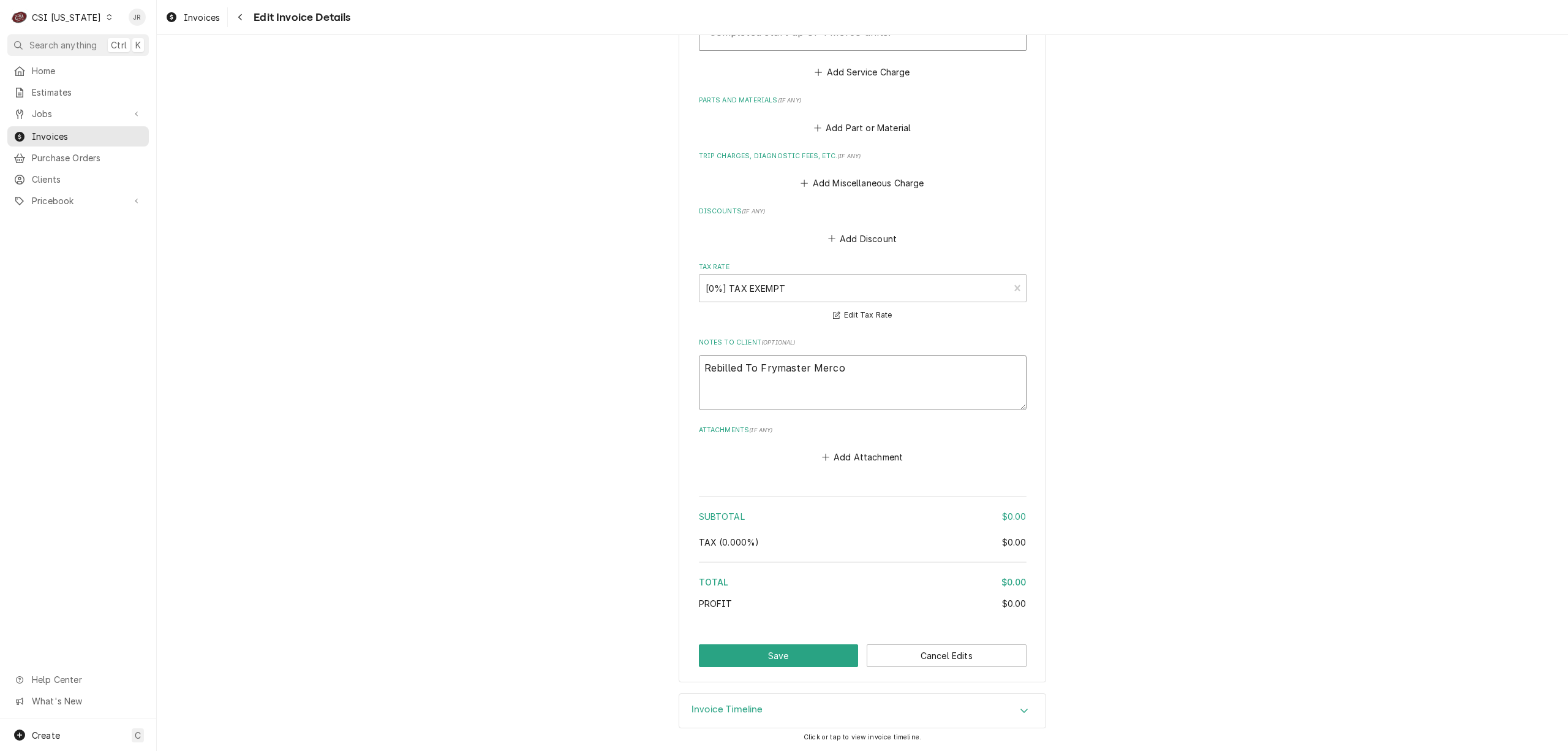
type textarea "x"
type textarea "IRebilled To Frymaster Merco"
type textarea "x"
type textarea "INRebilled To Frymaster Merco"
type textarea "x"
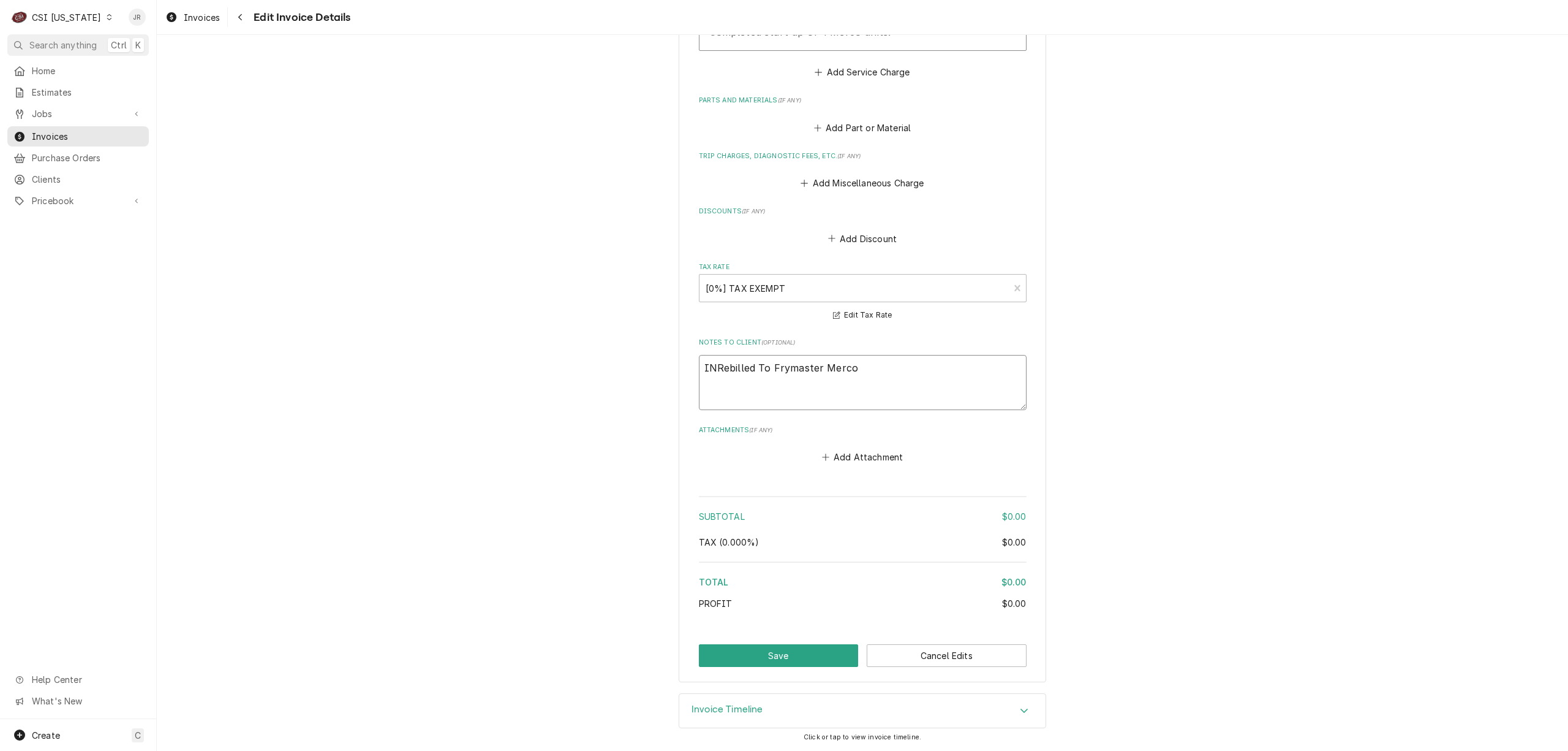
type textarea "INVRebilled To Frymaster Merco"
type textarea "x"
type textarea "INV#Rebilled To Frymaster Merco"
type textarea "x"
type textarea "INV#-Rebilled To Frymaster Merco"
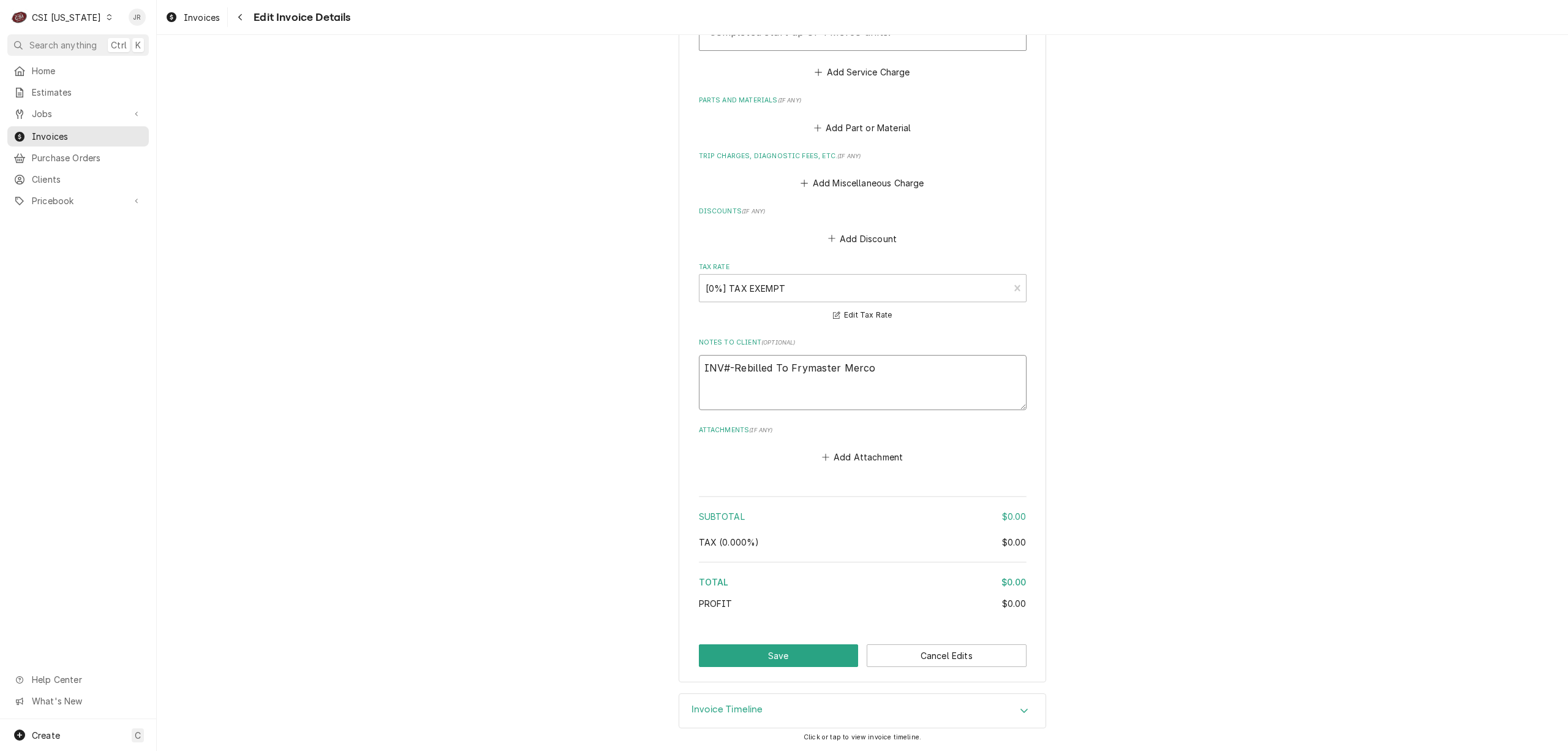
type textarea "x"
type textarea "INV#-1Rebilled To Frymaster Merco"
type textarea "x"
type textarea "INV#-10Rebilled To Frymaster Merco"
type textarea "x"
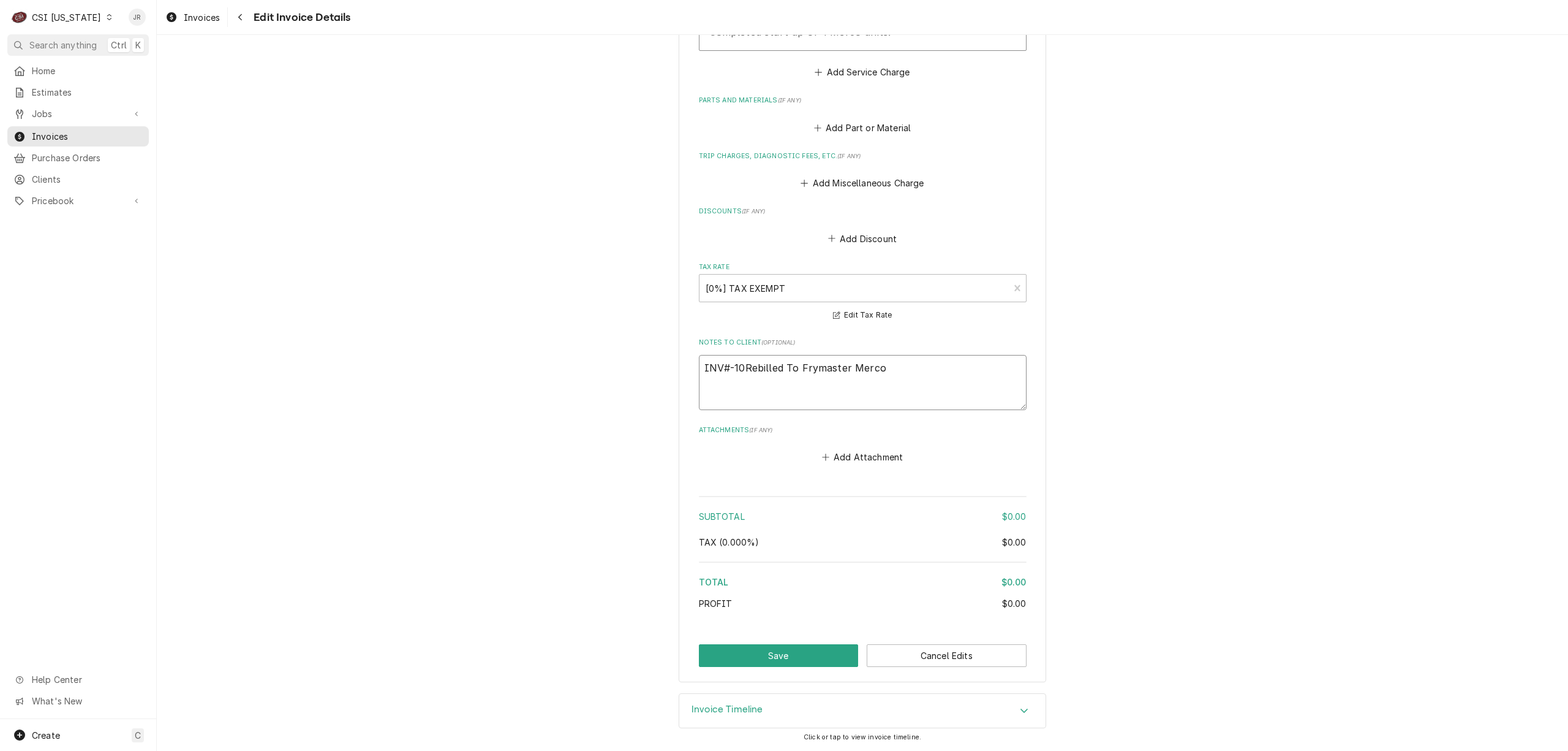
type textarea "INV#-100Rebilled To Frymaster Merco"
type textarea "x"
type textarea "INV#-1008Rebilled To Frymaster Merco"
type textarea "x"
type textarea "INV#-10083Rebilled To Frymaster Merco"
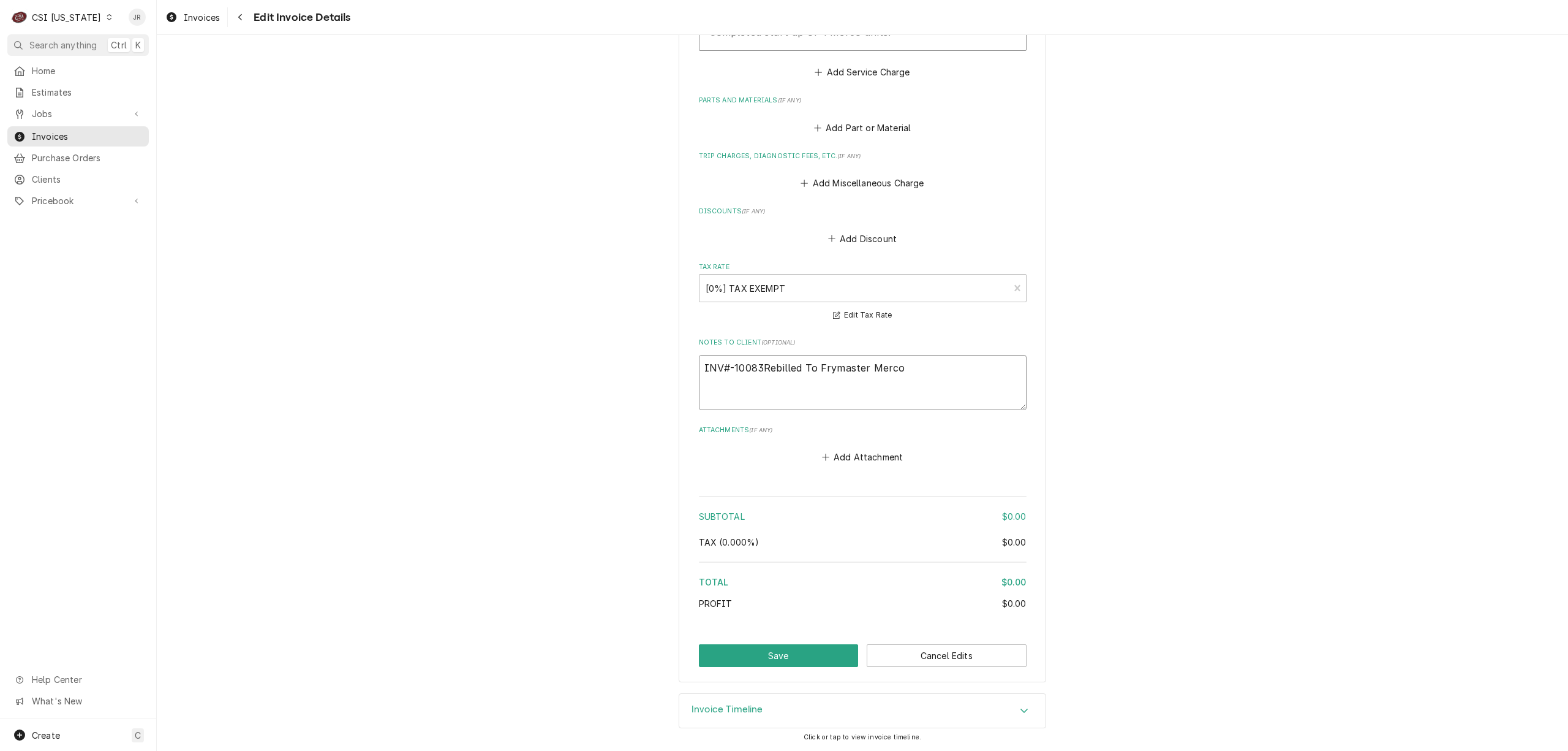
type textarea "x"
type textarea "INV#-100839Rebilled To Frymaster Merco"
type textarea "x"
type textarea "INV#-100839-Rebilled To Frymaster Merco"
type textarea "x"
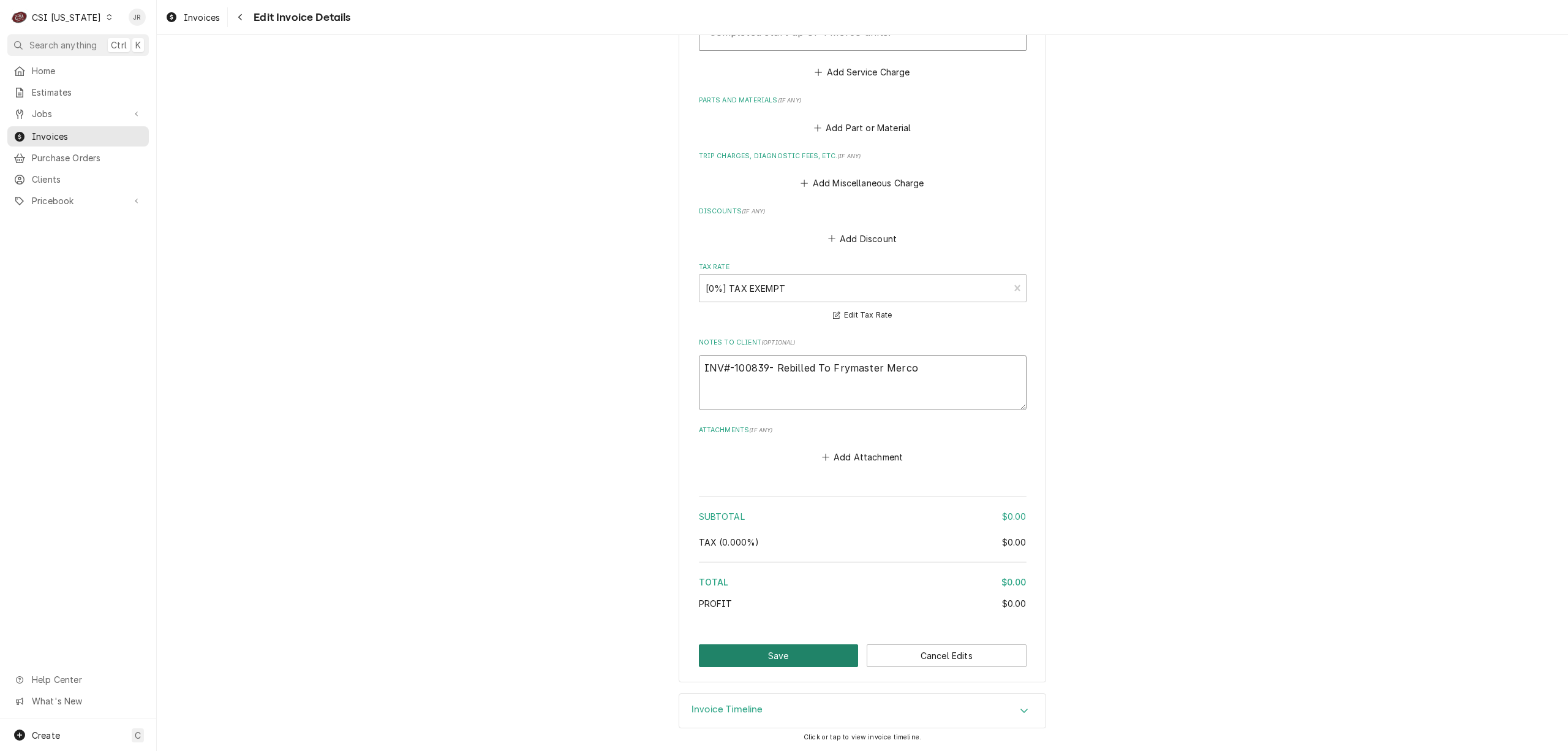
type textarea "INV#-100839- Rebilled To Frymaster Merco"
click at [832, 646] on button "Save" at bounding box center [779, 655] width 160 height 23
type textarea "x"
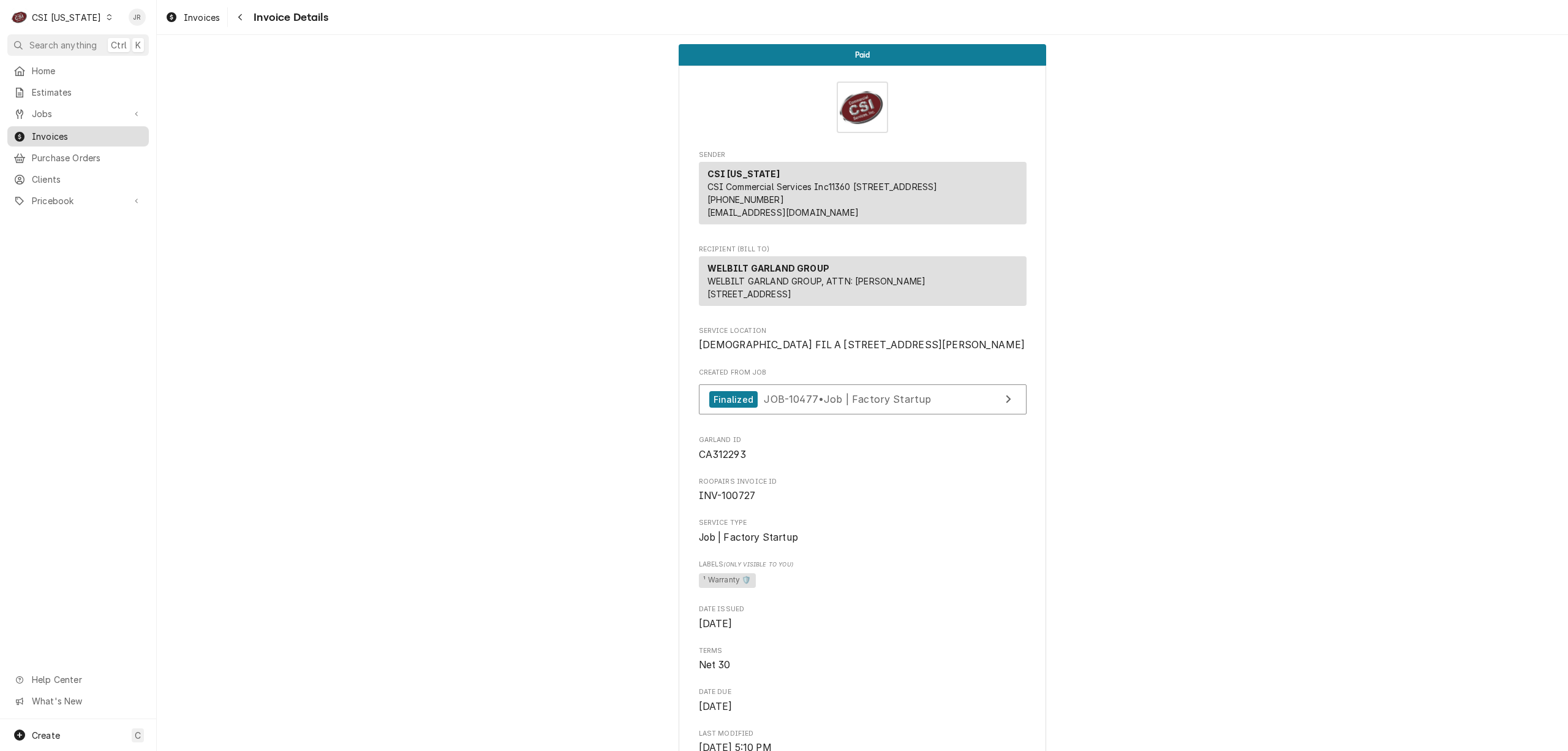
click at [51, 126] on link "Invoices" at bounding box center [78, 136] width 141 height 20
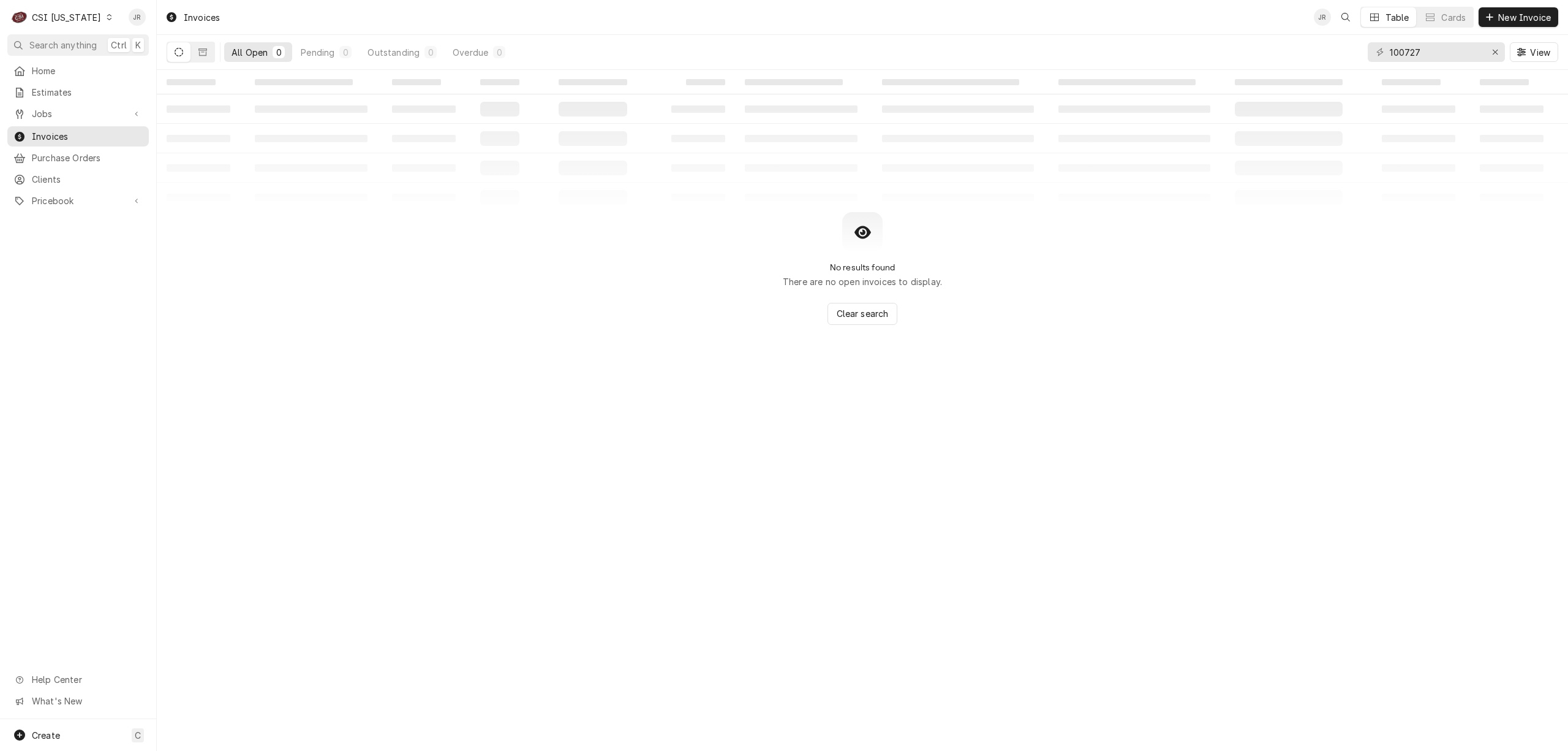
click at [1442, 65] on div "100727 View" at bounding box center [1463, 52] width 191 height 34
click at [1434, 57] on input "100727" at bounding box center [1436, 51] width 92 height 19
drag, startPoint x: 1434, startPoint y: 56, endPoint x: 1458, endPoint y: 64, distance: 25.3
click at [1456, 62] on div "100727 View" at bounding box center [1463, 52] width 191 height 34
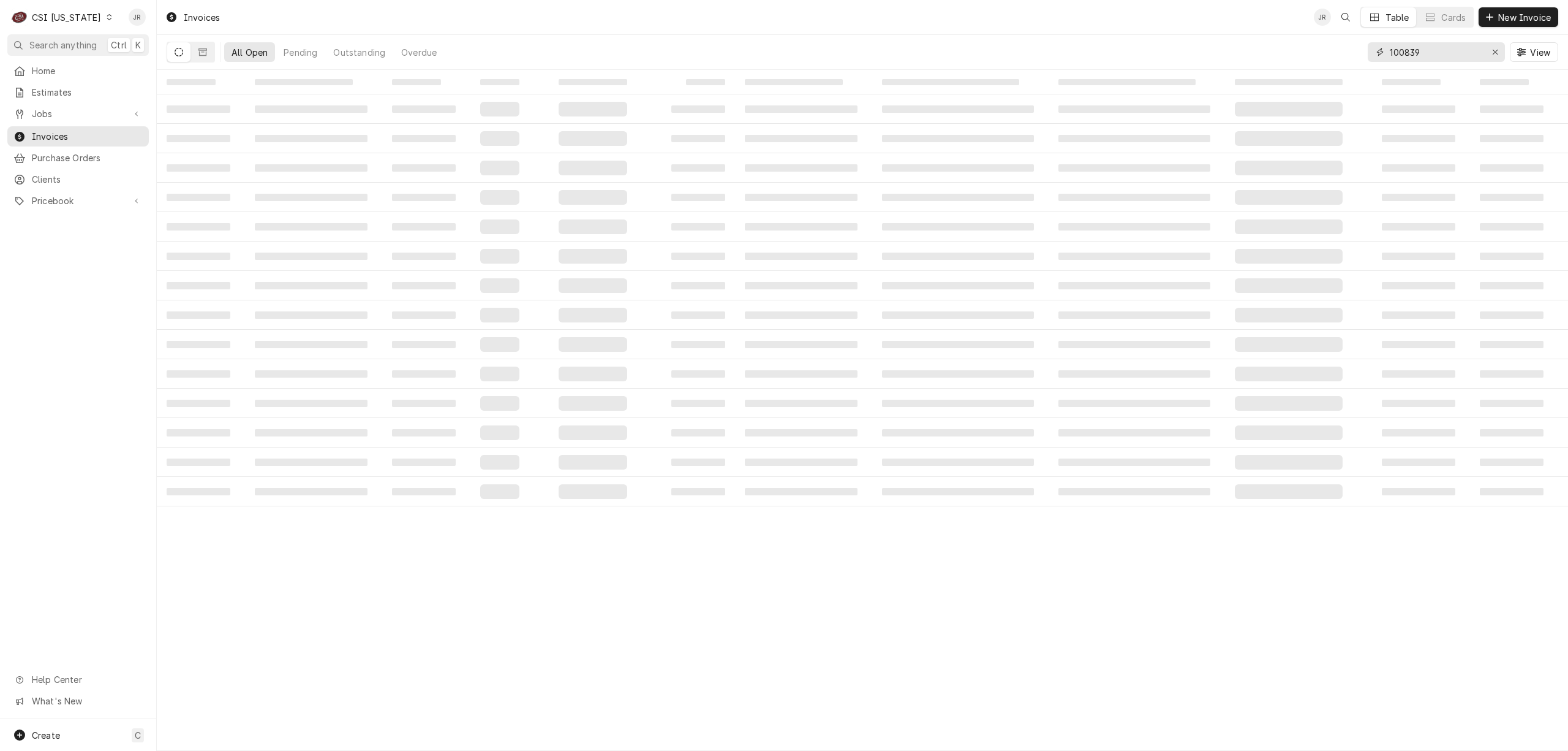
type input "100839"
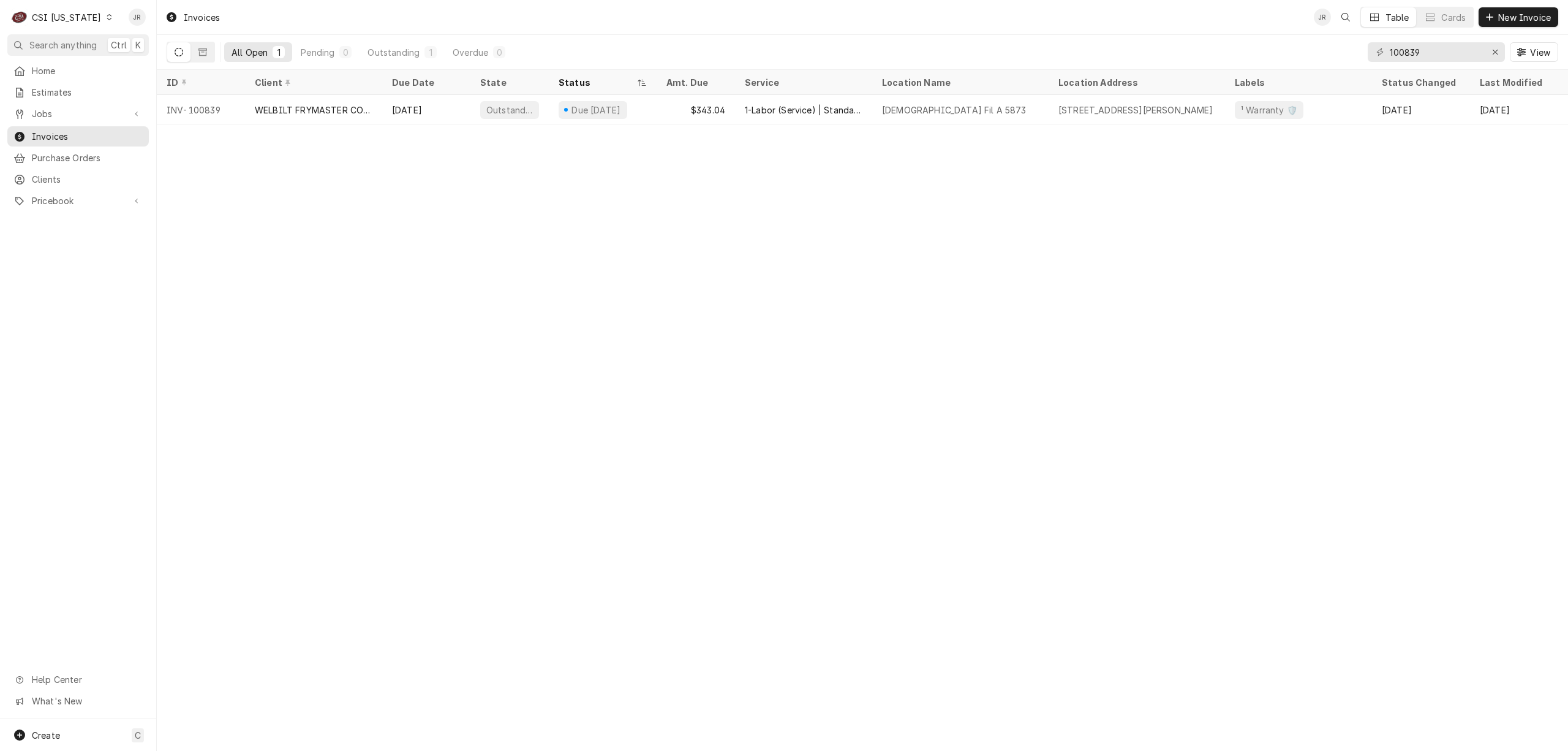
click at [84, 32] on div "C CSI [US_STATE] JR" at bounding box center [78, 17] width 156 height 34
click at [66, 130] on span "Invoices" at bounding box center [87, 136] width 111 height 13
click at [1513, 36] on div "100839 View" at bounding box center [1463, 52] width 191 height 34
drag, startPoint x: 1513, startPoint y: 36, endPoint x: 1477, endPoint y: 36, distance: 36.0
click at [1490, 36] on div "100839 View" at bounding box center [1463, 52] width 191 height 34
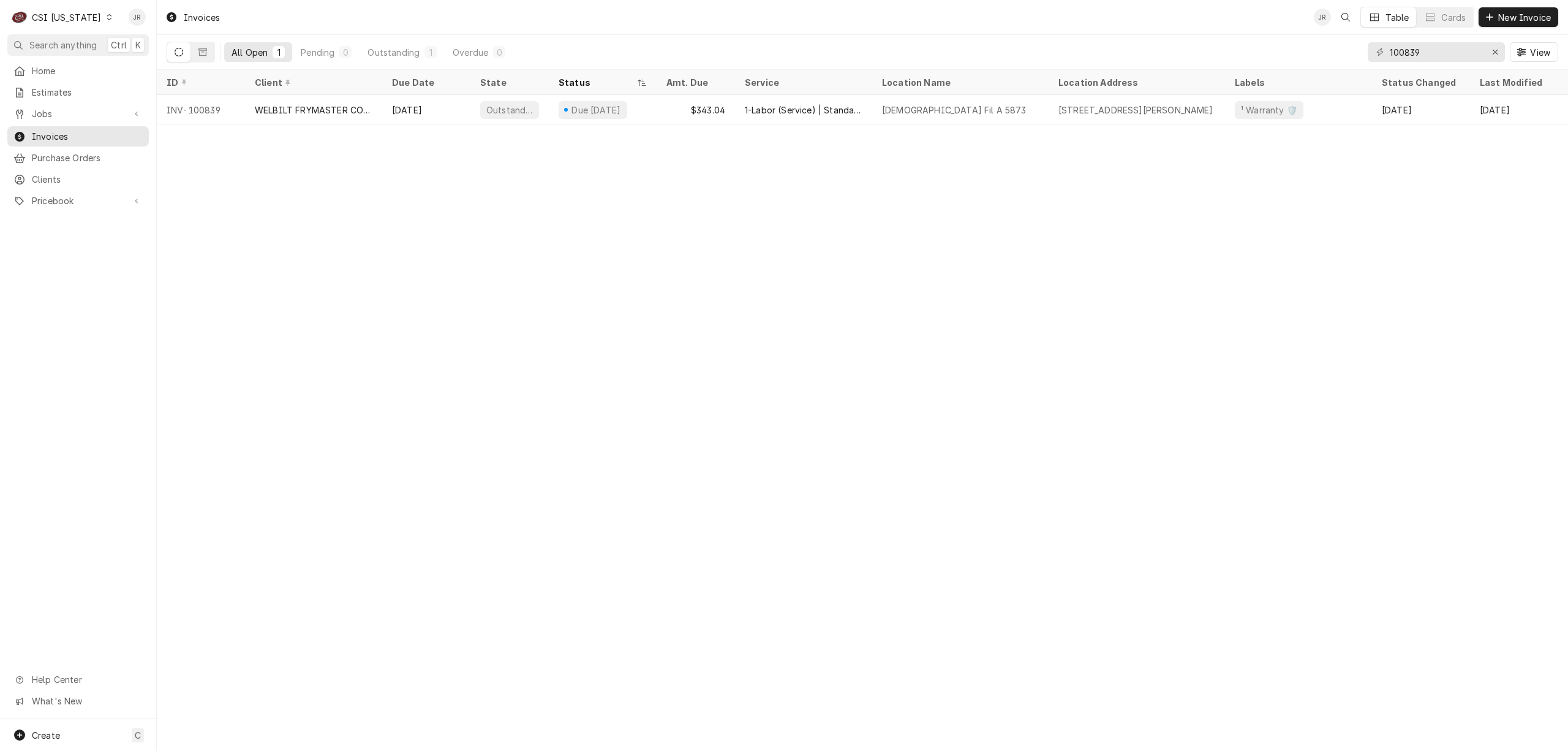
drag, startPoint x: 1477, startPoint y: 36, endPoint x: 1442, endPoint y: 45, distance: 36.1
click at [1475, 36] on div "100839 View" at bounding box center [1463, 52] width 191 height 34
click at [1442, 45] on input "100839" at bounding box center [1436, 51] width 92 height 19
type input "100763"
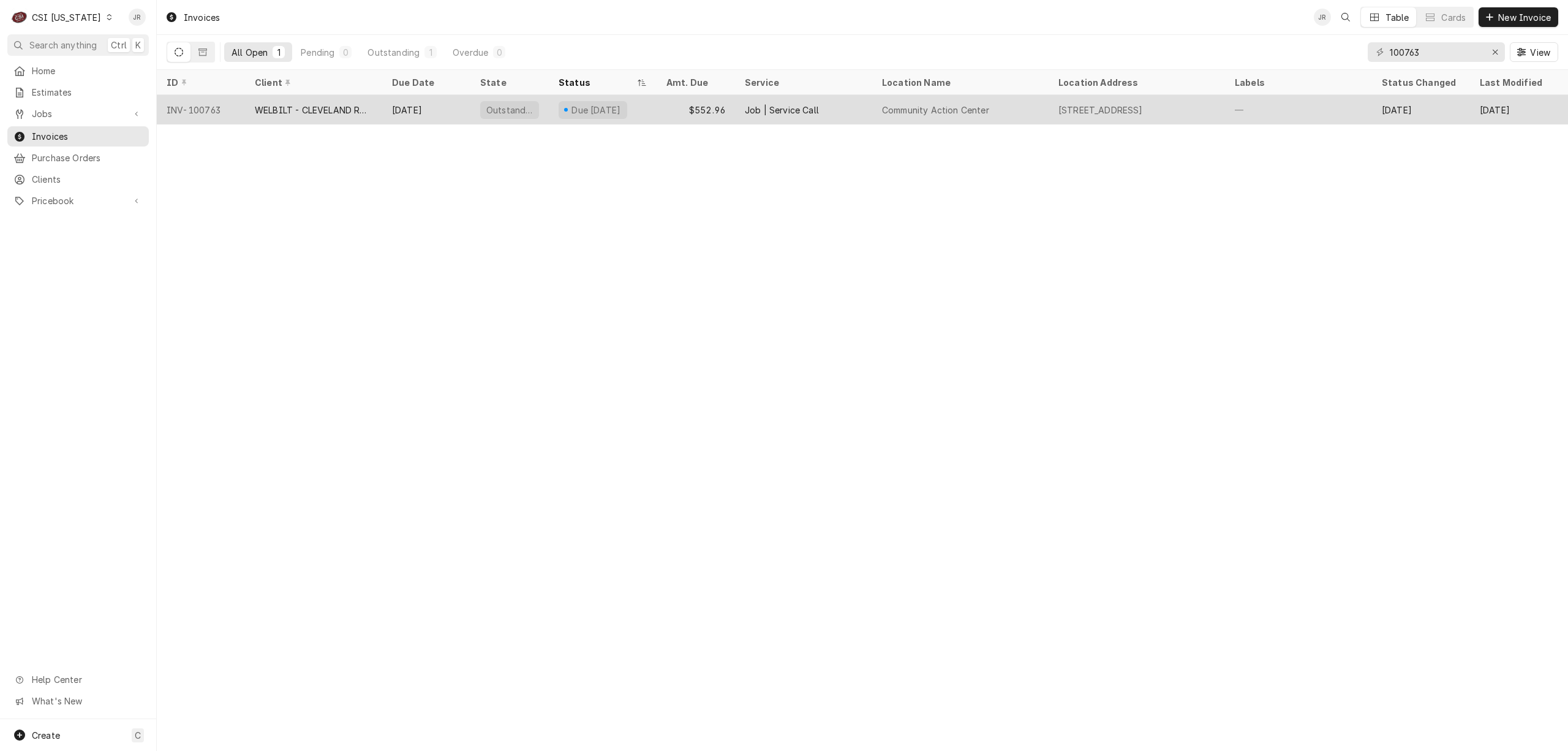
click at [653, 109] on div "Due in 15 days" at bounding box center [602, 109] width 108 height 29
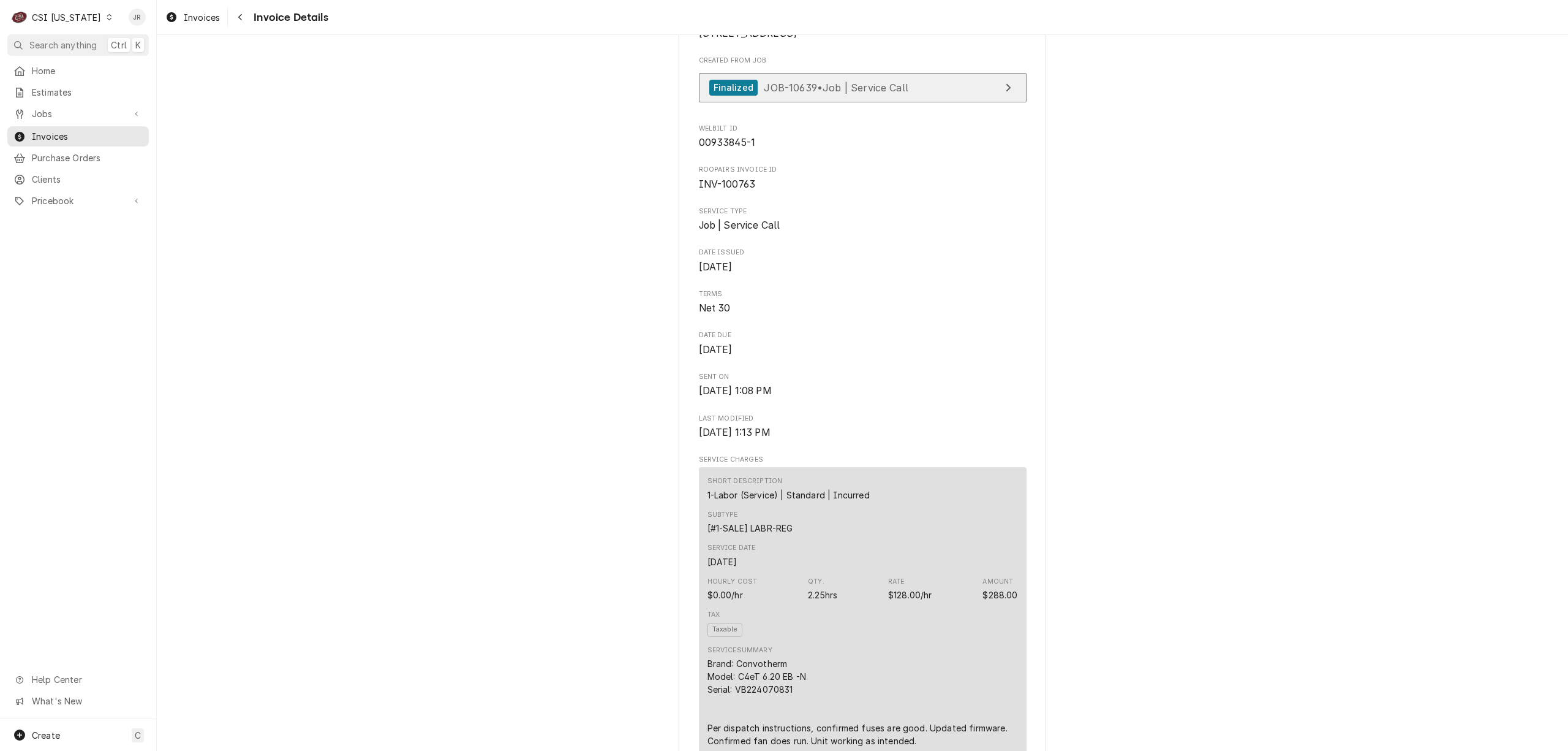
scroll to position [163, 0]
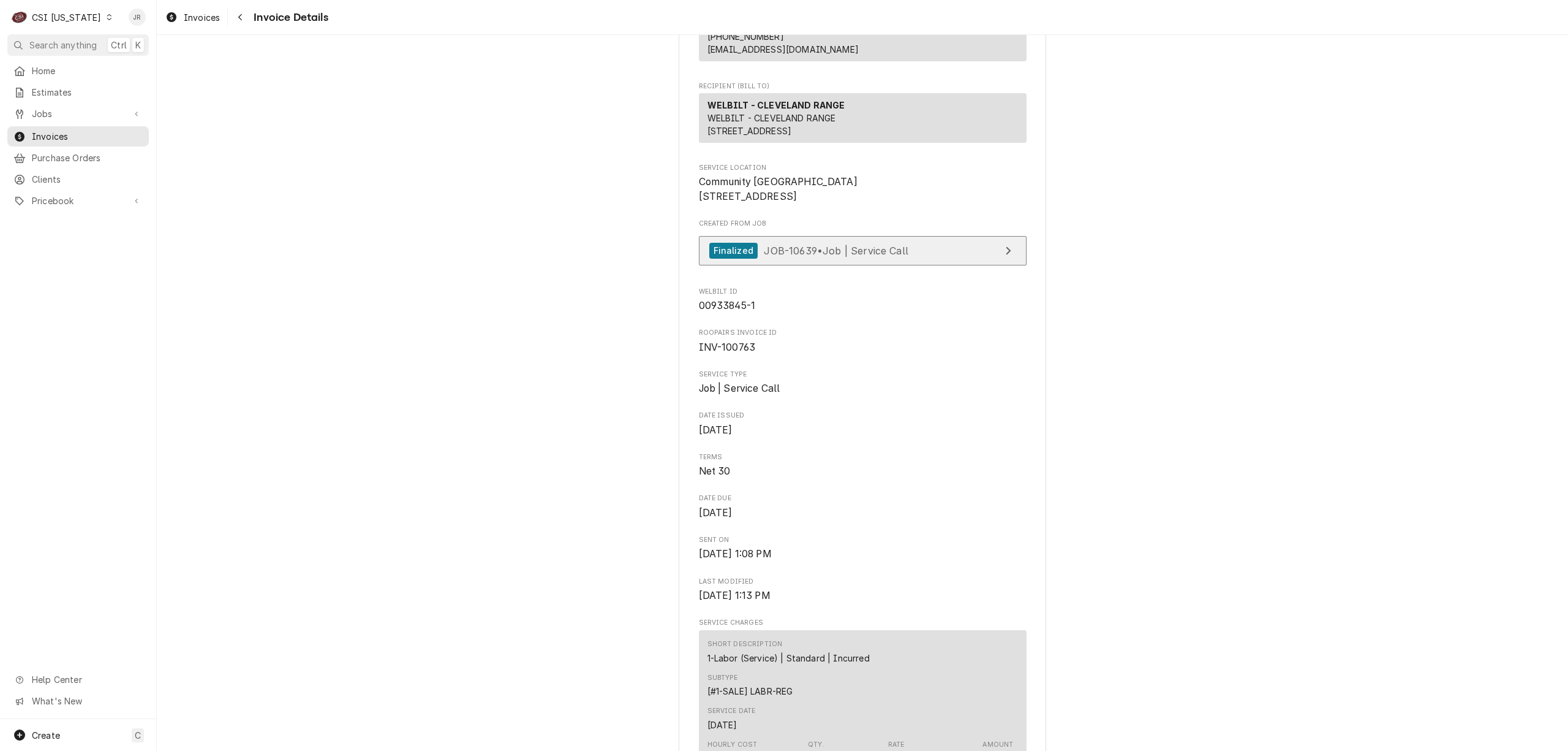
click at [934, 266] on link "Finalized JOB-10639 • Job | Service Call" at bounding box center [862, 251] width 328 height 30
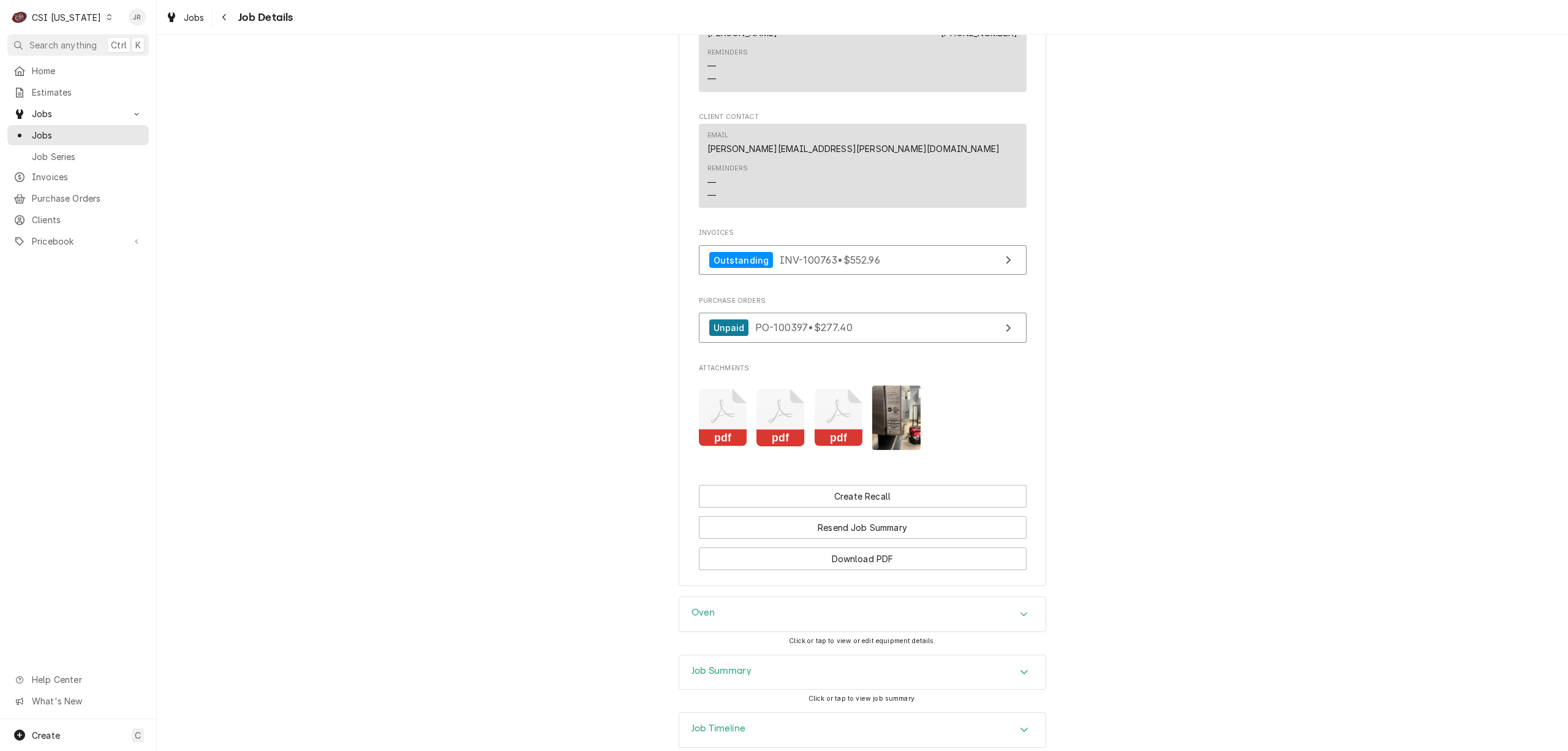
scroll to position [1734, 0]
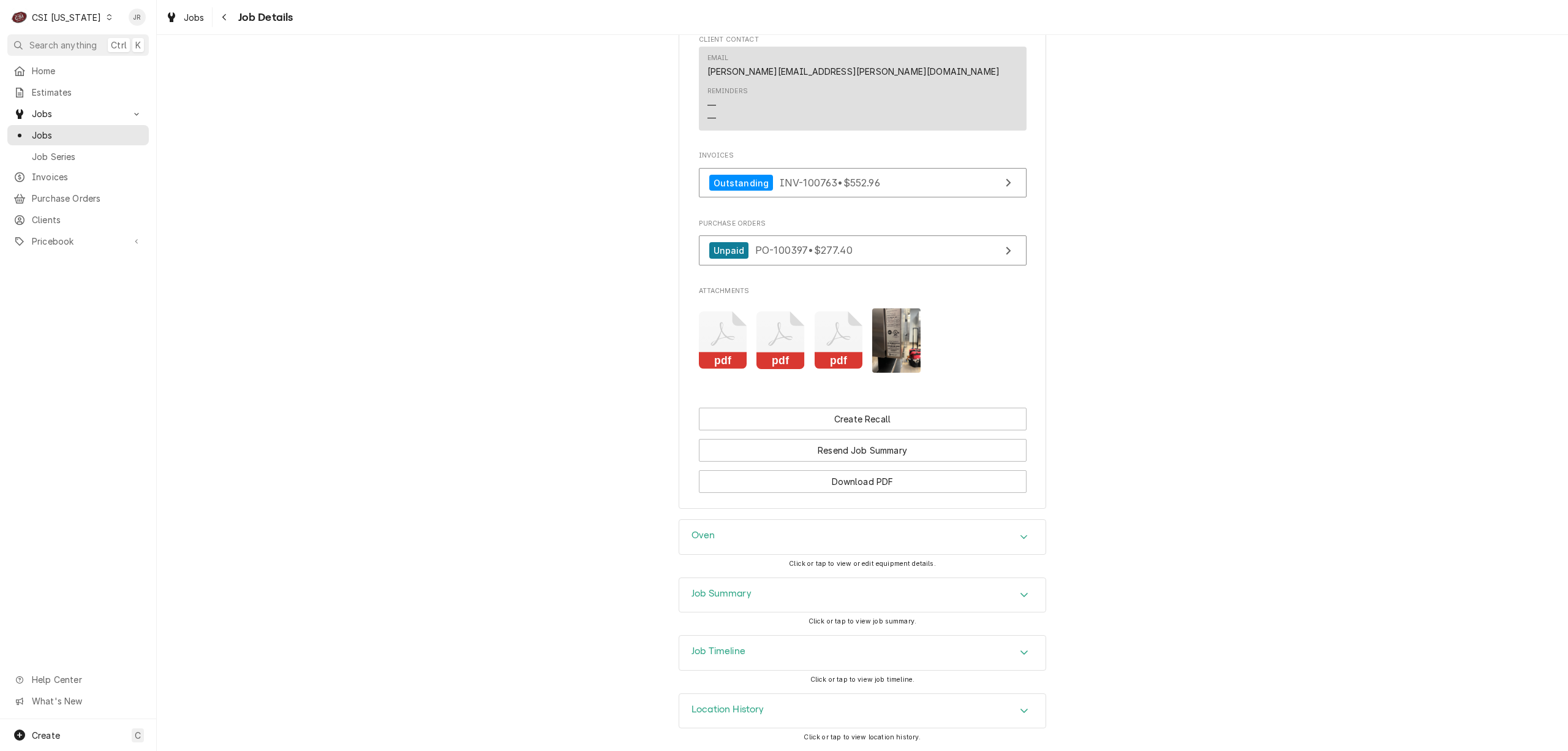
click at [788, 348] on icon "Attachments" at bounding box center [781, 340] width 49 height 58
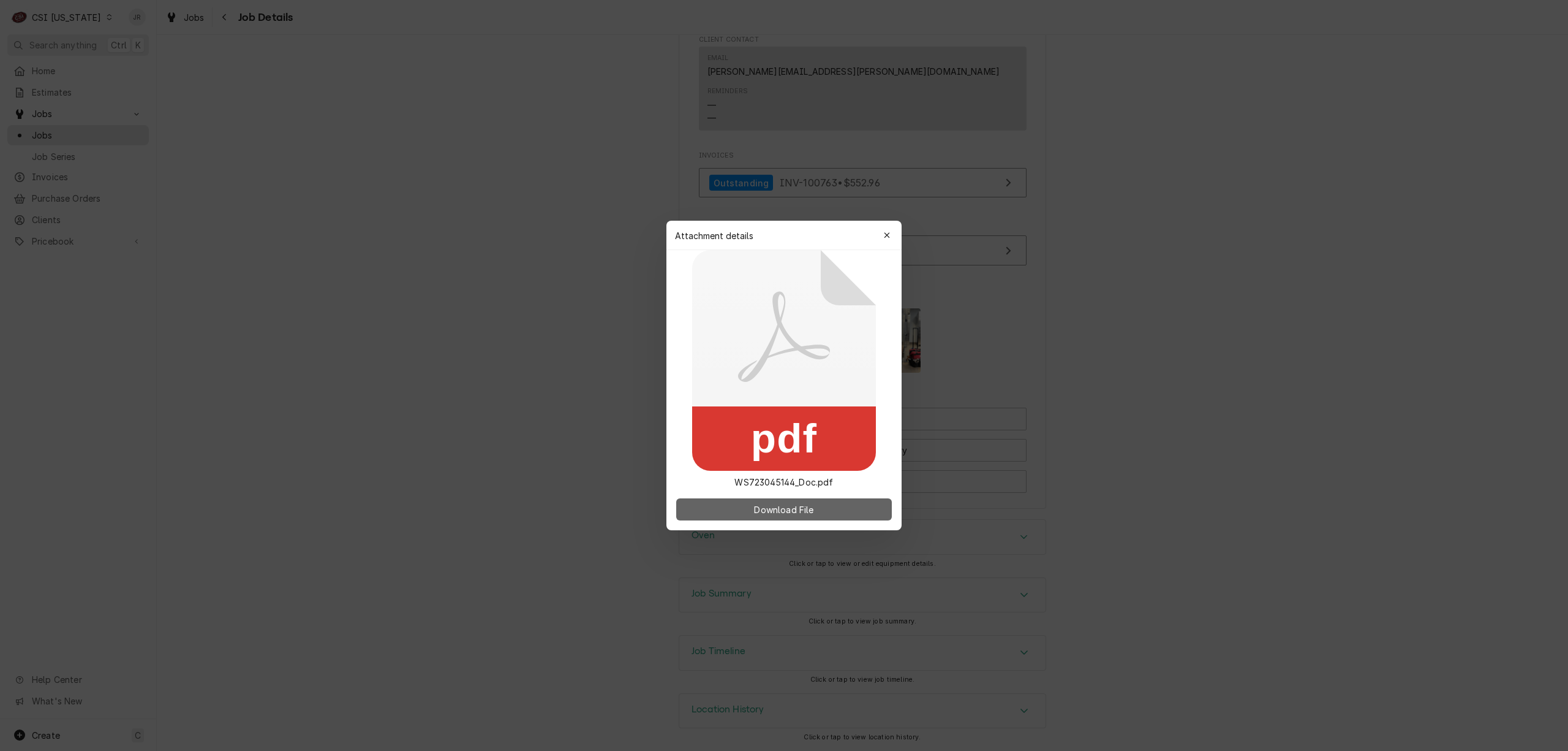
click at [810, 499] on button "Download File" at bounding box center [784, 509] width 216 height 22
click at [897, 234] on div "Attachment details Close" at bounding box center [784, 235] width 235 height 29
click at [890, 229] on div "button" at bounding box center [887, 235] width 12 height 12
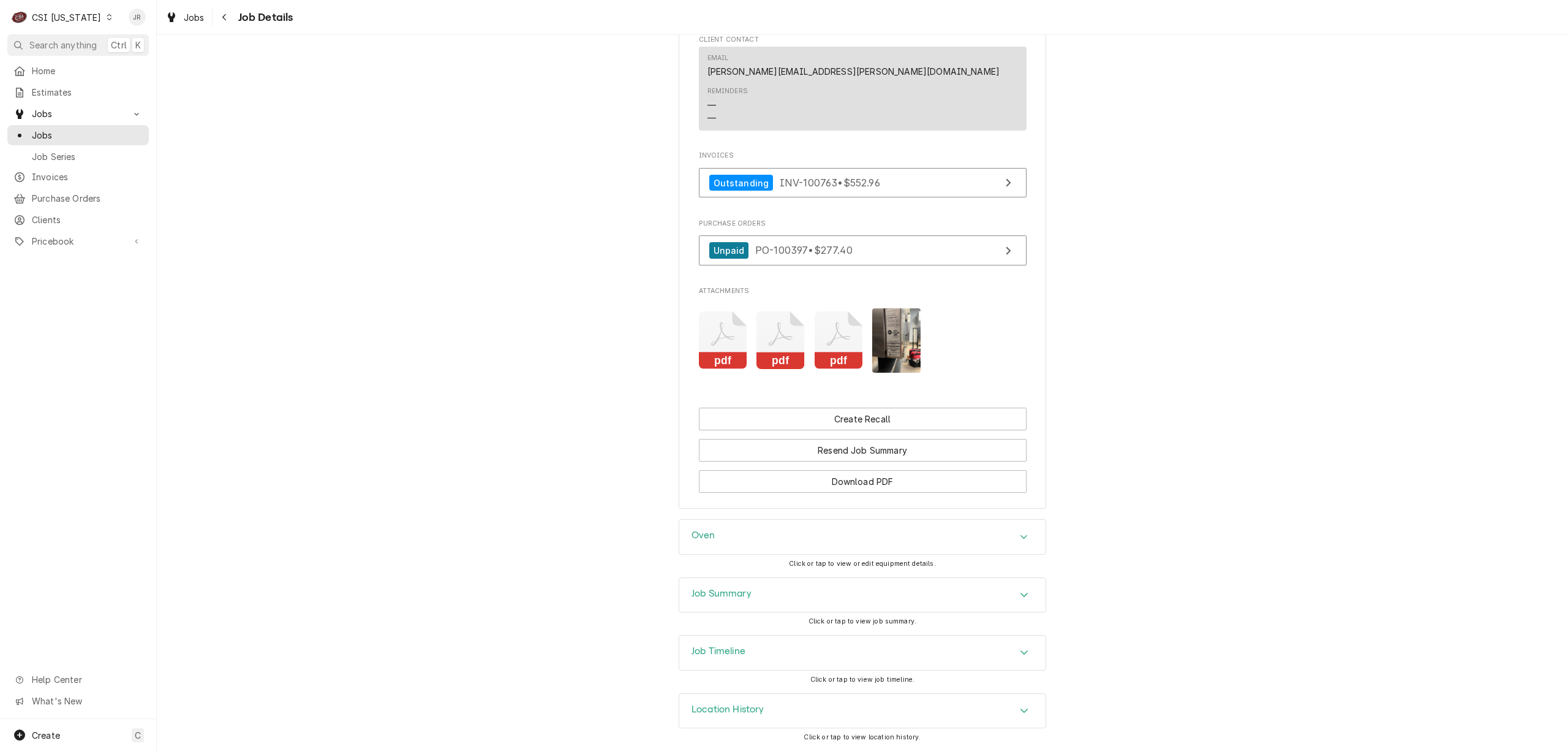
click at [812, 592] on div "Job Summary" at bounding box center [862, 595] width 366 height 34
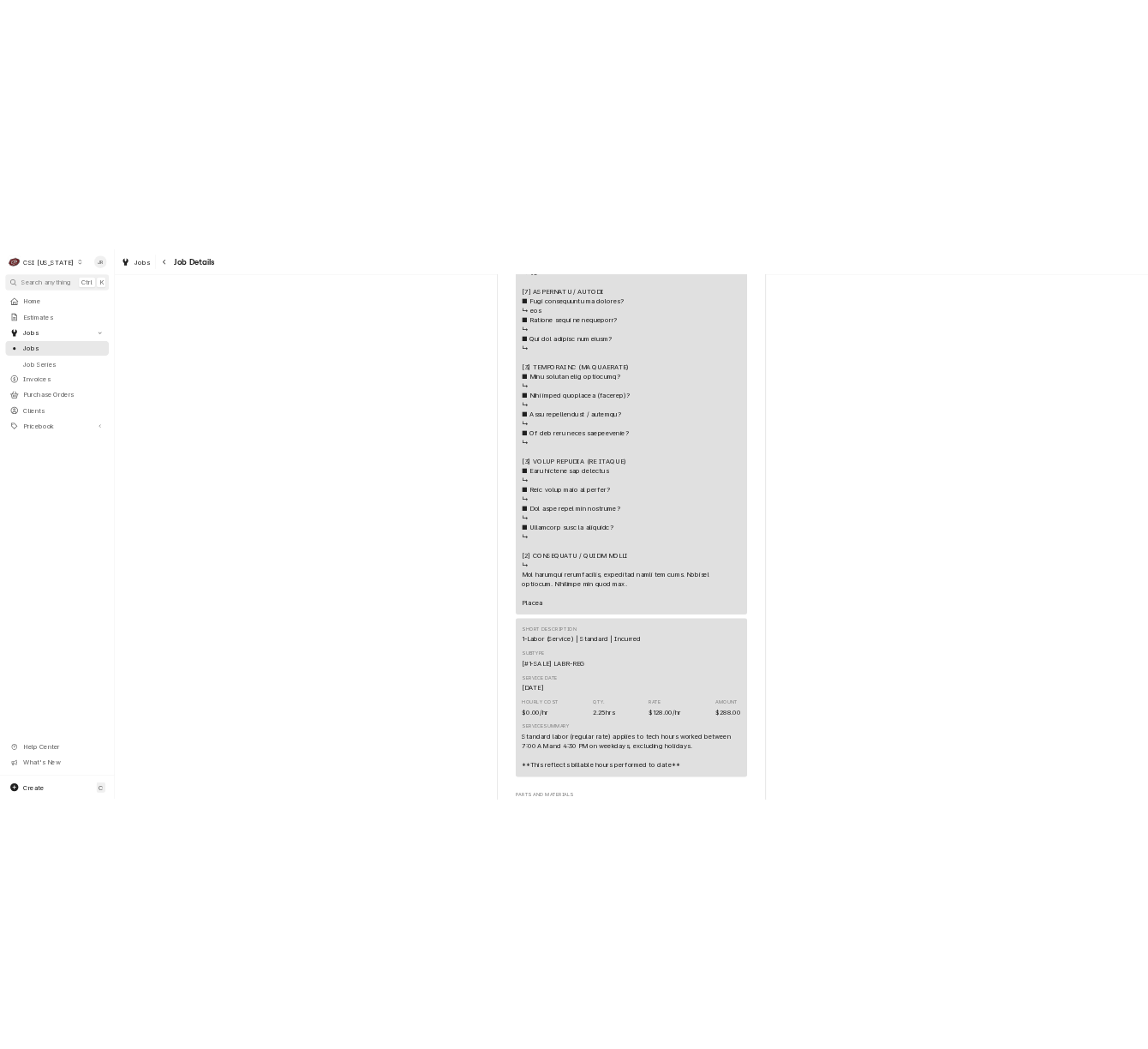
scroll to position [4253, 0]
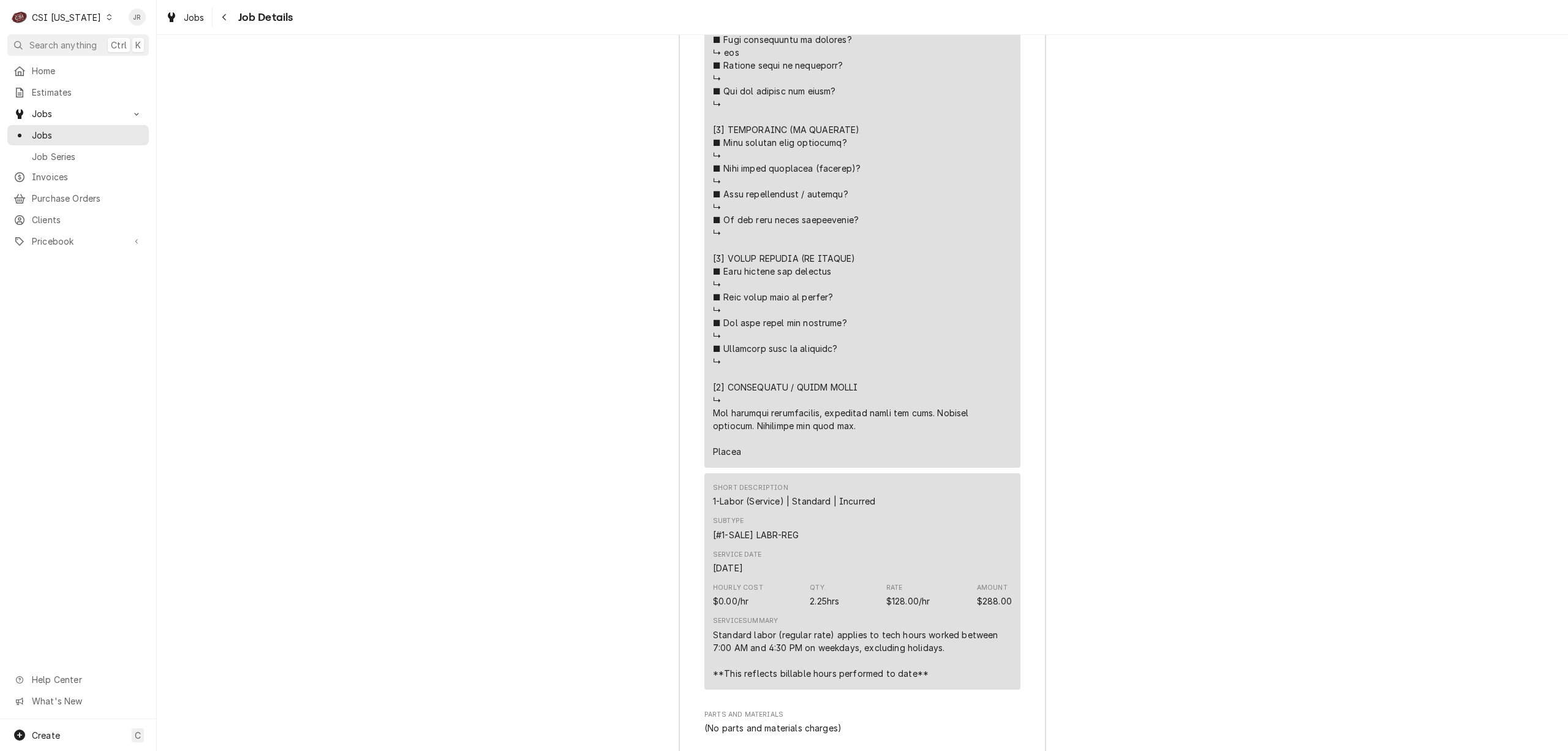
drag, startPoint x: 750, startPoint y: 469, endPoint x: 702, endPoint y: 434, distance: 59.4
copy div "Fuses arrived, 9/22, Bryant ⚠️ 𝗙𝗢𝗥𝗠 𝗜𝗡𝗦𝗧𝗥𝗨𝗖𝗧𝗜𝗢𝗡𝗦 ⚠️ ✪ 𝗖𝗼𝗺𝗽𝗹𝗲𝘁𝗲 𝗮𝗹𝗹 𝗿𝗲𝗹𝗲𝘃𝗮𝗻𝘁 𝘀𝗲𝗰…"
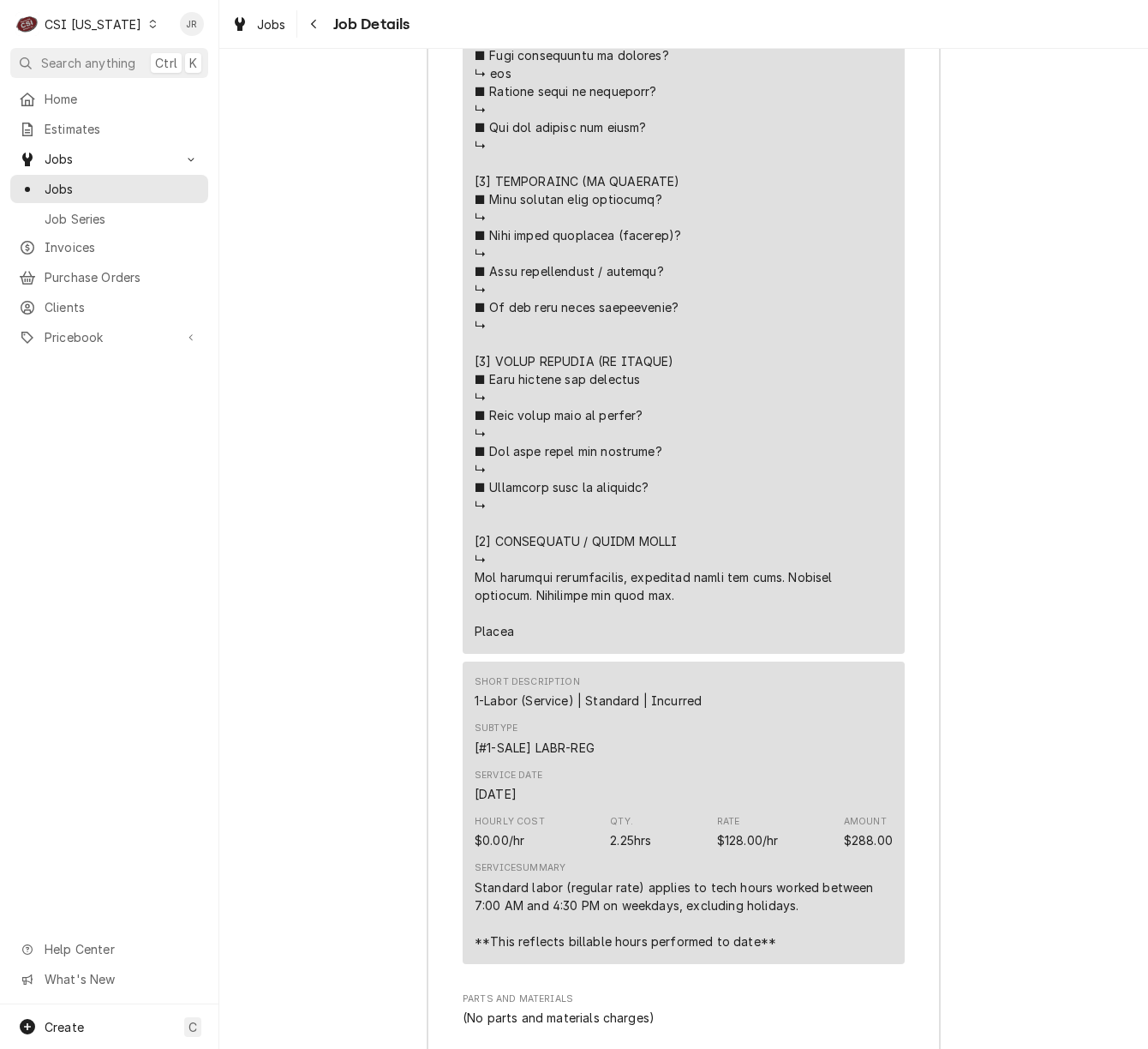
scroll to position [4342, 0]
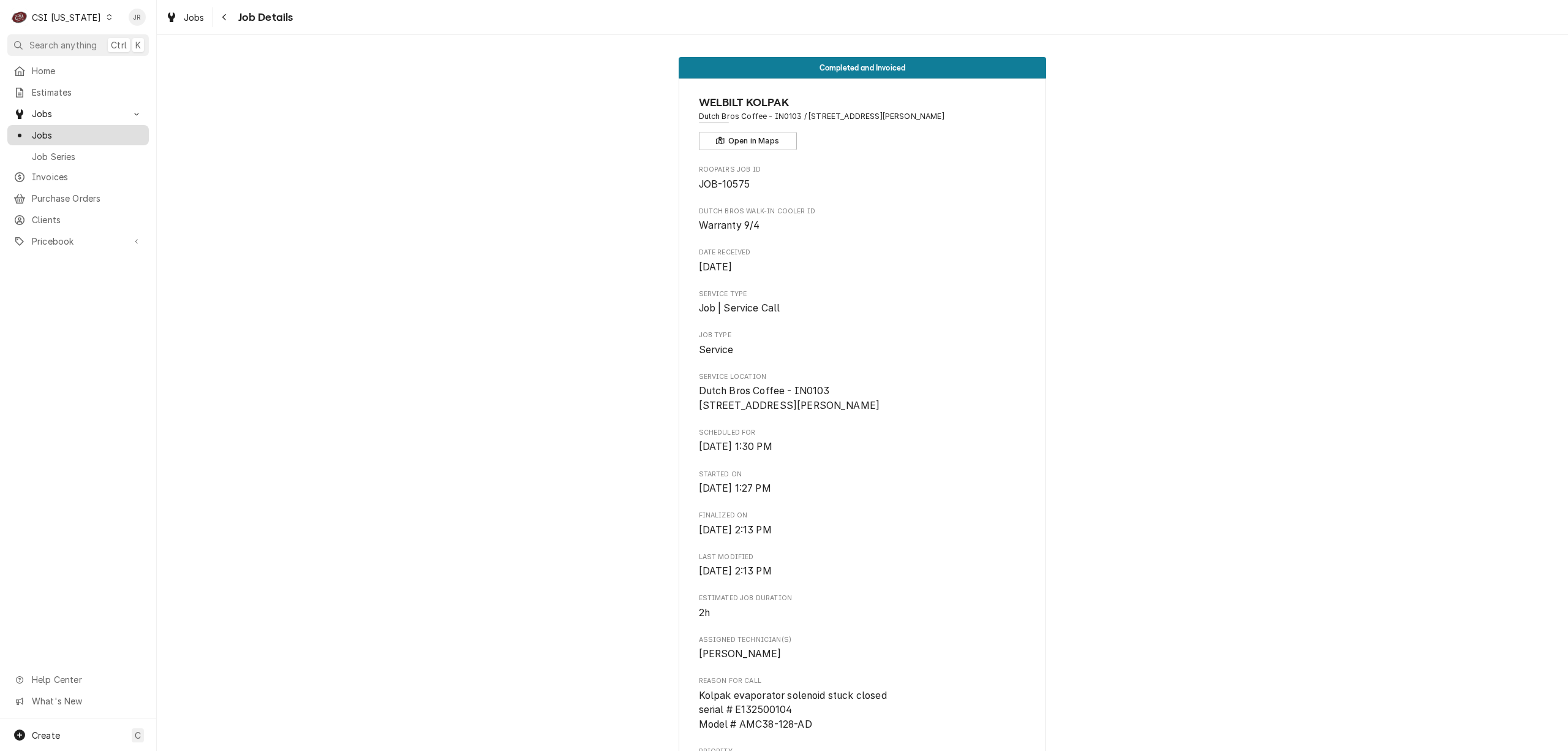
drag, startPoint x: 82, startPoint y: 116, endPoint x: 66, endPoint y: 123, distance: 17.5
click at [66, 123] on div "Jobs Jobs Job Series" at bounding box center [78, 134] width 141 height 62
click at [60, 129] on span "Jobs" at bounding box center [87, 135] width 111 height 13
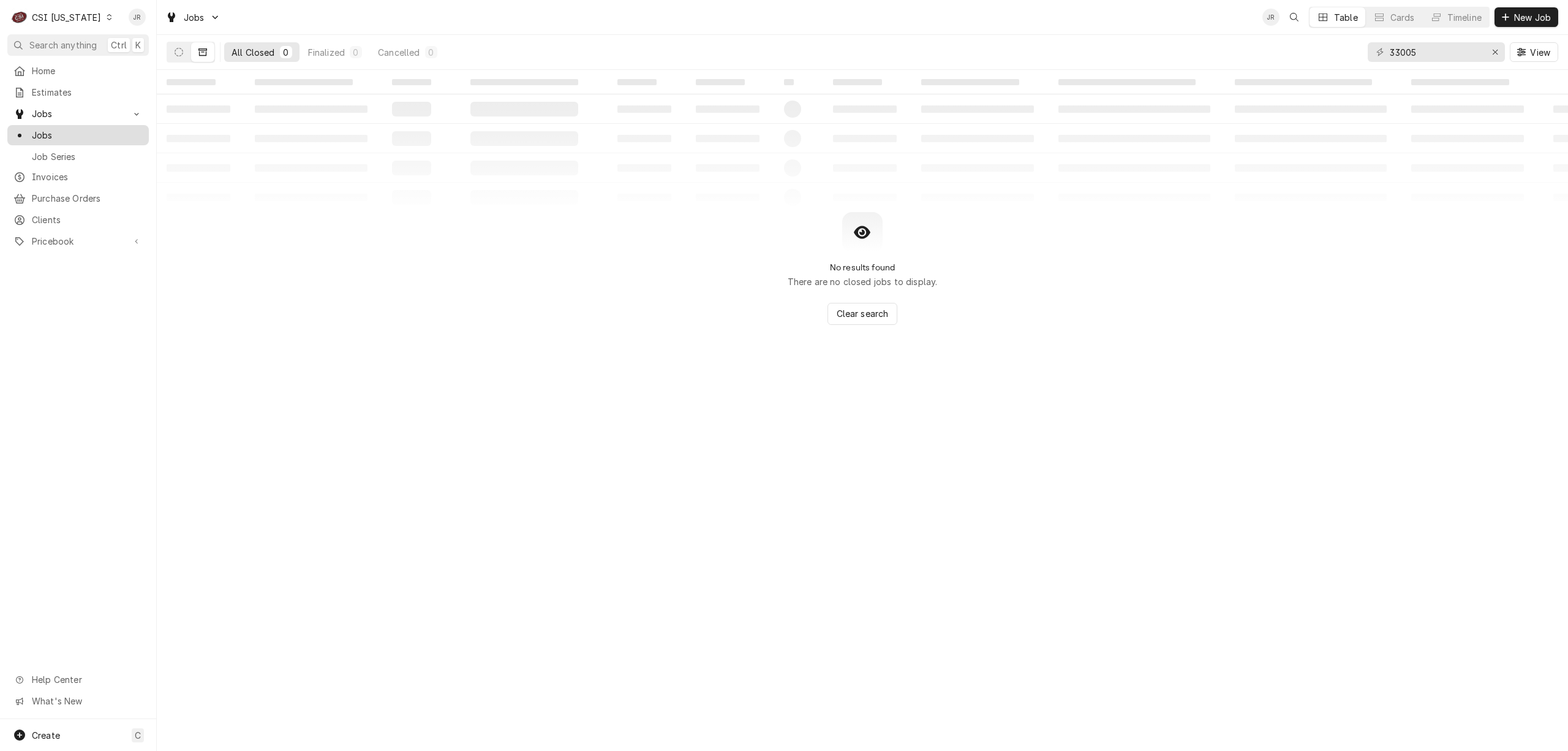
click at [59, 129] on span "Jobs" at bounding box center [87, 135] width 111 height 13
click at [1432, 53] on input "33005" at bounding box center [1436, 51] width 92 height 19
click at [1431, 52] on input "33005" at bounding box center [1436, 51] width 92 height 19
type input "32497"
click at [175, 54] on button "Dynamic Content Wrapper" at bounding box center [179, 51] width 24 height 19
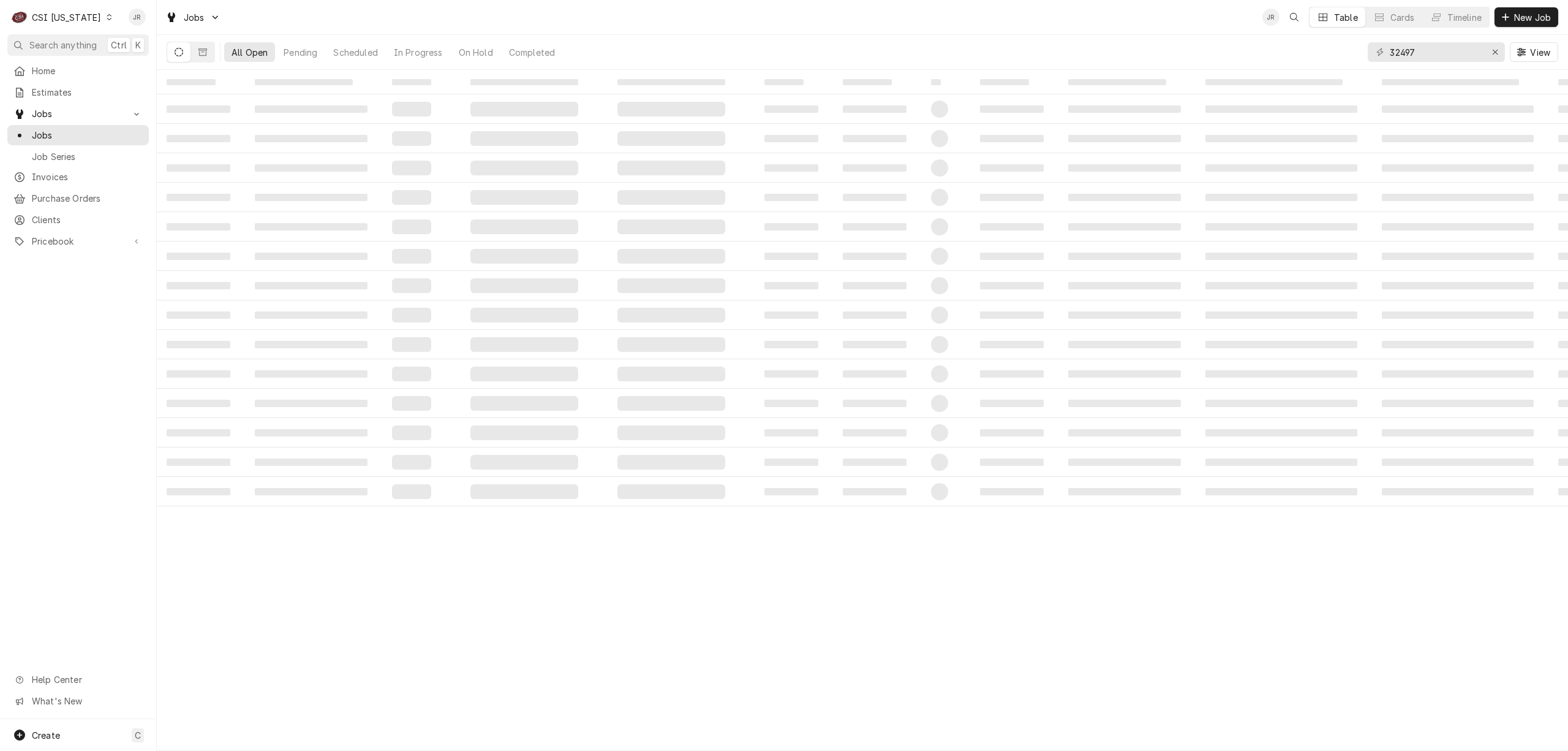
click at [175, 54] on icon "Dynamic Content Wrapper" at bounding box center [179, 52] width 9 height 9
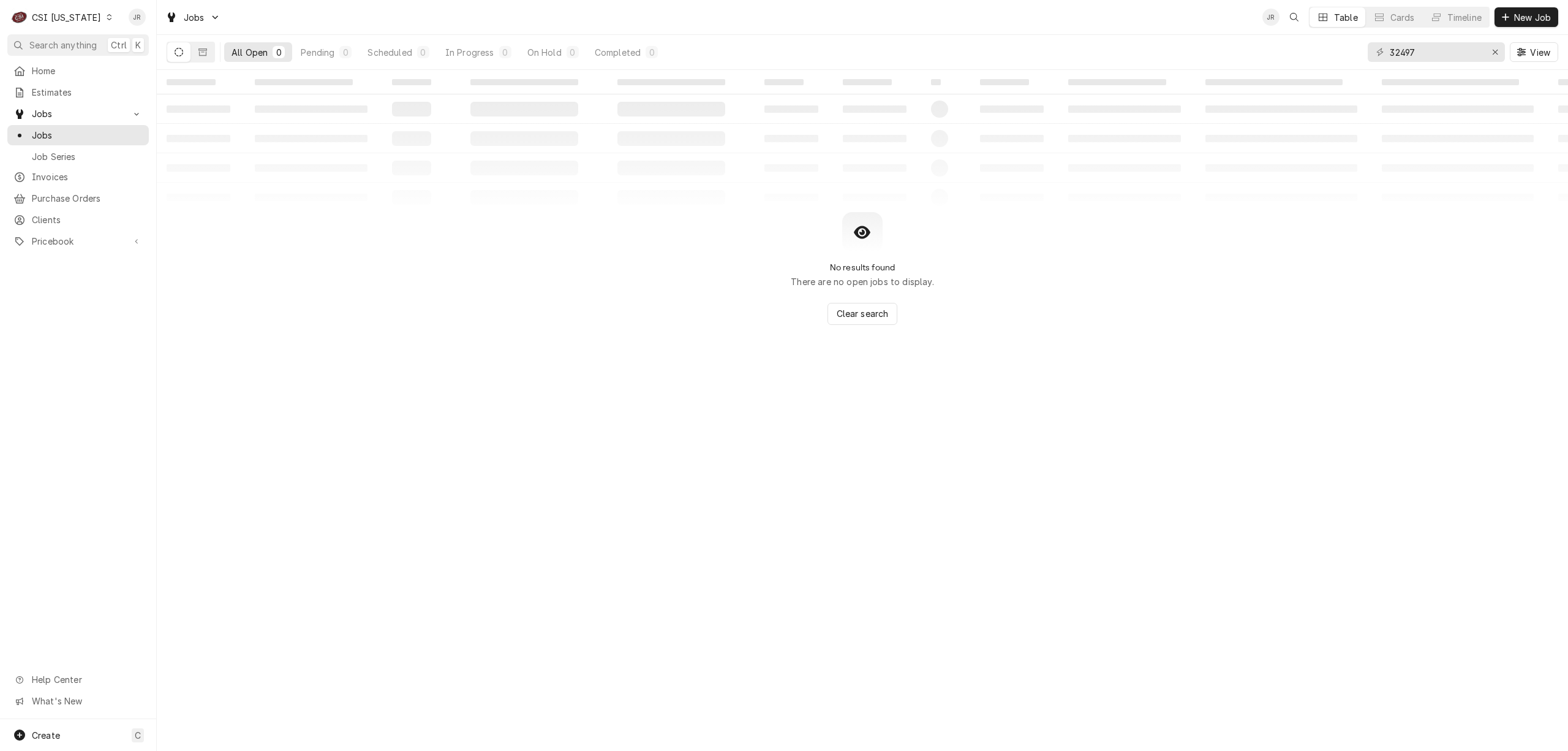
click at [178, 54] on icon "Dynamic Content Wrapper" at bounding box center [179, 52] width 9 height 9
click at [182, 45] on button "Dynamic Content Wrapper" at bounding box center [179, 51] width 24 height 19
click at [61, 18] on div "CSI Kentucky" at bounding box center [66, 17] width 69 height 13
click at [157, 27] on div "CSI [US_STATE][GEOGRAPHIC_DATA]" at bounding box center [191, 24] width 161 height 13
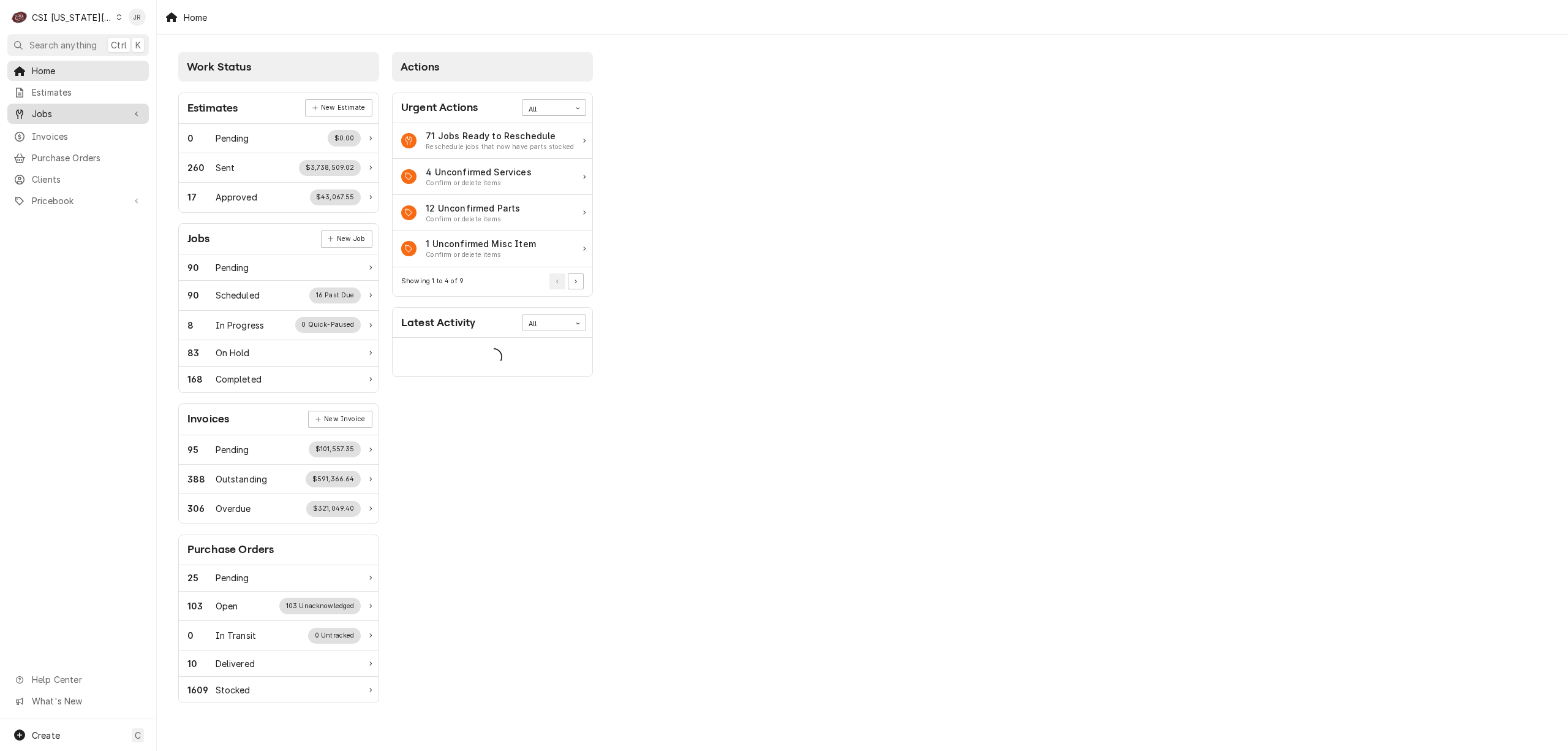
click at [71, 109] on span "Jobs" at bounding box center [78, 114] width 92 height 13
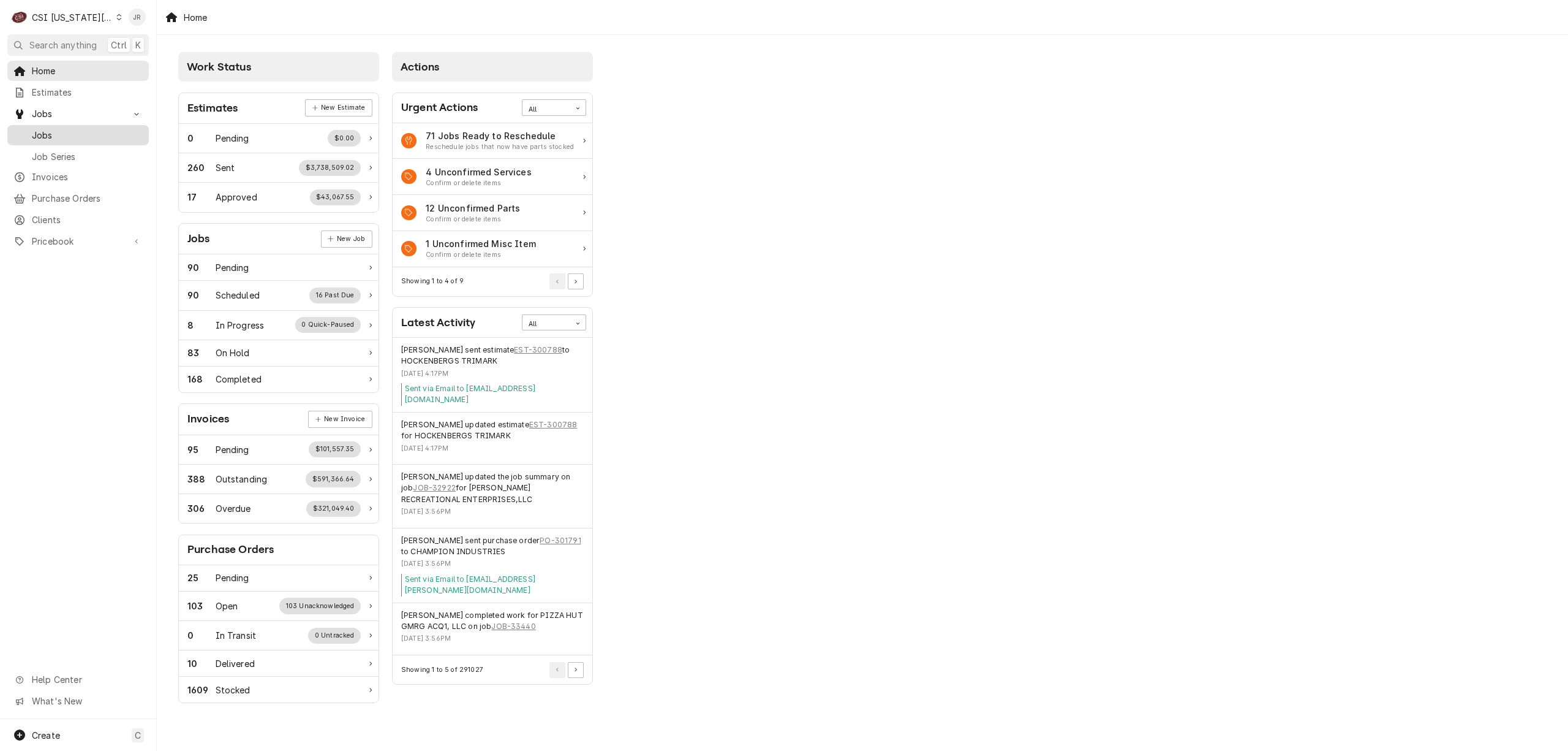
click at [66, 131] on span "Jobs" at bounding box center [87, 135] width 111 height 13
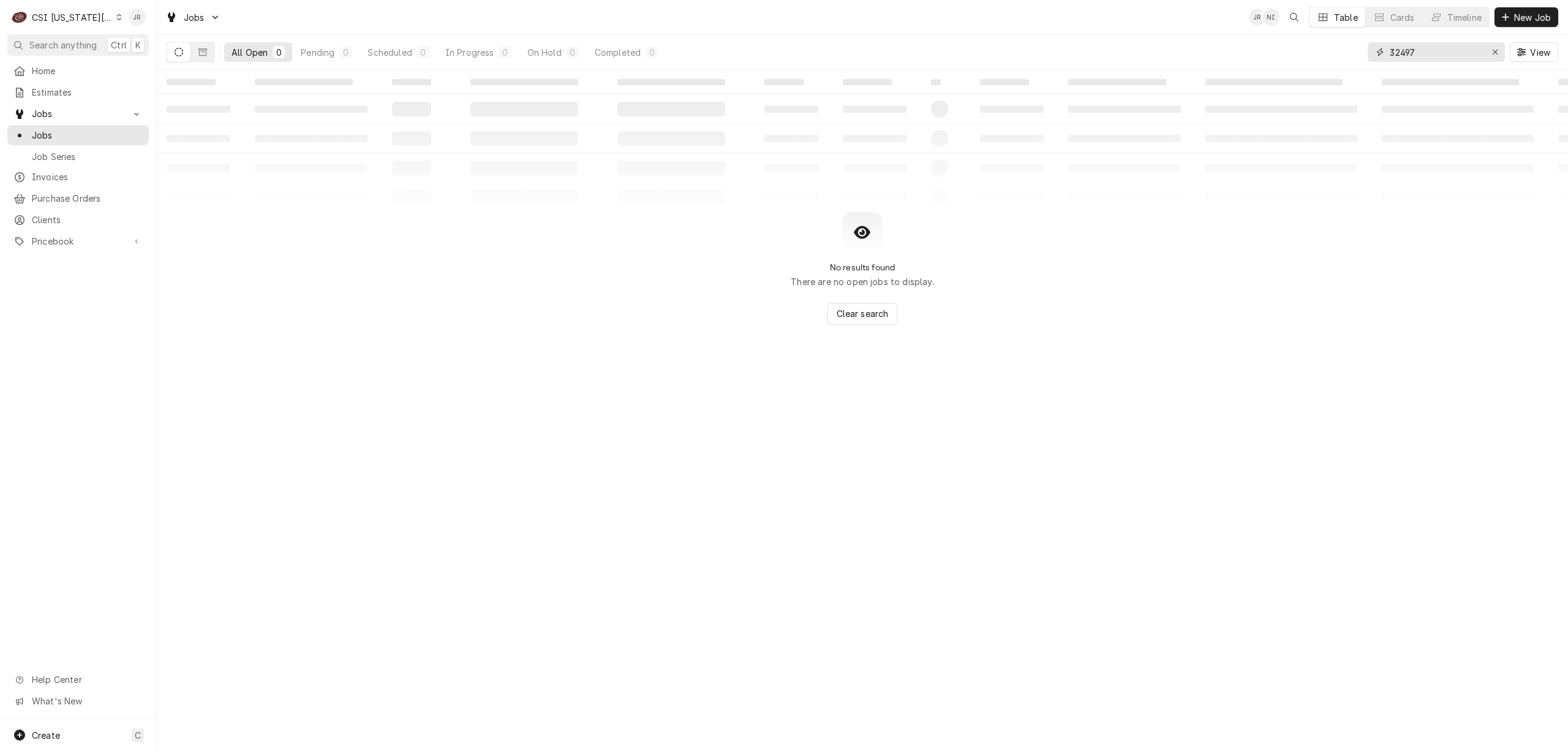
click at [1417, 49] on input "32497" at bounding box center [1436, 51] width 92 height 19
click at [180, 49] on icon "Dynamic Content Wrapper" at bounding box center [179, 52] width 9 height 9
click at [176, 54] on icon "Dynamic Content Wrapper" at bounding box center [179, 52] width 9 height 9
click at [197, 52] on button "Dynamic Content Wrapper" at bounding box center [203, 51] width 24 height 19
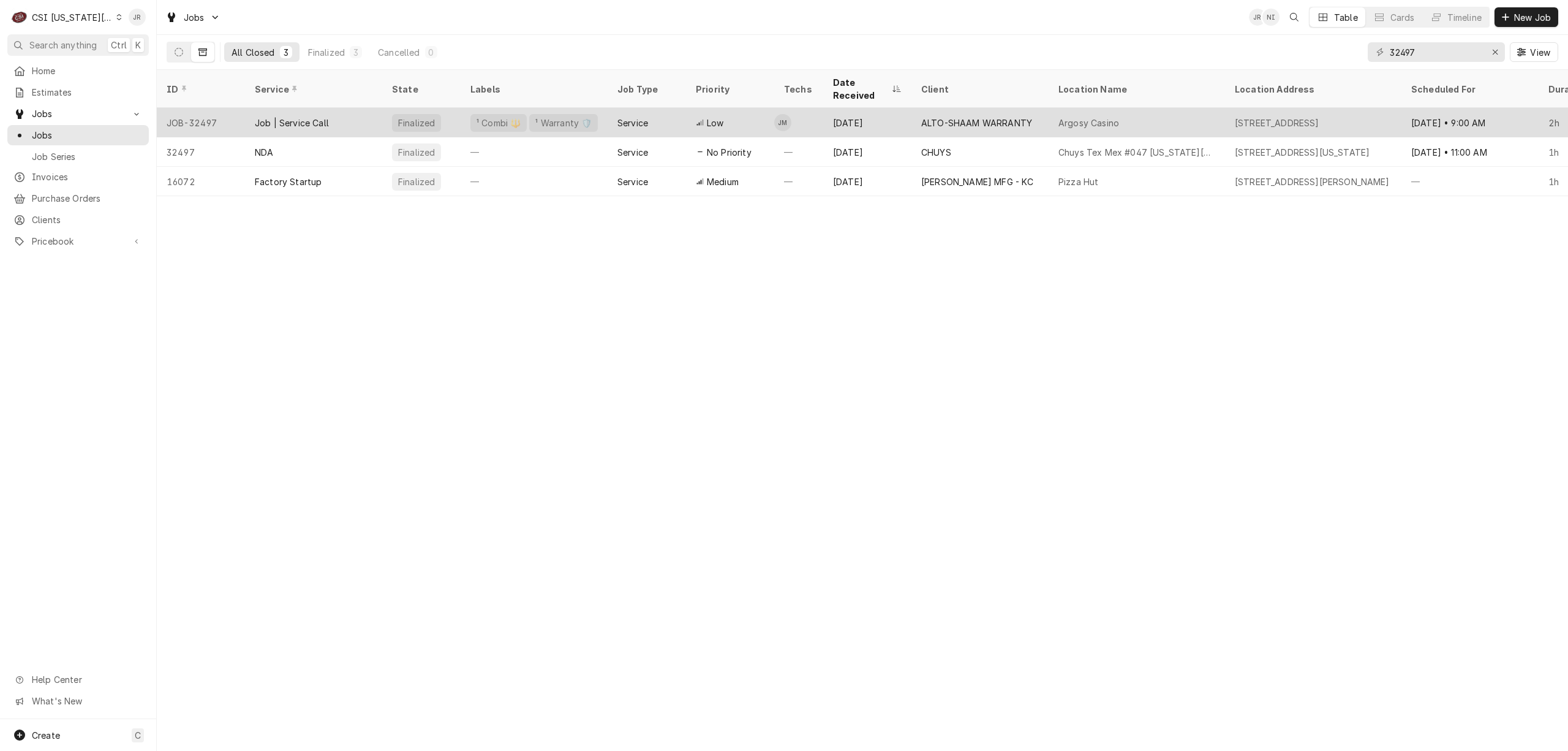
click at [302, 116] on div "Job | Service Call" at bounding box center [292, 123] width 74 height 13
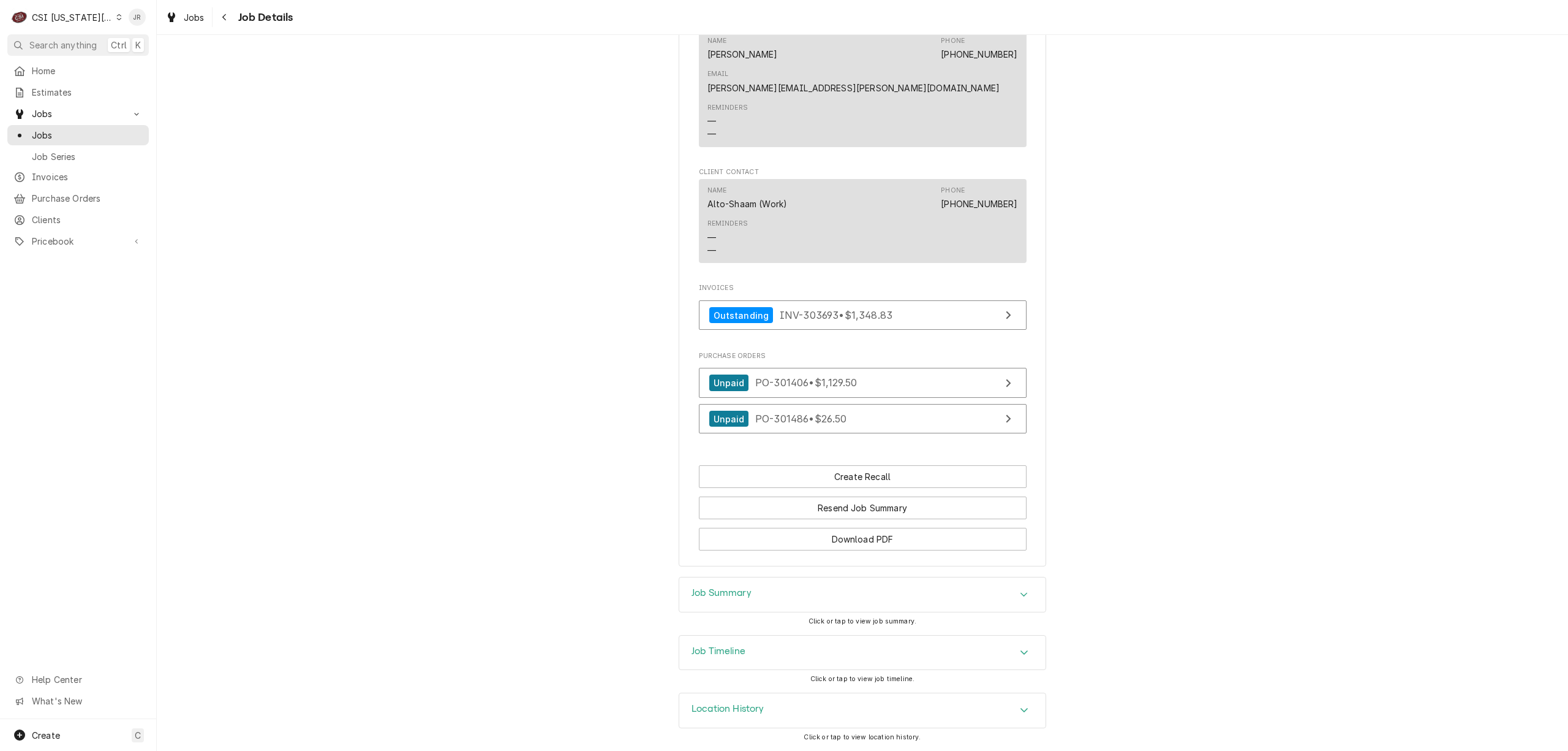
scroll to position [1283, 0]
click at [756, 583] on div "Job Summary" at bounding box center [862, 595] width 366 height 34
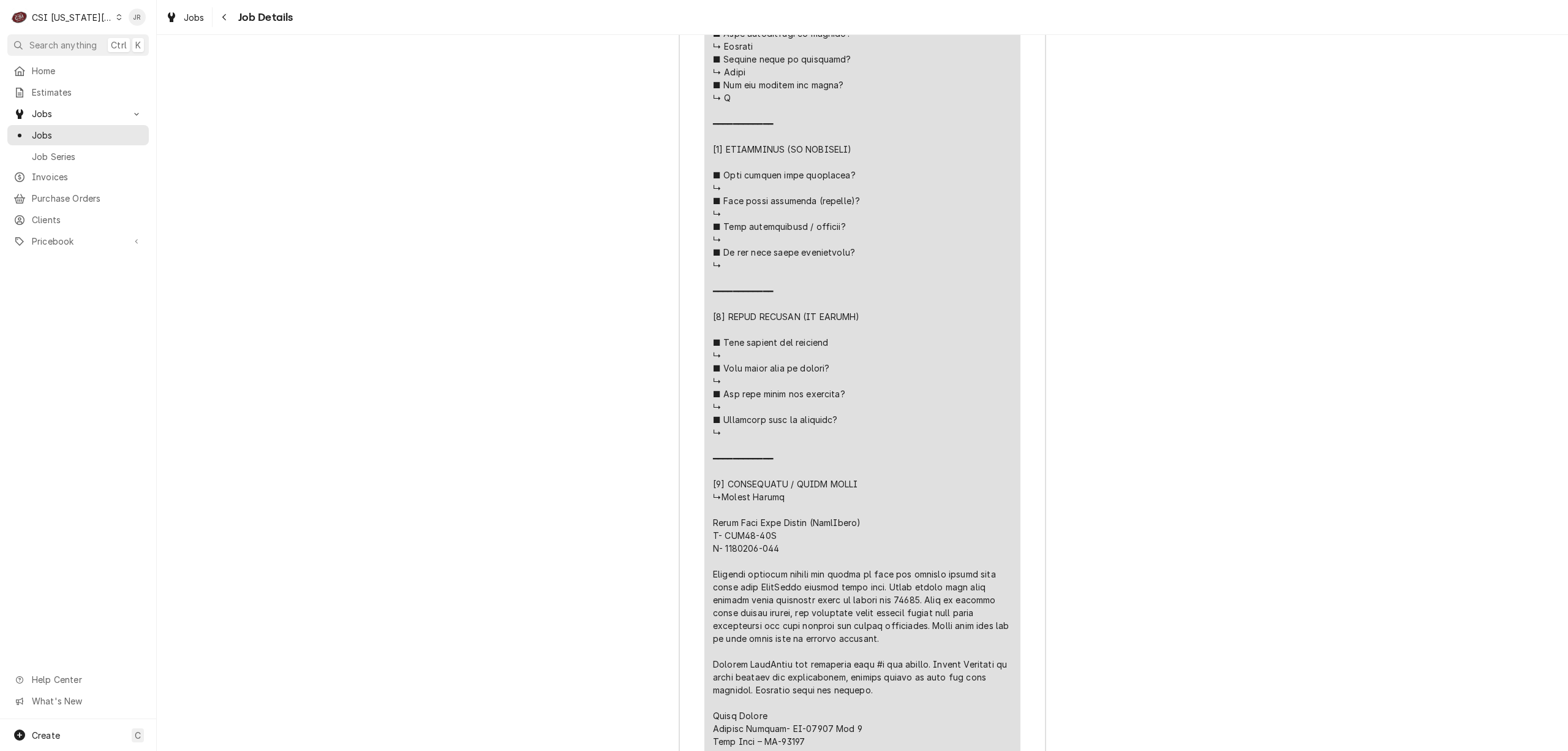
scroll to position [2835, 0]
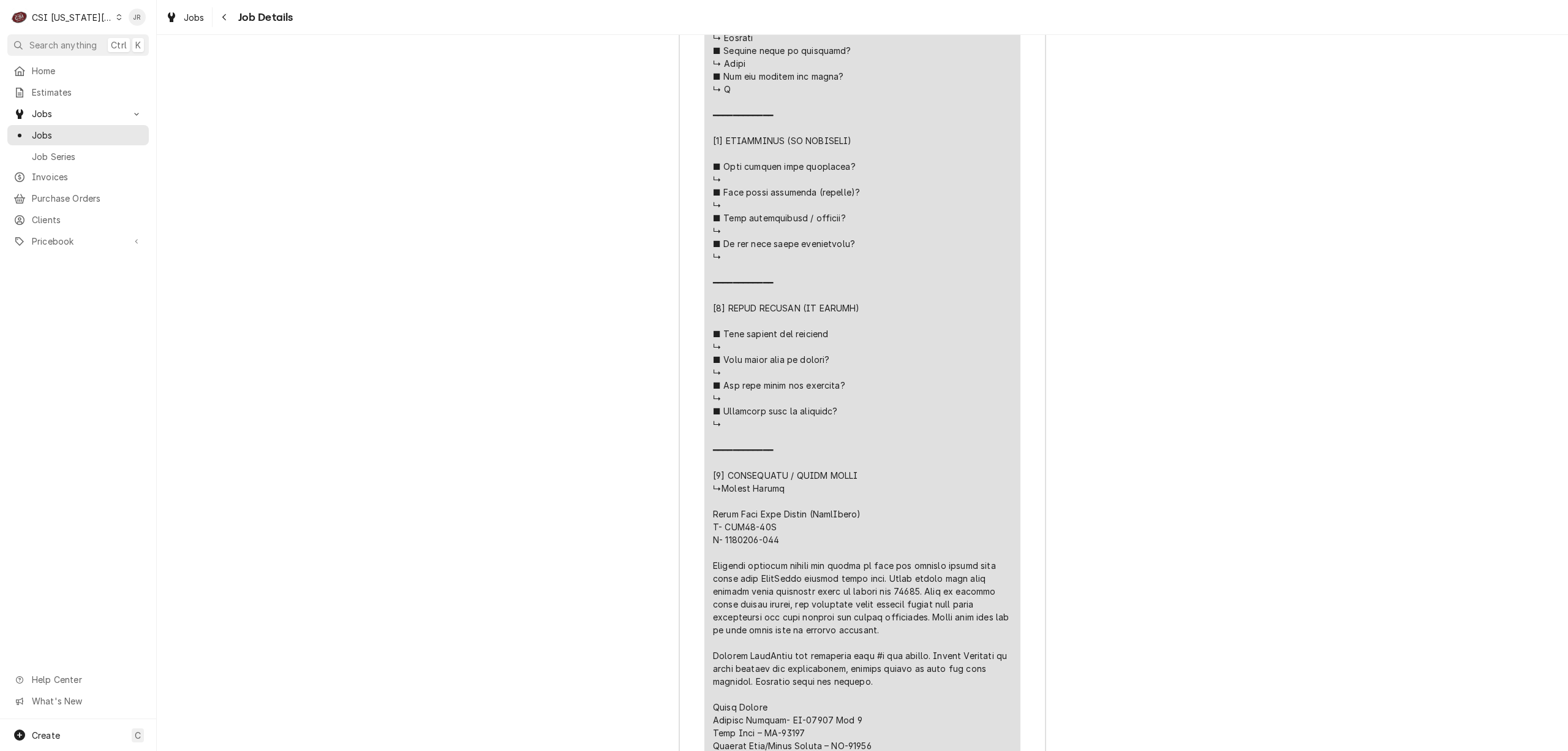
click at [894, 622] on div "Line Item" at bounding box center [862, 365] width 299 height 1544
copy div "r is"
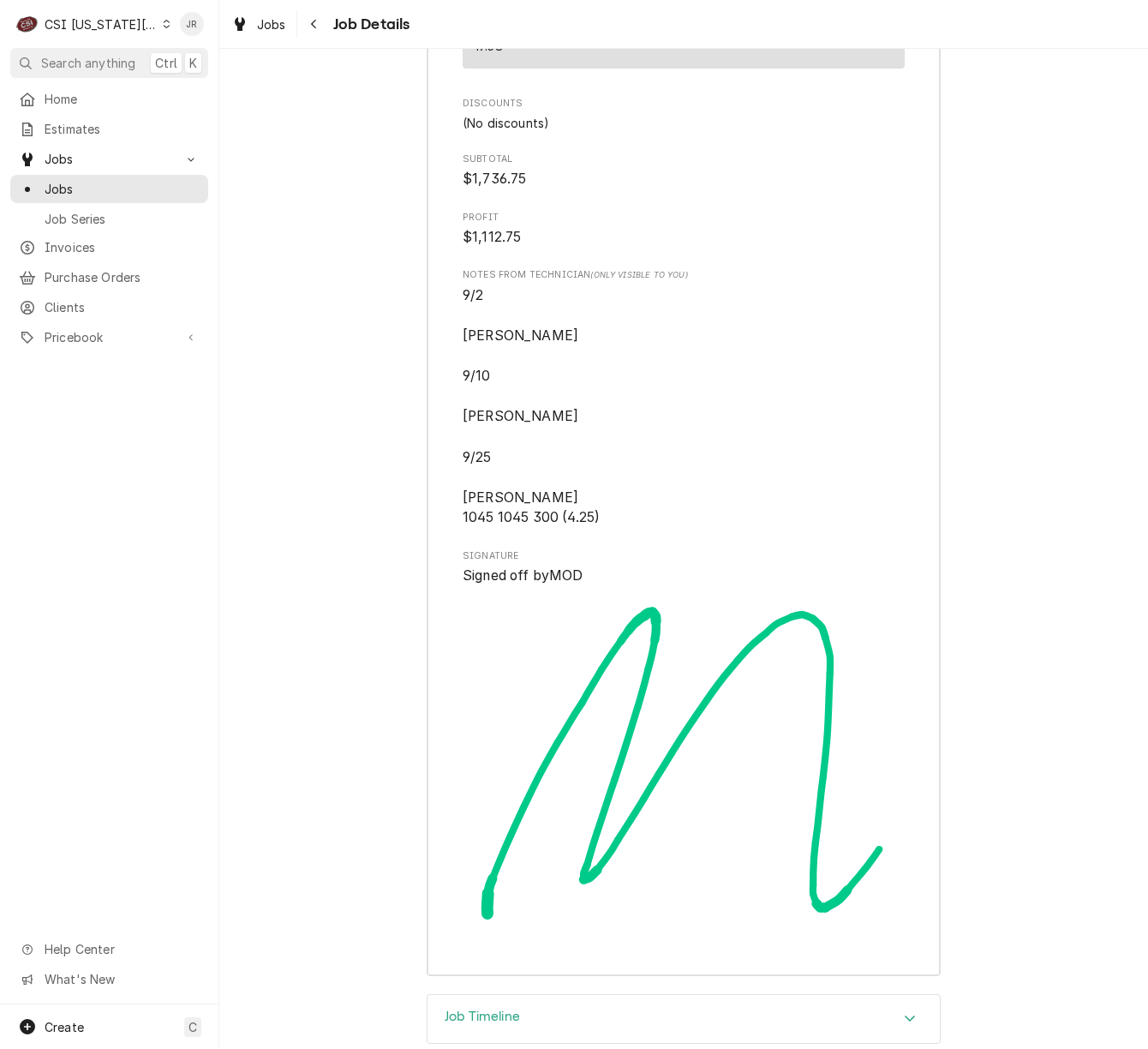
scroll to position [7049, 0]
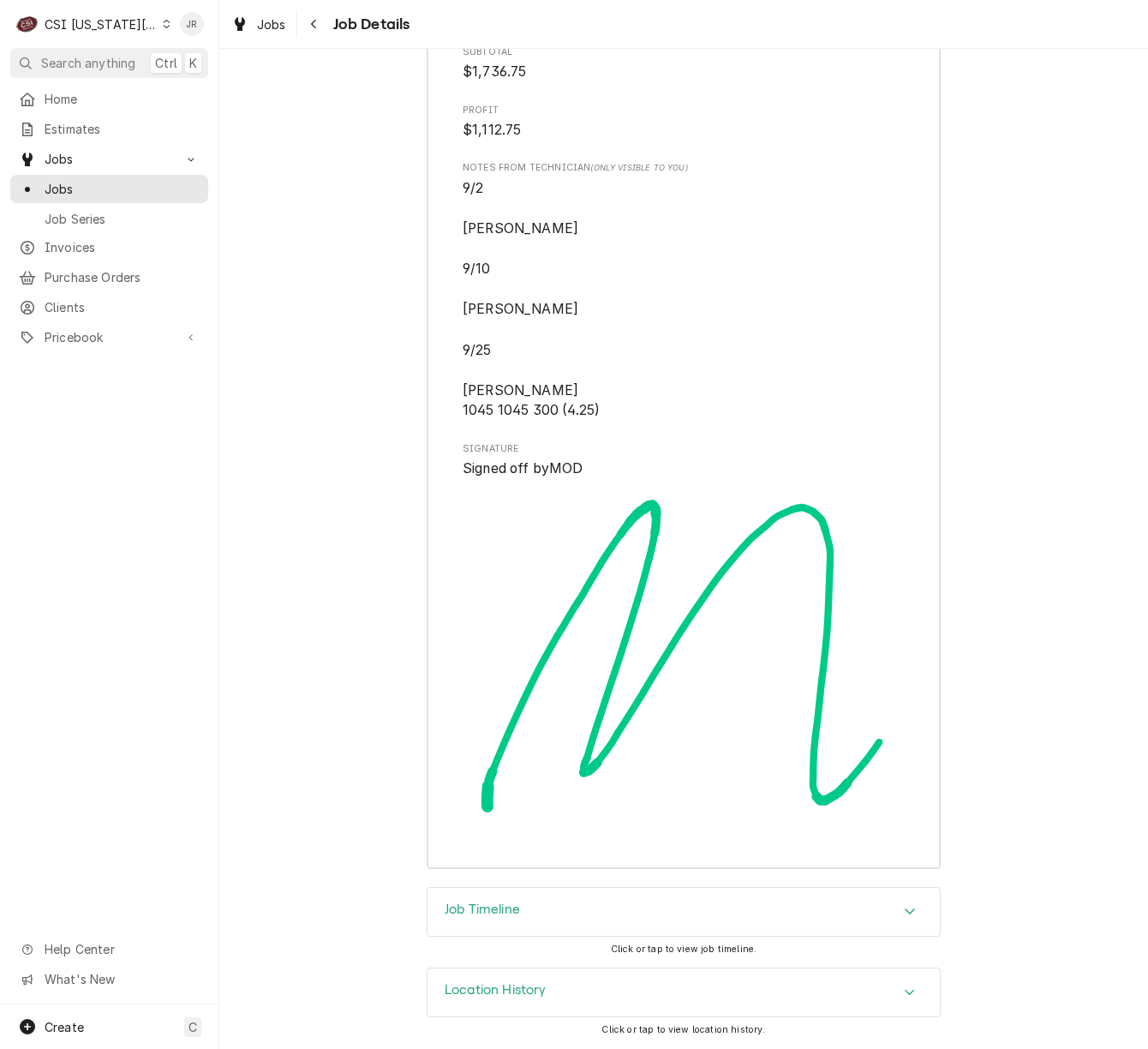
click at [497, 982] on h3 "Location History" at bounding box center [496, 990] width 102 height 16
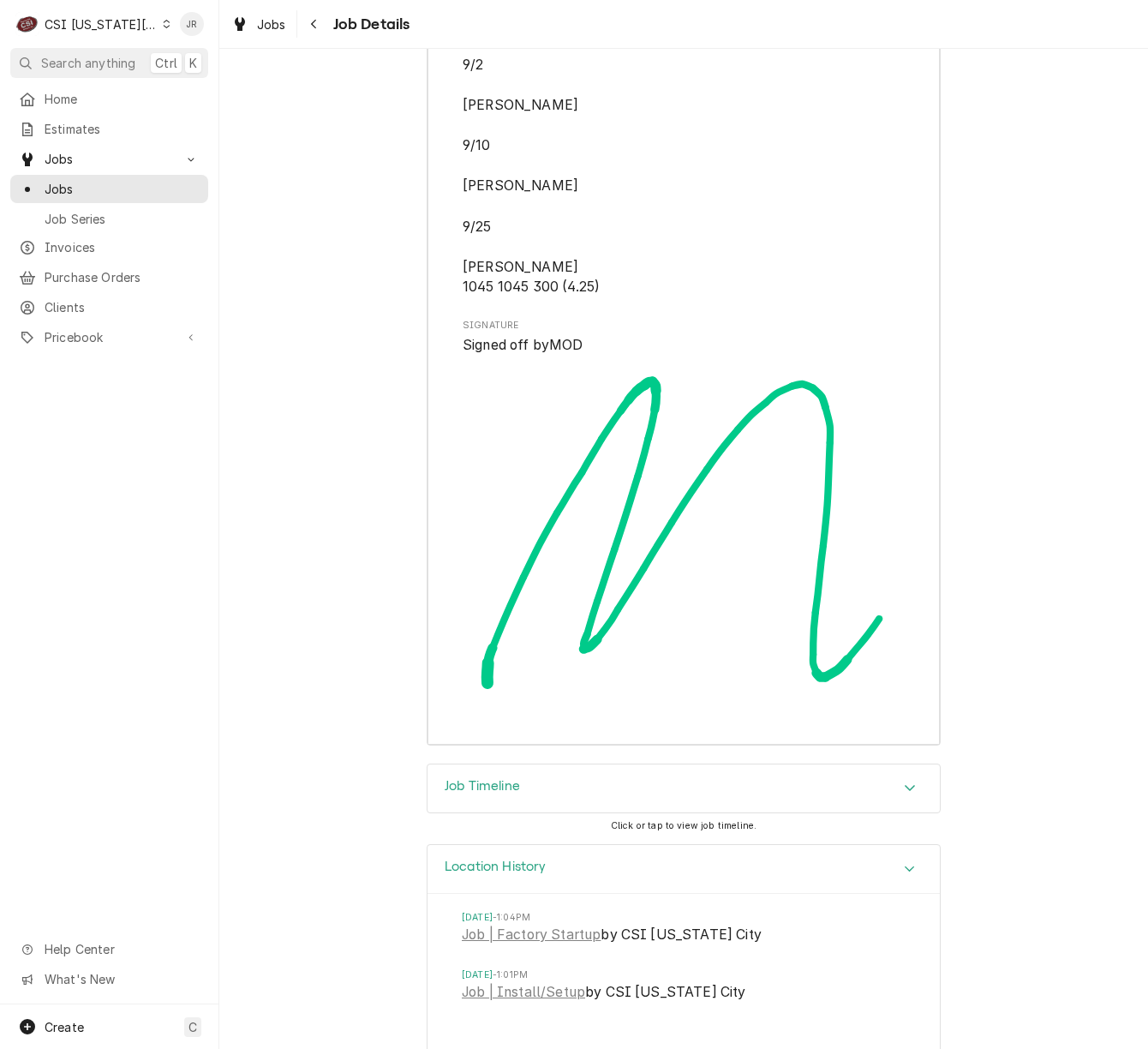
scroll to position [7208, 0]
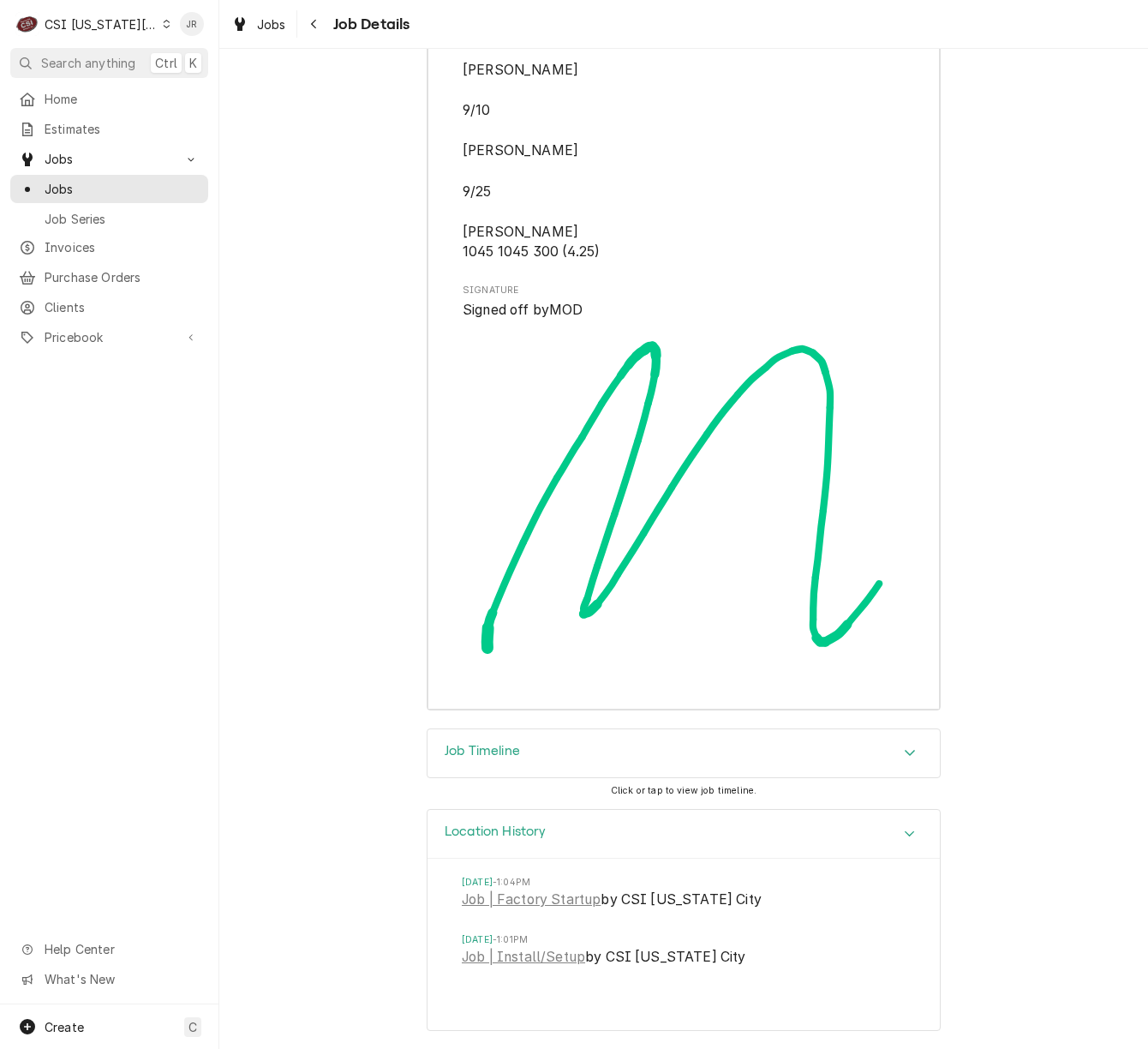
click at [523, 731] on div "Job Timeline" at bounding box center [683, 753] width 513 height 48
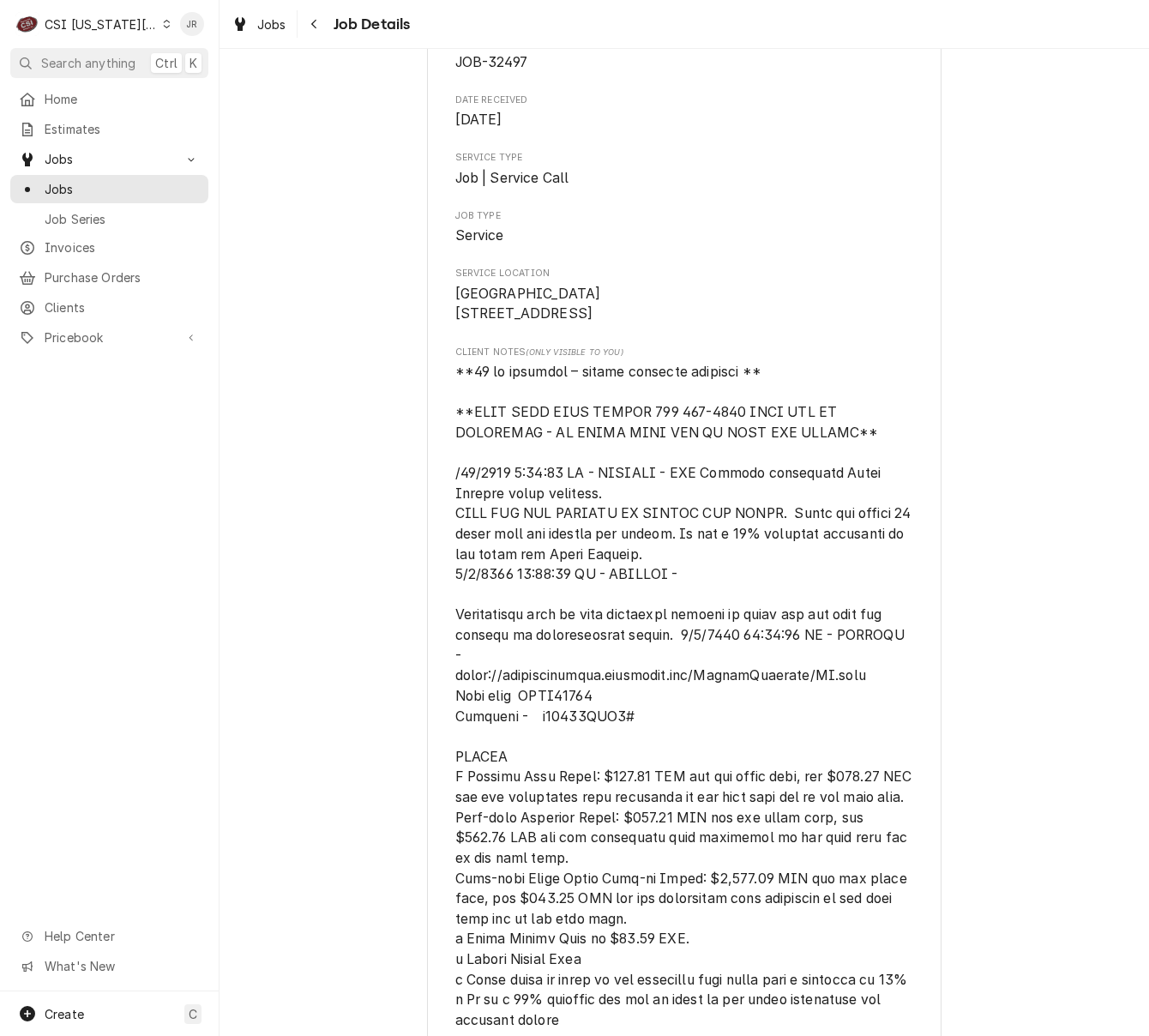
scroll to position [0, 0]
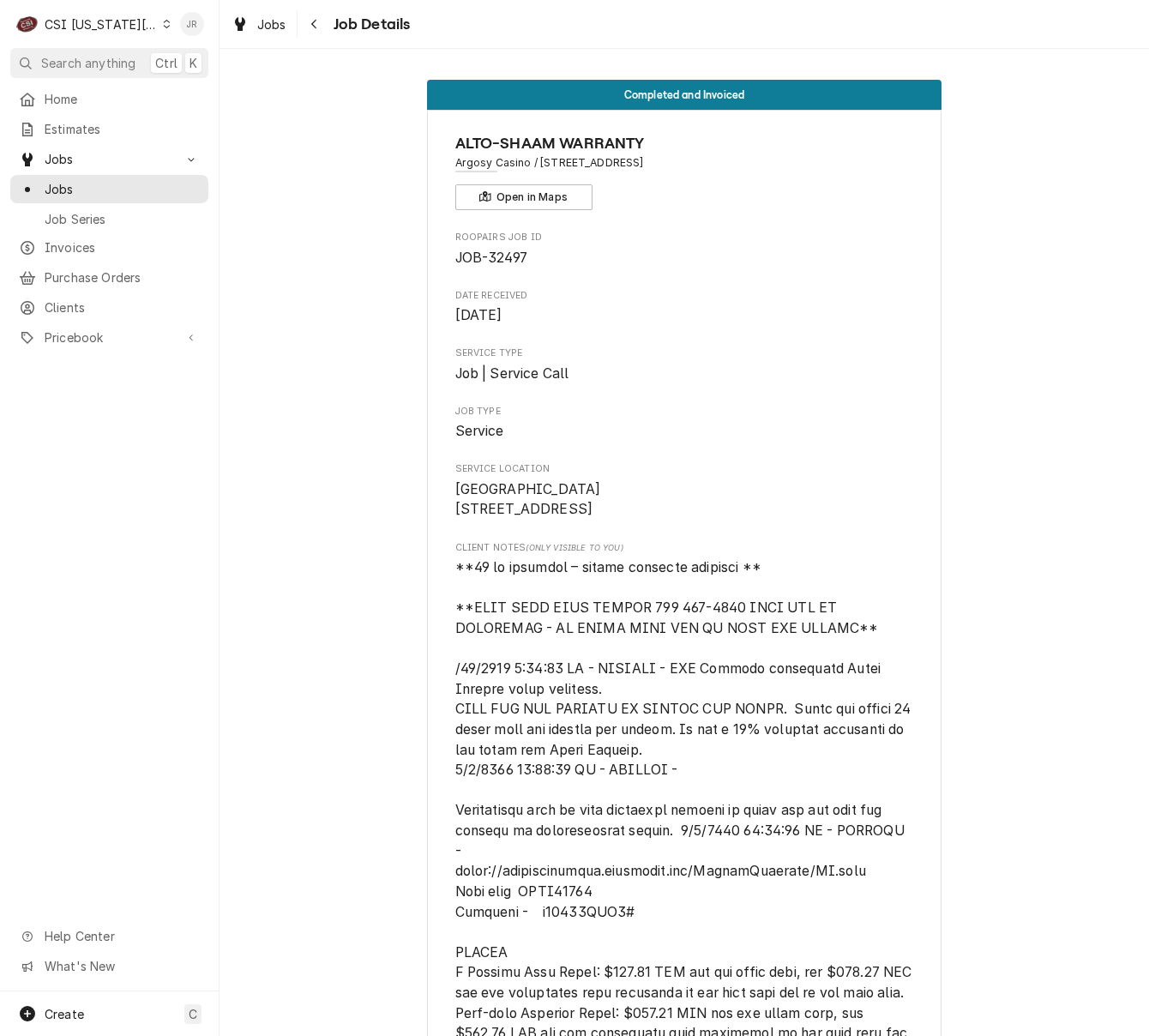
click at [187, 21] on div "Jessica Rentfro's Avatar" at bounding box center [192, 24] width 24 height 24
click at [251, 225] on div "Log Out" at bounding box center [274, 229] width 129 height 18
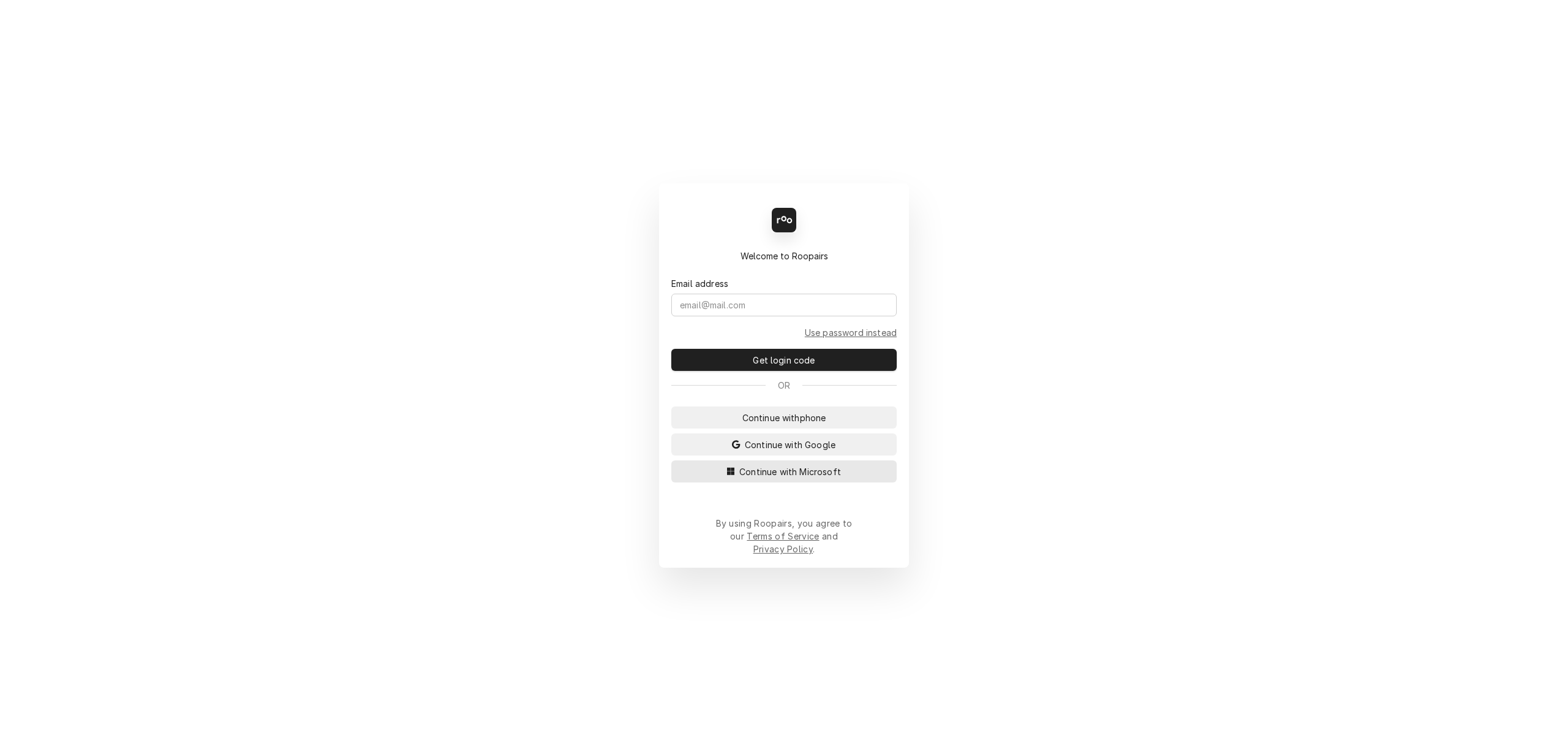
click at [780, 478] on span "Continue with Microsoft" at bounding box center [790, 472] width 106 height 13
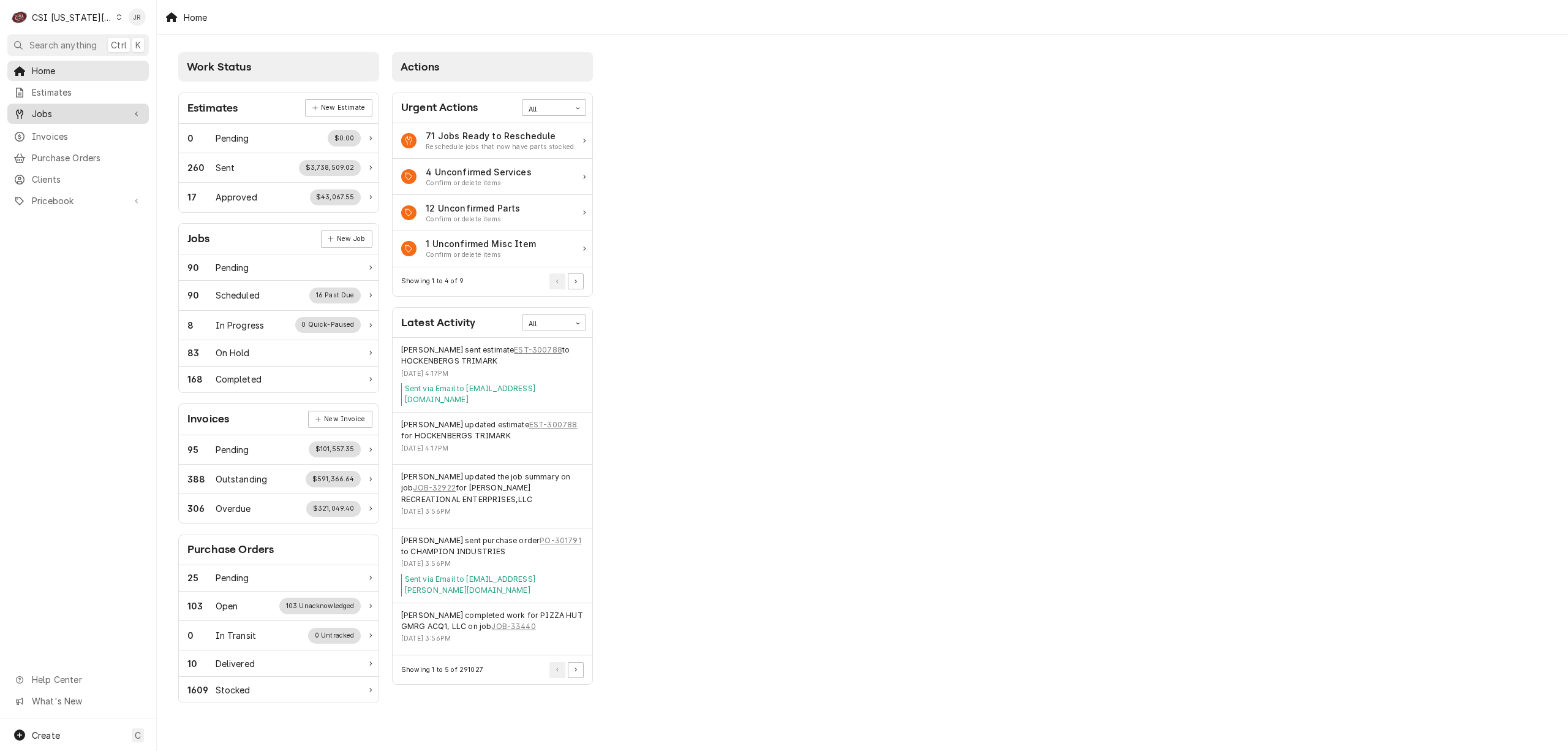
click at [43, 107] on span "Jobs" at bounding box center [78, 114] width 92 height 13
click at [47, 134] on span "Jobs" at bounding box center [87, 135] width 111 height 13
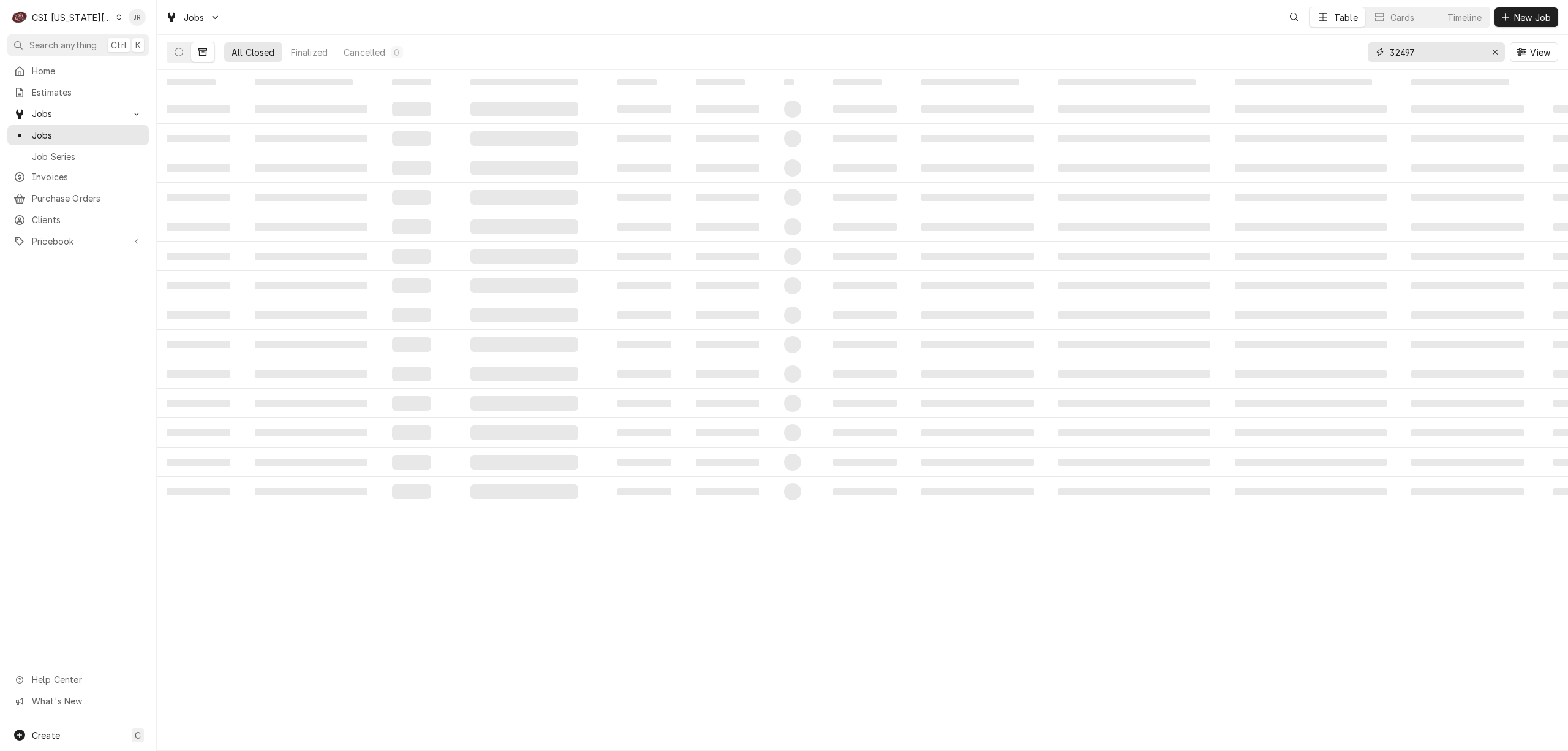
click at [1425, 51] on input "32497" at bounding box center [1436, 51] width 92 height 19
paste input "359"
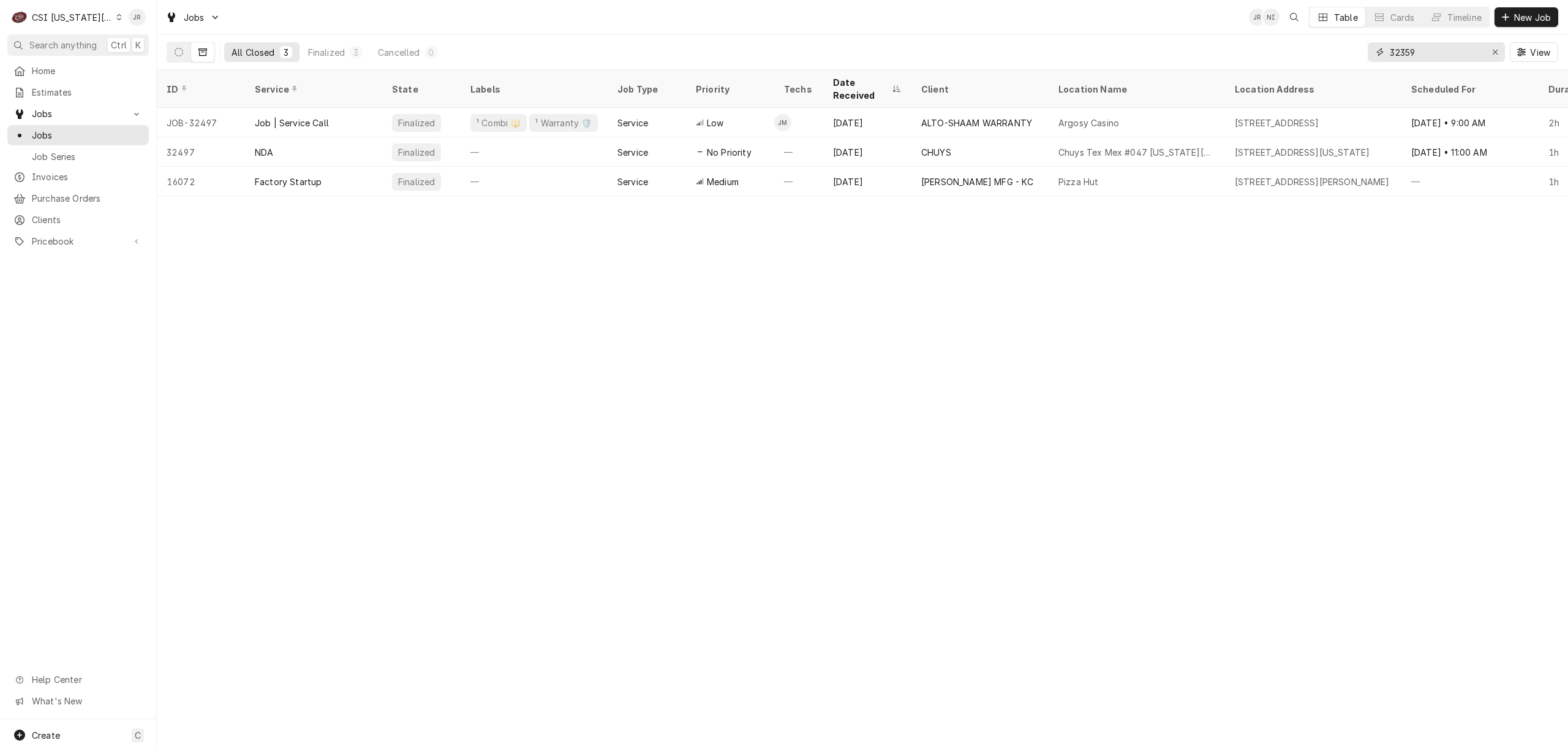
type input "32359"
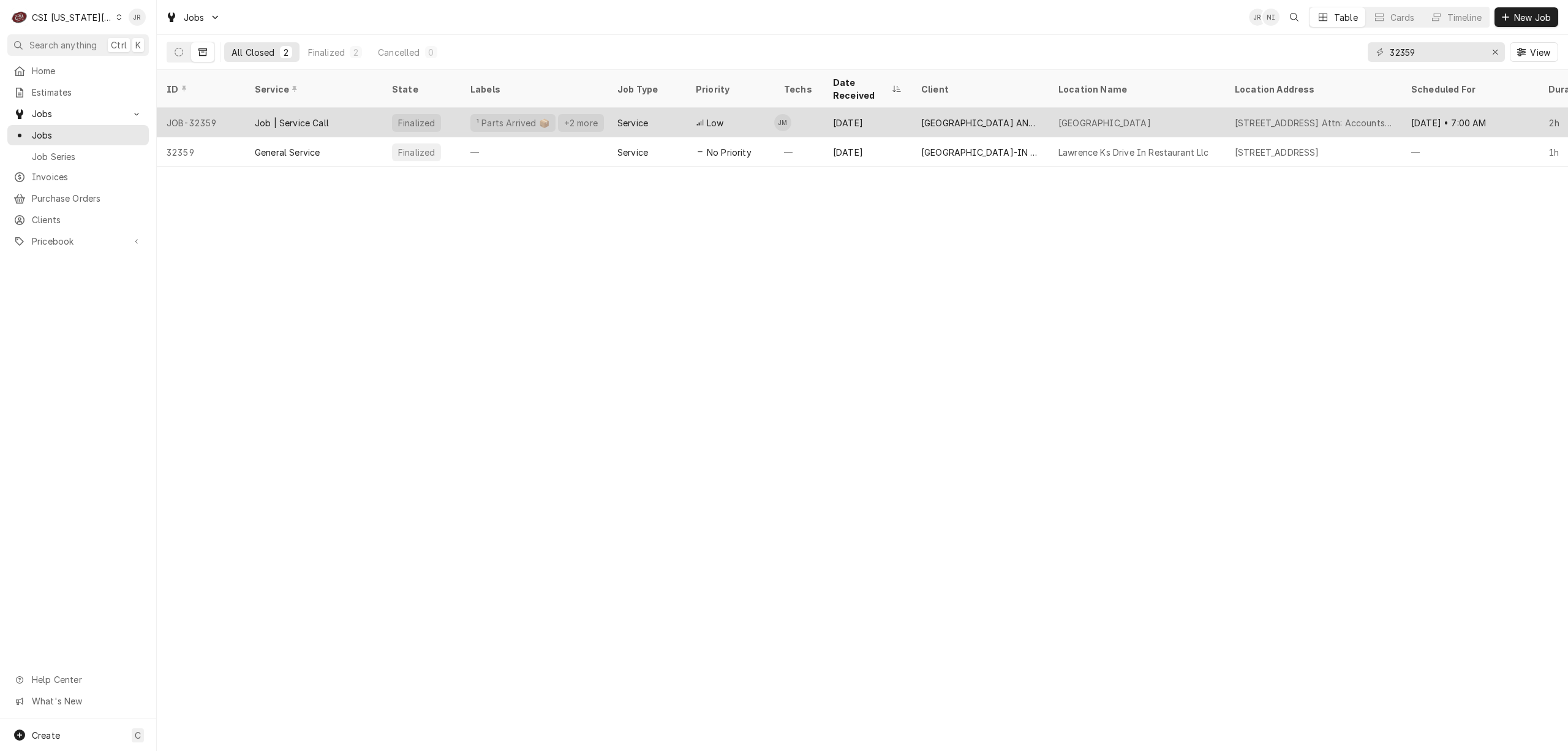
click at [286, 116] on div "Job | Service Call" at bounding box center [292, 123] width 74 height 13
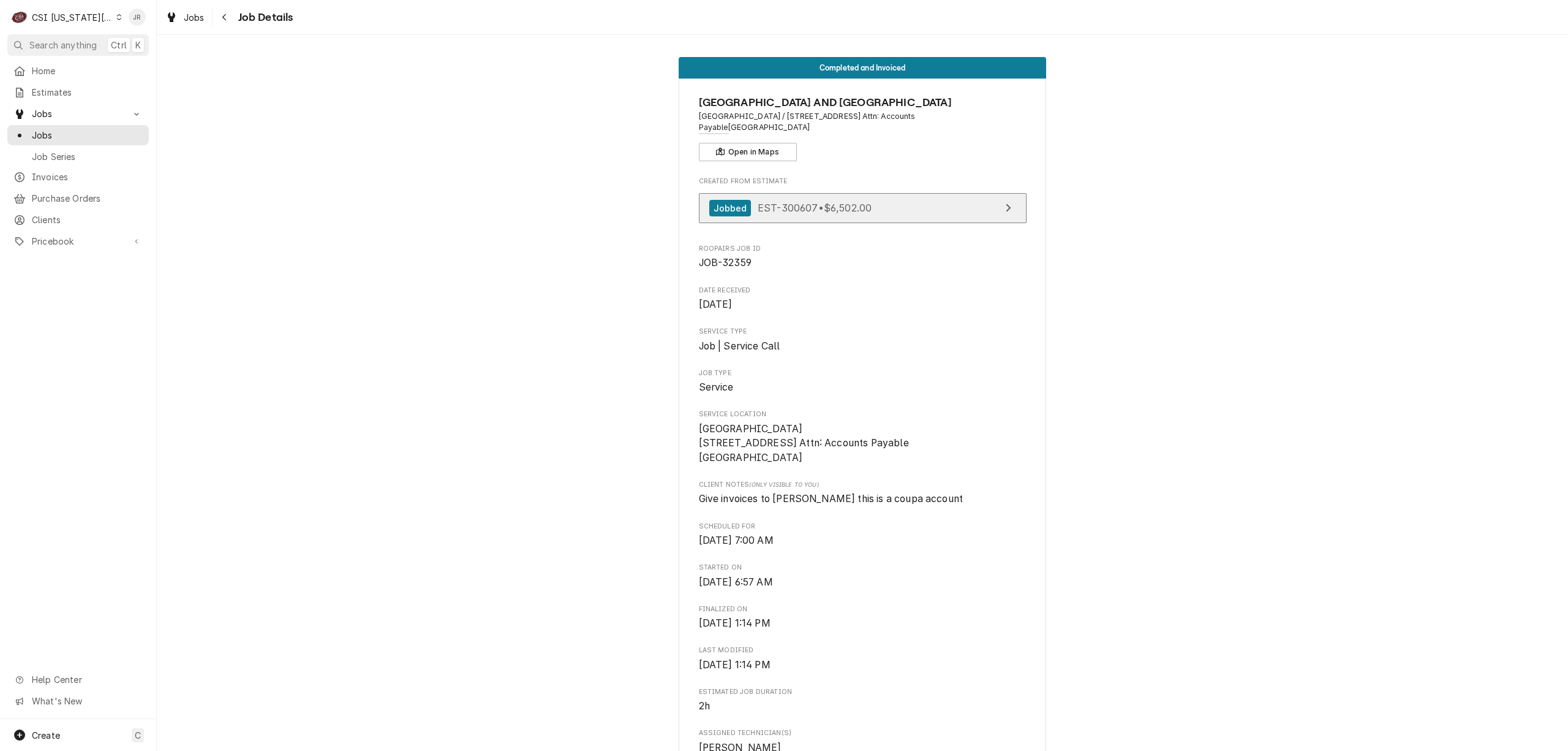
click at [855, 197] on link "Jobbed EST-300607 • $6,502.00" at bounding box center [862, 208] width 328 height 30
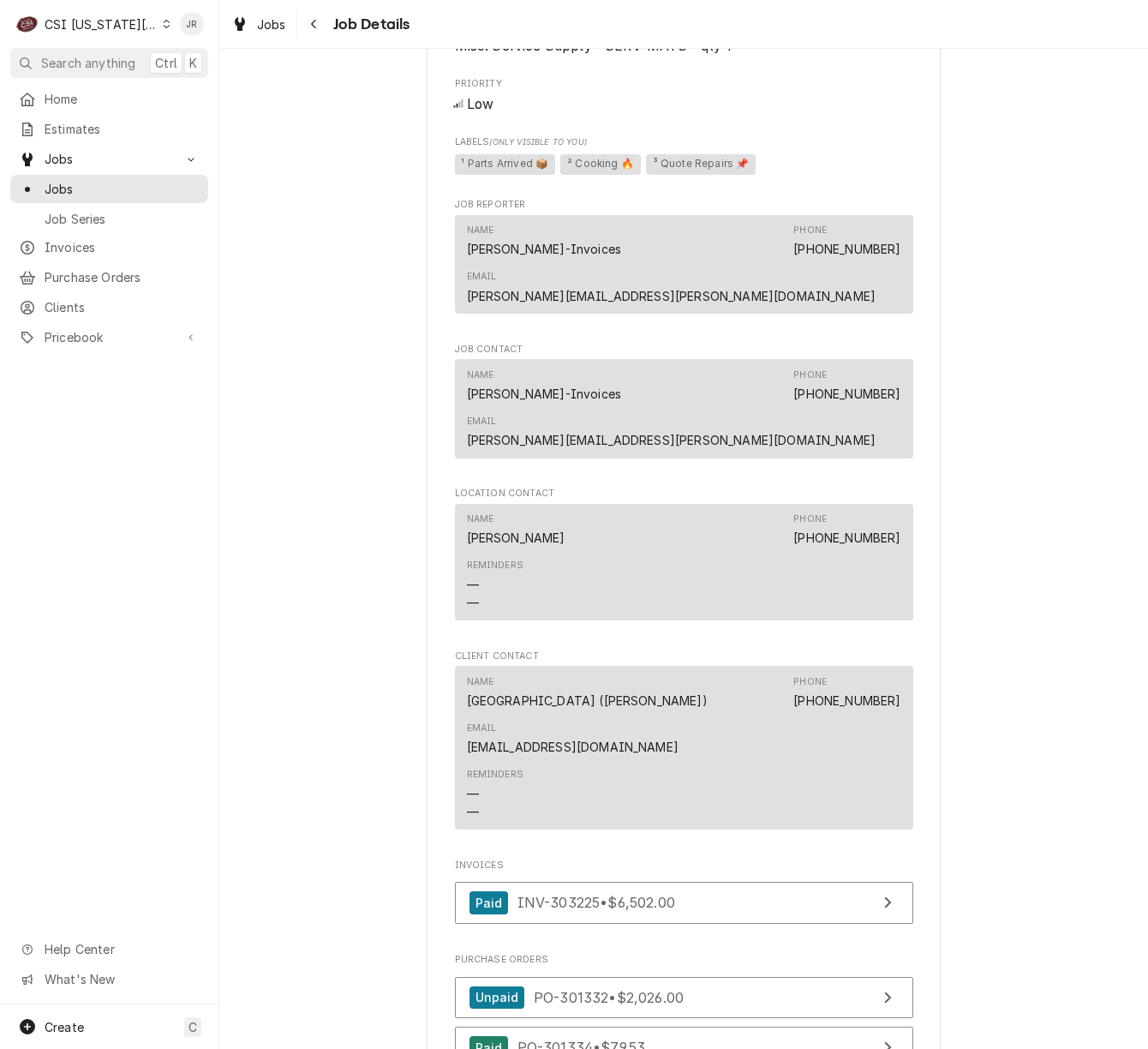
scroll to position [1734, 0]
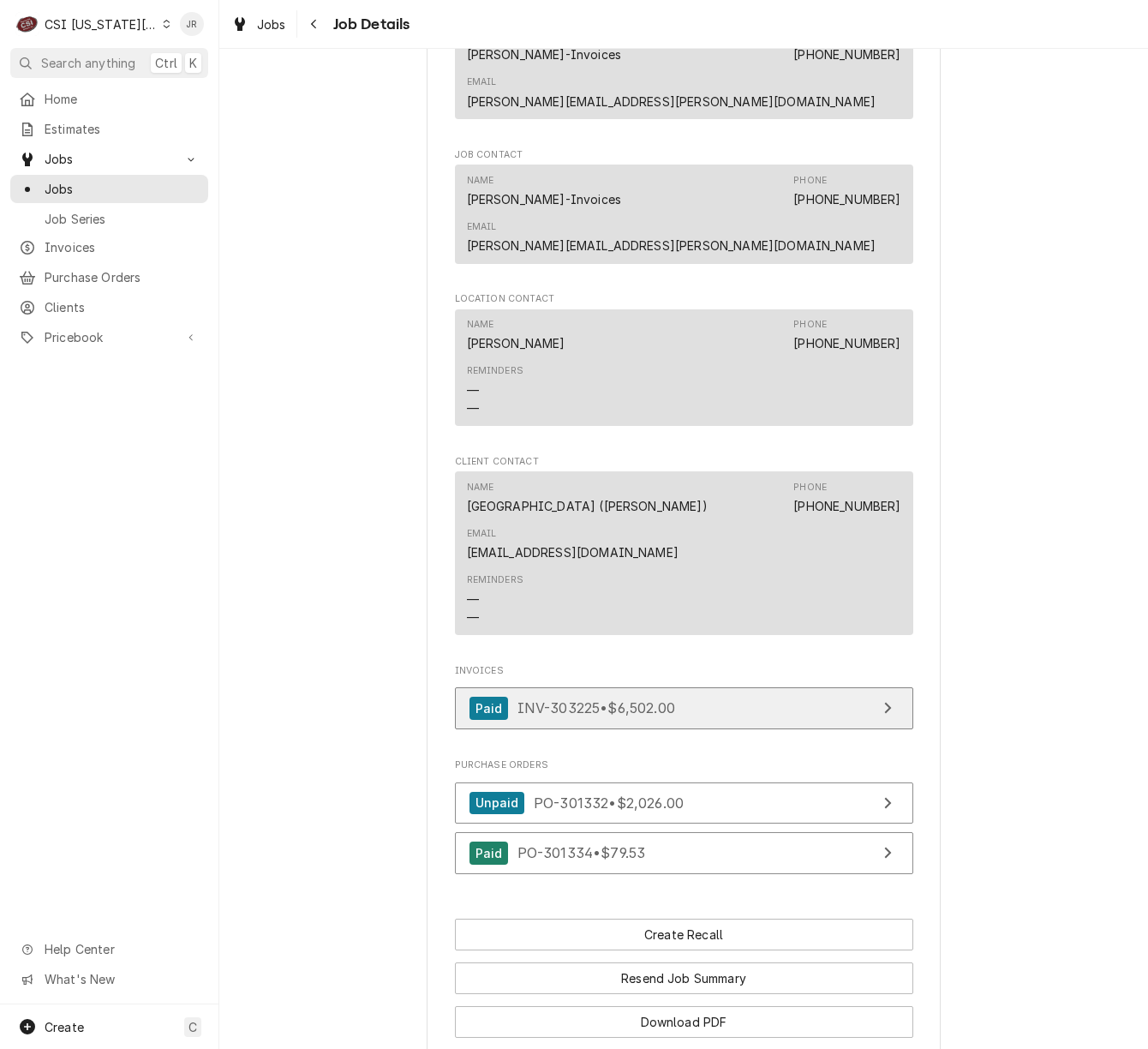
click at [750, 687] on link "Paid INV-303225 • $6,502.00" at bounding box center [683, 708] width 459 height 42
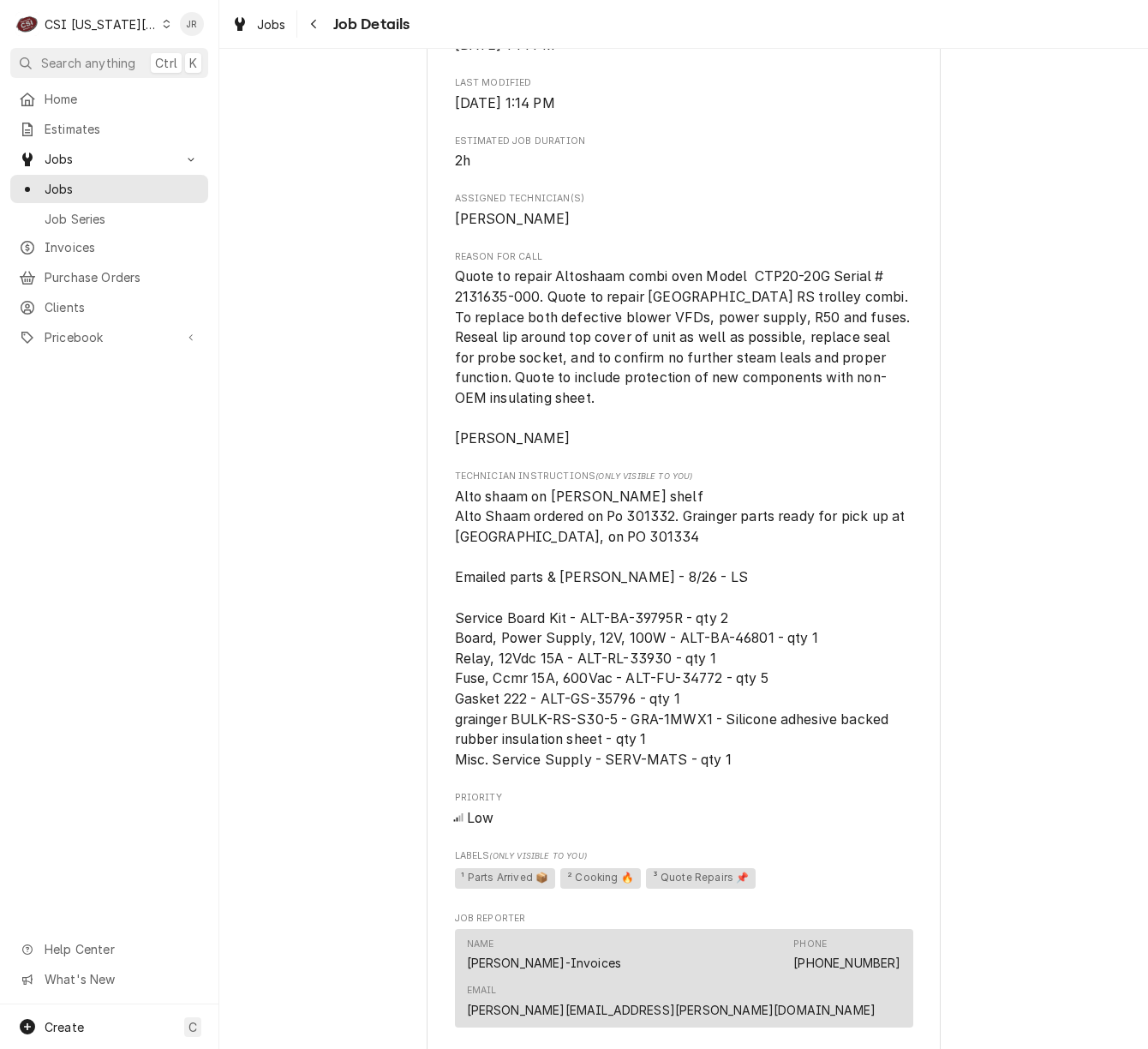
scroll to position [706, 0]
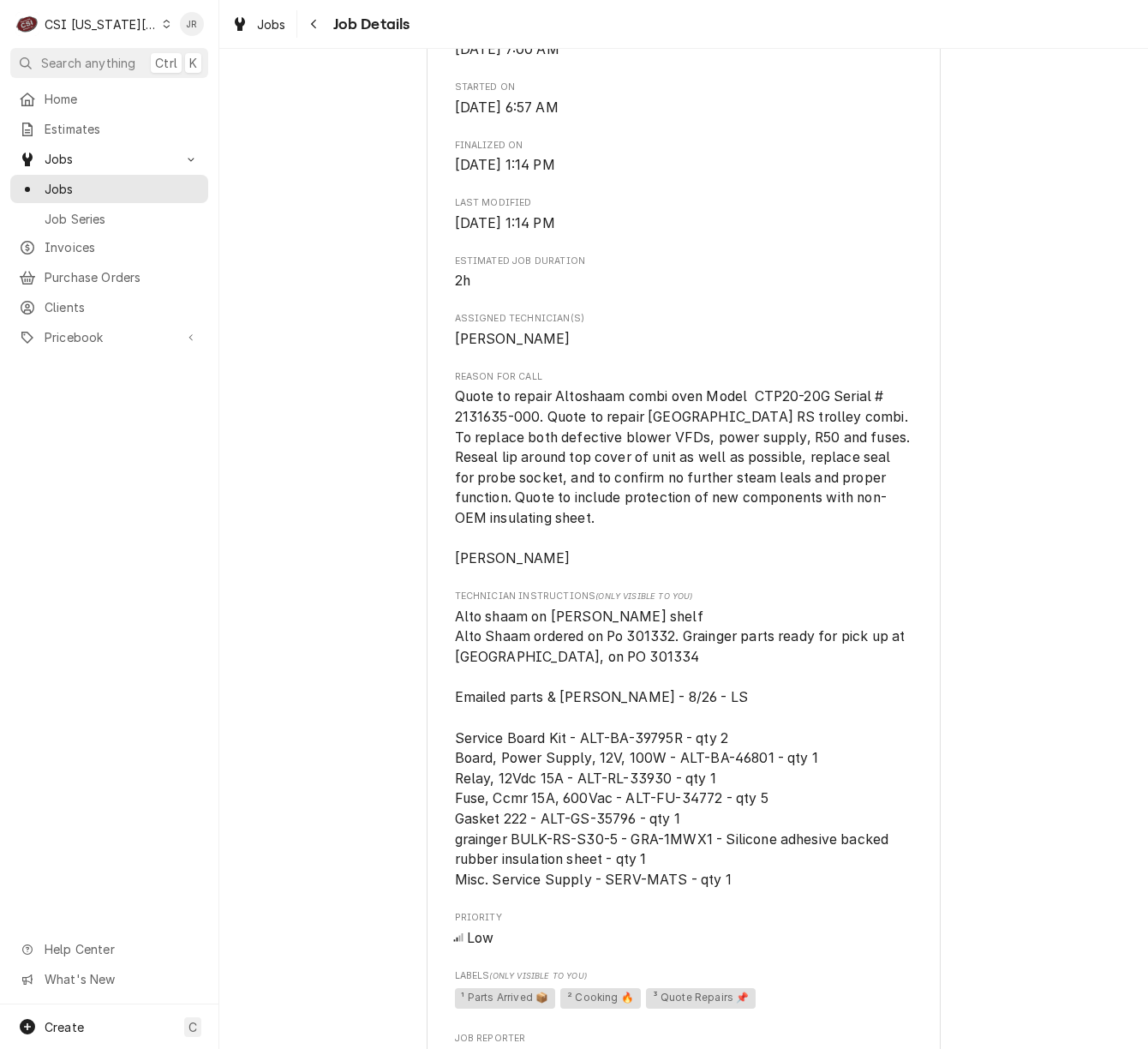
click at [923, 558] on div "[GEOGRAPHIC_DATA] AND [GEOGRAPHIC_DATA] / [STREET_ADDRESS] Attn: Accounts [GEOG…" at bounding box center [683, 745] width 515 height 2683
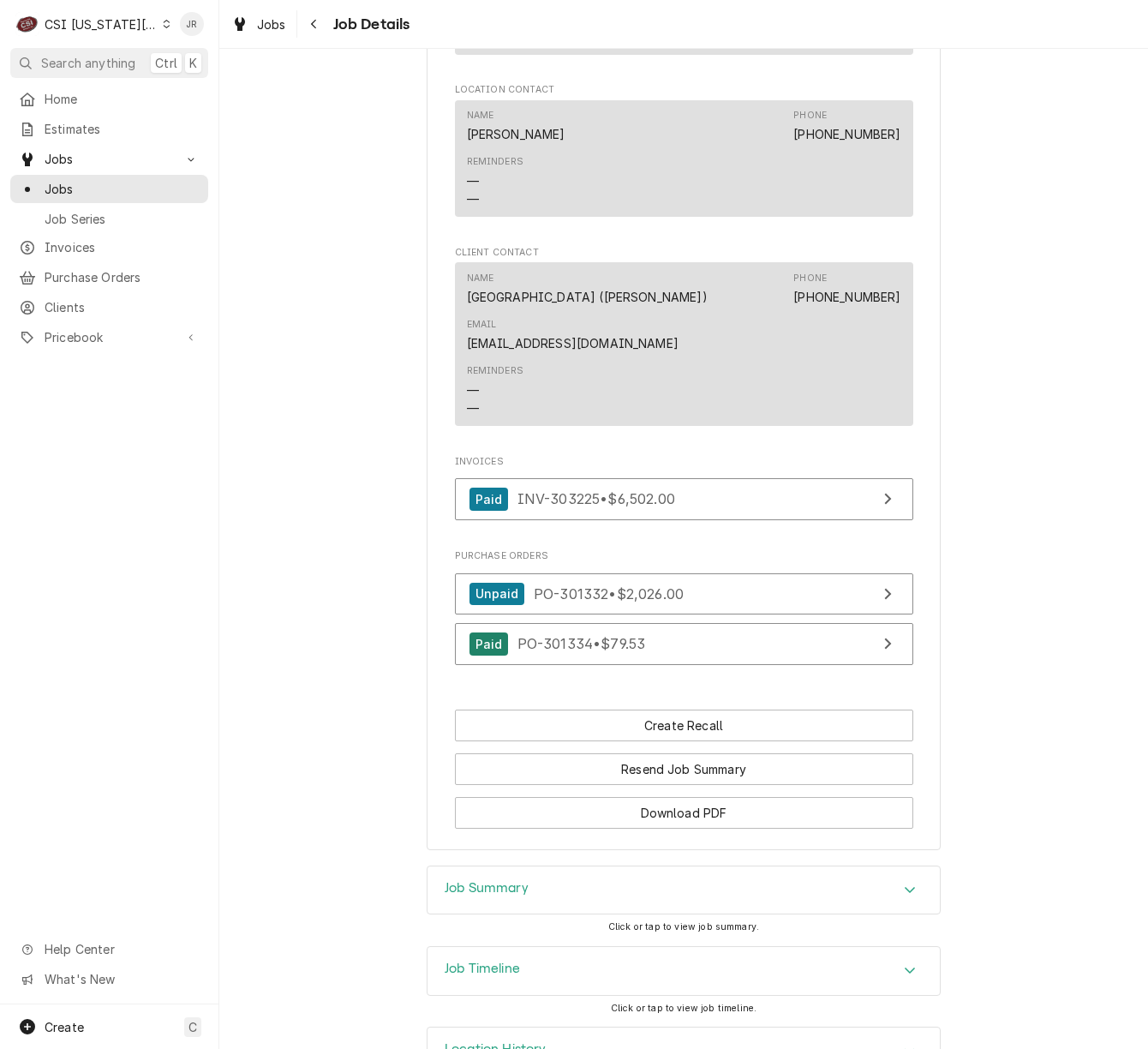
scroll to position [1962, 0]
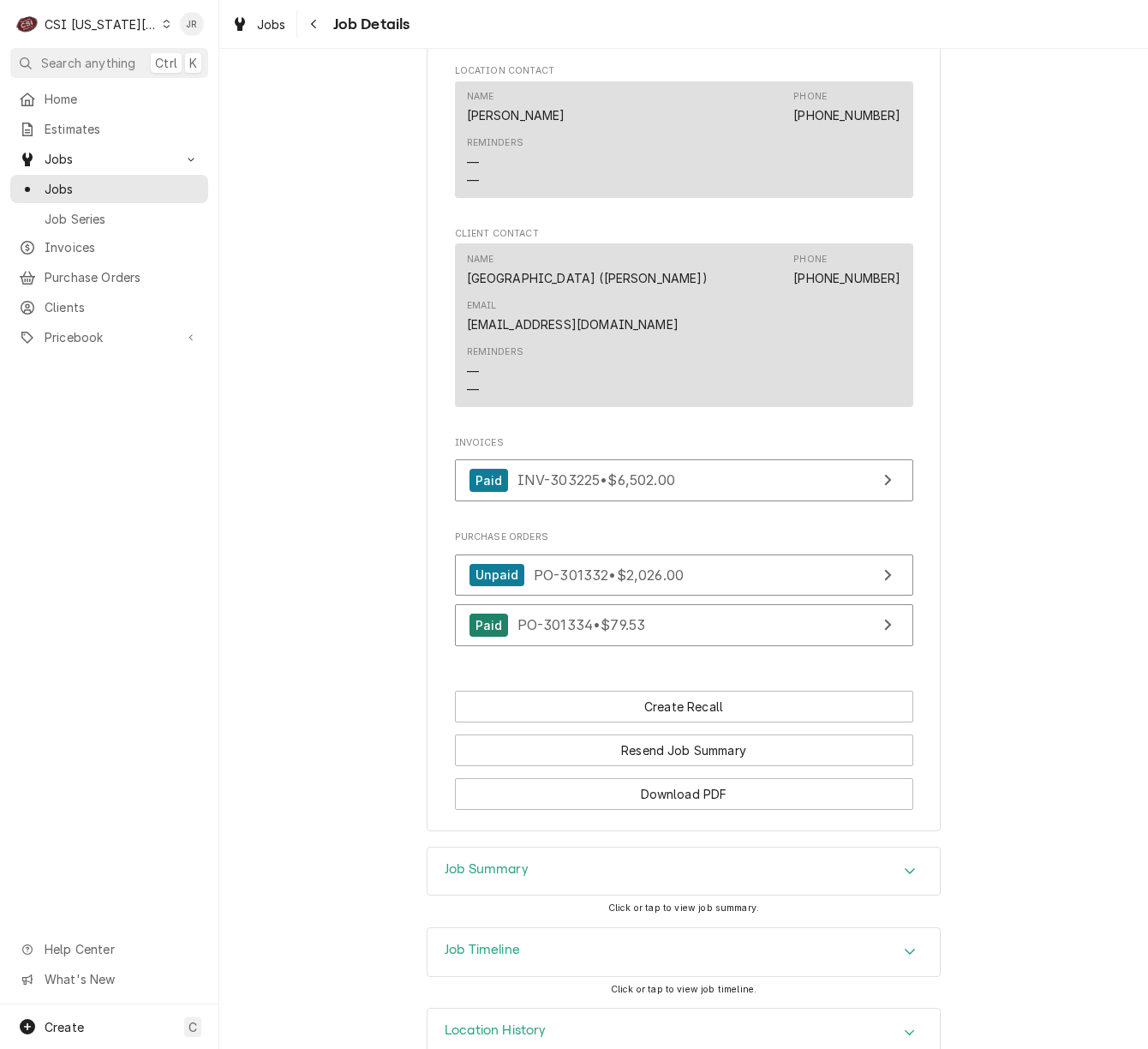
drag, startPoint x: 516, startPoint y: 847, endPoint x: 521, endPoint y: 836, distance: 12.1
click at [515, 847] on div "Job Summary" at bounding box center [683, 871] width 513 height 48
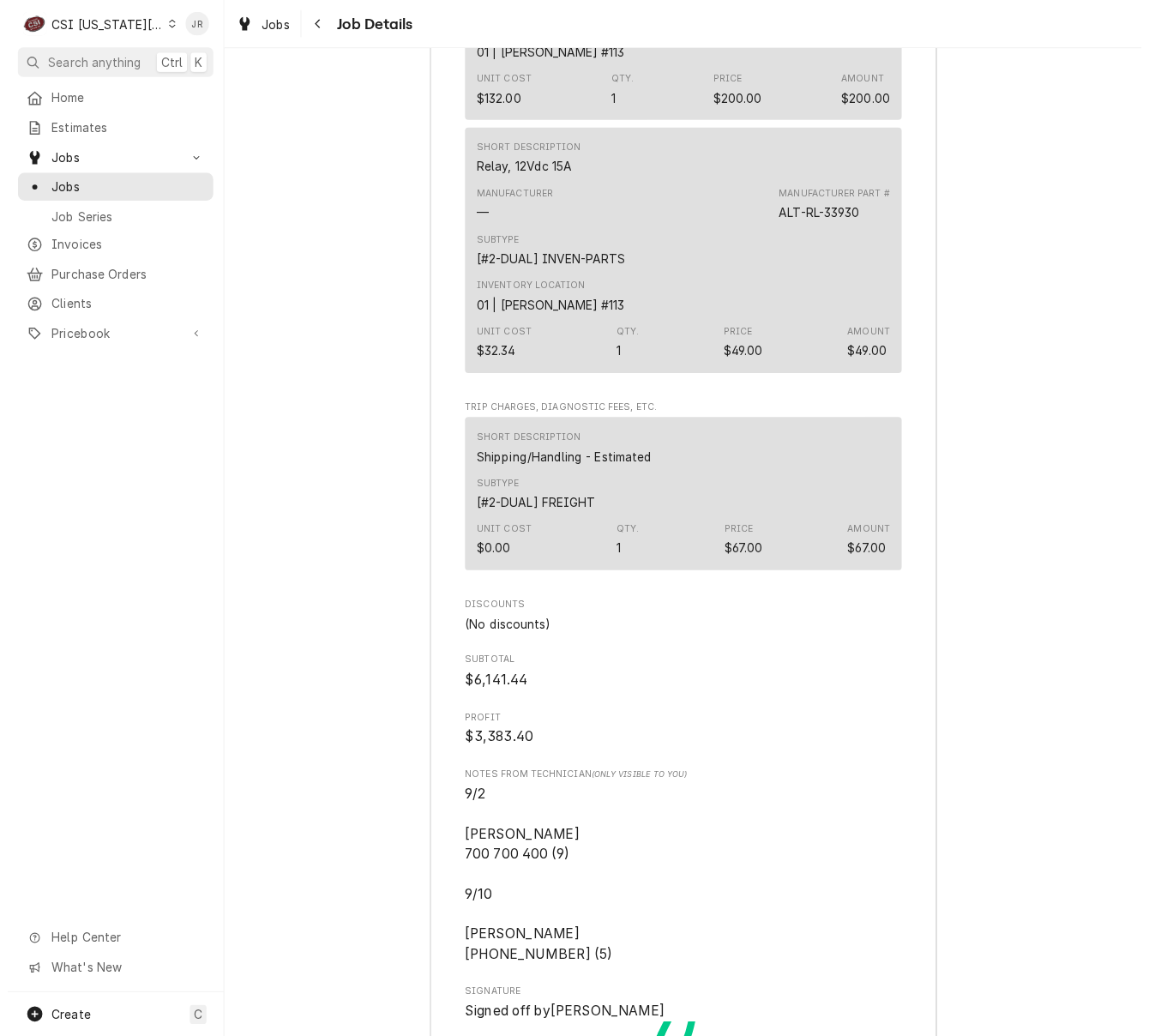
scroll to position [6652, 0]
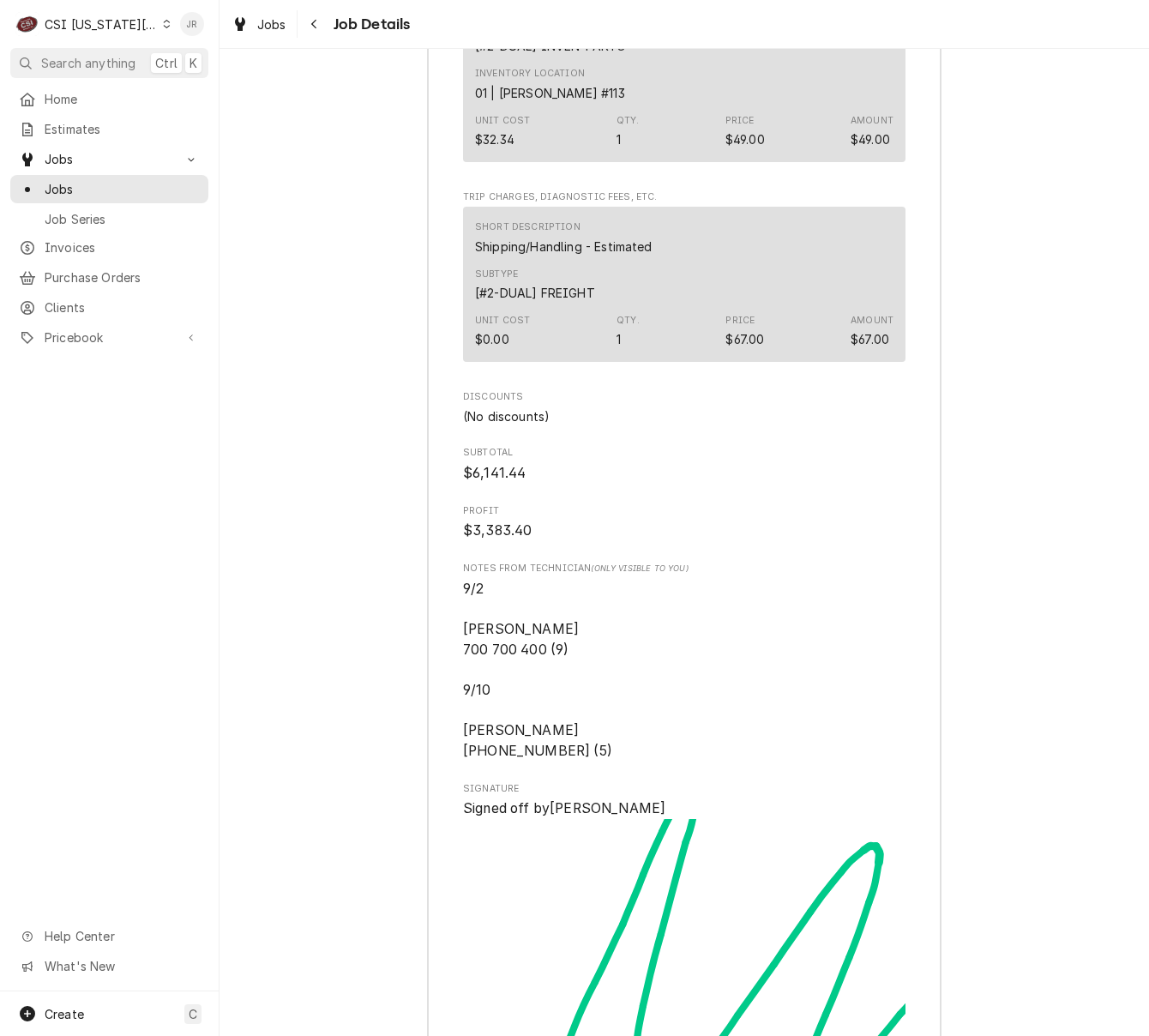
click at [192, 18] on div "Jessica Rentfro's Avatar" at bounding box center [192, 24] width 24 height 24
click at [241, 225] on div "Log Out" at bounding box center [274, 229] width 129 height 18
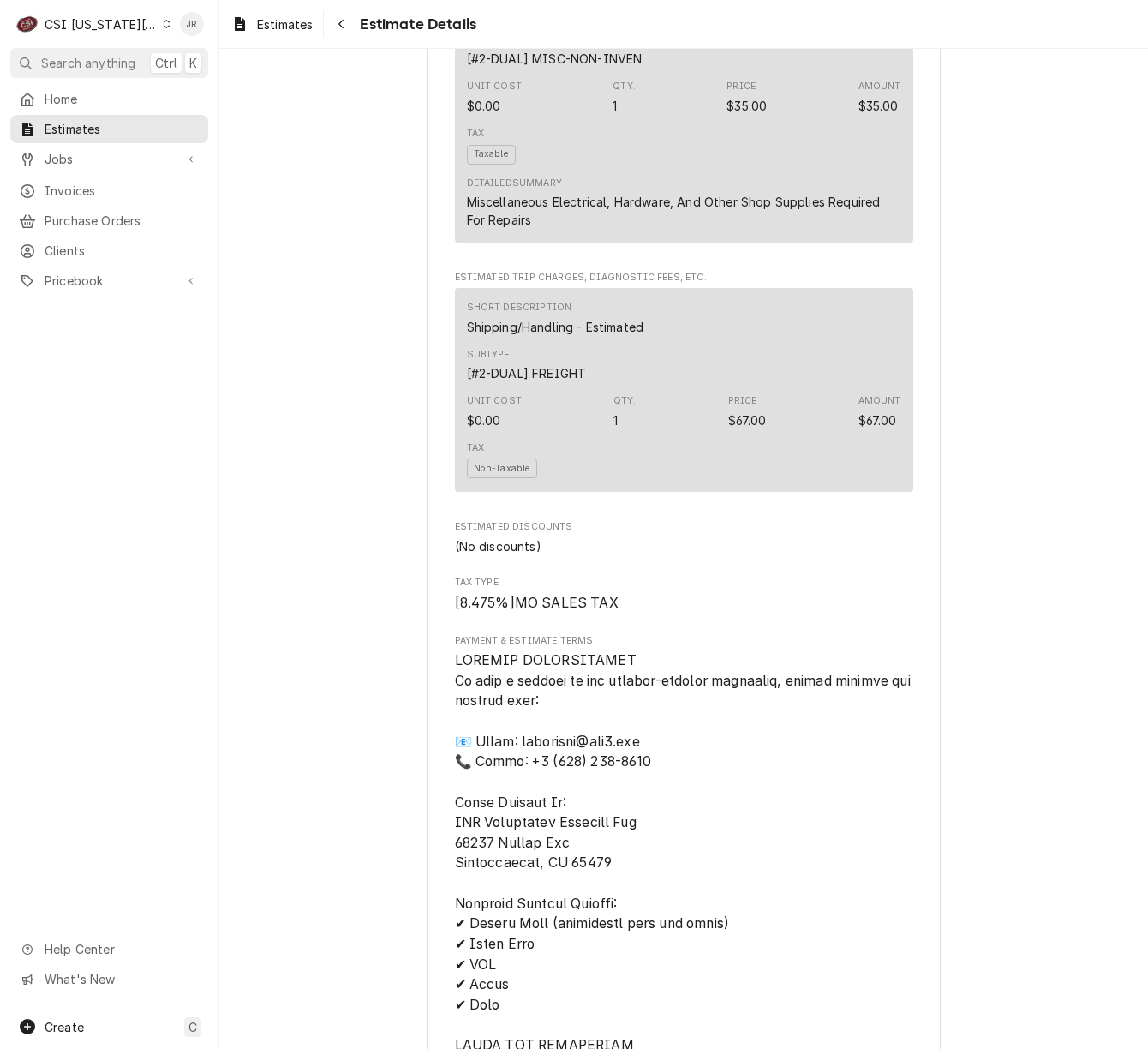
scroll to position [3444, 0]
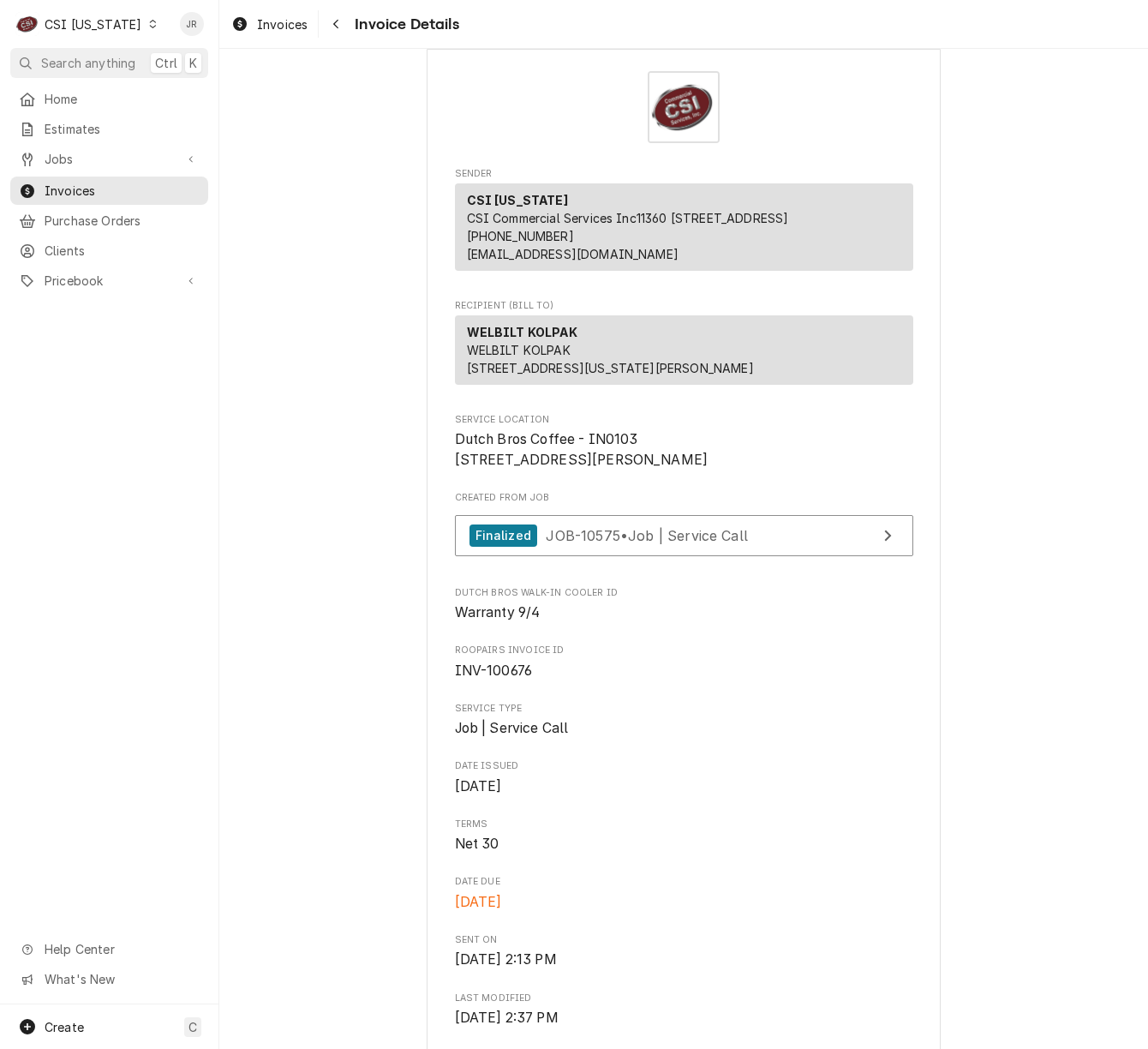
scroll to position [114, 0]
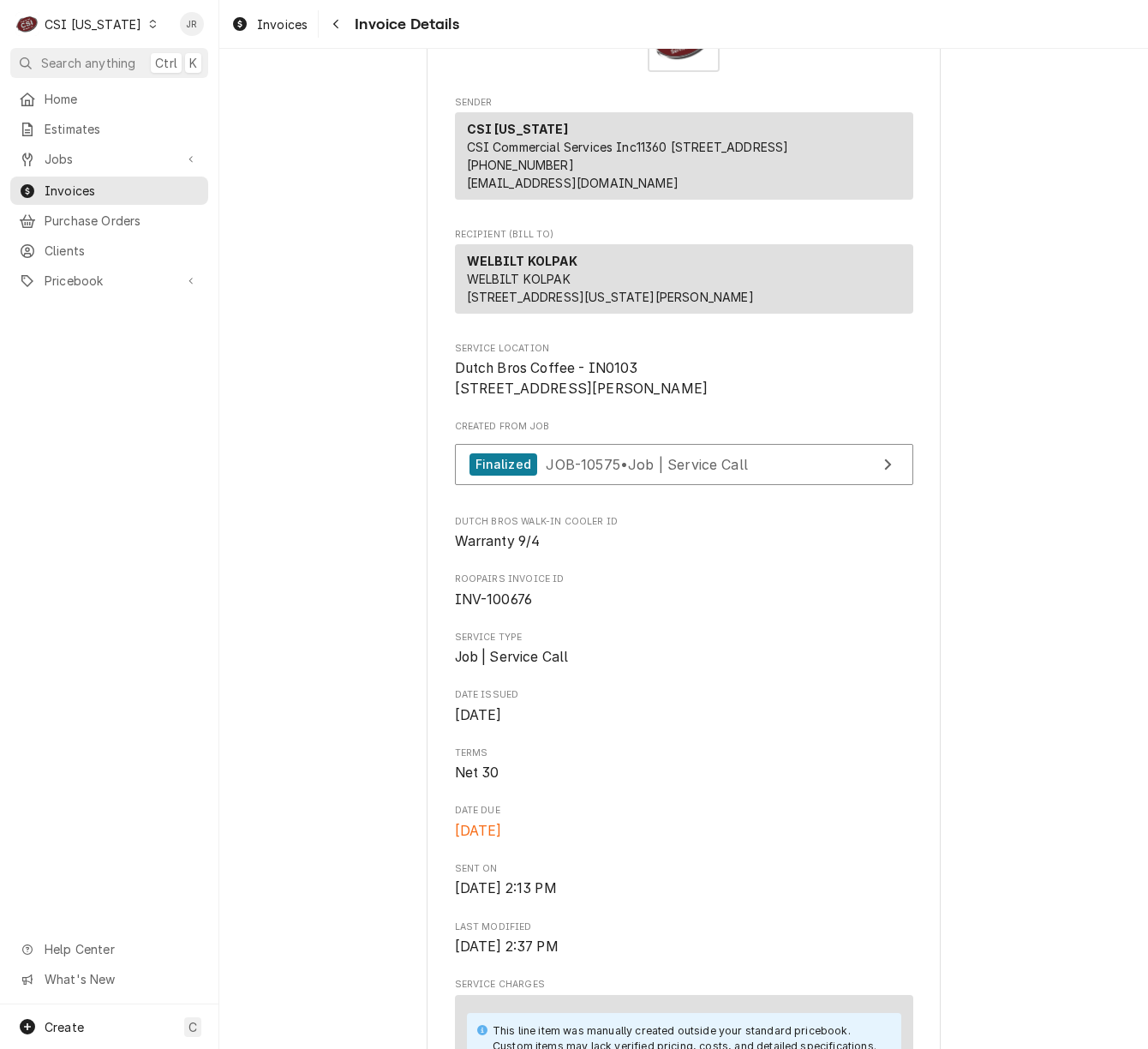
click at [69, 25] on div "CSI Kentucky" at bounding box center [93, 24] width 97 height 18
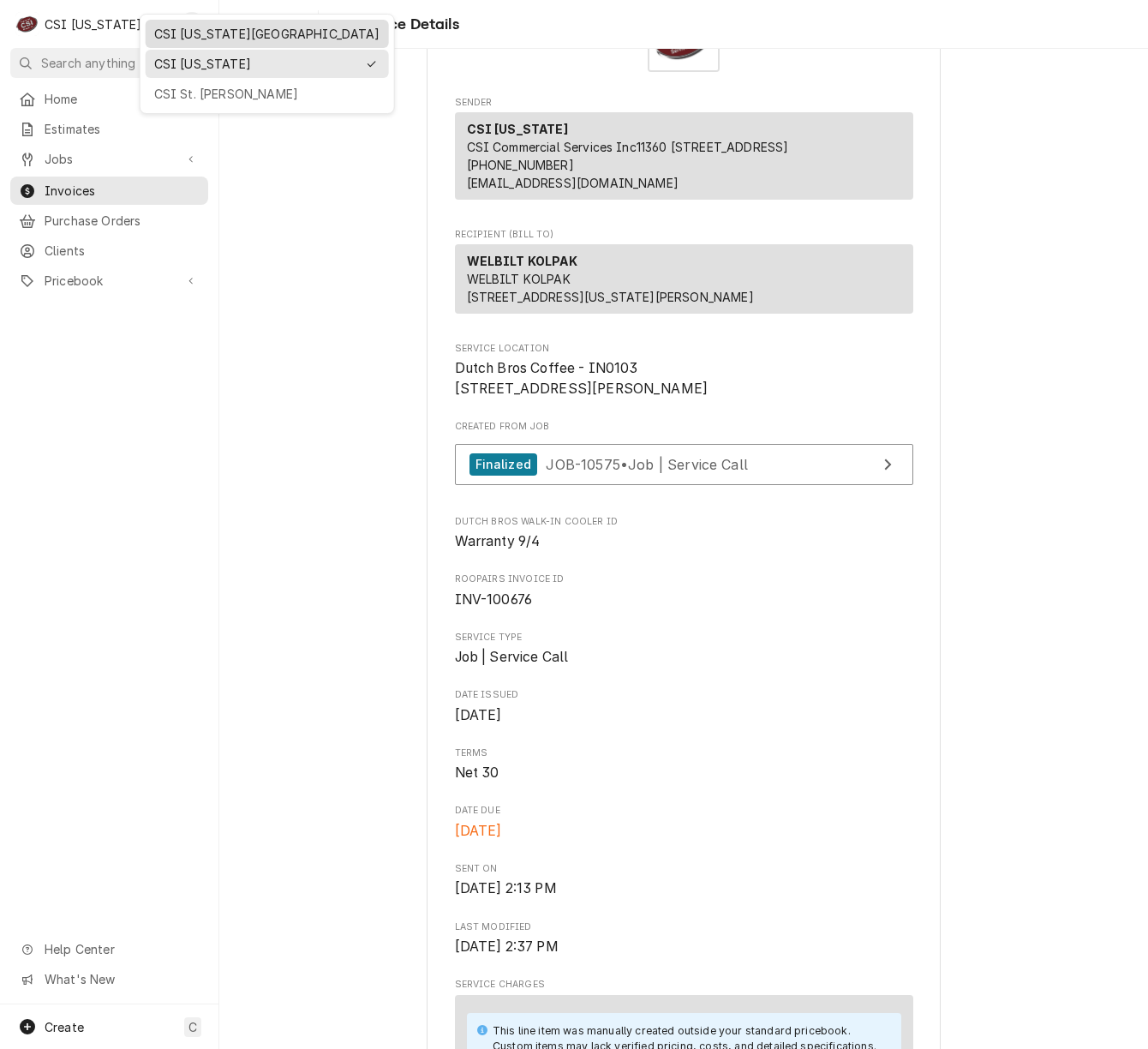
click at [186, 36] on div "CSI [US_STATE][GEOGRAPHIC_DATA]" at bounding box center [267, 34] width 226 height 18
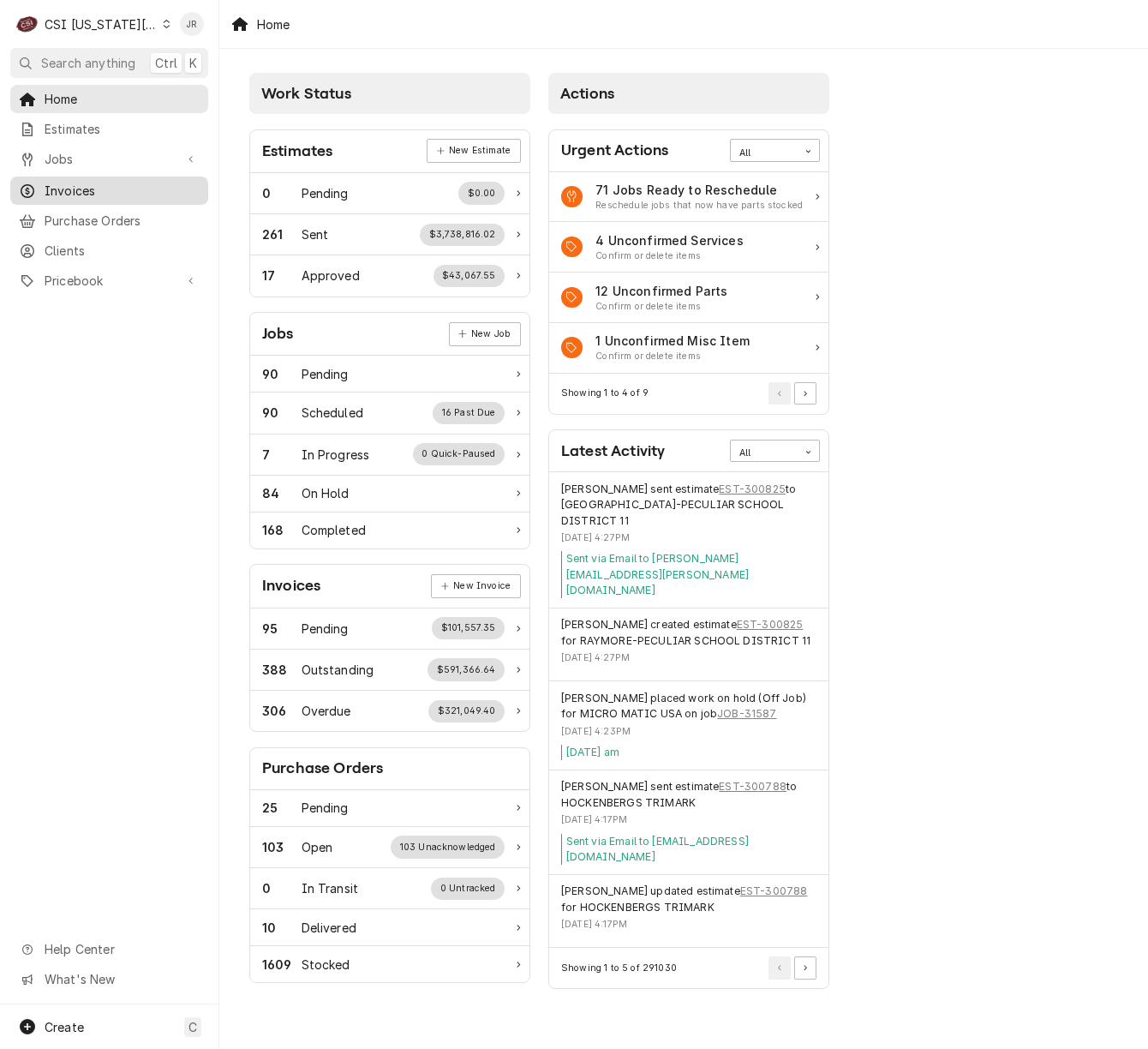
click at [69, 183] on span "Invoices" at bounding box center [122, 191] width 155 height 18
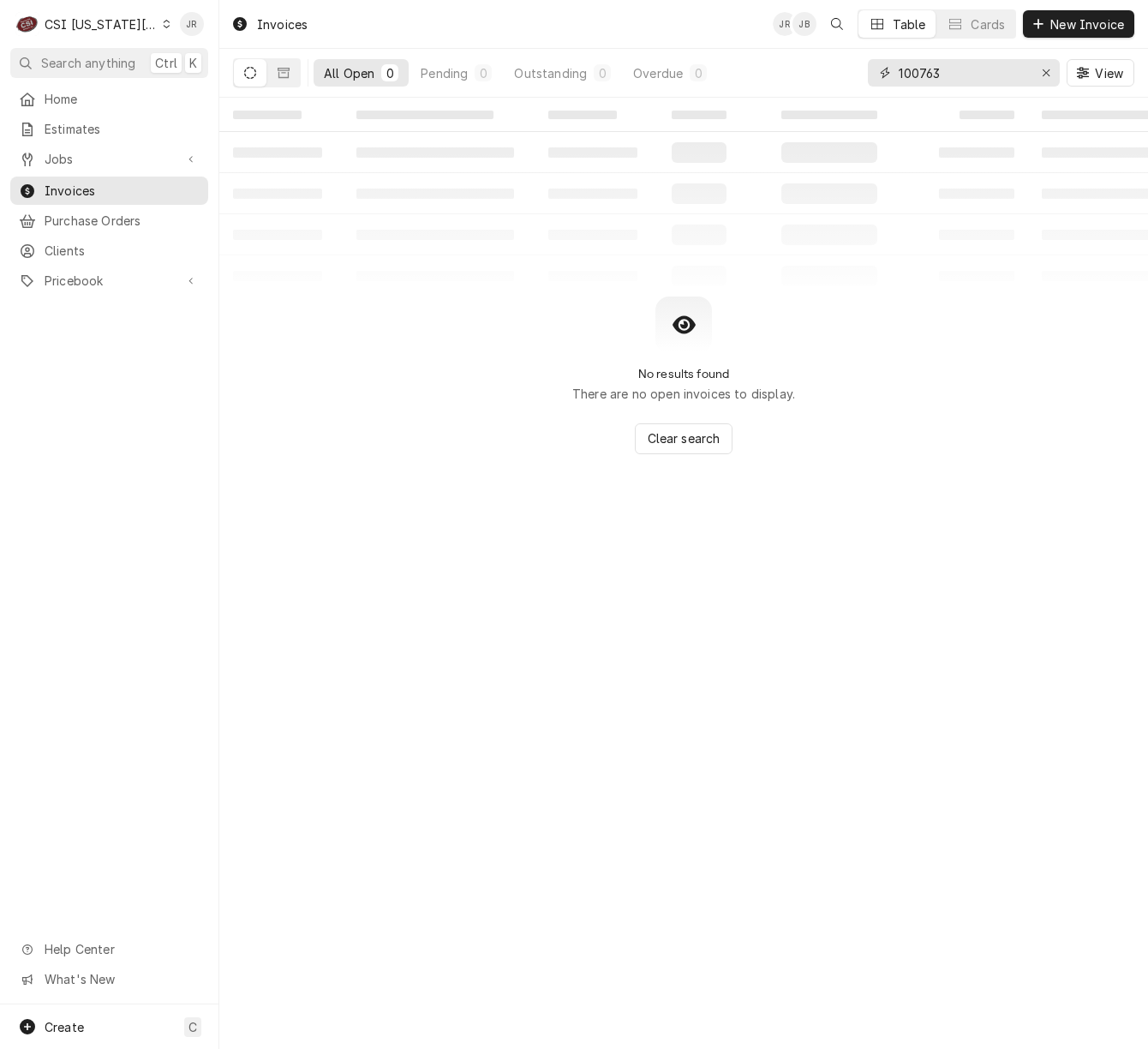
click at [956, 81] on input "100763" at bounding box center [963, 72] width 129 height 27
click at [956, 80] on input "100763" at bounding box center [963, 72] width 129 height 27
type input "303693"
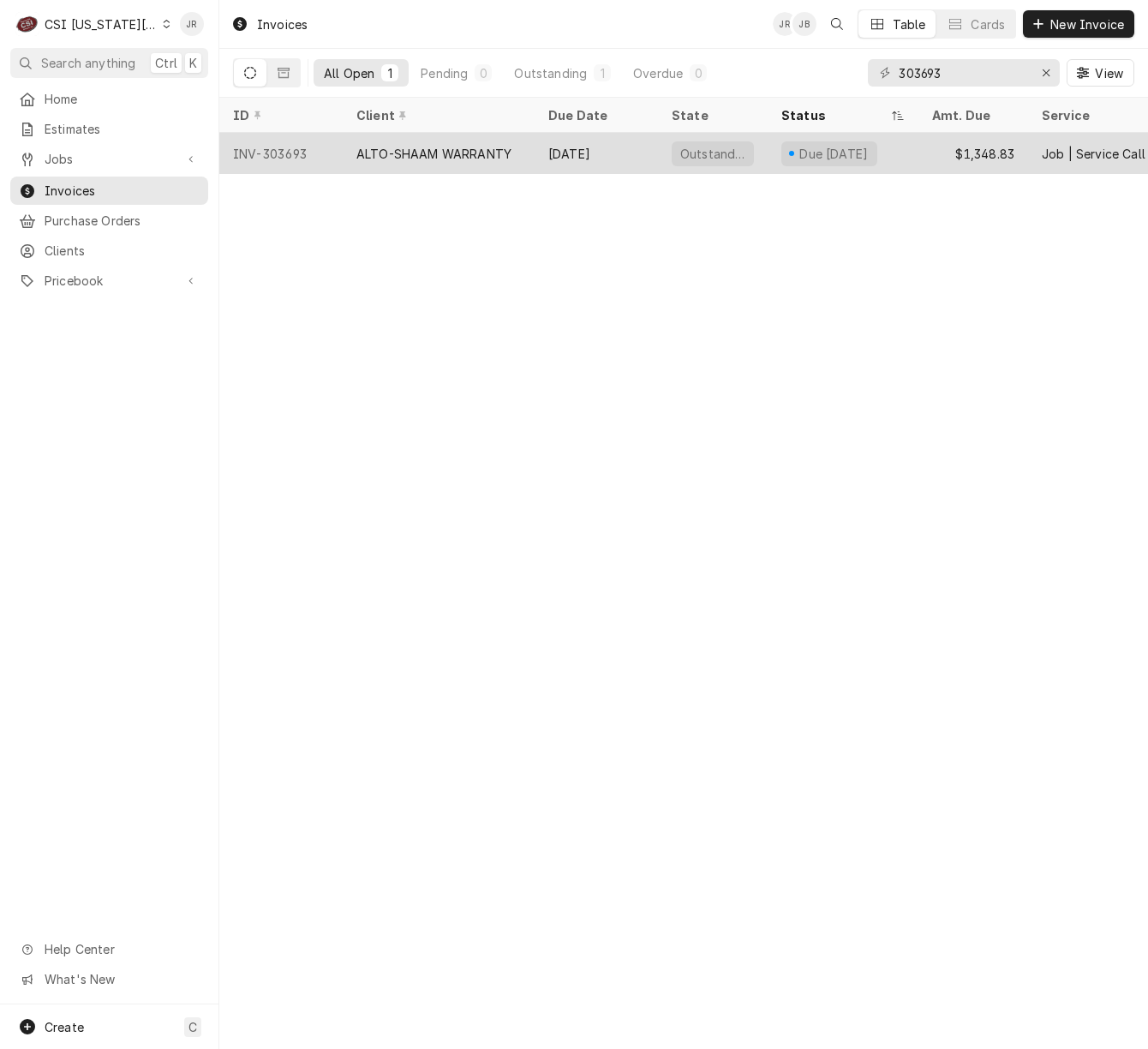
click at [444, 154] on div "ALTO-SHAAM WARRANTY" at bounding box center [434, 154] width 155 height 18
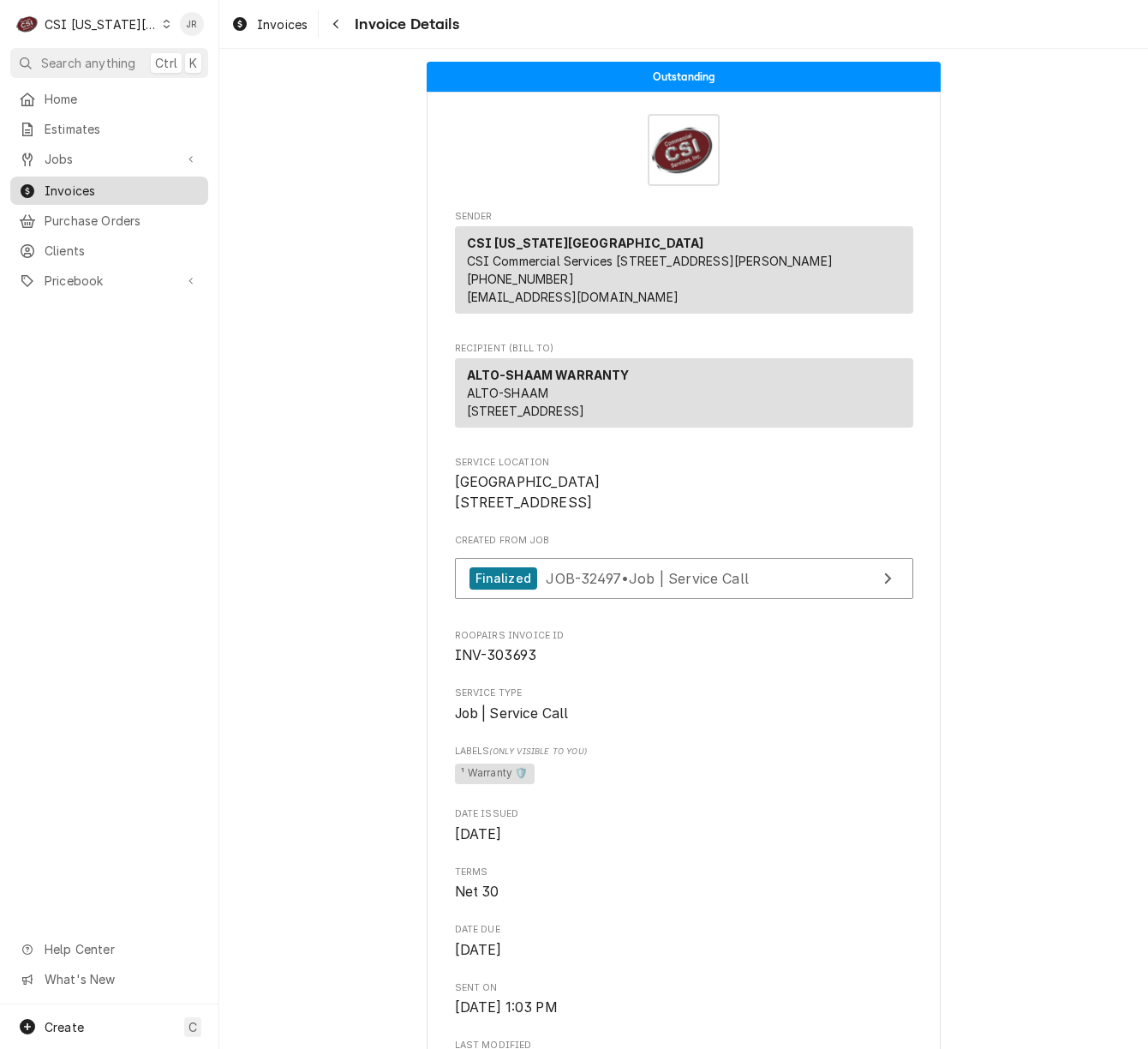
click at [83, 190] on span "Invoices" at bounding box center [122, 191] width 155 height 18
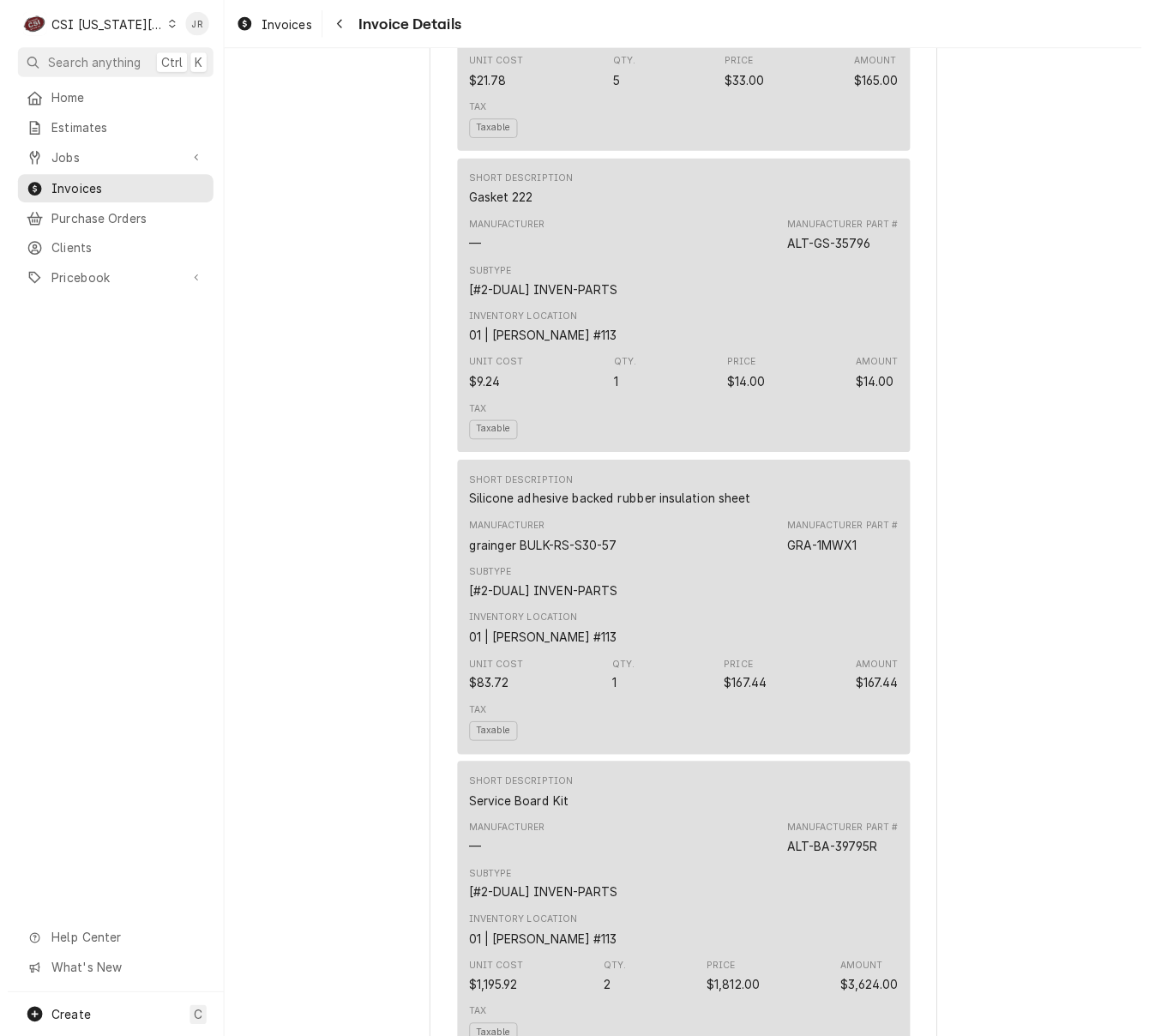
scroll to position [2401, 0]
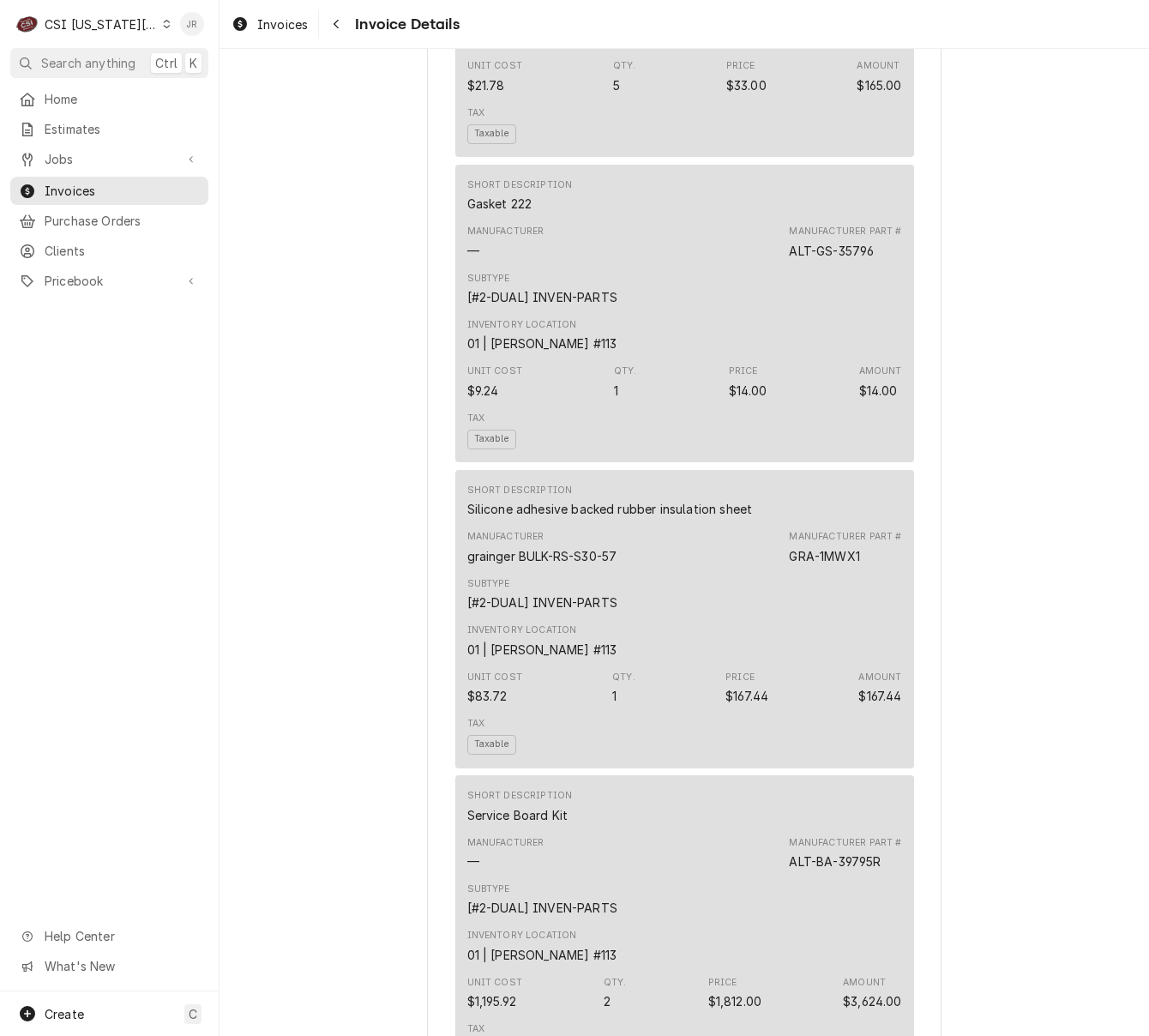
click at [194, 12] on div "Jessica Rentfro's Avatar" at bounding box center [192, 24] width 24 height 24
click at [233, 223] on div "Log Out" at bounding box center [274, 229] width 129 height 18
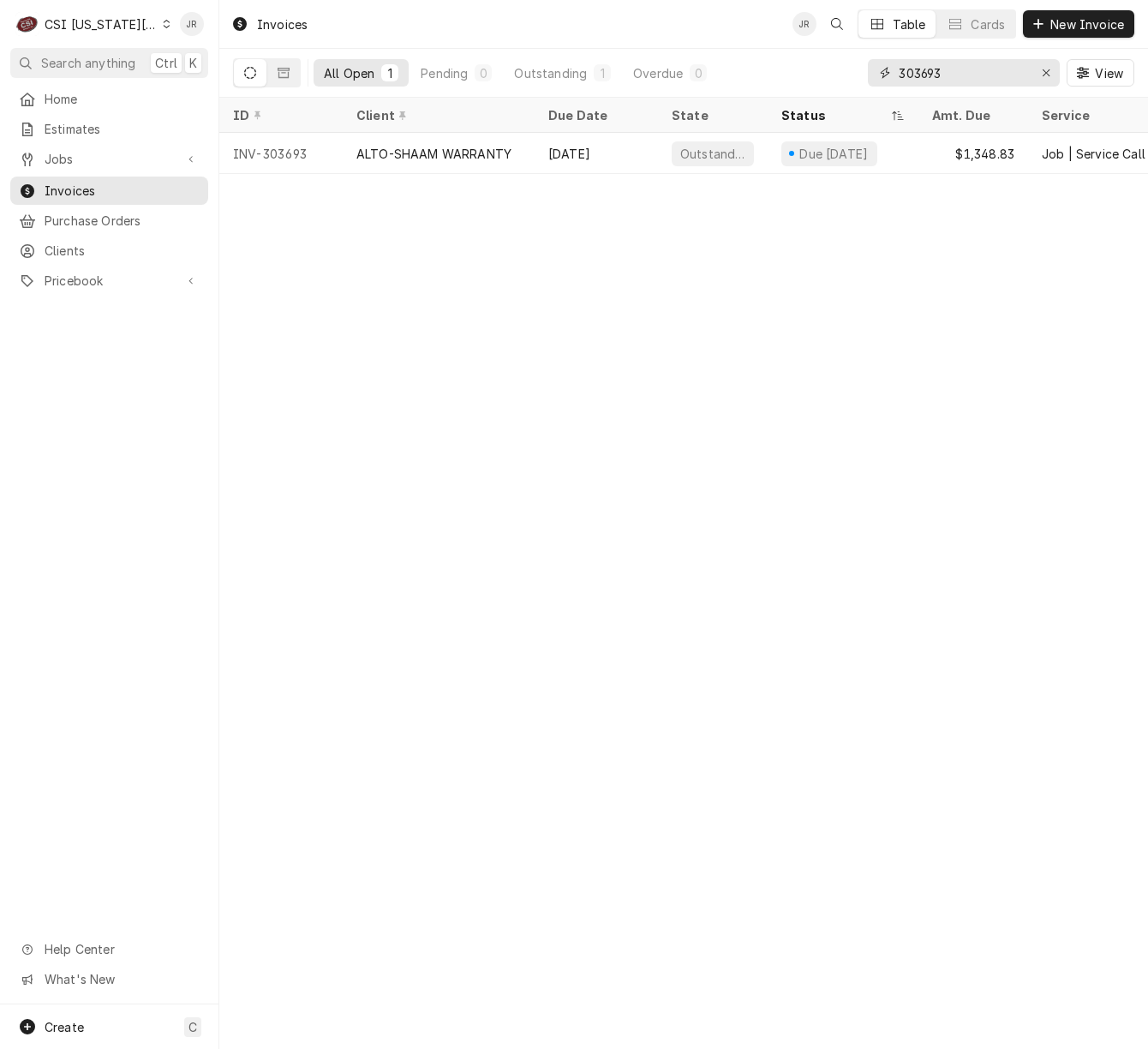
click at [953, 74] on input "303693" at bounding box center [963, 72] width 129 height 27
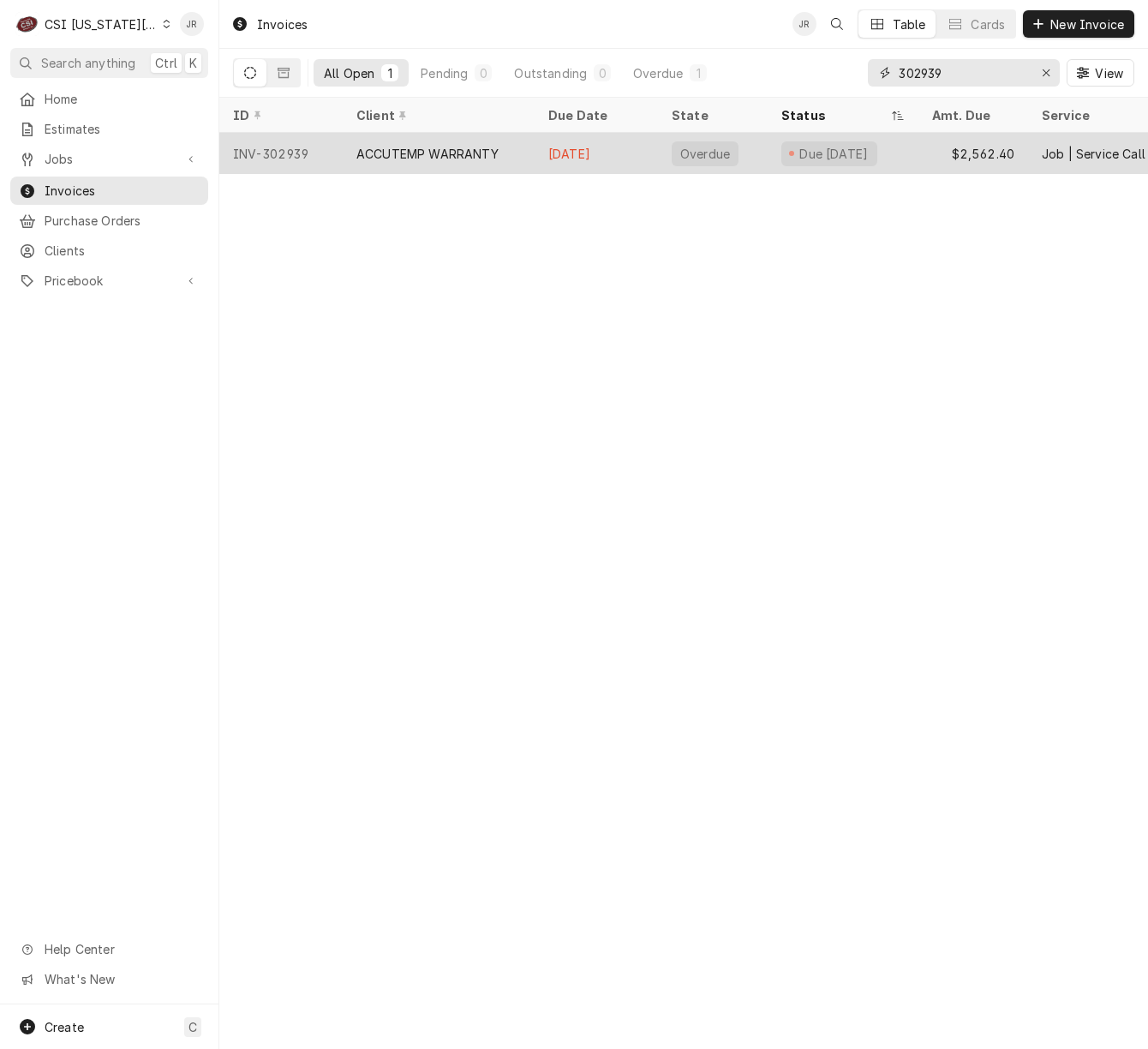
type input "302939"
click at [381, 145] on div "ACCUTEMP WARRANTY" at bounding box center [428, 154] width 142 height 18
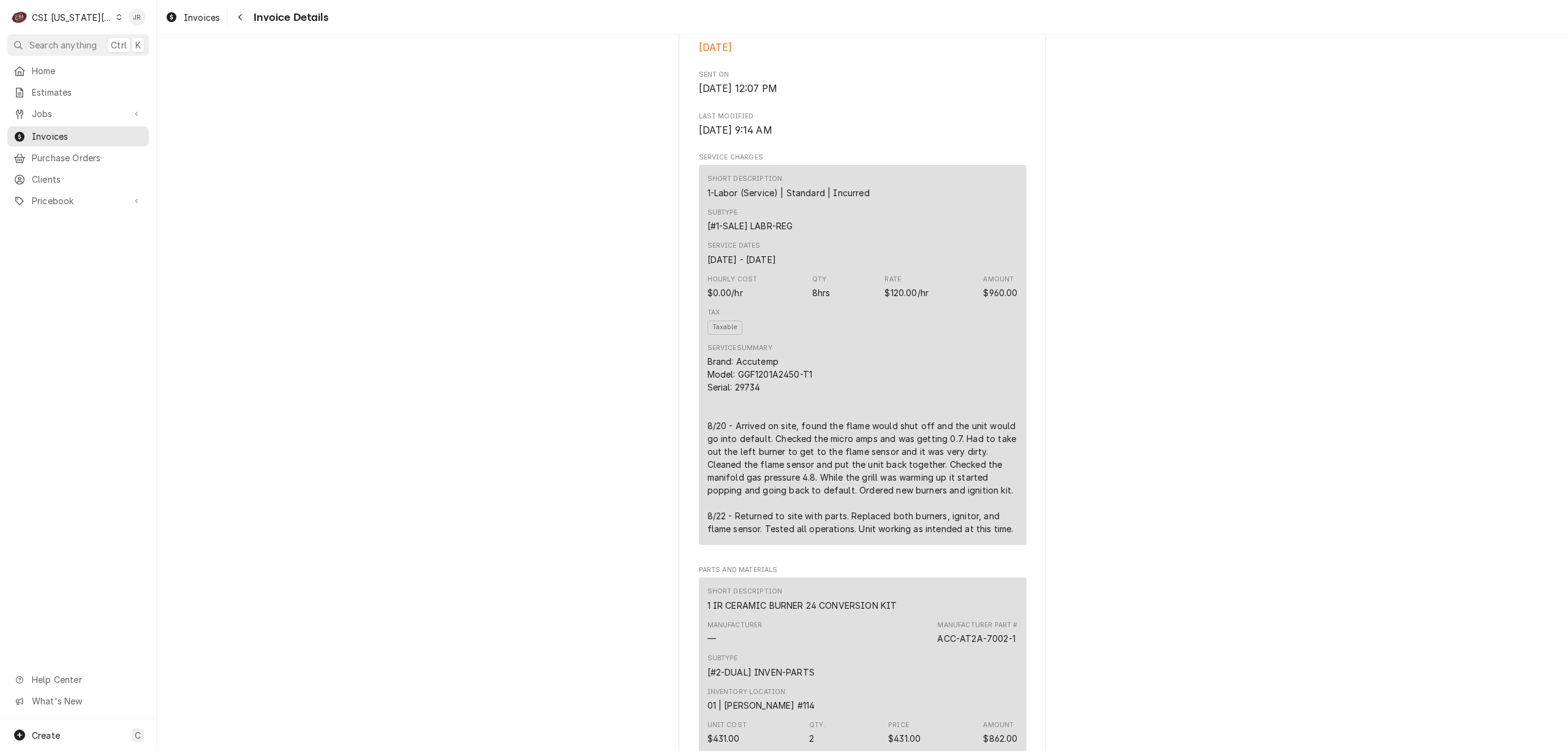
scroll to position [898, 0]
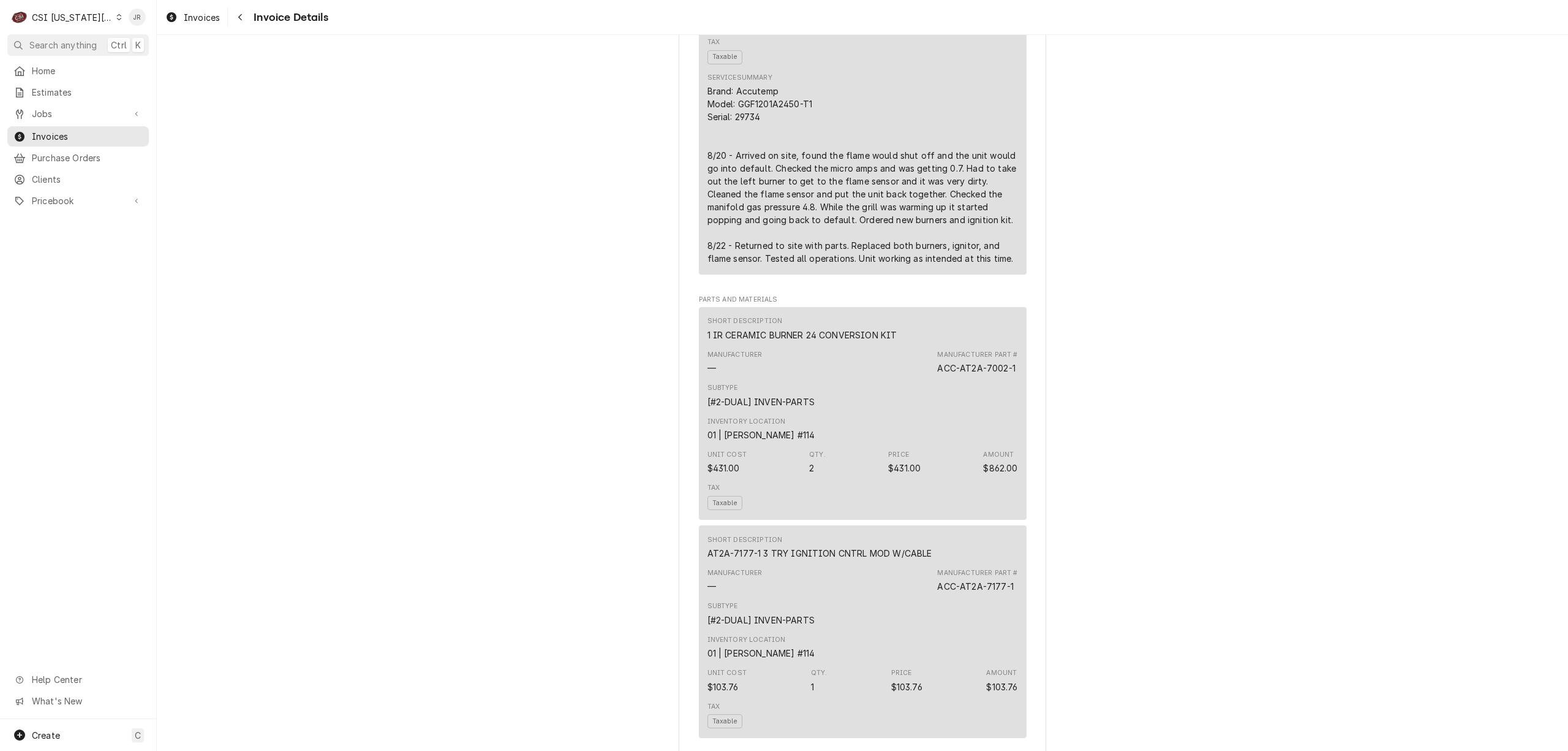
click at [46, 20] on div "CSI Kansas City" at bounding box center [72, 17] width 81 height 13
click at [166, 51] on div "CSI [US_STATE]" at bounding box center [210, 45] width 186 height 15
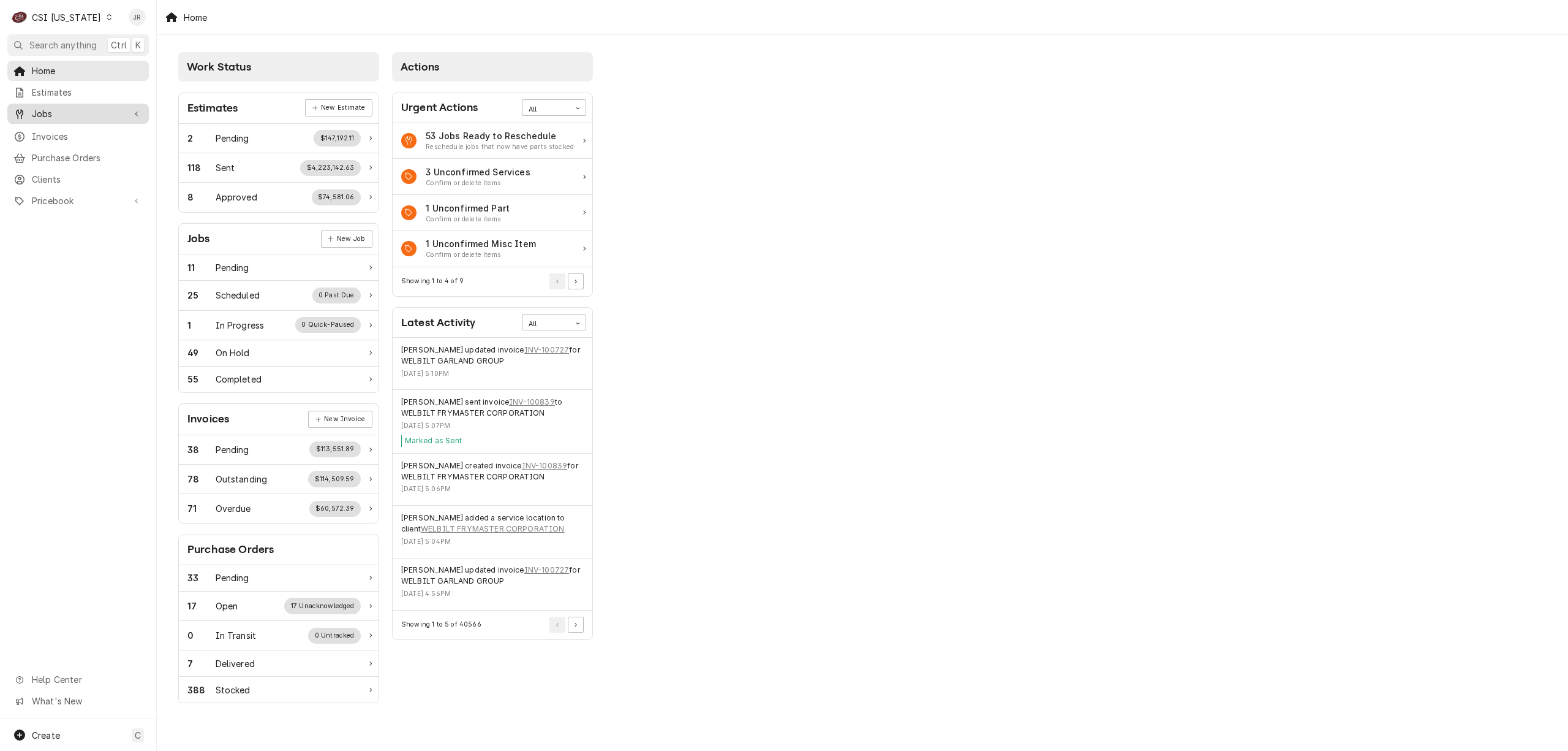
click at [62, 107] on span "Jobs" at bounding box center [78, 114] width 92 height 13
click at [60, 137] on div "Jobs" at bounding box center [78, 134] width 136 height 15
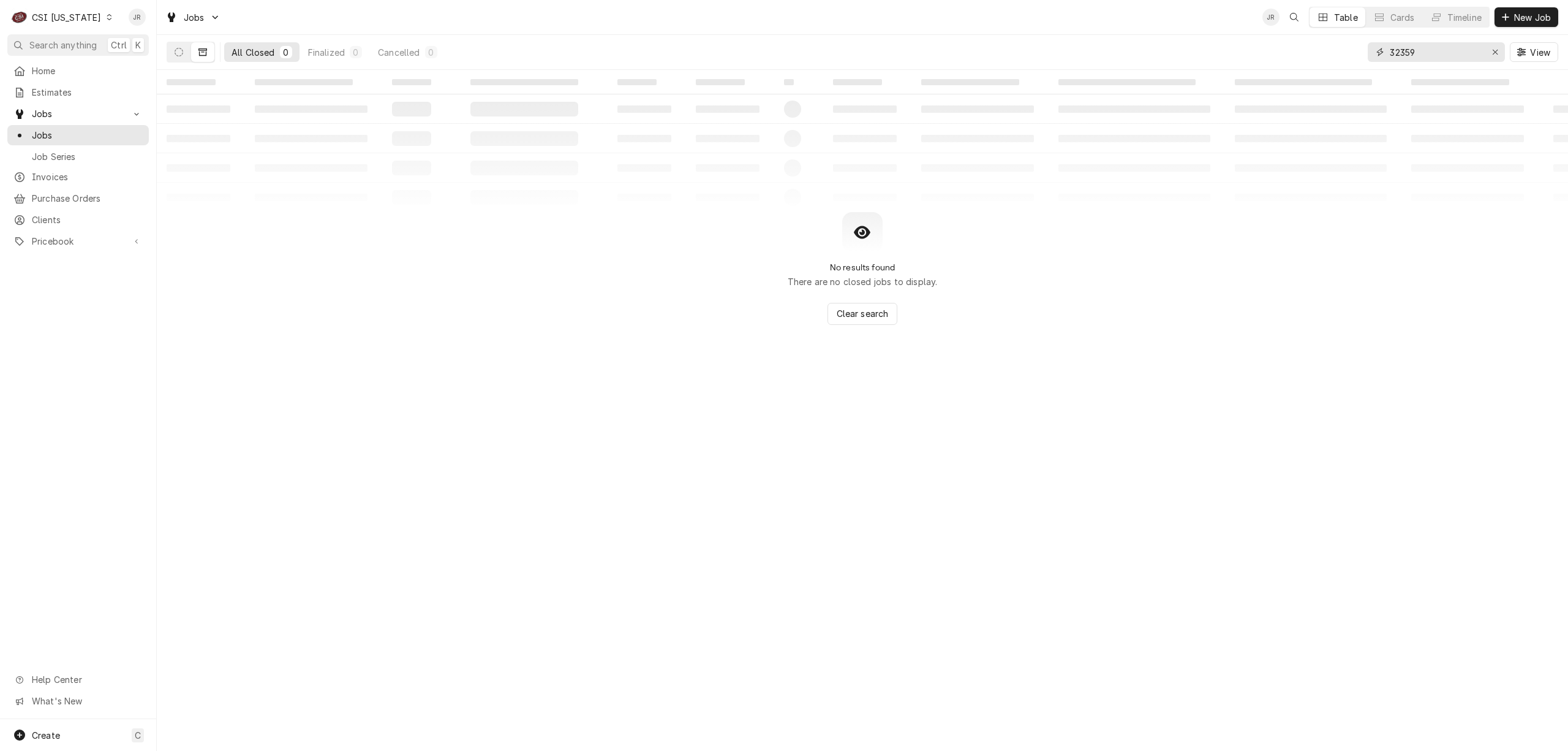
click at [1392, 49] on input "32359" at bounding box center [1436, 51] width 92 height 19
paste input "CA313946"
type input "CA313946"
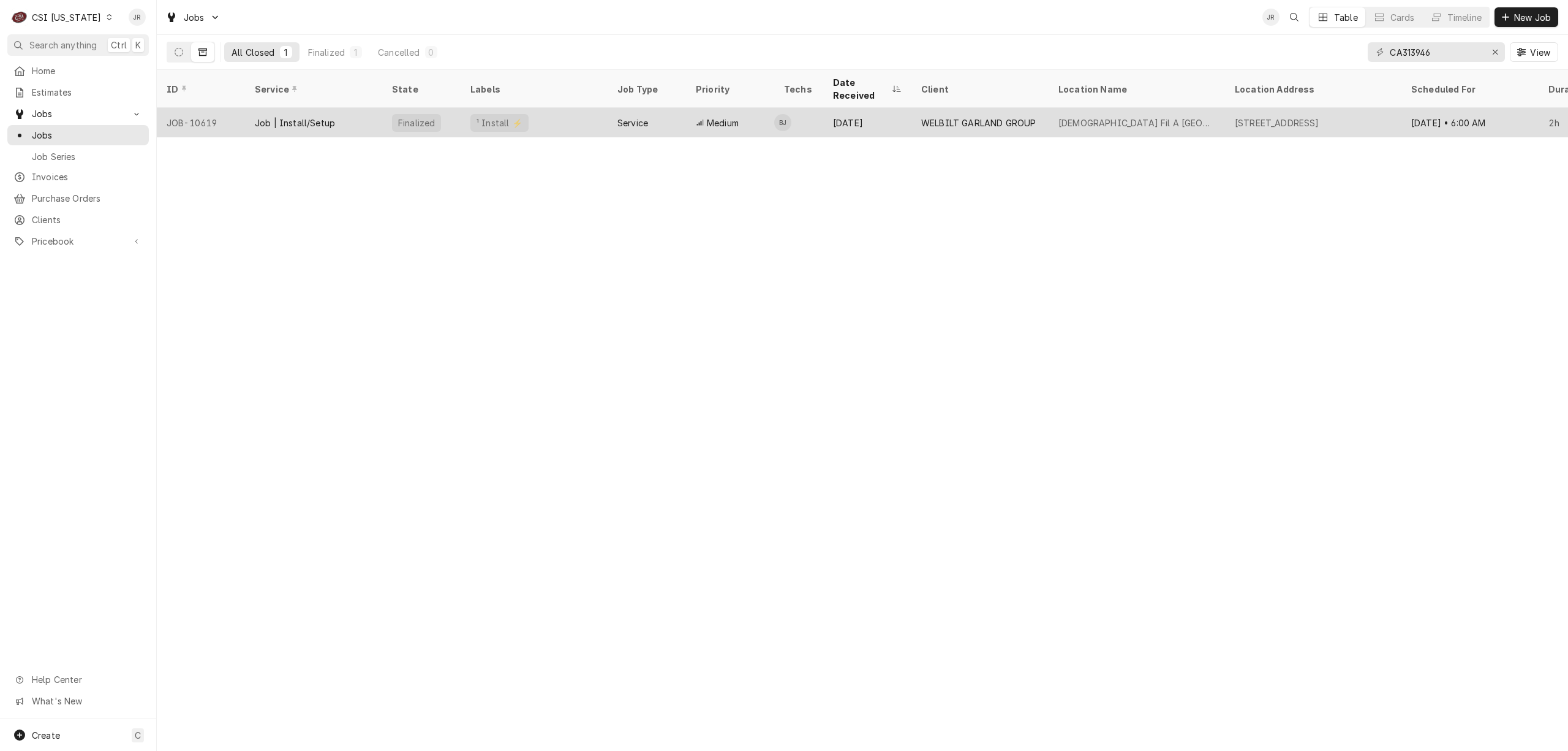
click at [469, 108] on div "¹ Install ⚡️" at bounding box center [534, 122] width 147 height 29
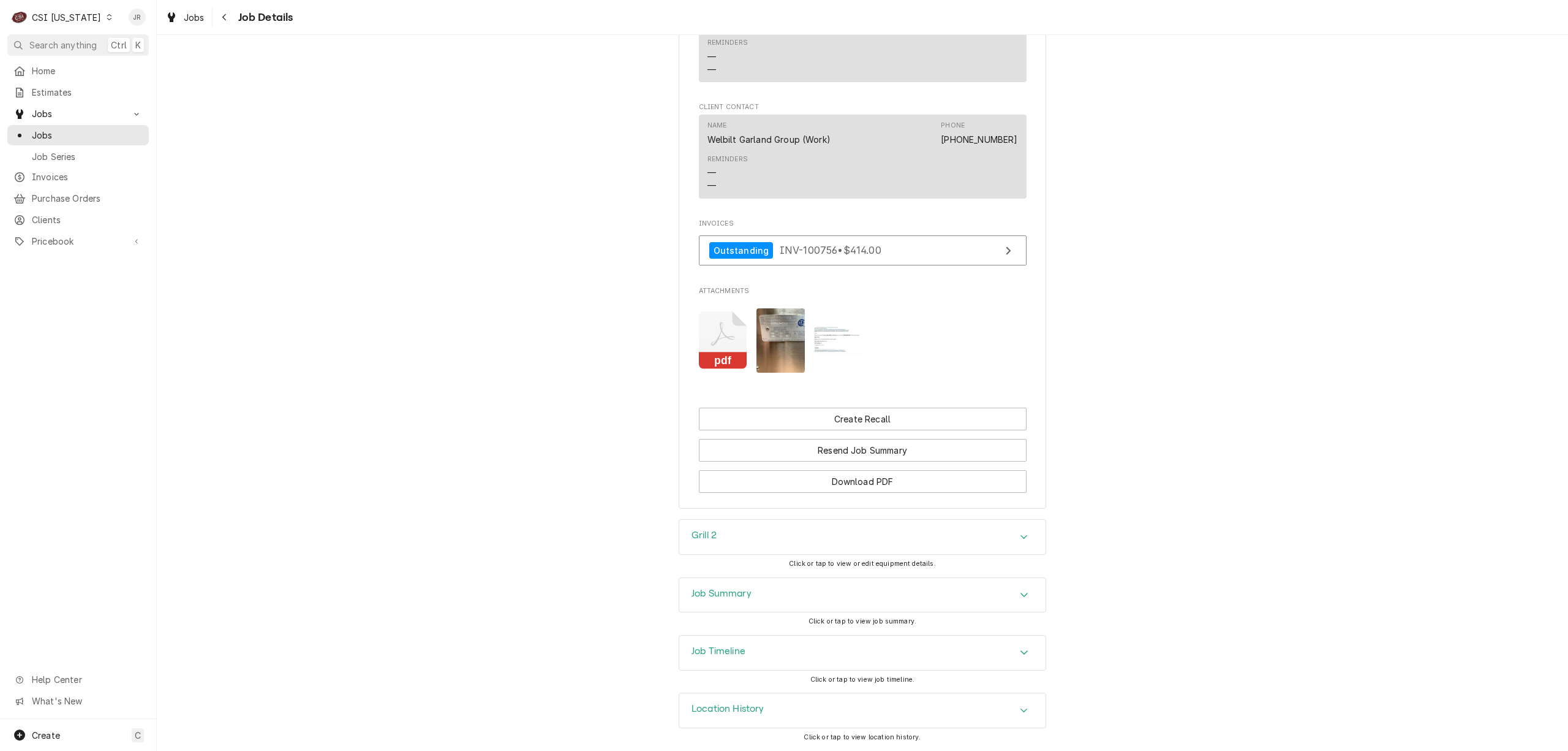
scroll to position [1278, 0]
click at [837, 334] on img "Attachments" at bounding box center [839, 340] width 49 height 27
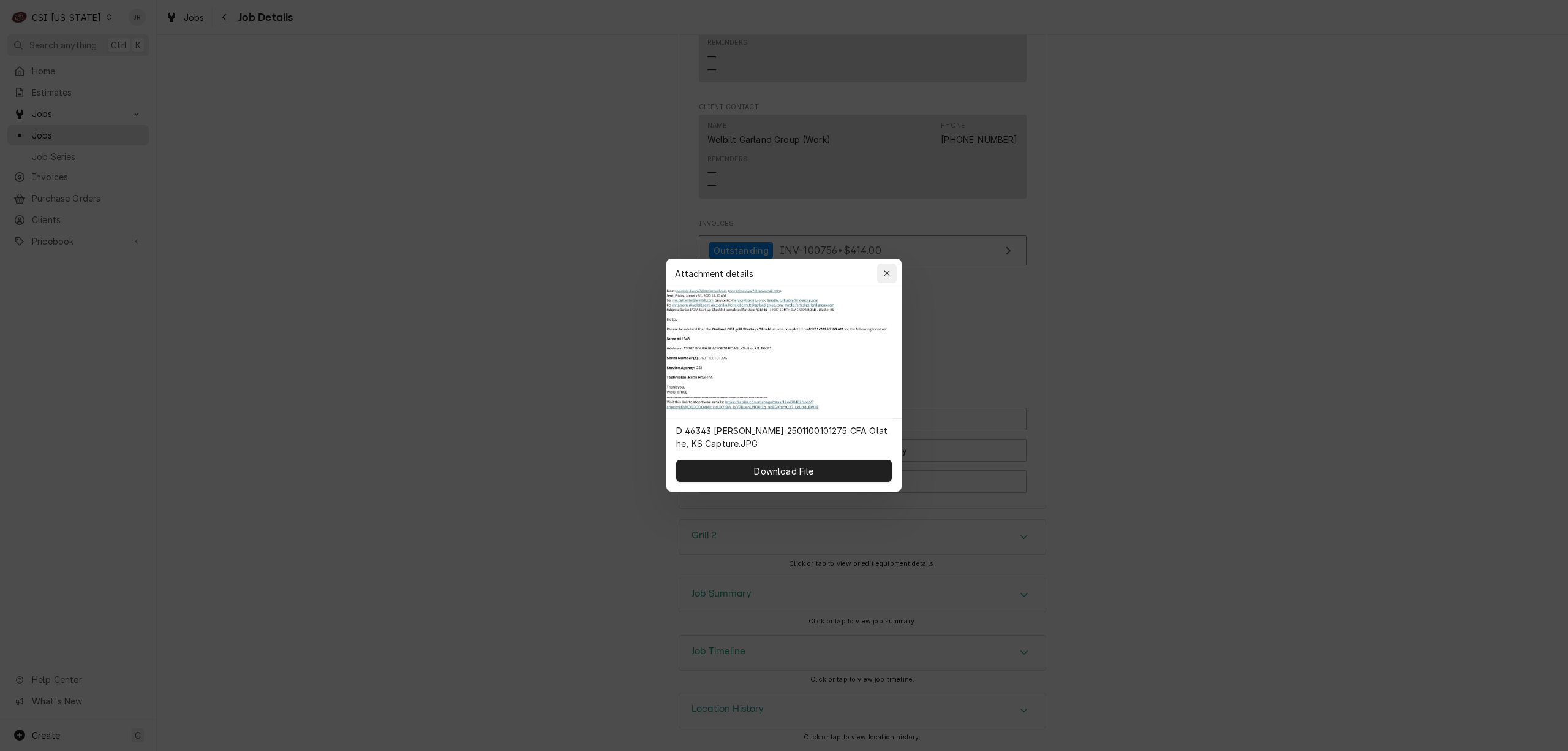
click at [889, 271] on icon "button" at bounding box center [887, 274] width 6 height 6
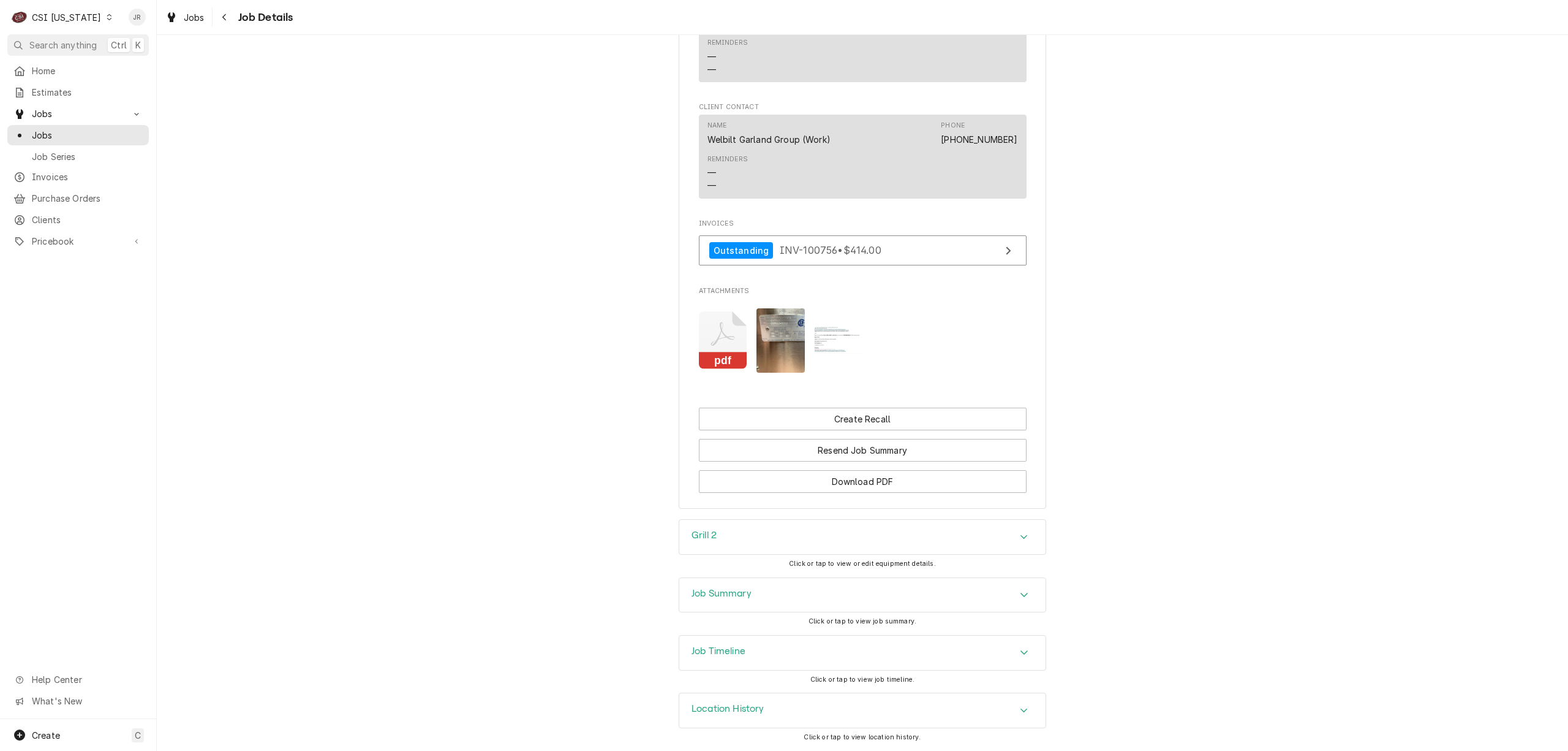
click at [711, 324] on icon "Attachments" at bounding box center [723, 340] width 49 height 58
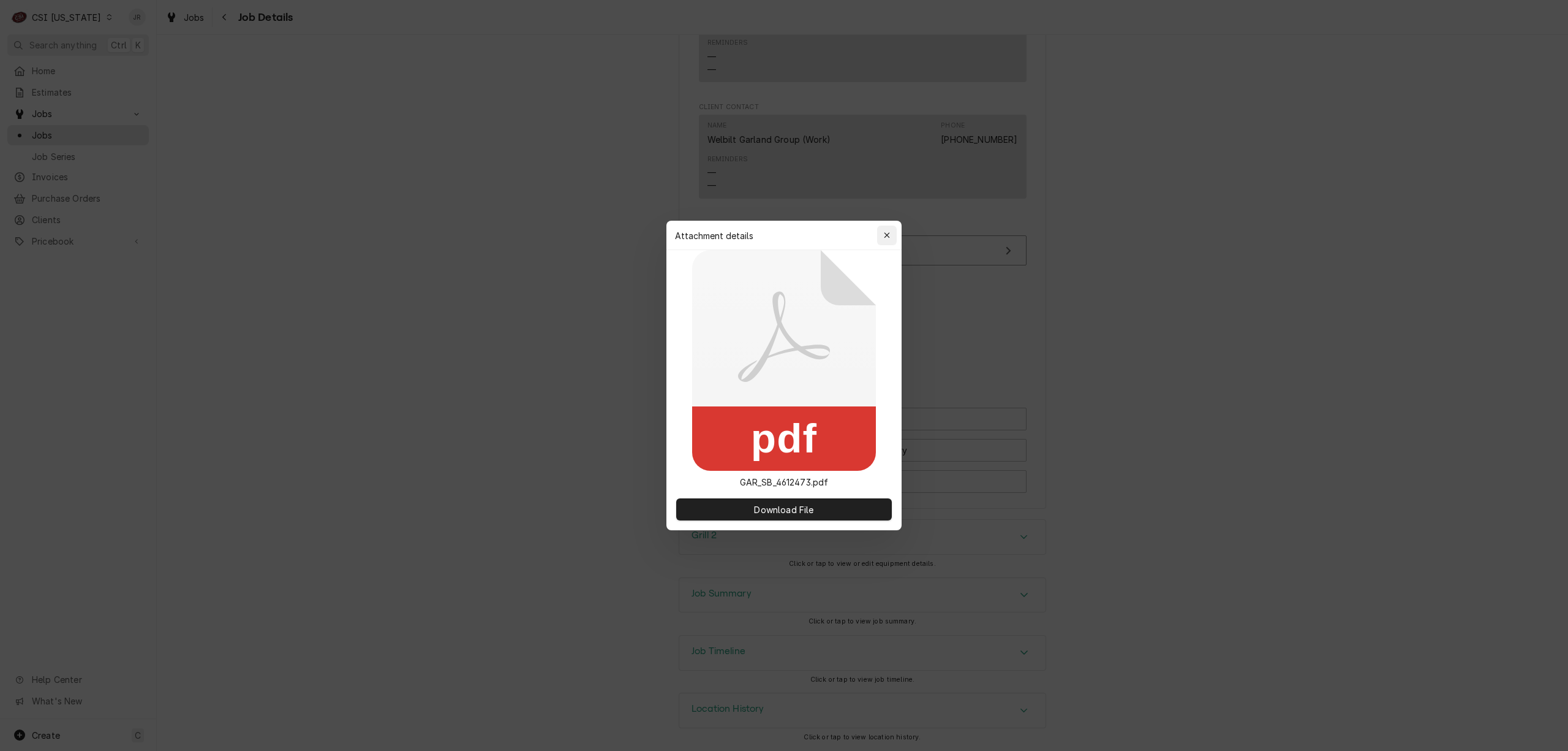
click at [886, 240] on div "button" at bounding box center [887, 235] width 12 height 12
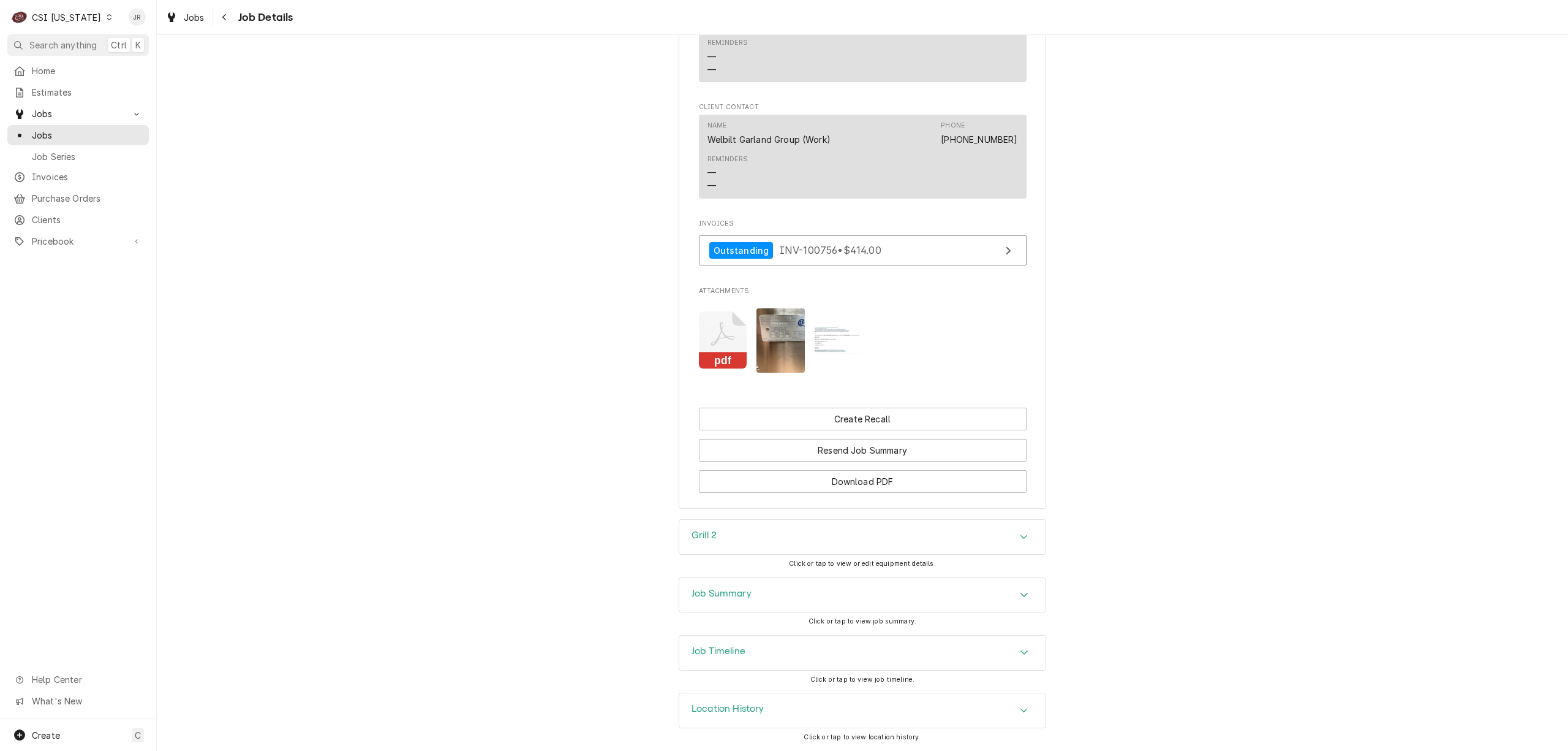
click at [703, 533] on h3 "Grill 2" at bounding box center [704, 535] width 25 height 11
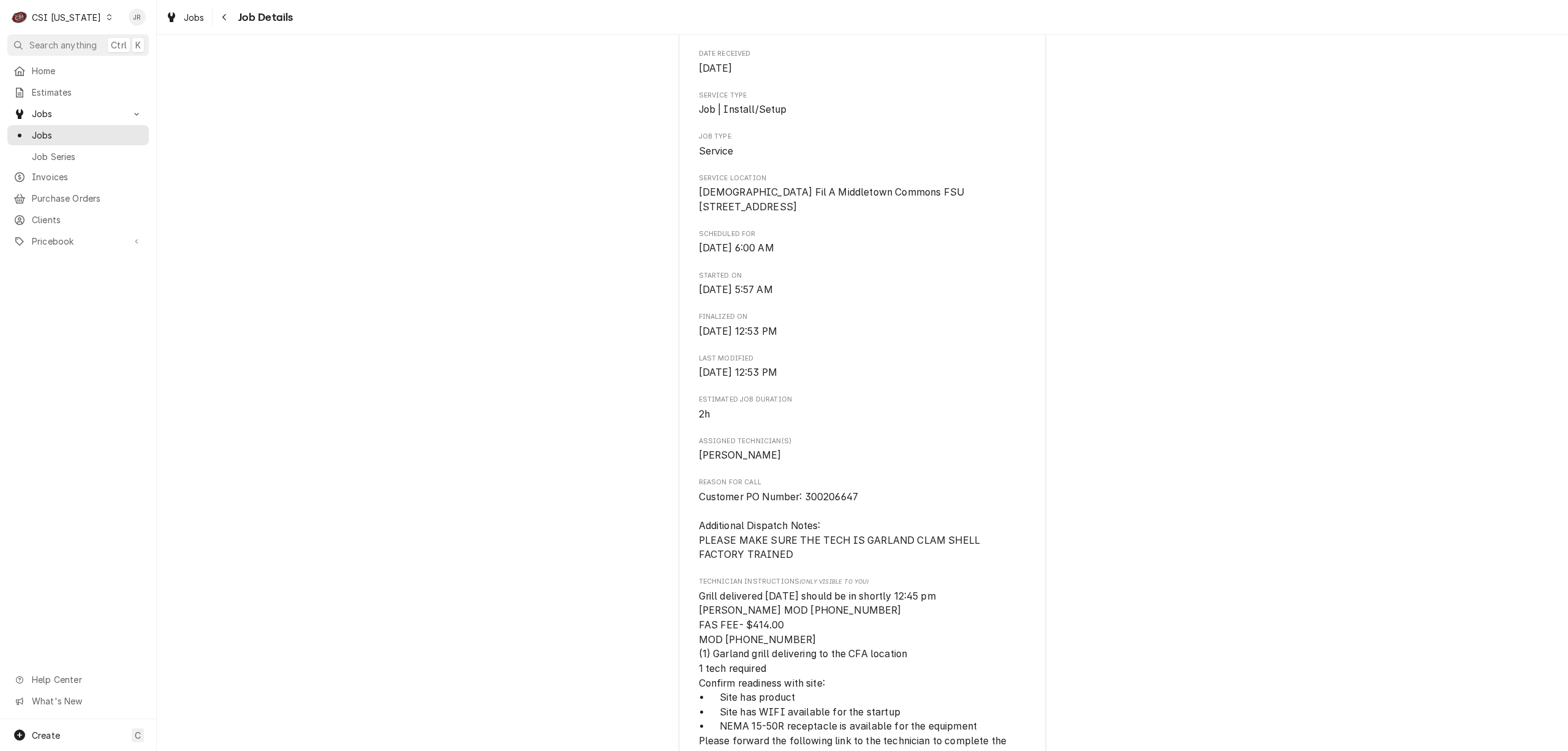
scroll to position [0, 0]
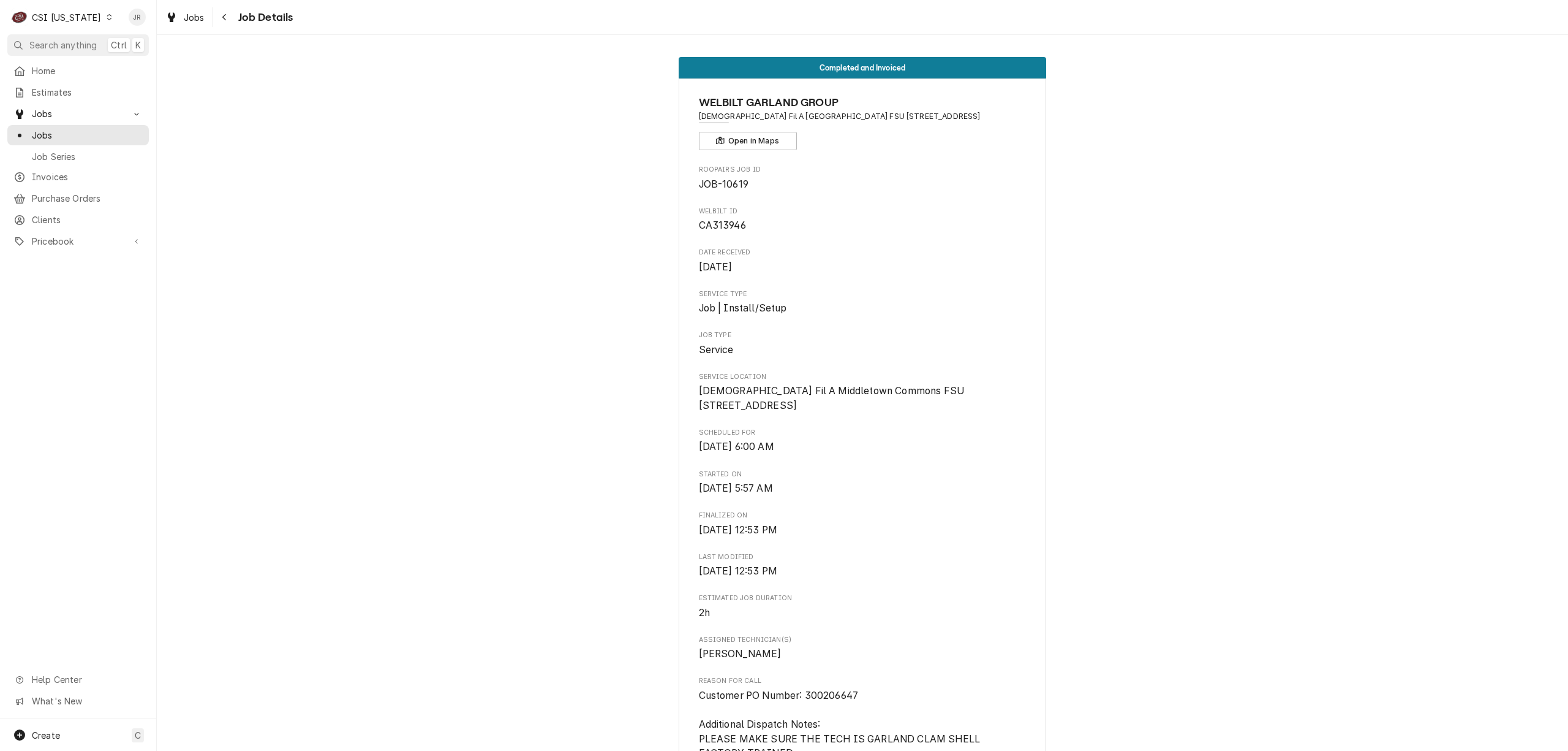
click at [729, 189] on span "JOB-10619" at bounding box center [723, 184] width 49 height 11
copy span "10619"
